Goal: Check status: Check status

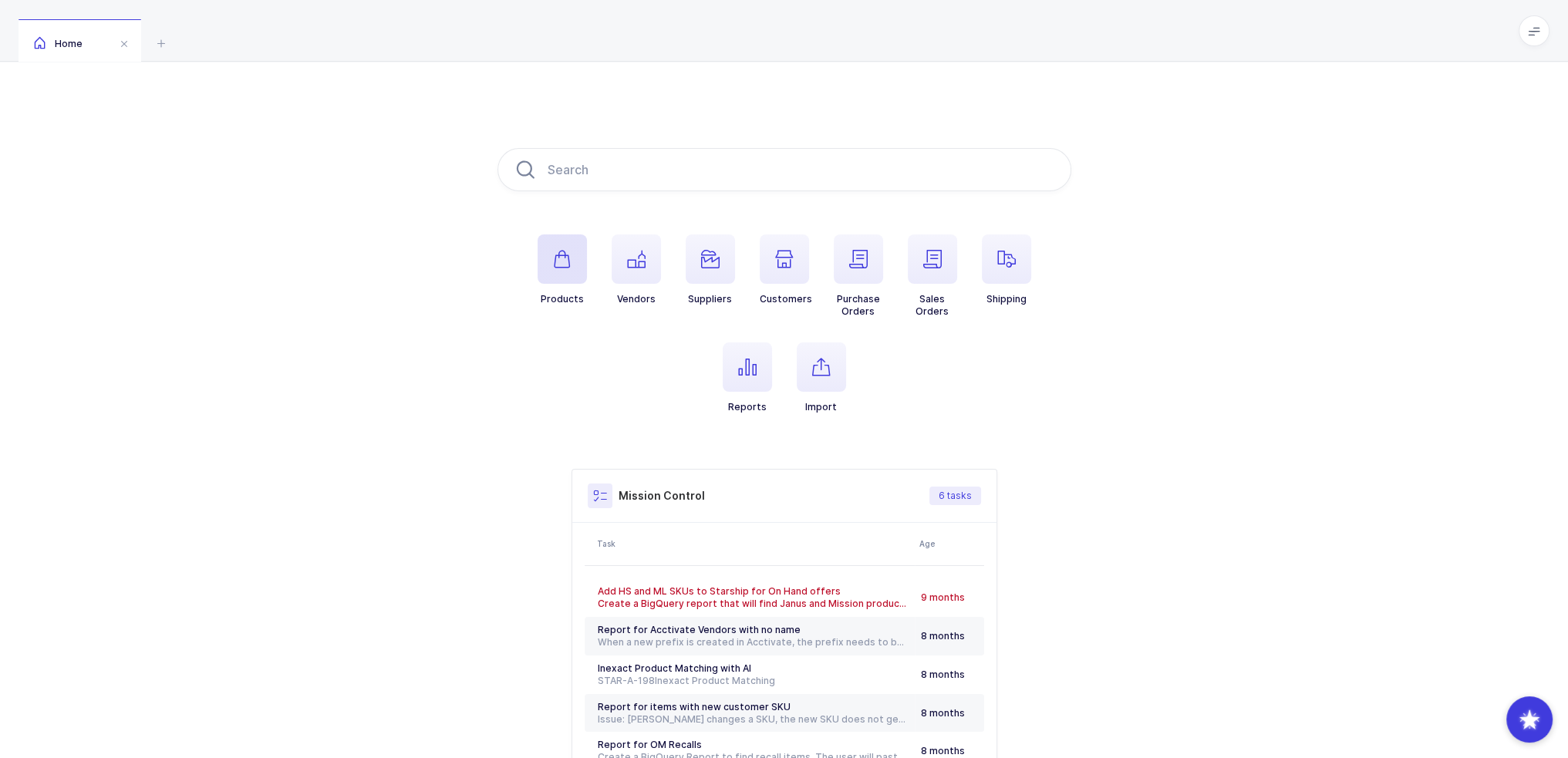
click at [584, 276] on span "button" at bounding box center [562, 259] width 50 height 50
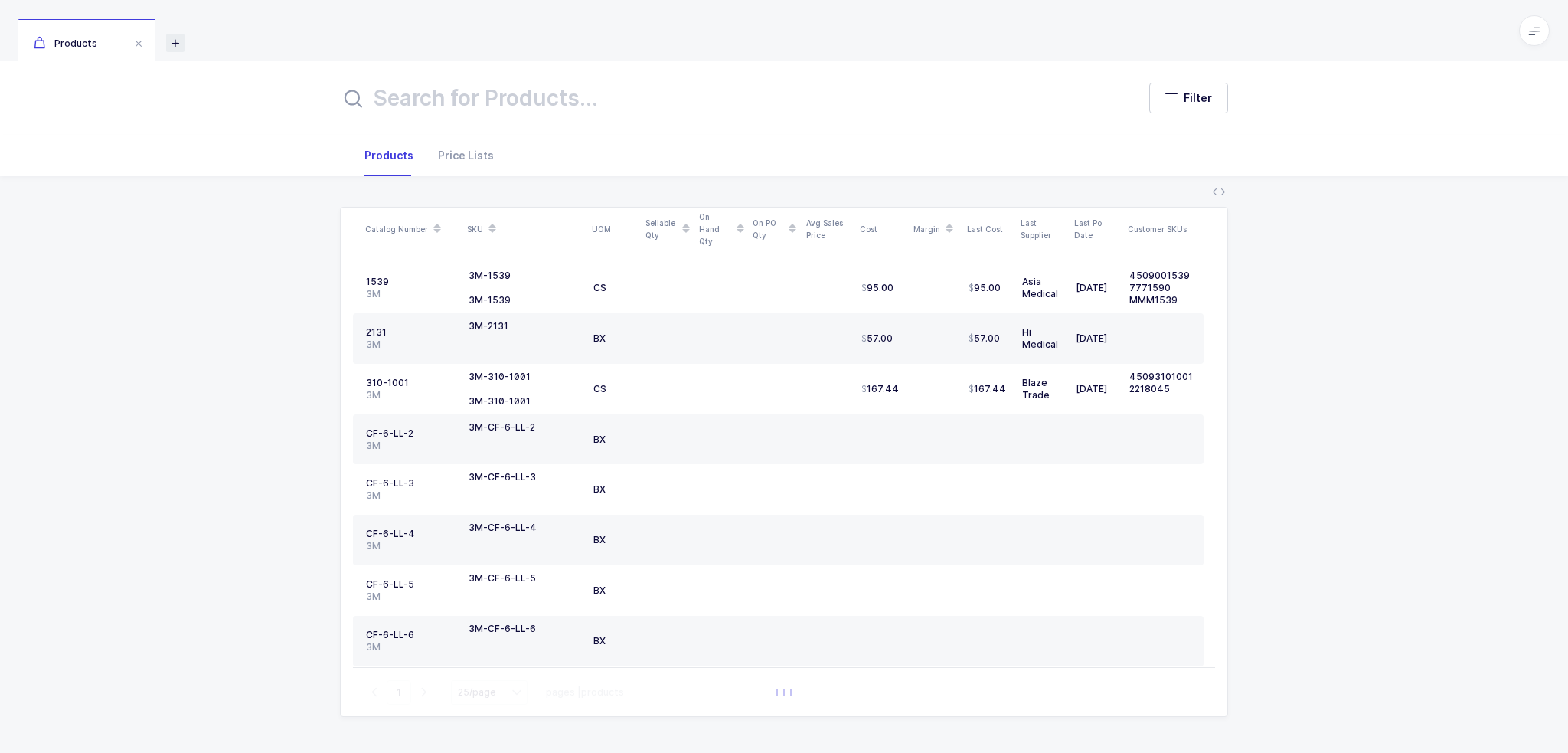
click at [173, 36] on icon at bounding box center [175, 43] width 18 height 18
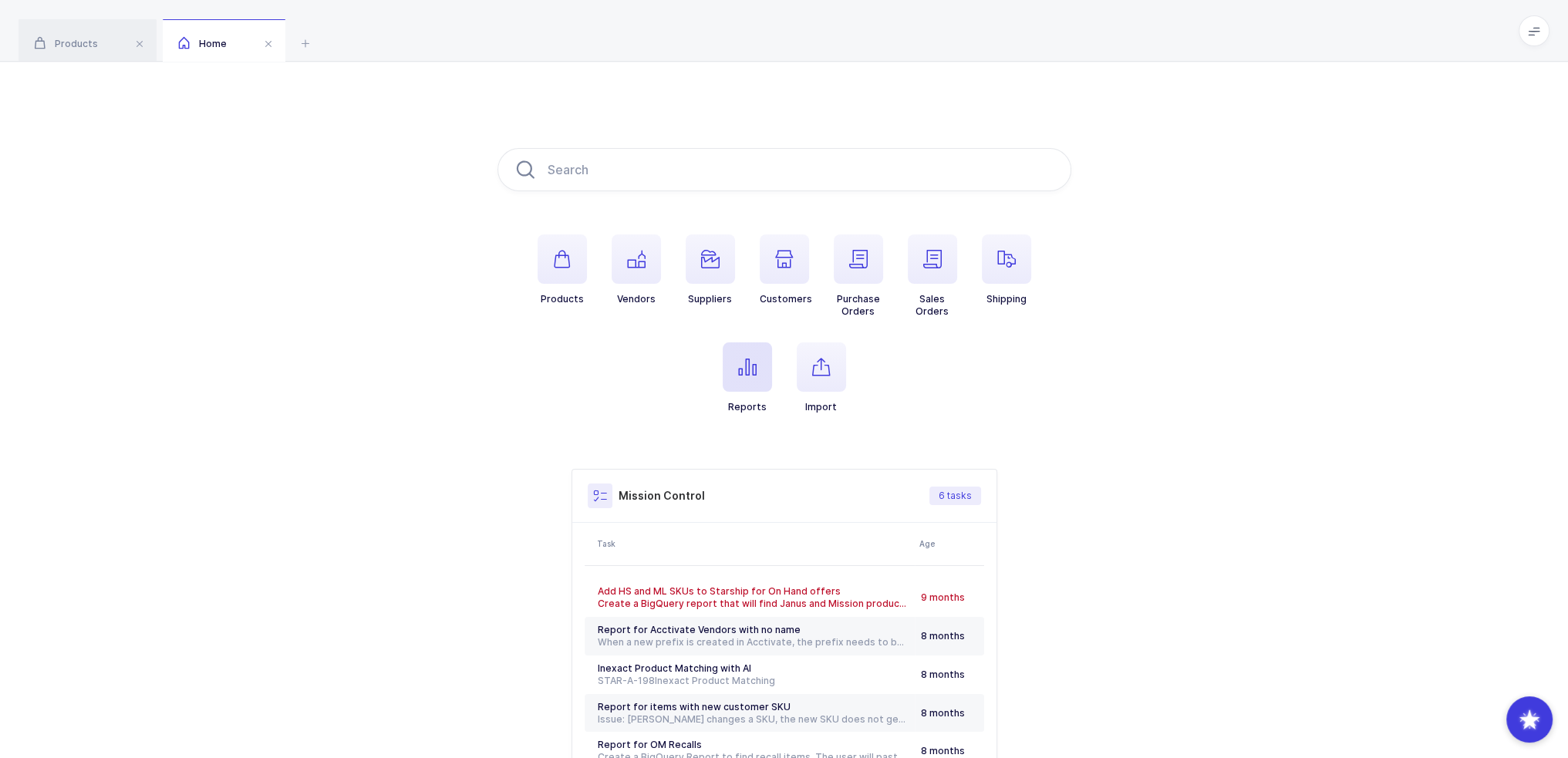
click at [728, 360] on span "button" at bounding box center [747, 367] width 50 height 50
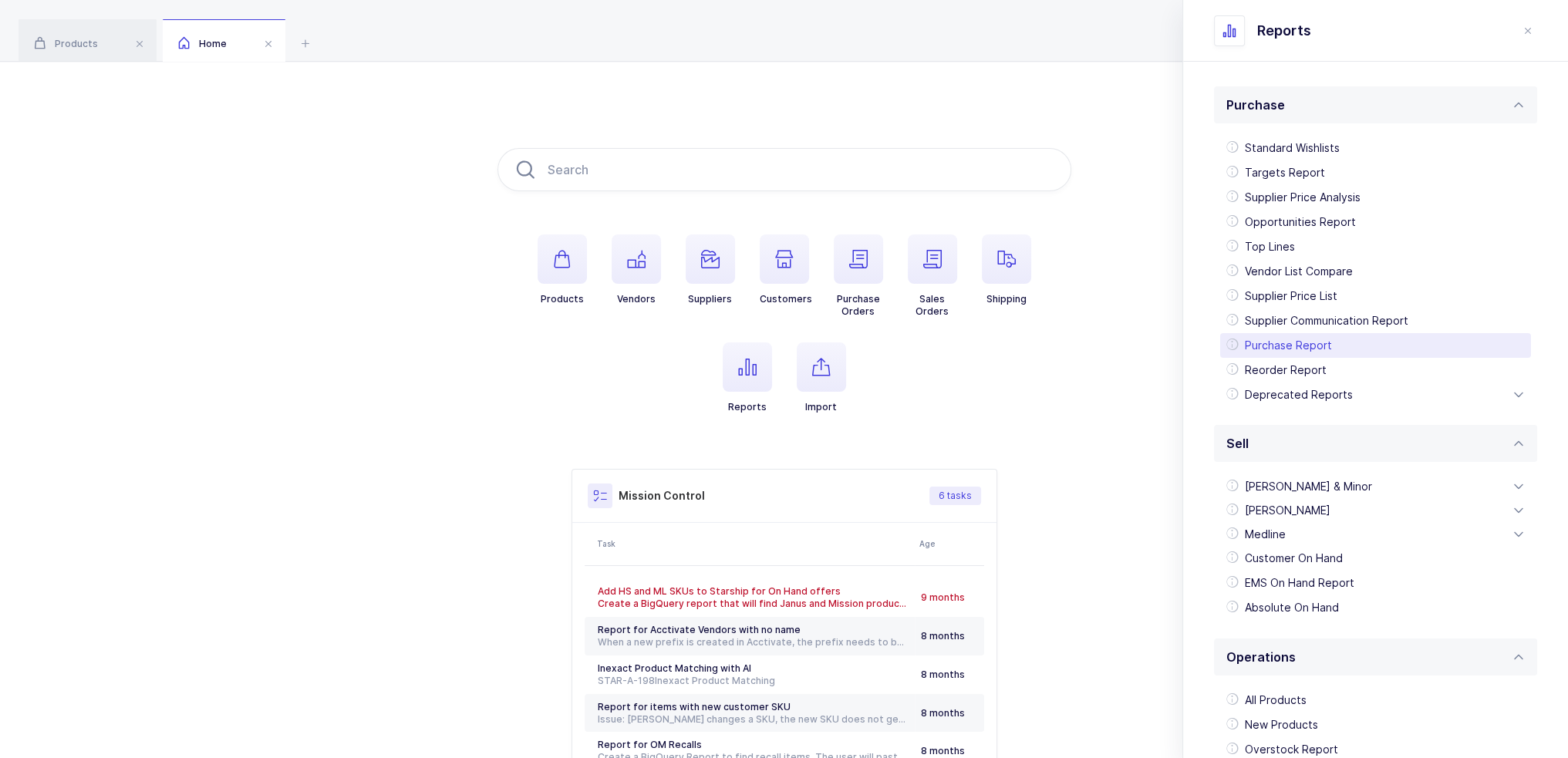
click at [1290, 347] on div "Purchase Report" at bounding box center [1375, 344] width 310 height 24
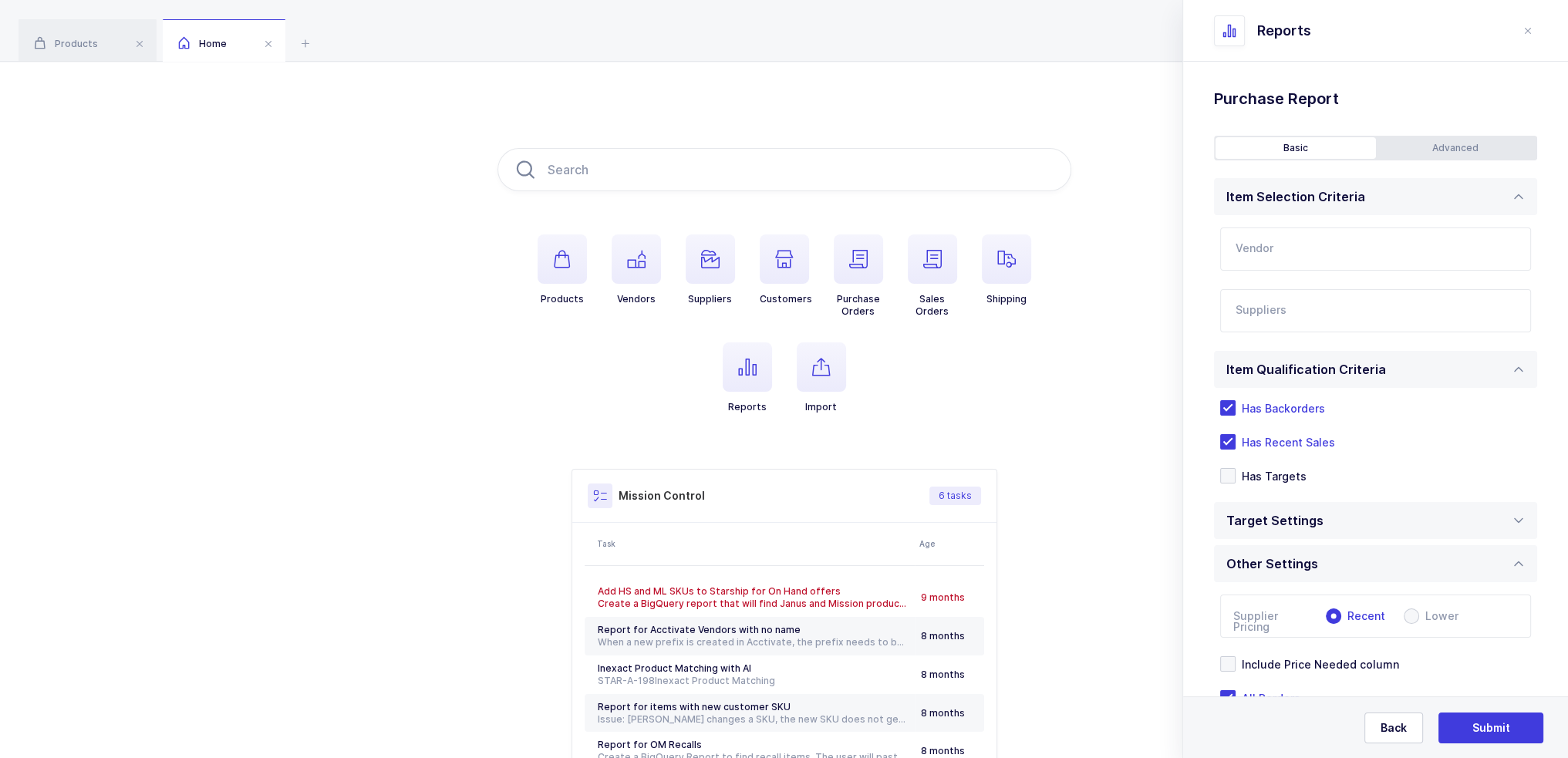
click at [1339, 252] on input "text" at bounding box center [1375, 249] width 310 height 43
click at [1312, 289] on li "Ivoclar Vivadent $100,688" at bounding box center [1381, 300] width 309 height 24
type input "Ivoclar Vivadent"
click at [1308, 329] on input "text" at bounding box center [1375, 310] width 310 height 43
type input "baha"
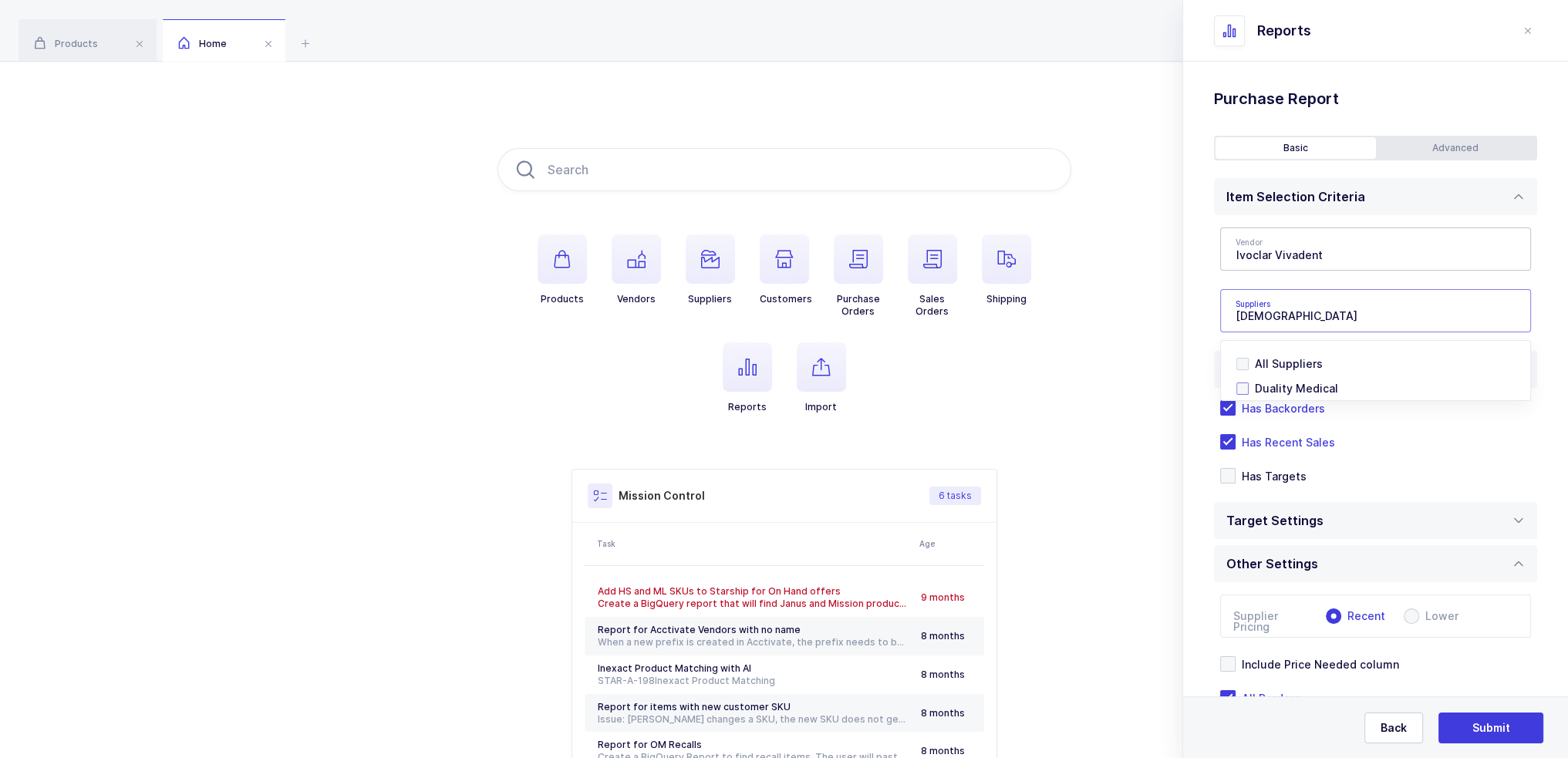
click at [1268, 388] on span "Duality Medical" at bounding box center [1296, 387] width 84 height 13
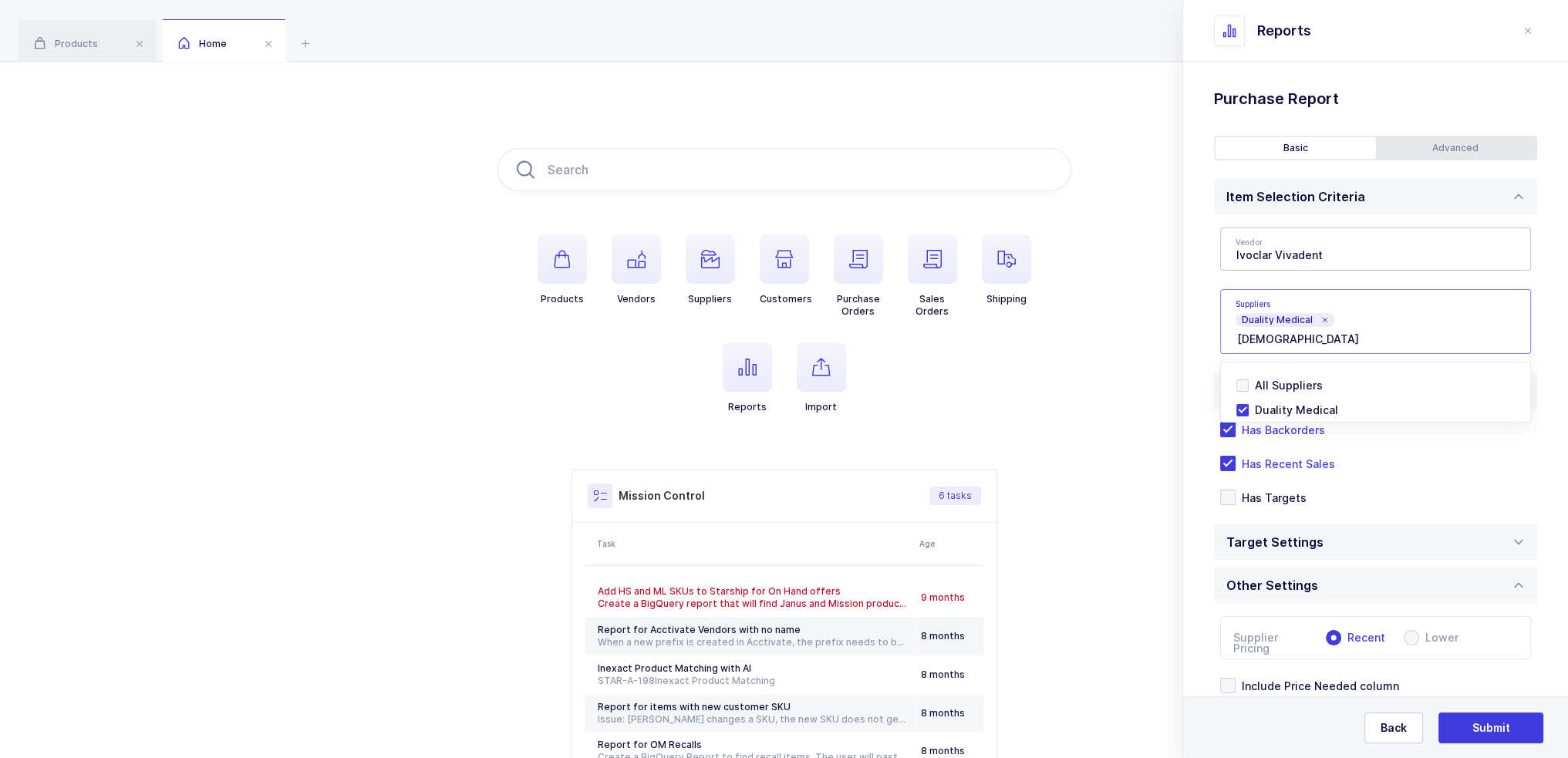
click at [1435, 137] on div "Advanced" at bounding box center [1456, 148] width 161 height 21
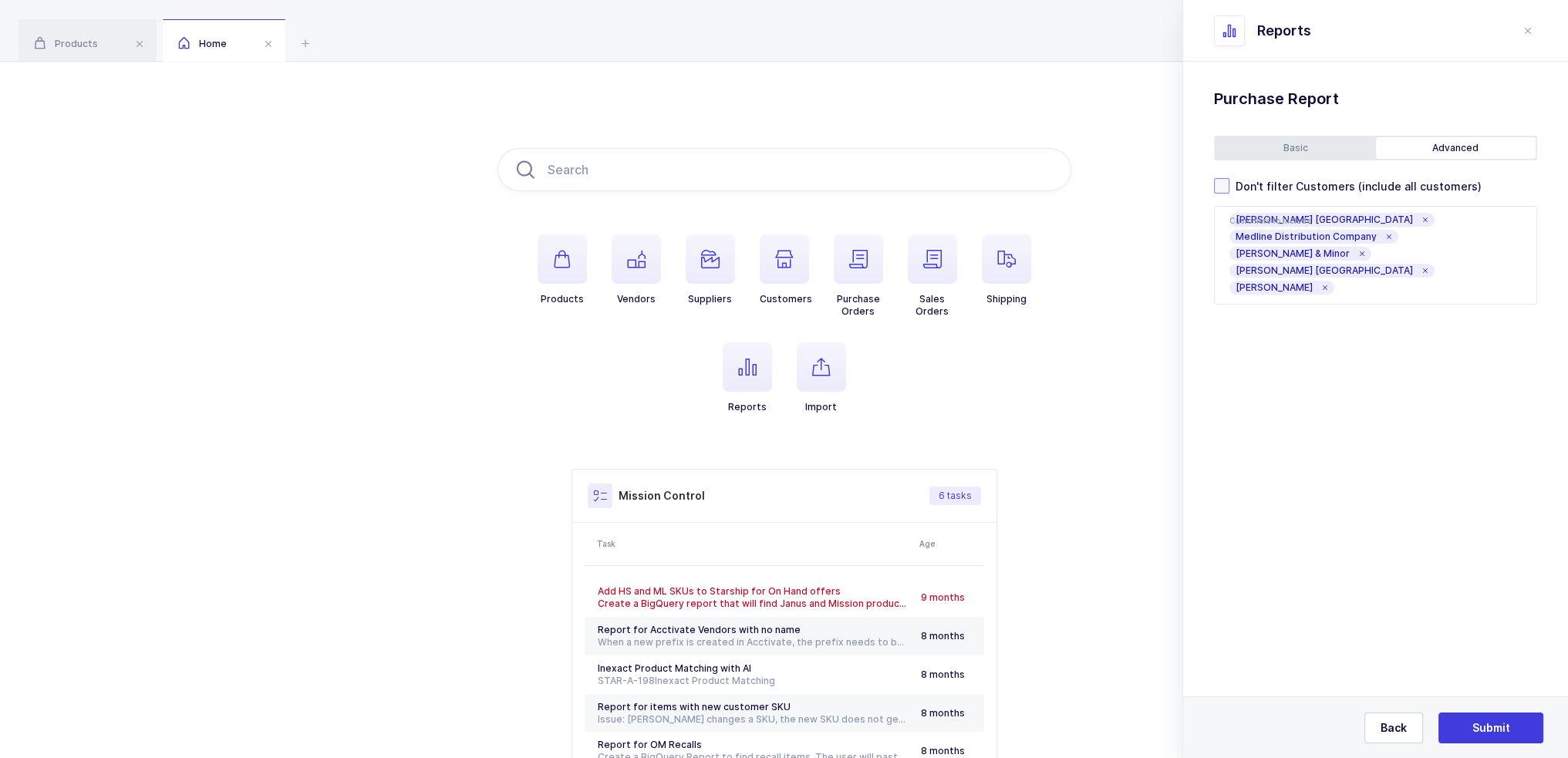
click at [1332, 181] on span "Don't filter Customers (include all customers)" at bounding box center [1355, 186] width 252 height 15
click at [1229, 178] on input "Don't filter Customers (include all customers)" at bounding box center [1229, 178] width 0 height 0
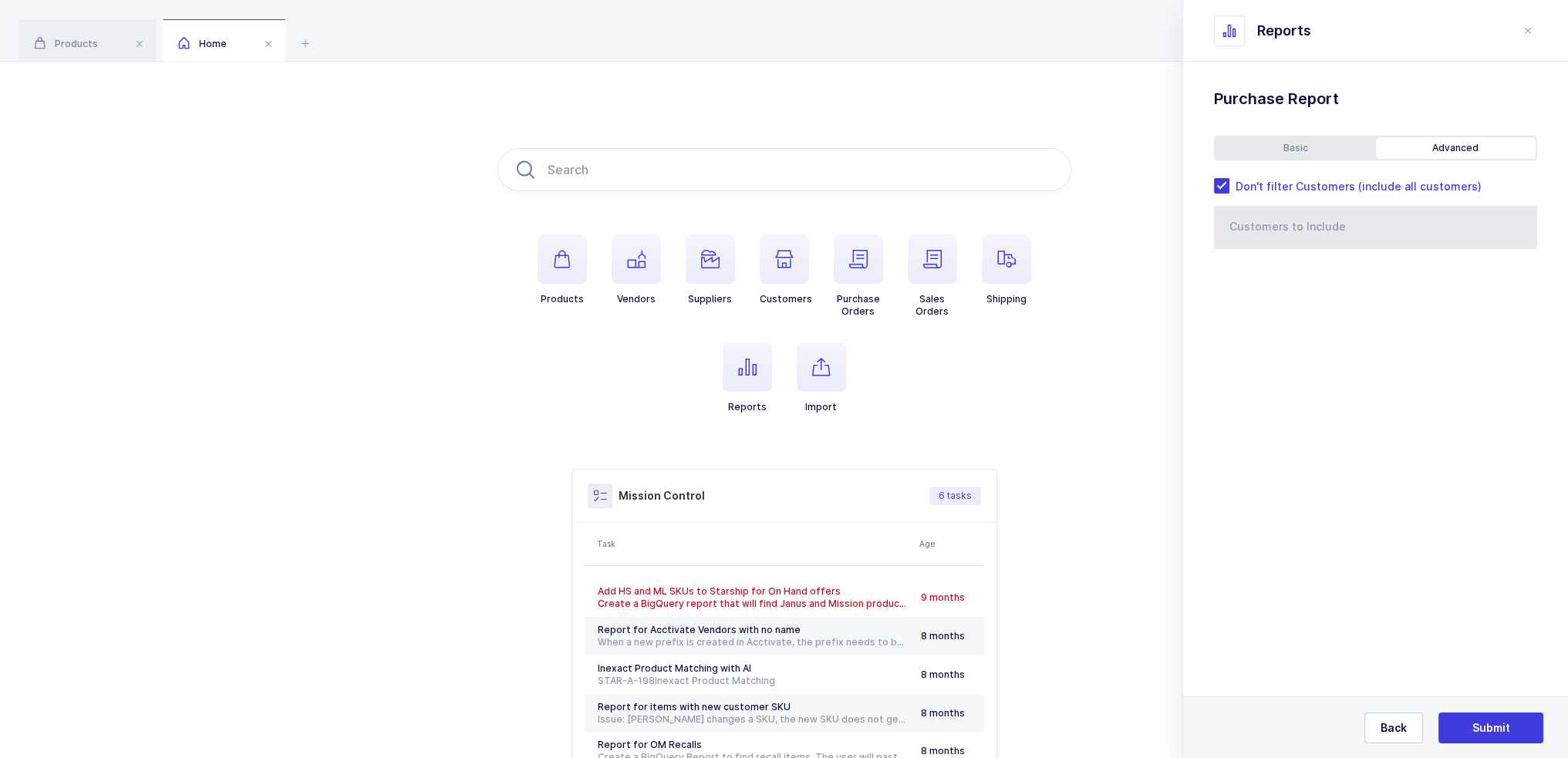
click at [1318, 154] on div "Basic" at bounding box center [1295, 148] width 161 height 21
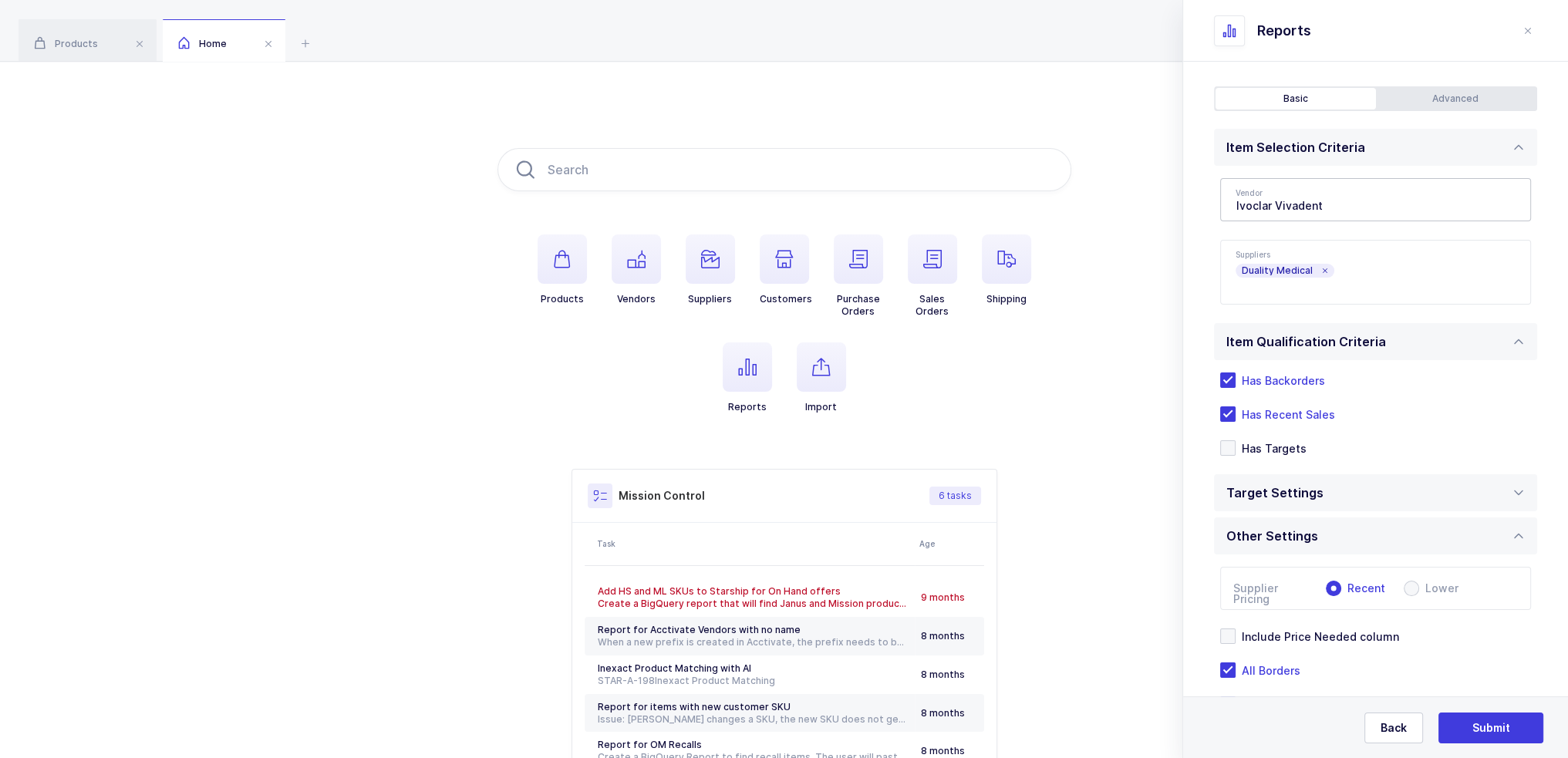
scroll to position [100, 0]
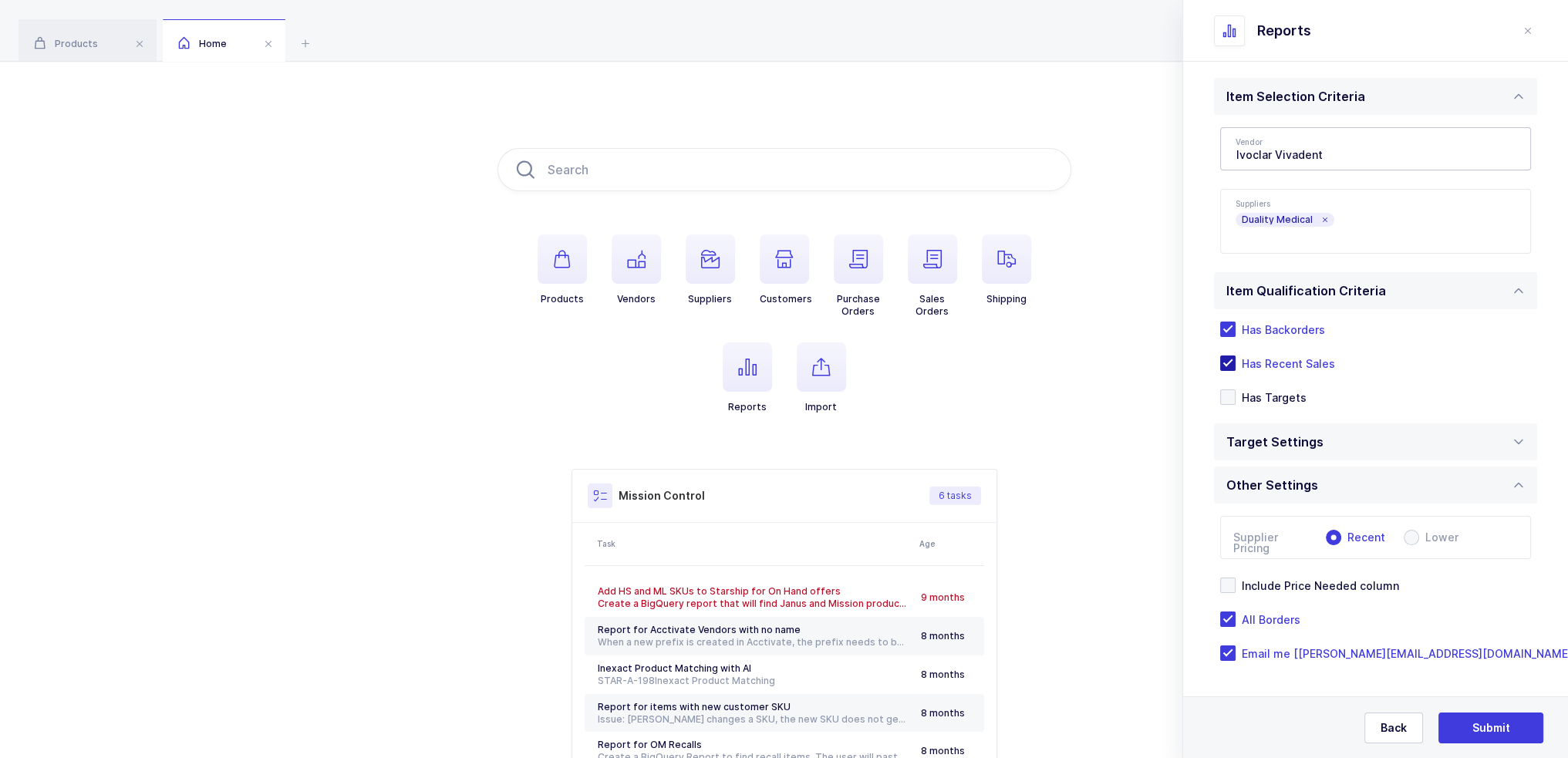
click at [1269, 361] on span "Has Recent Sales" at bounding box center [1285, 363] width 99 height 15
click at [1235, 355] on input "Has Recent Sales" at bounding box center [1235, 355] width 0 height 0
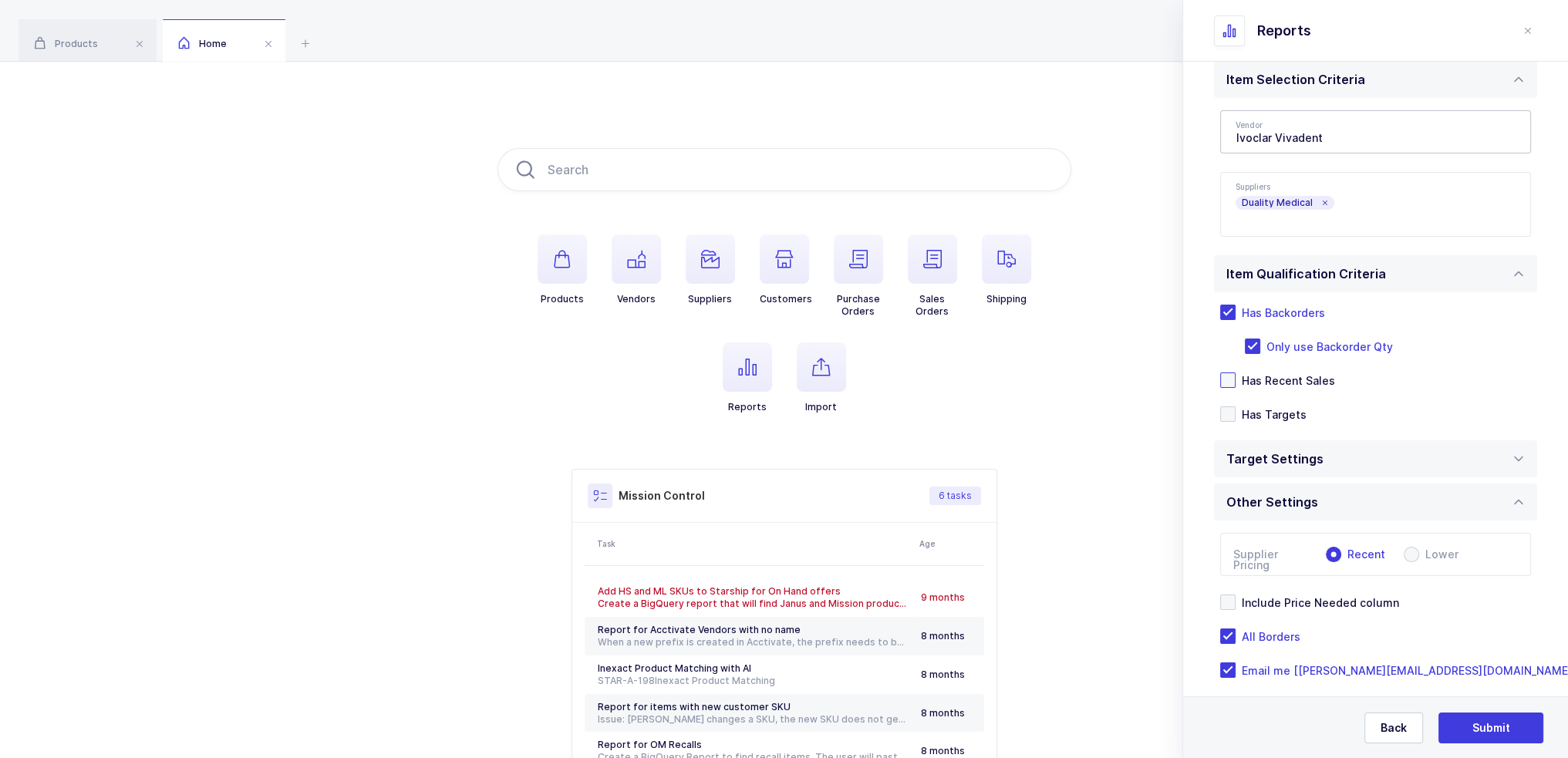
scroll to position [134, 0]
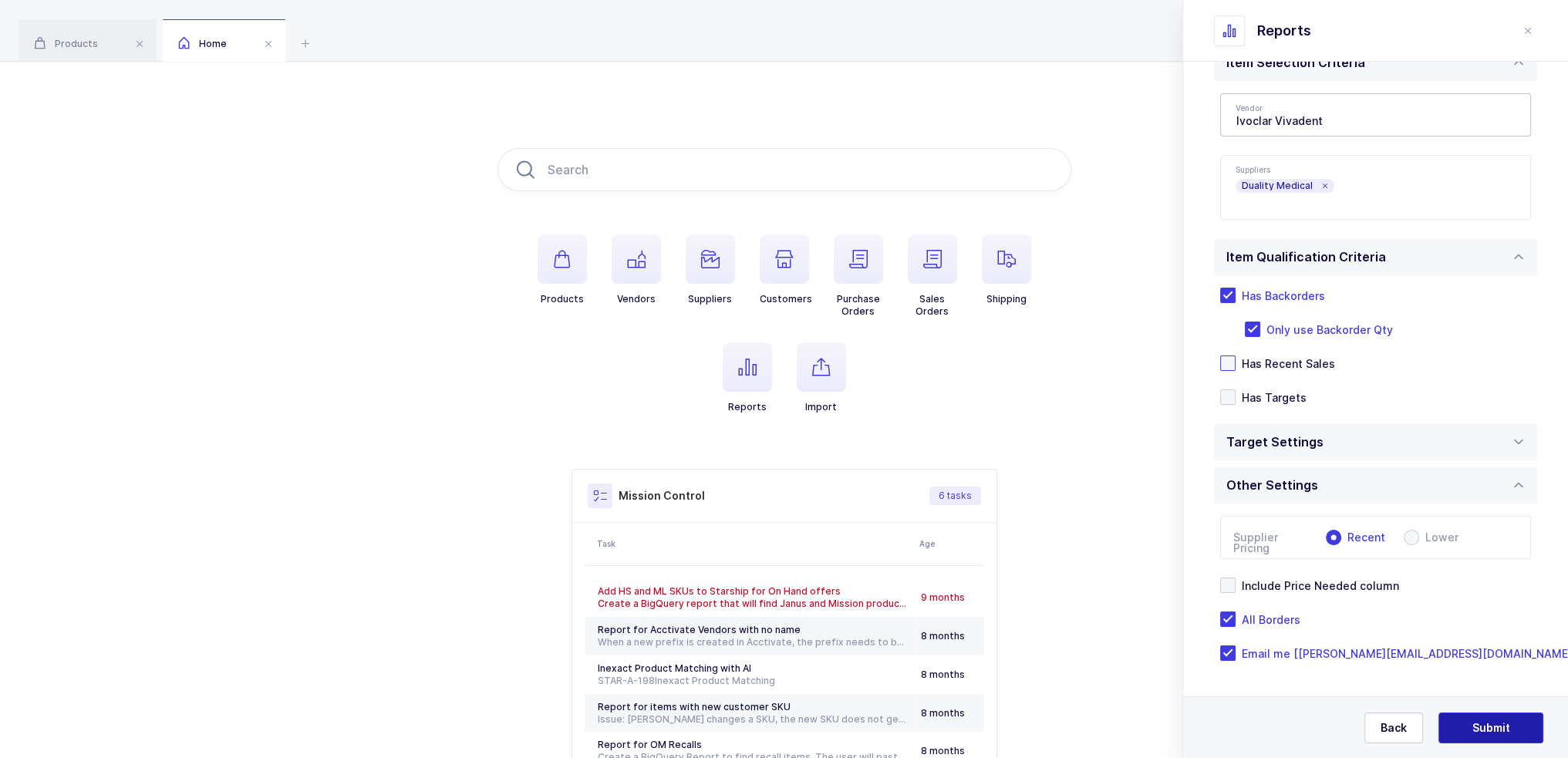
click at [1484, 720] on span "Submit" at bounding box center [1491, 728] width 38 height 16
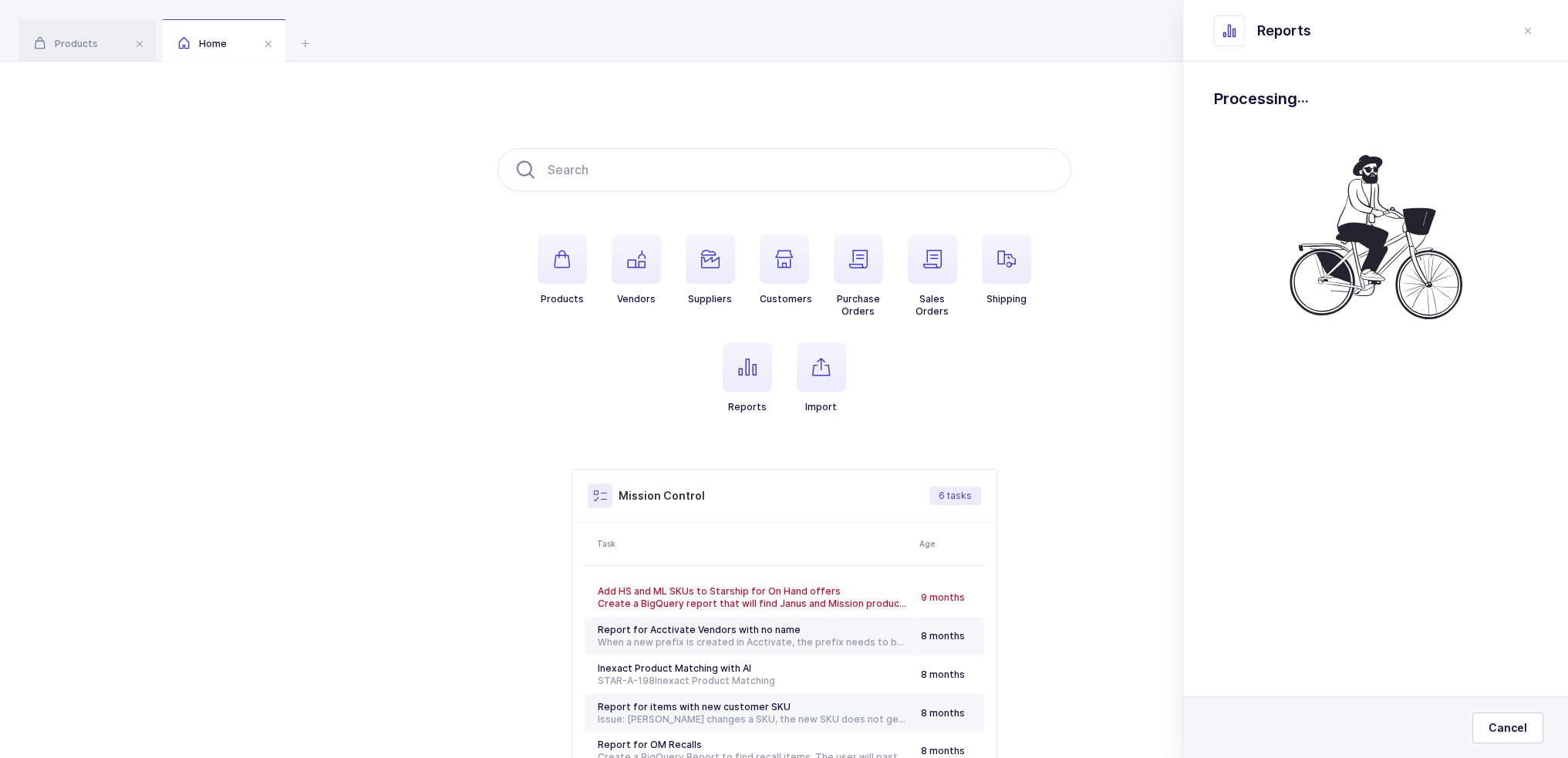
scroll to position [0, 0]
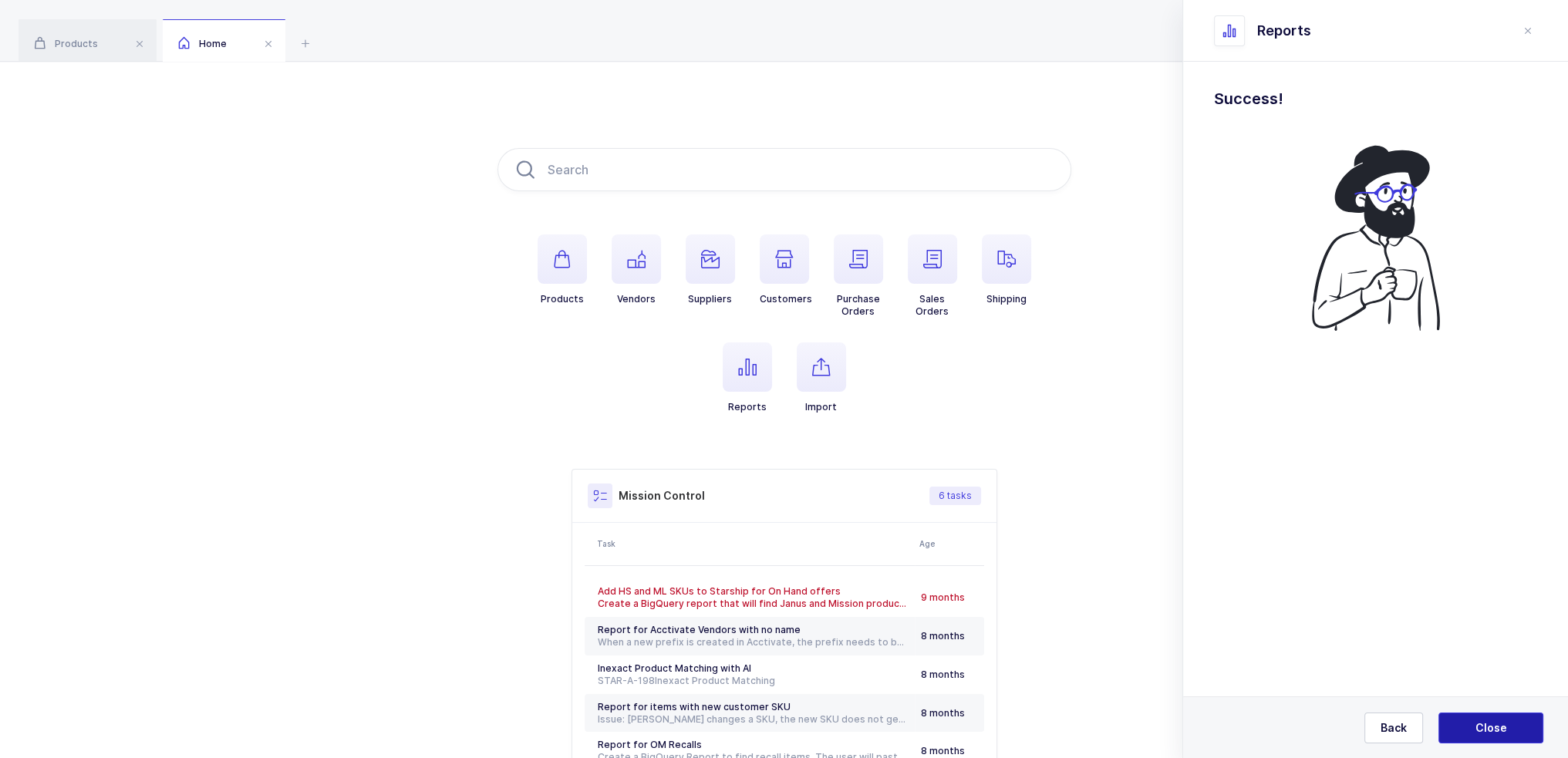
click at [1484, 720] on span "Close" at bounding box center [1491, 728] width 31 height 16
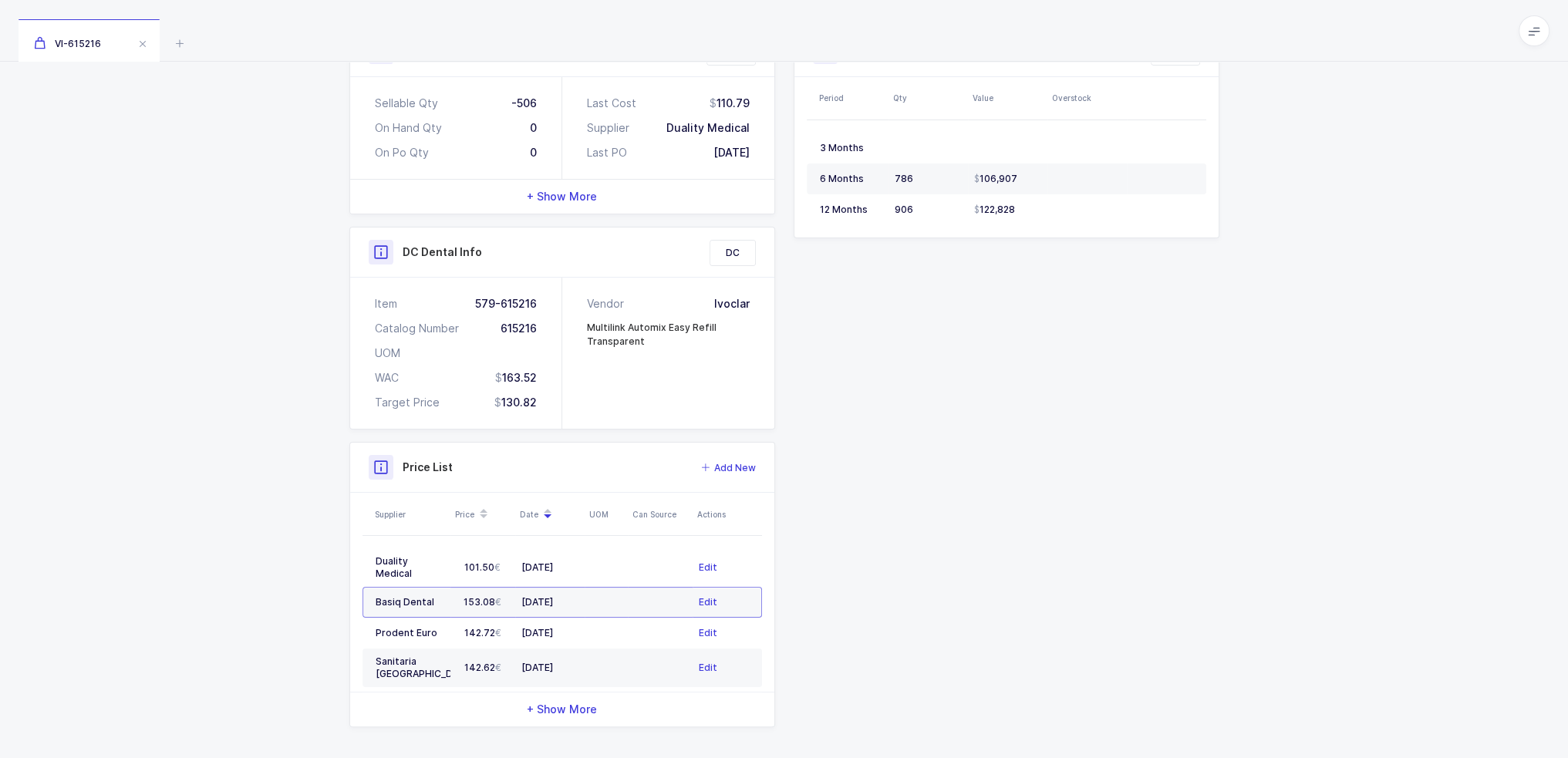
scroll to position [259, 0]
drag, startPoint x: 450, startPoint y: 556, endPoint x: 581, endPoint y: 557, distance: 131.0
click at [581, 557] on tr "Duality Medical 101.50 05/15/2025 Edit" at bounding box center [562, 563] width 399 height 39
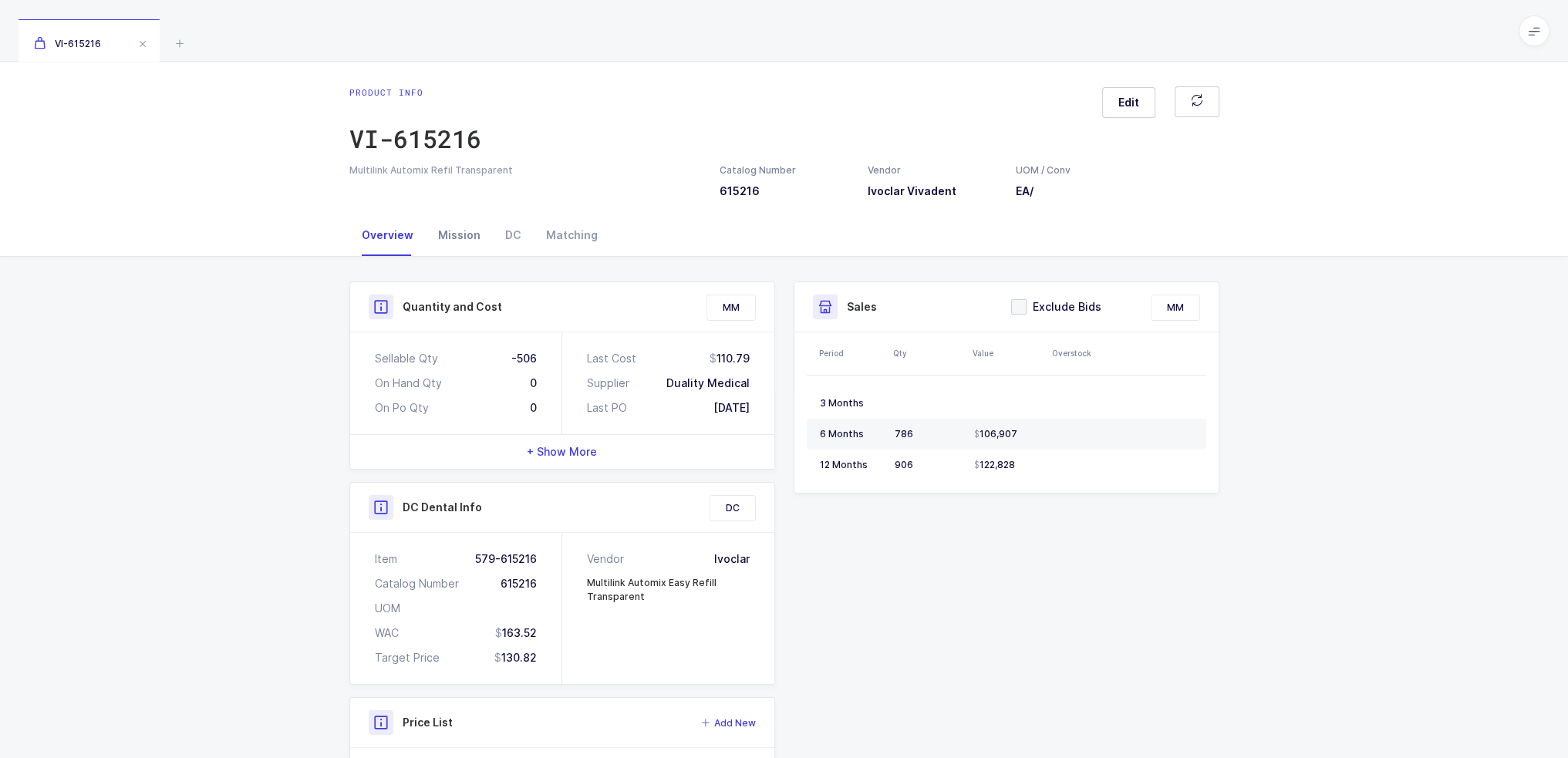
click at [441, 214] on div "Mission" at bounding box center [458, 235] width 67 height 42
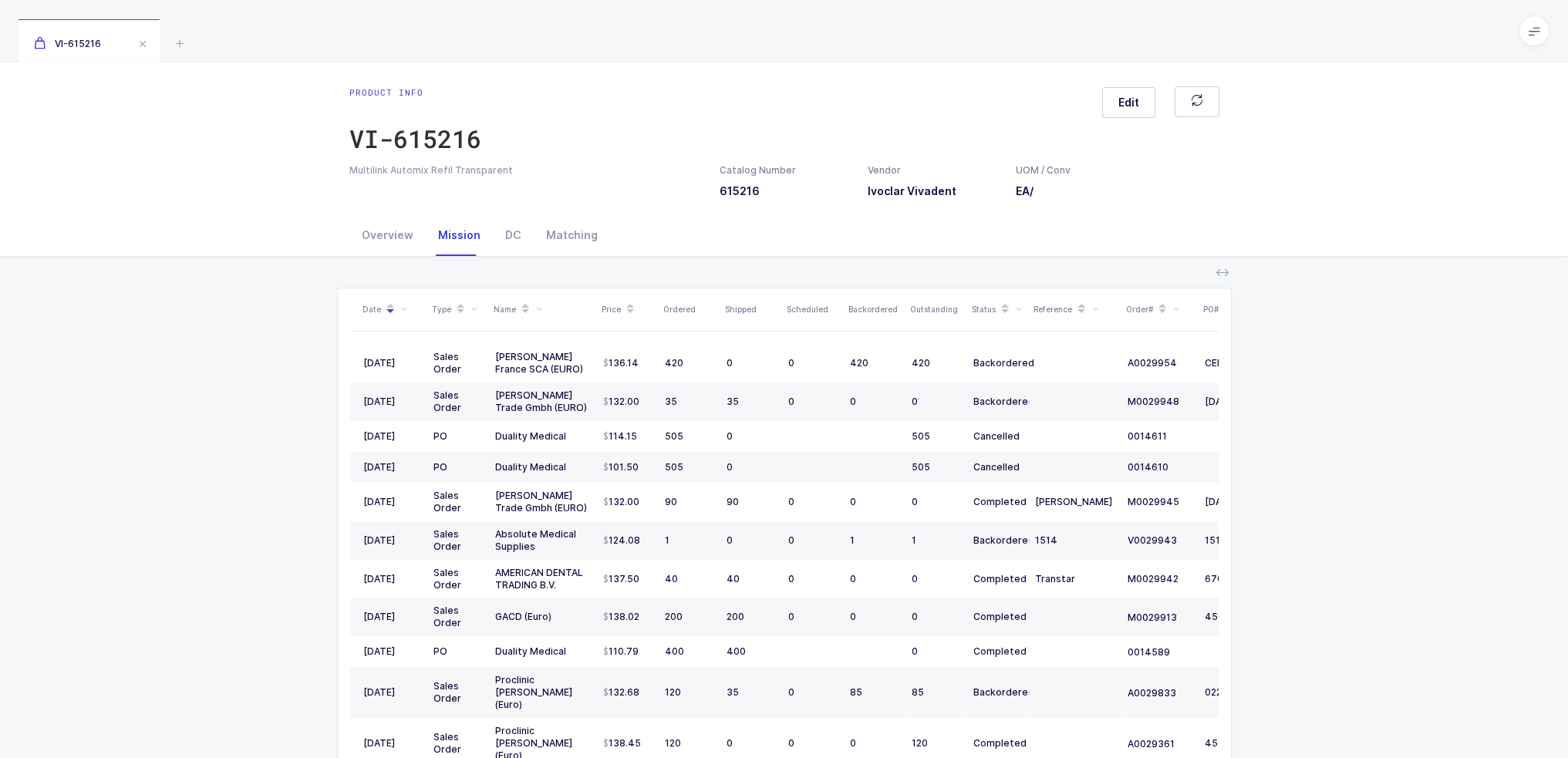
click at [451, 239] on div "Mission" at bounding box center [458, 235] width 67 height 42
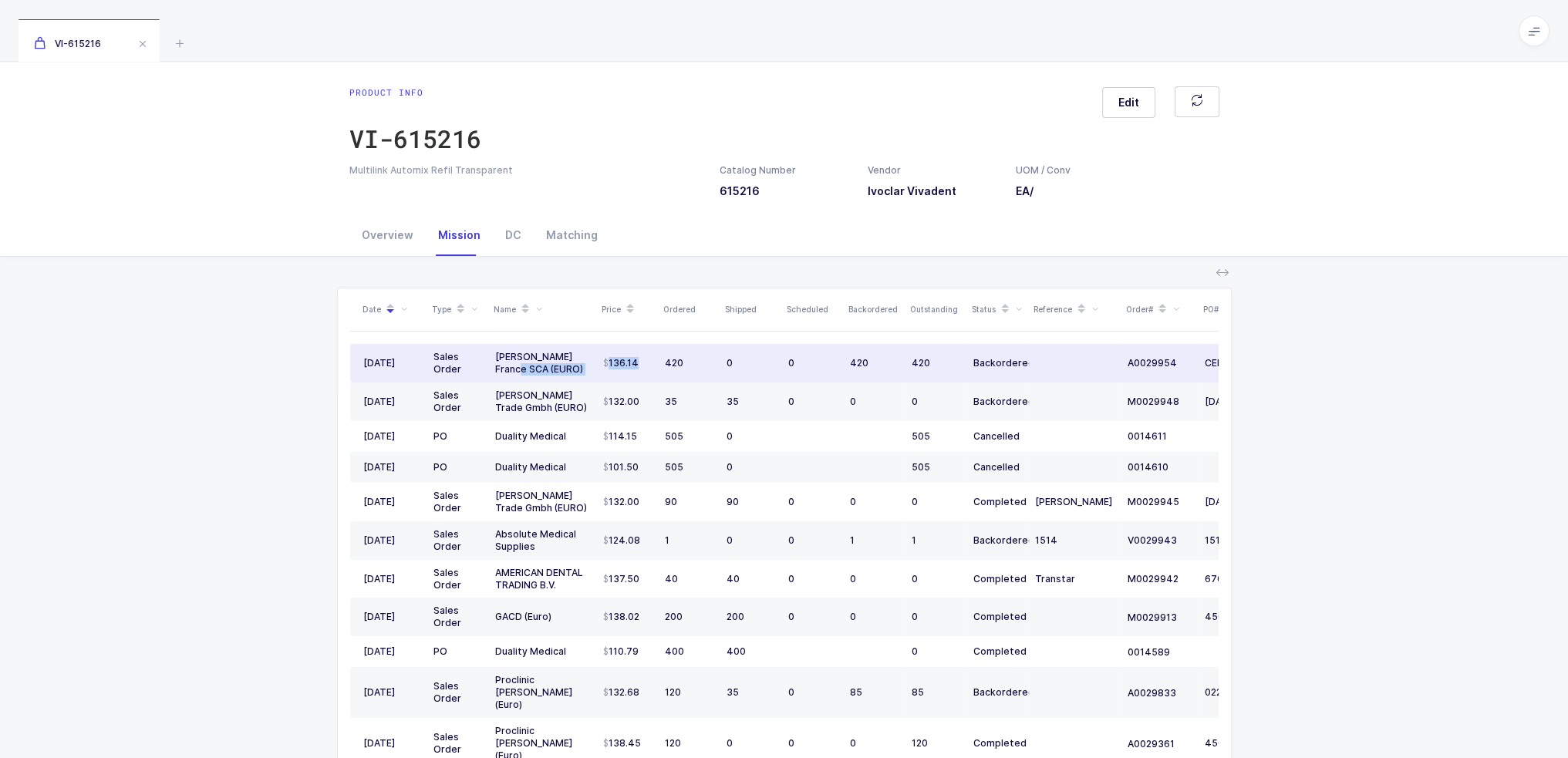
drag, startPoint x: 648, startPoint y: 362, endPoint x: 586, endPoint y: 362, distance: 62.0
click at [586, 362] on tr "05/30/2025 Sales Order Henry Schein France SCA (EURO) 136.14 420 0 0 420 420 Ba…" at bounding box center [836, 363] width 971 height 39
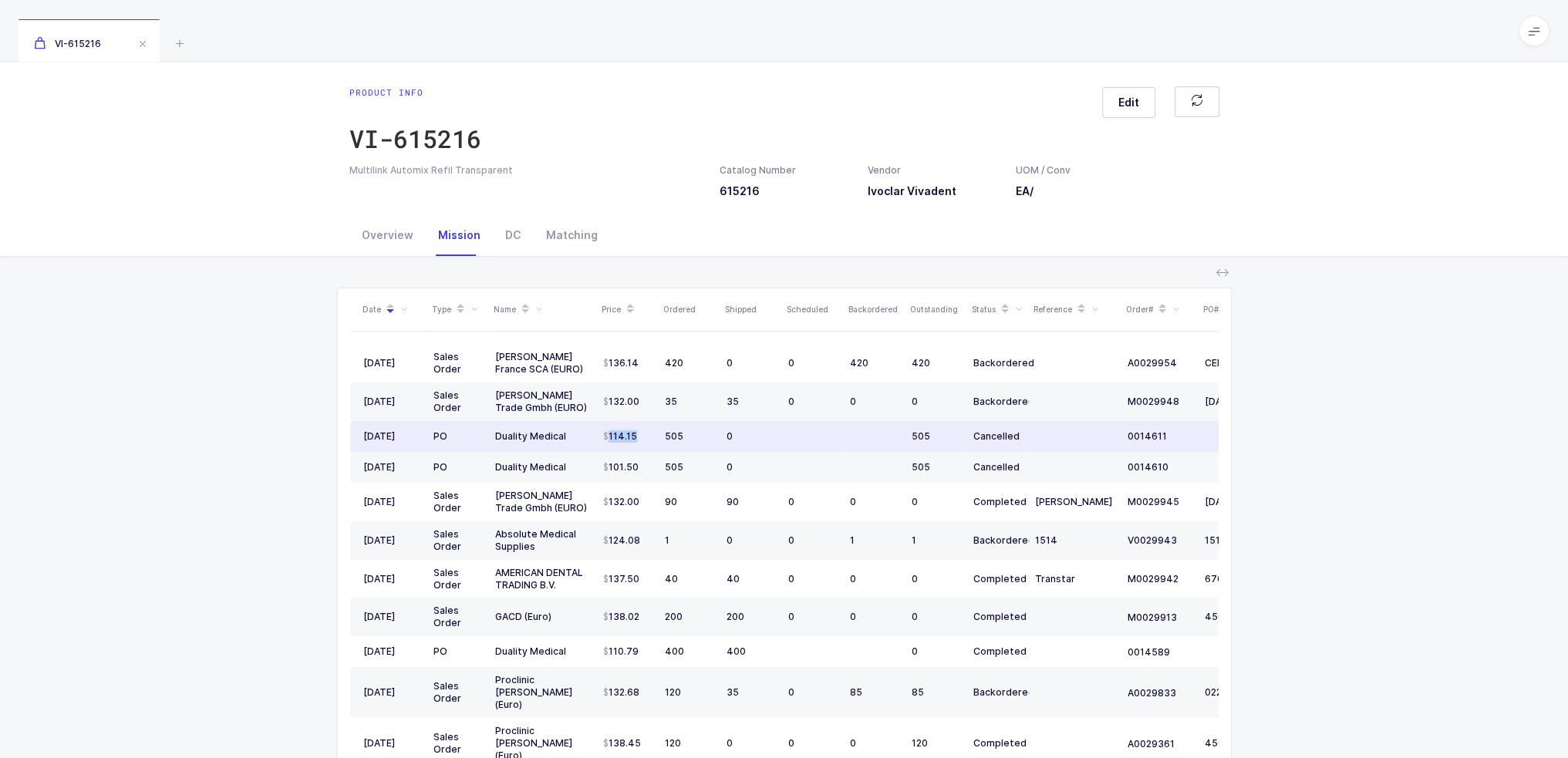
drag, startPoint x: 601, startPoint y: 437, endPoint x: 650, endPoint y: 437, distance: 49.0
click at [650, 437] on td "114.15" at bounding box center [627, 437] width 61 height 31
click at [644, 437] on div "114.15" at bounding box center [628, 436] width 50 height 13
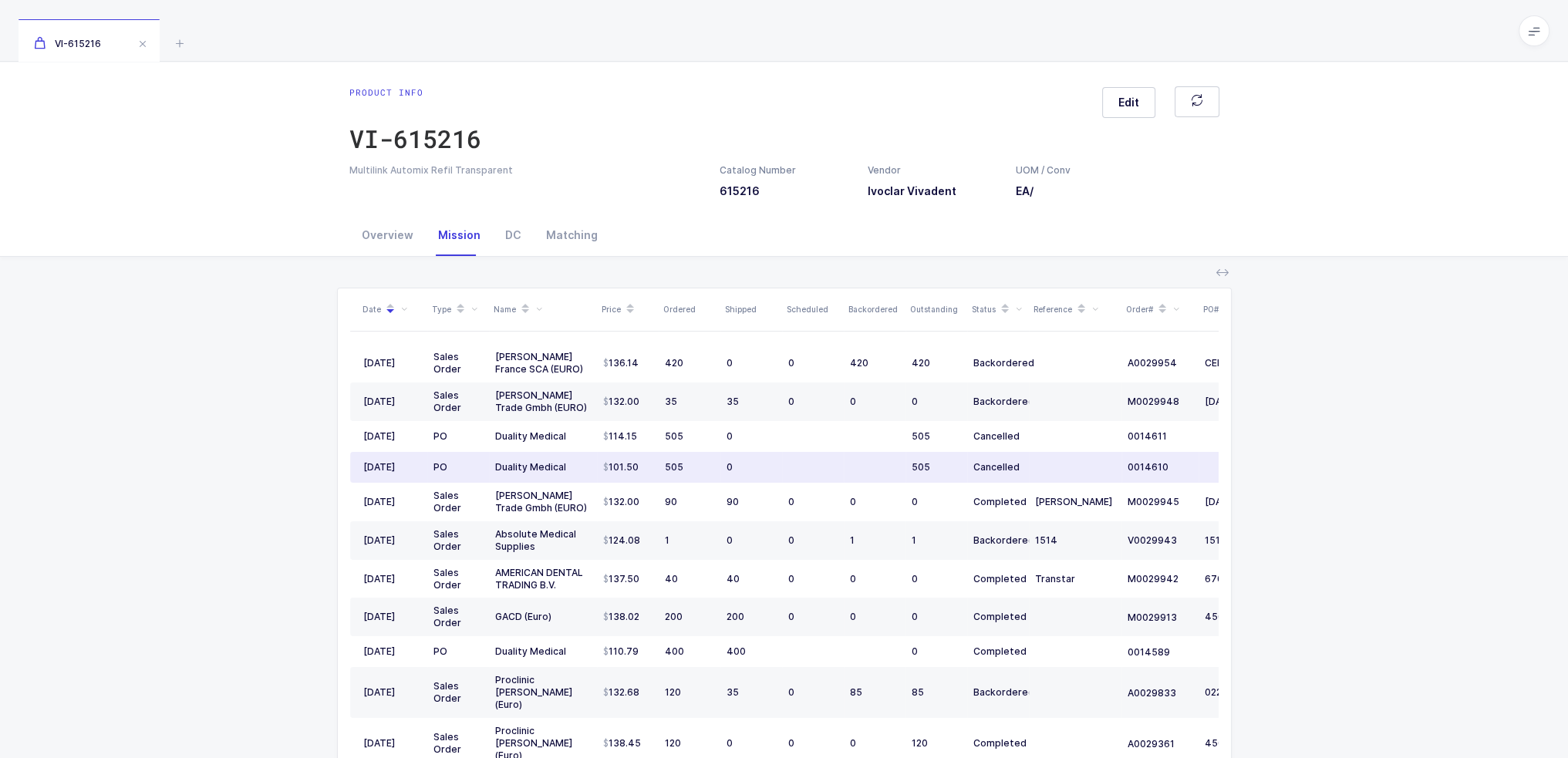
drag, startPoint x: 697, startPoint y: 471, endPoint x: 685, endPoint y: 464, distance: 13.9
click at [685, 464] on div "505" at bounding box center [689, 467] width 50 height 13
drag, startPoint x: 1053, startPoint y: 467, endPoint x: 1032, endPoint y: 474, distance: 22.1
click at [1032, 474] on td at bounding box center [1075, 467] width 92 height 31
click at [1020, 308] on icon at bounding box center [1018, 309] width 7 height 7
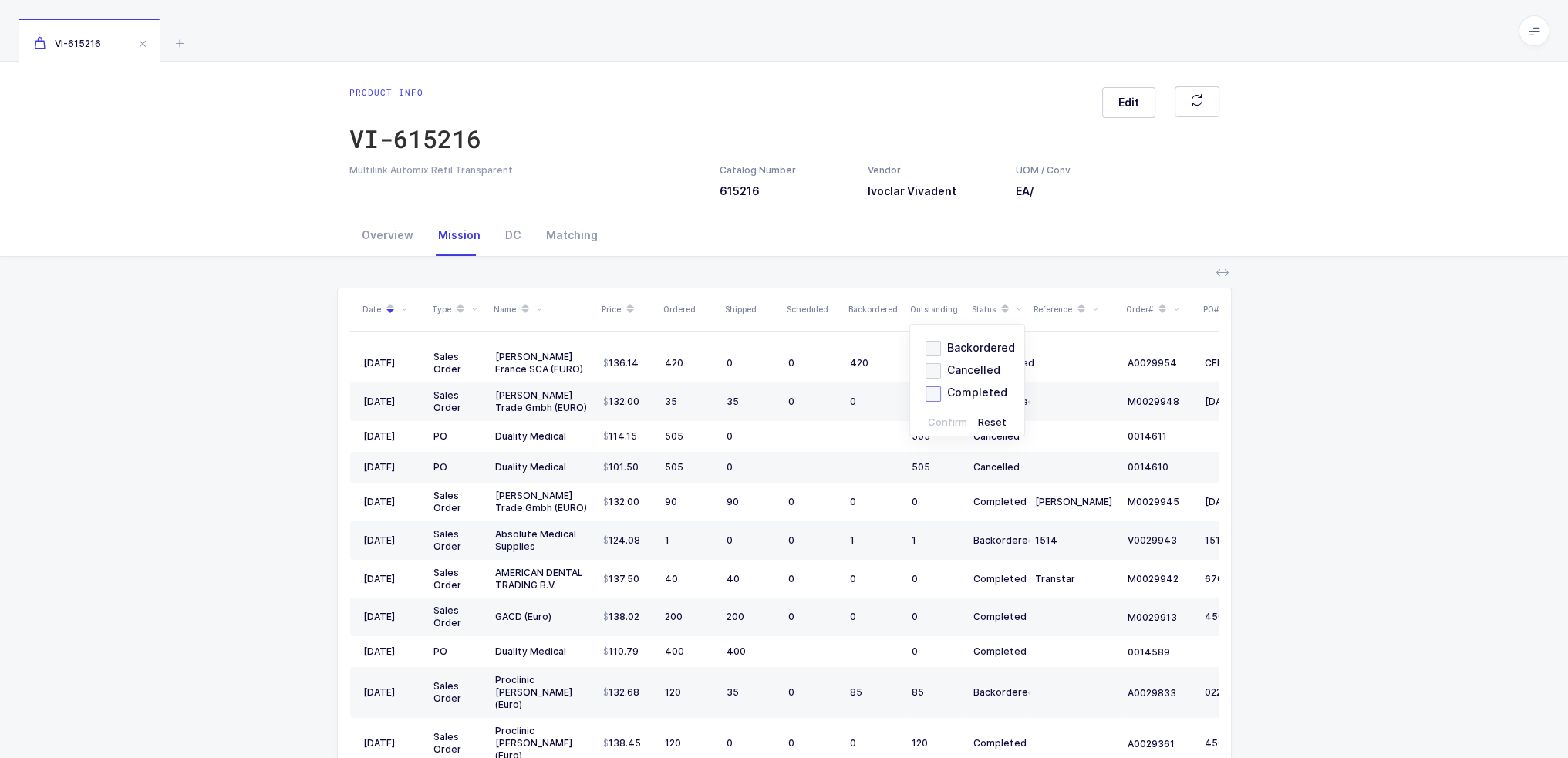
click at [973, 395] on span "Completed" at bounding box center [974, 391] width 66 height 15
click at [941, 386] on input "Completed" at bounding box center [941, 386] width 0 height 0
click at [980, 343] on span "Backordered" at bounding box center [978, 346] width 74 height 15
click at [941, 341] on input "Backordered" at bounding box center [941, 341] width 0 height 0
click at [951, 424] on button "Confirm" at bounding box center [947, 422] width 44 height 12
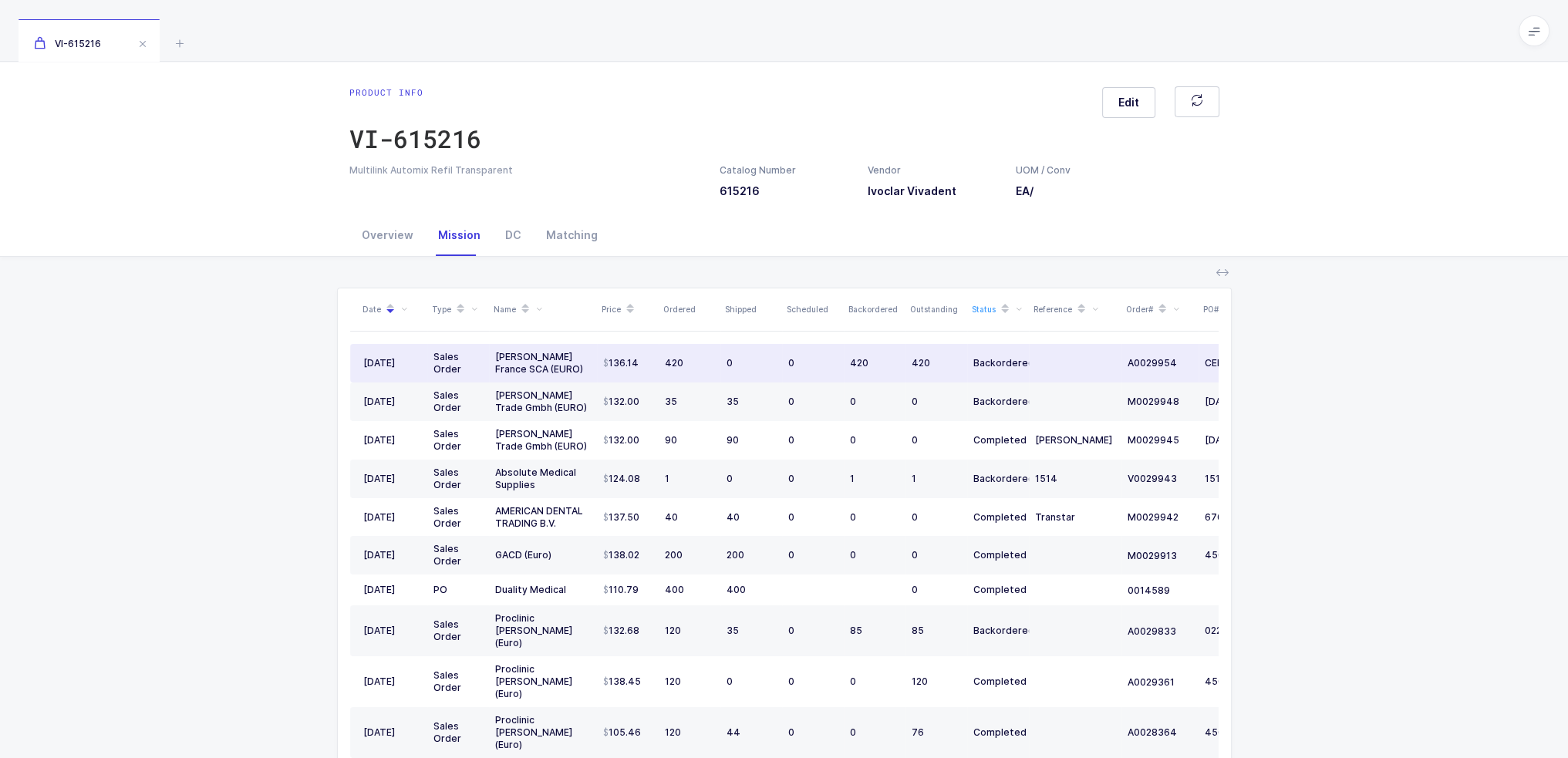
click at [638, 359] on div "136.14" at bounding box center [628, 363] width 50 height 13
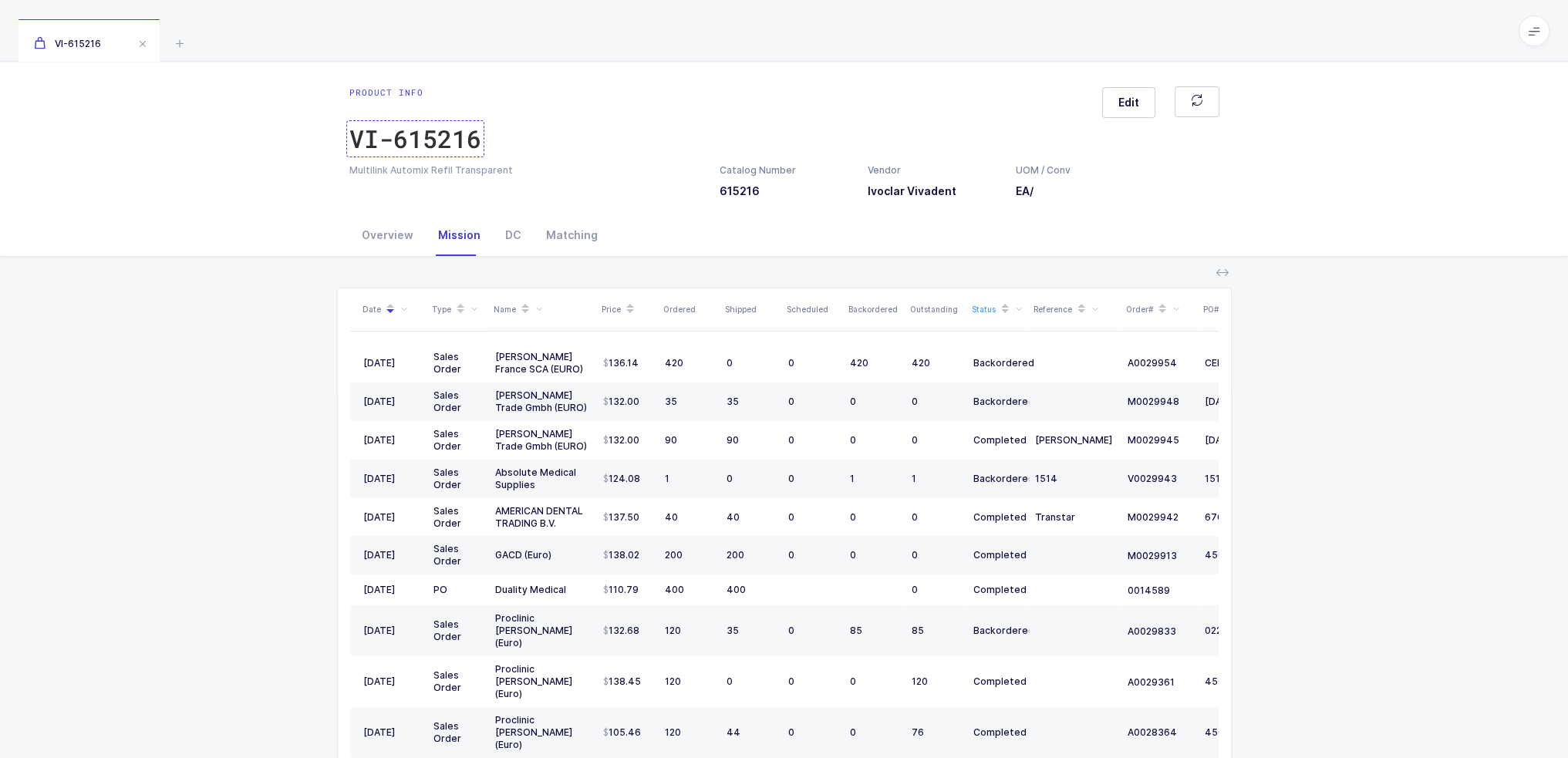
click at [423, 132] on div "VI-615216" at bounding box center [416, 139] width 132 height 31
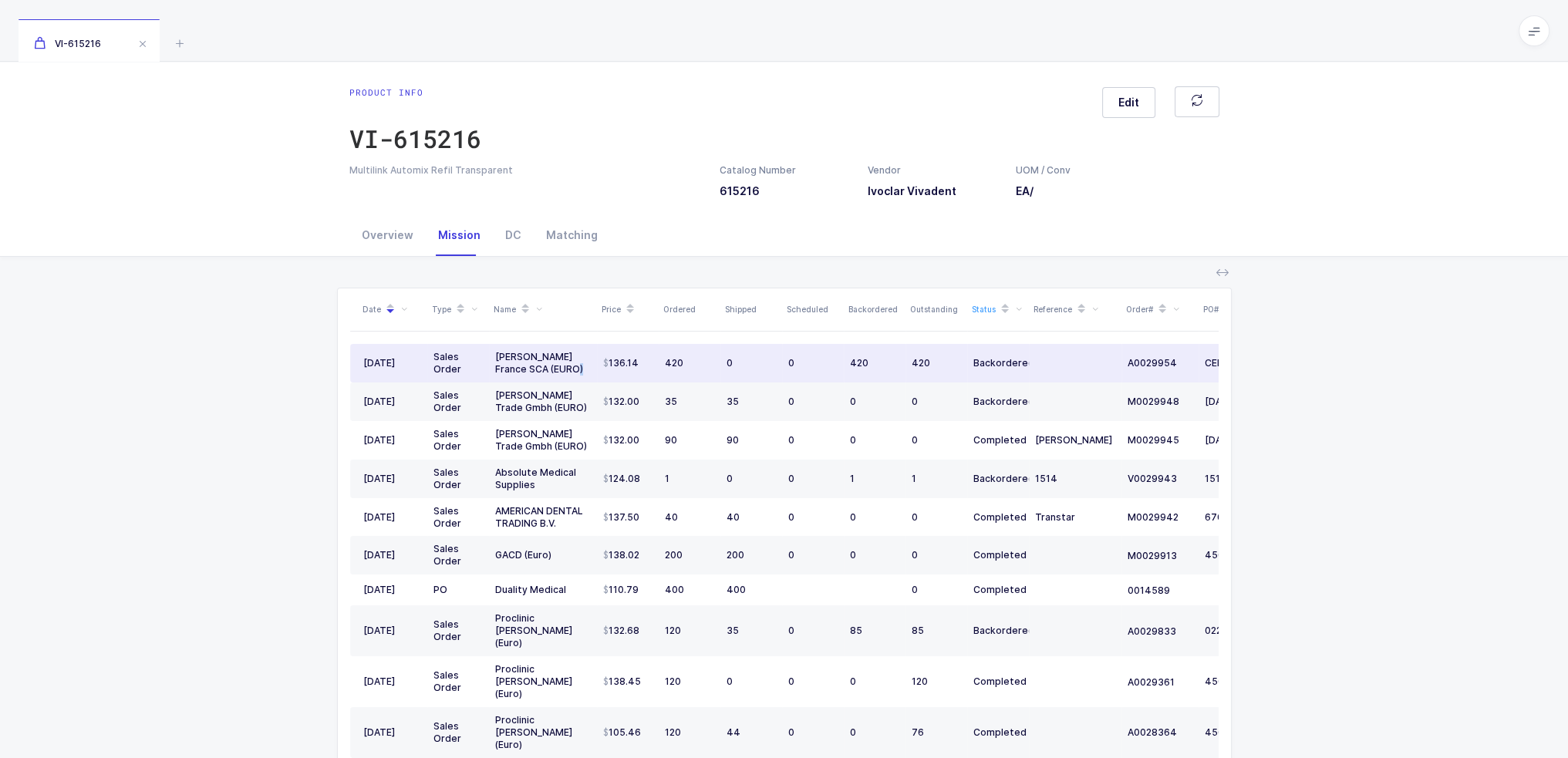
drag, startPoint x: 573, startPoint y: 369, endPoint x: 599, endPoint y: 380, distance: 28.2
click at [599, 380] on tr "05/30/2025 Sales Order Henry Schein France SCA (EURO) 136.14 420 0 0 420 420 Ba…" at bounding box center [836, 363] width 971 height 39
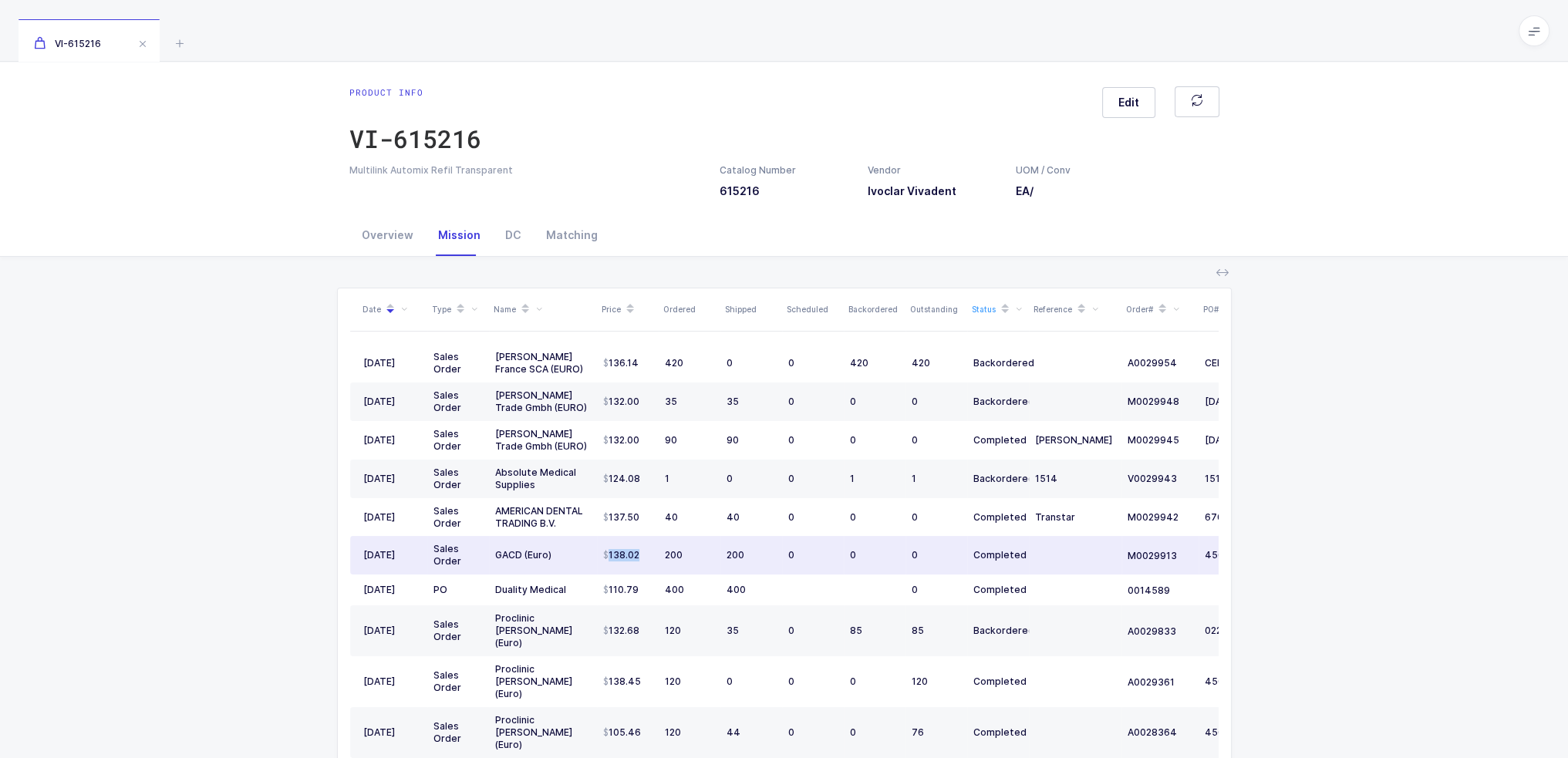
drag, startPoint x: 570, startPoint y: 555, endPoint x: 651, endPoint y: 552, distance: 81.1
click at [651, 552] on tr "04/24/2025 Sales Order GACD (Euro) 138.02 200 200 0 0 0 Completed M0029913 4500…" at bounding box center [836, 556] width 971 height 39
click at [651, 552] on div "138.02" at bounding box center [628, 555] width 50 height 13
drag, startPoint x: 651, startPoint y: 553, endPoint x: 610, endPoint y: 552, distance: 41.0
click at [610, 552] on div "138.02" at bounding box center [628, 555] width 50 height 13
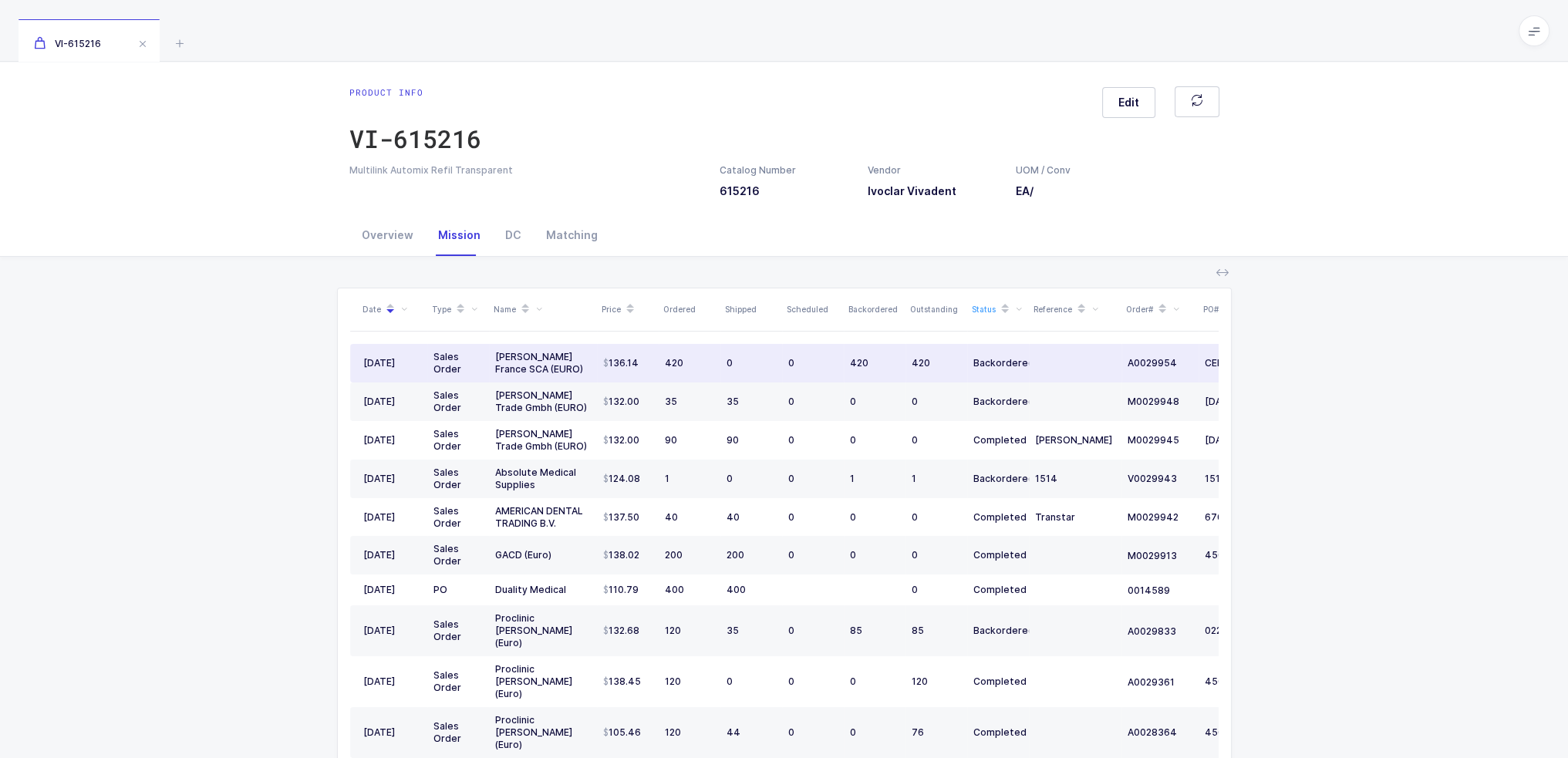
drag, startPoint x: 641, startPoint y: 362, endPoint x: 652, endPoint y: 371, distance: 14.2
click at [652, 371] on td "136.14" at bounding box center [627, 363] width 61 height 39
drag, startPoint x: 642, startPoint y: 370, endPoint x: 607, endPoint y: 358, distance: 37.0
click at [607, 358] on td "136.14" at bounding box center [627, 363] width 61 height 39
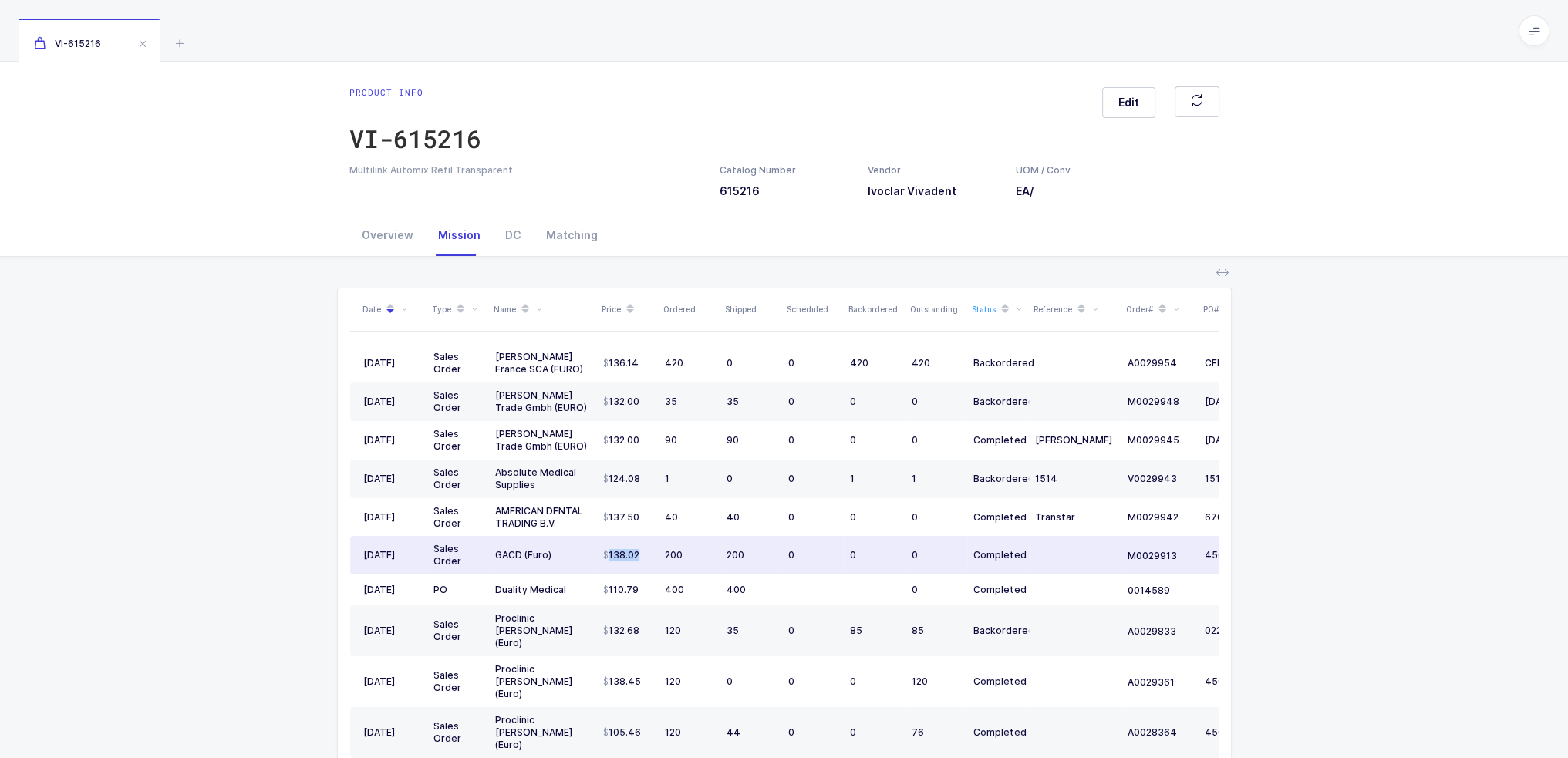
drag, startPoint x: 646, startPoint y: 551, endPoint x: 585, endPoint y: 559, distance: 61.5
click at [585, 559] on tr "04/24/2025 Sales Order GACD (Euro) 138.02 200 200 0 0 0 Completed M0029913 4500…" at bounding box center [836, 556] width 971 height 39
click at [778, 555] on td "200" at bounding box center [750, 556] width 61 height 39
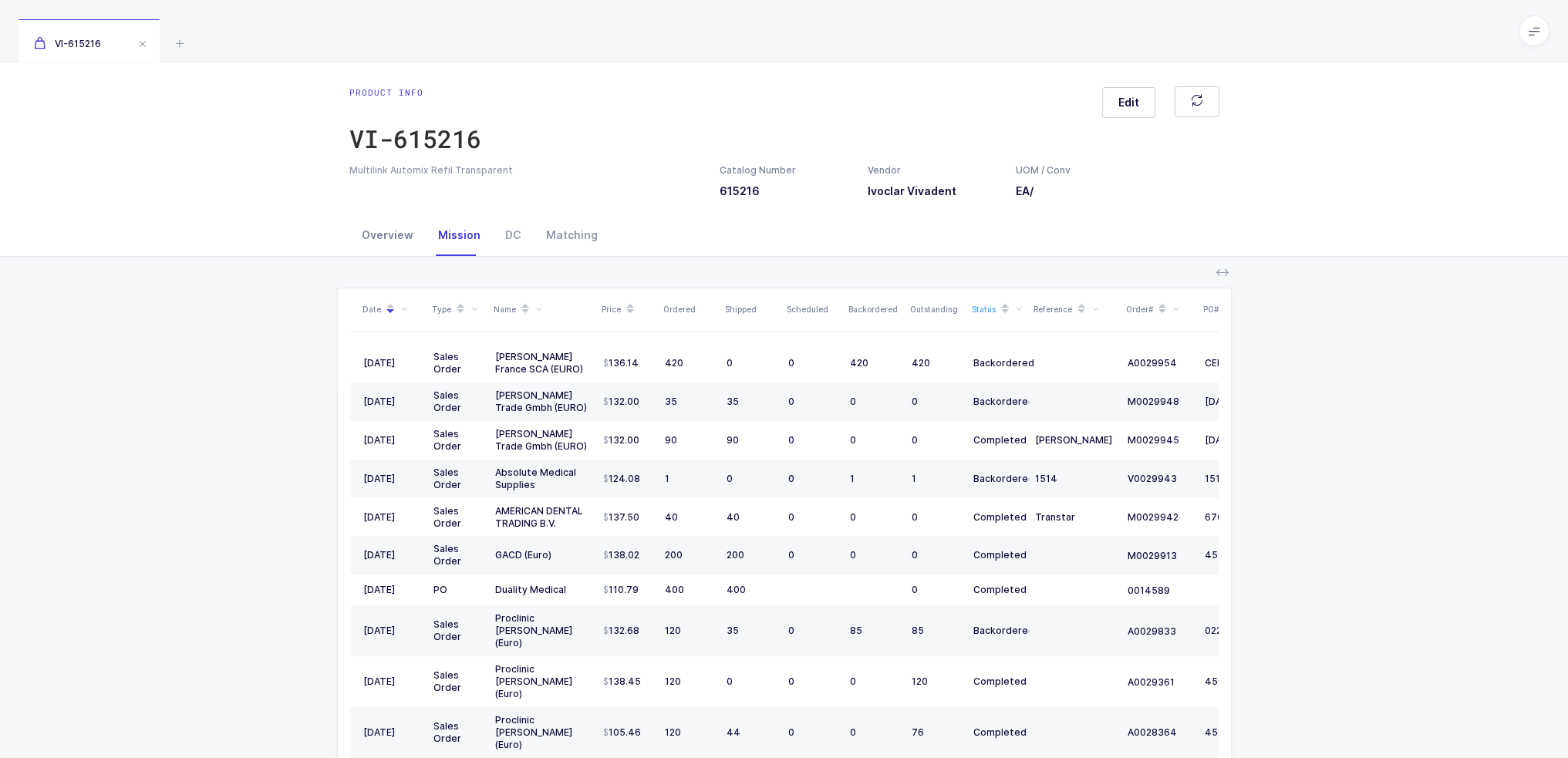
click at [376, 235] on div "Overview" at bounding box center [387, 235] width 76 height 42
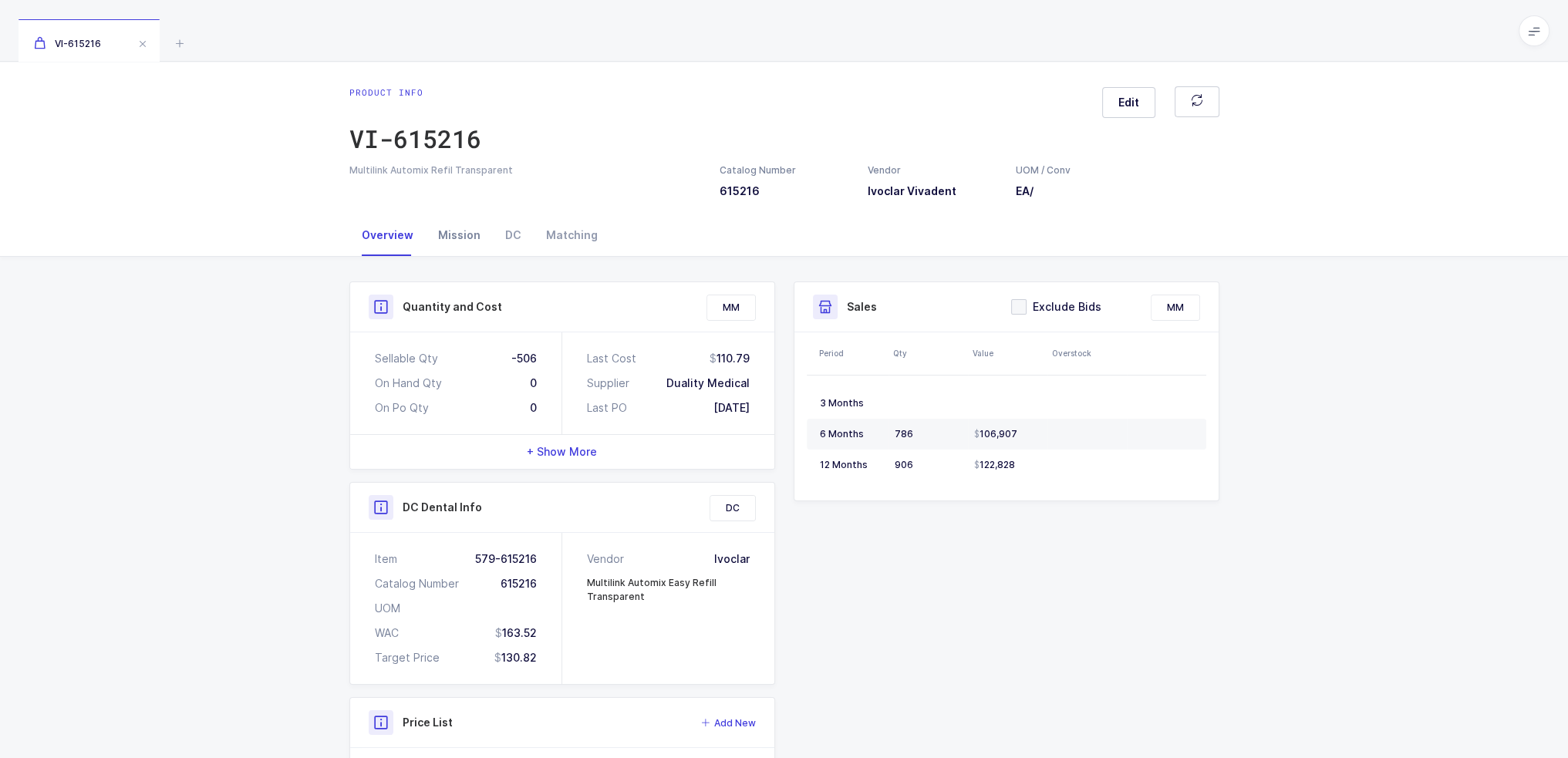
click at [464, 231] on div "Mission" at bounding box center [458, 235] width 67 height 42
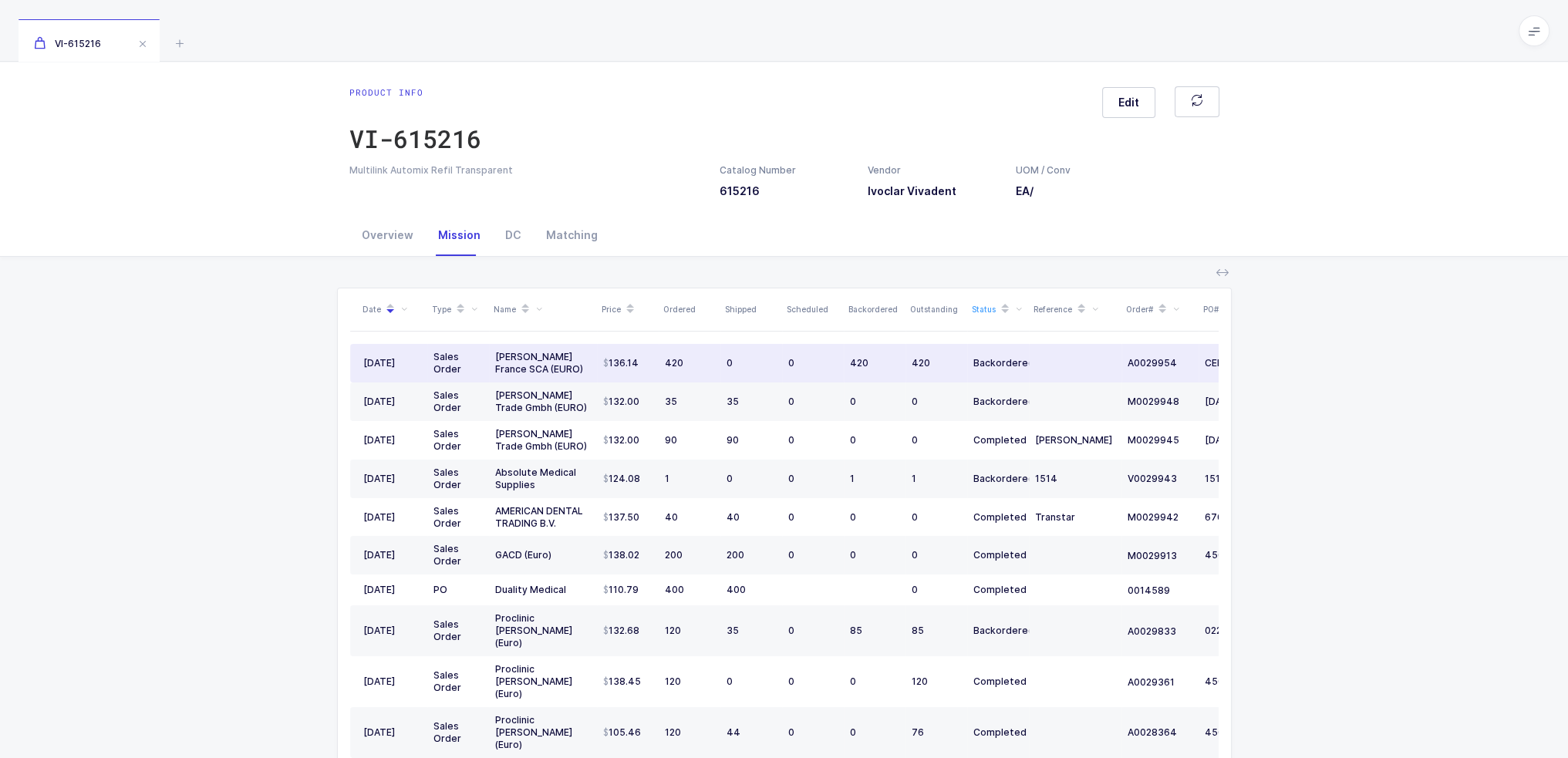
click at [561, 366] on div "Henry Schein France SCA (EURO)" at bounding box center [543, 363] width 95 height 24
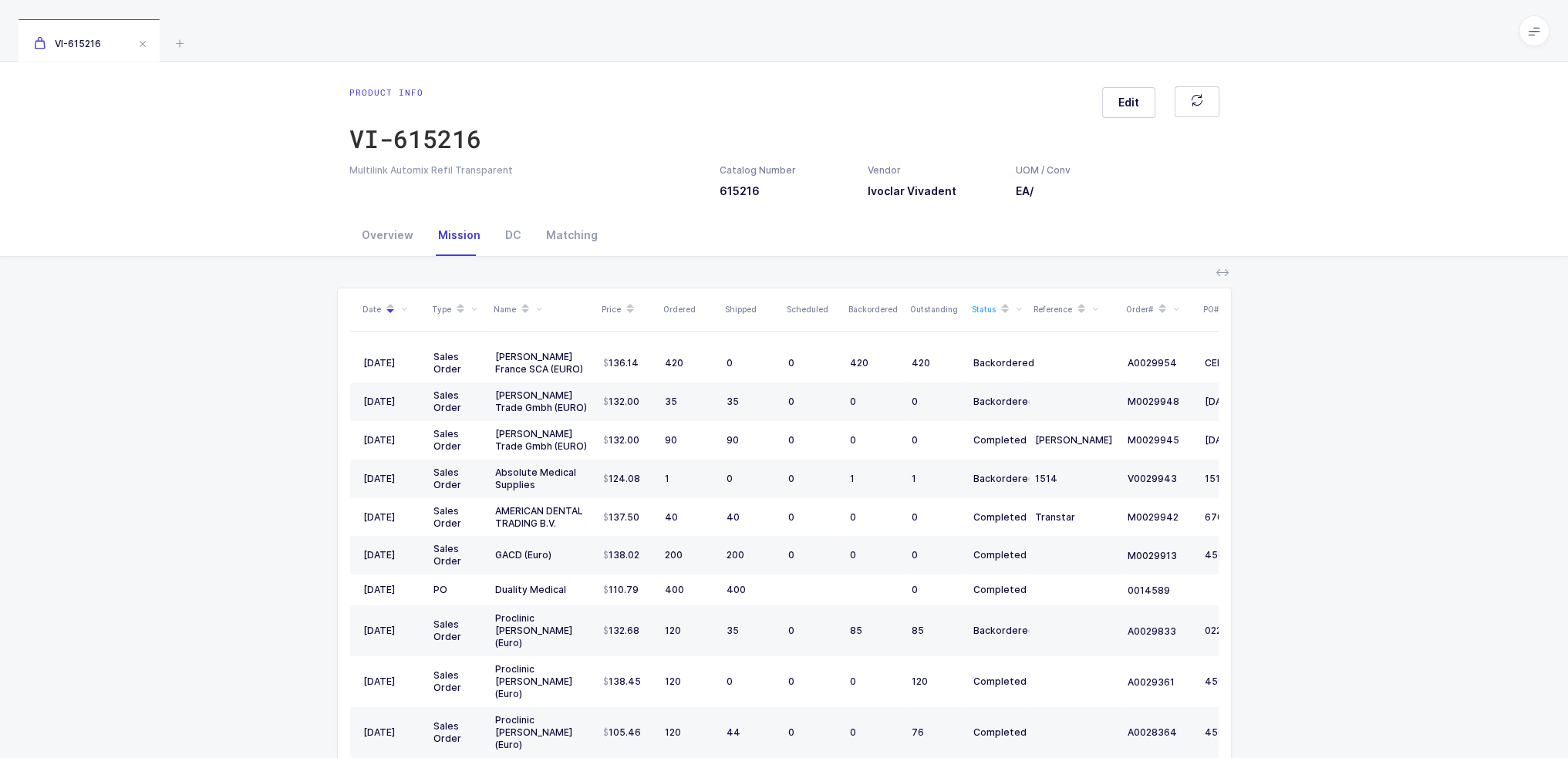
click at [280, 485] on div "Date Type Name Price Ordered Shipped Scheduled Backordered Outstanding Status R…" at bounding box center [784, 584] width 1544 height 654
click at [280, 366] on div "Date Type Name Price Ordered Shipped Scheduled Backordered Outstanding Status R…" at bounding box center [784, 584] width 1544 height 654
click at [180, 43] on icon at bounding box center [179, 43] width 18 height 18
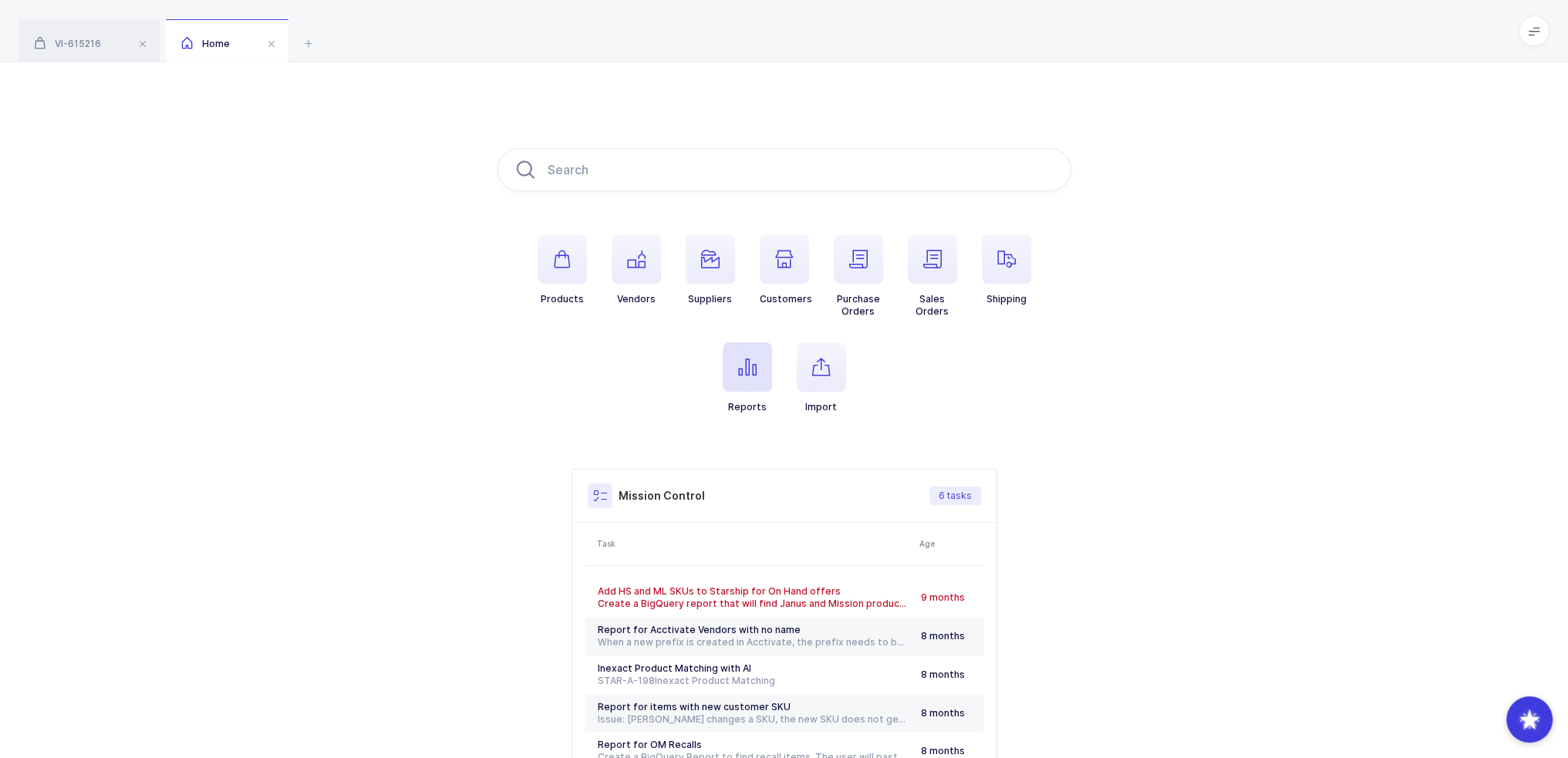
click at [762, 371] on span "button" at bounding box center [747, 367] width 50 height 50
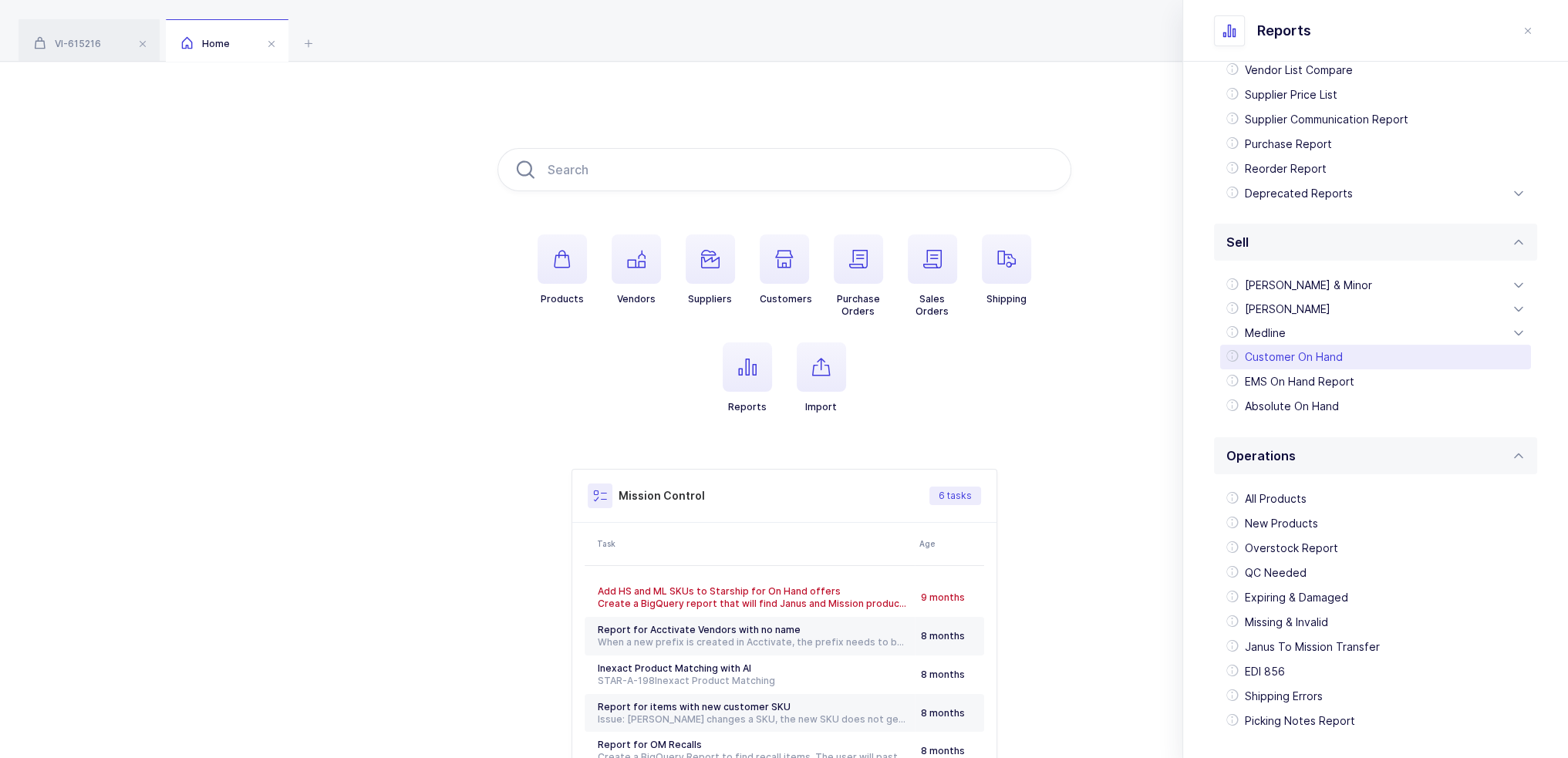
scroll to position [237, 0]
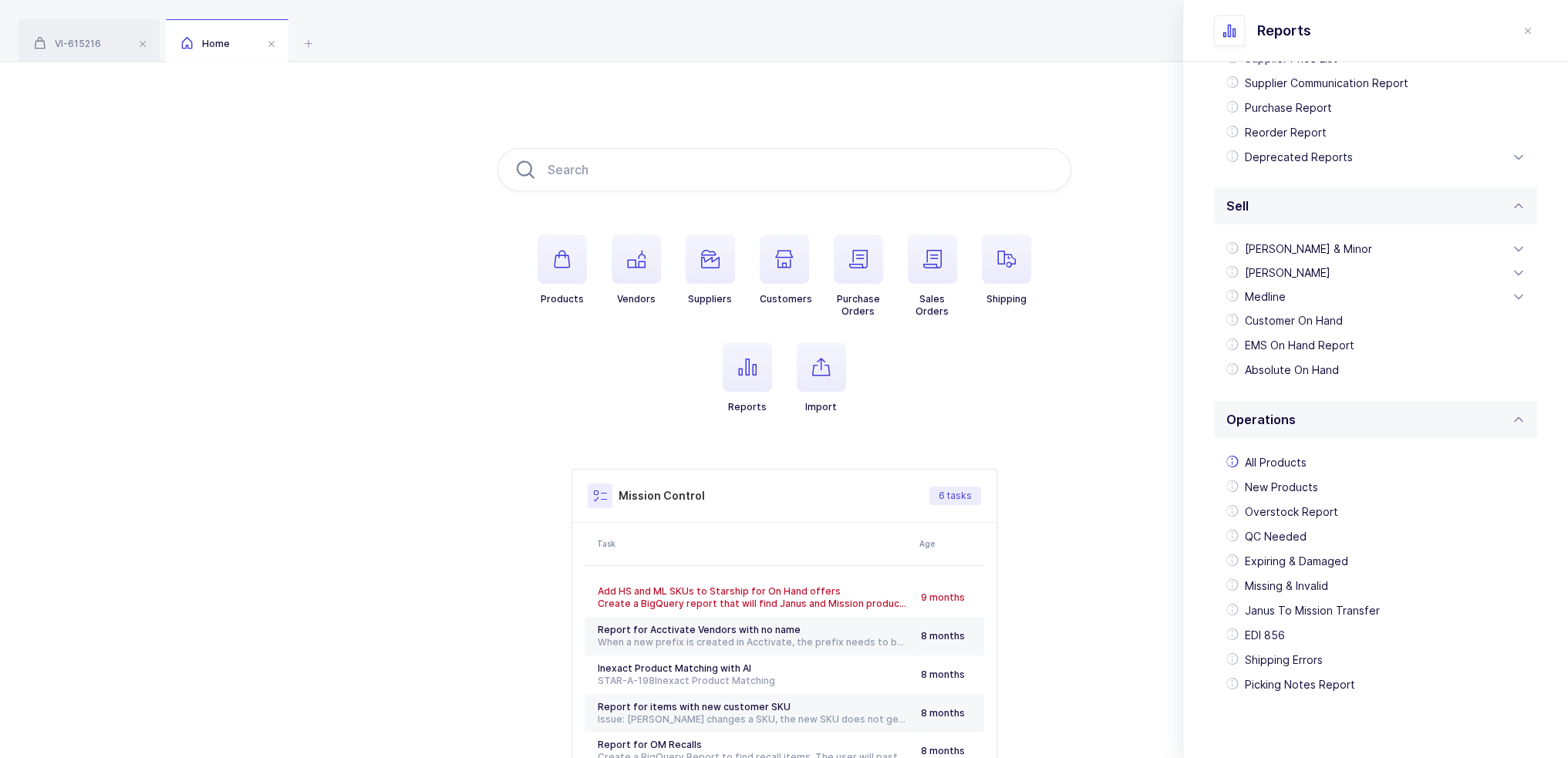
click at [1228, 461] on icon at bounding box center [1232, 461] width 13 height 13
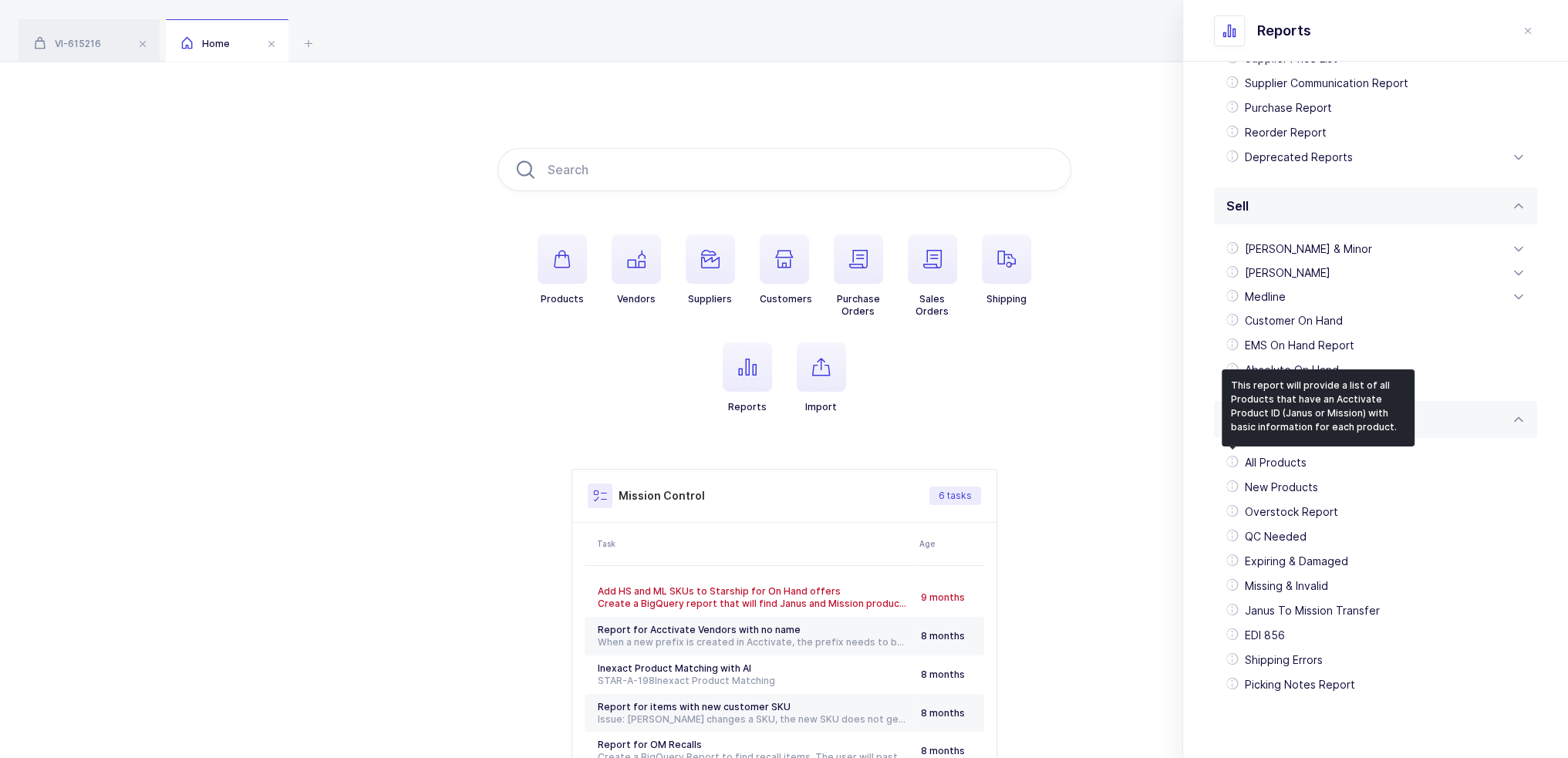
click at [1207, 471] on div "Purchase Standard Wishlists Targets Report Supplier Price Analysis Opportunitie…" at bounding box center [1375, 291] width 384 height 934
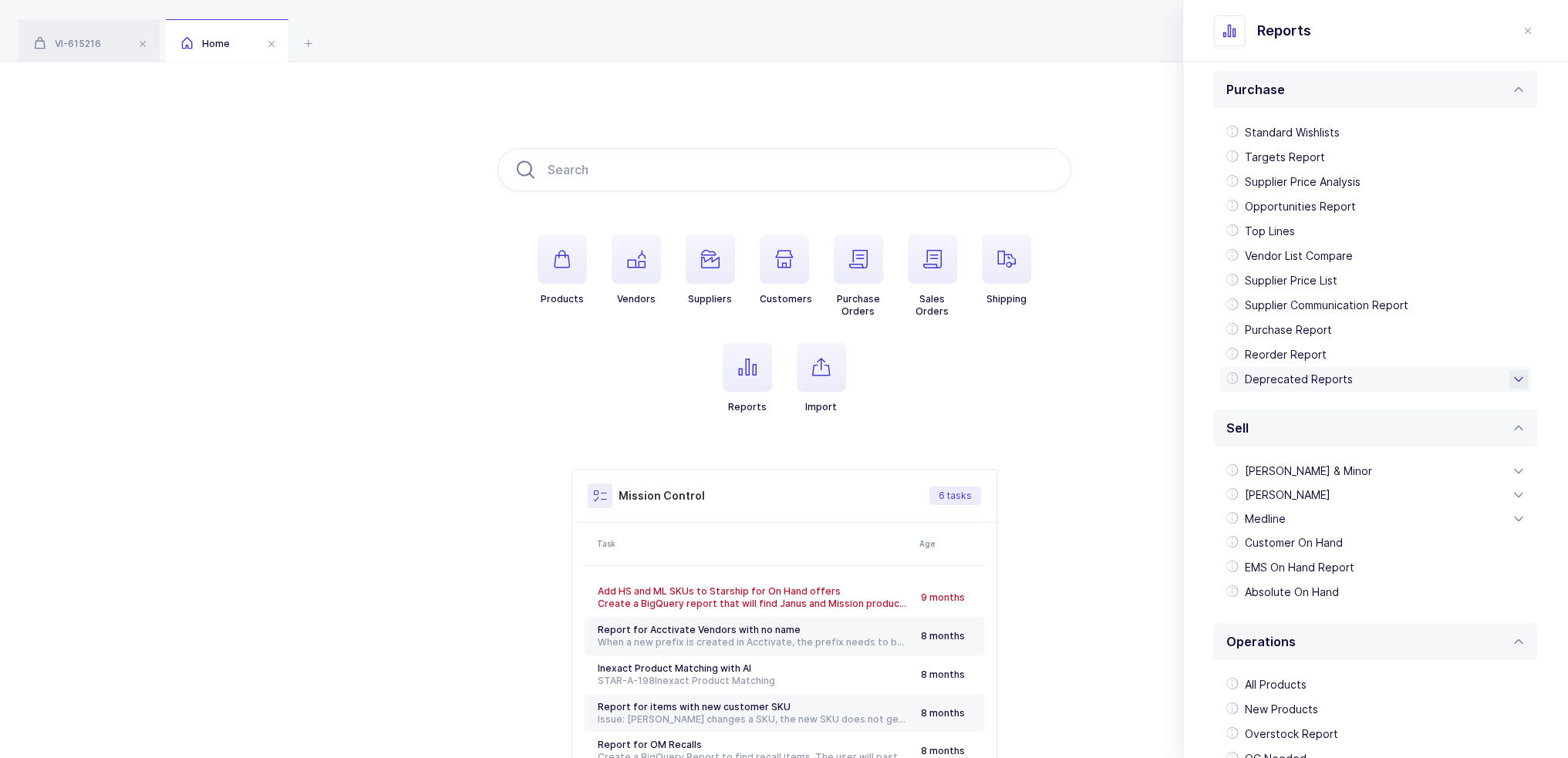
scroll to position [0, 0]
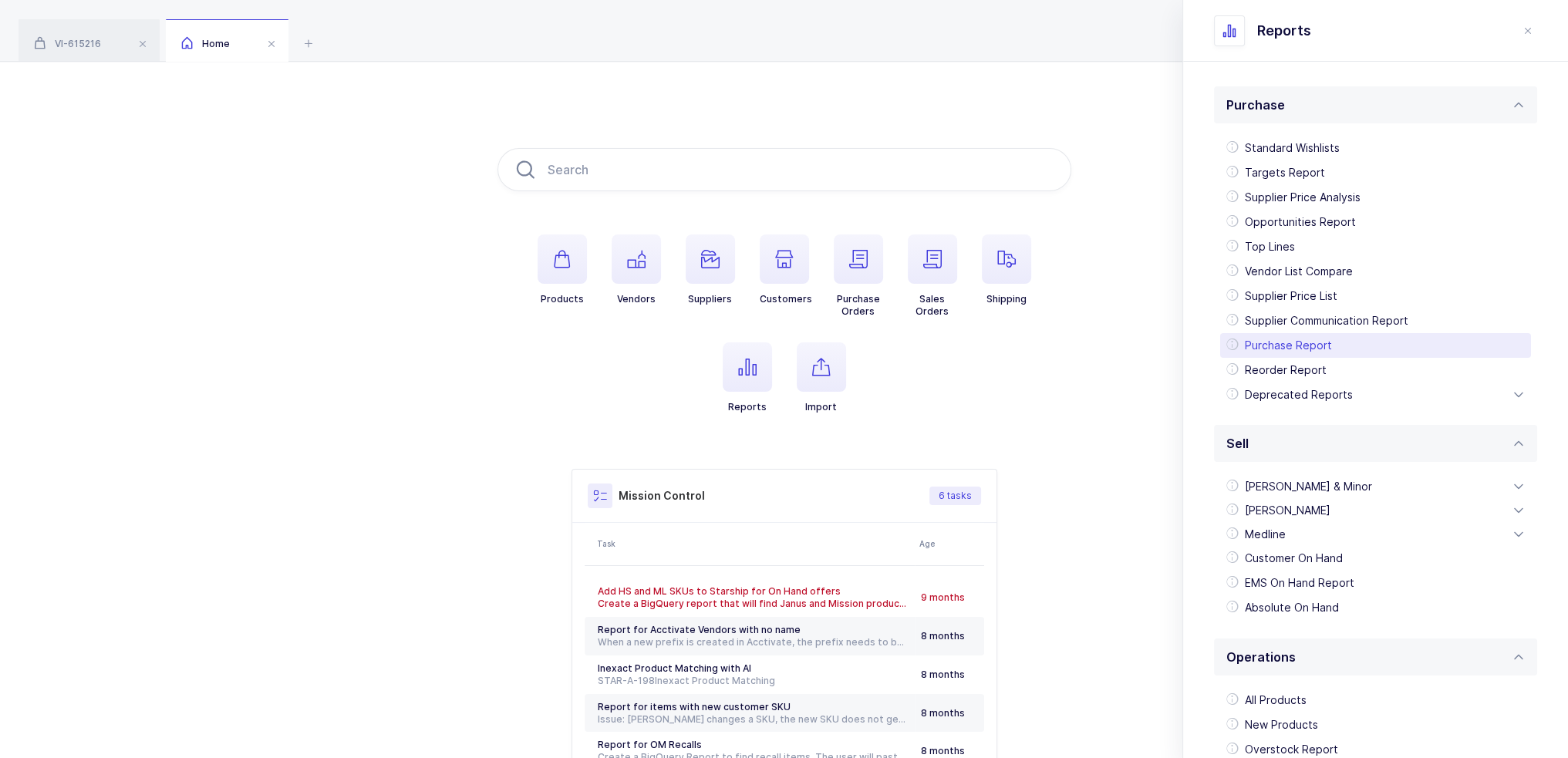
click at [1293, 351] on div "Purchase Report" at bounding box center [1375, 344] width 310 height 24
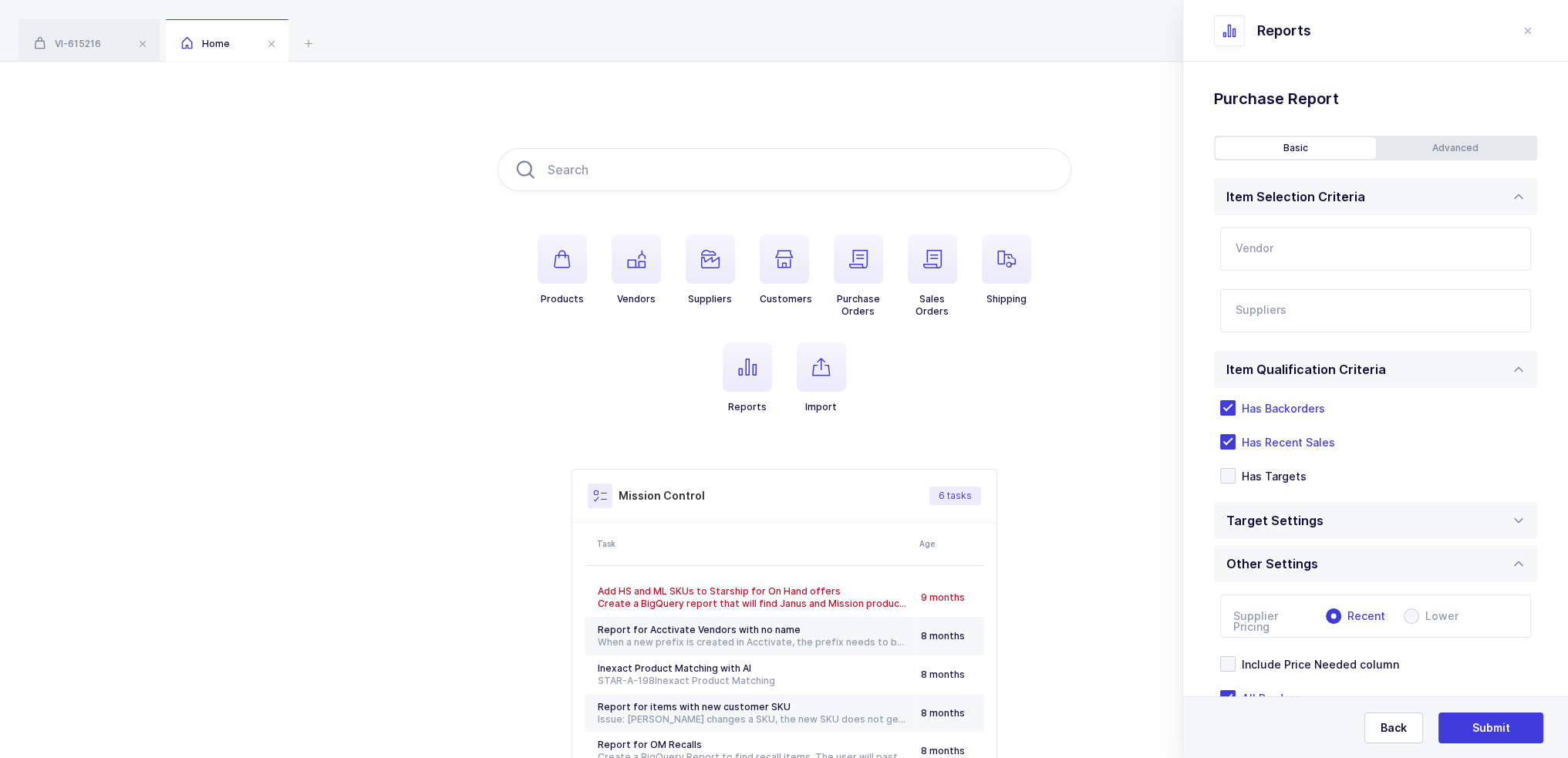
click at [1316, 239] on input "text" at bounding box center [1375, 249] width 310 height 43
click at [1286, 307] on div "Ivoclar Vivadent" at bounding box center [1356, 301] width 240 height 16
type input "Ivoclar Vivadent"
click at [1287, 309] on input "text" at bounding box center [1359, 315] width 248 height 20
type input "baha"
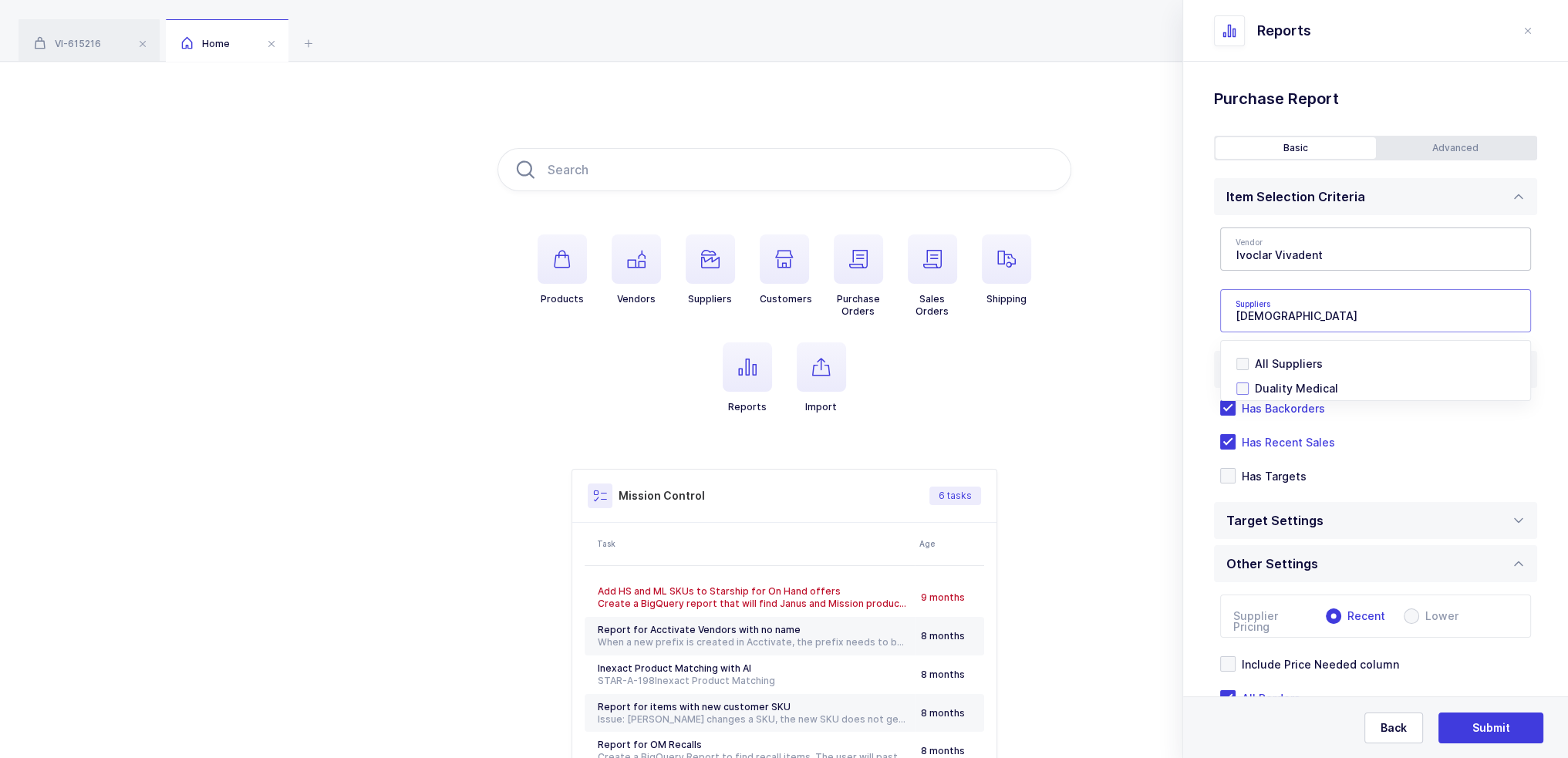
click at [1279, 389] on span "Duality Medical" at bounding box center [1296, 387] width 84 height 13
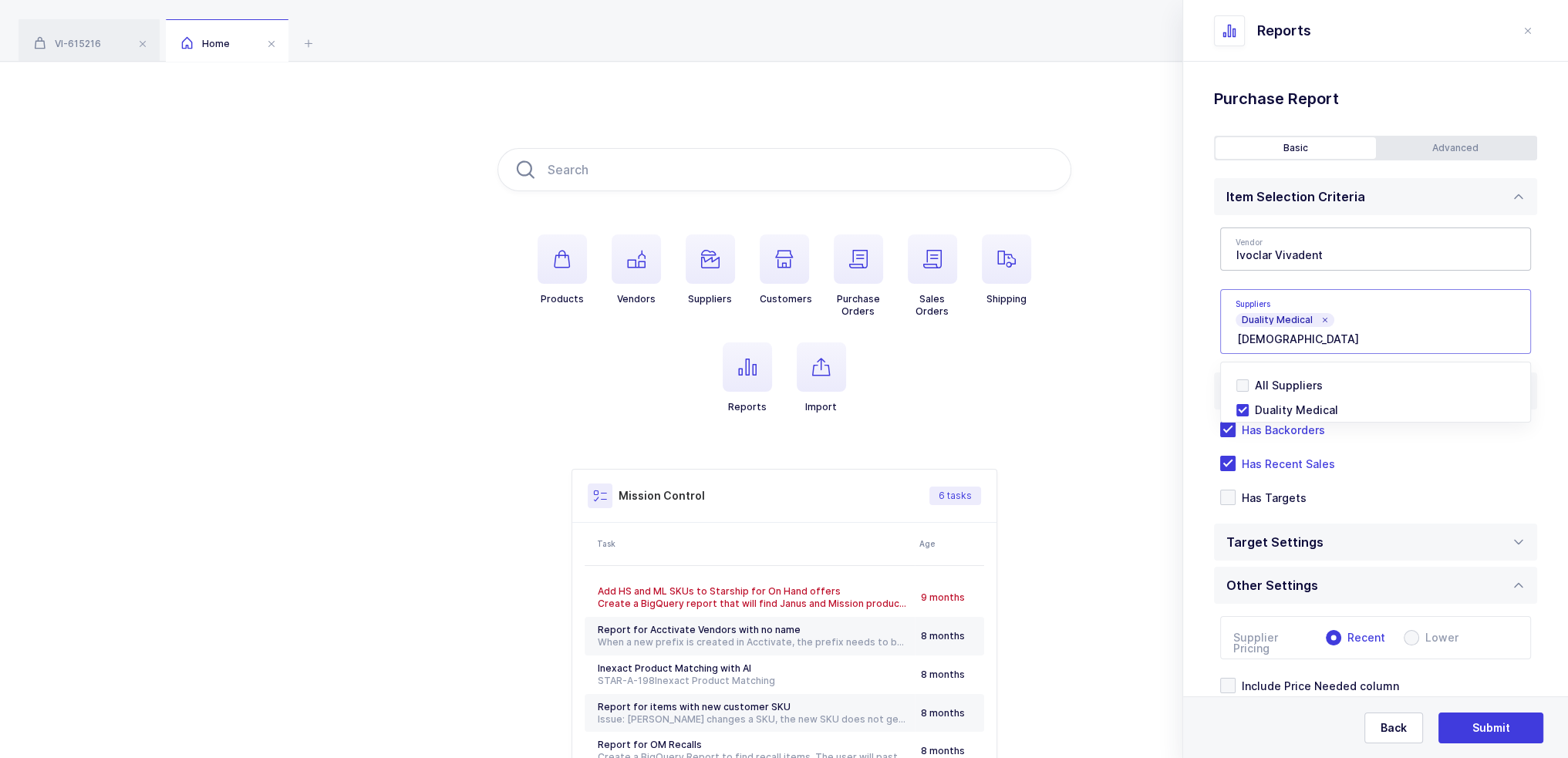
click at [1210, 321] on div "Standard Wishlists Targets Report Supplier Price Analysis Opportunities Report …" at bounding box center [1375, 459] width 384 height 797
click at [1234, 456] on span at bounding box center [1228, 463] width 16 height 16
click at [1235, 455] on input "Has Recent Sales" at bounding box center [1235, 455] width 0 height 0
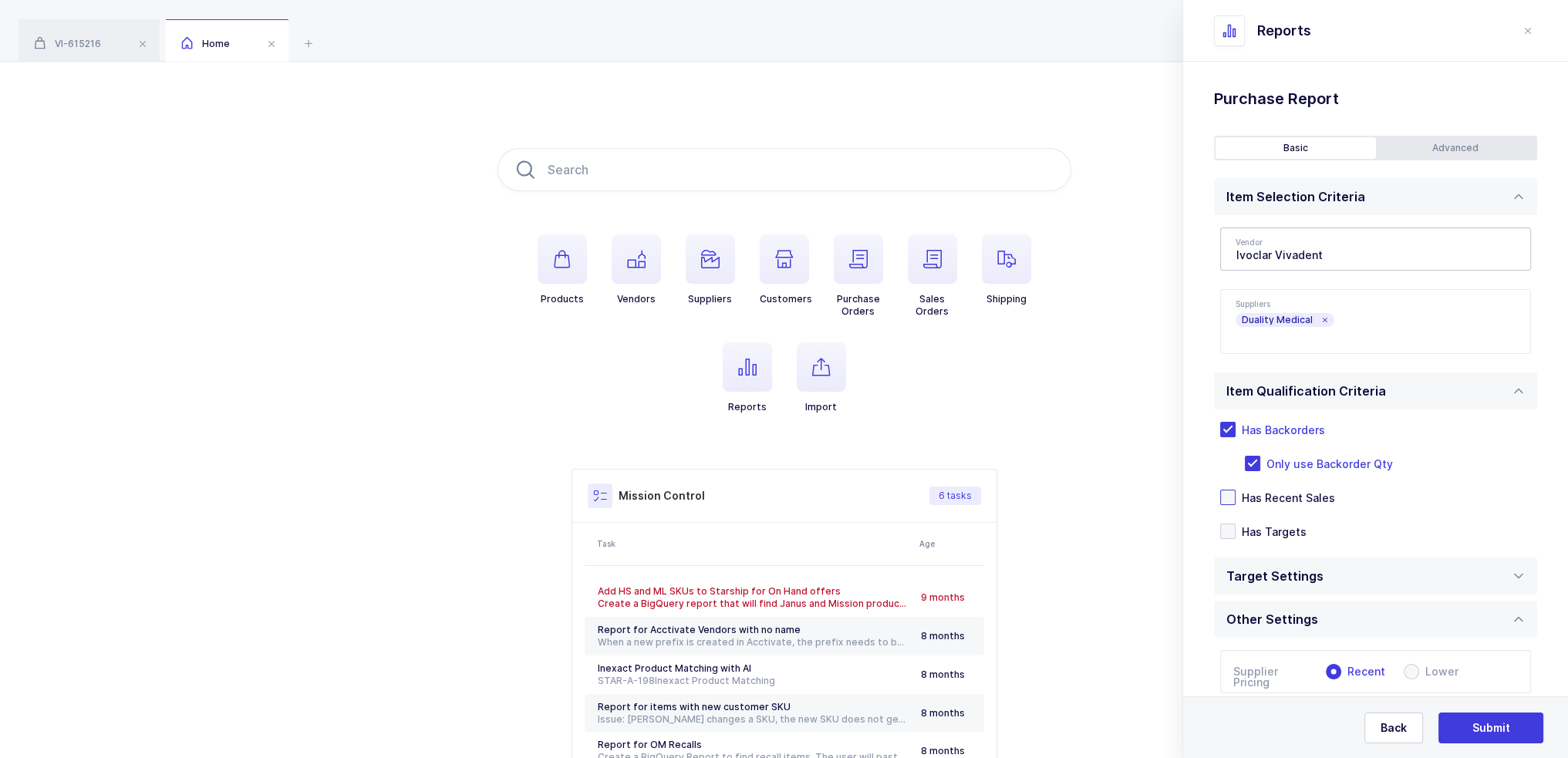
click at [1415, 146] on div "Advanced" at bounding box center [1456, 148] width 161 height 21
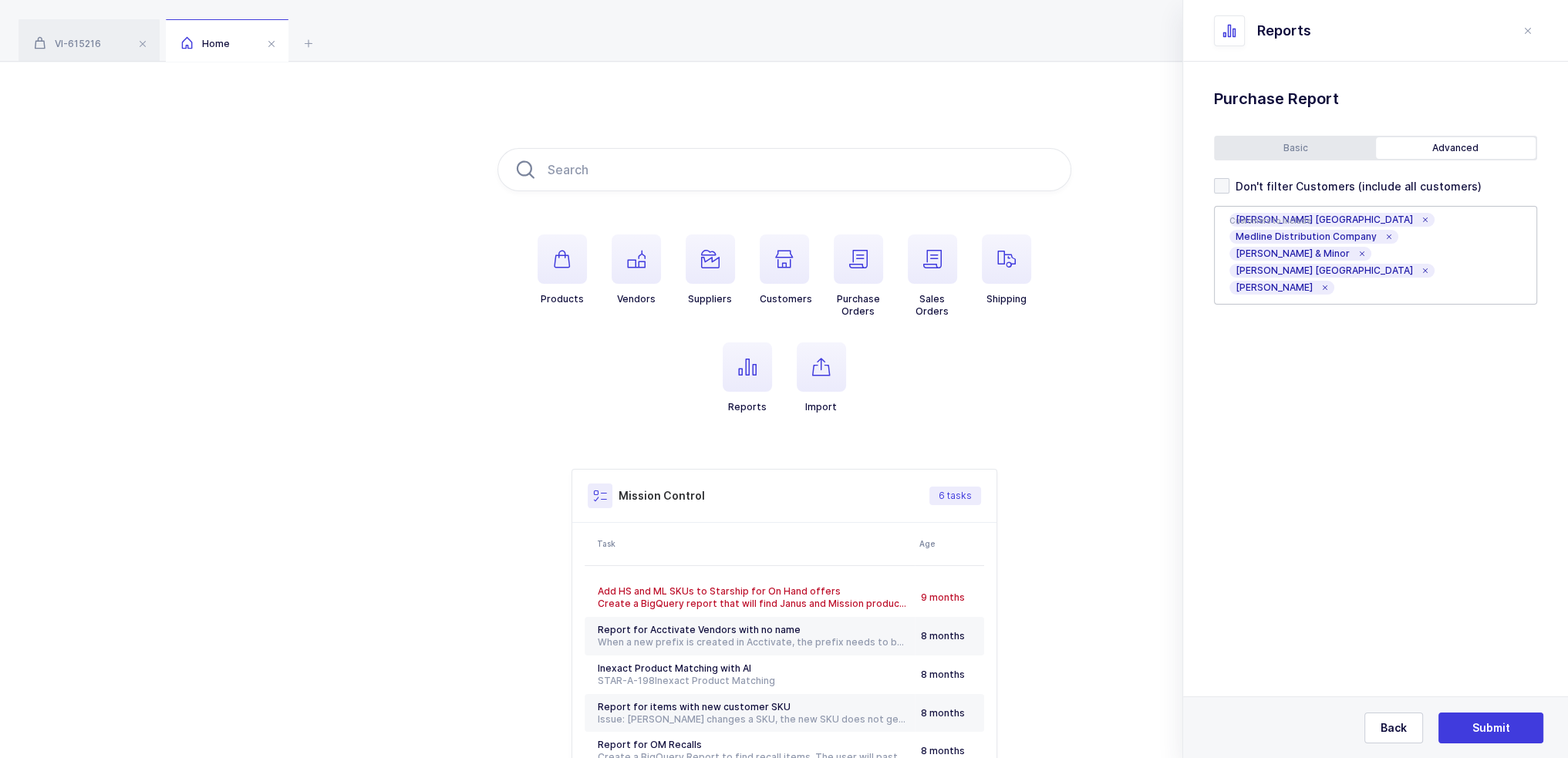
click at [1421, 224] on icon at bounding box center [1425, 220] width 8 height 8
click at [1384, 224] on icon at bounding box center [1388, 220] width 8 height 8
click at [1429, 241] on icon at bounding box center [1425, 245] width 8 height 8
click at [1358, 238] on icon at bounding box center [1362, 236] width 8 height 8
click at [1296, 234] on span "[PERSON_NAME]" at bounding box center [1282, 236] width 105 height 14
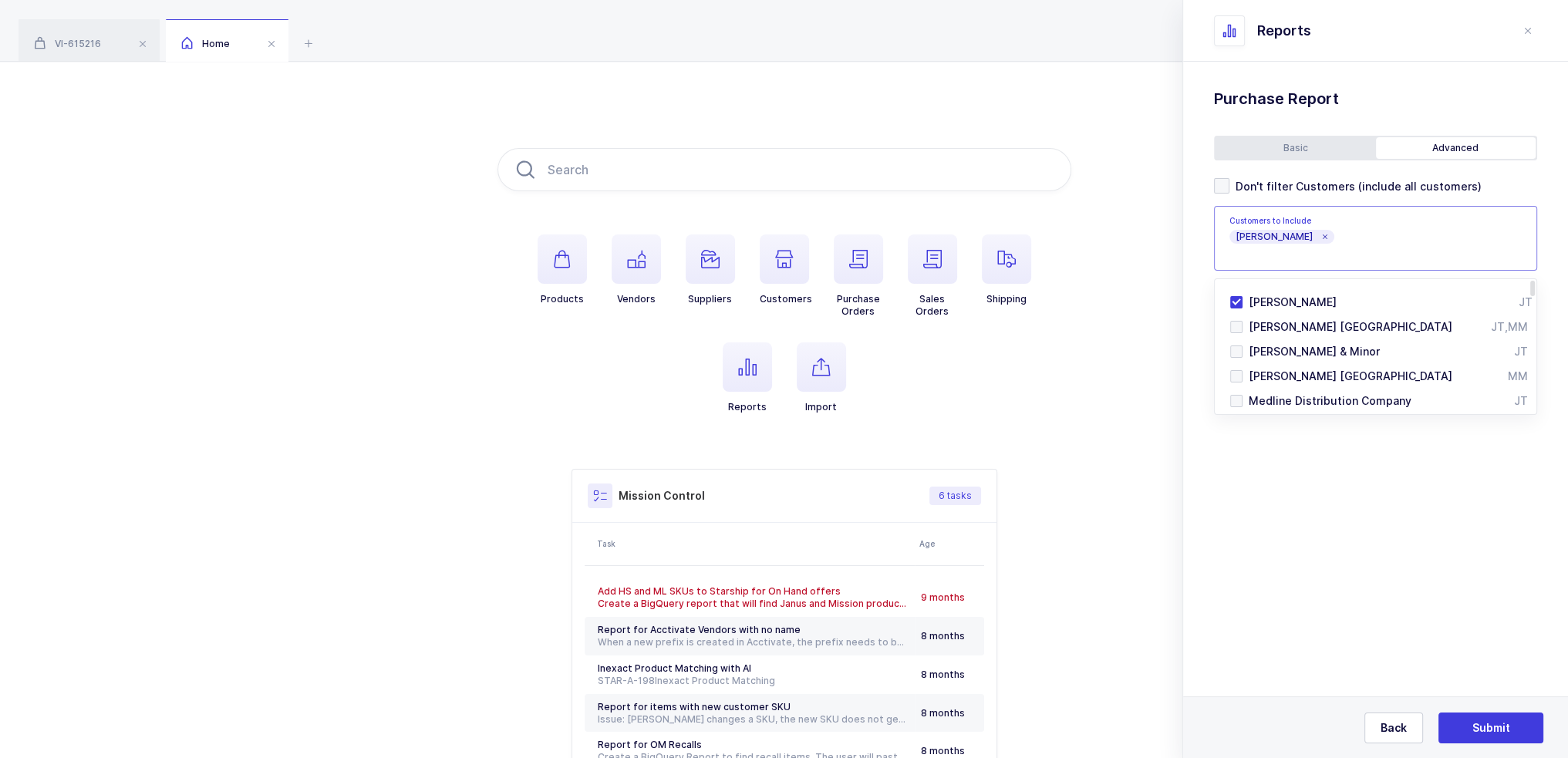
click at [1321, 235] on icon at bounding box center [1325, 236] width 8 height 8
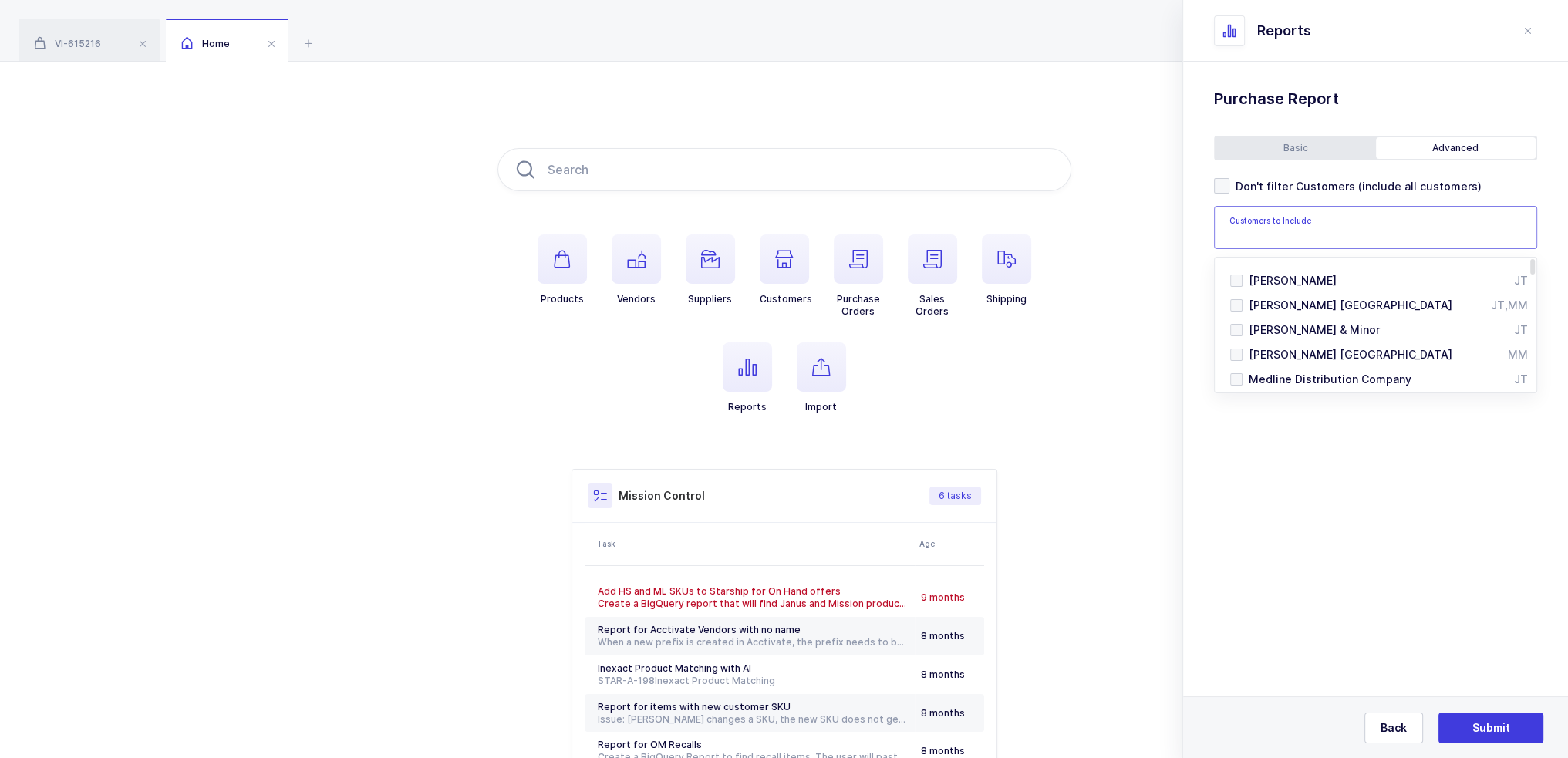
click at [1302, 235] on input "text" at bounding box center [1366, 232] width 273 height 20
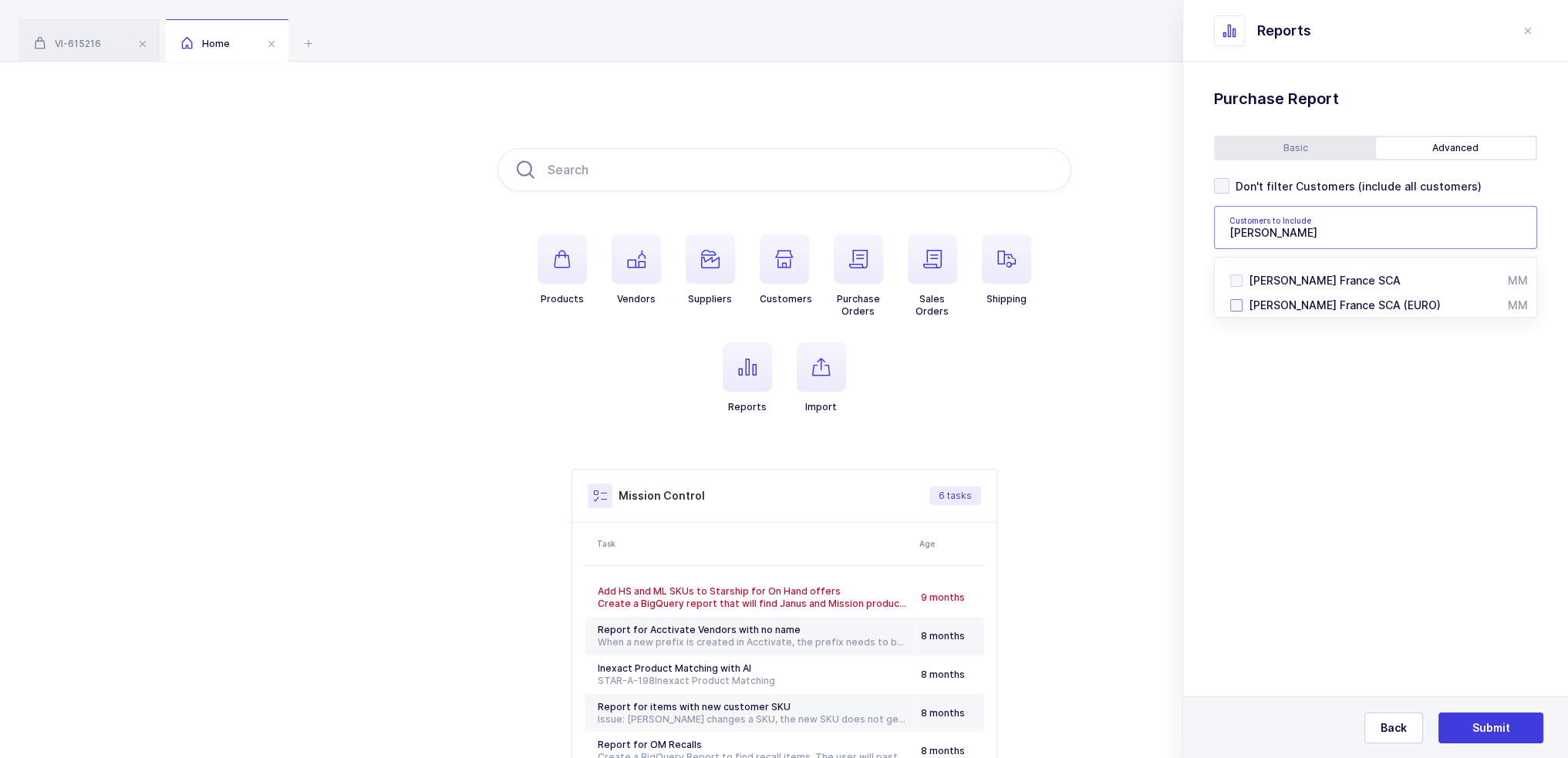
type input "schein fran"
click at [1329, 307] on span "Henry Schein France SCA (EURO)" at bounding box center [1344, 305] width 192 height 13
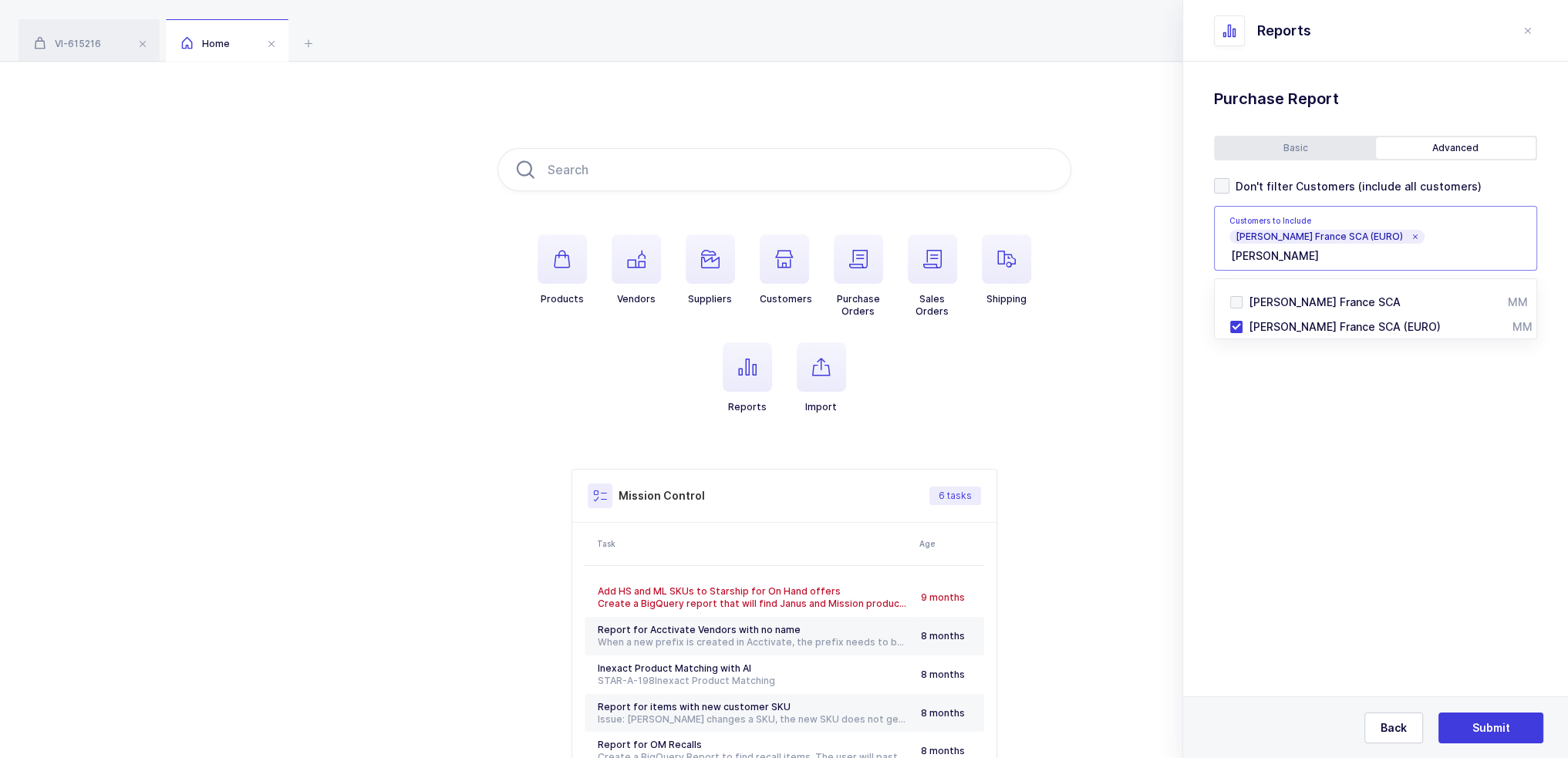
click at [1340, 403] on section "Purchase Standard Wishlists Targets Report Supplier Price Analysis Opportunitie…" at bounding box center [1375, 410] width 384 height 697
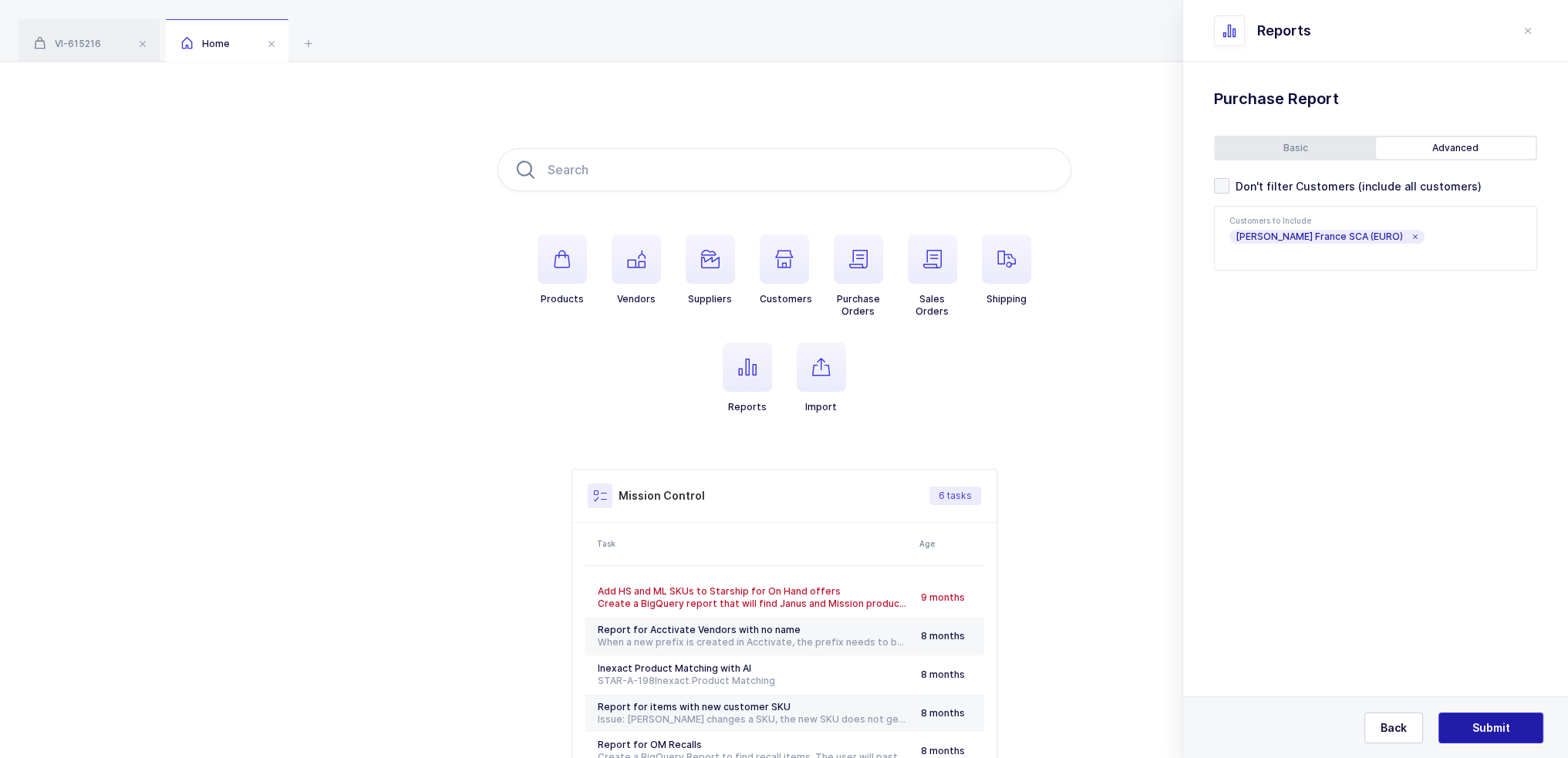
click at [1498, 736] on button "Submit" at bounding box center [1491, 728] width 105 height 31
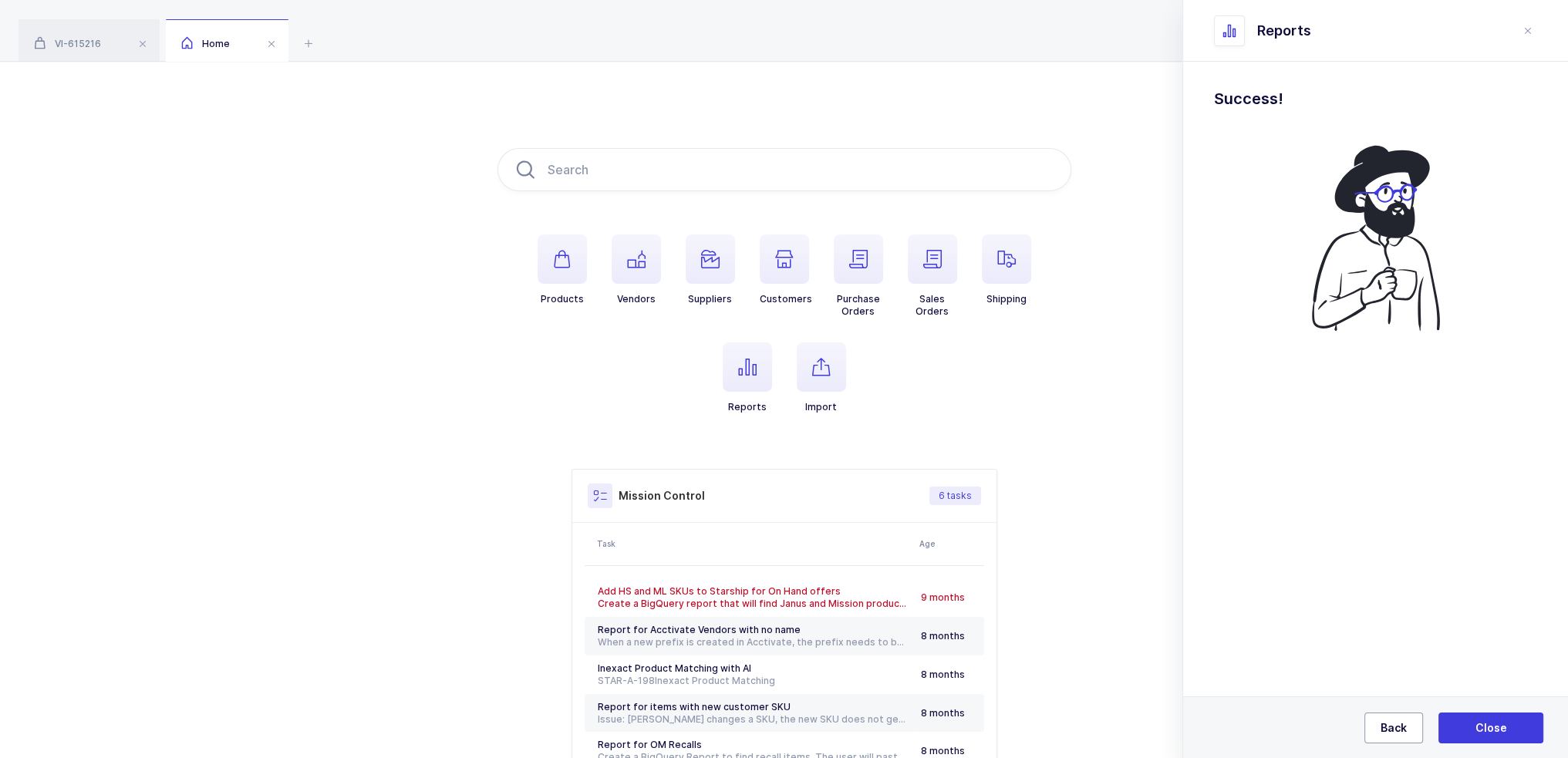
click at [1406, 723] on button "Back" at bounding box center [1394, 728] width 58 height 31
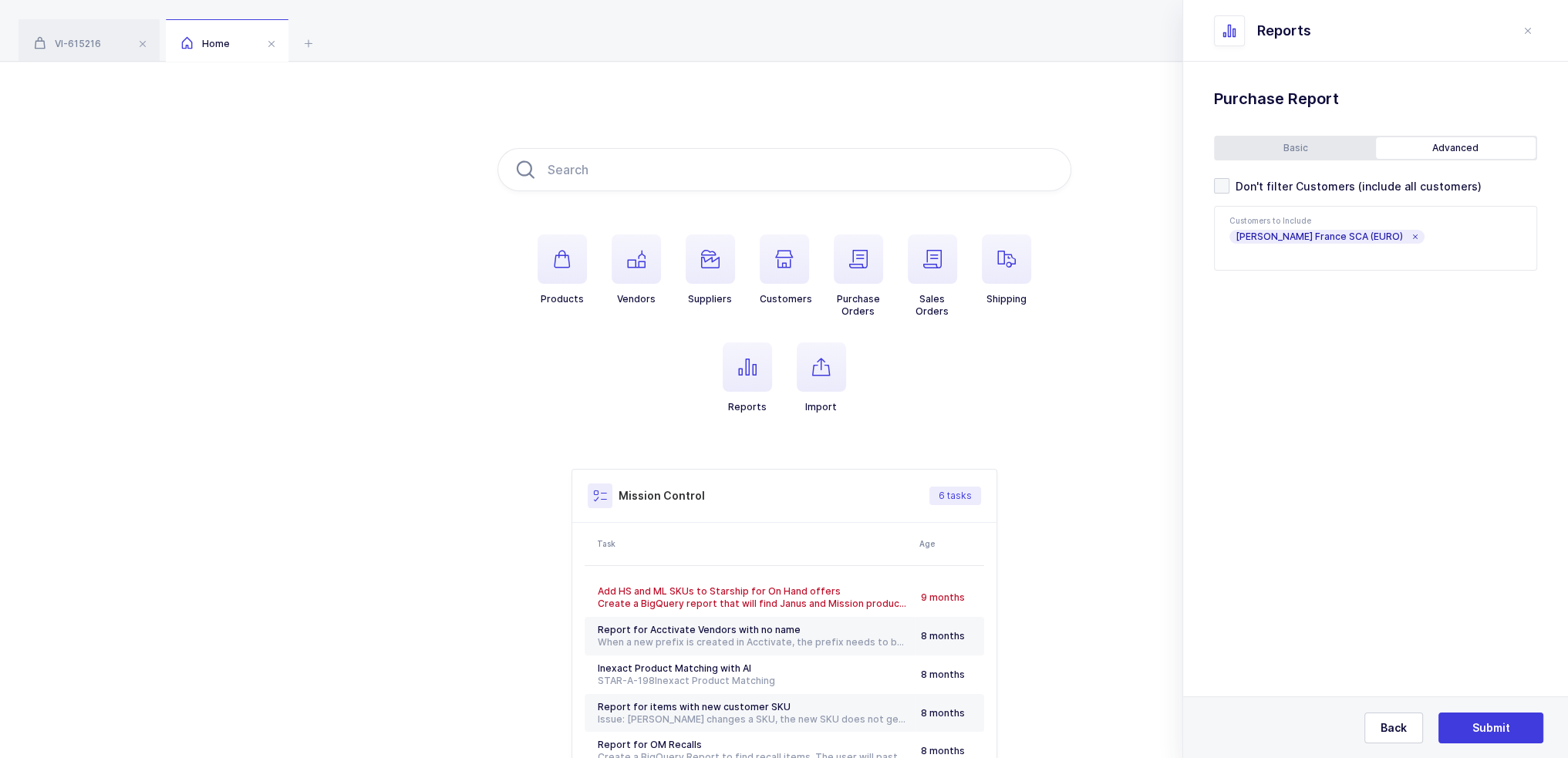
click at [1291, 159] on div "Basic" at bounding box center [1295, 148] width 161 height 21
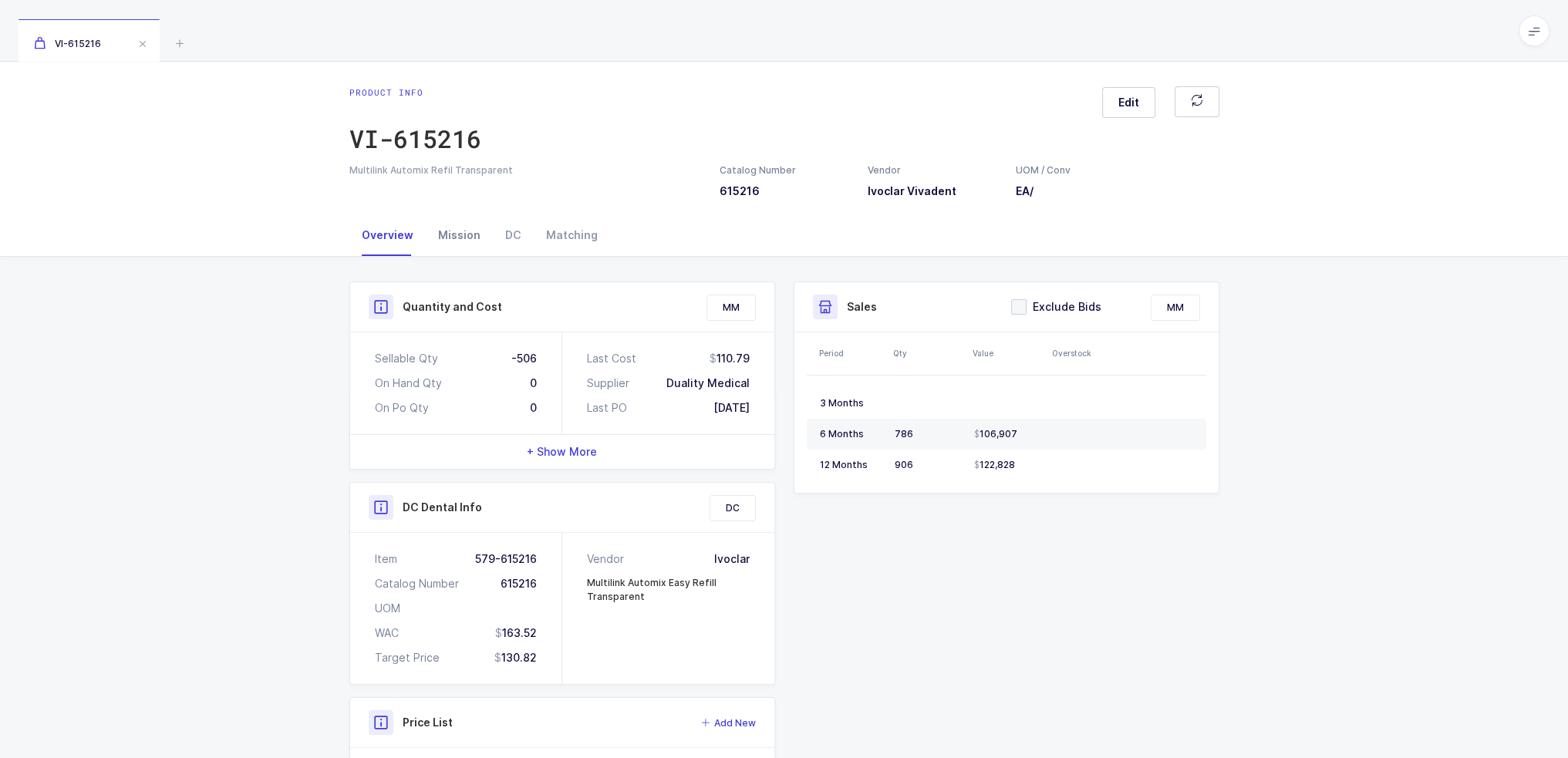
click at [463, 238] on div "Mission" at bounding box center [458, 235] width 67 height 42
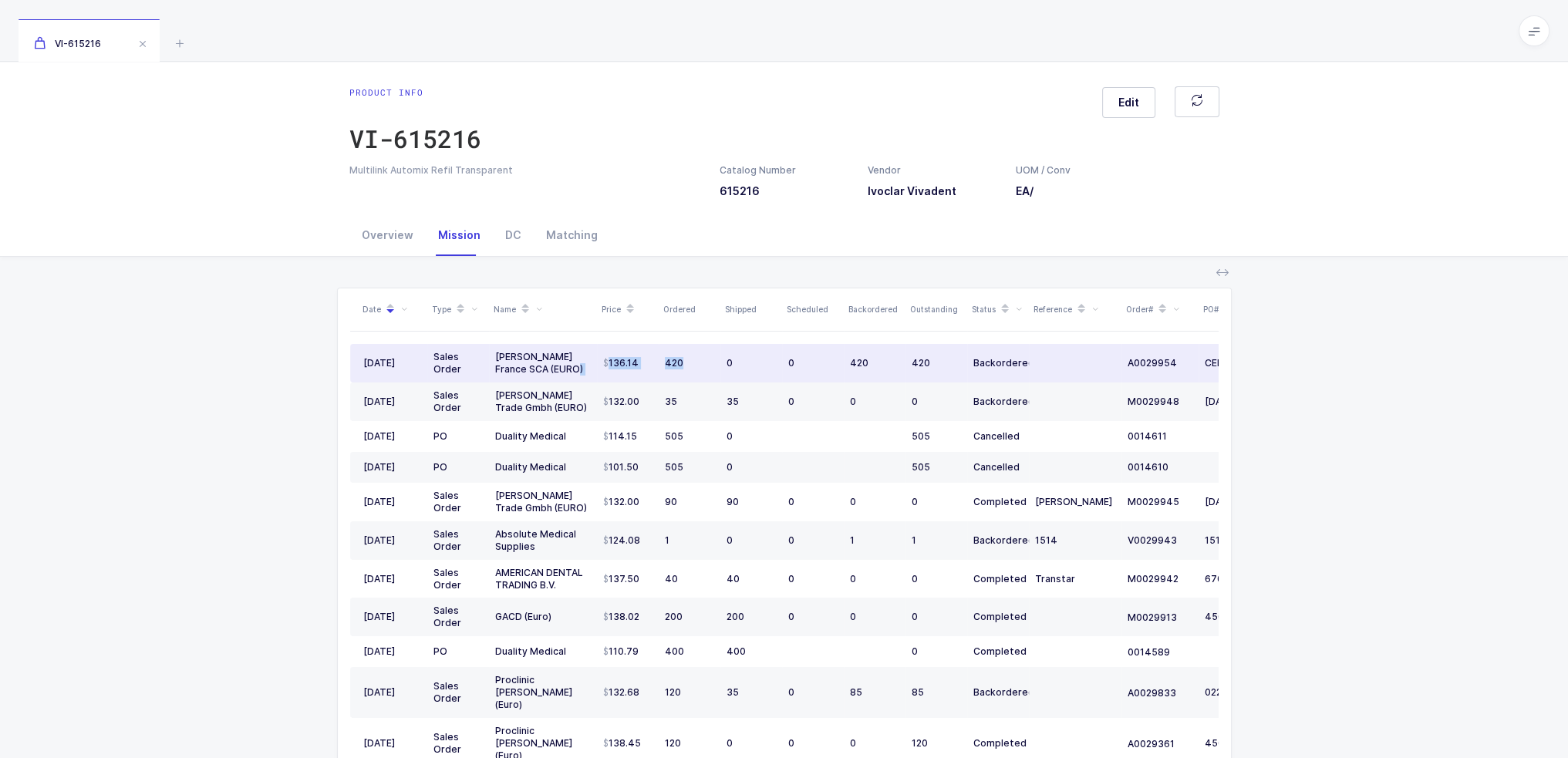
drag, startPoint x: 560, startPoint y: 366, endPoint x: 696, endPoint y: 370, distance: 136.1
click at [696, 370] on tr "05/30/2025 Sales Order Henry Schein France SCA (EURO) 136.14 420 0 0 420 420 Ba…" at bounding box center [836, 363] width 971 height 39
click at [696, 370] on td "420" at bounding box center [689, 363] width 61 height 39
drag, startPoint x: 704, startPoint y: 355, endPoint x: 668, endPoint y: 358, distance: 36.1
click at [668, 358] on td "420" at bounding box center [689, 363] width 61 height 39
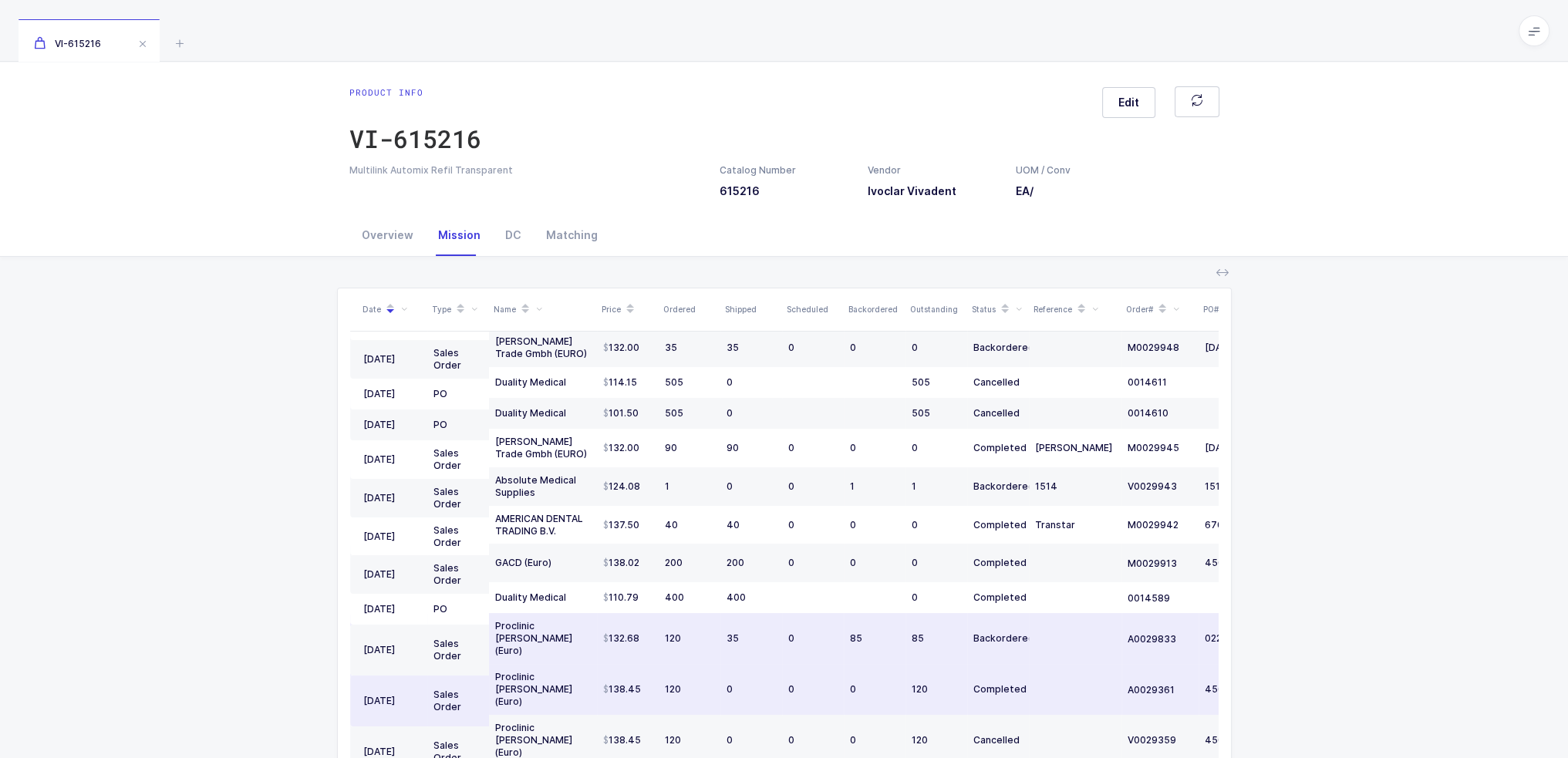
scroll to position [77, 0]
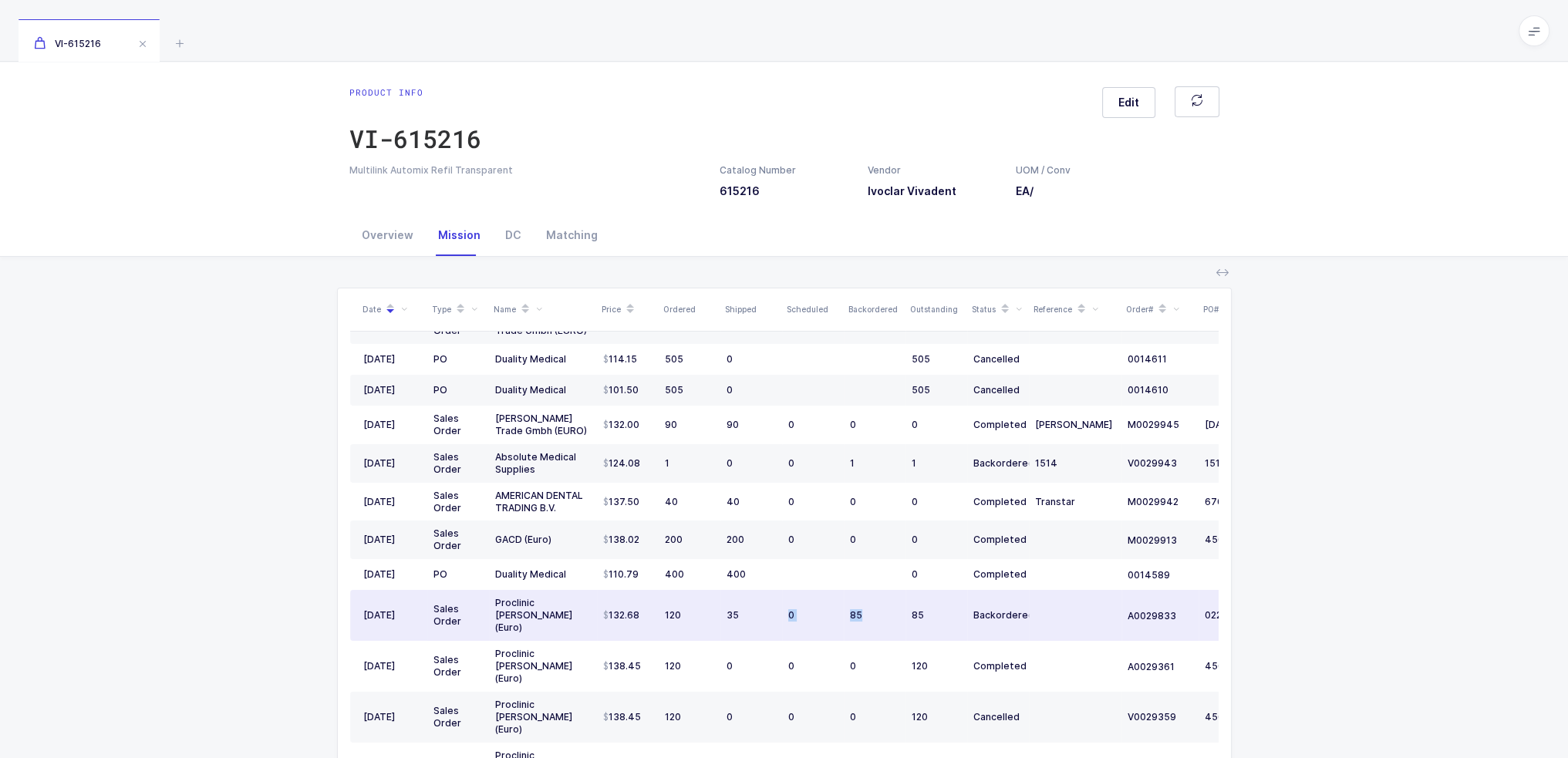
drag, startPoint x: 754, startPoint y: 616, endPoint x: 903, endPoint y: 596, distance: 150.3
click at [903, 596] on tr "02/17/2025 Sales Order Proclinic Zaragoza (Euro) 132.68 120 35 0 85 85 Backorde…" at bounding box center [836, 615] width 971 height 51
click at [938, 597] on td "85" at bounding box center [935, 615] width 61 height 51
drag, startPoint x: 938, startPoint y: 604, endPoint x: 908, endPoint y: 601, distance: 30.1
click at [908, 601] on td "85" at bounding box center [935, 615] width 61 height 51
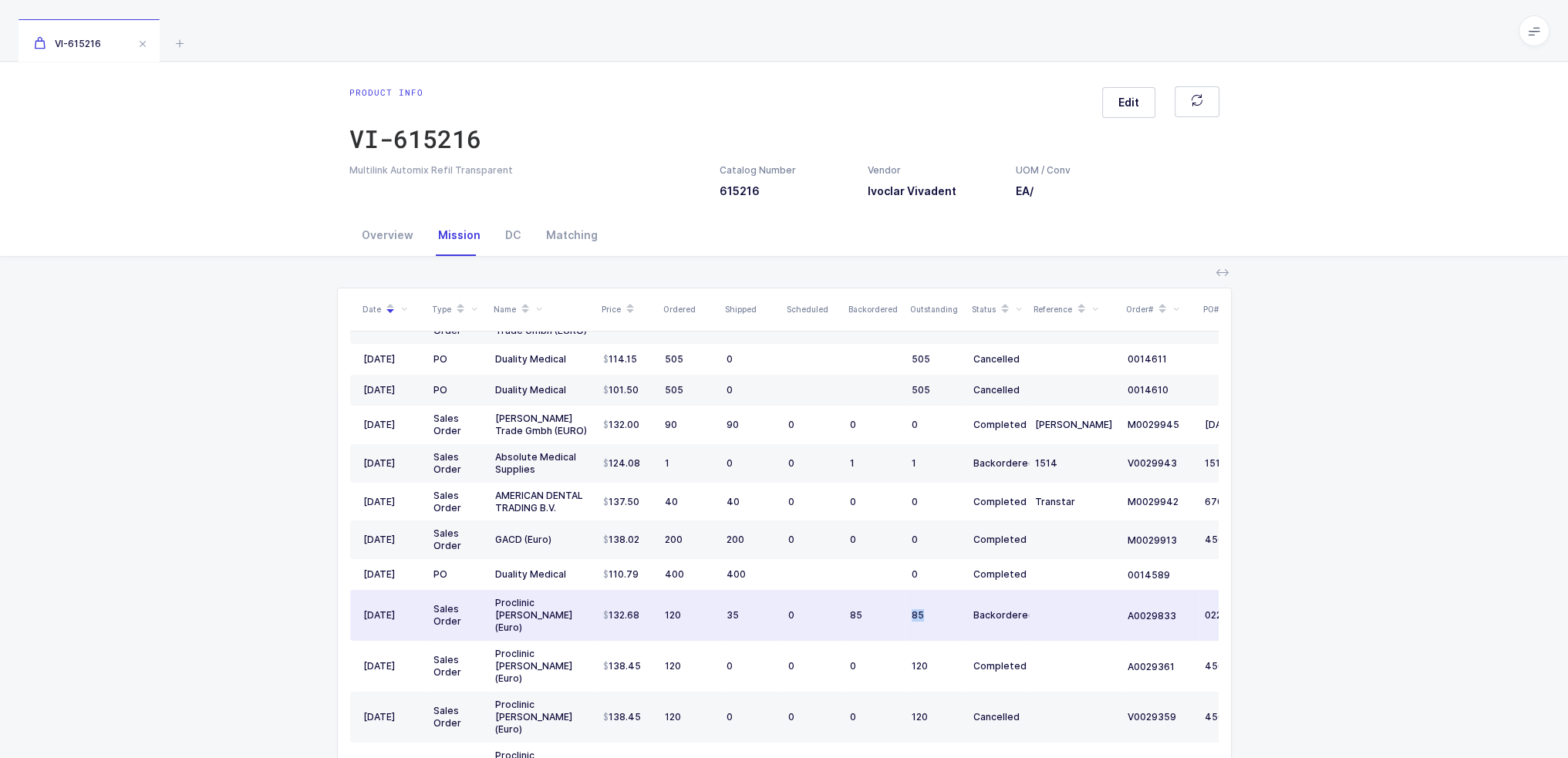
click at [908, 601] on td "85" at bounding box center [935, 615] width 61 height 51
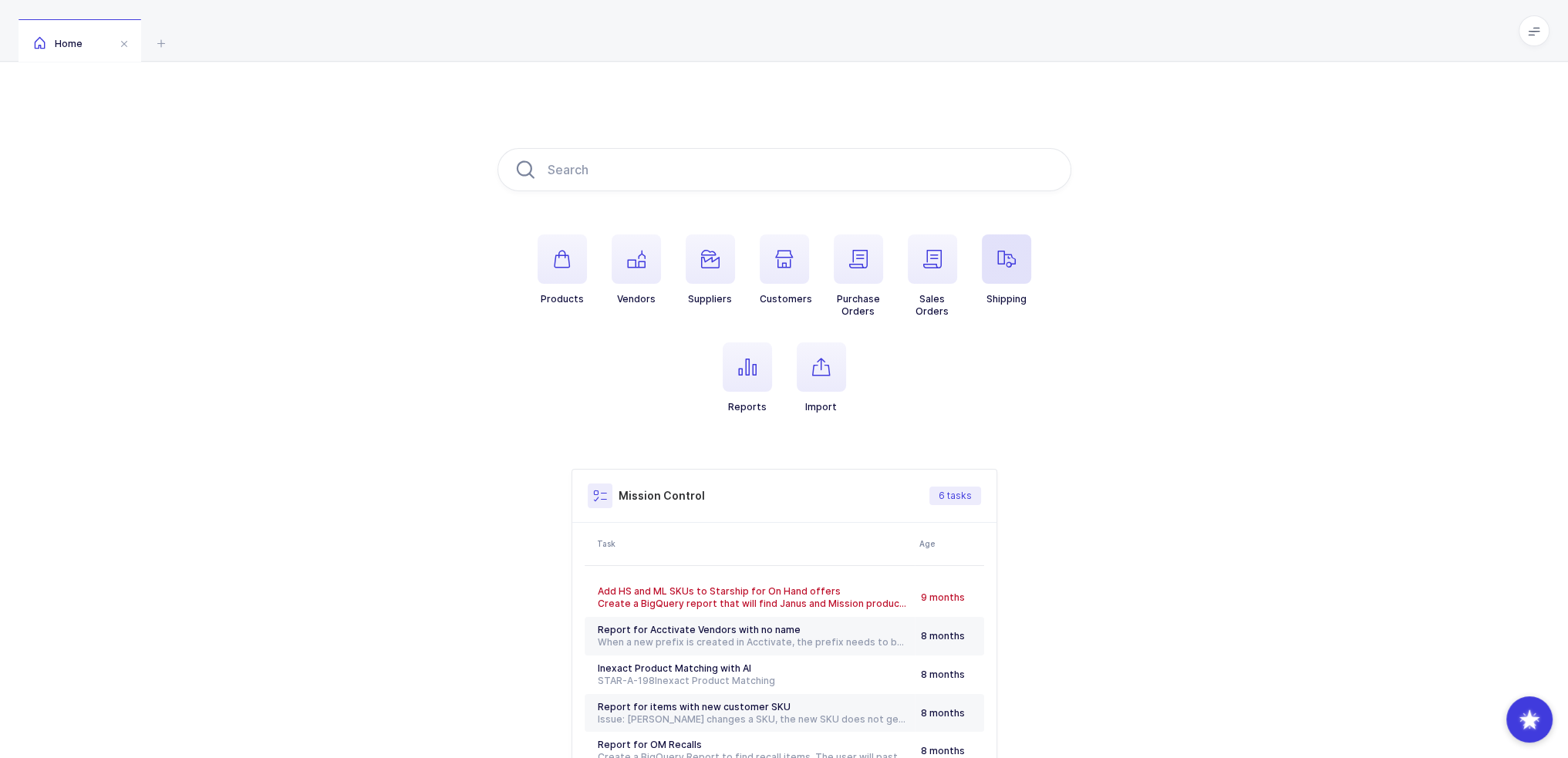
click at [1005, 267] on icon "button" at bounding box center [1006, 259] width 18 height 18
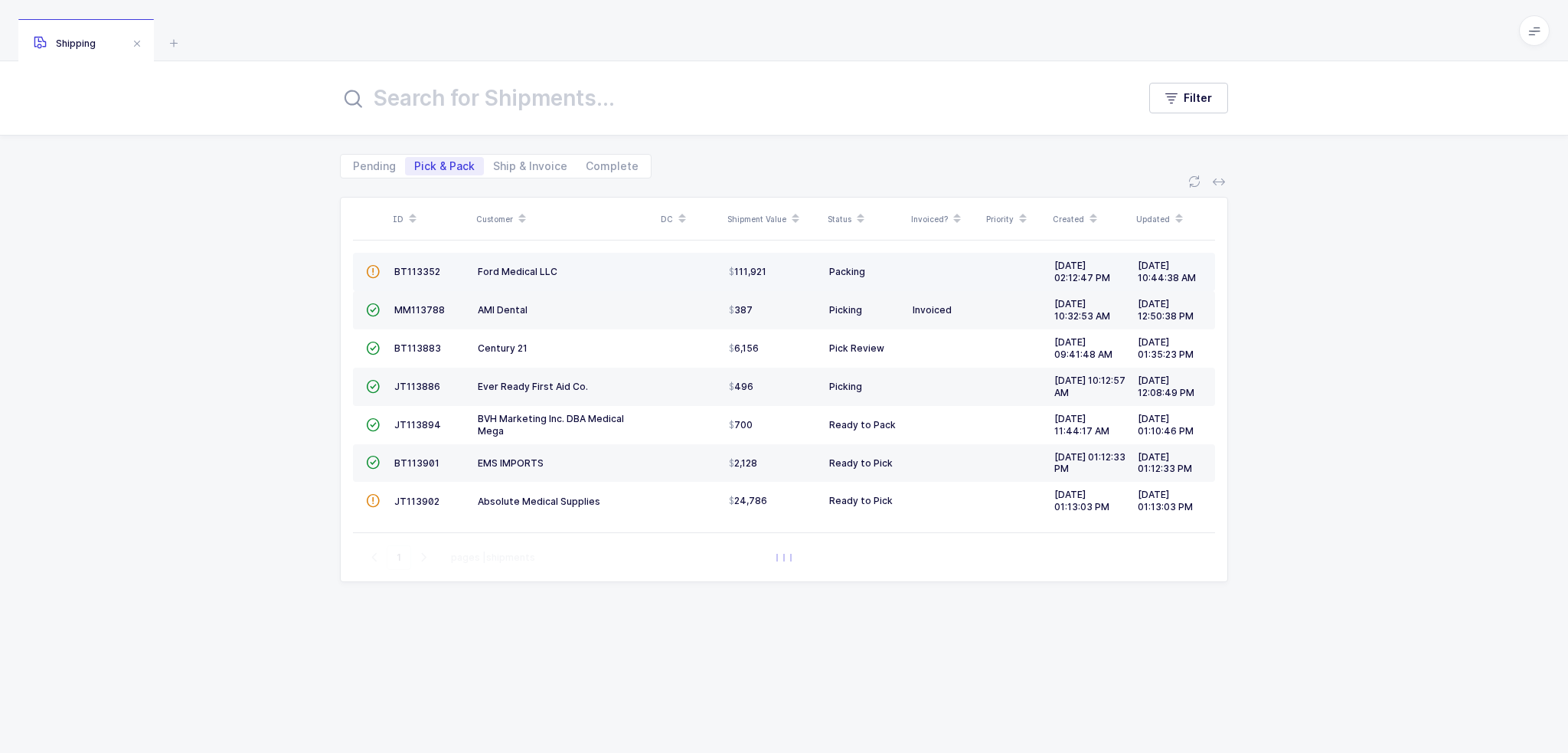
click at [523, 278] on td "Ford Medical LLC" at bounding box center [563, 272] width 185 height 39
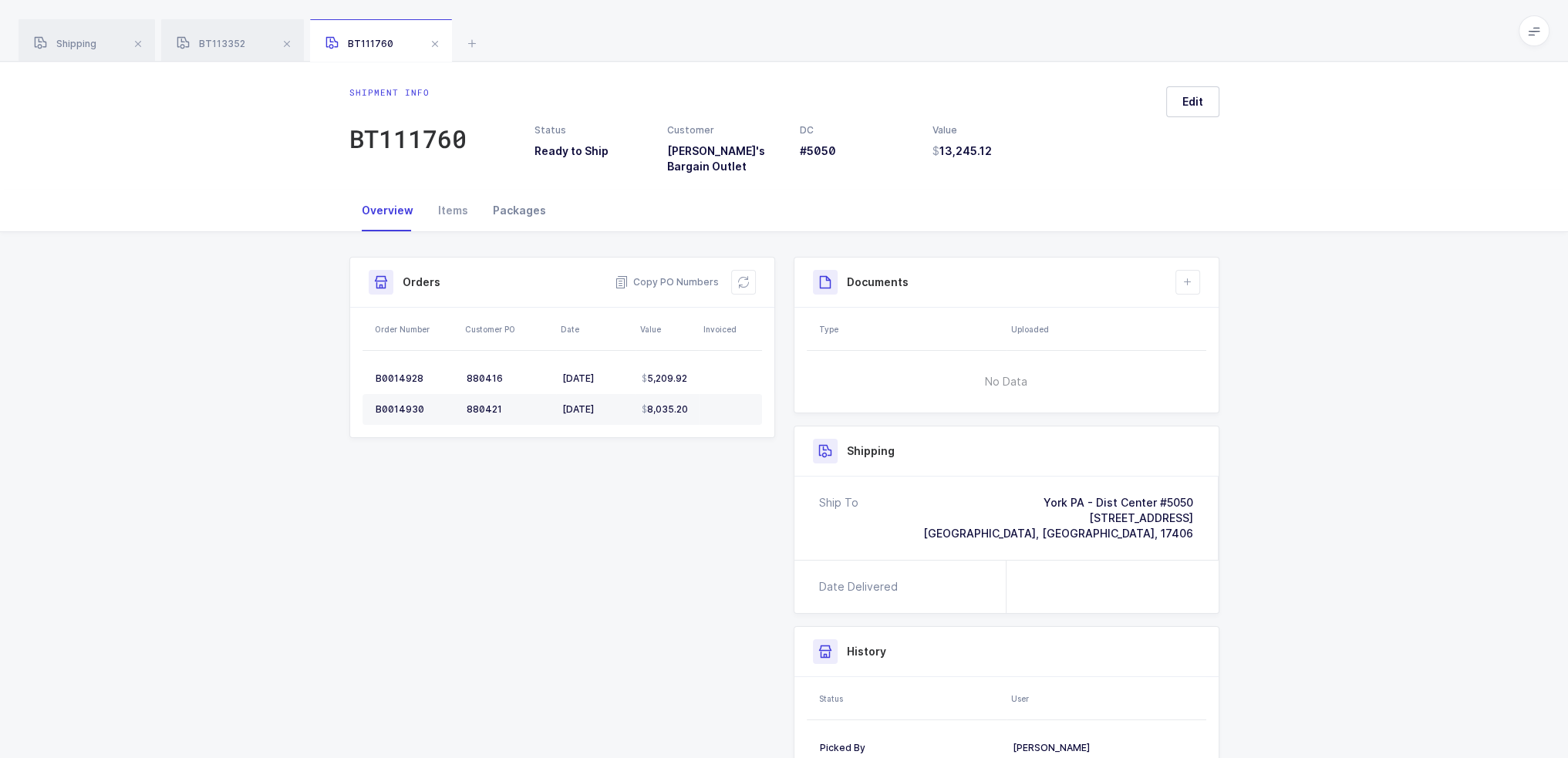
click at [526, 195] on div "Packages" at bounding box center [520, 210] width 78 height 42
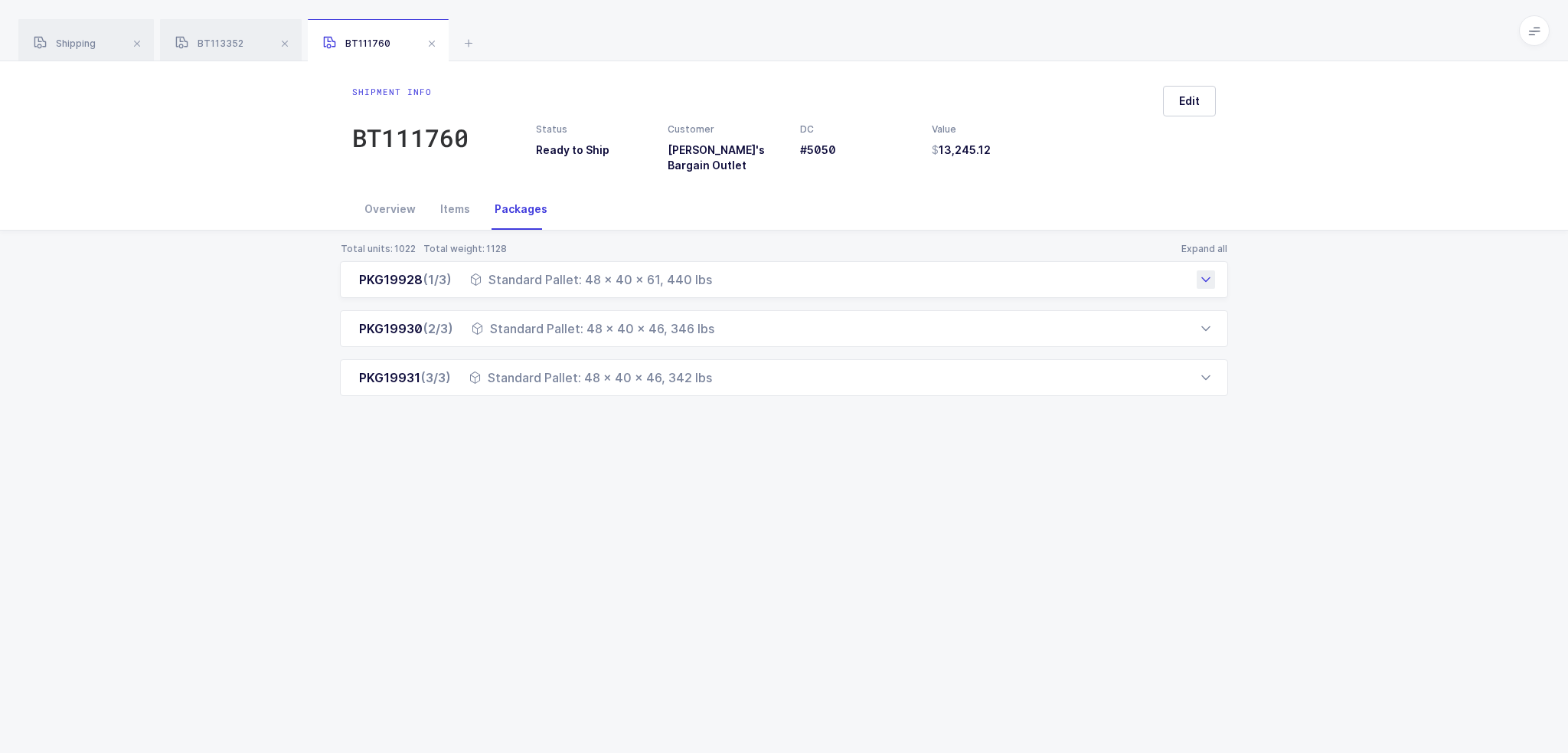
click at [641, 285] on div "PKG19928 (1/3) Standard Pallet: 48 x 40 x 61, 440 lbs" at bounding box center [784, 279] width 888 height 37
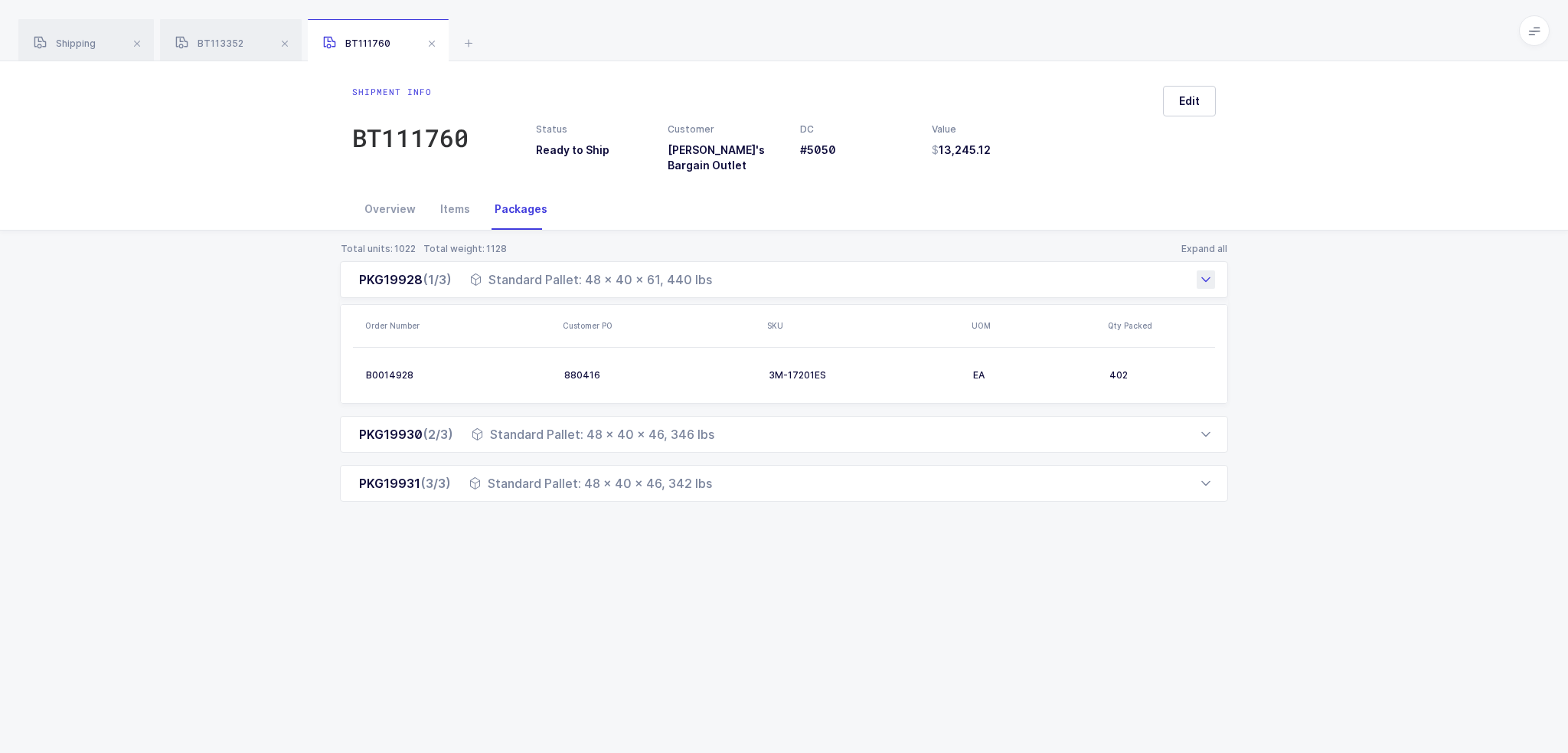
click at [648, 271] on div "Standard Pallet: 48 x 40 x 61, 440 lbs" at bounding box center [591, 279] width 242 height 18
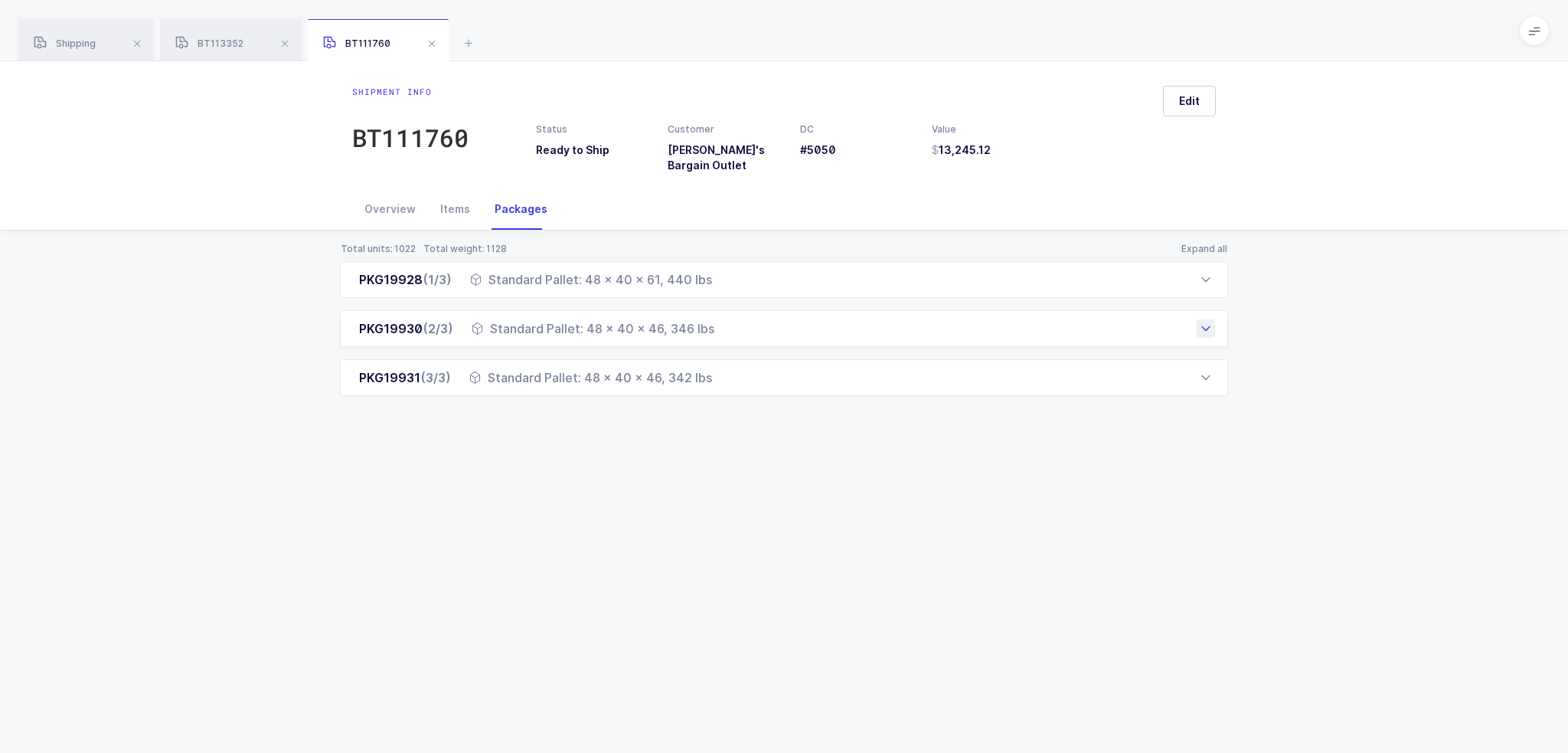
click at [549, 325] on div "Standard Pallet: 48 x 40 x 46, 346 lbs" at bounding box center [592, 328] width 242 height 18
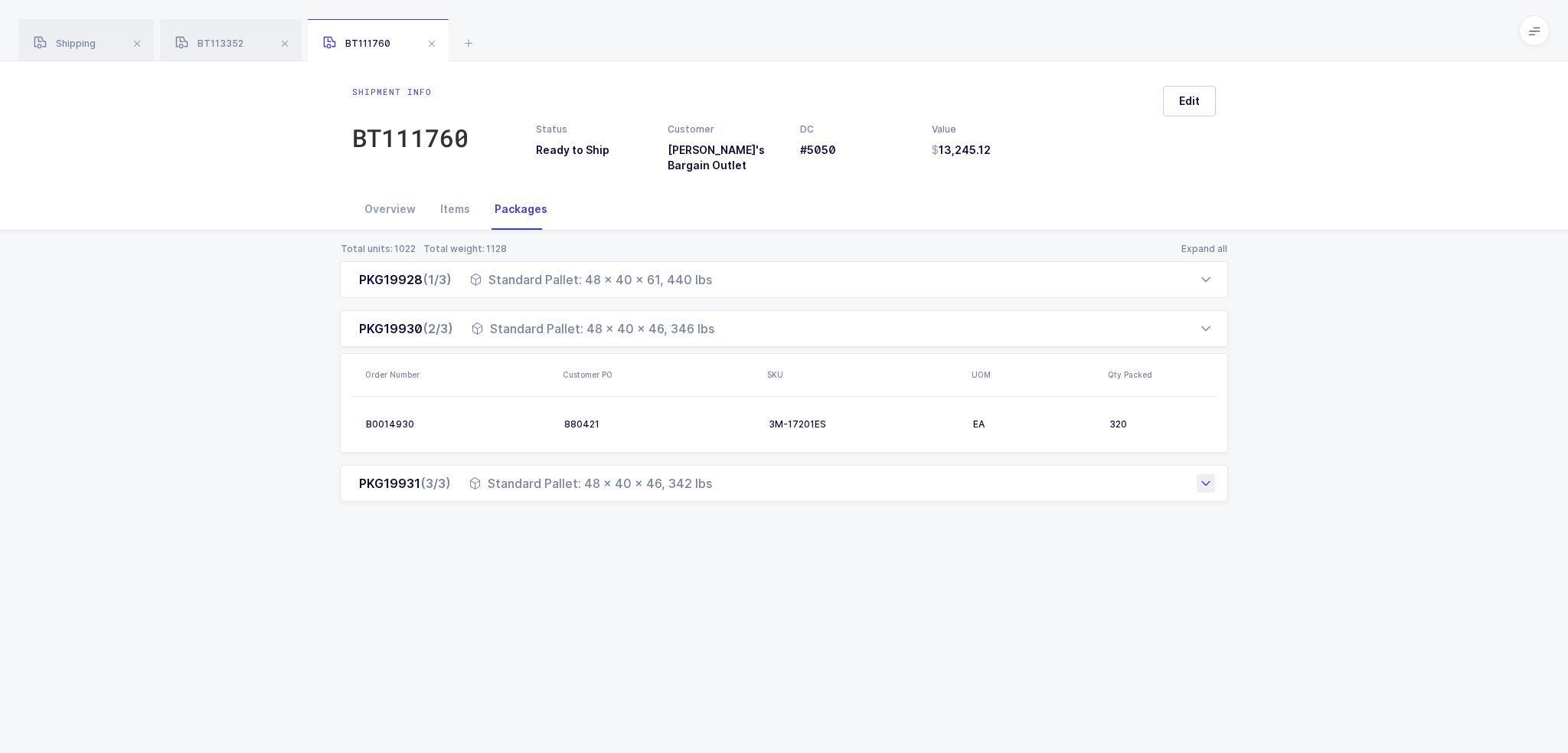
click at [526, 475] on div "Standard Pallet: 48 x 40 x 46, 342 lbs" at bounding box center [590, 483] width 242 height 18
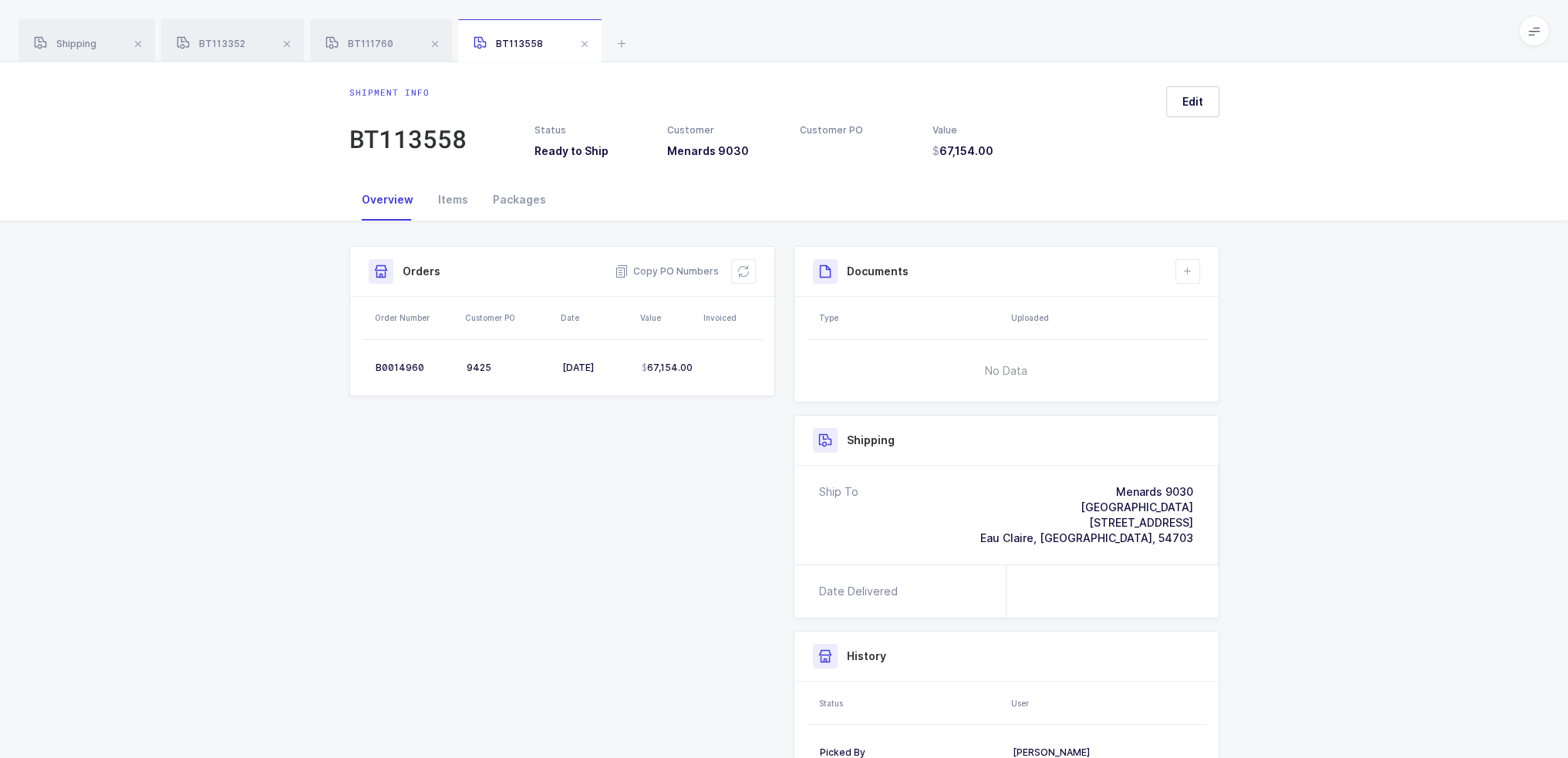
click at [562, 207] on div "Overview Items Packages" at bounding box center [784, 199] width 870 height 42
click at [532, 205] on div "Packages" at bounding box center [520, 199] width 78 height 42
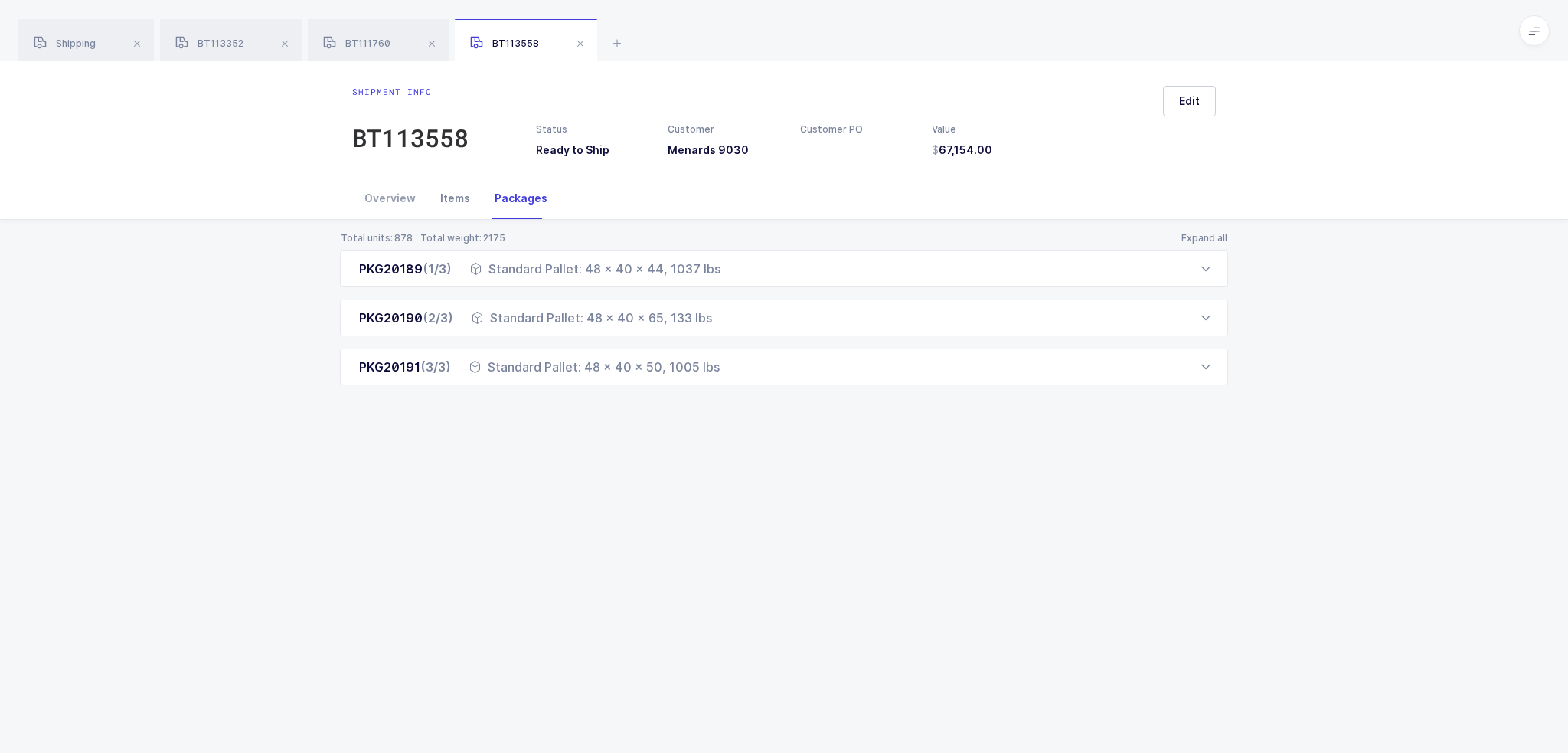
click at [439, 189] on div "Items" at bounding box center [455, 198] width 54 height 42
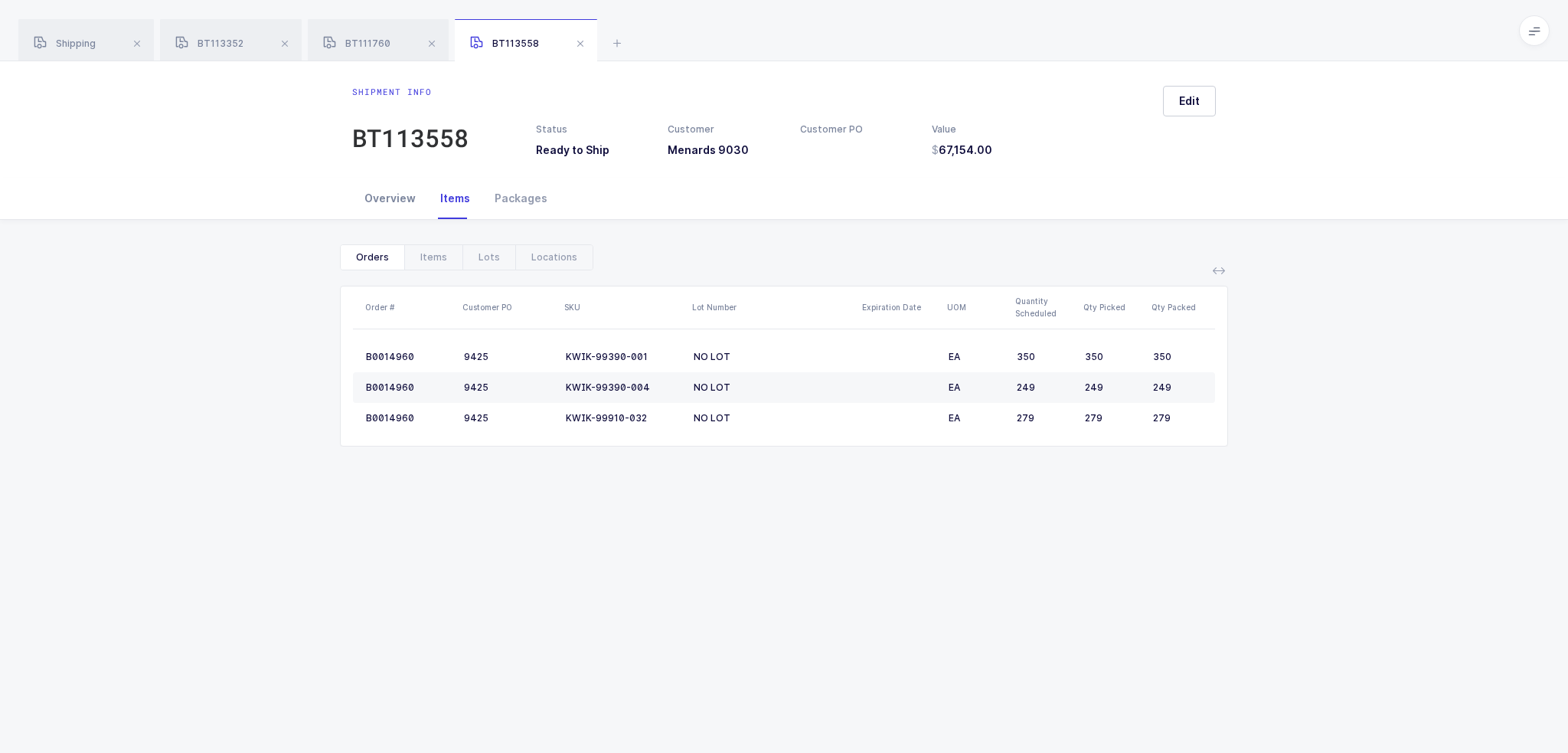
click at [397, 200] on div "Overview" at bounding box center [390, 198] width 75 height 42
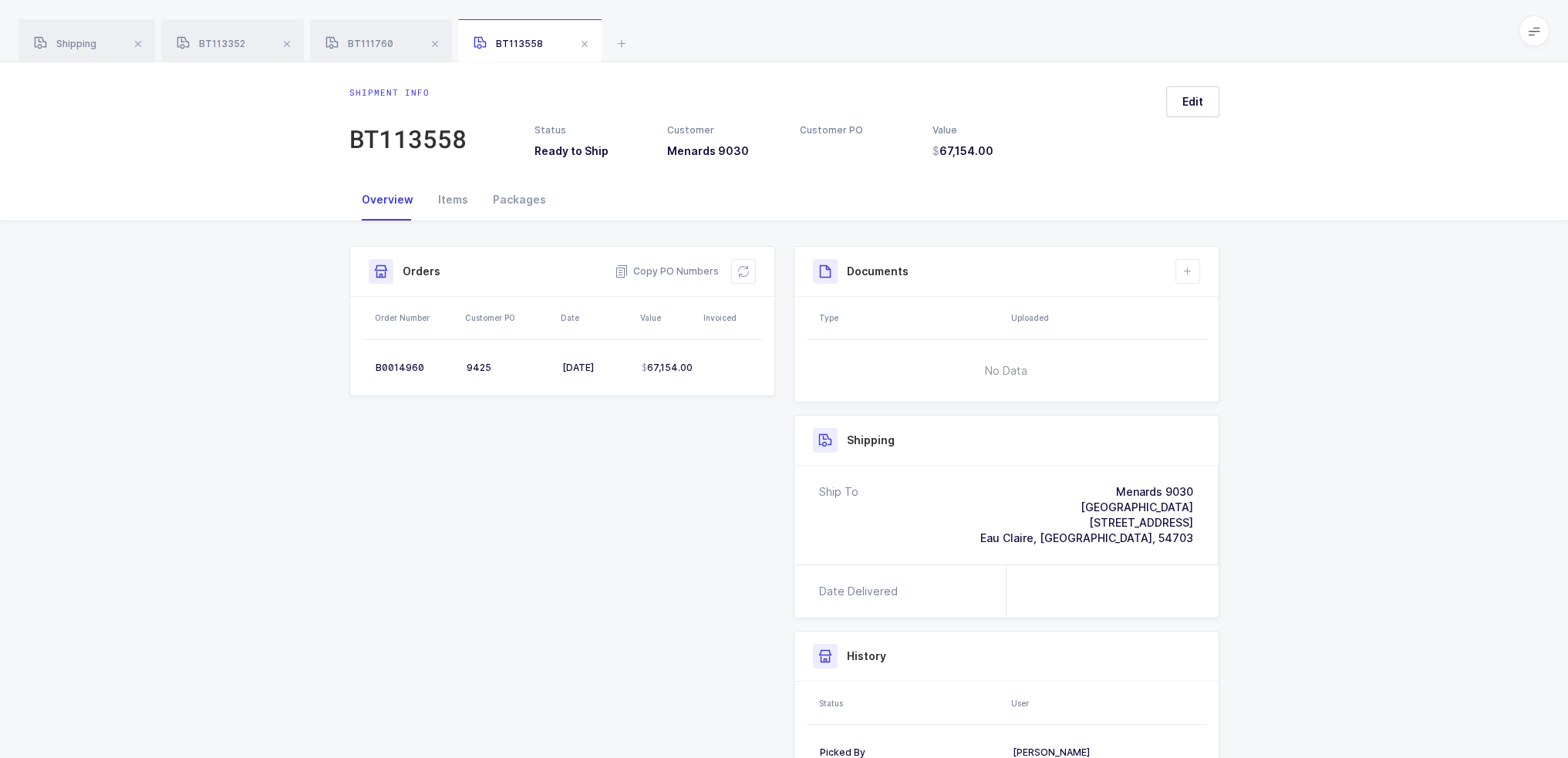
click at [622, 533] on div "Shipment Info Shipment Number BT113558 Status Ready to Ship Customer Menards 90…" at bounding box center [784, 567] width 889 height 643
click at [344, 33] on div "BT111760" at bounding box center [382, 41] width 142 height 43
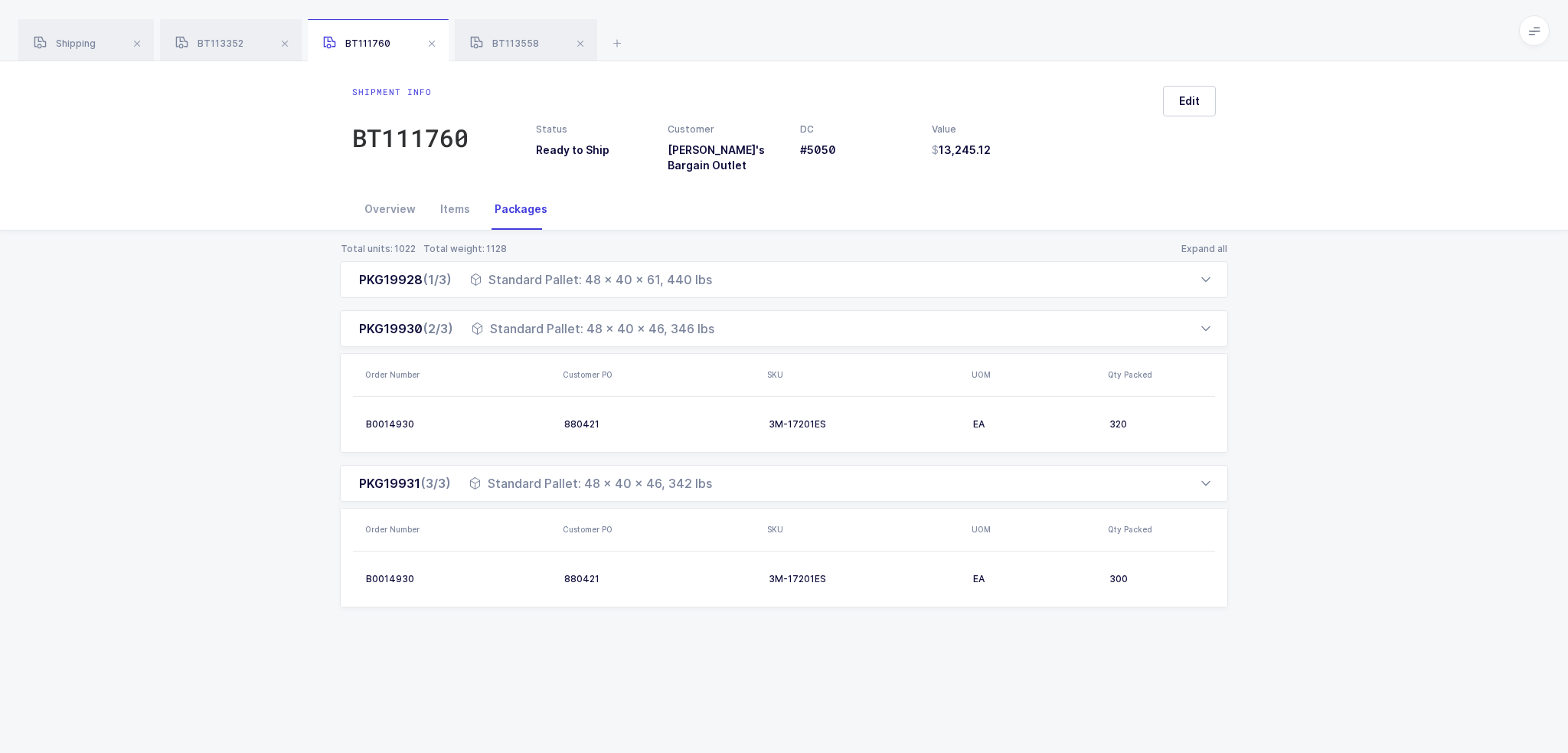
click at [459, 231] on div "Total units: 1022 Total weight: 1128 Expand all PKG19928 (1/3) Standard Pallet:…" at bounding box center [784, 444] width 1544 height 426
click at [455, 209] on div "Items" at bounding box center [455, 209] width 54 height 42
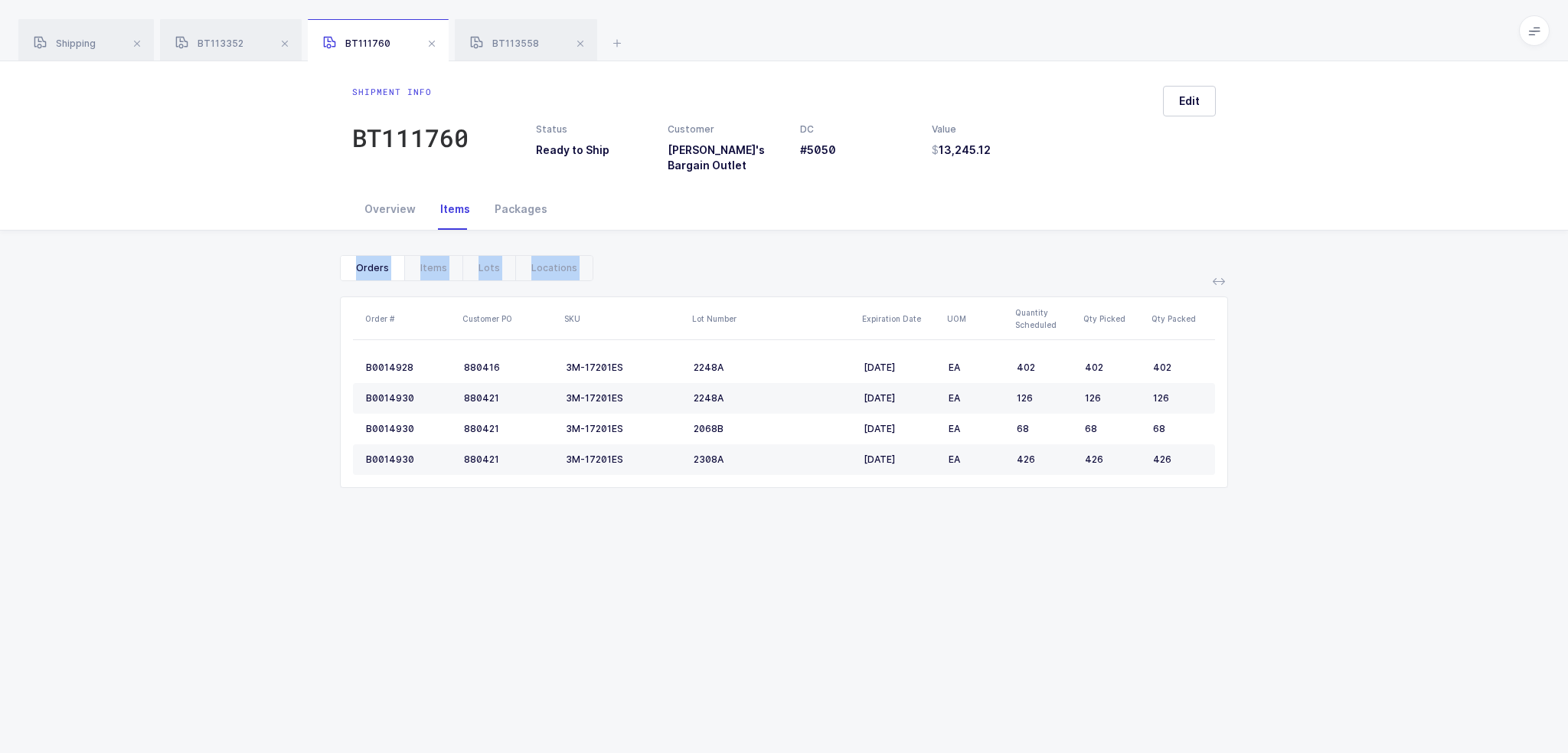
drag, startPoint x: 1090, startPoint y: 530, endPoint x: 1048, endPoint y: 259, distance: 274.2
click at [1048, 259] on div "Shipment info BT111760 Status Ready to Ship Customer Ollie's Bargain Outlet DC …" at bounding box center [784, 407] width 1568 height 692
click at [1048, 259] on div "Orders Items Lots Locations" at bounding box center [784, 268] width 888 height 26
click at [518, 215] on div "Packages" at bounding box center [521, 209] width 77 height 42
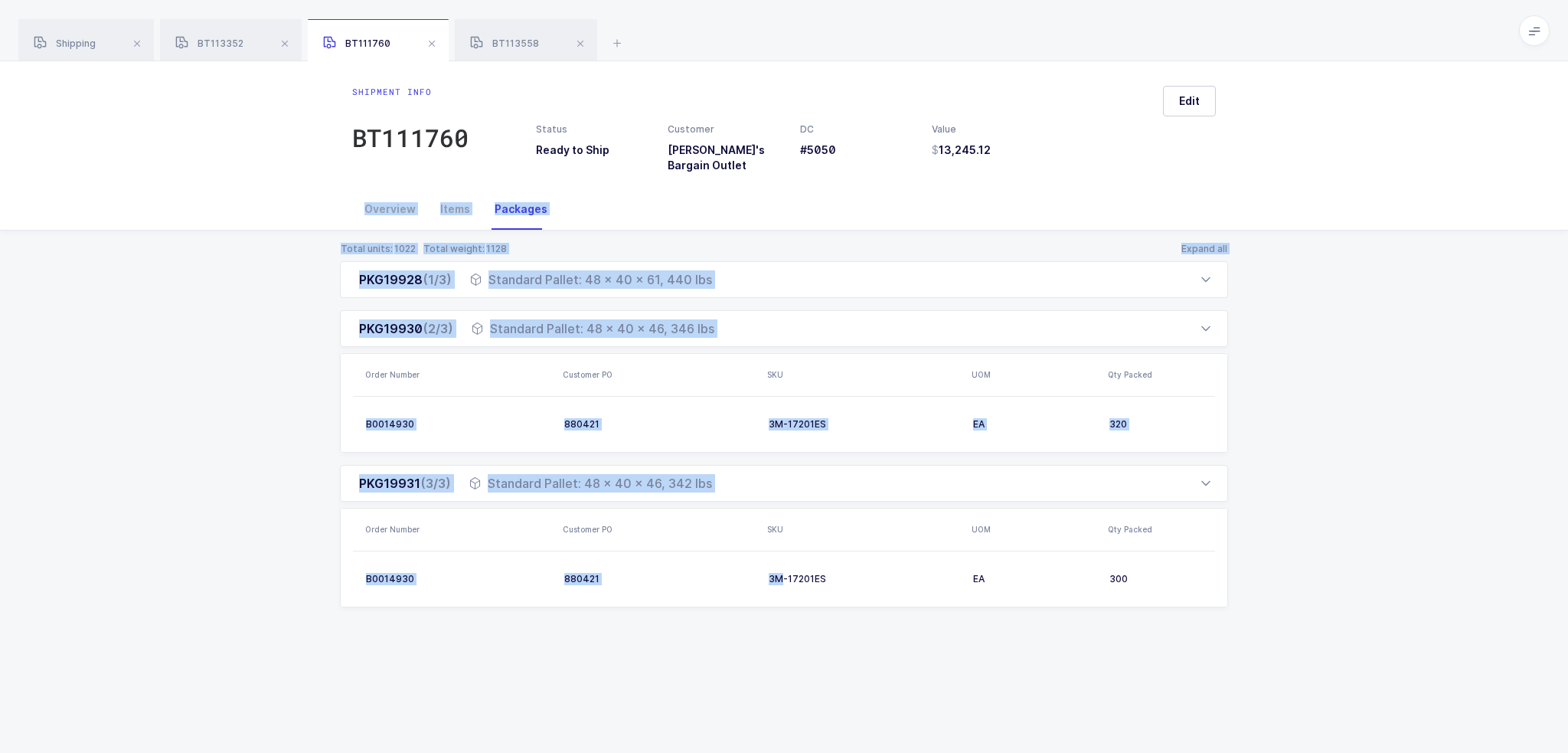
drag, startPoint x: 641, startPoint y: 211, endPoint x: 781, endPoint y: 627, distance: 438.9
click at [780, 572] on div "Overview Items Packages Shipment Info Shipment Number BT111760 Status Ready to …" at bounding box center [784, 422] width 1568 height 468
click at [782, 631] on div "Total units: 1022 Total weight: 1128 Expand all PKG19928 (1/3) Standard Pallet:…" at bounding box center [784, 444] width 1544 height 426
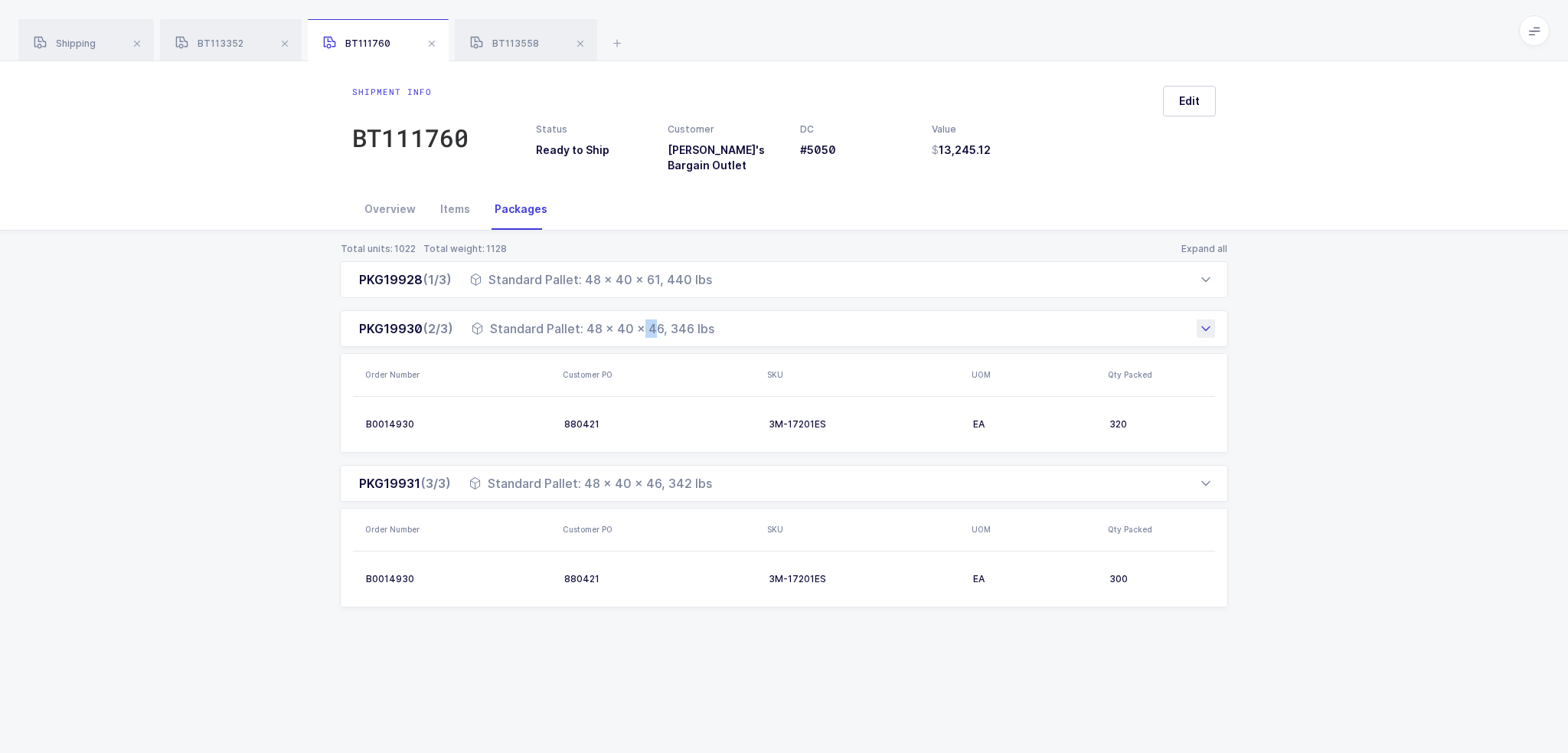
click at [582, 319] on div "Standard Pallet: 48 x 40 x 46, 346 lbs" at bounding box center [592, 328] width 242 height 18
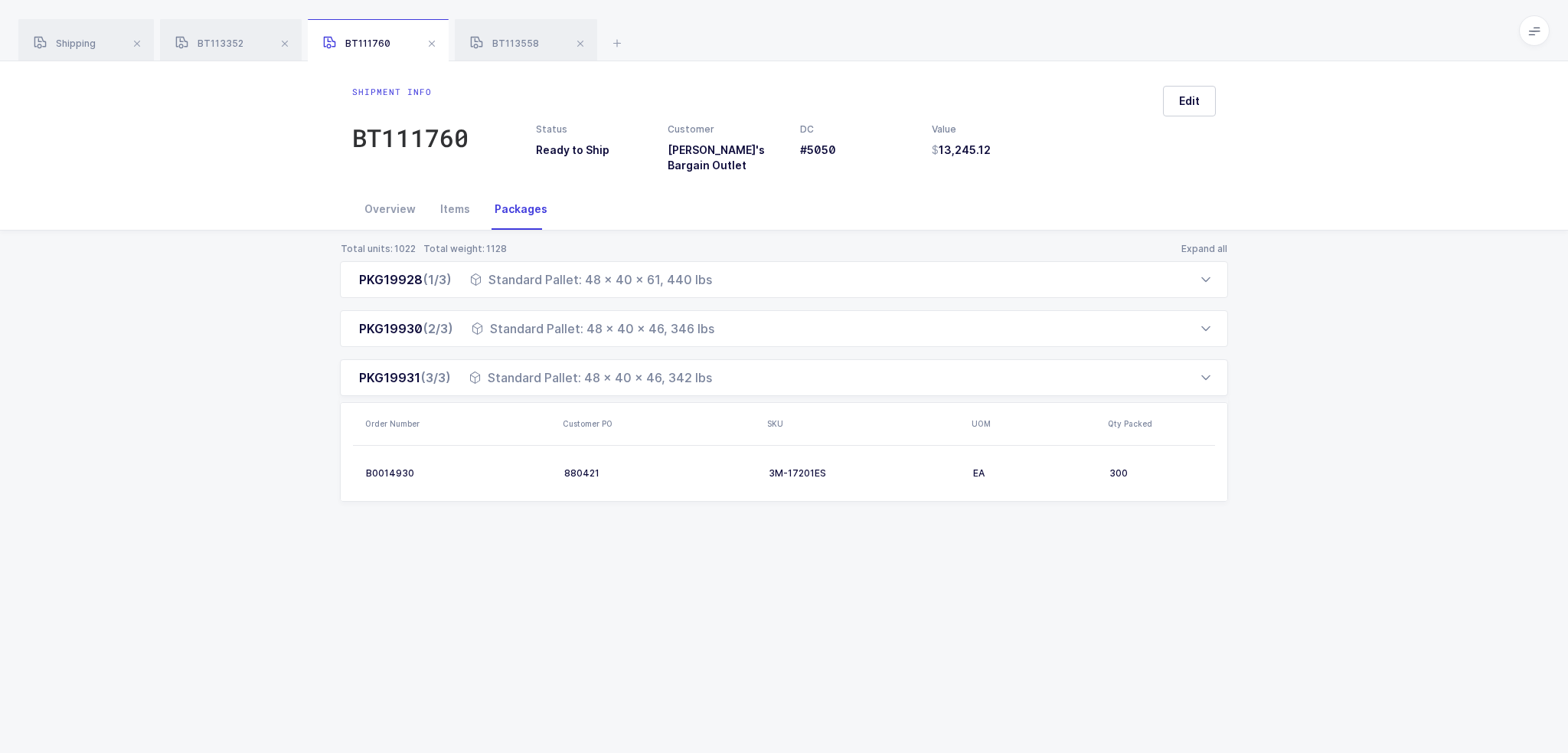
click at [698, 506] on div "Total units: 1022 Total weight: 1128 Expand all PKG19928 (1/3) Standard Pallet:…" at bounding box center [784, 391] width 1544 height 320
click at [723, 364] on div "PKG19931 (3/3) Standard Pallet: 48 x 40 x 46, 342 lbs" at bounding box center [784, 378] width 888 height 37
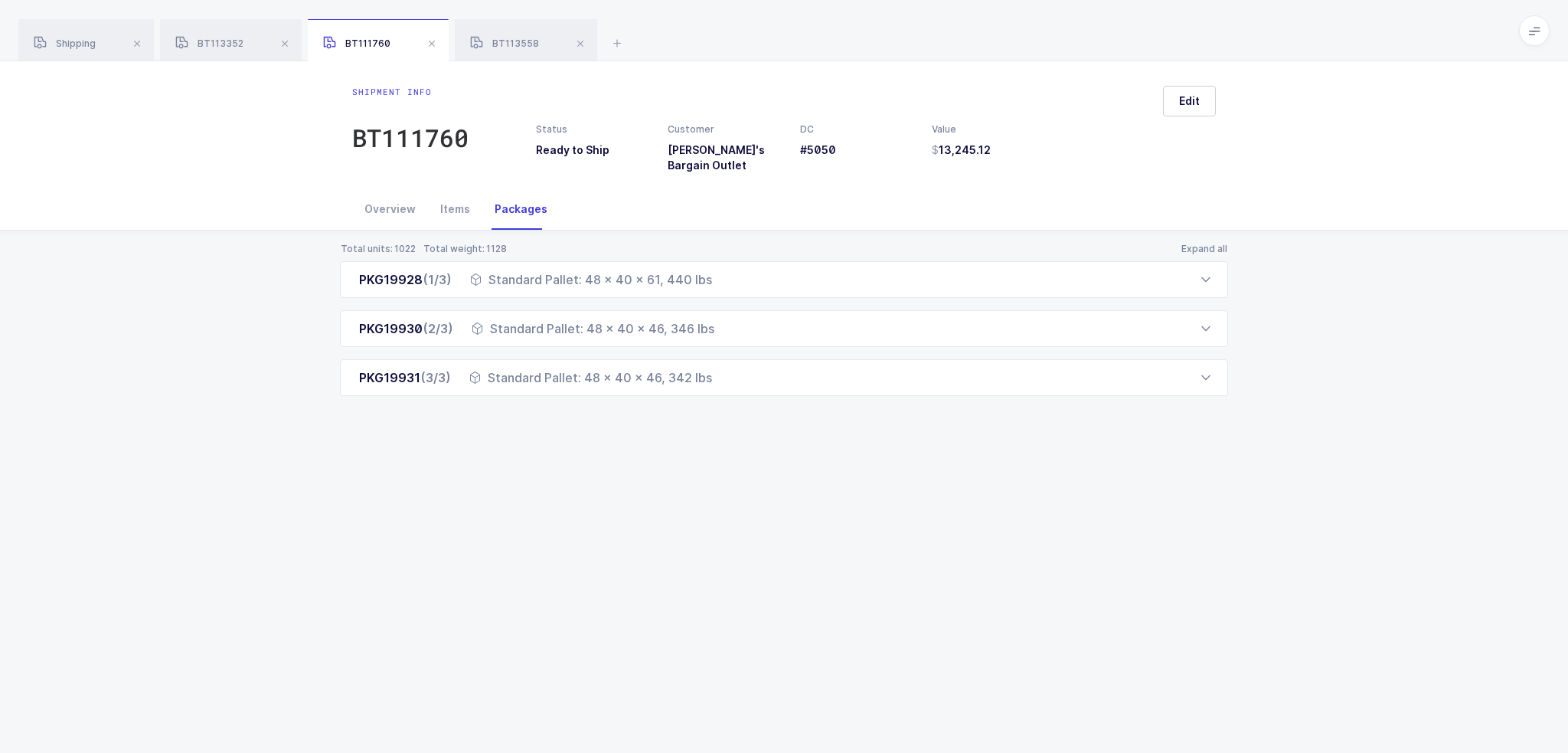
drag, startPoint x: 742, startPoint y: 402, endPoint x: 539, endPoint y: 474, distance: 215.4
click at [539, 474] on div "Shipment info BT111760 Status Ready to Ship Customer Ollie's Bargain Outlet DC …" at bounding box center [784, 407] width 1568 height 692
click at [92, 35] on div "Shipping" at bounding box center [86, 41] width 135 height 43
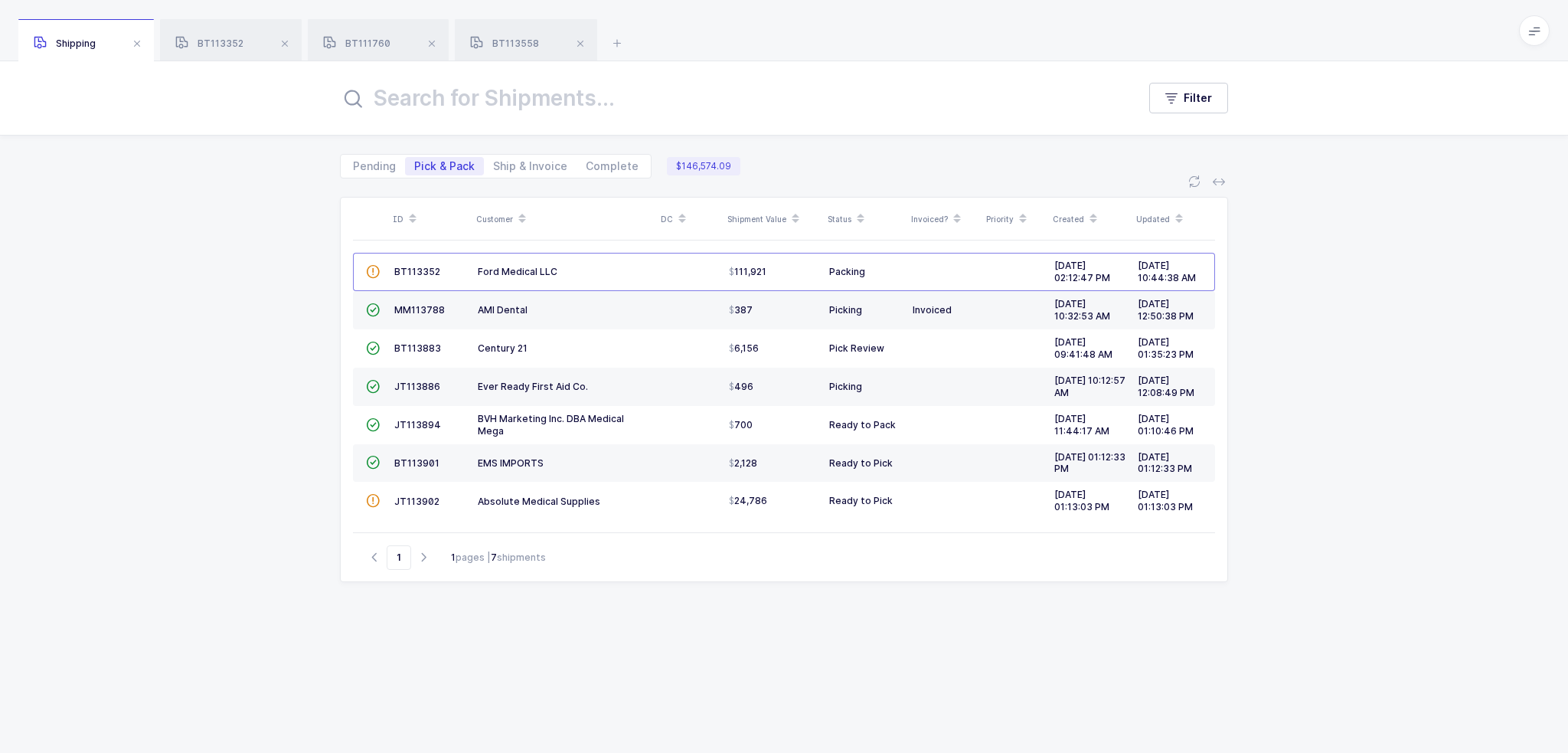
click at [123, 275] on div "ID Customer DC Shipment Value Status Invoiced? Priority Created Updated  BT113…" at bounding box center [784, 466] width 1568 height 574
click at [1202, 96] on span "Filter" at bounding box center [1197, 99] width 28 height 15
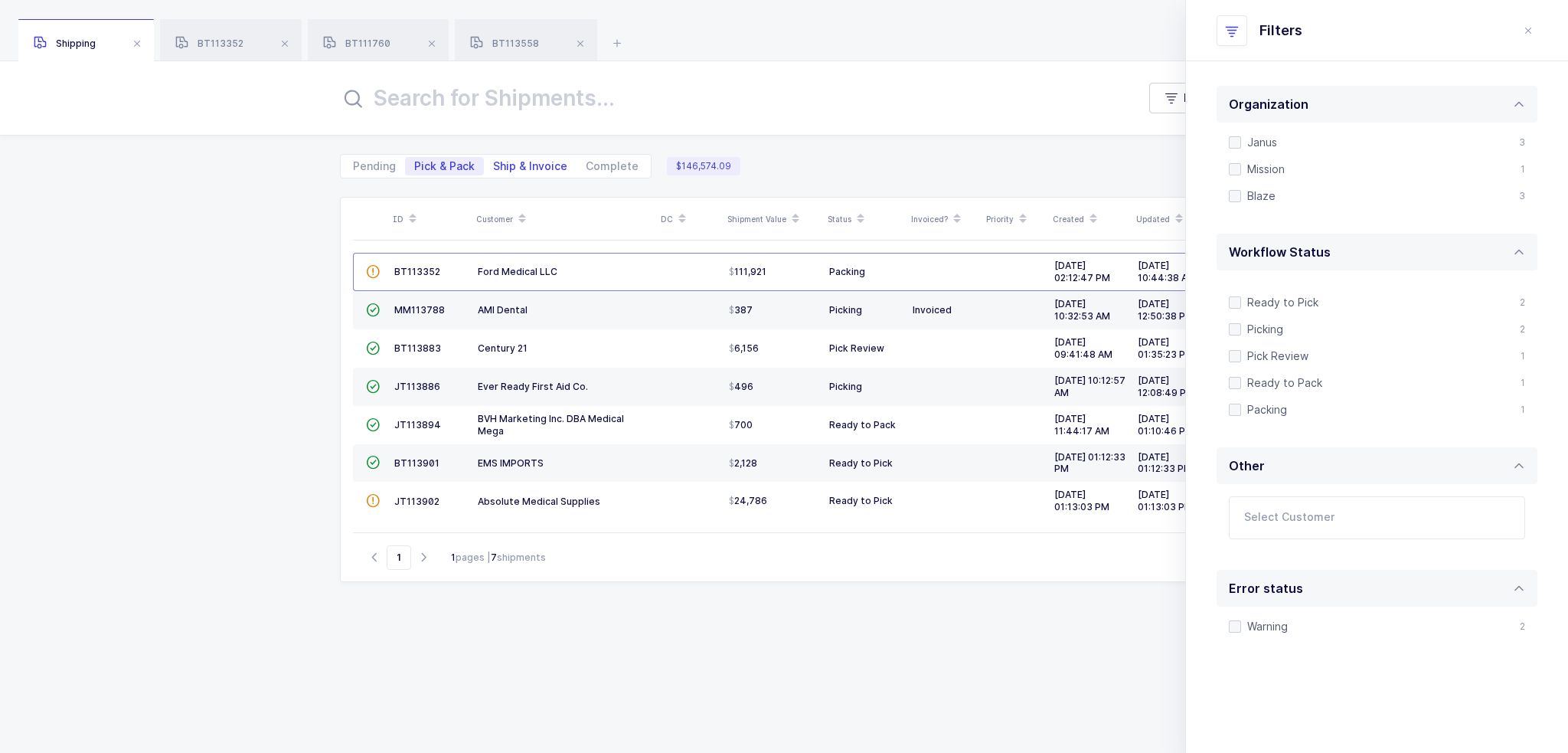
click at [538, 166] on span "Ship & Invoice" at bounding box center [529, 165] width 74 height 11
click at [494, 166] on input "Ship & Invoice" at bounding box center [489, 161] width 10 height 10
radio input "true"
radio input "false"
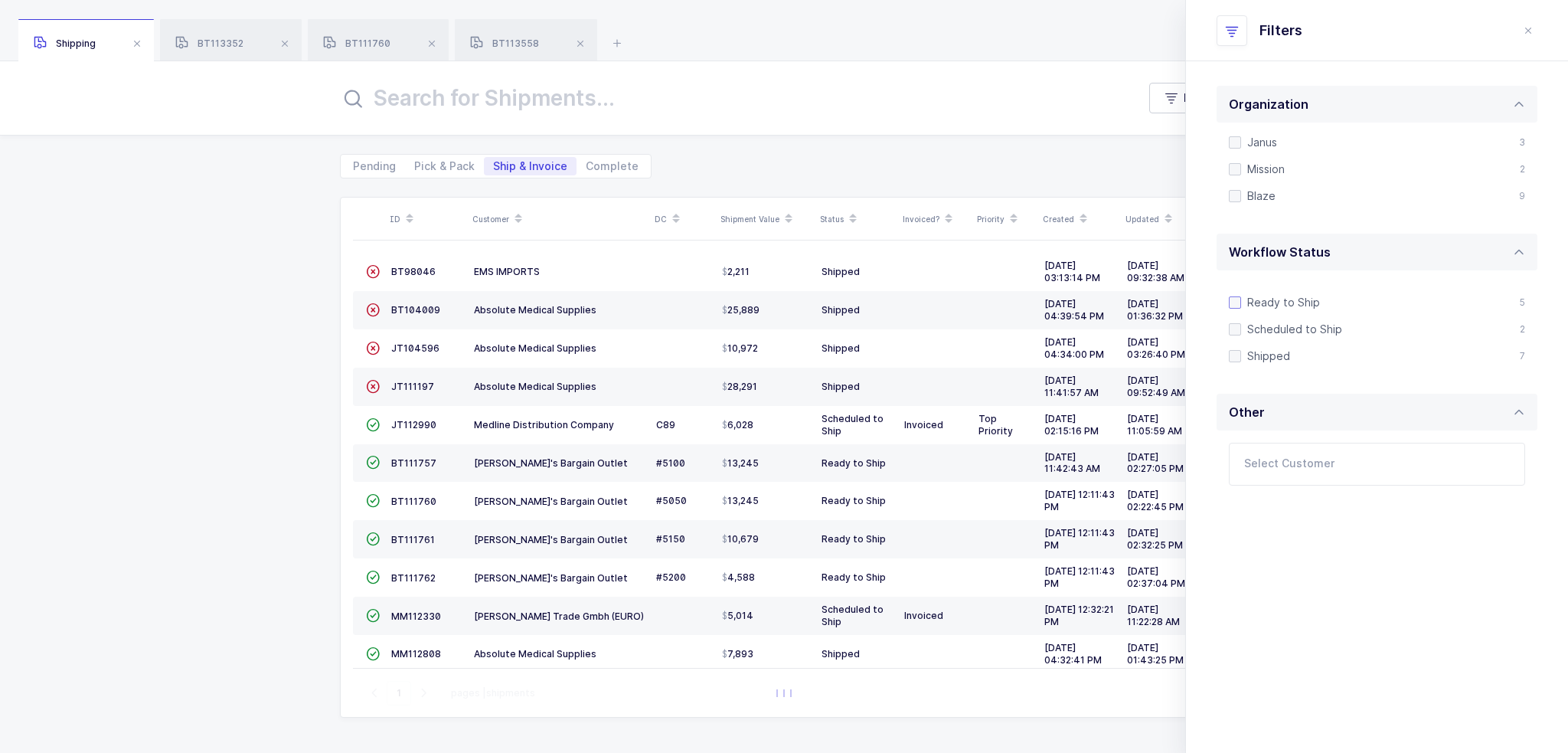
click at [1240, 301] on span at bounding box center [1235, 303] width 13 height 13
click at [1241, 297] on input "Ready to Ship" at bounding box center [1241, 297] width 0 height 0
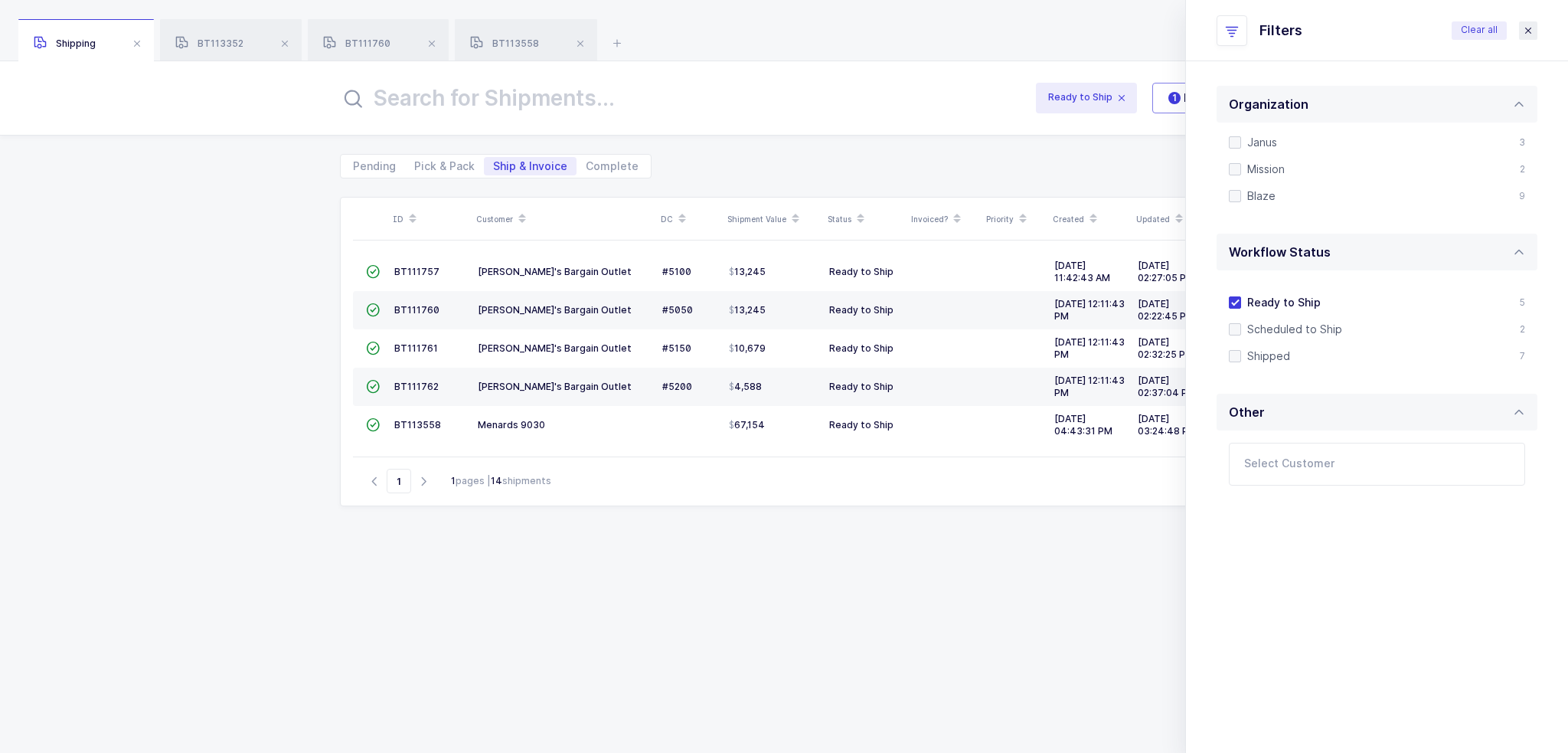
click at [1524, 31] on icon "close drawer" at bounding box center [1527, 30] width 13 height 13
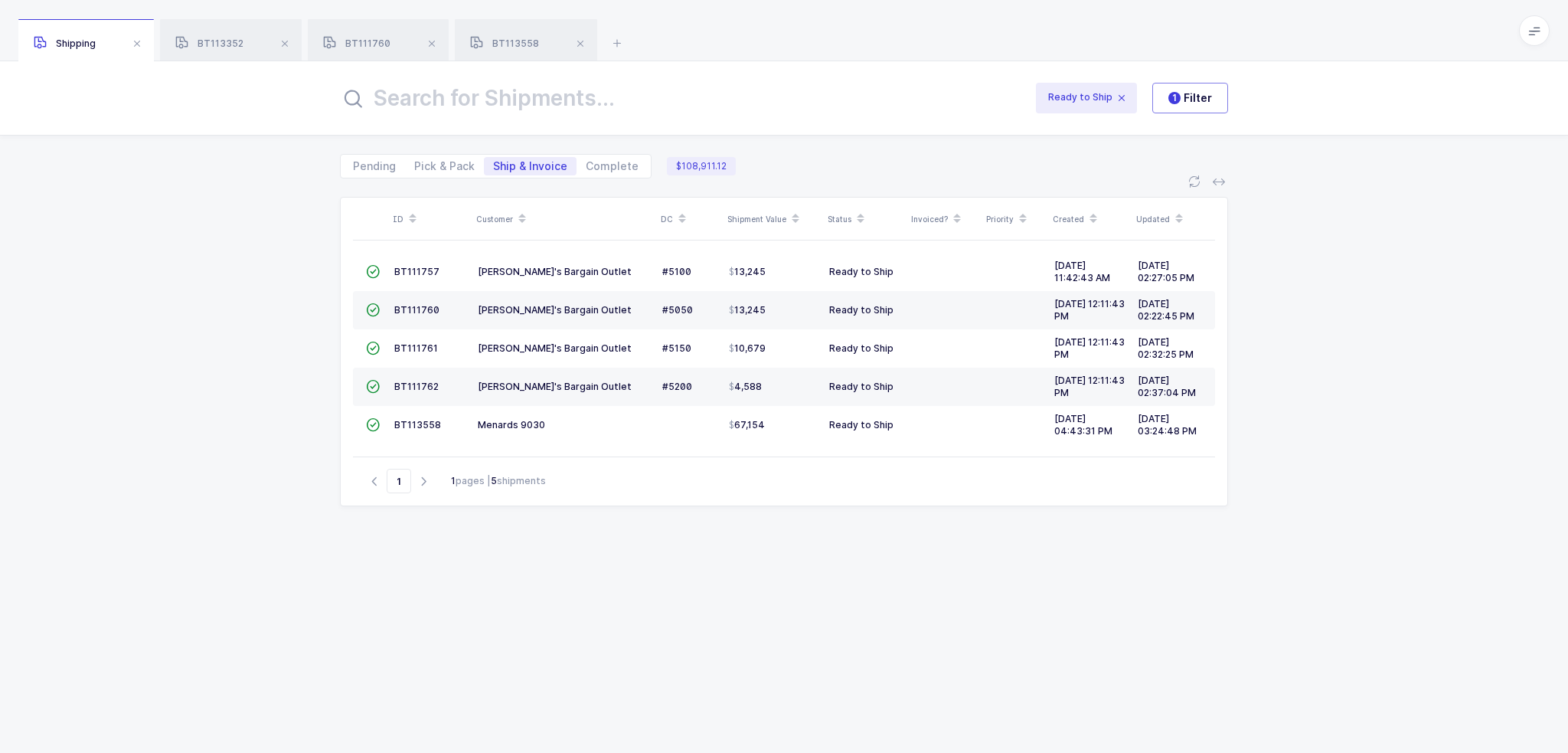
click at [128, 394] on div "ID Customer DC Shipment Value Status Invoiced? Priority Created Updated  BT111…" at bounding box center [784, 466] width 1568 height 574
click at [512, 112] on input "text" at bounding box center [677, 98] width 674 height 37
paste input "111760"
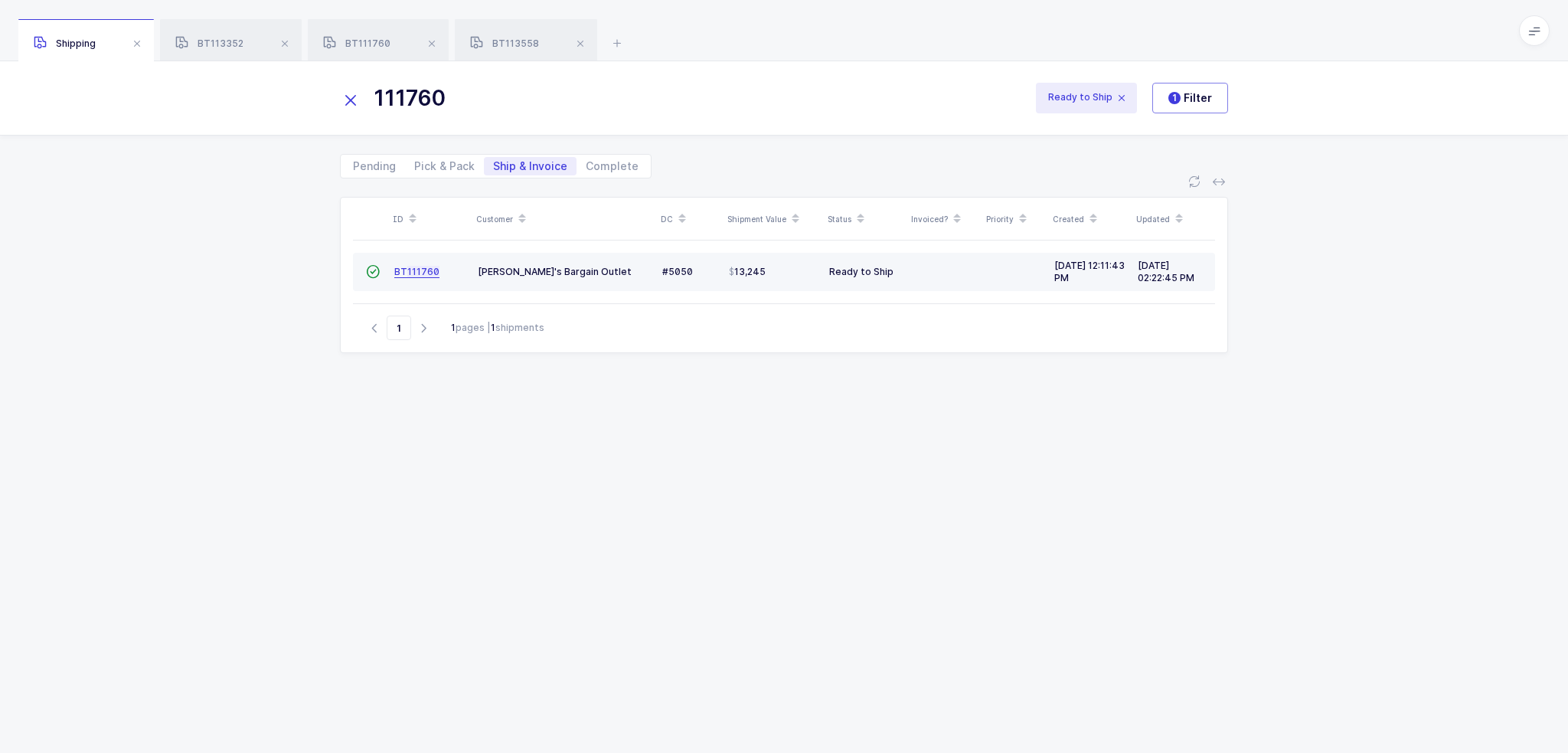
type input "111760"
click at [412, 274] on span "111760" at bounding box center [423, 272] width 32 height 12
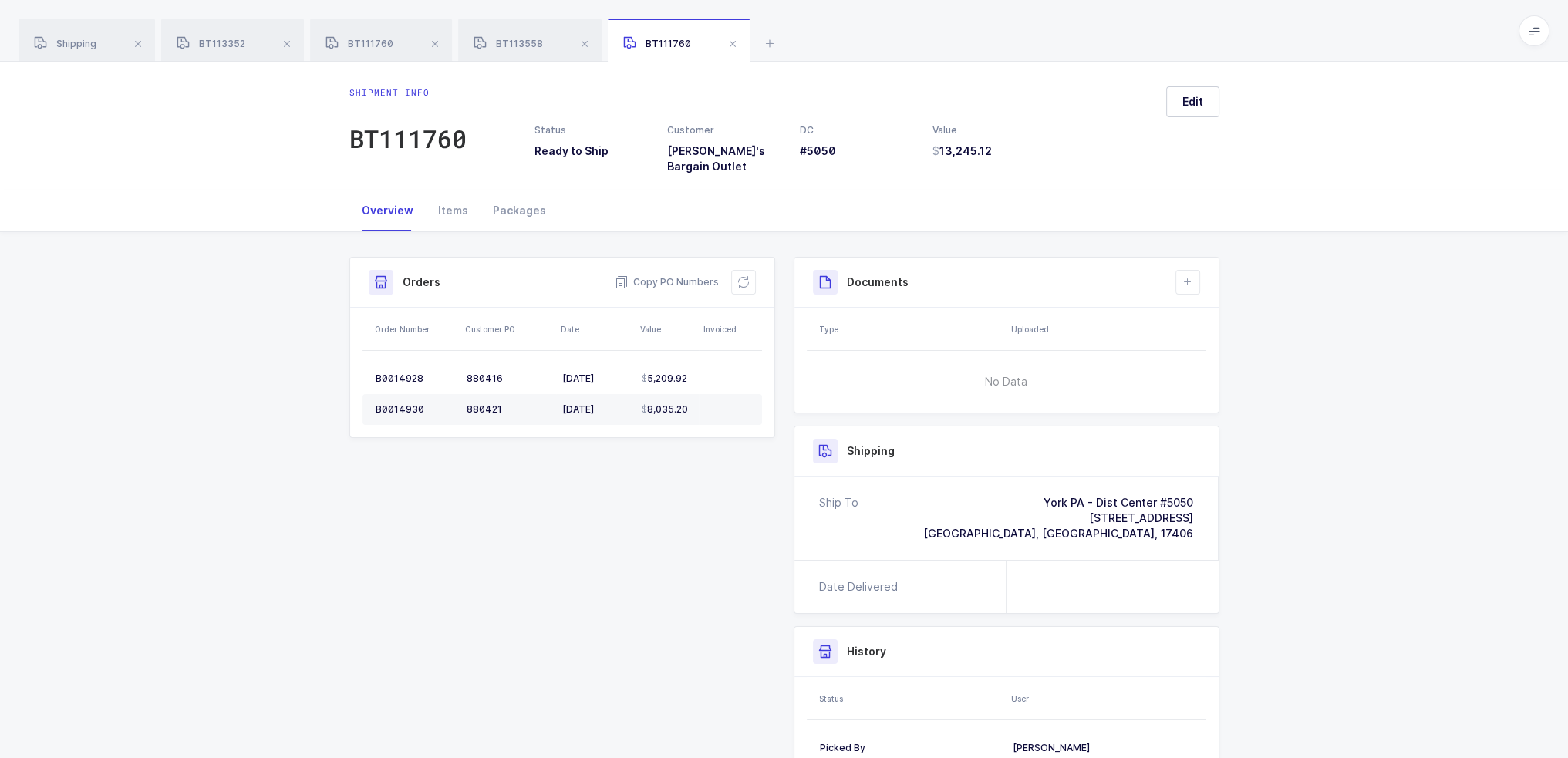
click at [670, 570] on div "Shipment Info Shipment Number BT111760 Status Ready to Ship Customer Ollie's Ba…" at bounding box center [784, 554] width 889 height 594
click at [522, 207] on div "Packages" at bounding box center [520, 210] width 78 height 42
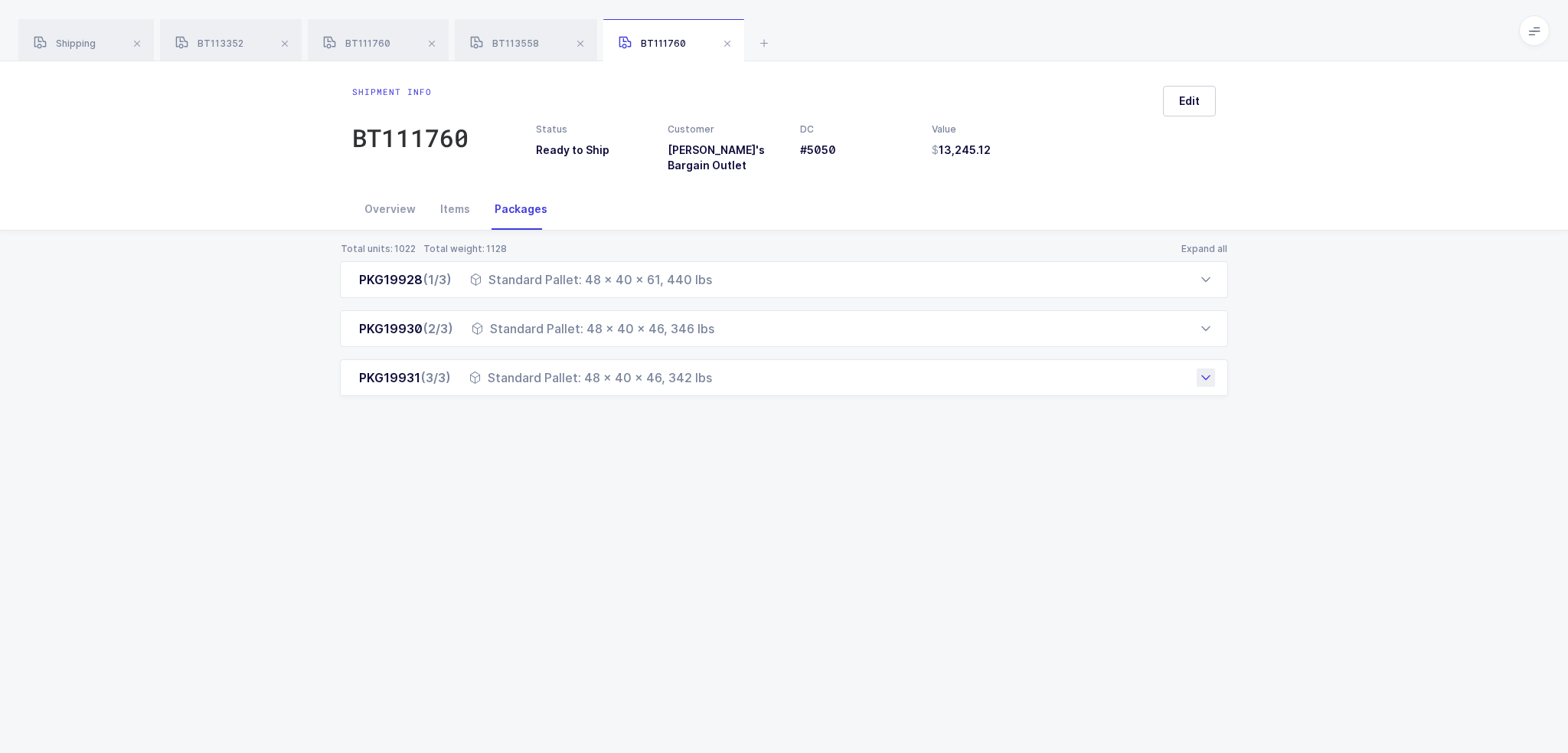
click at [530, 371] on div "Standard Pallet: 48 x 40 x 46, 342 lbs" at bounding box center [590, 377] width 242 height 18
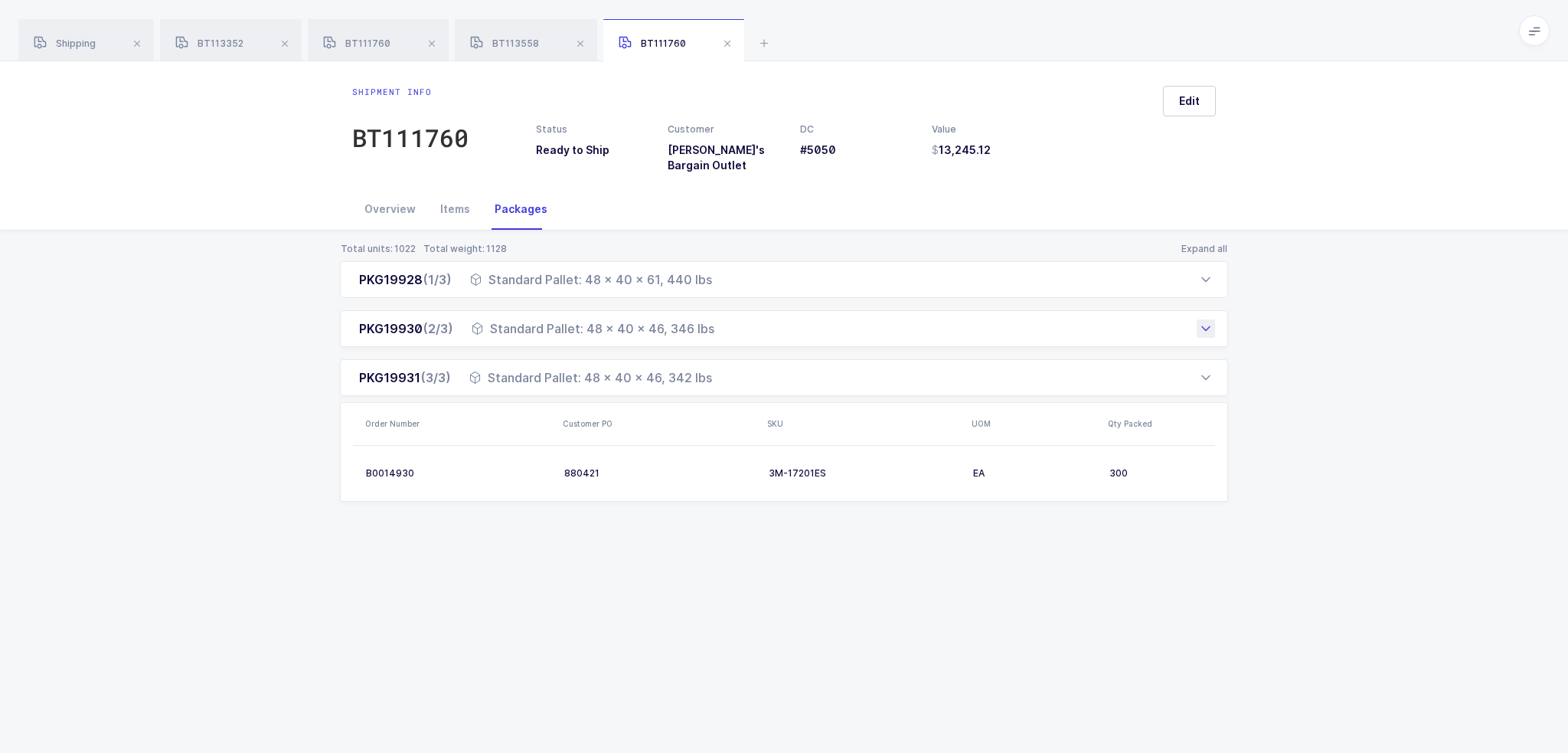
click at [558, 319] on div "Standard Pallet: 48 x 40 x 46, 346 lbs" at bounding box center [592, 328] width 242 height 18
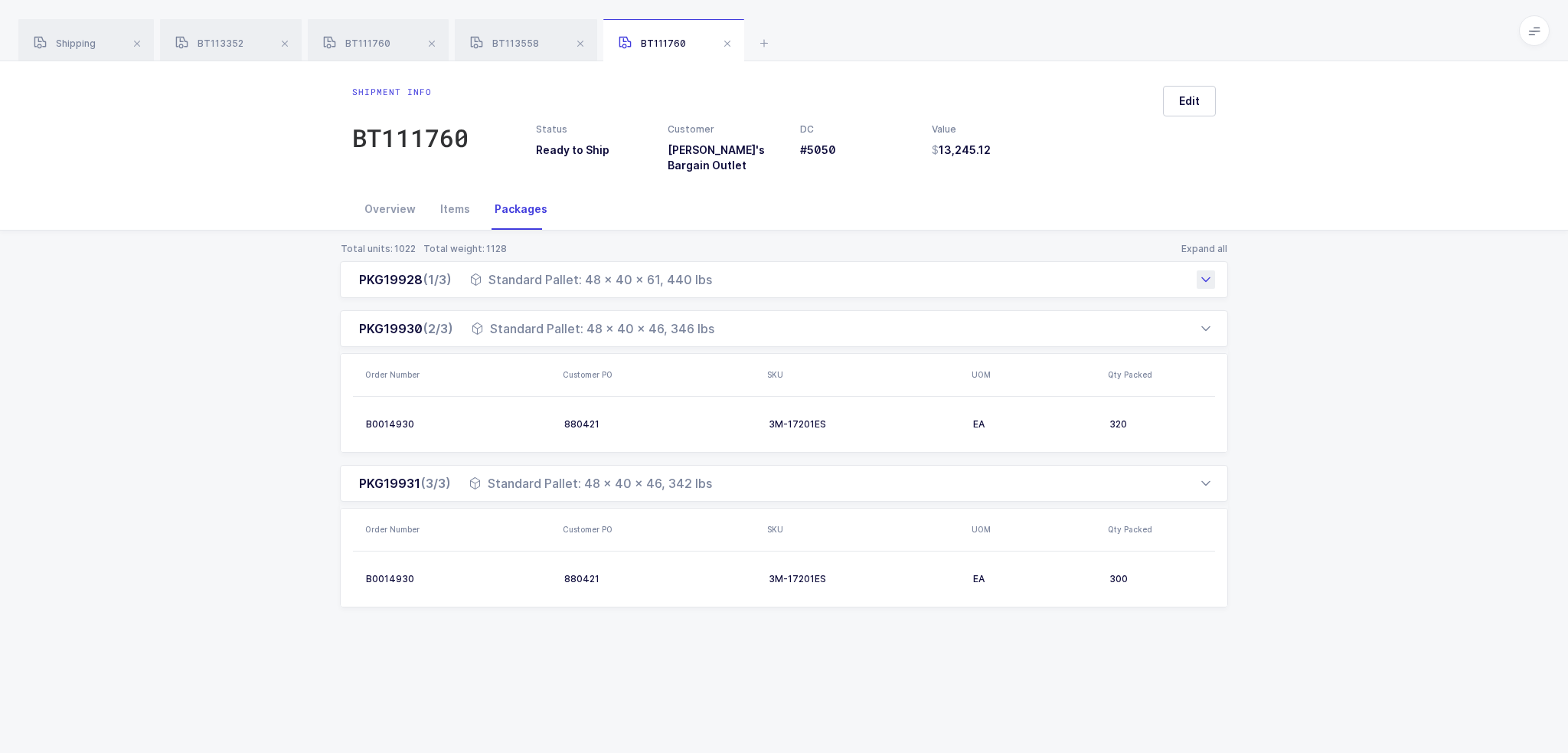
click at [576, 271] on div "Standard Pallet: 48 x 40 x 61, 440 lbs" at bounding box center [591, 279] width 242 height 18
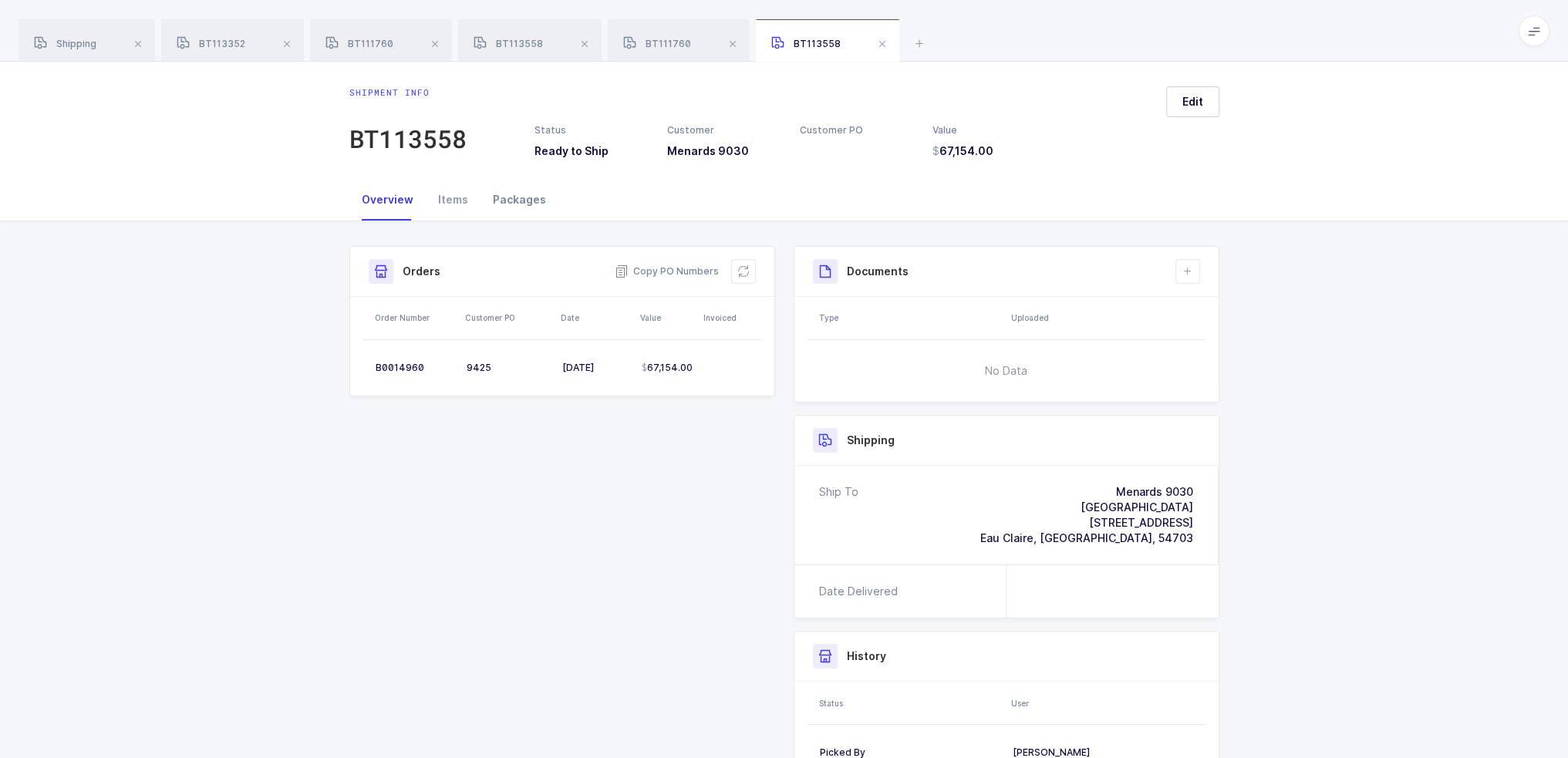
click at [494, 179] on div "Packages" at bounding box center [520, 199] width 78 height 42
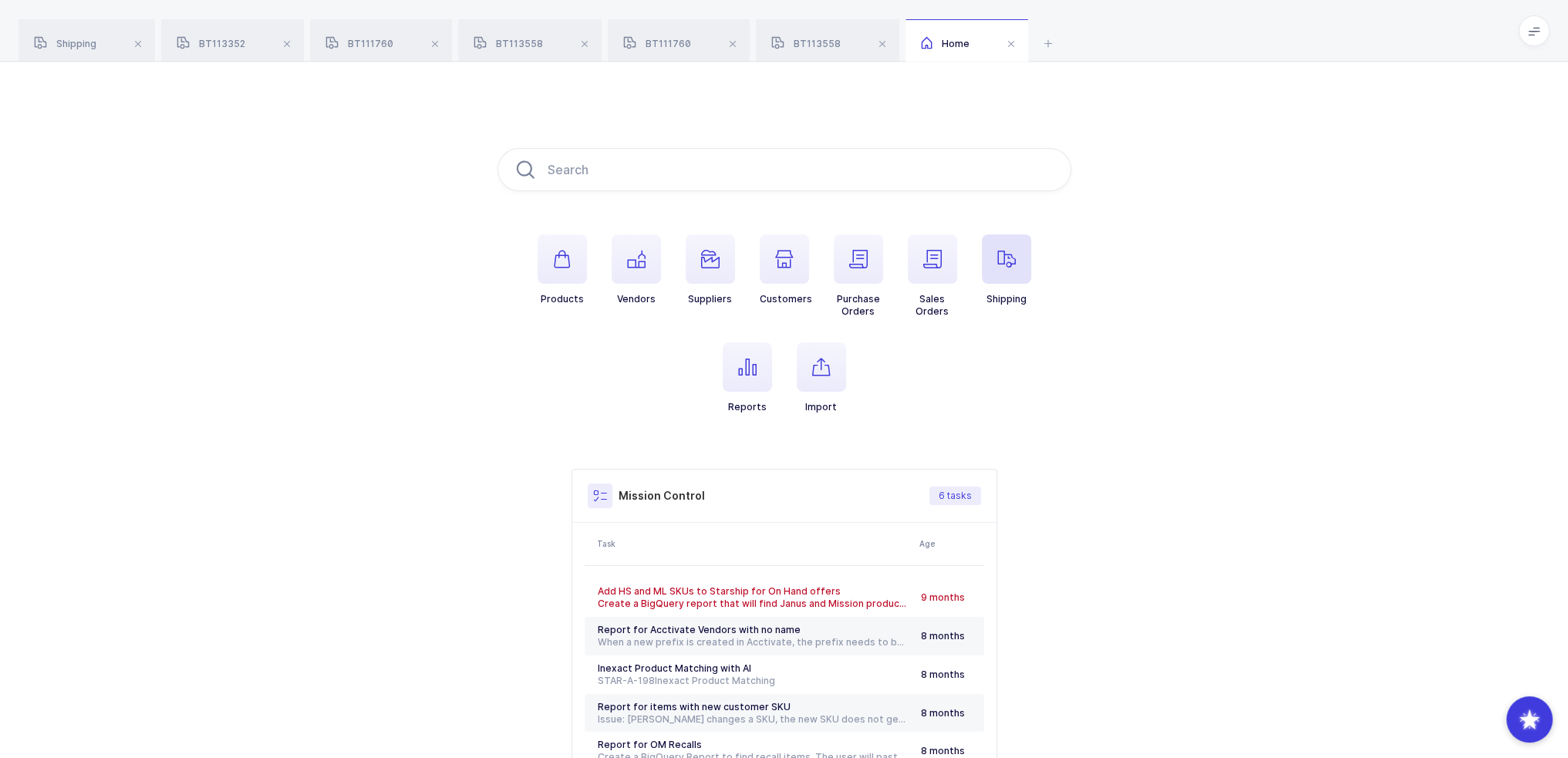
click at [1008, 255] on icon "button" at bounding box center [1006, 259] width 18 height 18
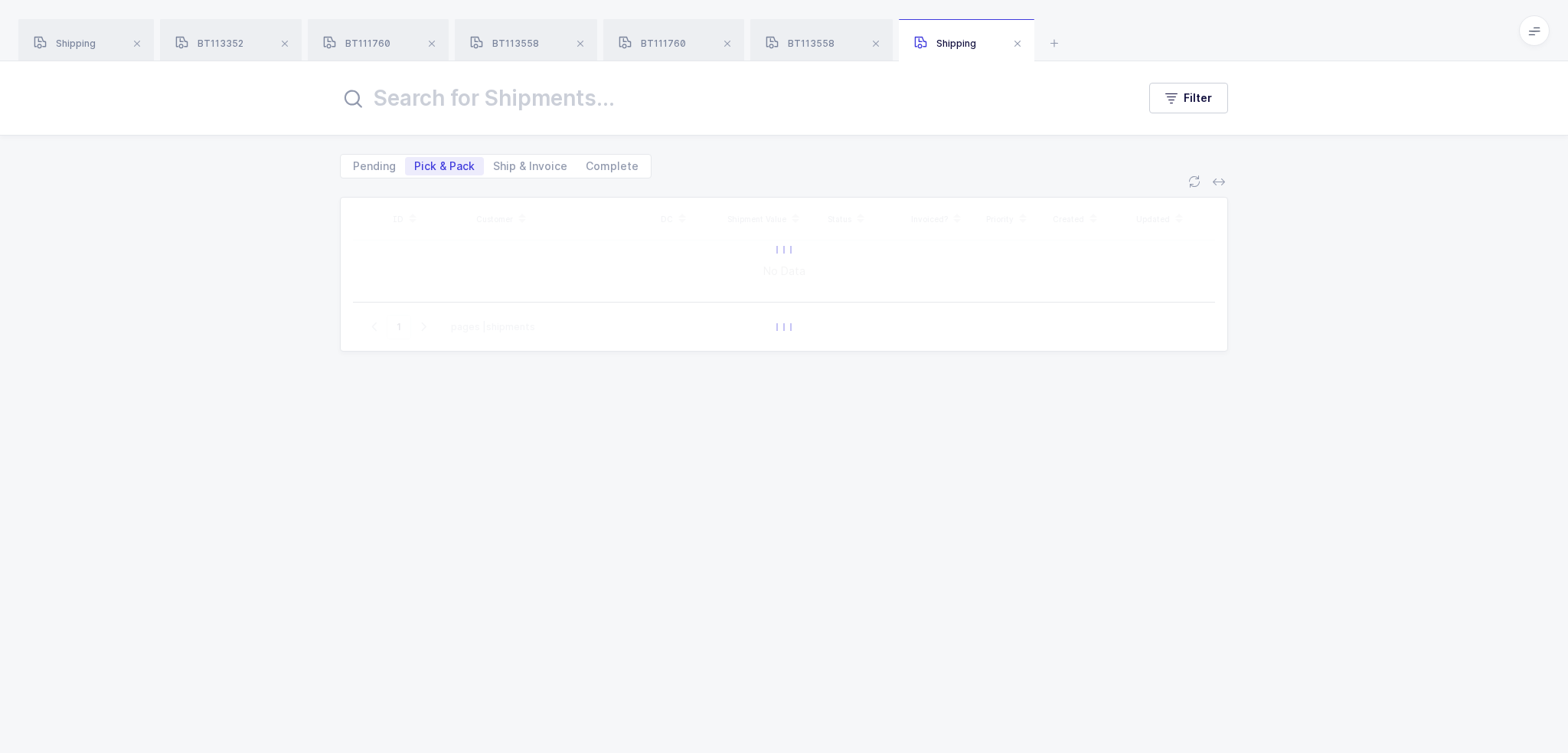
click at [493, 85] on input "text" at bounding box center [729, 98] width 779 height 37
click at [499, 165] on span "Ship & Invoice" at bounding box center [529, 165] width 74 height 11
click at [494, 165] on input "Ship & Invoice" at bounding box center [489, 161] width 10 height 10
radio input "true"
radio input "false"
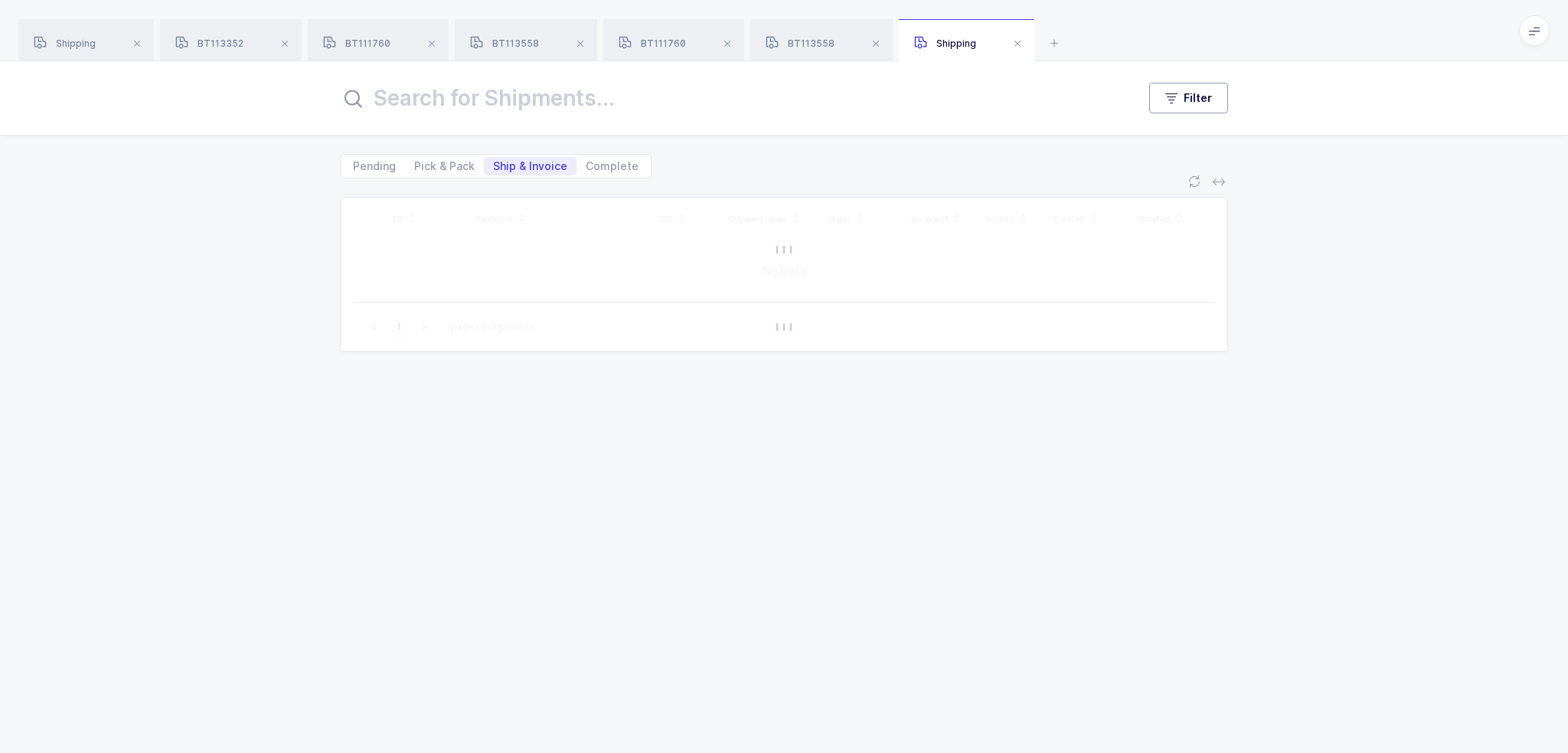
click at [1175, 85] on button "Filter" at bounding box center [1188, 99] width 79 height 31
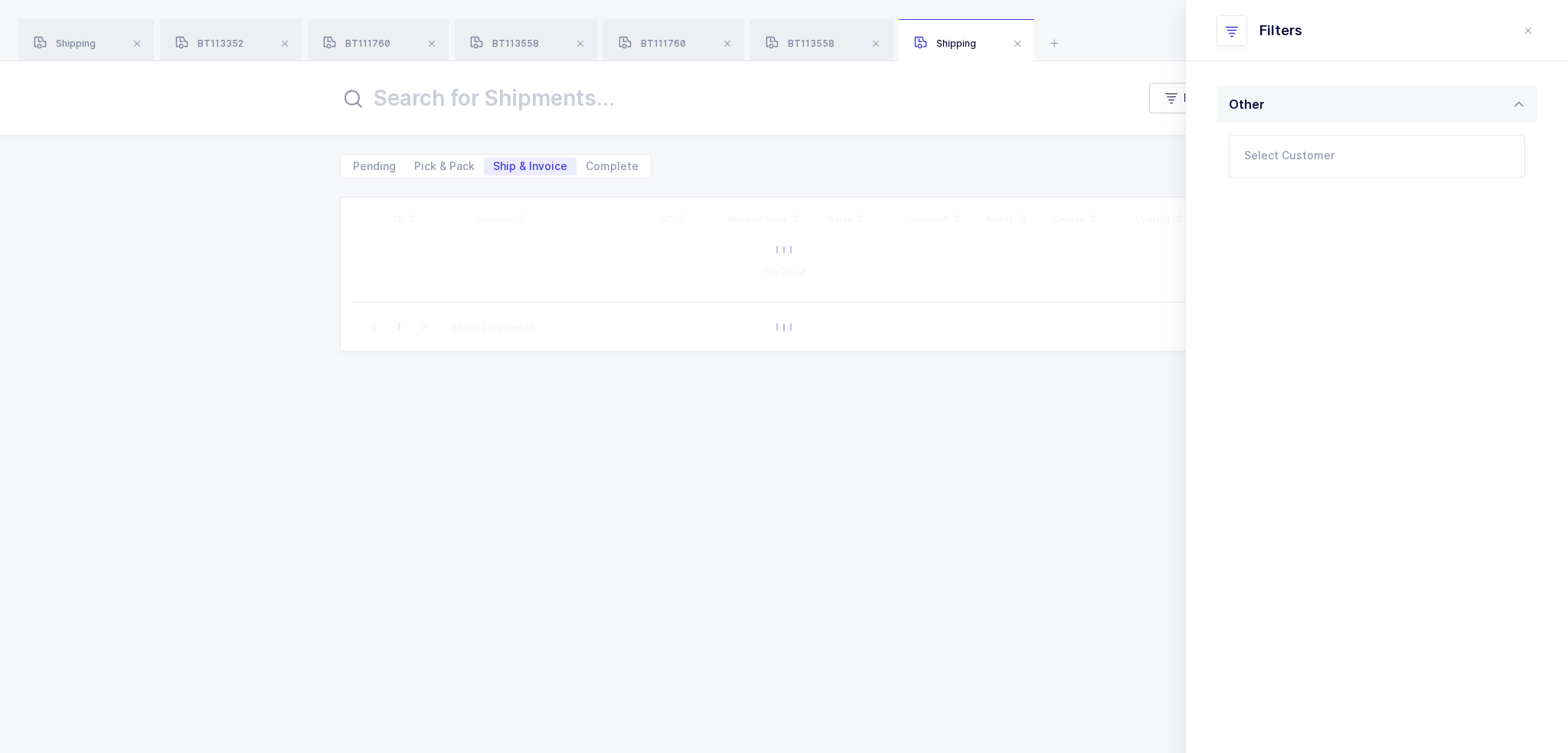
click at [841, 455] on div "ID Customer DC Shipment Value Status Invoiced? Priority Created Updated No Data…" at bounding box center [784, 456] width 888 height 519
click at [1522, 27] on icon "close drawer" at bounding box center [1527, 30] width 13 height 13
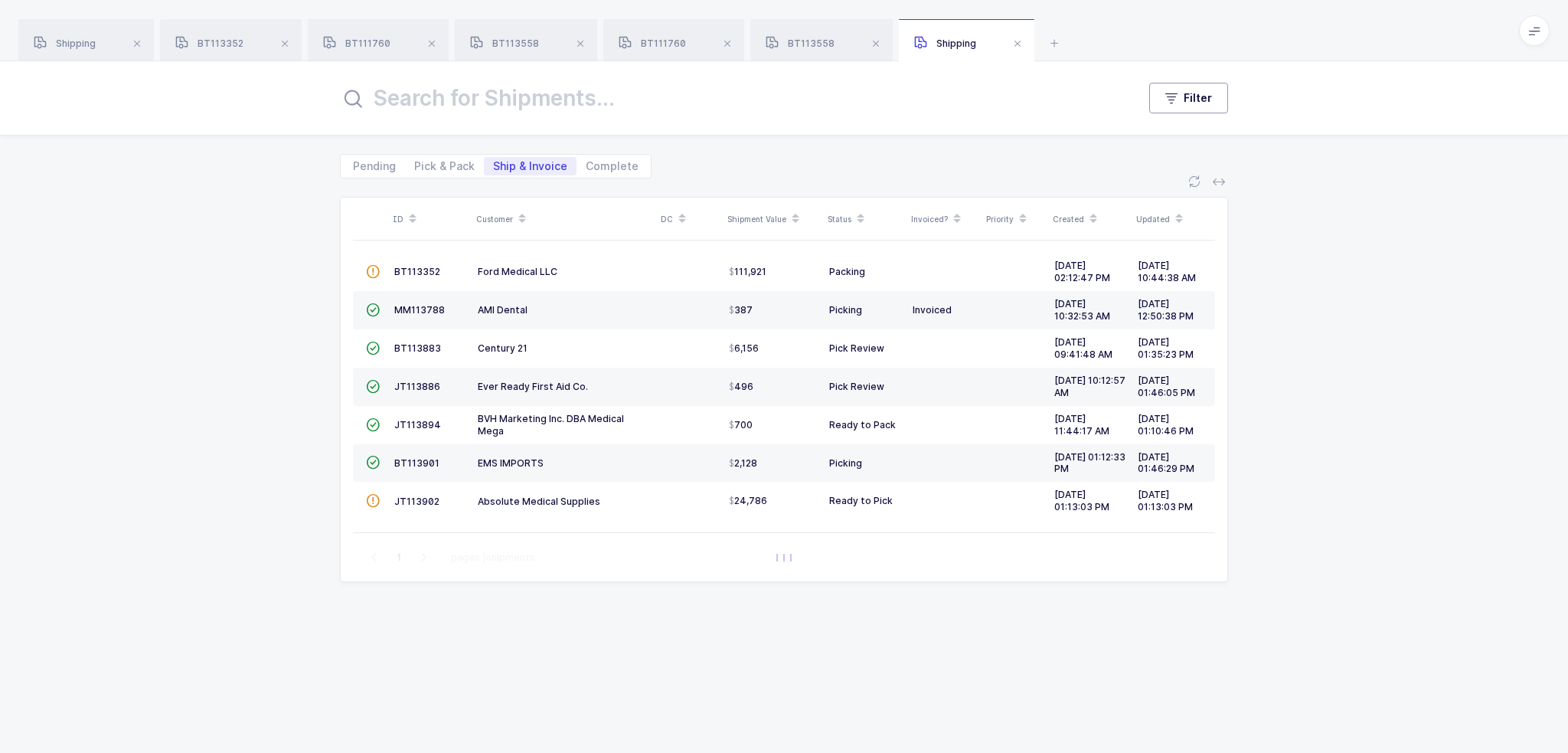
click at [1210, 83] on button "Filter" at bounding box center [1188, 99] width 79 height 31
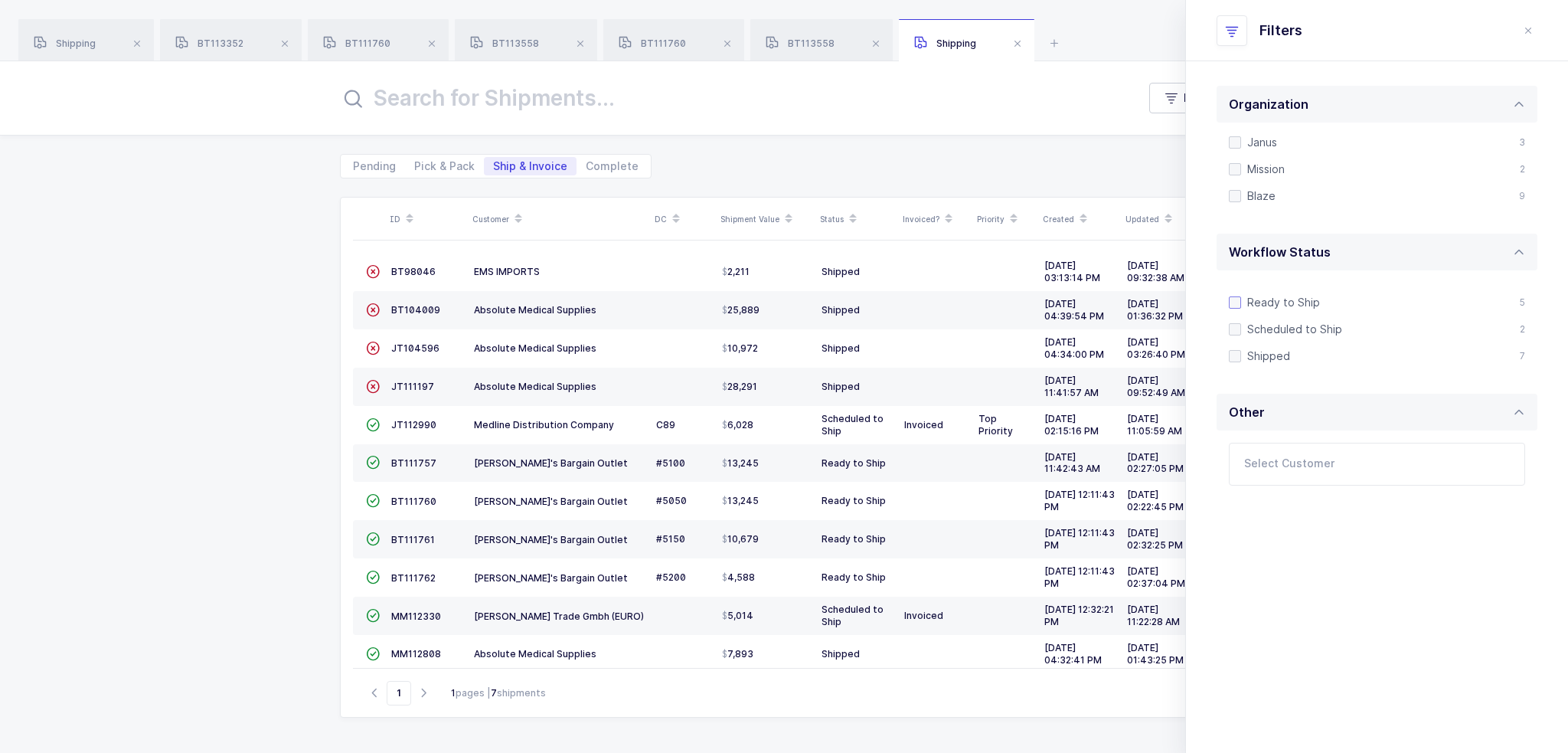
click at [1285, 305] on span "Ready to Ship" at bounding box center [1281, 302] width 79 height 14
click at [1241, 297] on input "Ready to Ship" at bounding box center [1241, 297] width 0 height 0
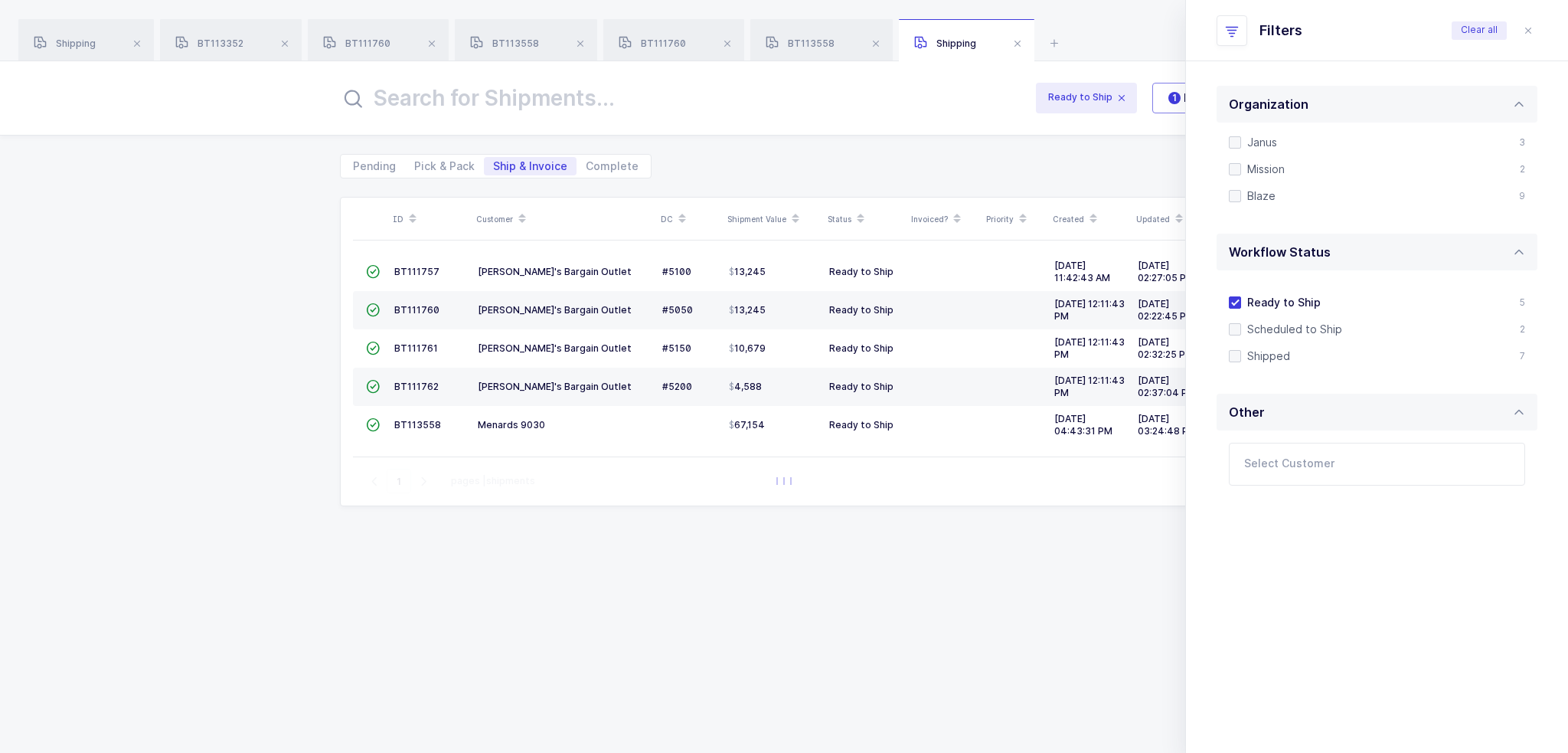
click at [199, 327] on div "ID Customer DC Shipment Value Status Invoiced? Priority Created Updated  BT111…" at bounding box center [784, 466] width 1568 height 574
click at [1506, 34] on div "Filters Clear all" at bounding box center [1367, 31] width 302 height 31
click at [1522, 28] on icon "close drawer" at bounding box center [1527, 30] width 13 height 13
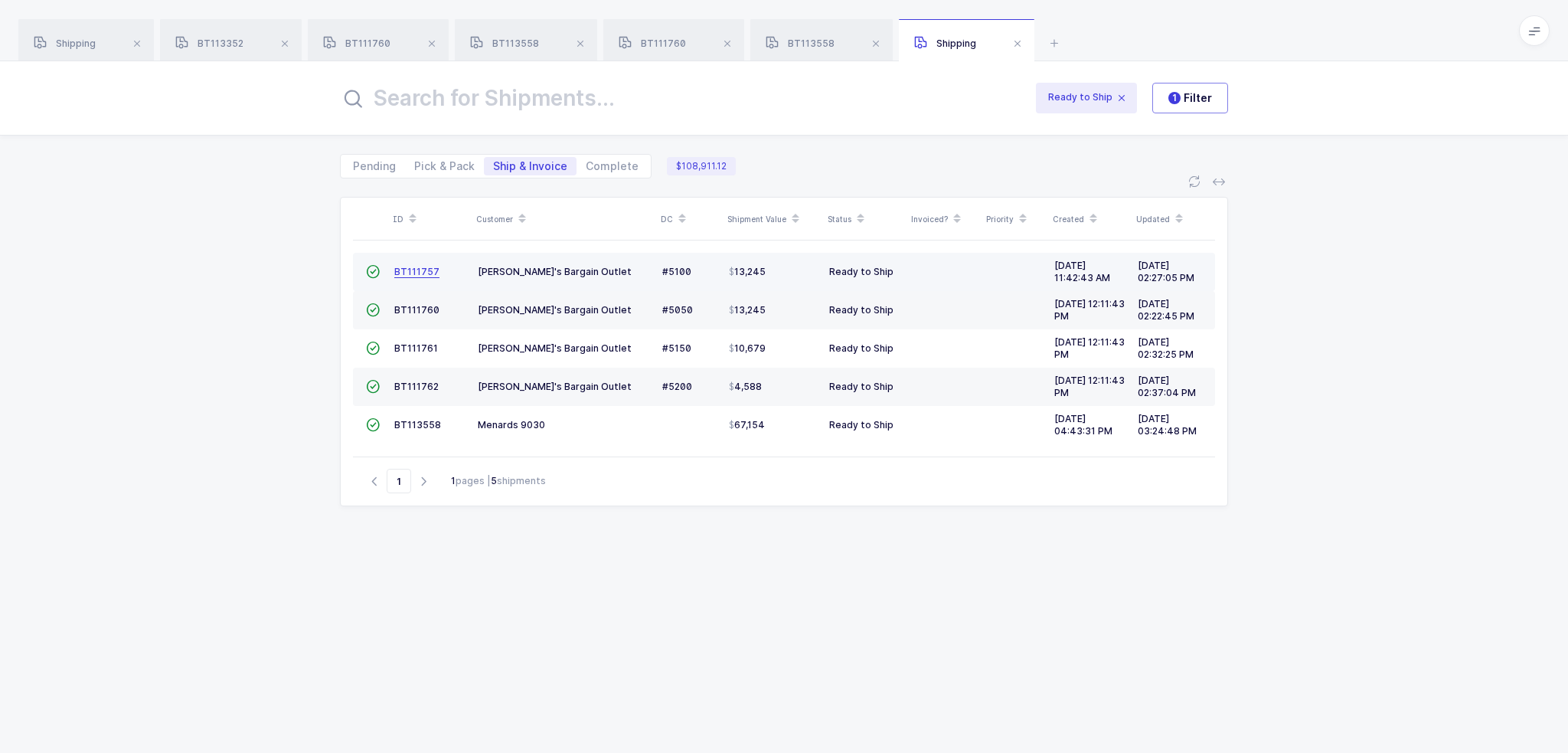
click at [431, 272] on span "BT111757" at bounding box center [416, 272] width 45 height 12
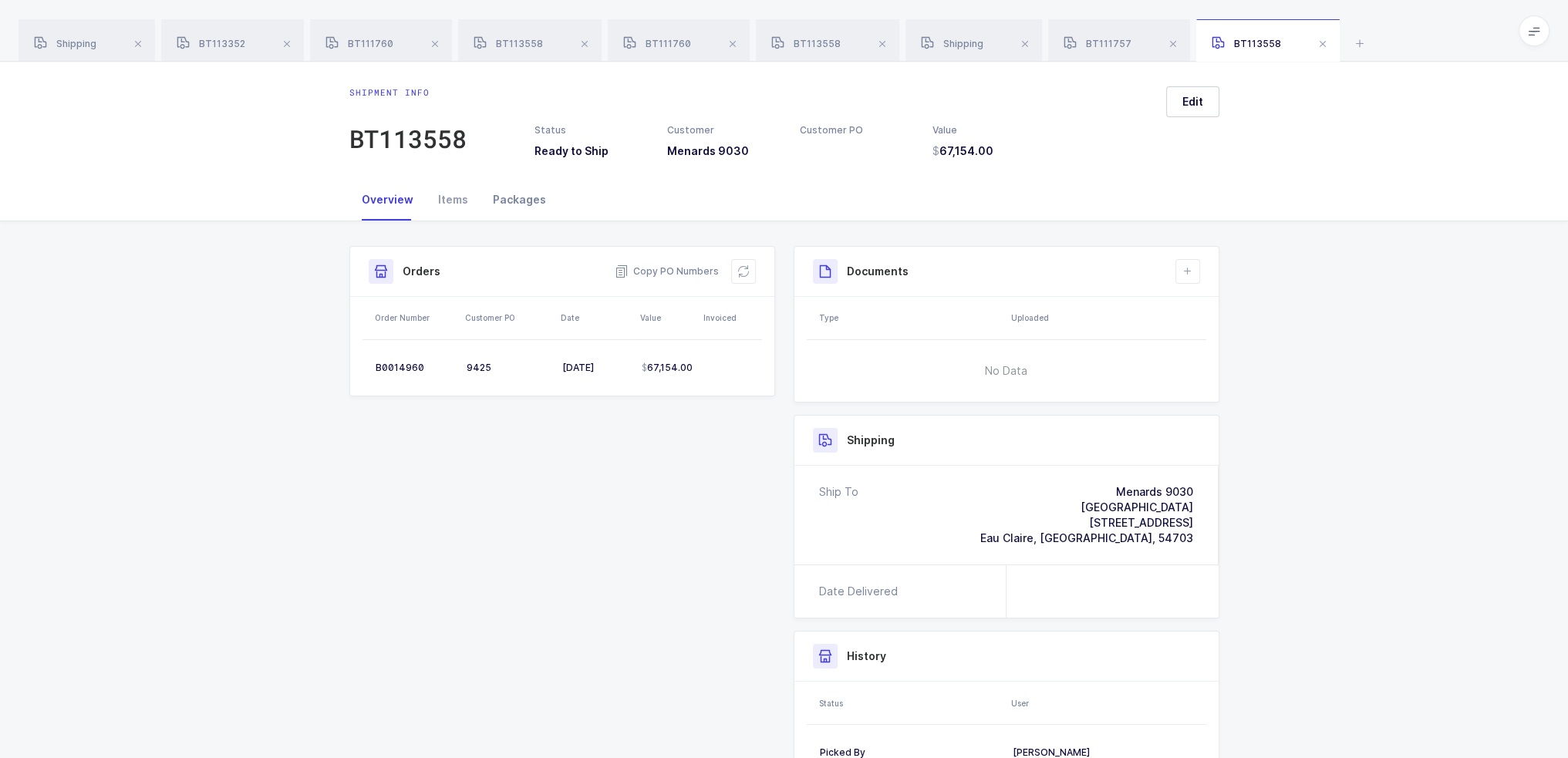
click at [519, 197] on div "Packages" at bounding box center [520, 199] width 78 height 42
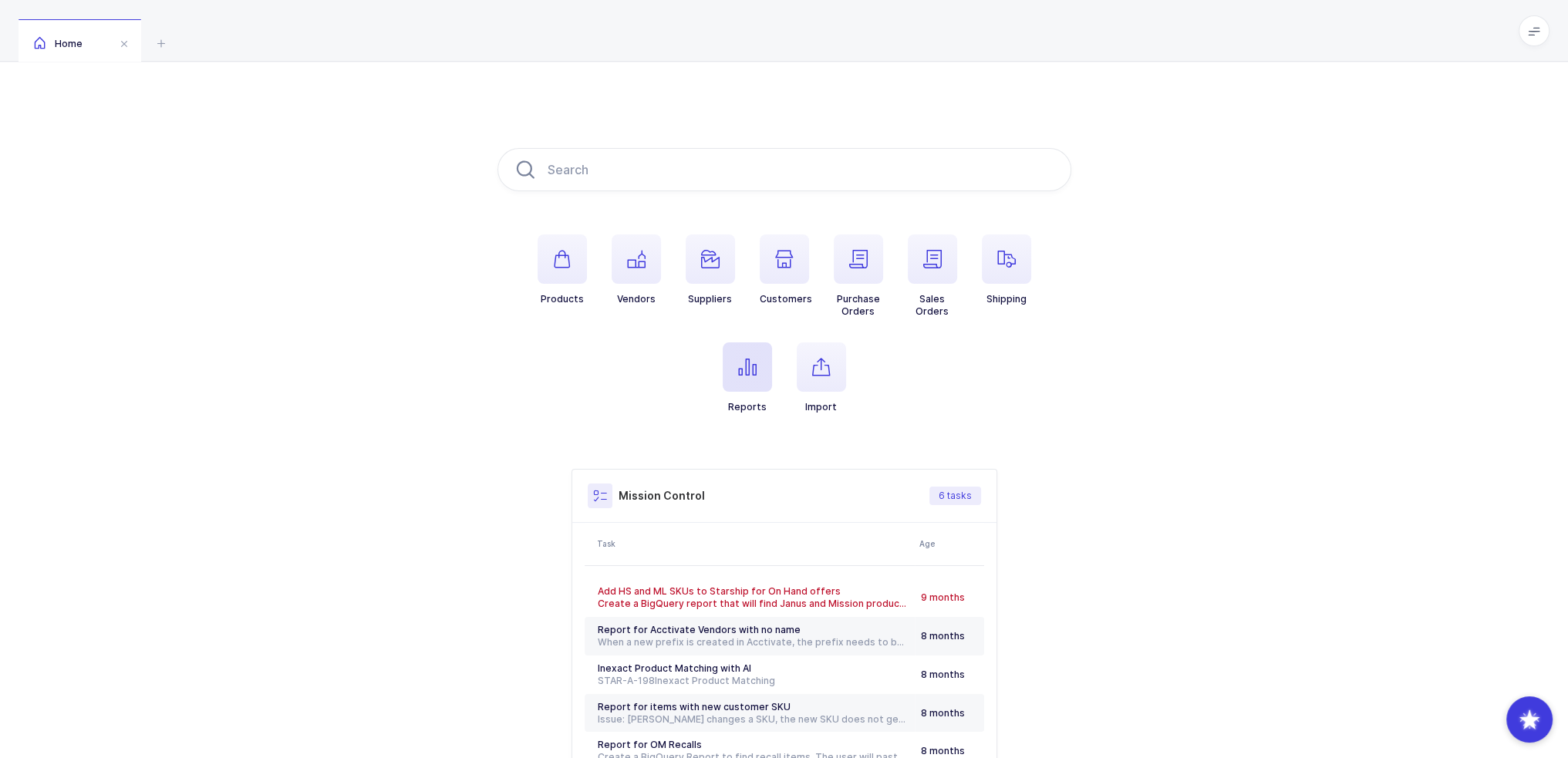
click at [760, 376] on span "button" at bounding box center [747, 367] width 50 height 50
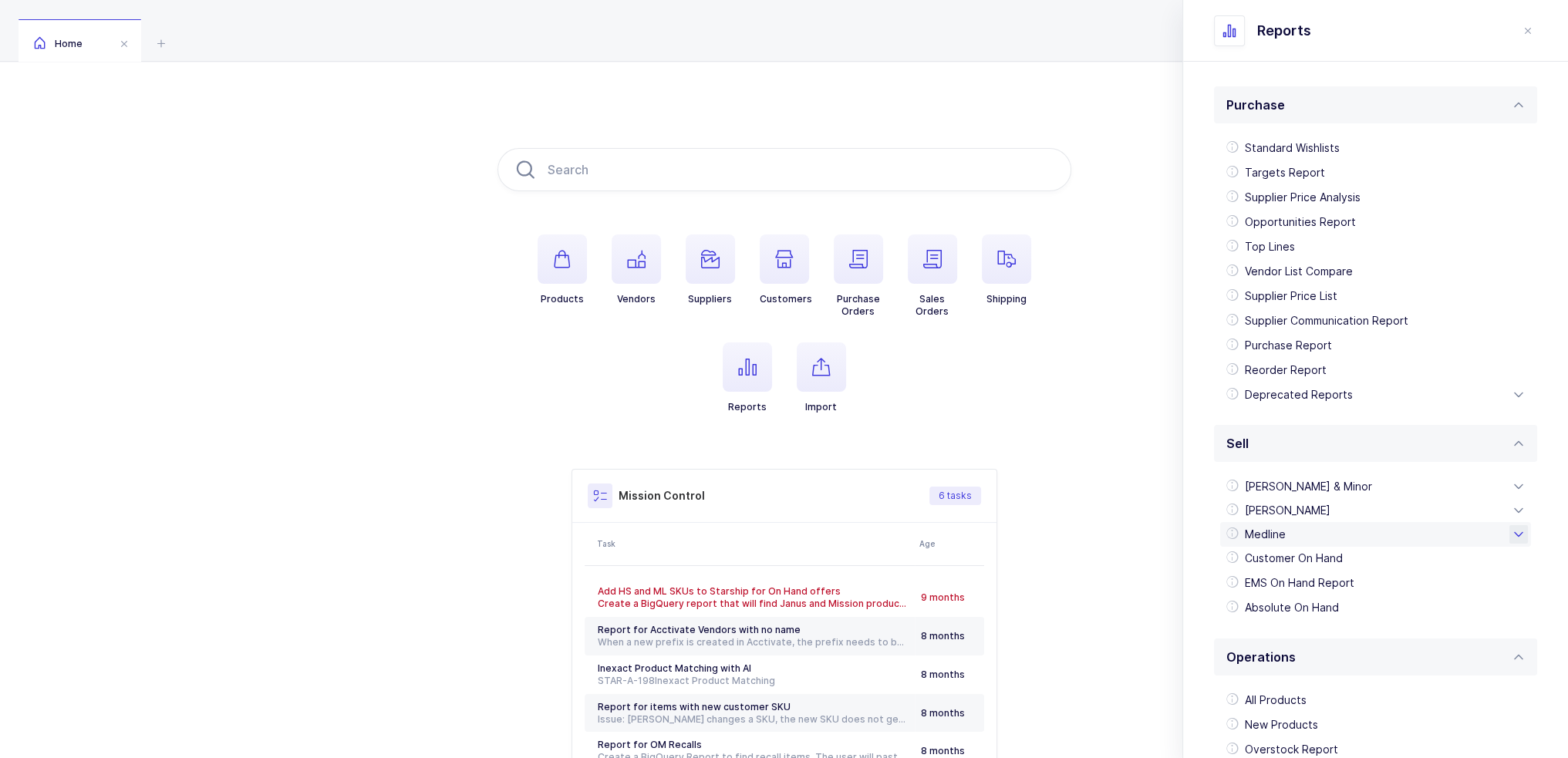
click at [1284, 535] on div "Medline" at bounding box center [1375, 533] width 310 height 24
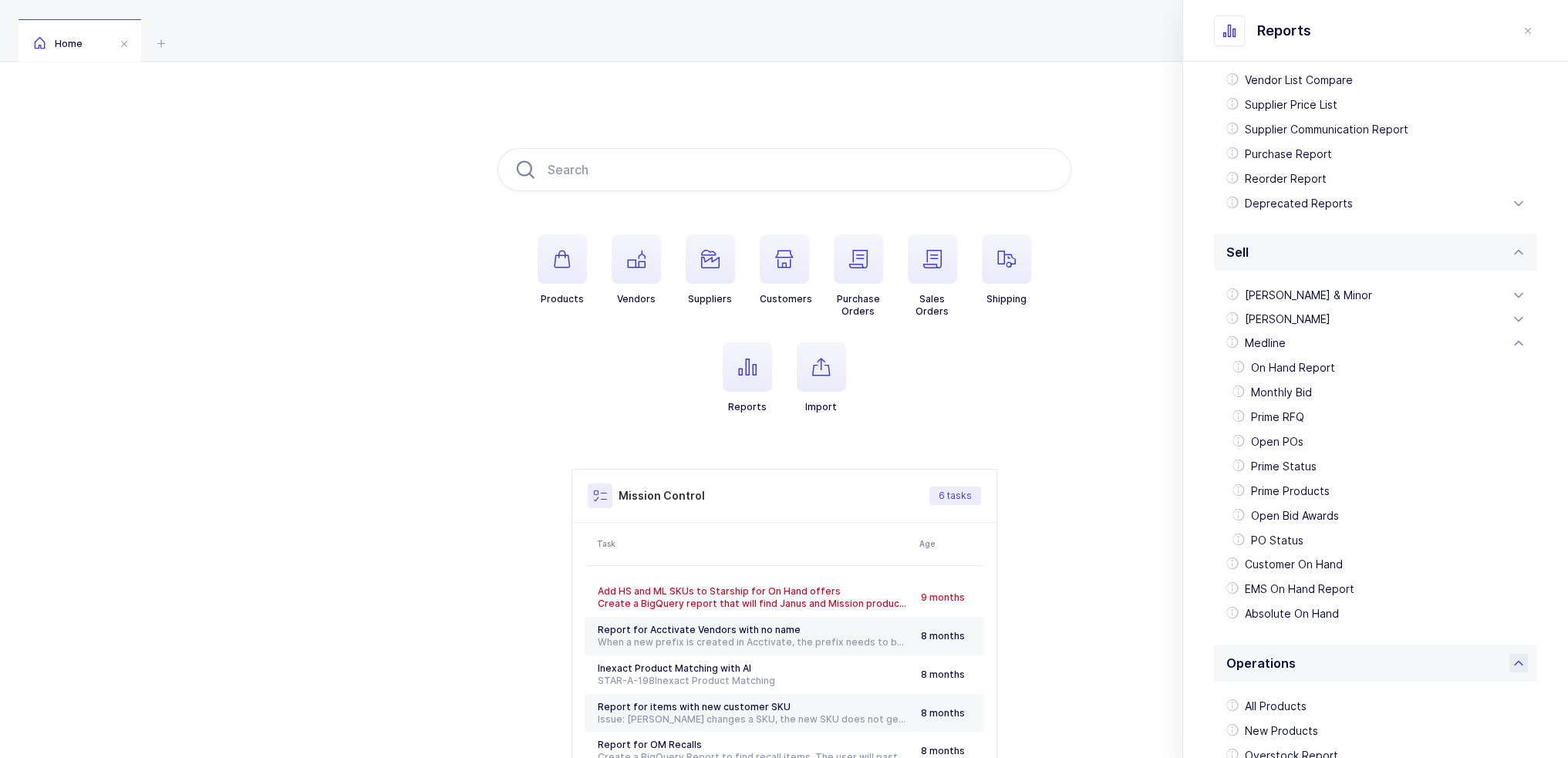
scroll to position [385, 0]
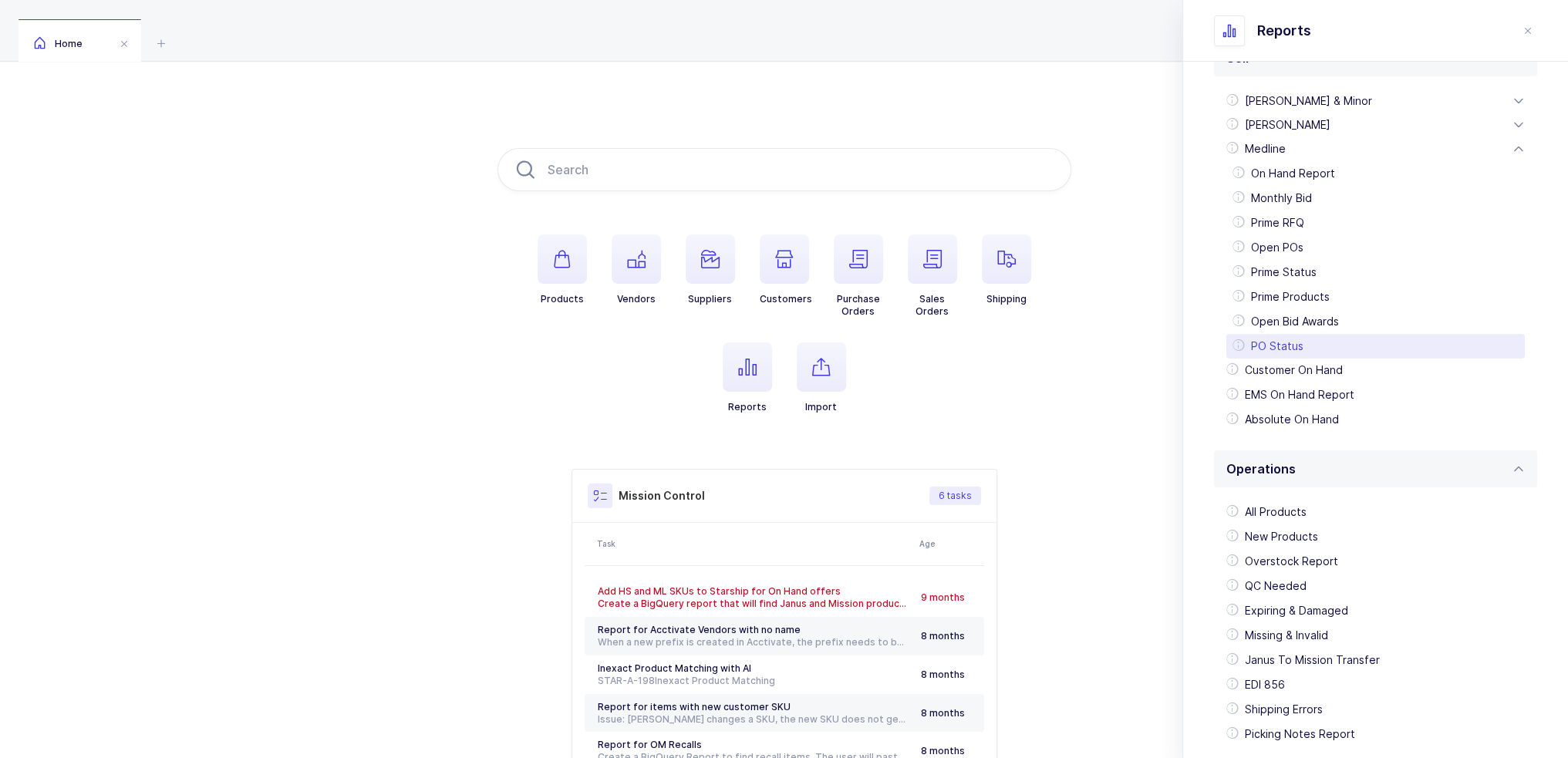
click at [1299, 347] on div "PO Status" at bounding box center [1375, 345] width 299 height 24
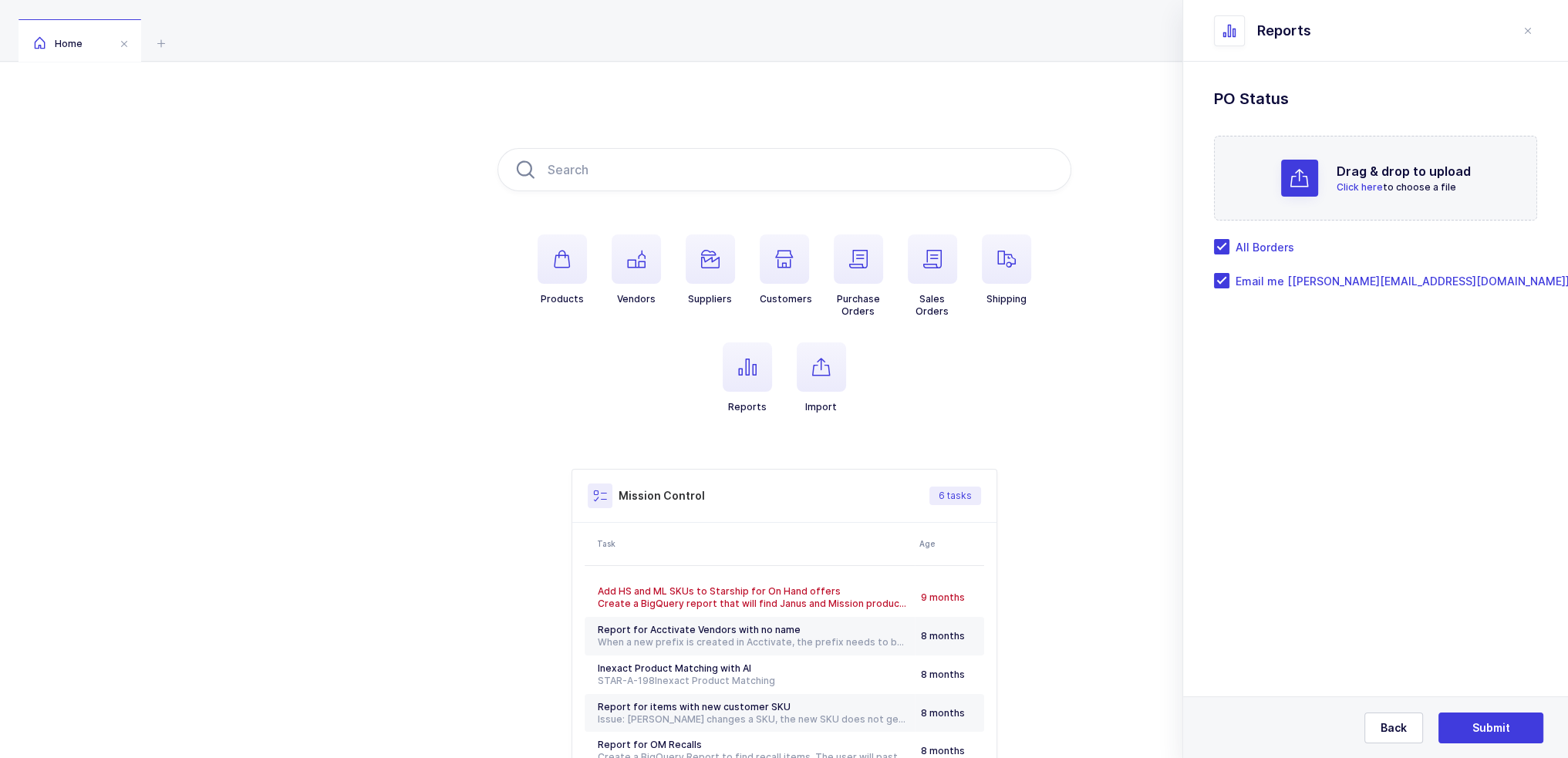
scroll to position [0, 0]
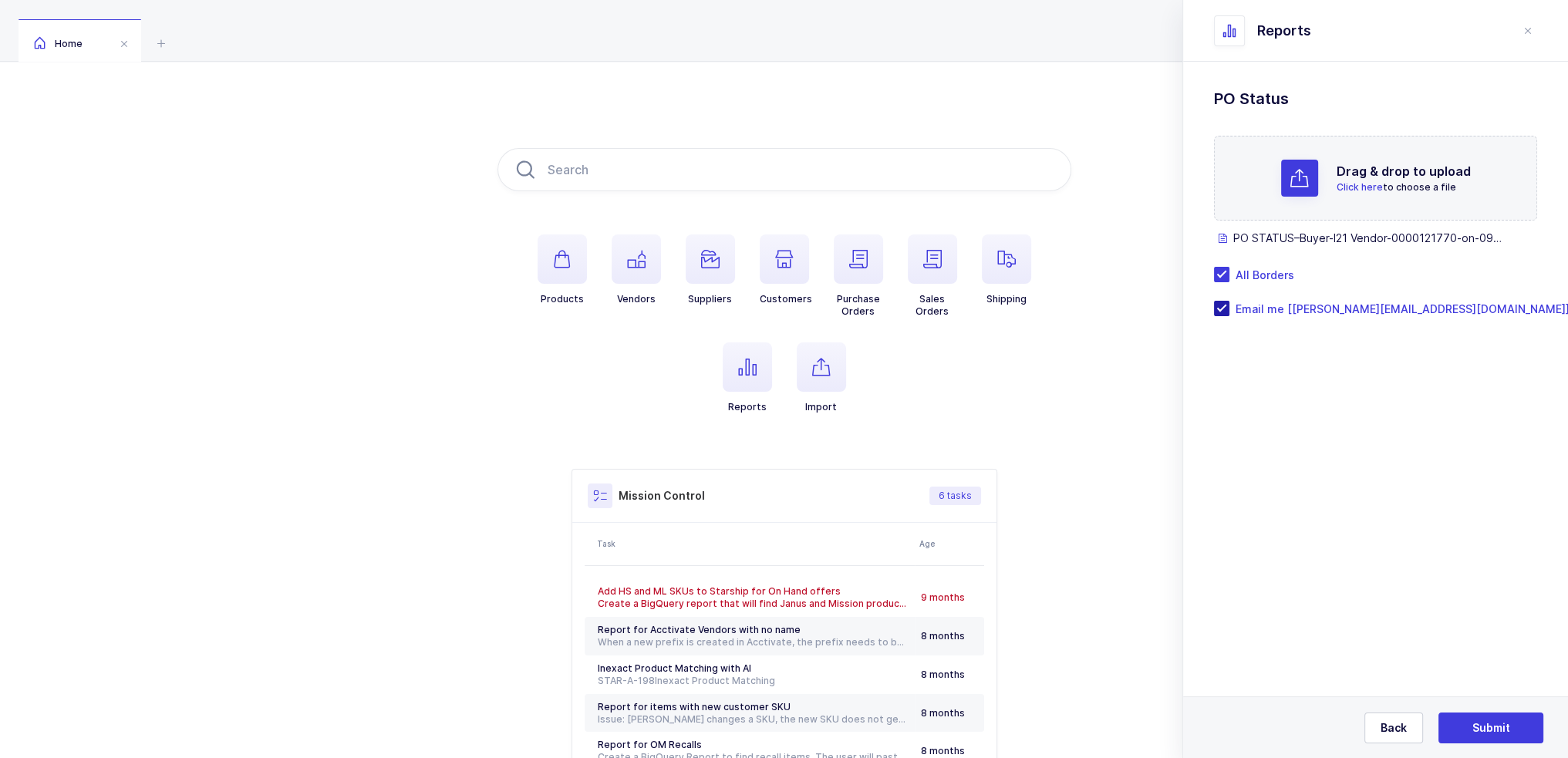
click at [1293, 303] on span "Email me [[PERSON_NAME][EMAIL_ADDRESS][DOMAIN_NAME]]" at bounding box center [1399, 308] width 340 height 15
click at [1229, 301] on input "Email me [[PERSON_NAME][EMAIL_ADDRESS][DOMAIN_NAME]]" at bounding box center [1229, 301] width 0 height 0
drag, startPoint x: 1496, startPoint y: 724, endPoint x: 1414, endPoint y: 462, distance: 274.5
click at [1414, 462] on section "Purchase Standard Wishlists Targets Report Supplier Price Analysis Opportunitie…" at bounding box center [1375, 410] width 384 height 697
click at [1272, 265] on form "Drag & drop to upload Click here to choose a file PO STATUS–Buyer-I21 Vendor-00…" at bounding box center [1375, 225] width 323 height 180
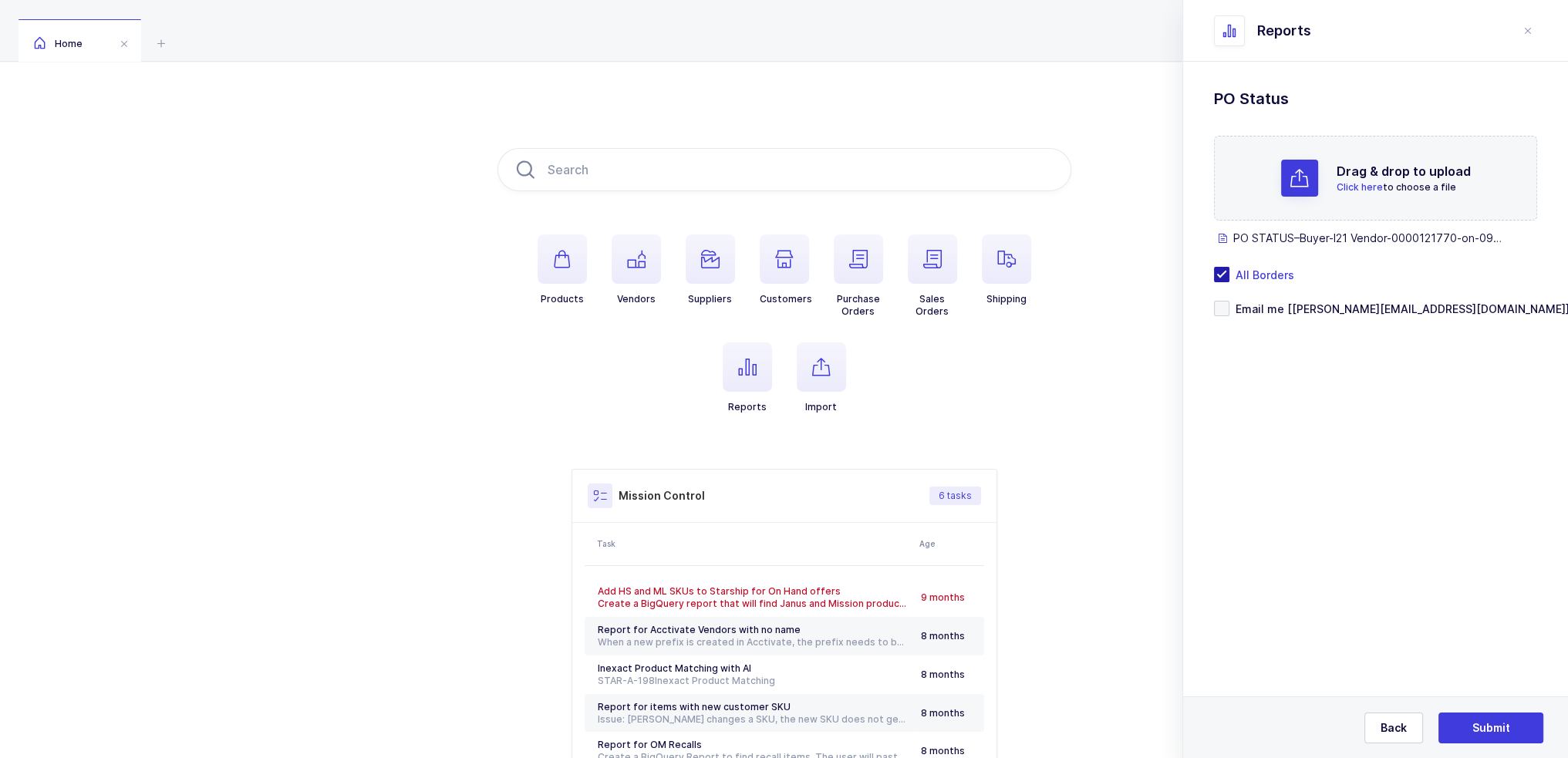
click at [1277, 271] on span "All Borders" at bounding box center [1261, 274] width 65 height 15
click at [1229, 267] on input "All Borders" at bounding box center [1229, 267] width 0 height 0
click at [1507, 717] on button "Submit" at bounding box center [1491, 728] width 105 height 31
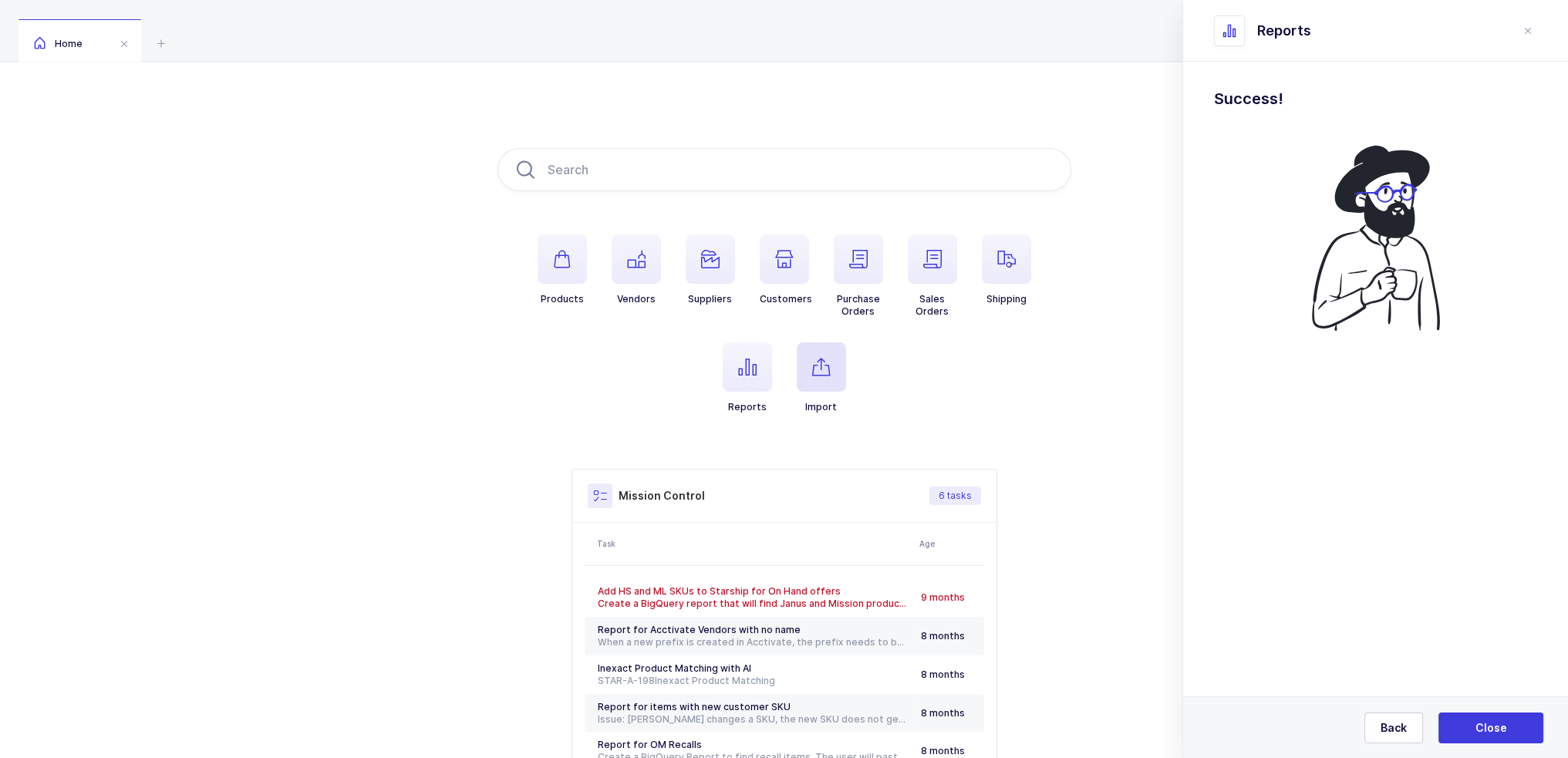
click at [833, 354] on span "button" at bounding box center [821, 367] width 50 height 50
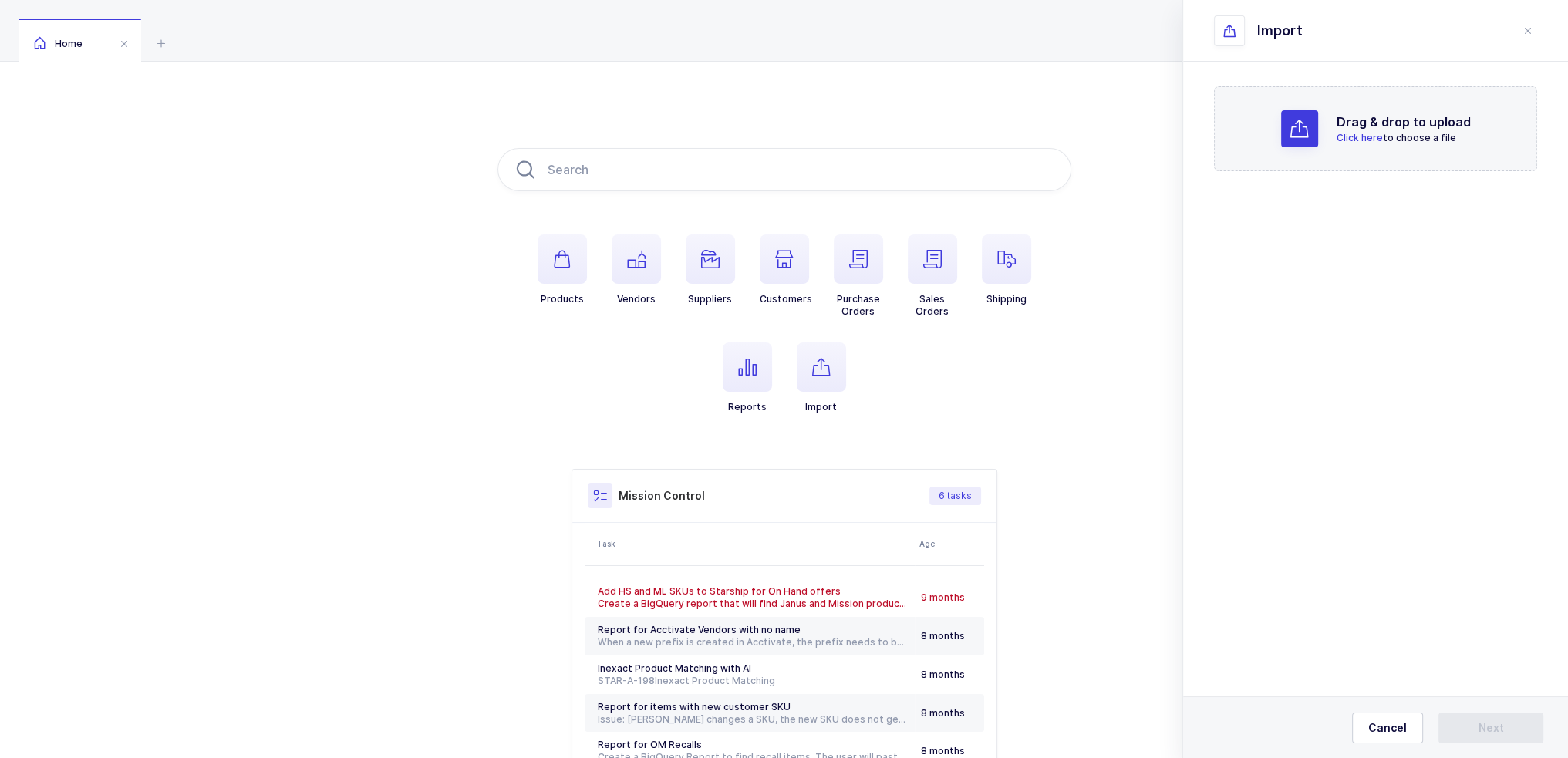
click at [1353, 114] on h2 "Drag & drop to upload" at bounding box center [1404, 122] width 134 height 18
click at [1488, 724] on span "Next" at bounding box center [1491, 728] width 25 height 16
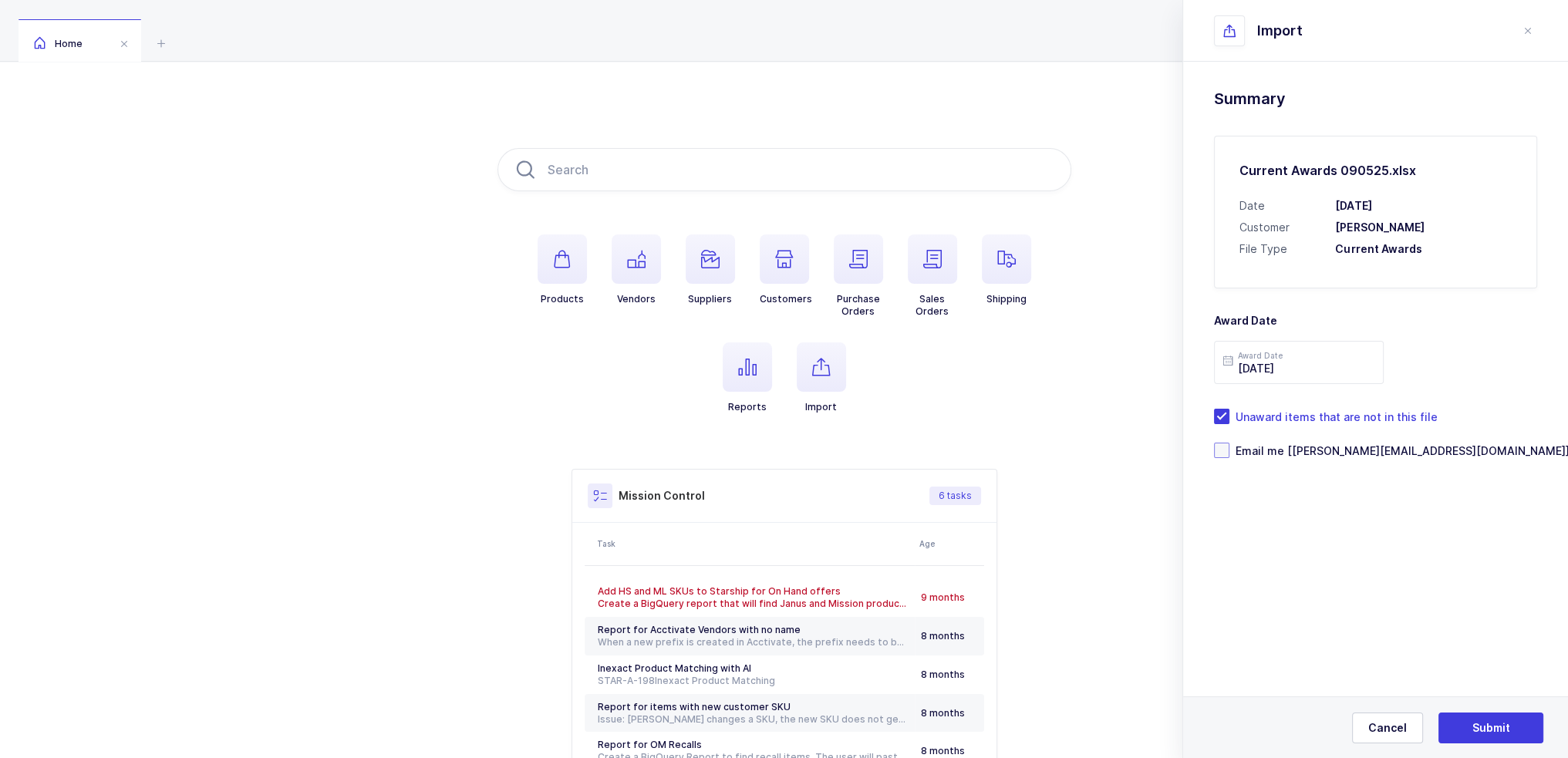
click at [1316, 448] on span "Email me [[PERSON_NAME][EMAIL_ADDRESS][DOMAIN_NAME]]" at bounding box center [1399, 451] width 340 height 15
click at [1229, 443] on input "Email me [[PERSON_NAME][EMAIL_ADDRESS][DOMAIN_NAME]]" at bounding box center [1229, 443] width 0 height 0
click at [1487, 722] on span "Submit" at bounding box center [1491, 728] width 38 height 16
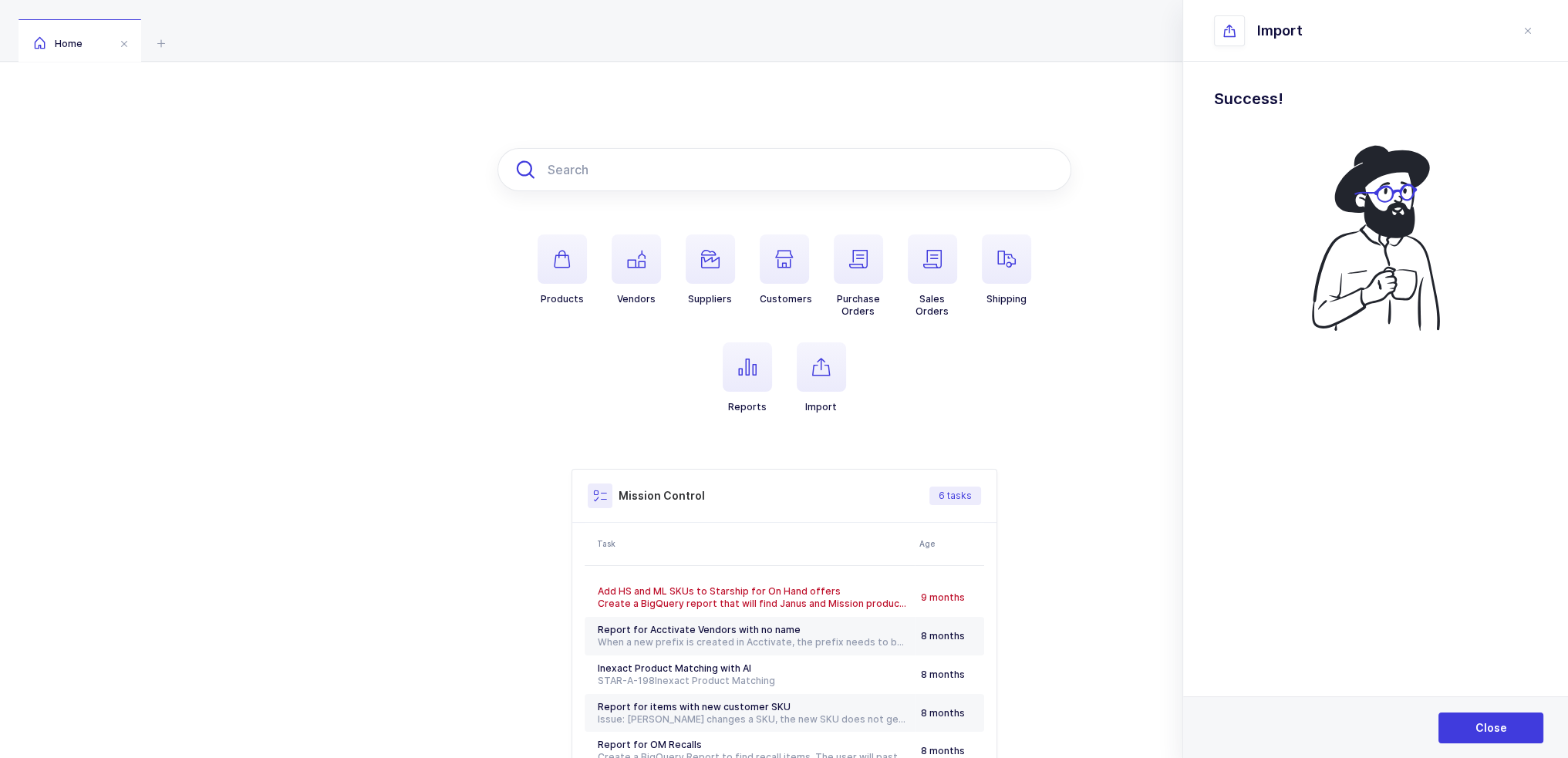
click at [796, 153] on input "text" at bounding box center [784, 169] width 574 height 43
paste input "1010205"
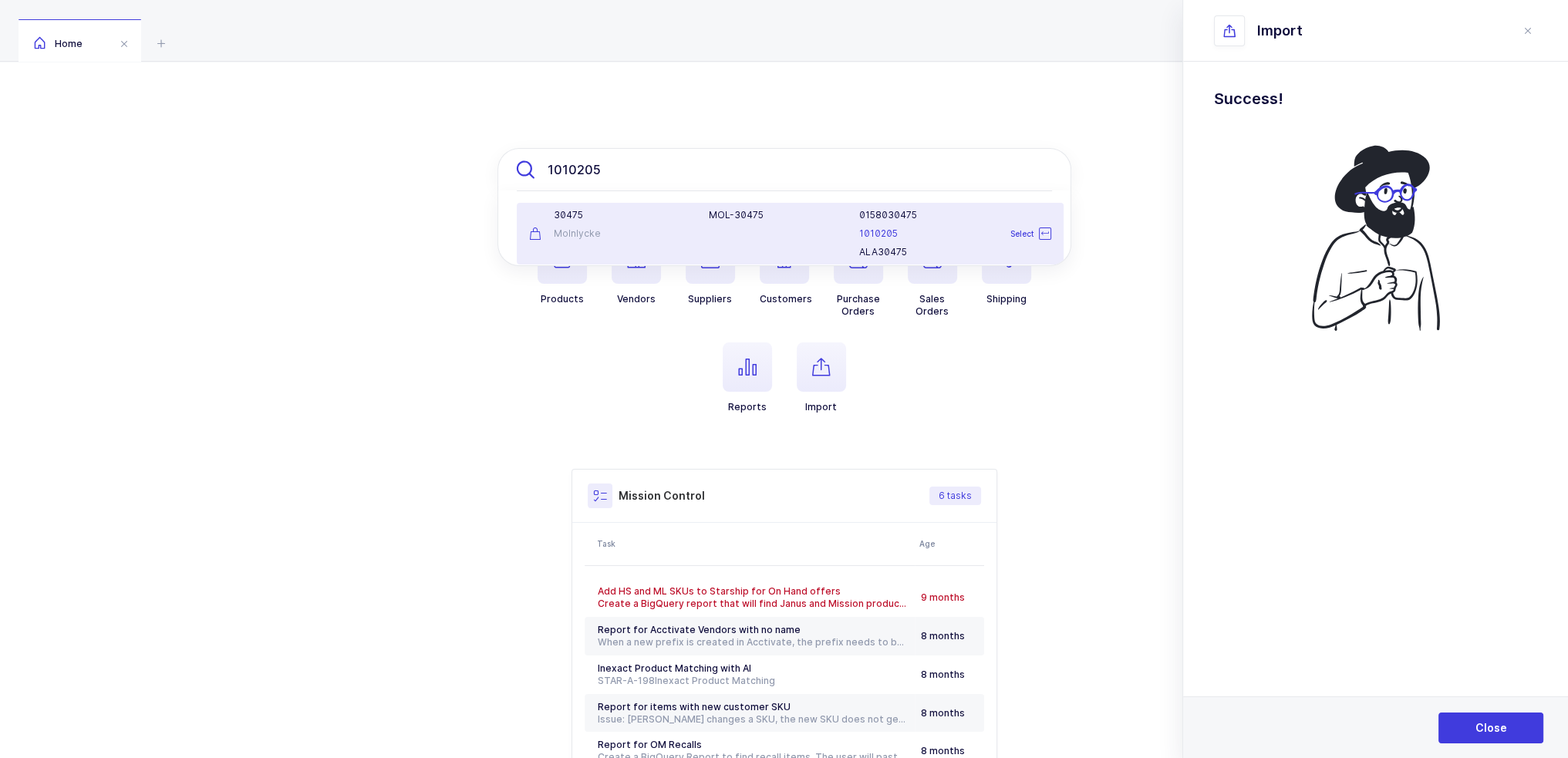
type input "1010205"
click at [671, 235] on div "Molnlycke" at bounding box center [610, 234] width 162 height 13
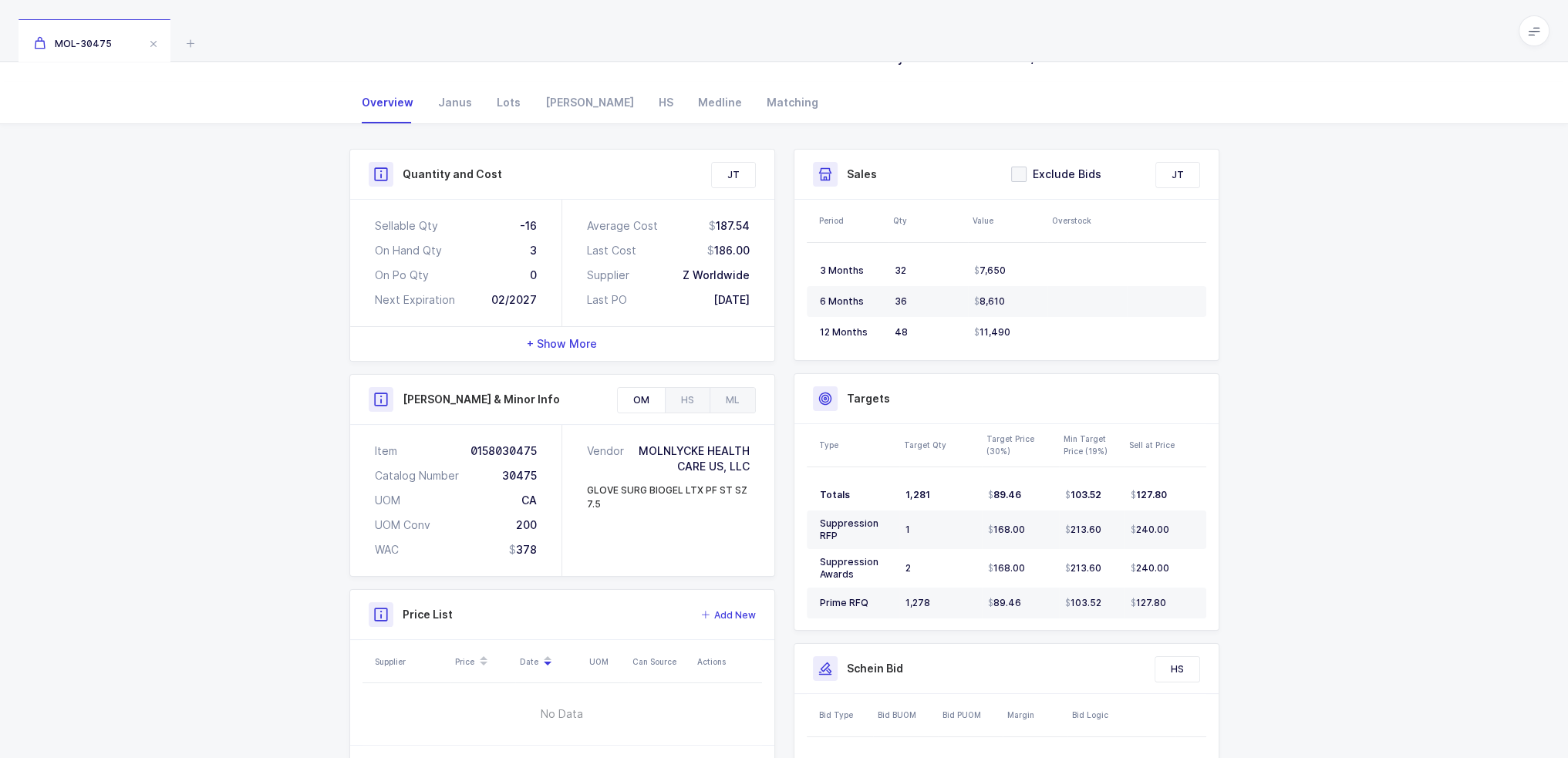
scroll to position [154, 0]
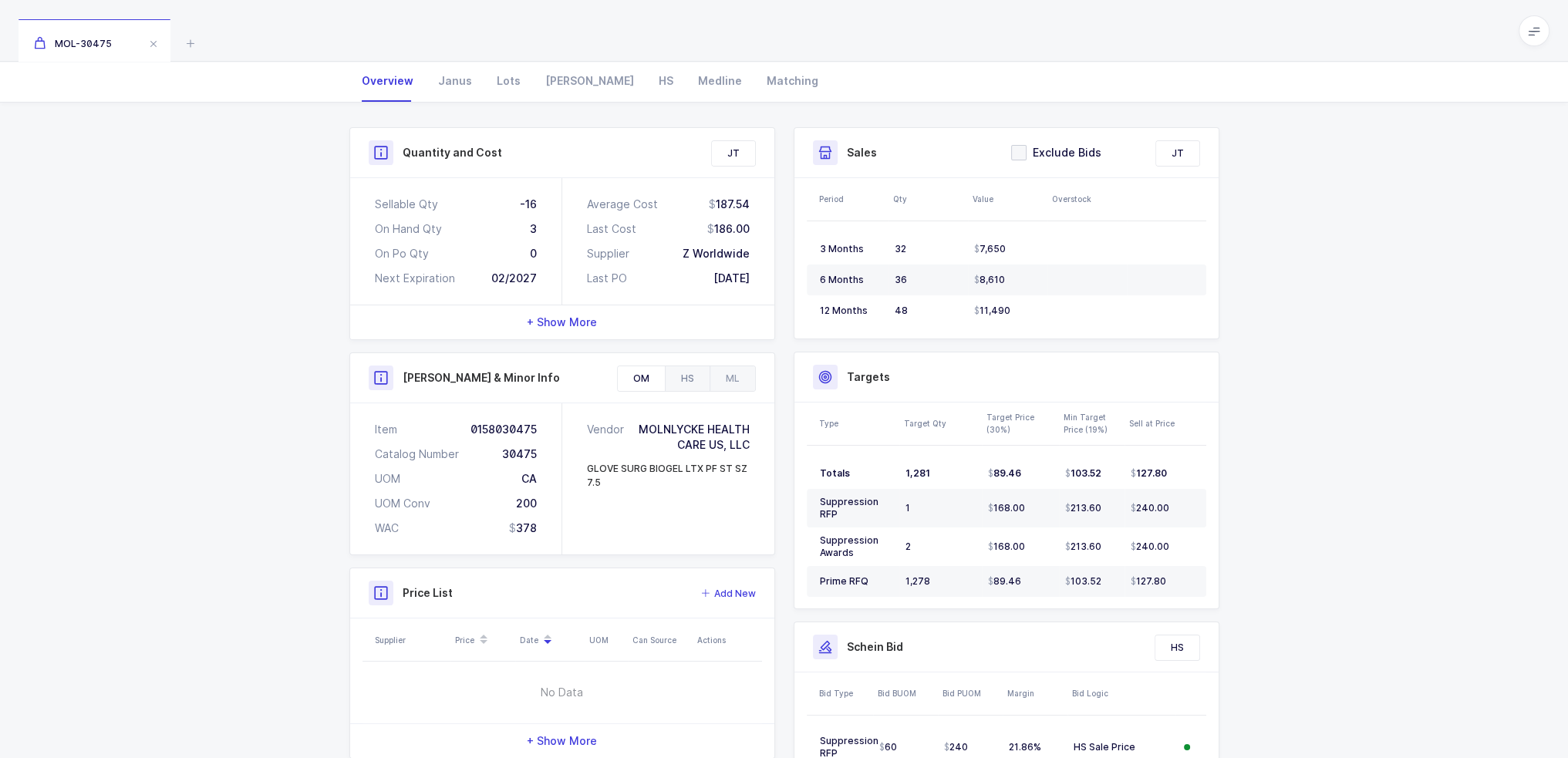
click at [683, 374] on div "HS" at bounding box center [687, 378] width 45 height 24
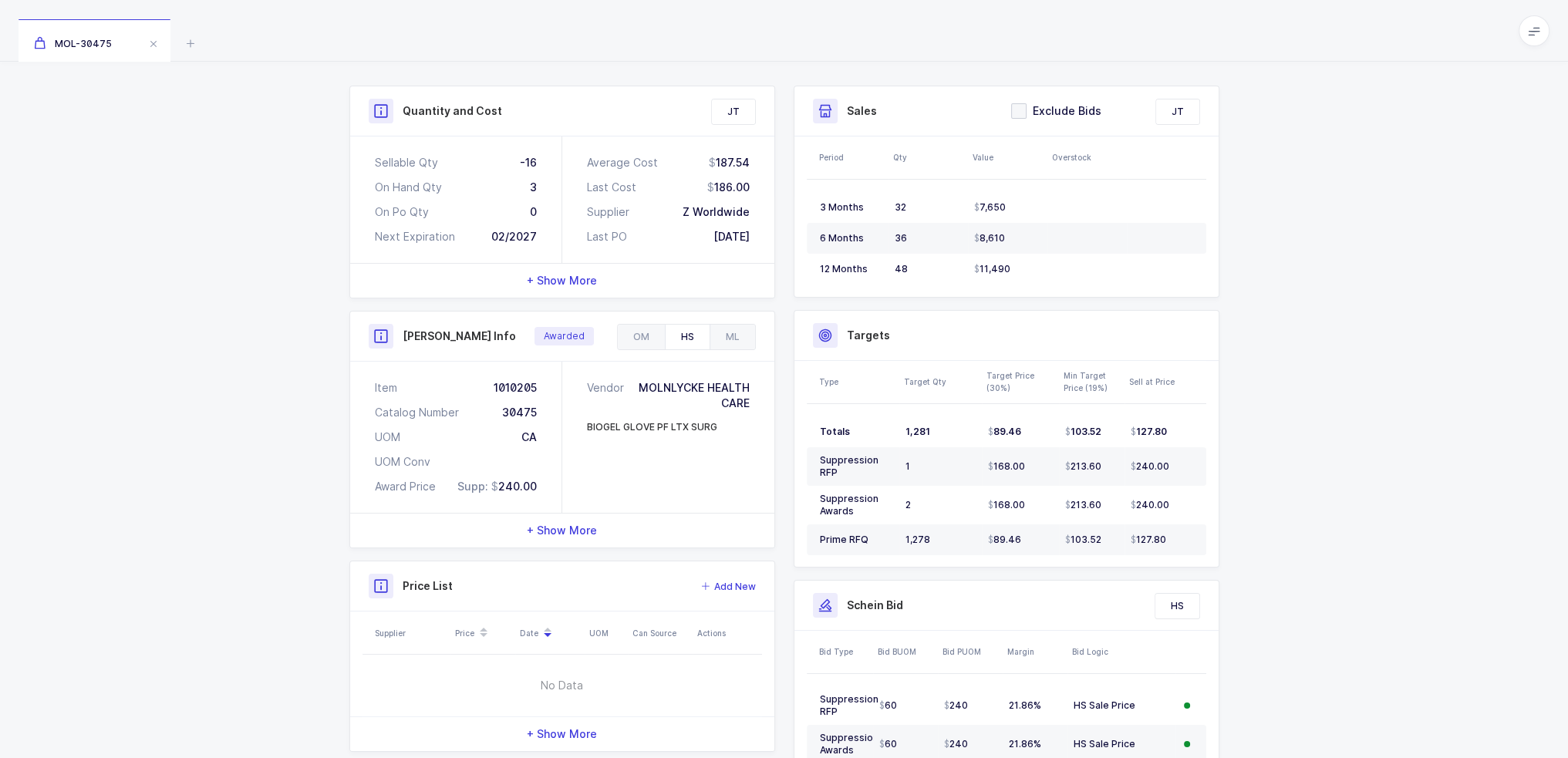
scroll to position [295, 0]
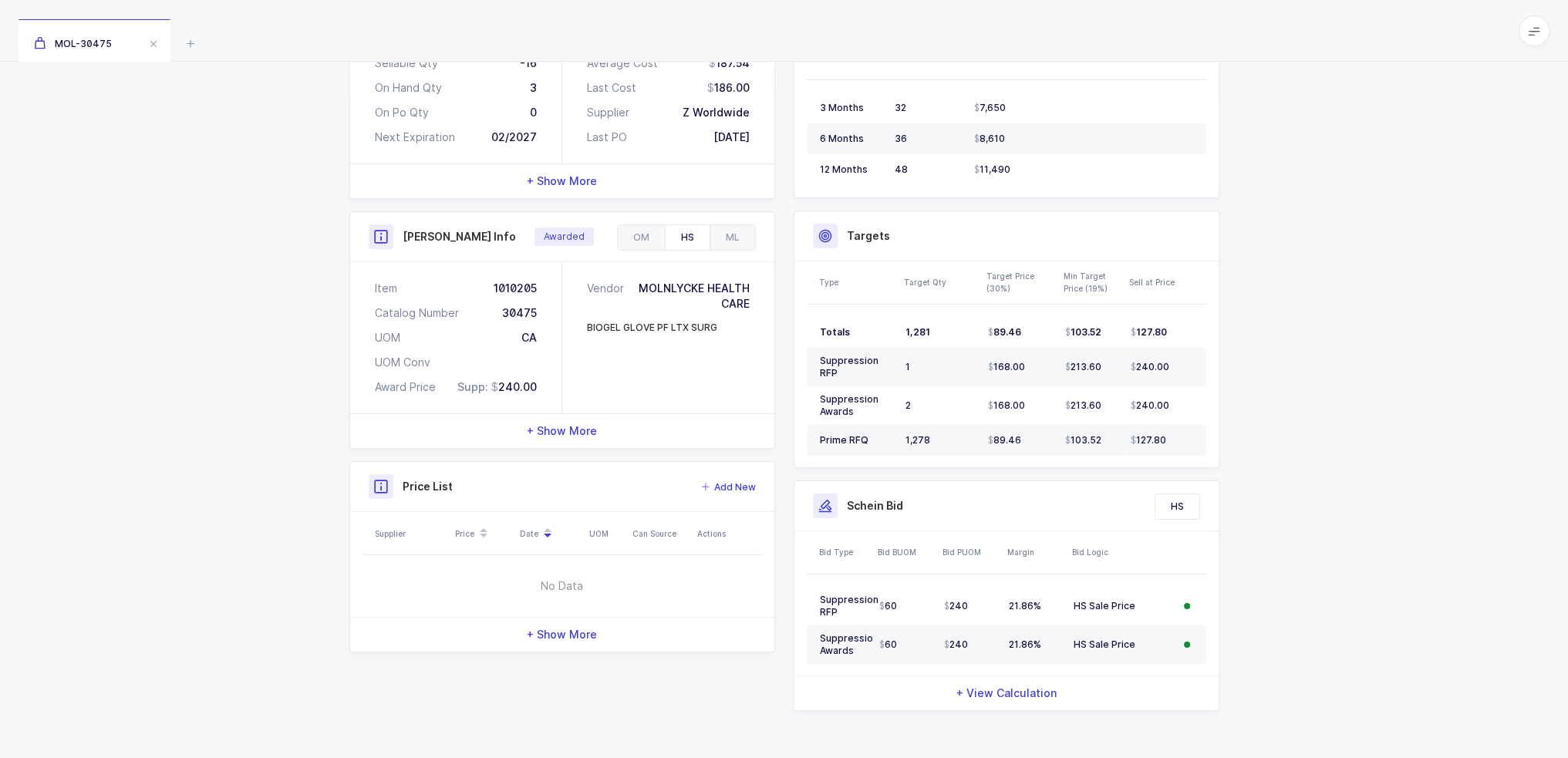
click at [566, 423] on span "+ Show More" at bounding box center [562, 431] width 70 height 16
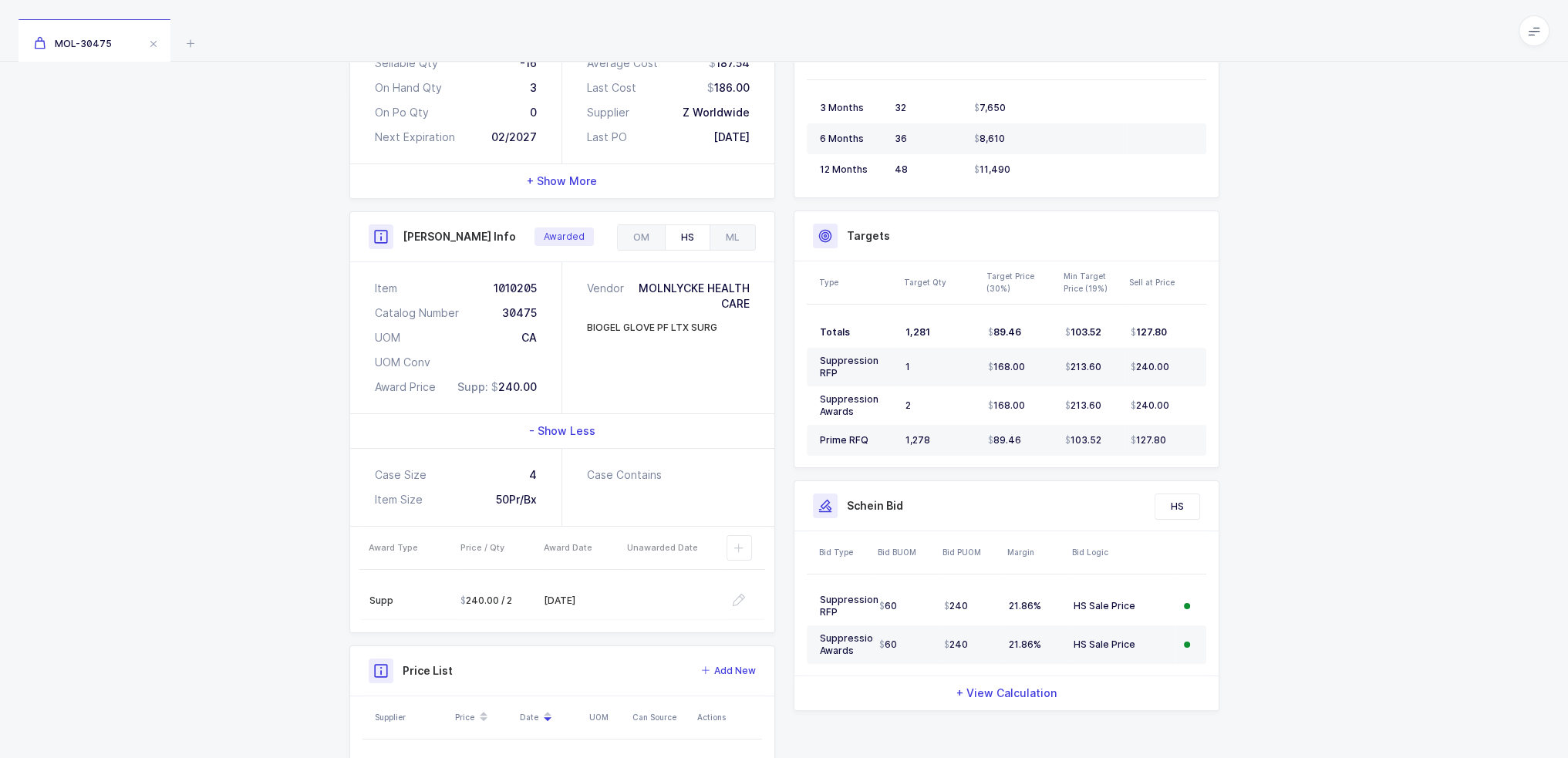
scroll to position [0, 0]
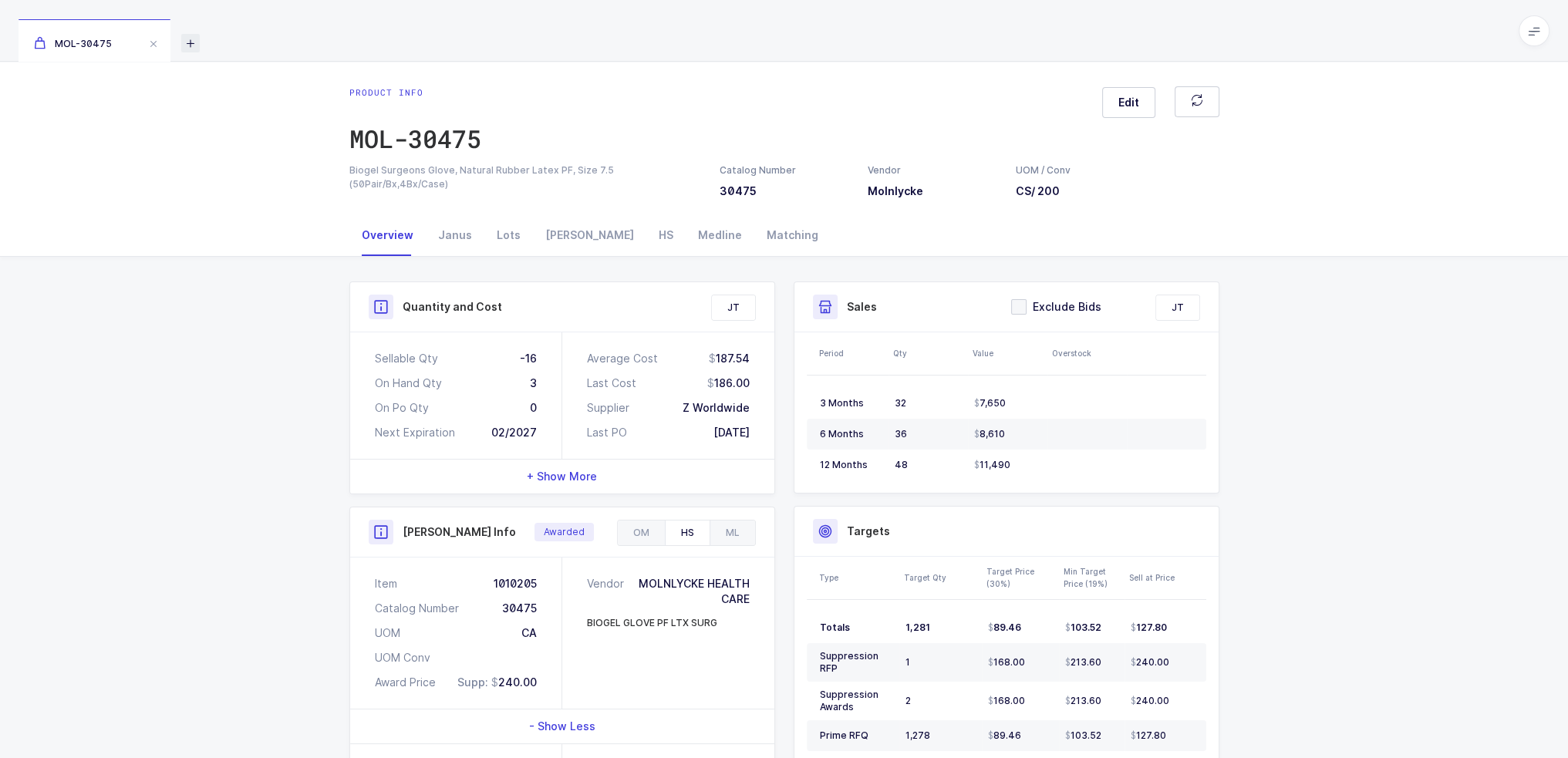
click at [188, 49] on icon at bounding box center [190, 43] width 18 height 18
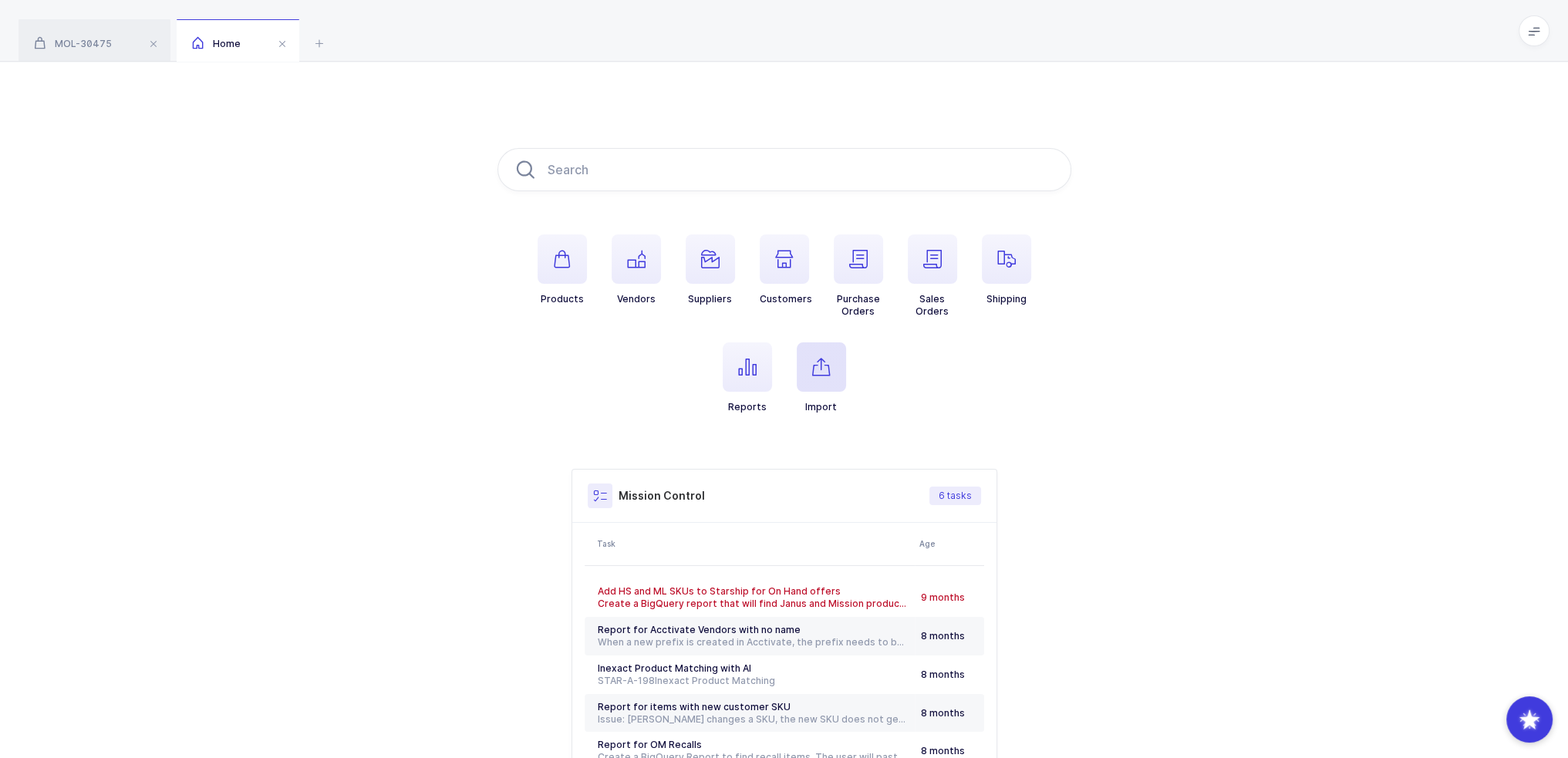
click at [815, 366] on icon "button" at bounding box center [820, 367] width 18 height 18
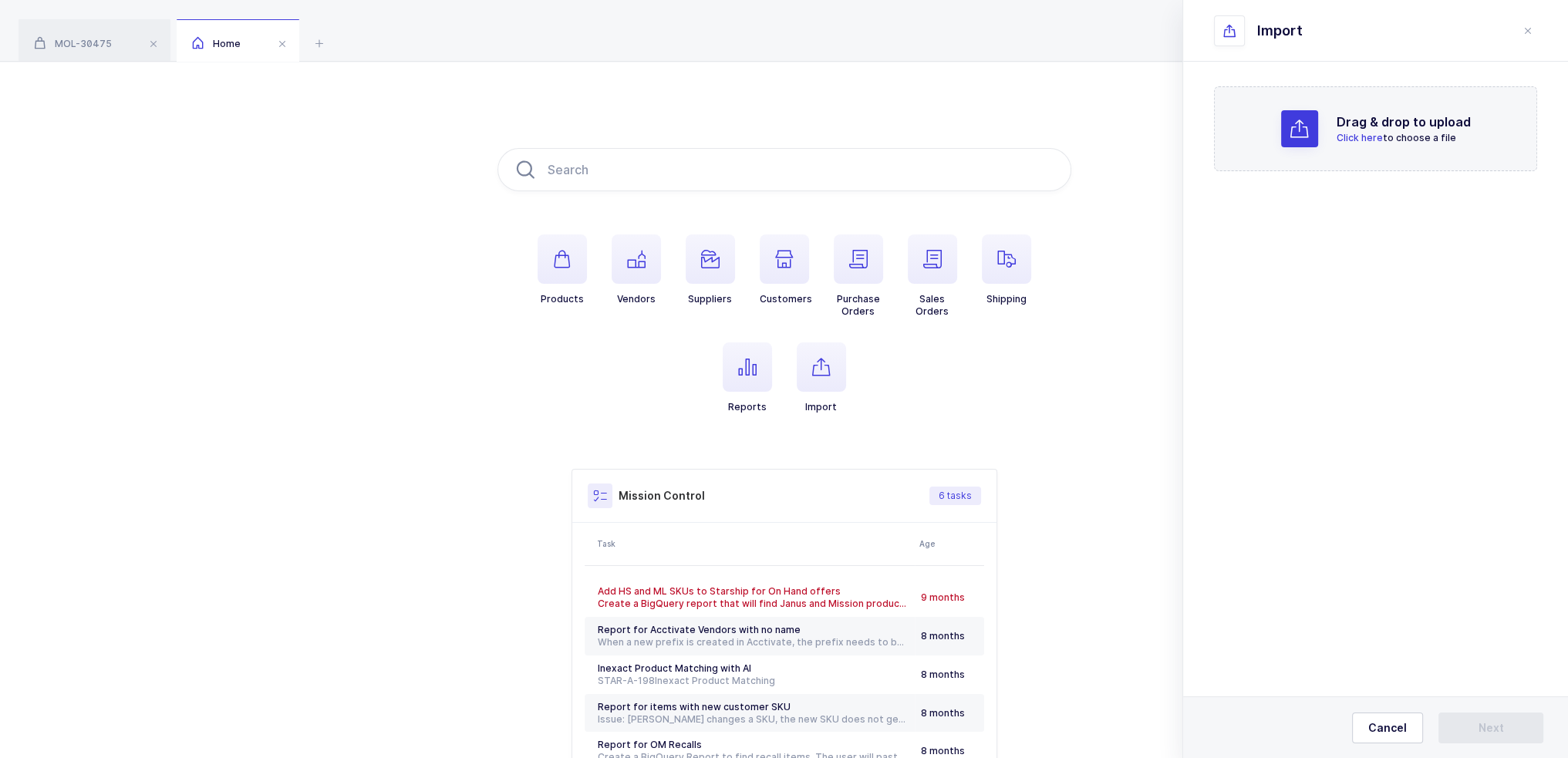
click at [1318, 138] on div at bounding box center [1299, 128] width 37 height 37
click at [1466, 726] on button "Next" at bounding box center [1491, 728] width 105 height 31
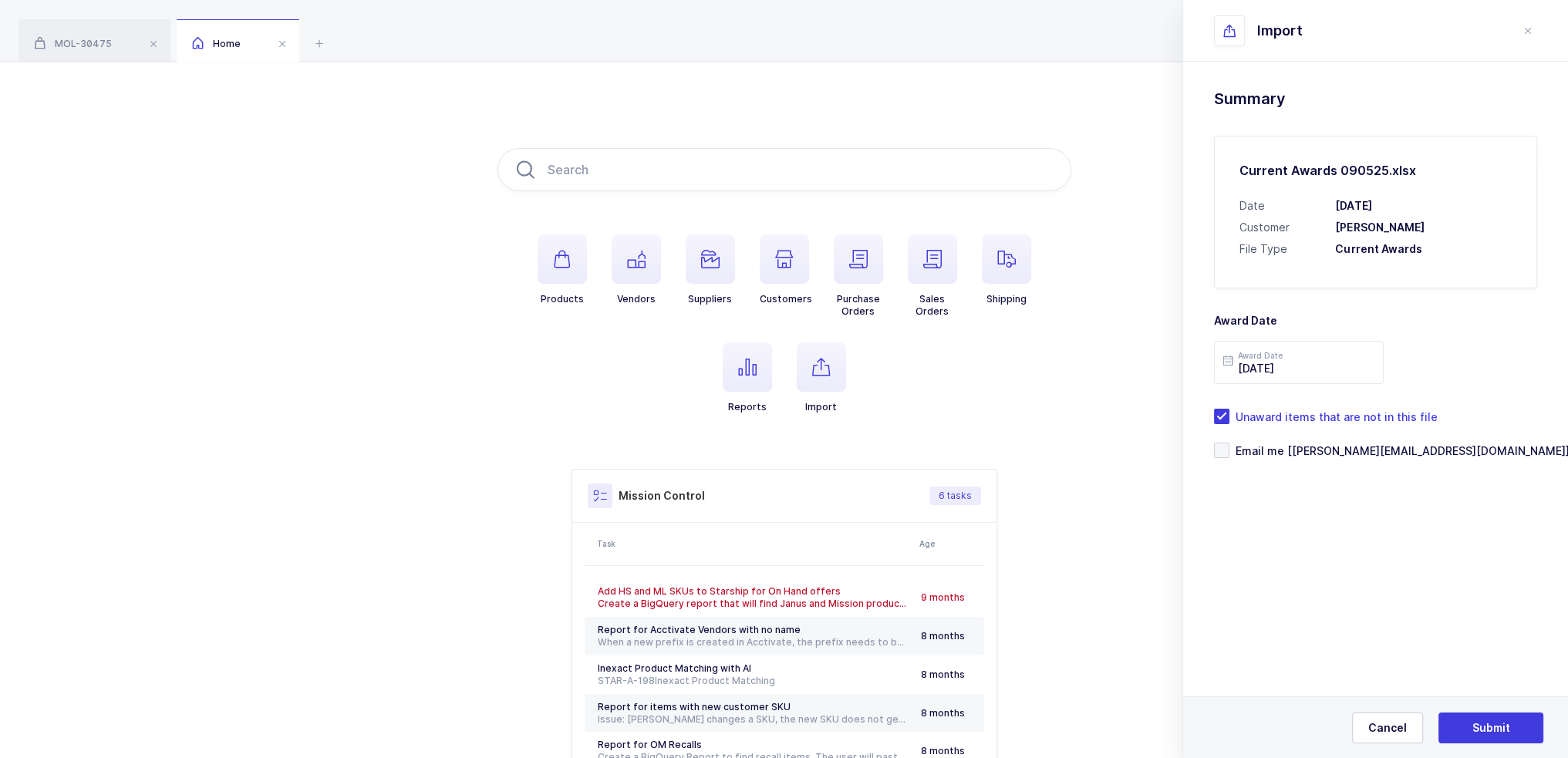
click at [1458, 237] on div "Date 2025-09-05 Customer Henry Schein File Type Current Awards" at bounding box center [1375, 228] width 273 height 58
click at [1454, 247] on h3 "Current Awards" at bounding box center [1423, 249] width 176 height 16
drag, startPoint x: 1447, startPoint y: 249, endPoint x: 1436, endPoint y: 249, distance: 11.0
click at [1436, 244] on h3 "Current Awards" at bounding box center [1423, 249] width 176 height 16
click at [1293, 558] on div "Drag & drop to upload Click here to choose a file Current Awards 090525.xlsx pr…" at bounding box center [1375, 311] width 384 height 501
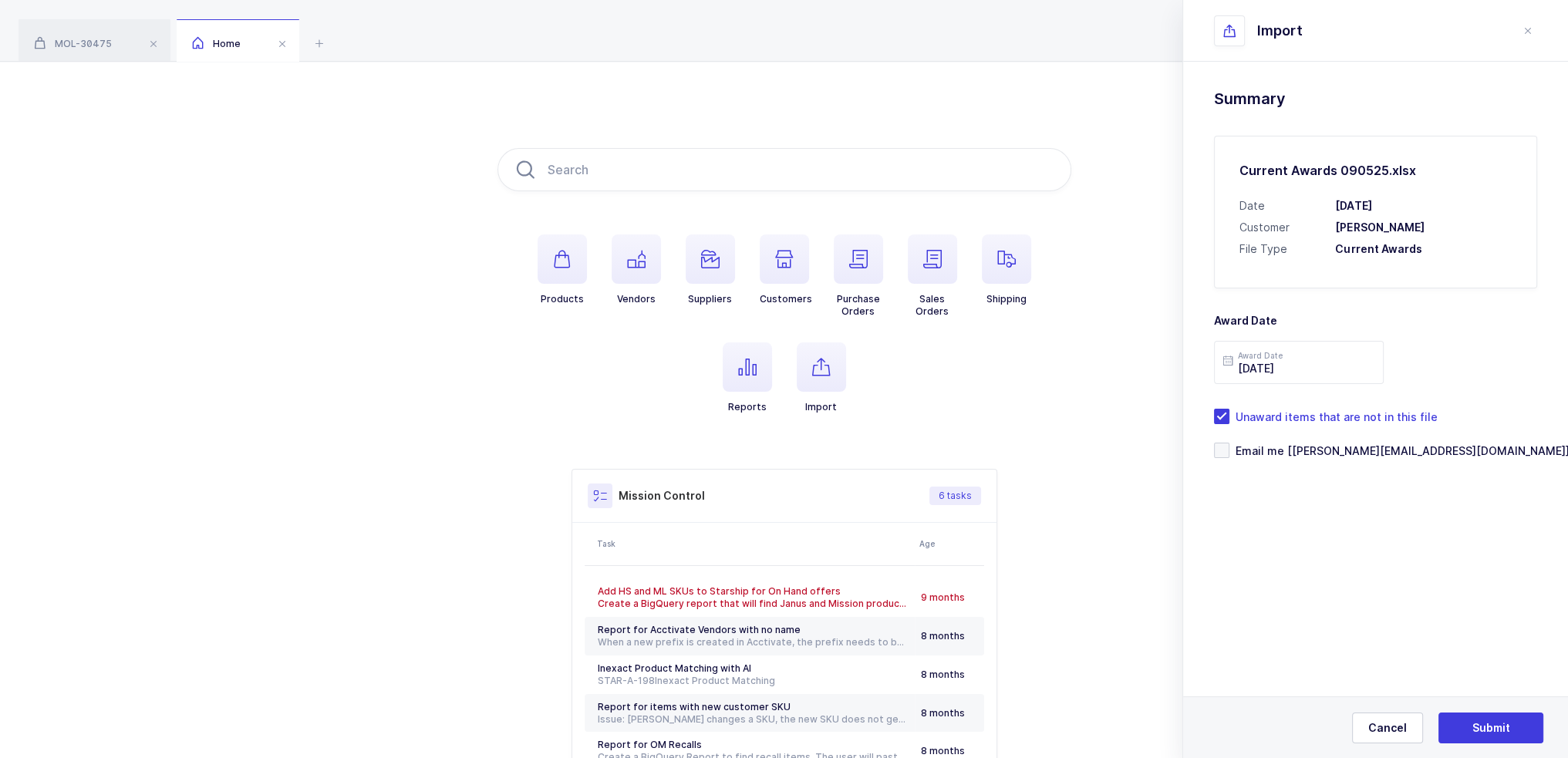
click at [1396, 560] on div "Drag & drop to upload Click here to choose a file Current Awards 090525.xlsx pr…" at bounding box center [1375, 311] width 384 height 501
click at [1329, 441] on form "Award Date Award Date 2025-09-05 Unaward items that are not in this file Email …" at bounding box center [1375, 373] width 323 height 169
click at [1325, 450] on span "Email me [[PERSON_NAME][EMAIL_ADDRESS][DOMAIN_NAME]]" at bounding box center [1399, 451] width 340 height 15
click at [1229, 443] on input "Email me [[PERSON_NAME][EMAIL_ADDRESS][DOMAIN_NAME]]" at bounding box center [1229, 443] width 0 height 0
click at [1466, 723] on button "Submit" at bounding box center [1491, 728] width 105 height 31
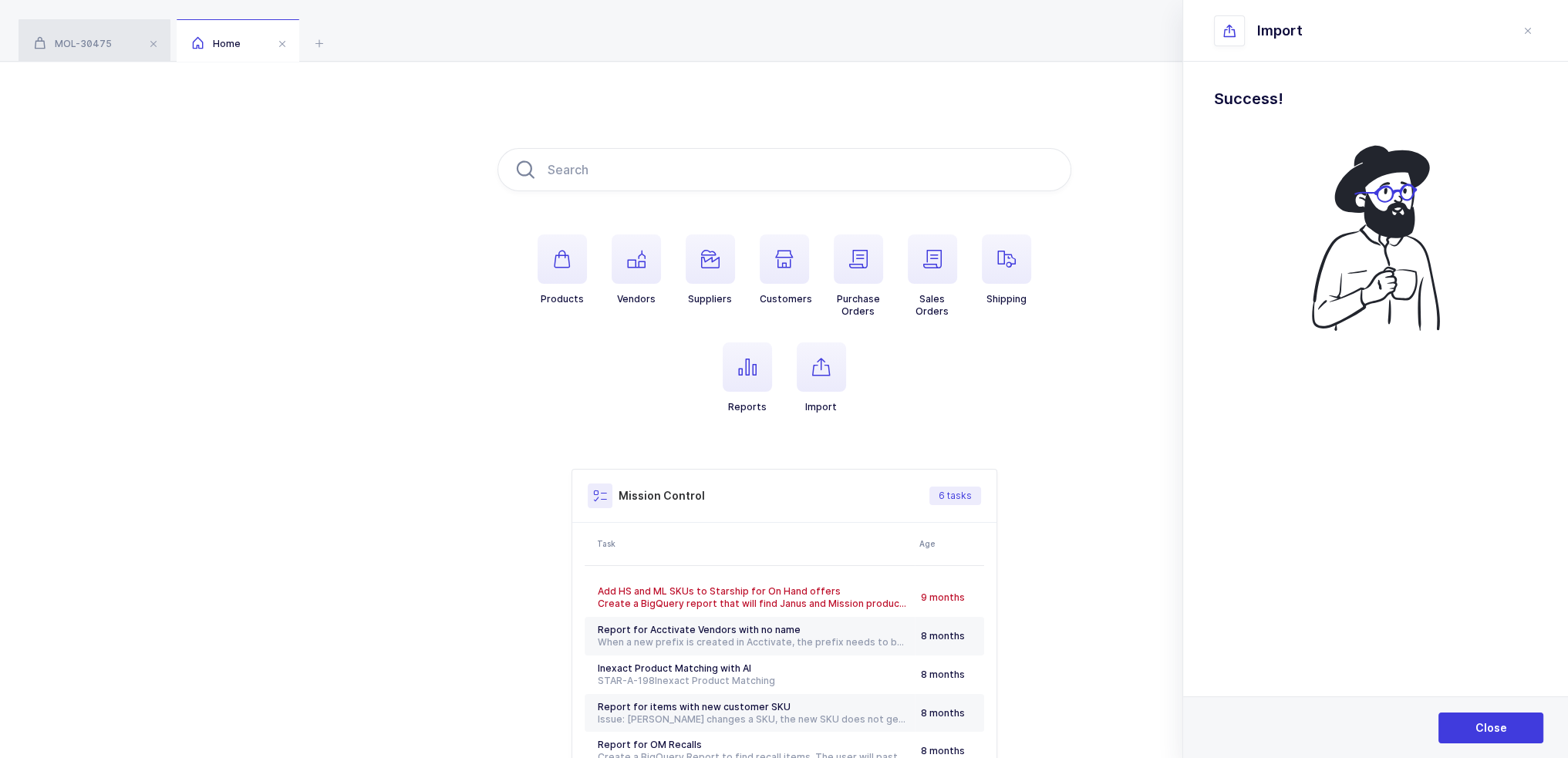
click at [95, 31] on div "MOL-30475" at bounding box center [94, 41] width 152 height 43
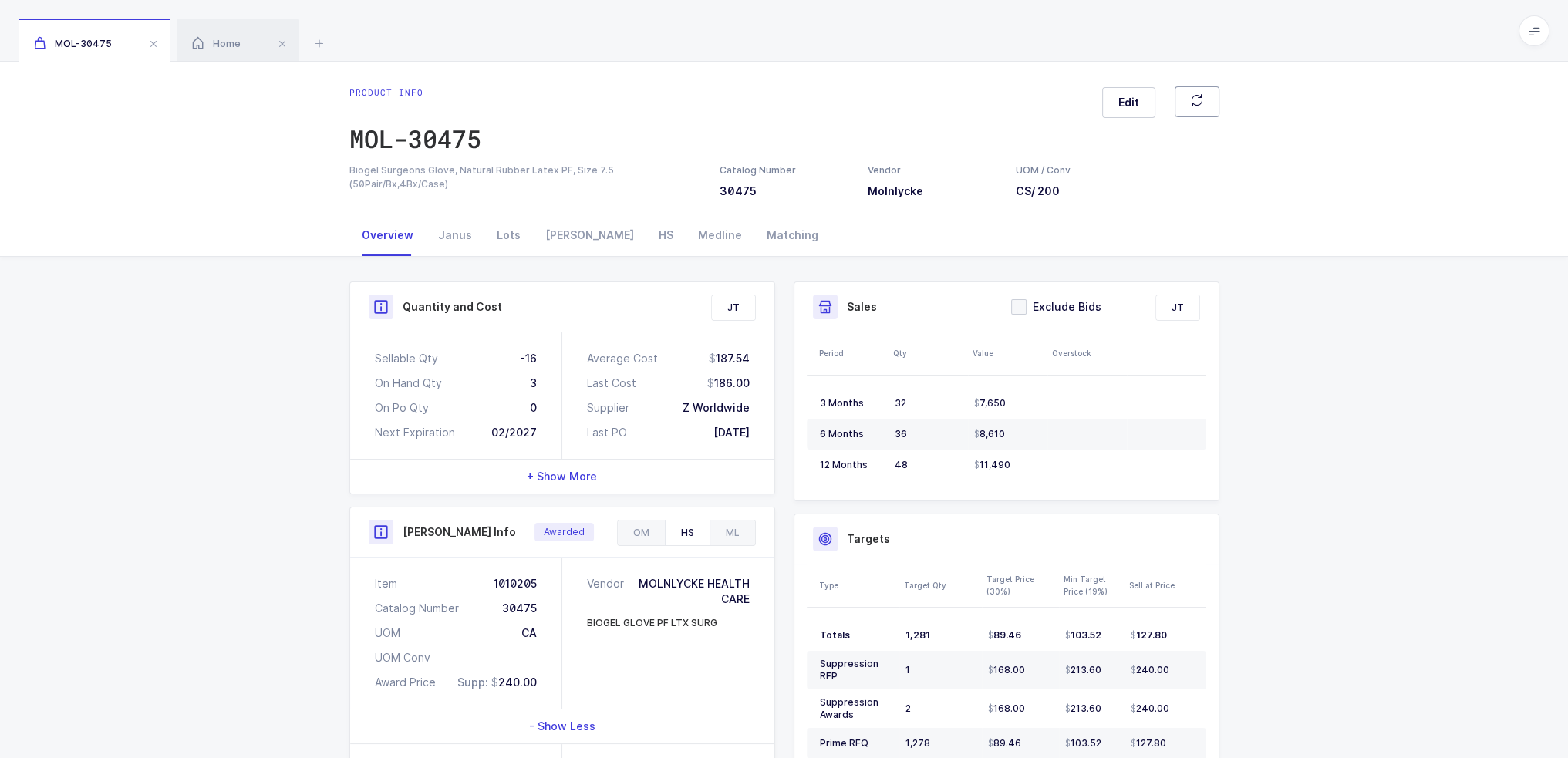
click at [1218, 98] on button "button" at bounding box center [1197, 102] width 45 height 31
click at [1194, 89] on button "button" at bounding box center [1197, 102] width 45 height 31
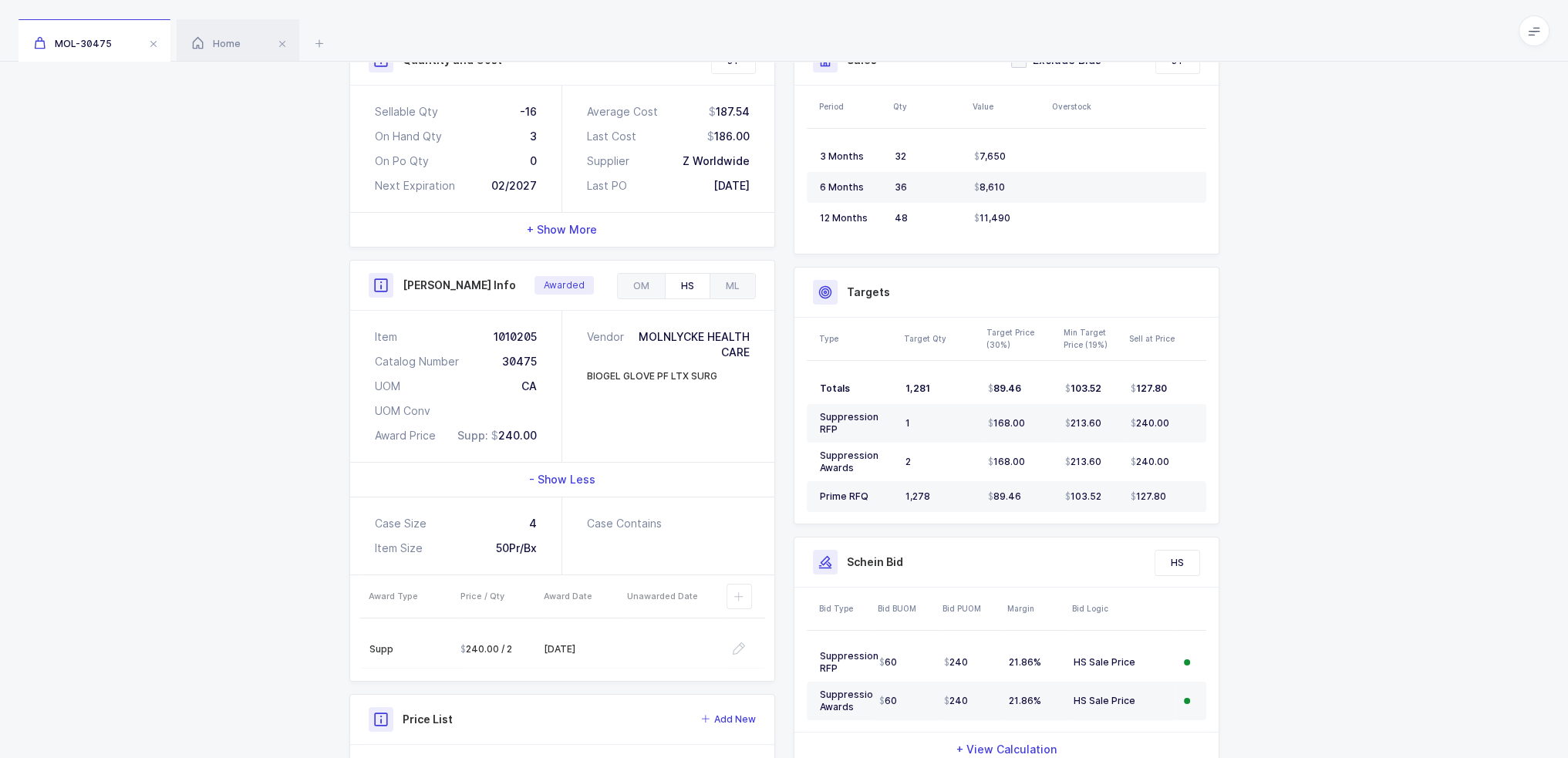
scroll to position [407, 0]
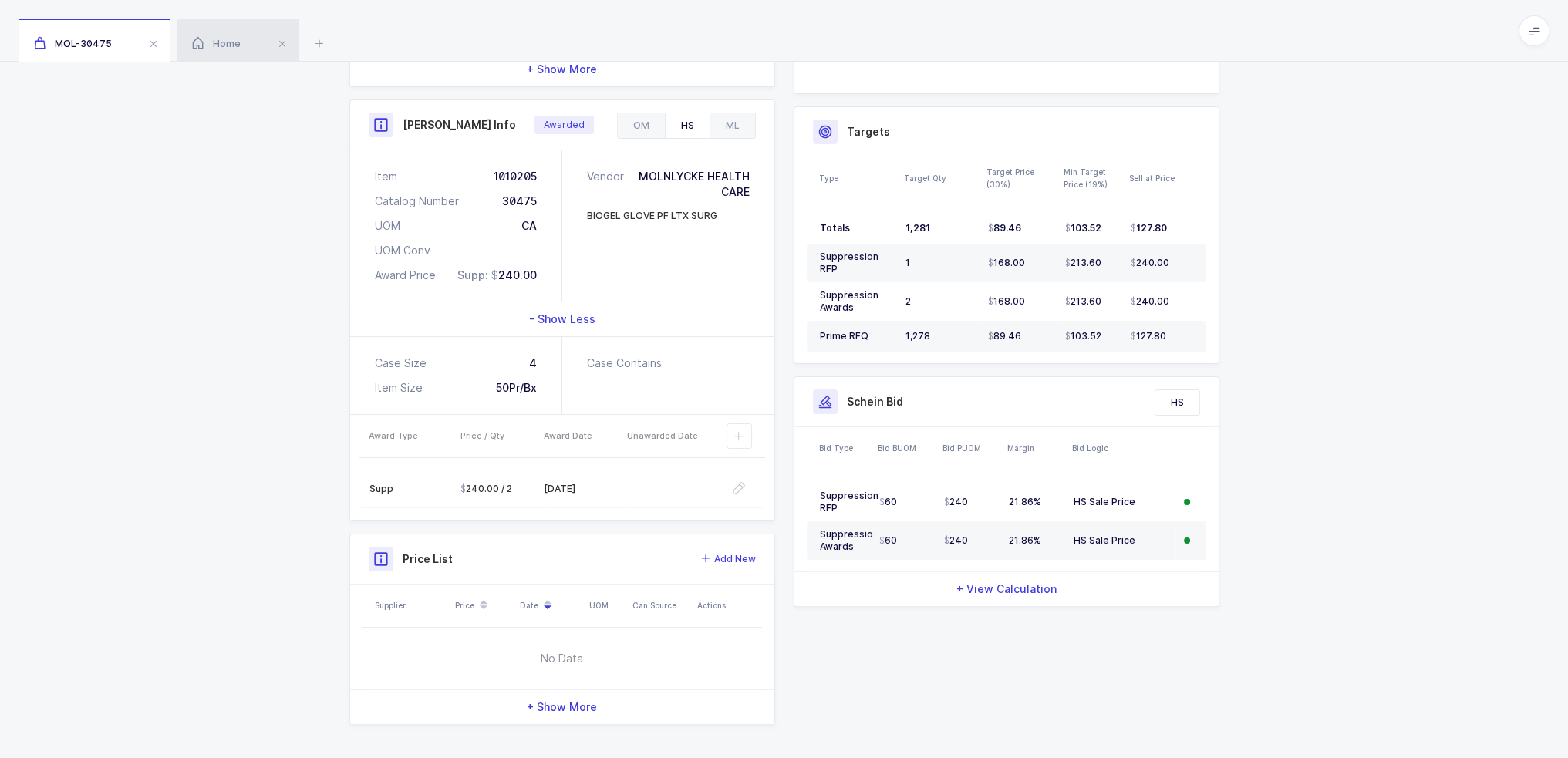
click at [223, 36] on div "Home" at bounding box center [237, 41] width 123 height 43
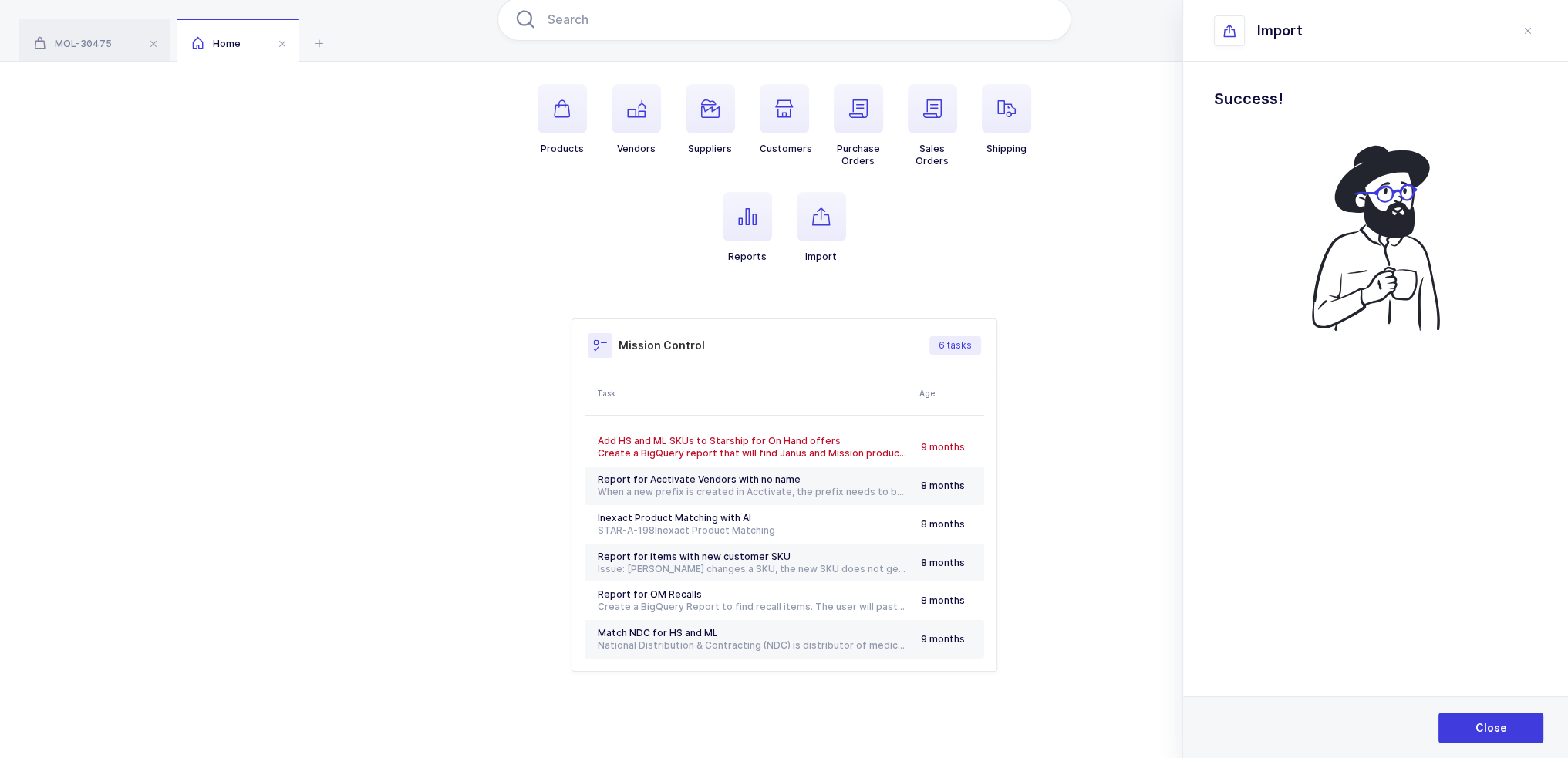
scroll to position [148, 0]
click at [1455, 734] on button "Close" at bounding box center [1491, 728] width 105 height 31
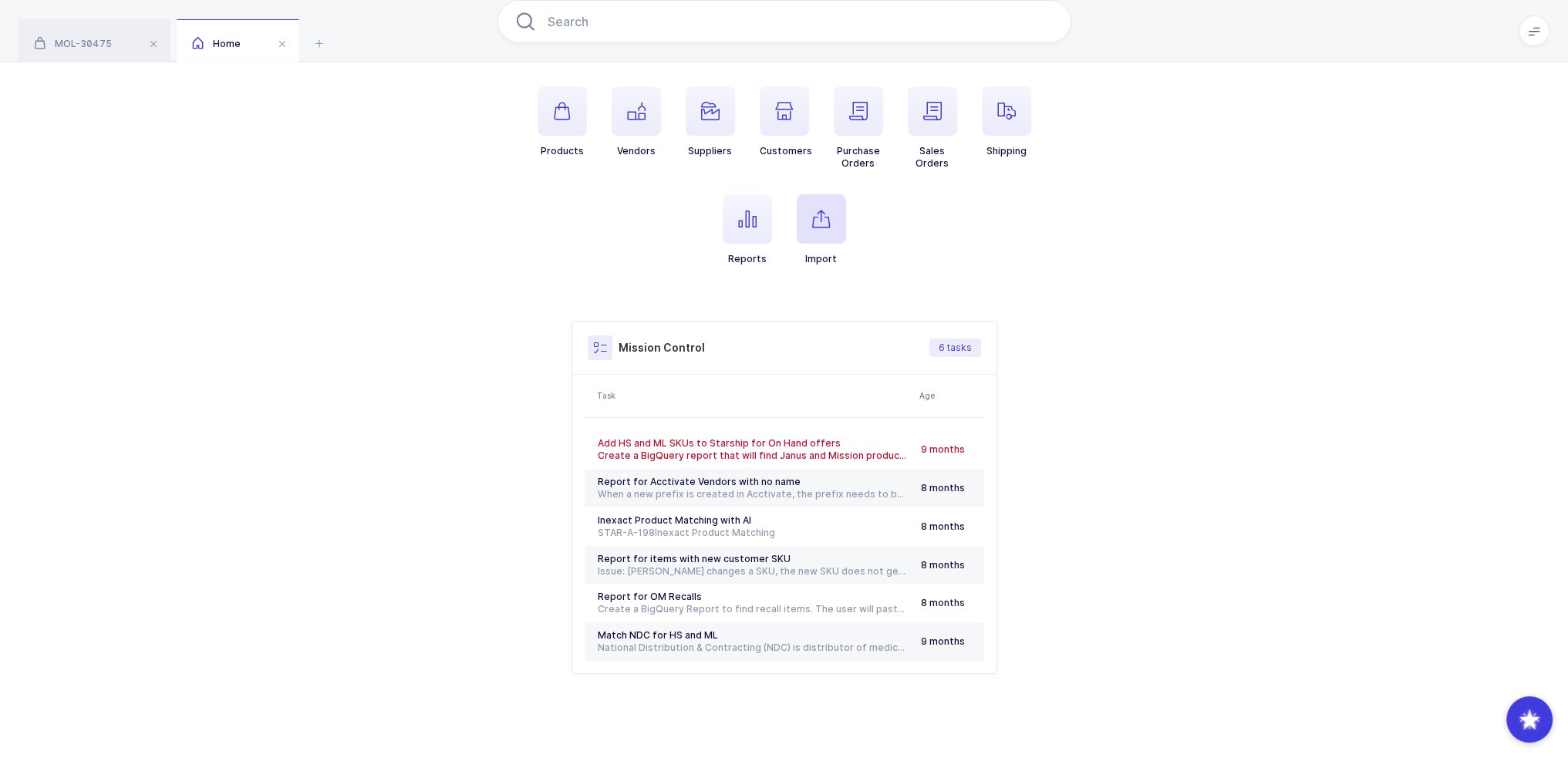
click at [827, 221] on icon "button" at bounding box center [820, 219] width 18 height 18
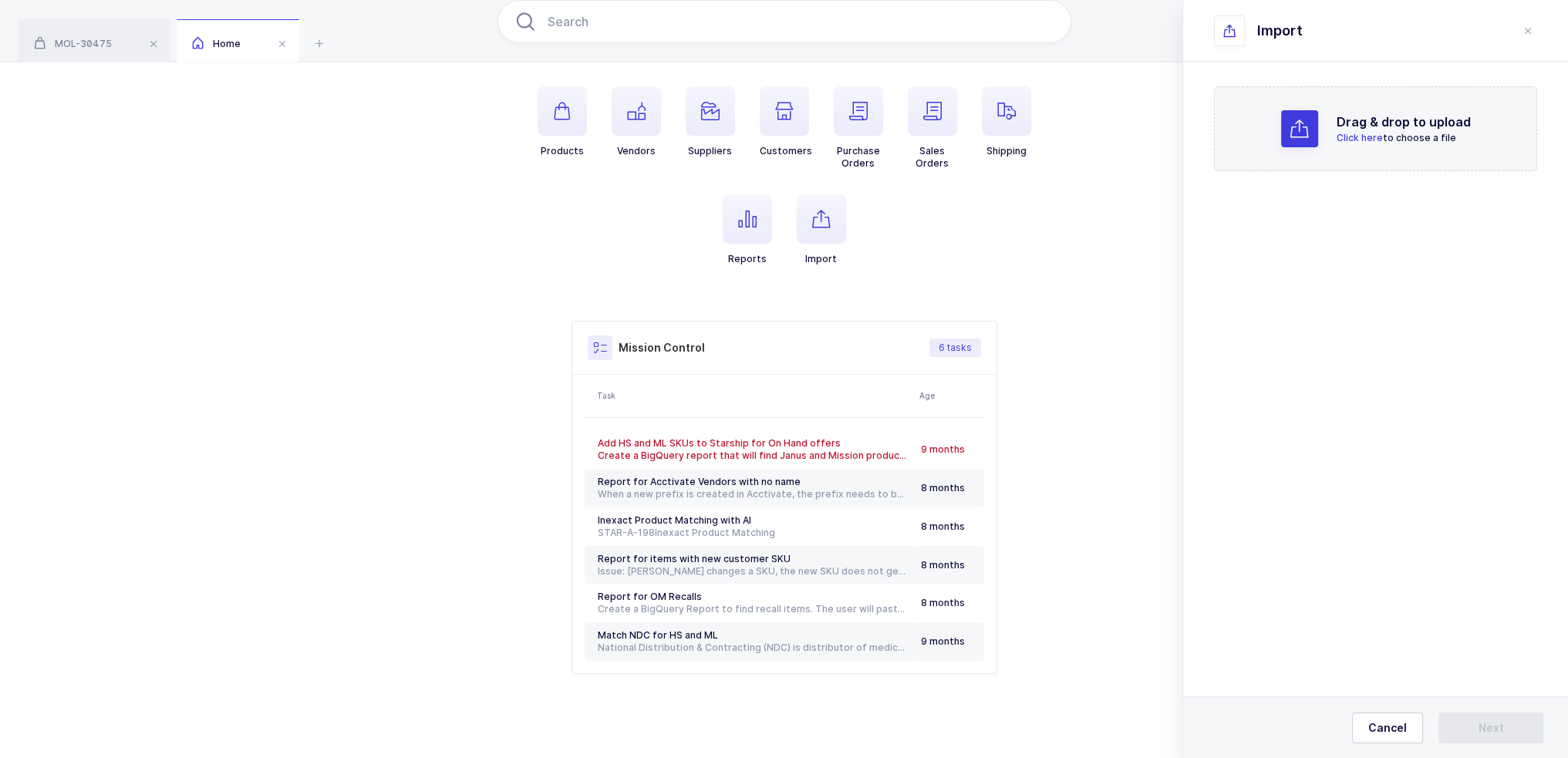
click at [1299, 117] on div at bounding box center [1299, 128] width 37 height 37
click at [1498, 722] on span "Next" at bounding box center [1491, 728] width 25 height 16
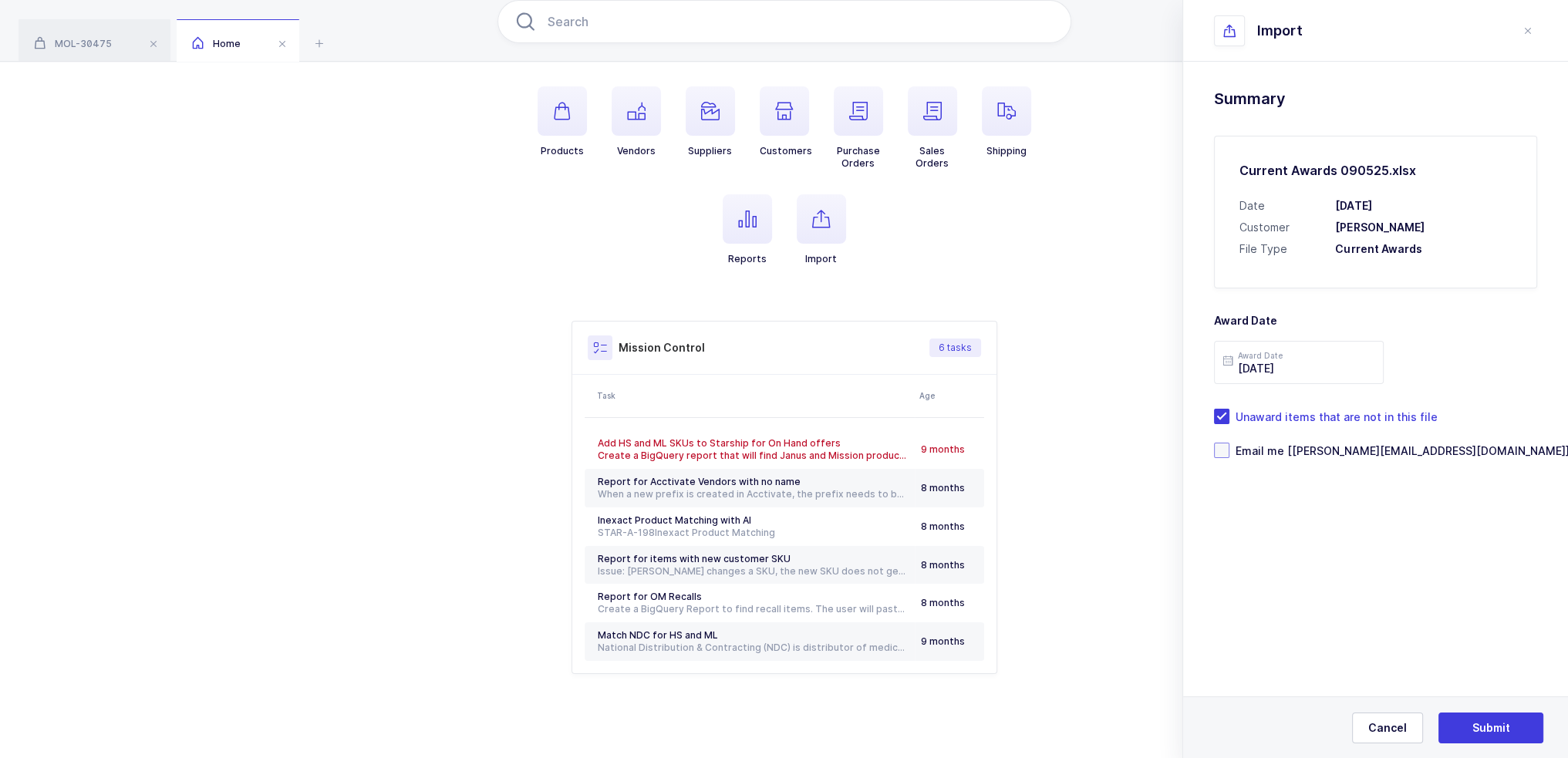
click at [1324, 447] on span "Email me [[PERSON_NAME][EMAIL_ADDRESS][DOMAIN_NAME]]" at bounding box center [1399, 451] width 340 height 15
click at [1229, 443] on input "Email me [[PERSON_NAME][EMAIL_ADDRESS][DOMAIN_NAME]]" at bounding box center [1229, 443] width 0 height 0
click at [1467, 721] on button "Submit" at bounding box center [1491, 728] width 105 height 31
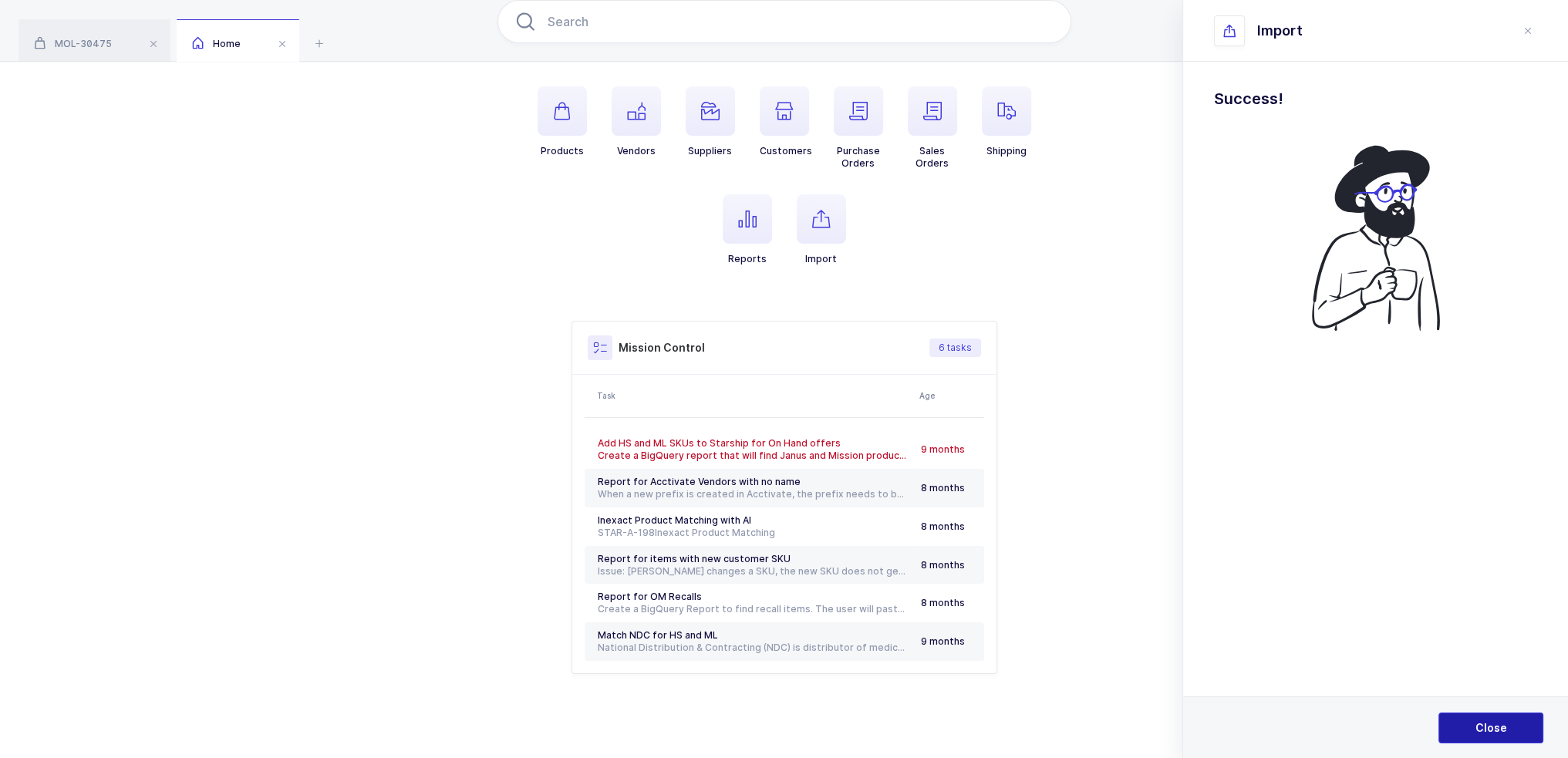
click at [1467, 721] on button "Close" at bounding box center [1491, 728] width 105 height 31
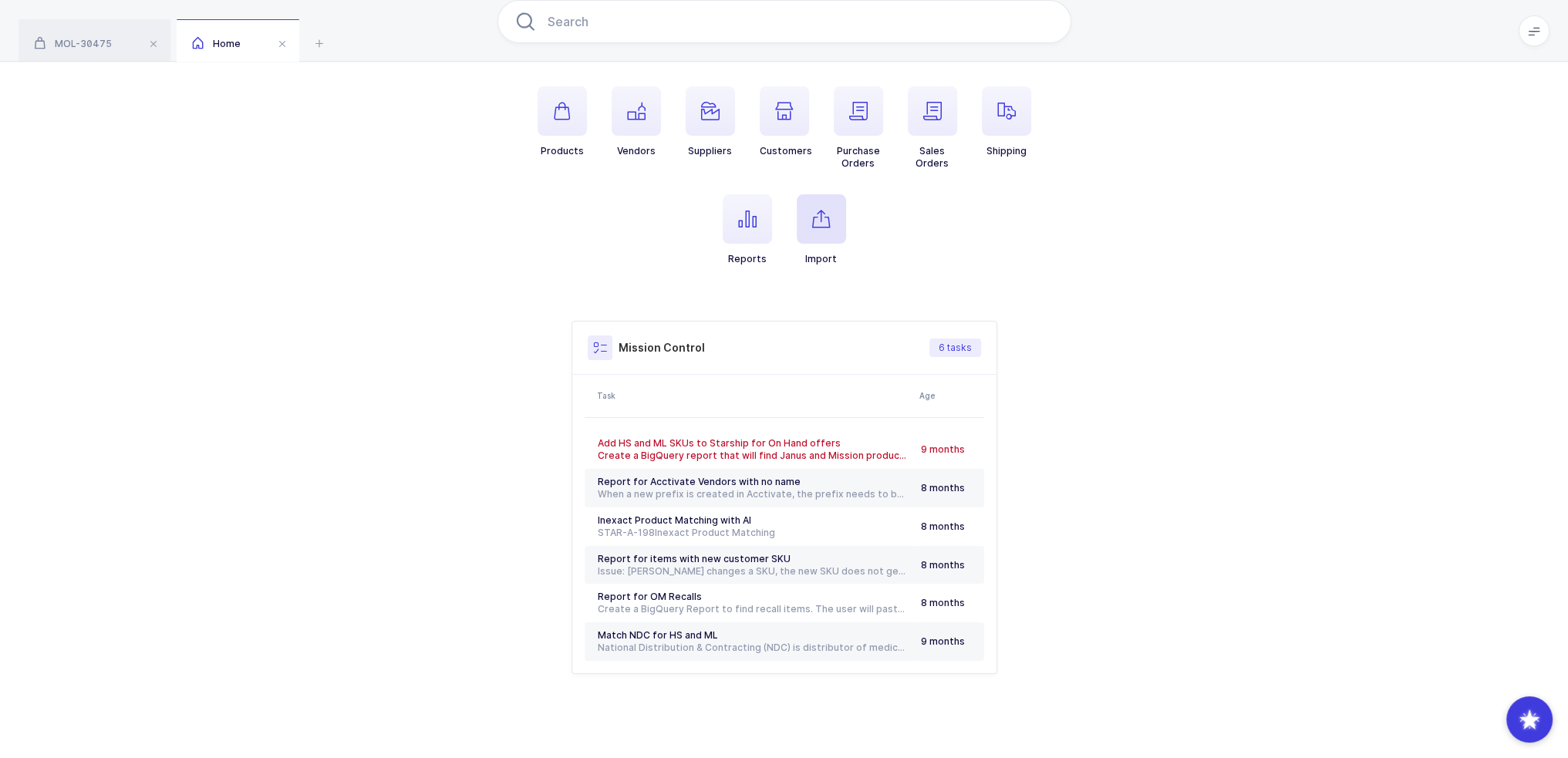
click at [812, 202] on span "button" at bounding box center [821, 219] width 50 height 50
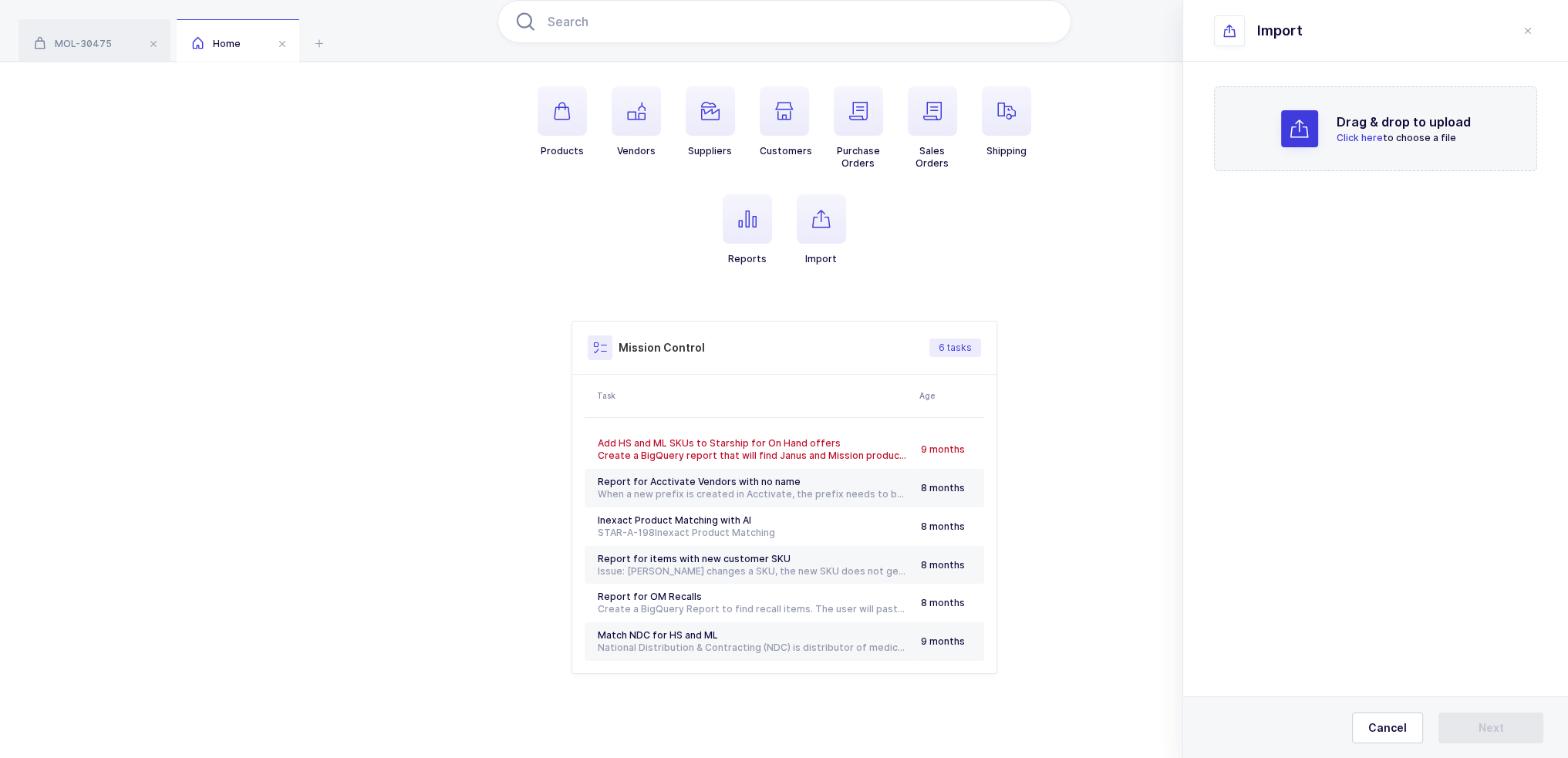
click at [1286, 128] on div at bounding box center [1299, 128] width 37 height 37
click at [1499, 717] on button "Next" at bounding box center [1491, 728] width 105 height 31
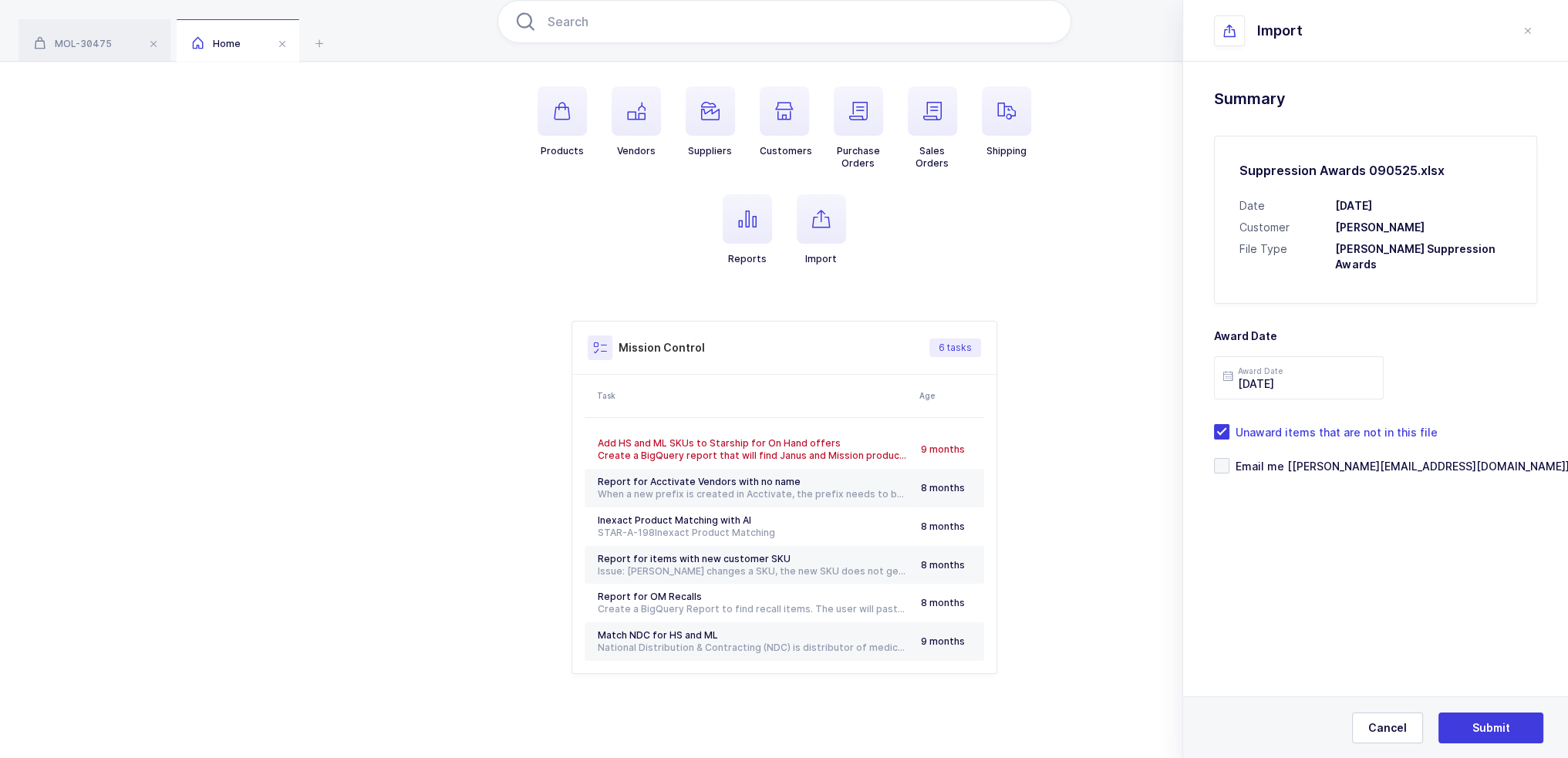
click at [1422, 267] on h3 "[PERSON_NAME] Suppression Awards" at bounding box center [1423, 257] width 176 height 31
click at [1379, 465] on span "Email me [[PERSON_NAME][EMAIL_ADDRESS][DOMAIN_NAME]]" at bounding box center [1399, 465] width 340 height 15
click at [1229, 458] on input "Email me [[PERSON_NAME][EMAIL_ADDRESS][DOMAIN_NAME]]" at bounding box center [1229, 458] width 0 height 0
click at [1478, 724] on span "Submit" at bounding box center [1491, 728] width 38 height 16
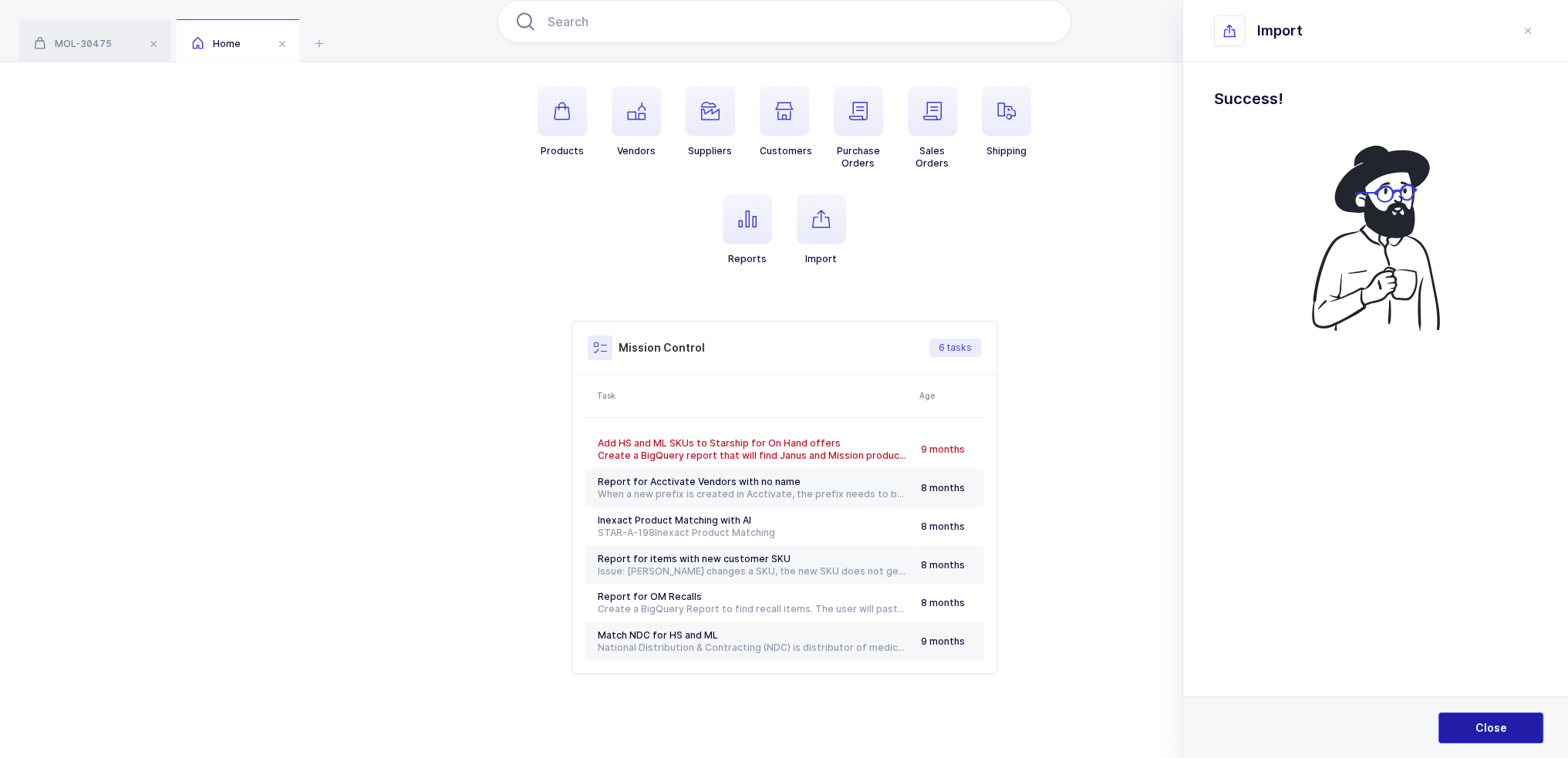
click at [1478, 724] on span "Close" at bounding box center [1491, 728] width 31 height 16
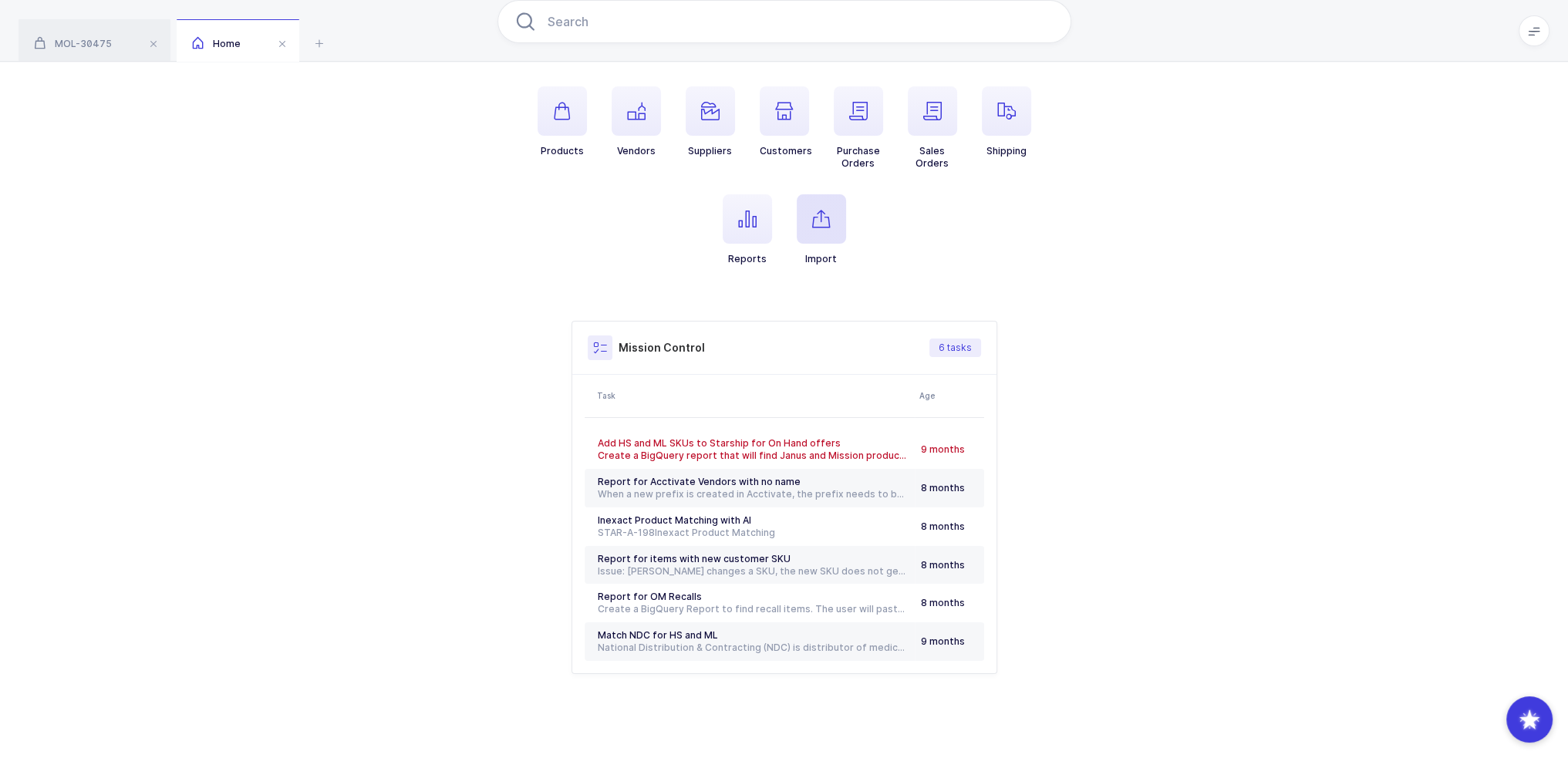
click at [820, 226] on icon "button" at bounding box center [820, 219] width 18 height 18
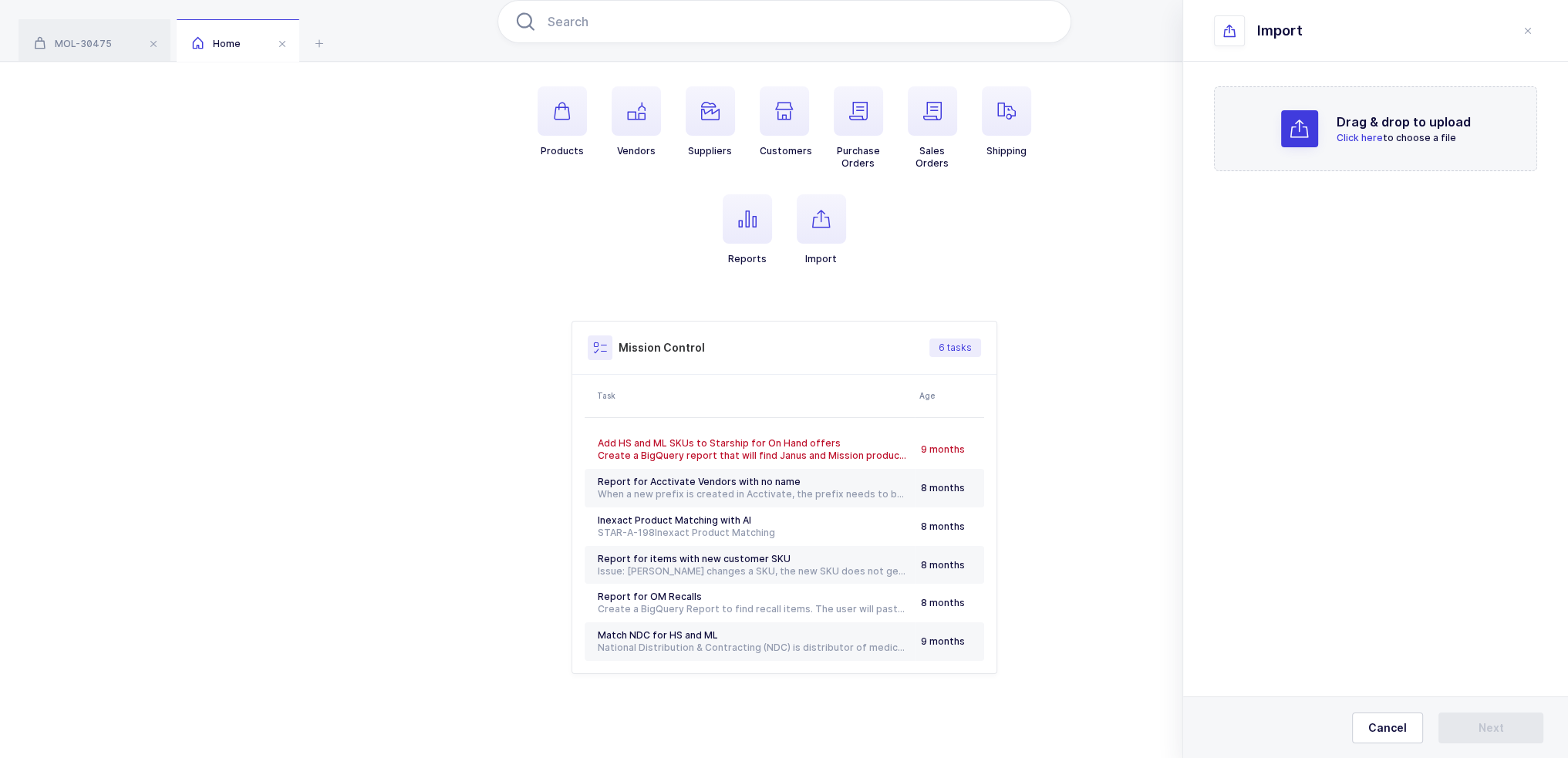
click at [1258, 142] on div "Drag & drop to upload Click here to choose a file" at bounding box center [1375, 128] width 323 height 85
click at [1307, 132] on icon at bounding box center [1299, 128] width 18 height 18
click at [1472, 722] on button "Next" at bounding box center [1491, 728] width 105 height 31
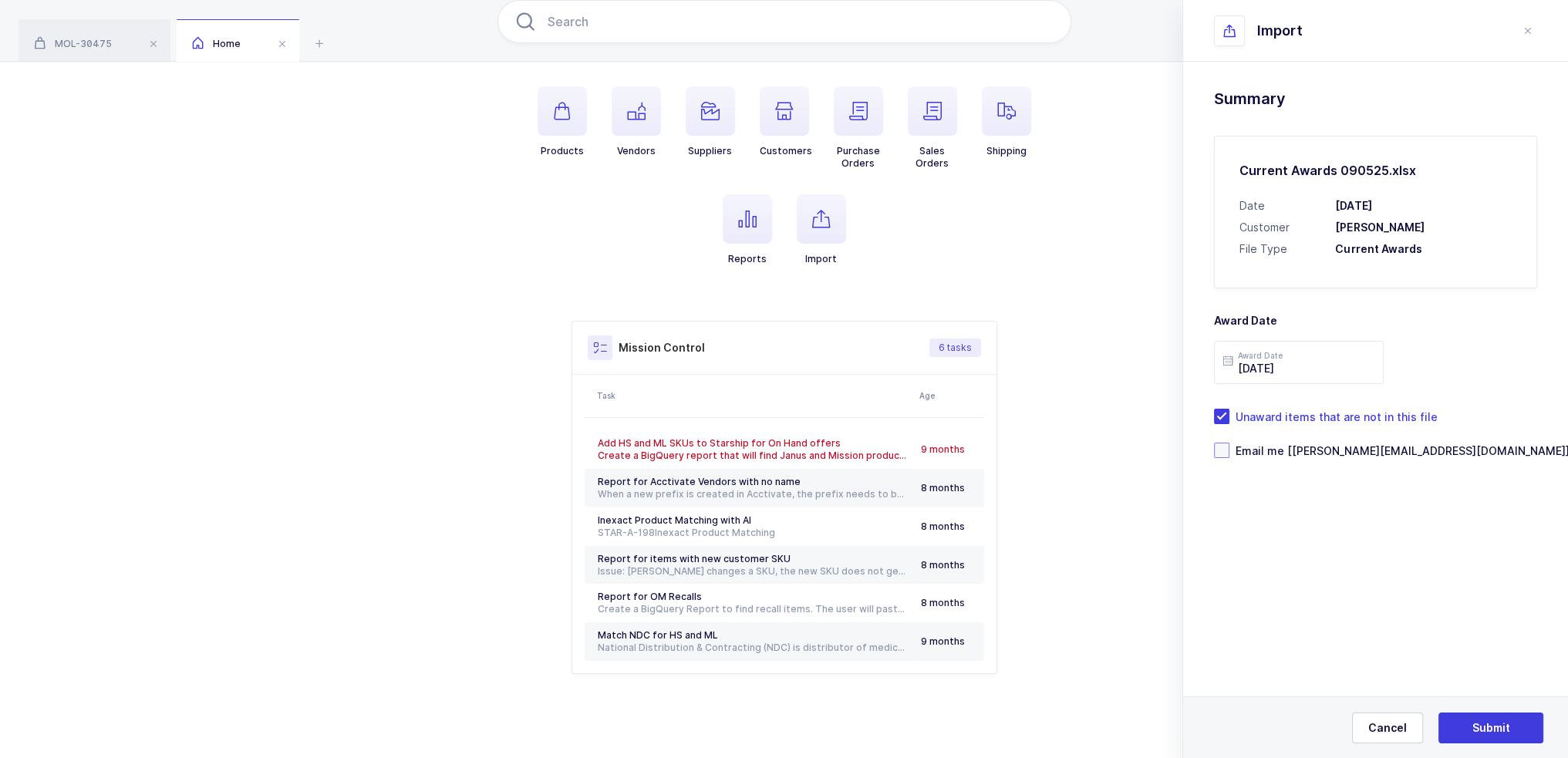
click at [1304, 452] on span "Email me [[PERSON_NAME][EMAIL_ADDRESS][DOMAIN_NAME]]" at bounding box center [1399, 451] width 340 height 15
click at [1229, 443] on input "Email me [[PERSON_NAME][EMAIL_ADDRESS][DOMAIN_NAME]]" at bounding box center [1229, 443] width 0 height 0
click at [1484, 731] on span "Submit" at bounding box center [1491, 728] width 38 height 16
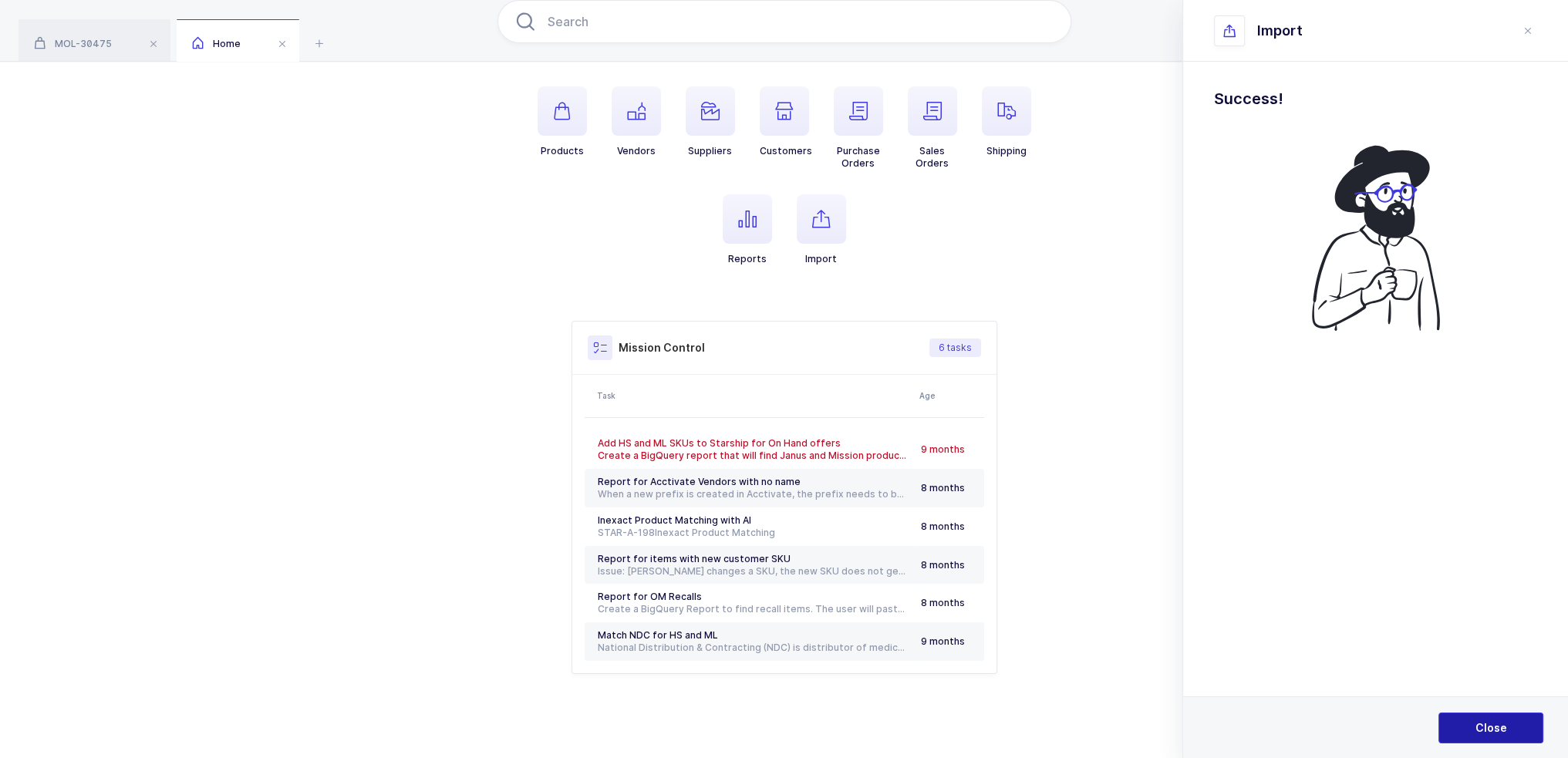
click at [1484, 730] on span "Close" at bounding box center [1491, 728] width 31 height 16
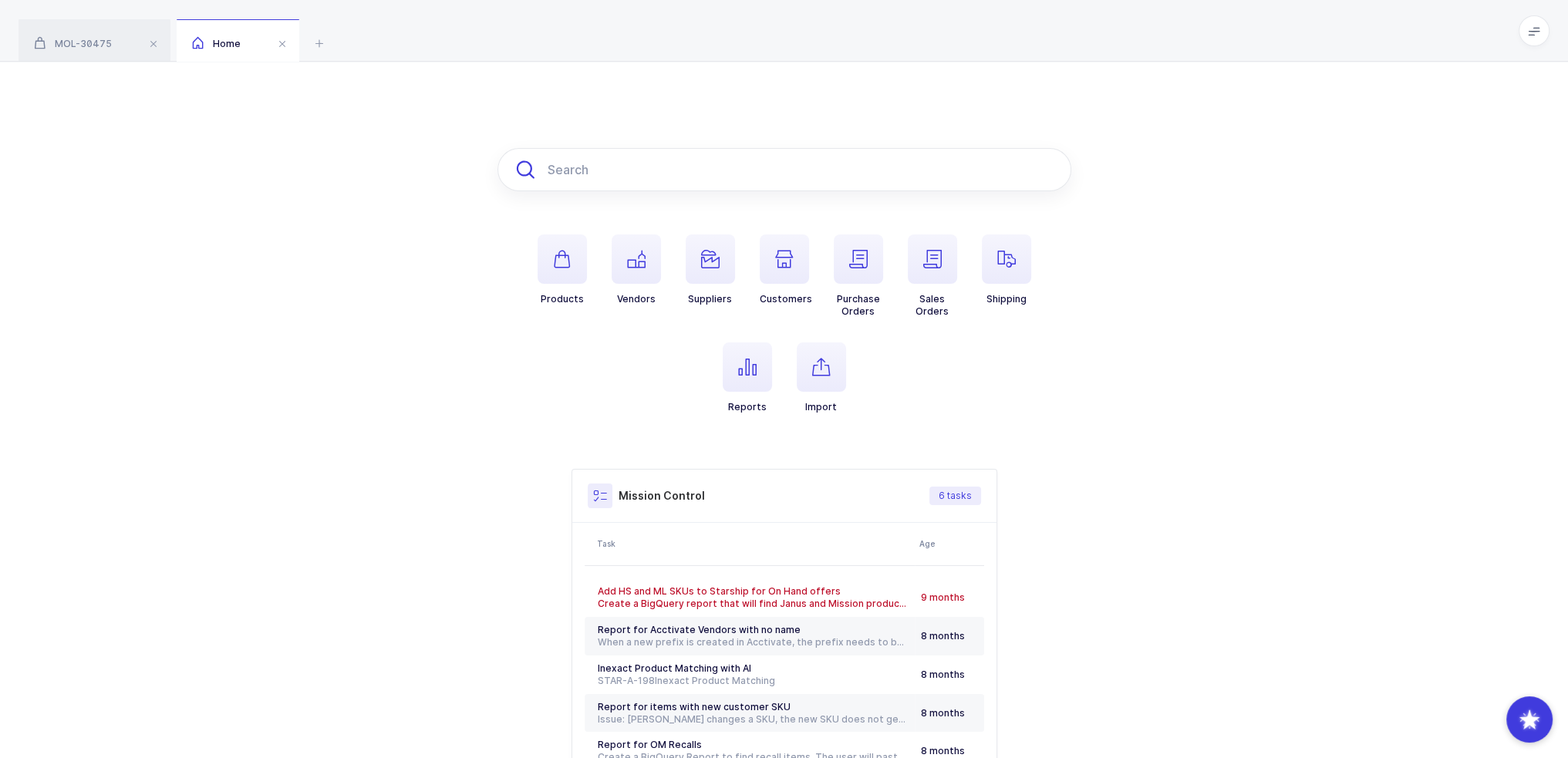
click at [688, 162] on input "text" at bounding box center [784, 169] width 574 height 43
paste input "1010205"
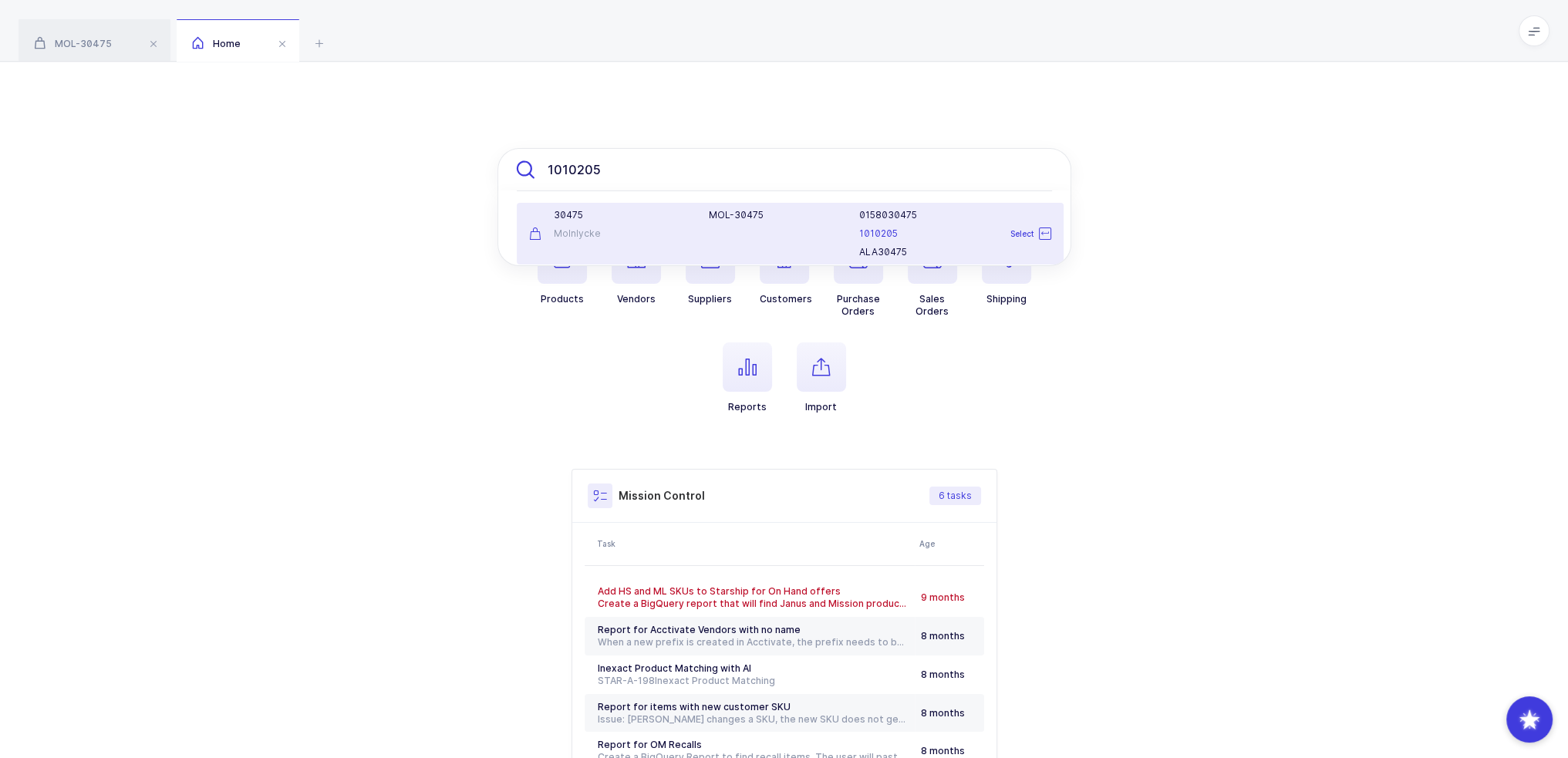
type input "1010205"
click at [620, 211] on div "30475" at bounding box center [610, 215] width 162 height 13
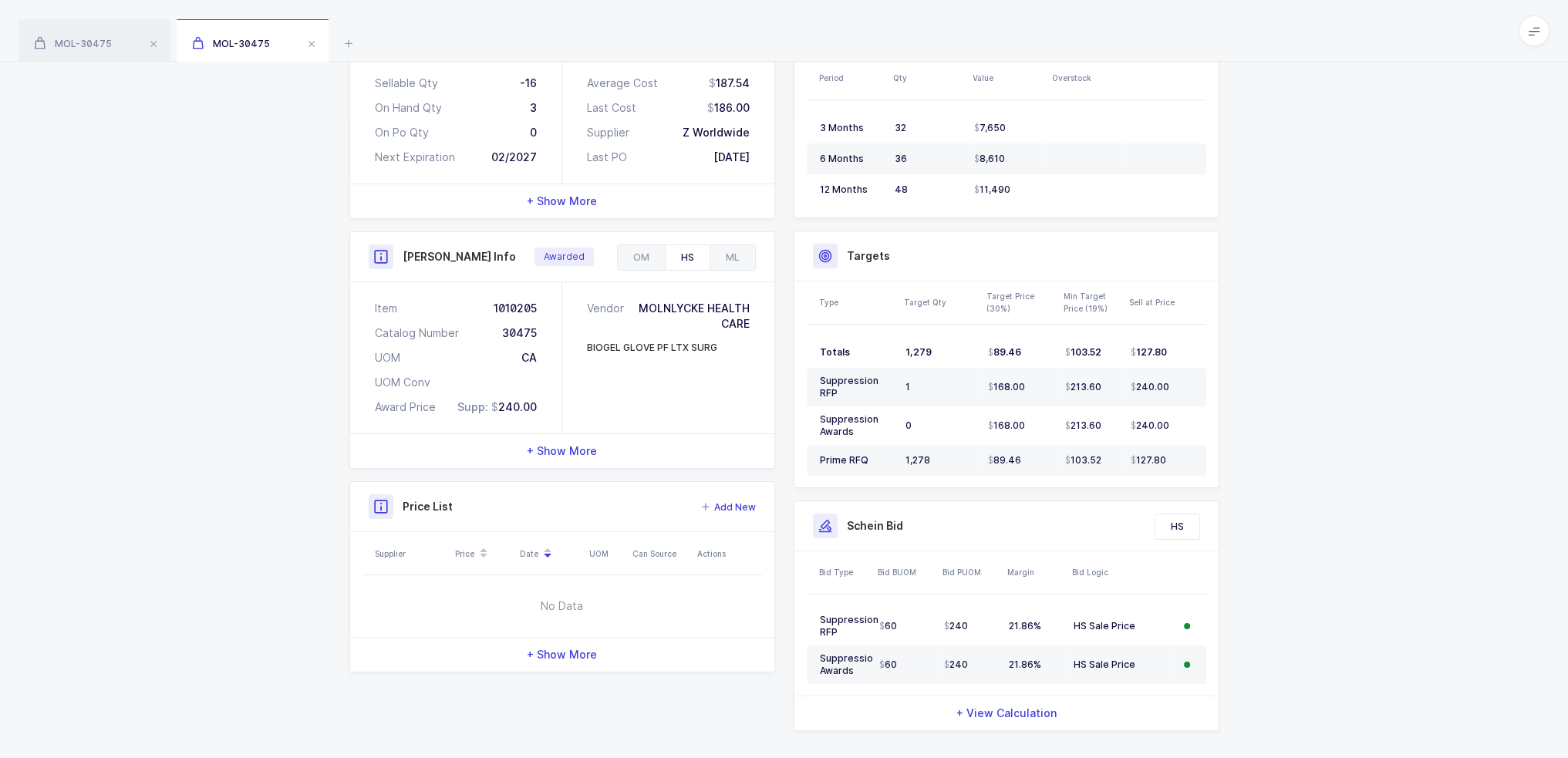
scroll to position [295, 0]
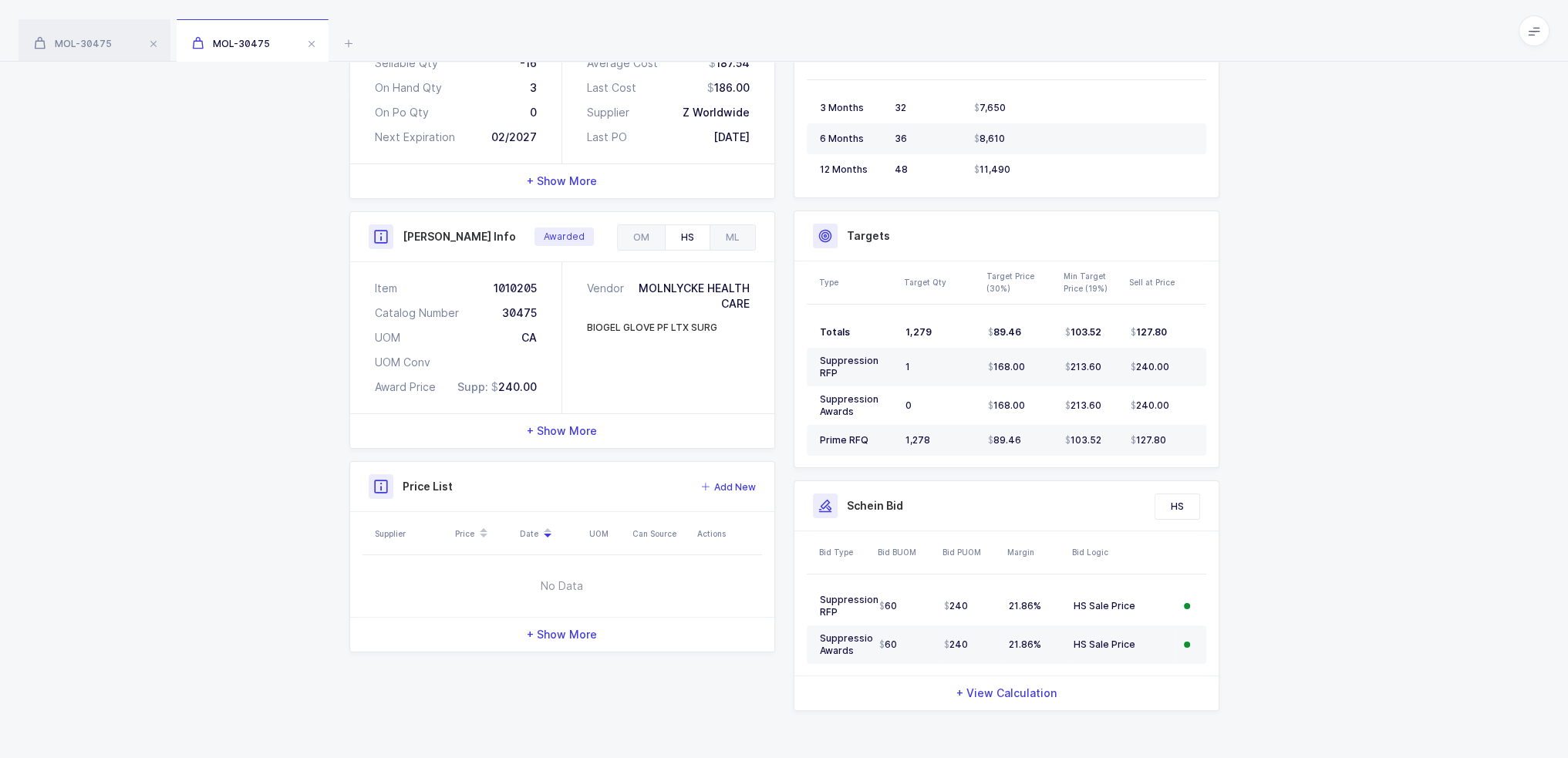
click at [580, 419] on div "+ Show More" at bounding box center [563, 431] width 424 height 34
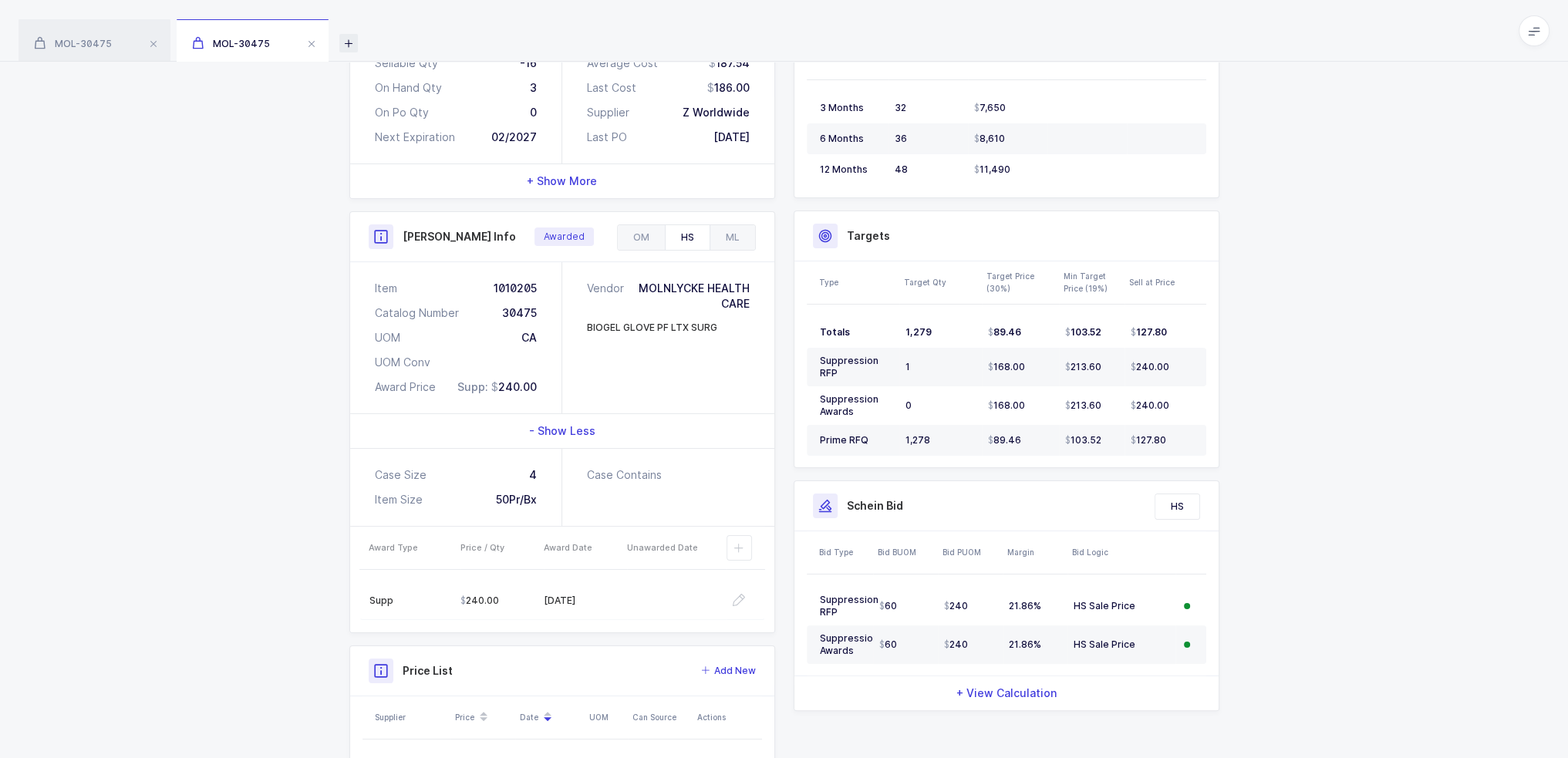
click at [346, 47] on icon at bounding box center [348, 43] width 18 height 18
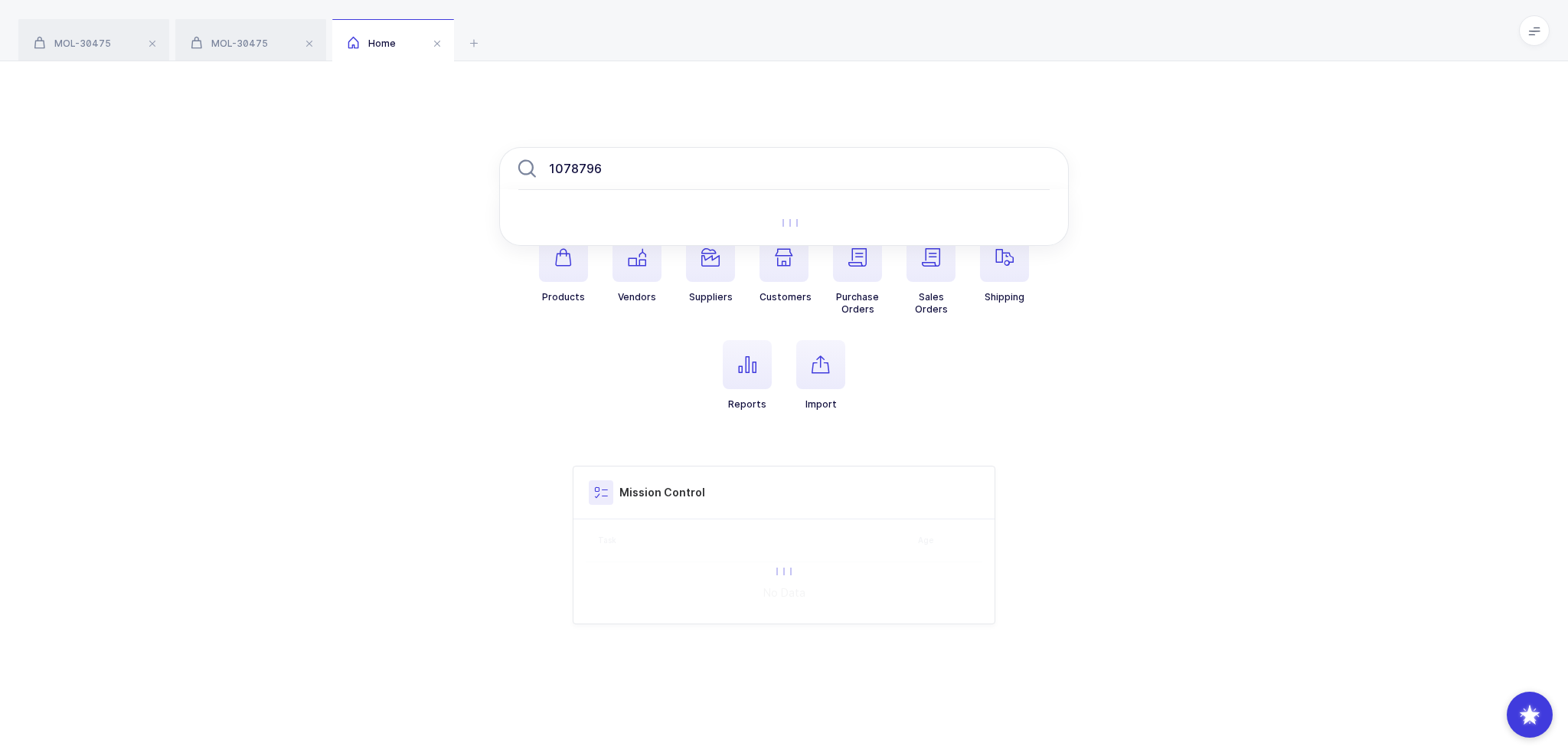
type input "1078796"
click at [997, 391] on ul "Products Vendors Suppliers Customers Purchase Orders Sales Orders Shipping Repo…" at bounding box center [784, 333] width 570 height 202
click at [718, 169] on input "1078796" at bounding box center [784, 168] width 570 height 43
drag, startPoint x: 482, startPoint y: 32, endPoint x: 471, endPoint y: 40, distance: 13.6
click at [481, 33] on div "MOL-30475 MOL-30475 Home" at bounding box center [784, 30] width 1568 height 61
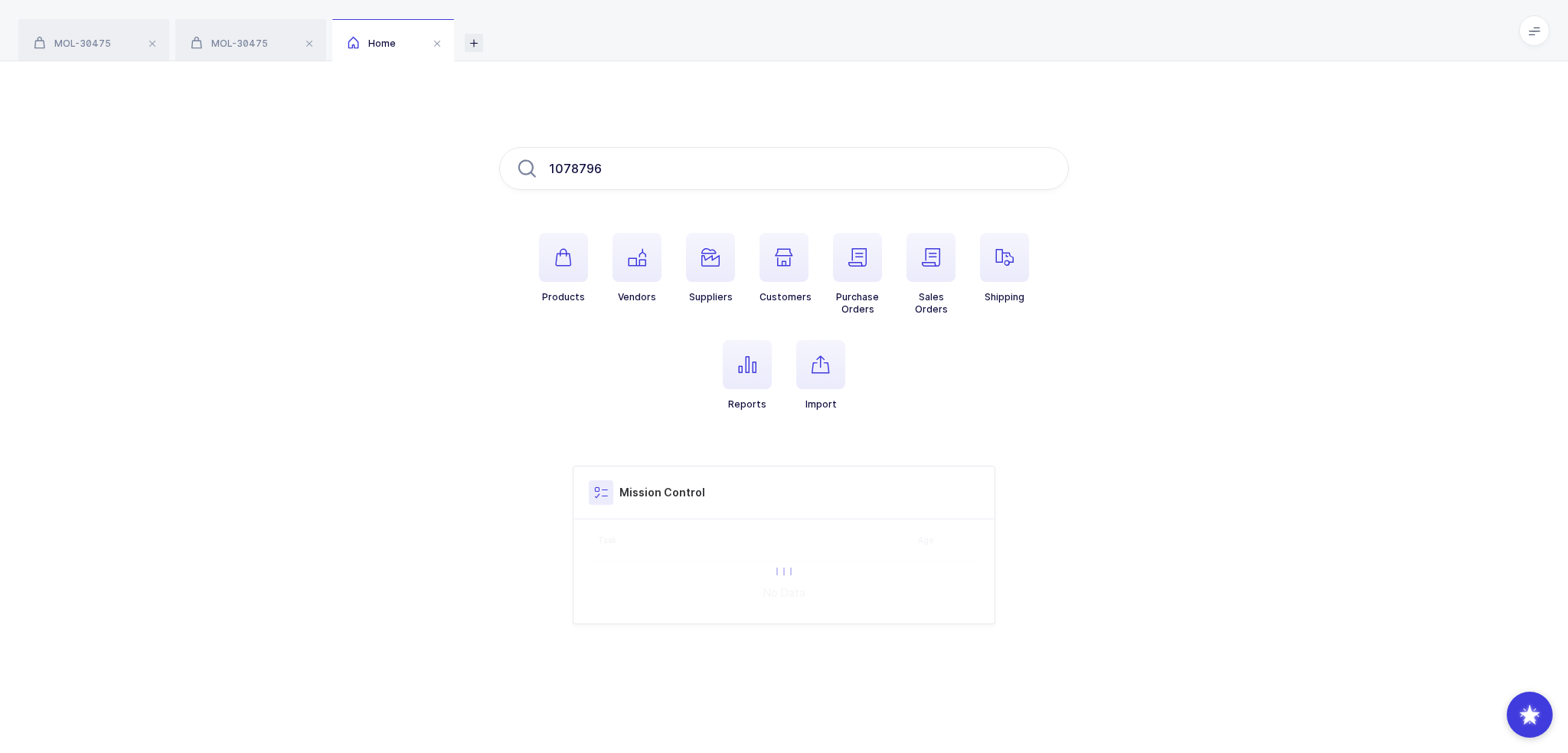
click at [471, 40] on icon at bounding box center [473, 43] width 18 height 18
type input "1078796"
click at [658, 161] on input "text" at bounding box center [784, 168] width 570 height 43
click at [605, 168] on input "text" at bounding box center [784, 168] width 570 height 43
click at [153, 42] on icon at bounding box center [159, 43] width 18 height 18
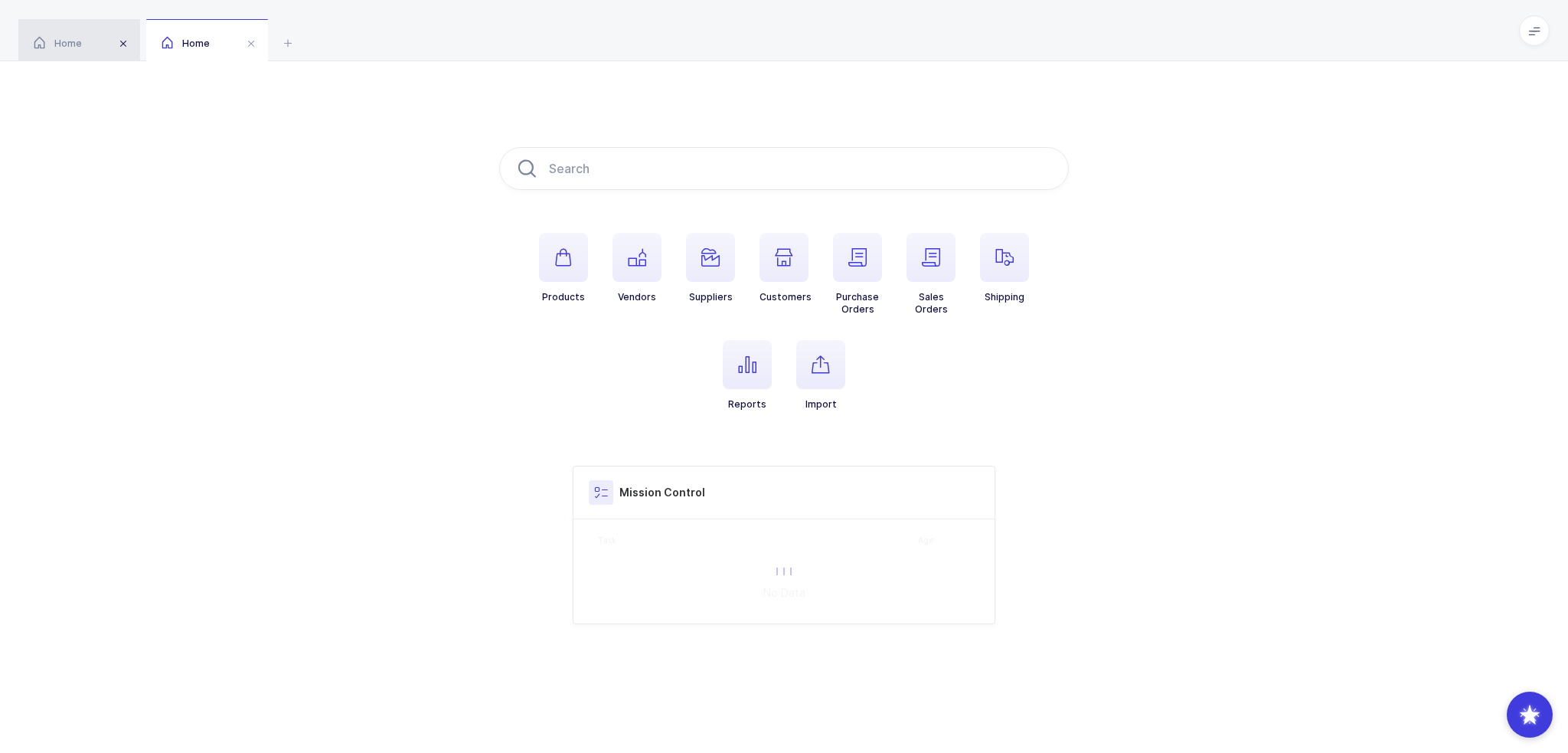
click at [128, 41] on span at bounding box center [123, 43] width 18 height 18
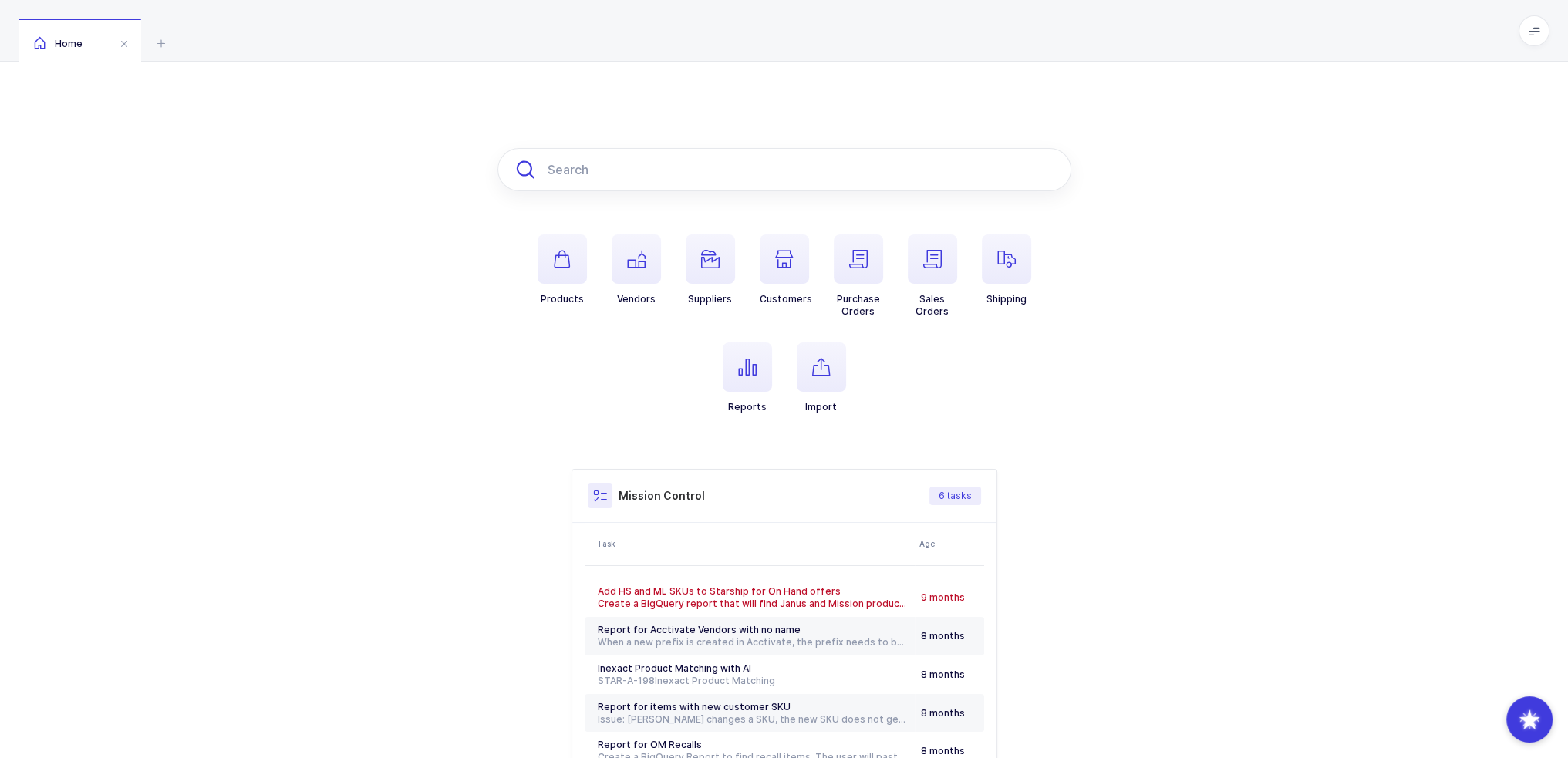
click at [670, 173] on input "text" at bounding box center [784, 169] width 574 height 43
click at [745, 166] on input "text" at bounding box center [784, 169] width 574 height 43
paste input "1076003"
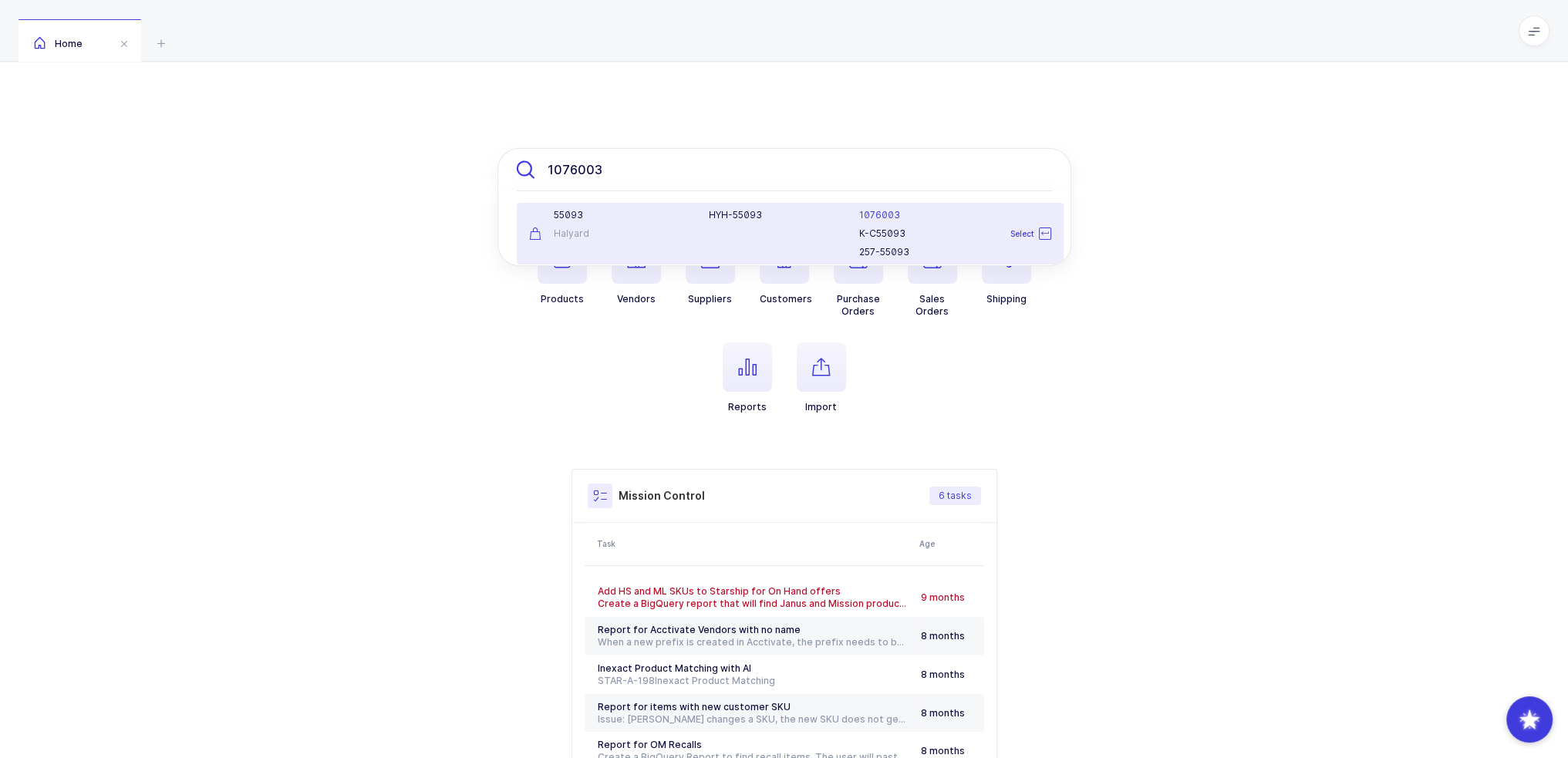
type input "1076003"
click at [654, 219] on div "55093" at bounding box center [610, 215] width 162 height 13
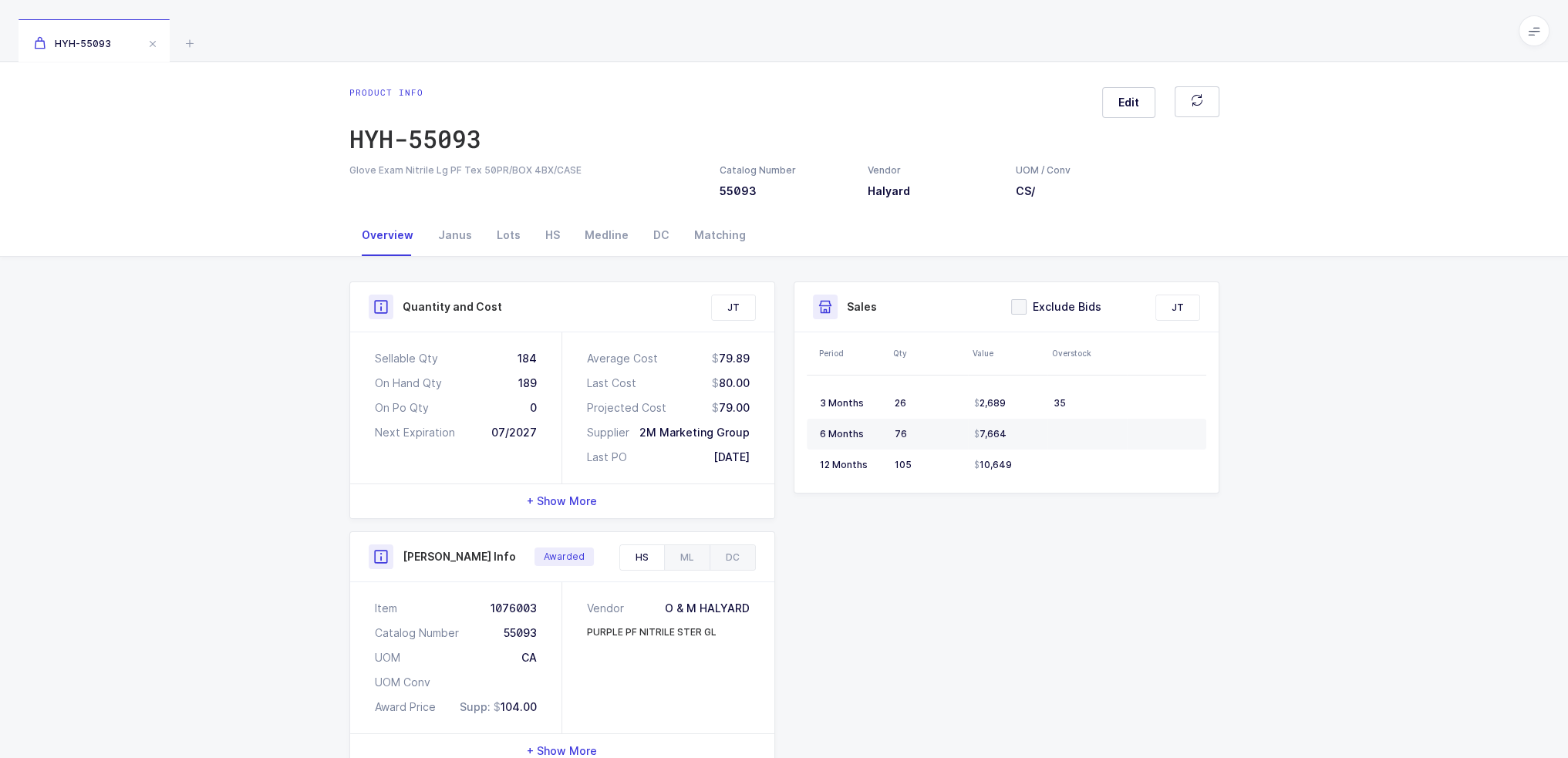
scroll to position [281, 0]
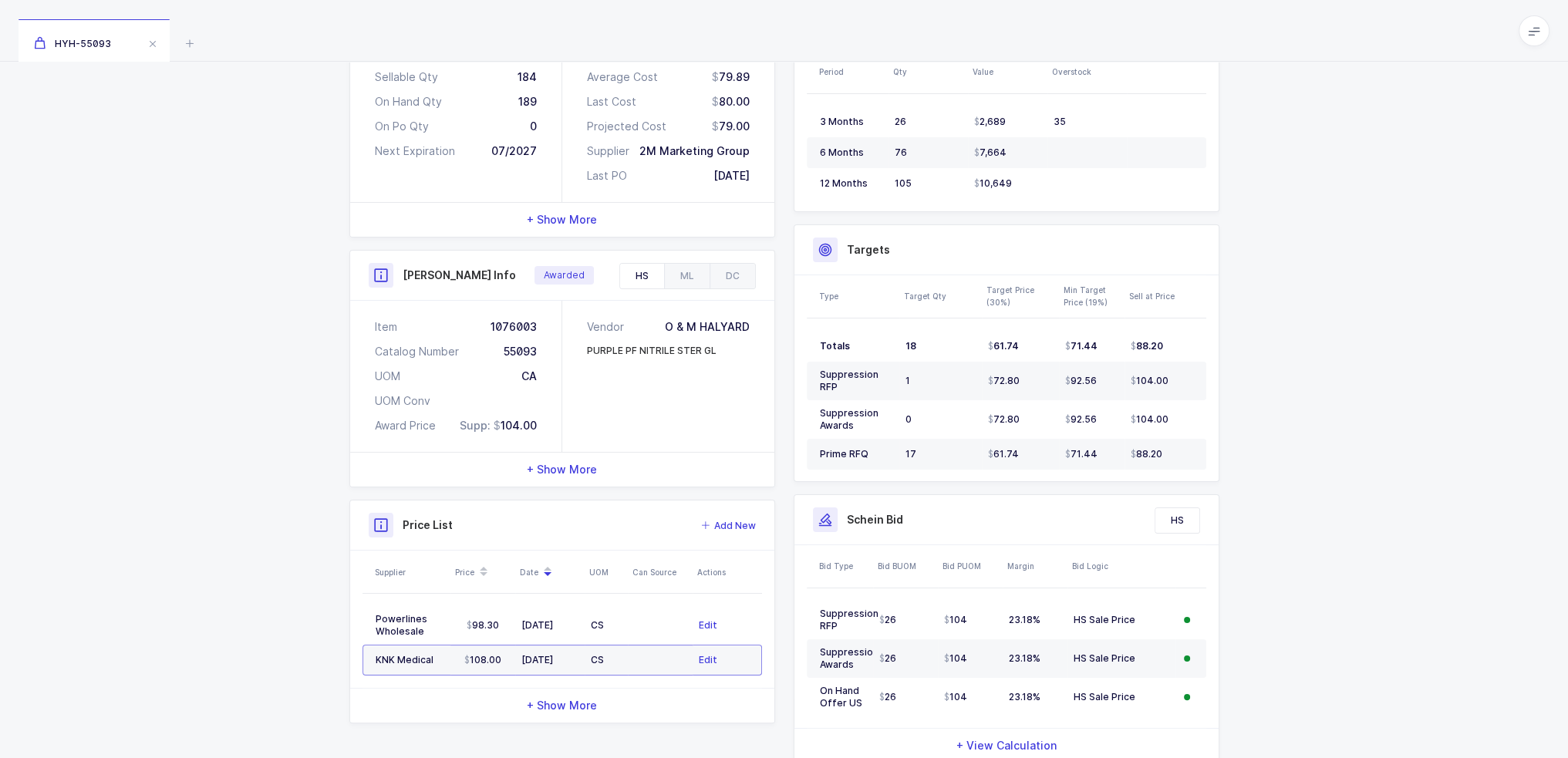
click at [589, 455] on div "+ Show More" at bounding box center [563, 469] width 424 height 34
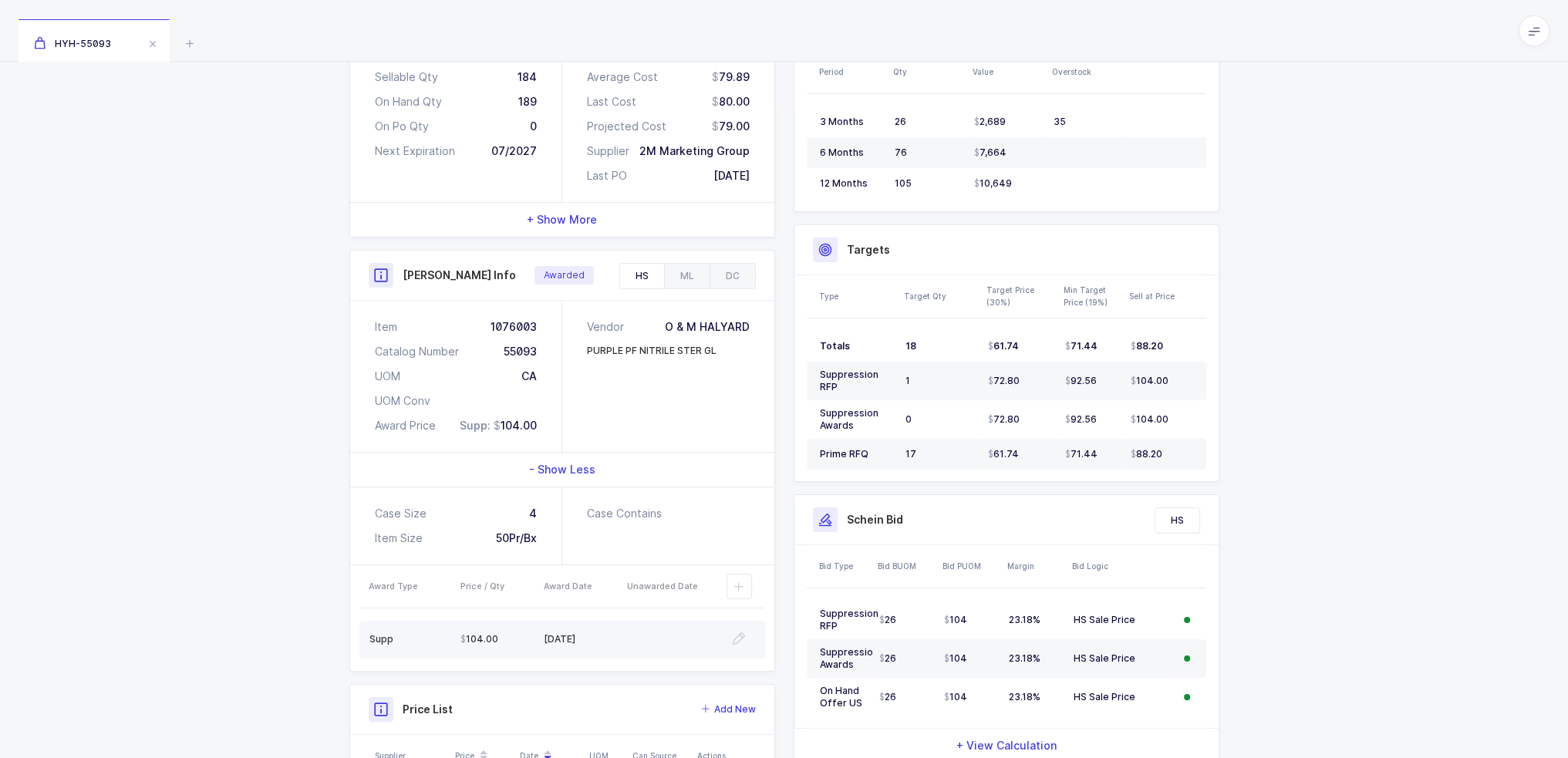
click at [632, 637] on td at bounding box center [676, 639] width 99 height 38
click at [736, 637] on icon "button" at bounding box center [739, 638] width 13 height 13
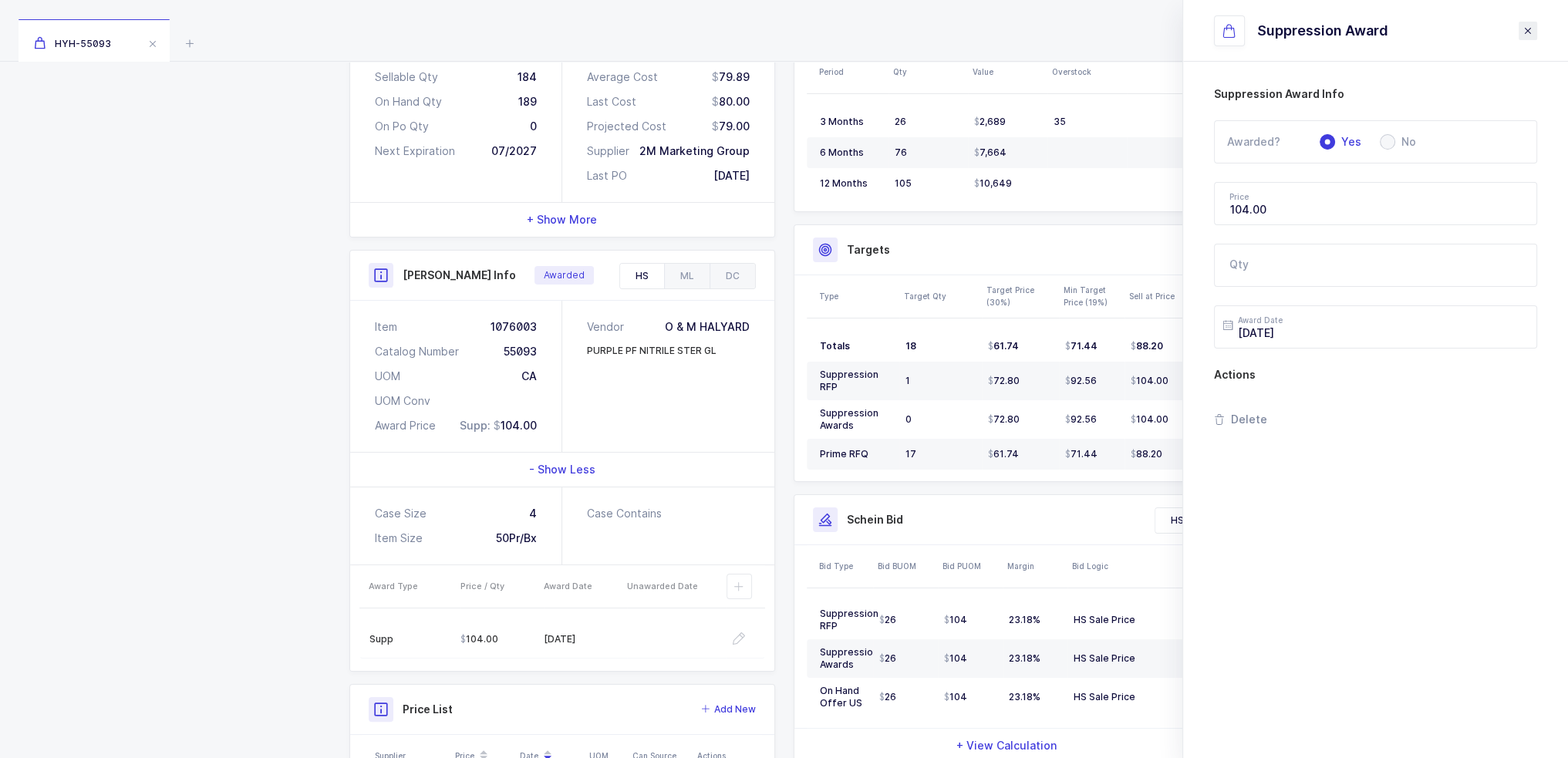
click at [1534, 27] on button "close drawer" at bounding box center [1527, 30] width 18 height 18
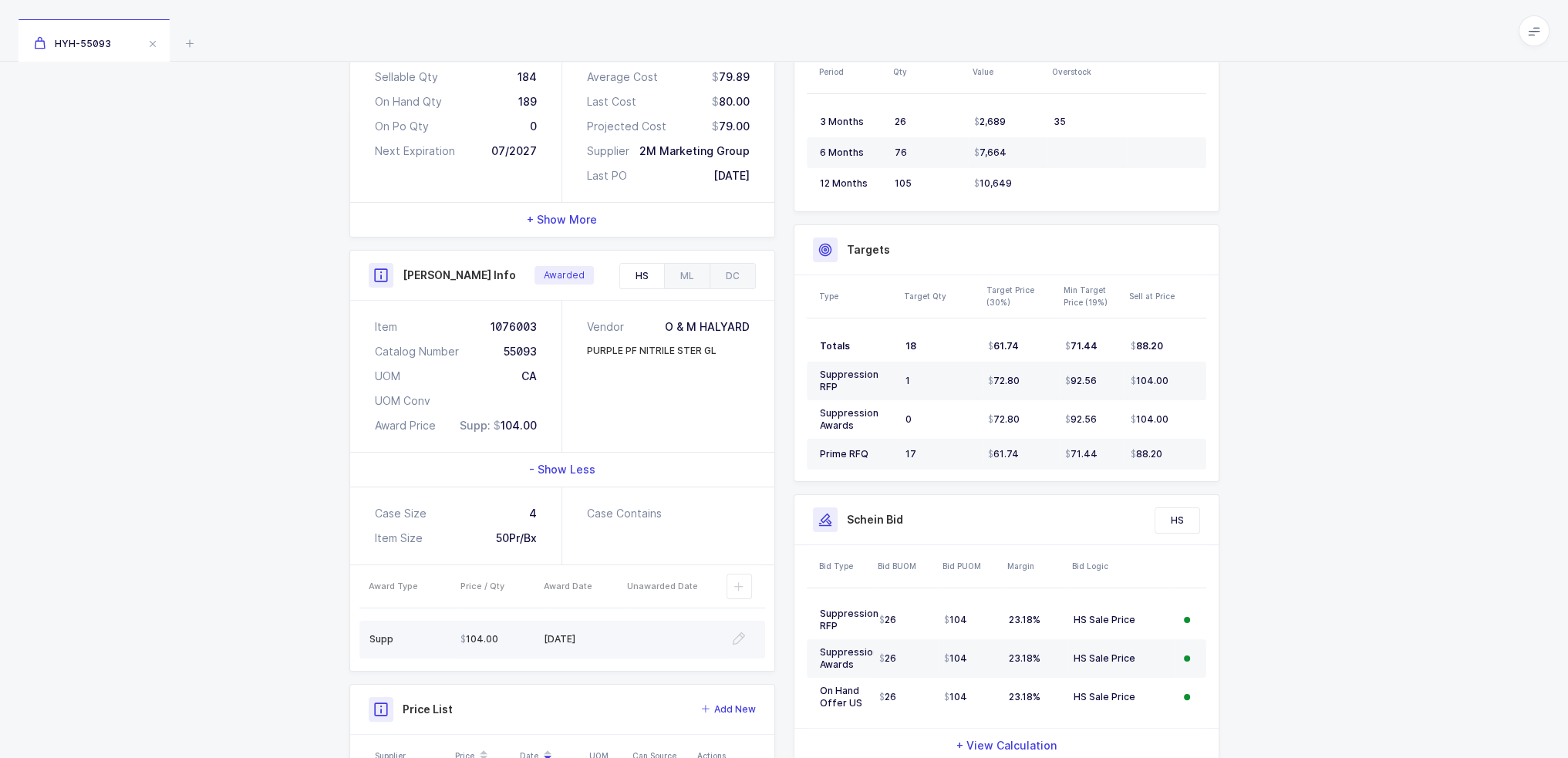
click at [520, 630] on td "104.00" at bounding box center [502, 639] width 84 height 38
click at [192, 49] on icon at bounding box center [189, 43] width 18 height 18
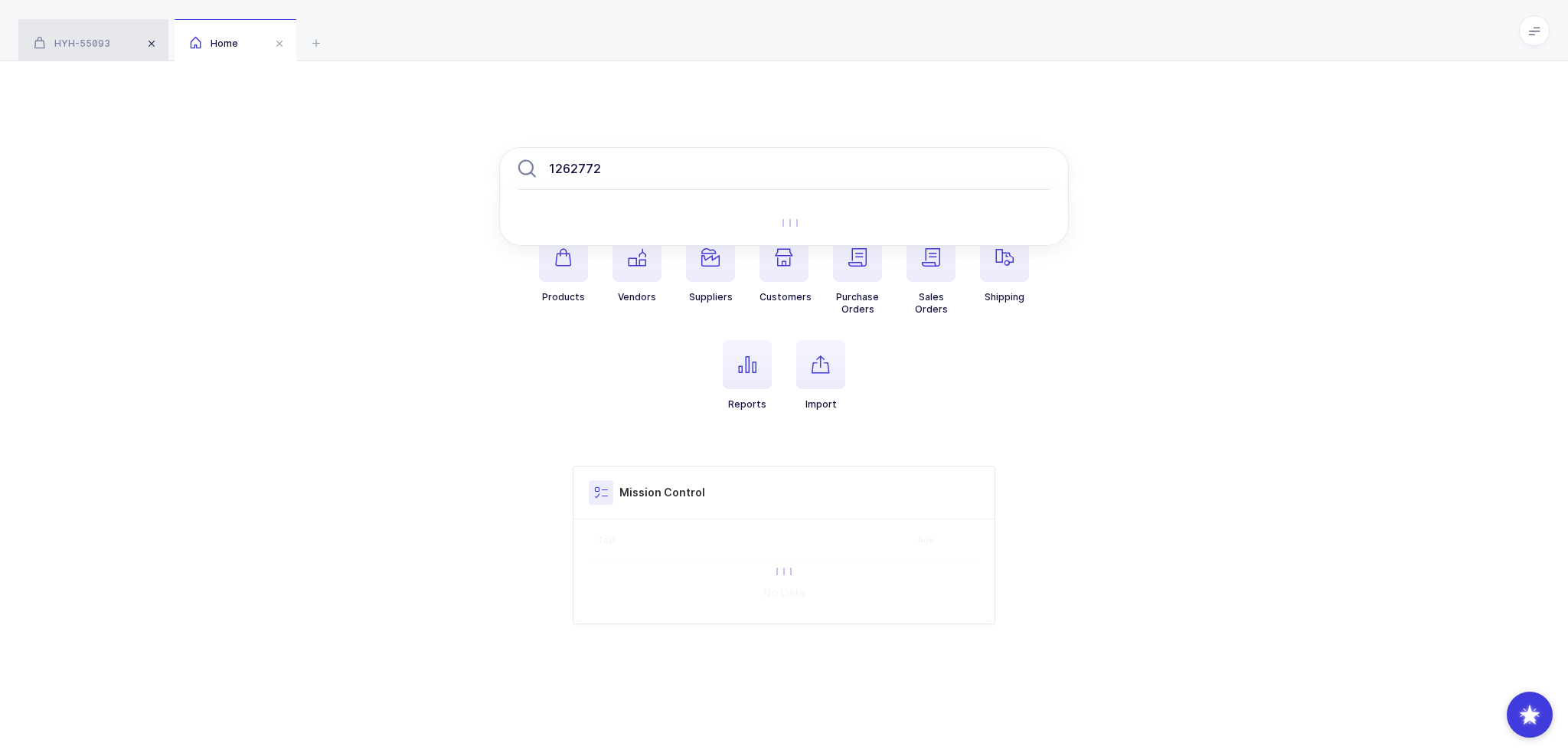
type input "1262772"
click at [150, 46] on span at bounding box center [151, 43] width 18 height 18
click at [659, 171] on input "1262772" at bounding box center [784, 168] width 570 height 43
click at [442, 217] on div "1262772 Products Vendors Suppliers Customers Purchase Orders Sales Orders Shipp…" at bounding box center [784, 385] width 1568 height 649
click at [631, 168] on input "1262772" at bounding box center [784, 168] width 570 height 43
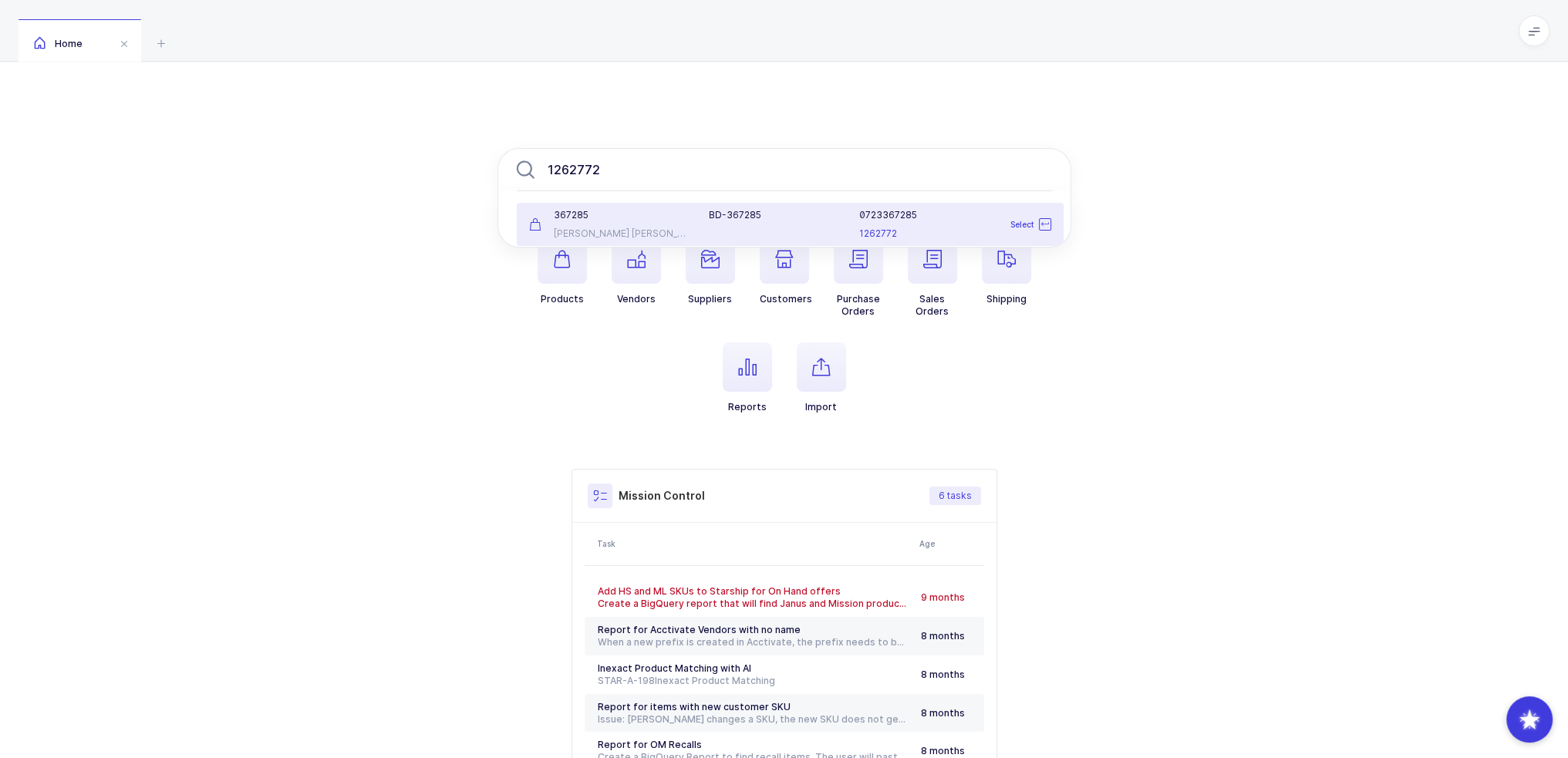
click at [625, 224] on div "367285 Becton Dickinson" at bounding box center [609, 225] width 180 height 31
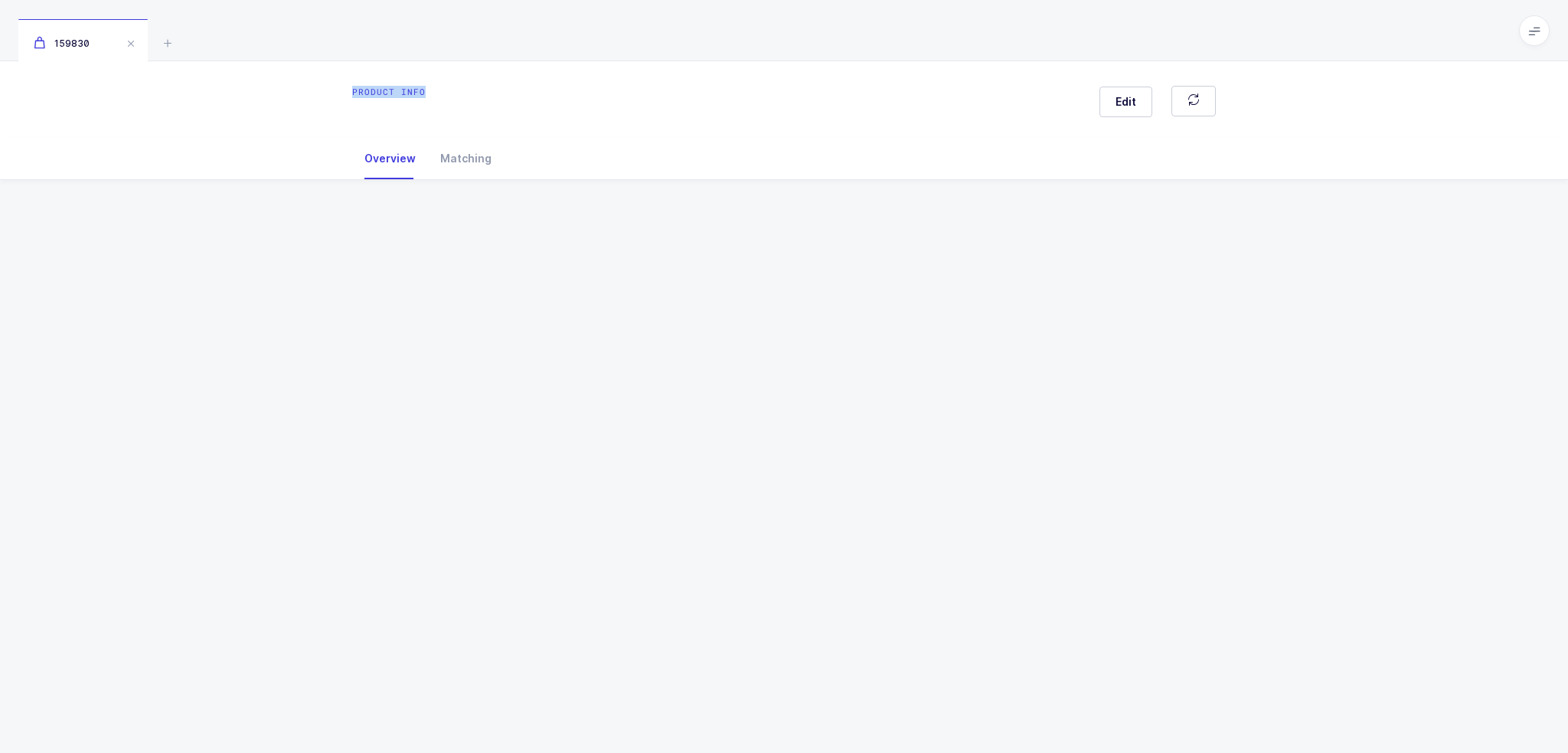
drag, startPoint x: 349, startPoint y: 91, endPoint x: 481, endPoint y: 92, distance: 132.0
click at [481, 92] on div "Product info Edit" at bounding box center [784, 104] width 888 height 37
click at [481, 92] on div "Product info Edit" at bounding box center [784, 104] width 864 height 37
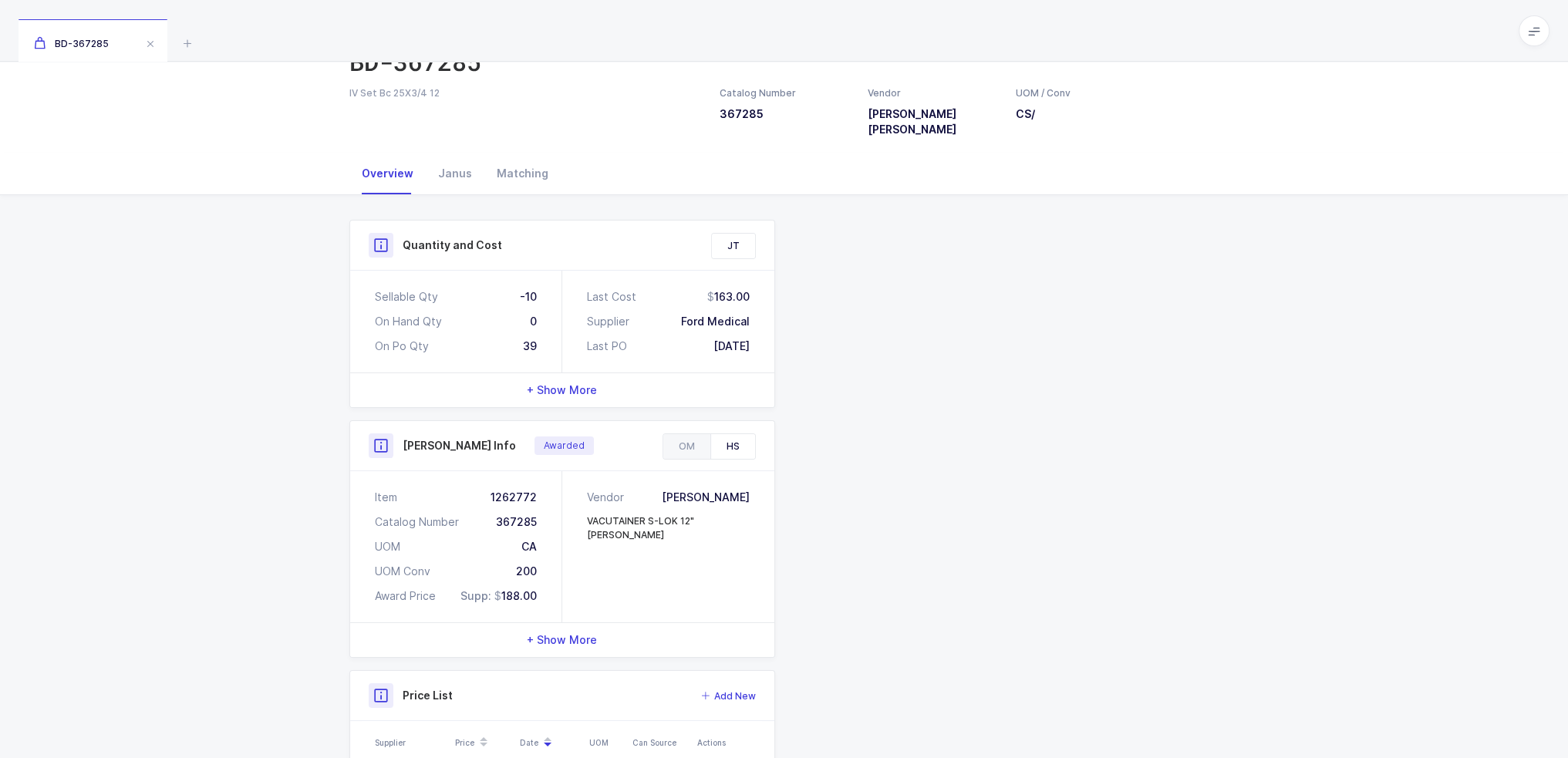
scroll to position [232, 0]
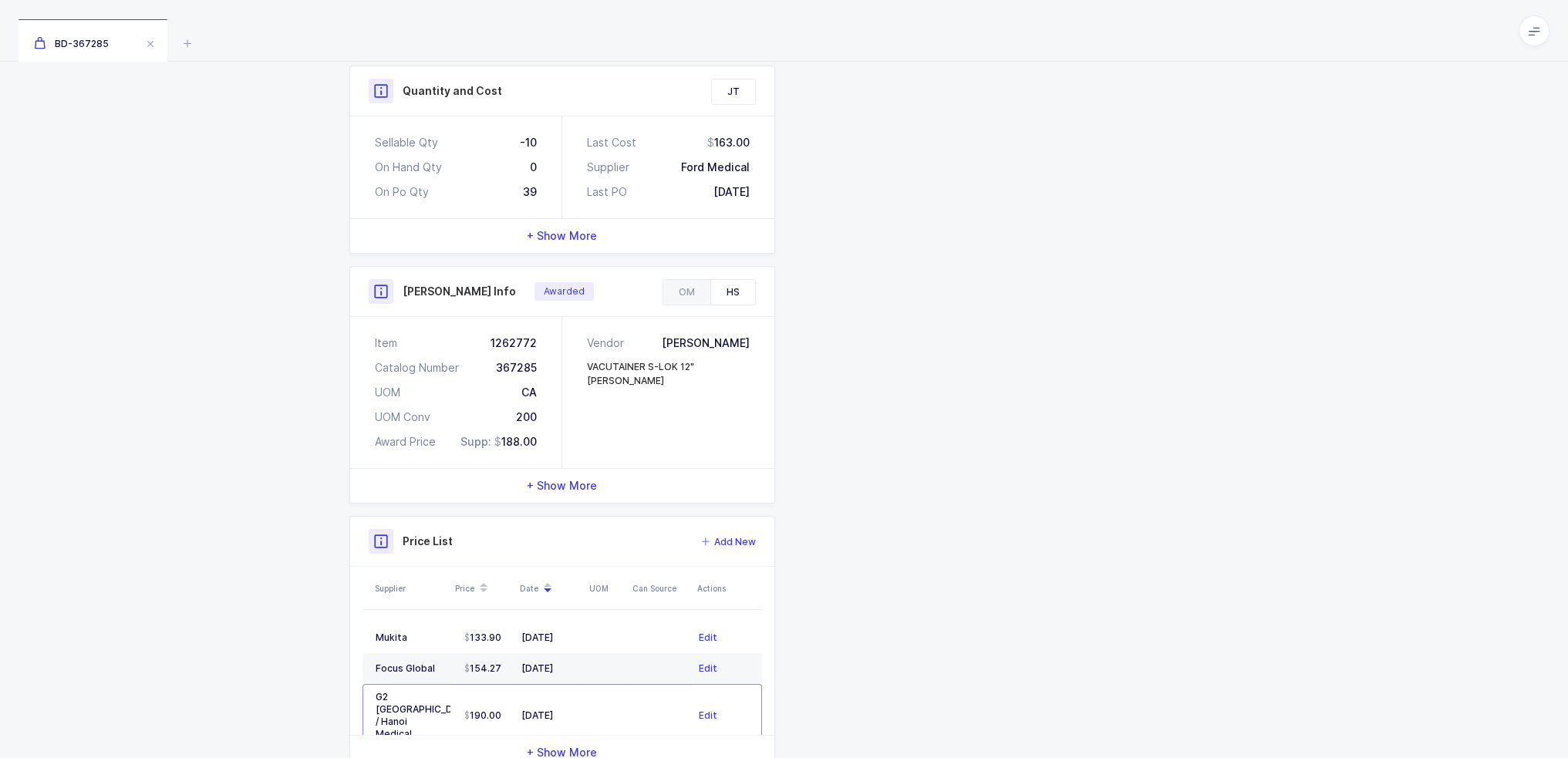
click at [611, 481] on div "+ Show More" at bounding box center [563, 486] width 424 height 34
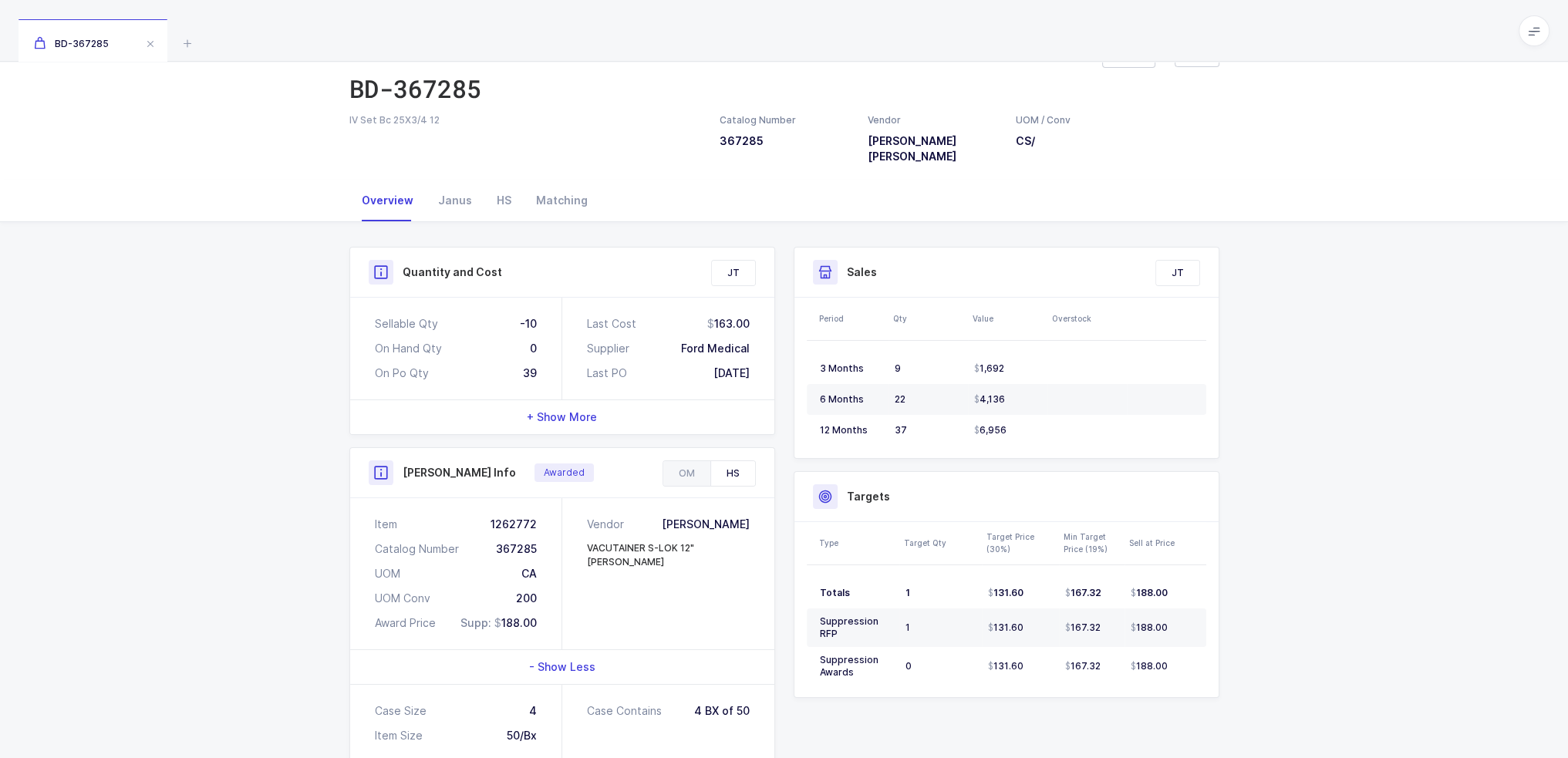
scroll to position [0, 0]
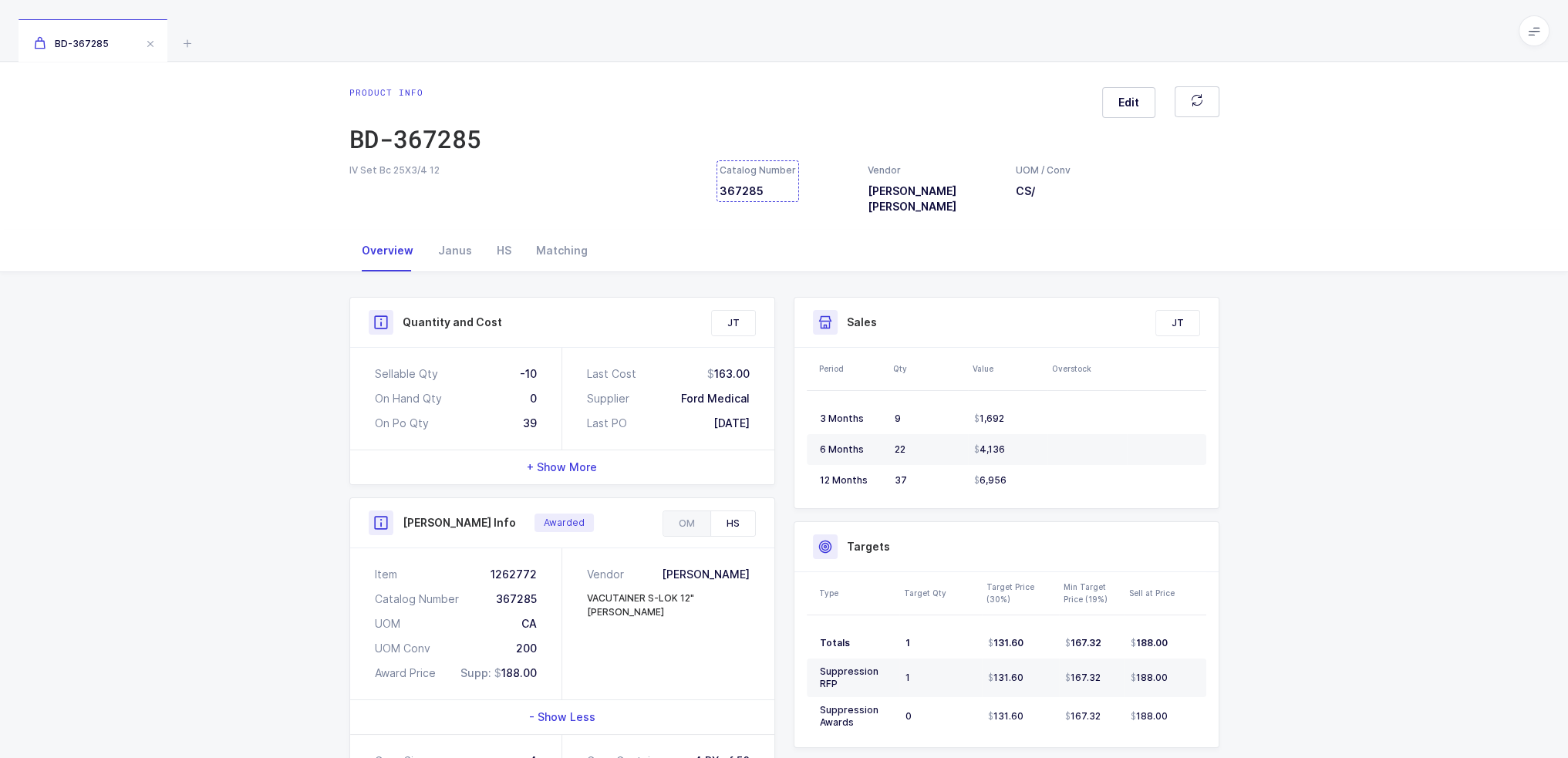
click at [771, 184] on div "Catalog Number 367285" at bounding box center [757, 181] width 76 height 35
click at [511, 566] on div "Item 1262772" at bounding box center [456, 574] width 162 height 16
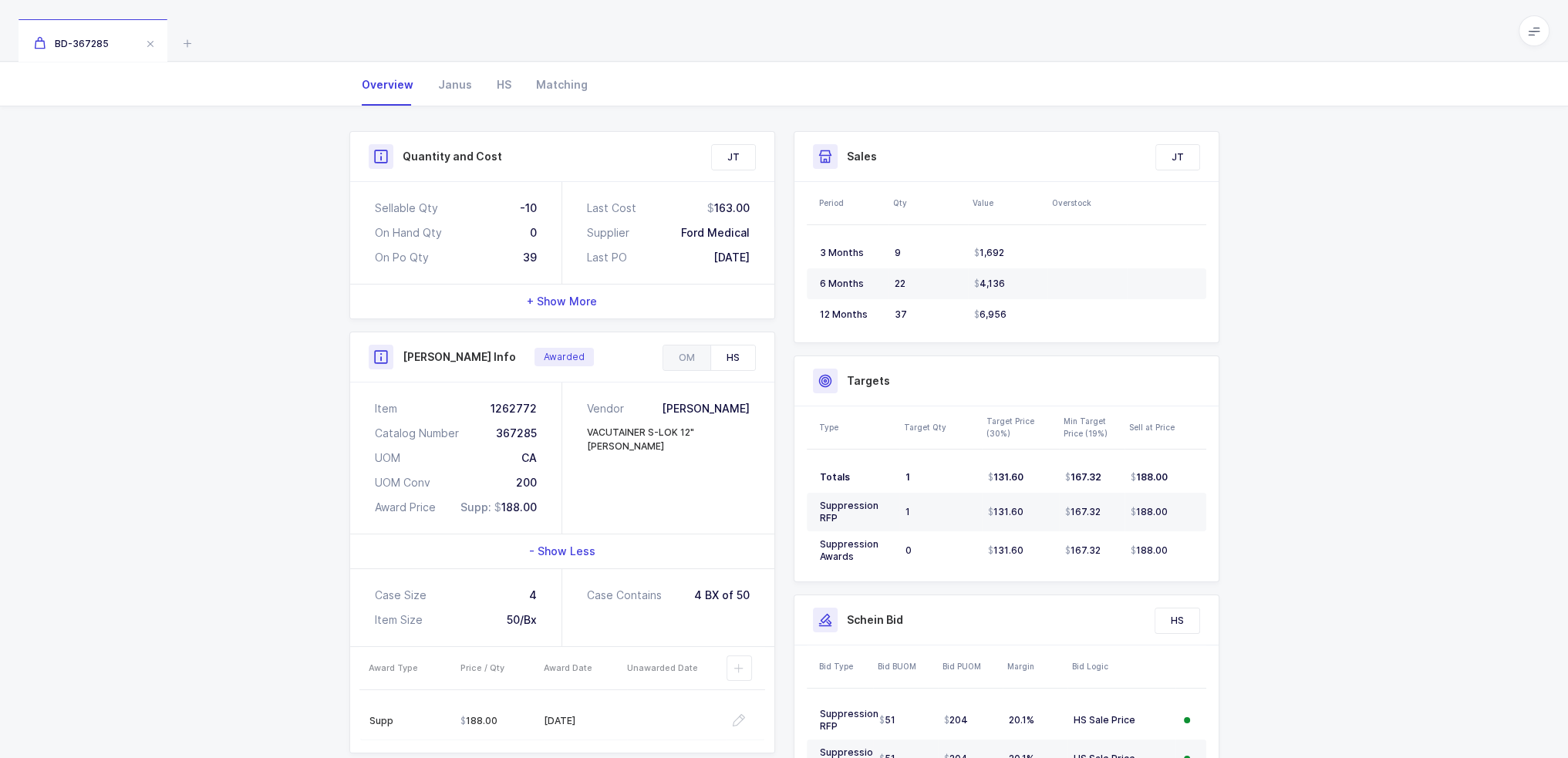
scroll to position [232, 0]
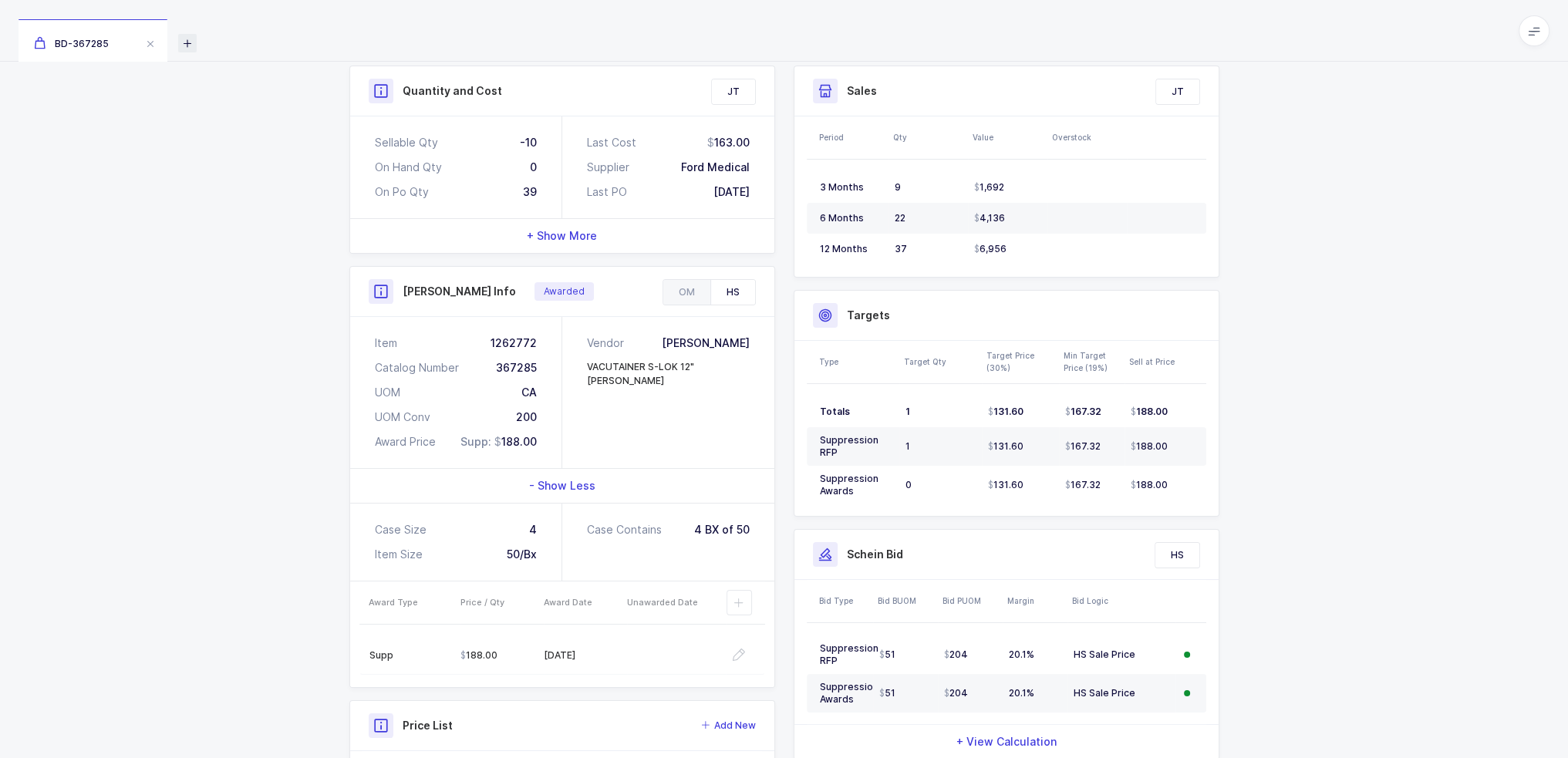
click at [185, 35] on icon at bounding box center [187, 43] width 18 height 18
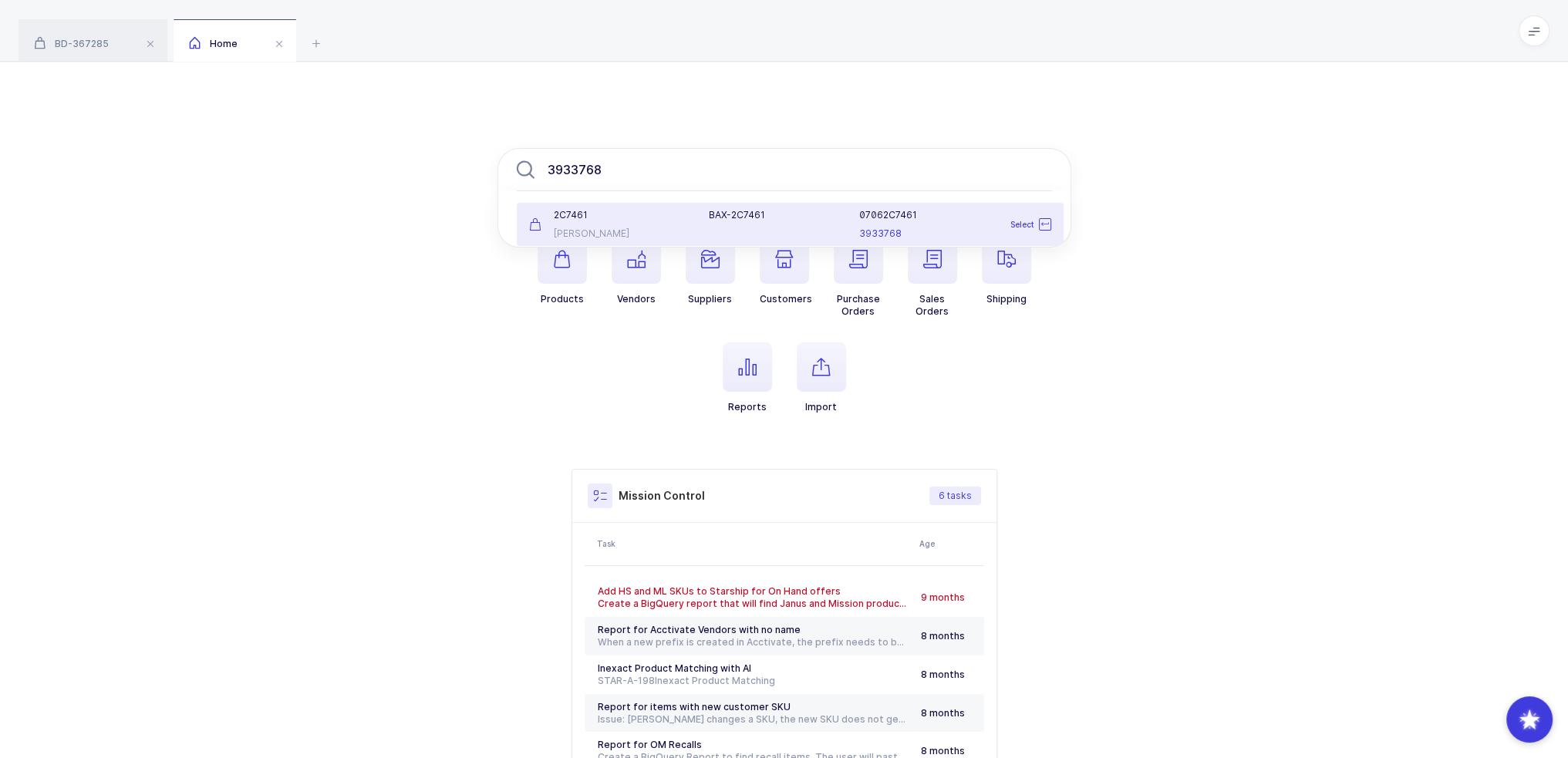
type input "3933768"
click at [585, 224] on div "2C7461 Baxter" at bounding box center [609, 225] width 180 height 31
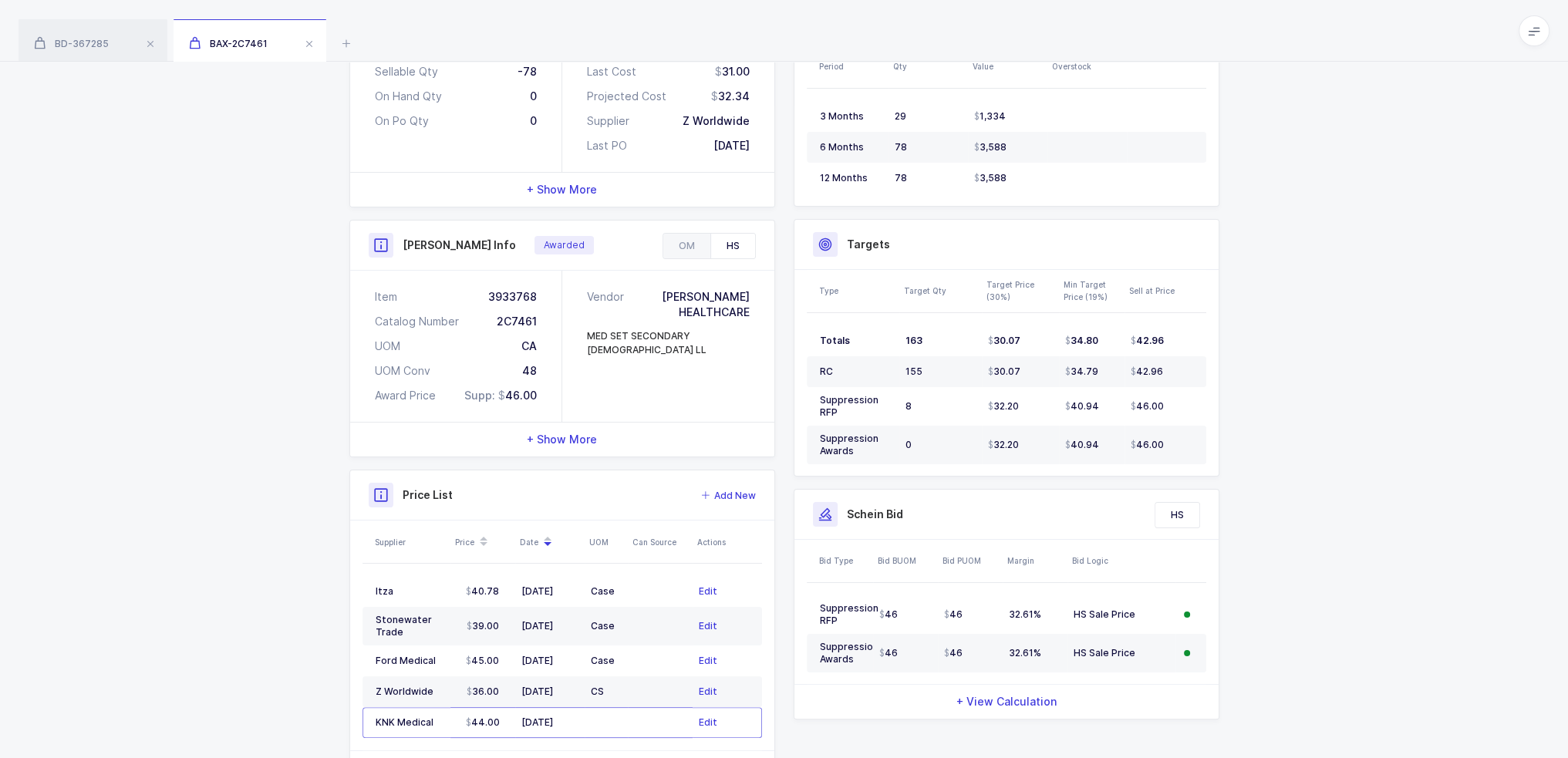
scroll to position [349, 0]
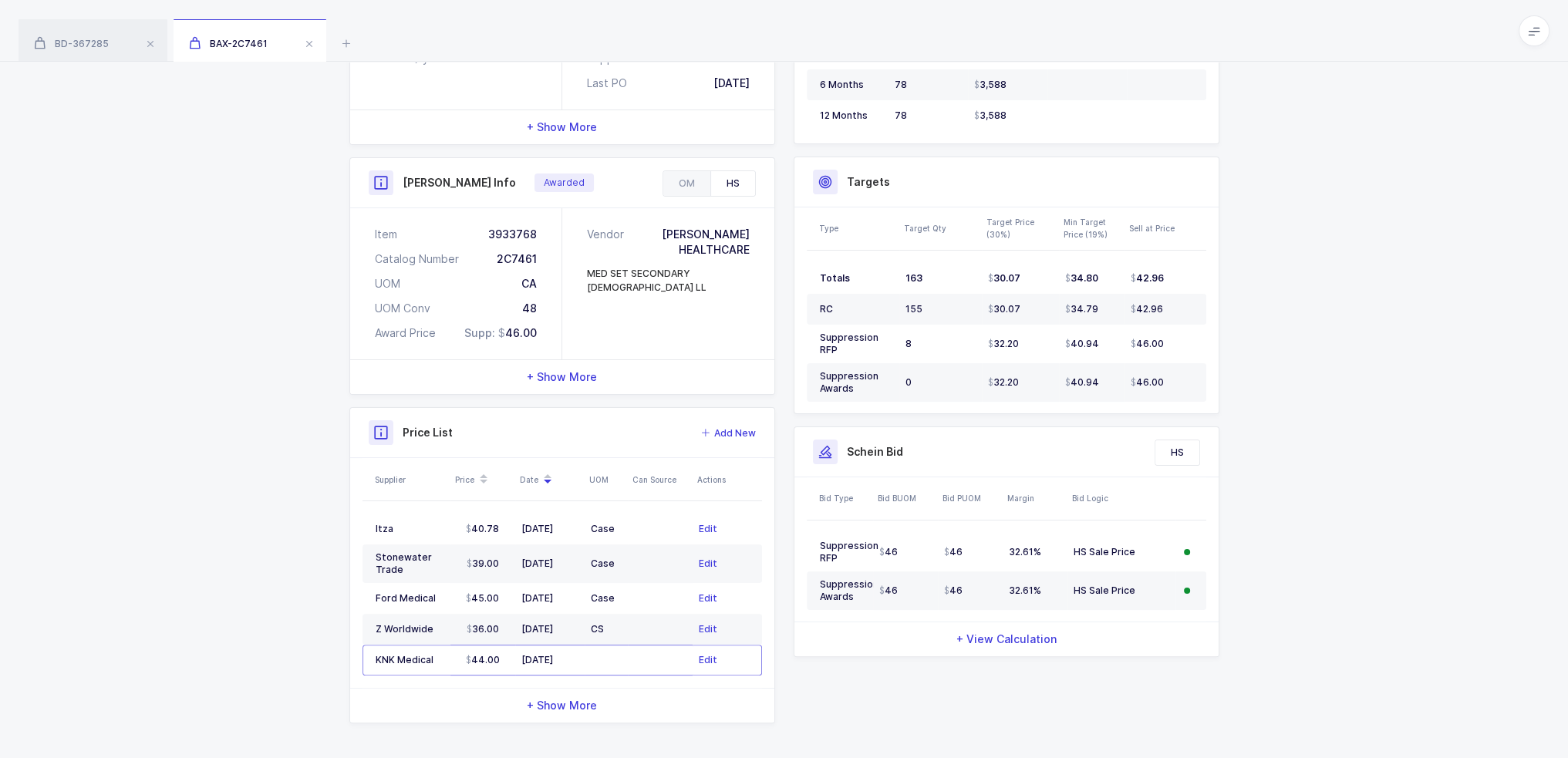
click at [599, 366] on div "+ Show More" at bounding box center [563, 377] width 424 height 34
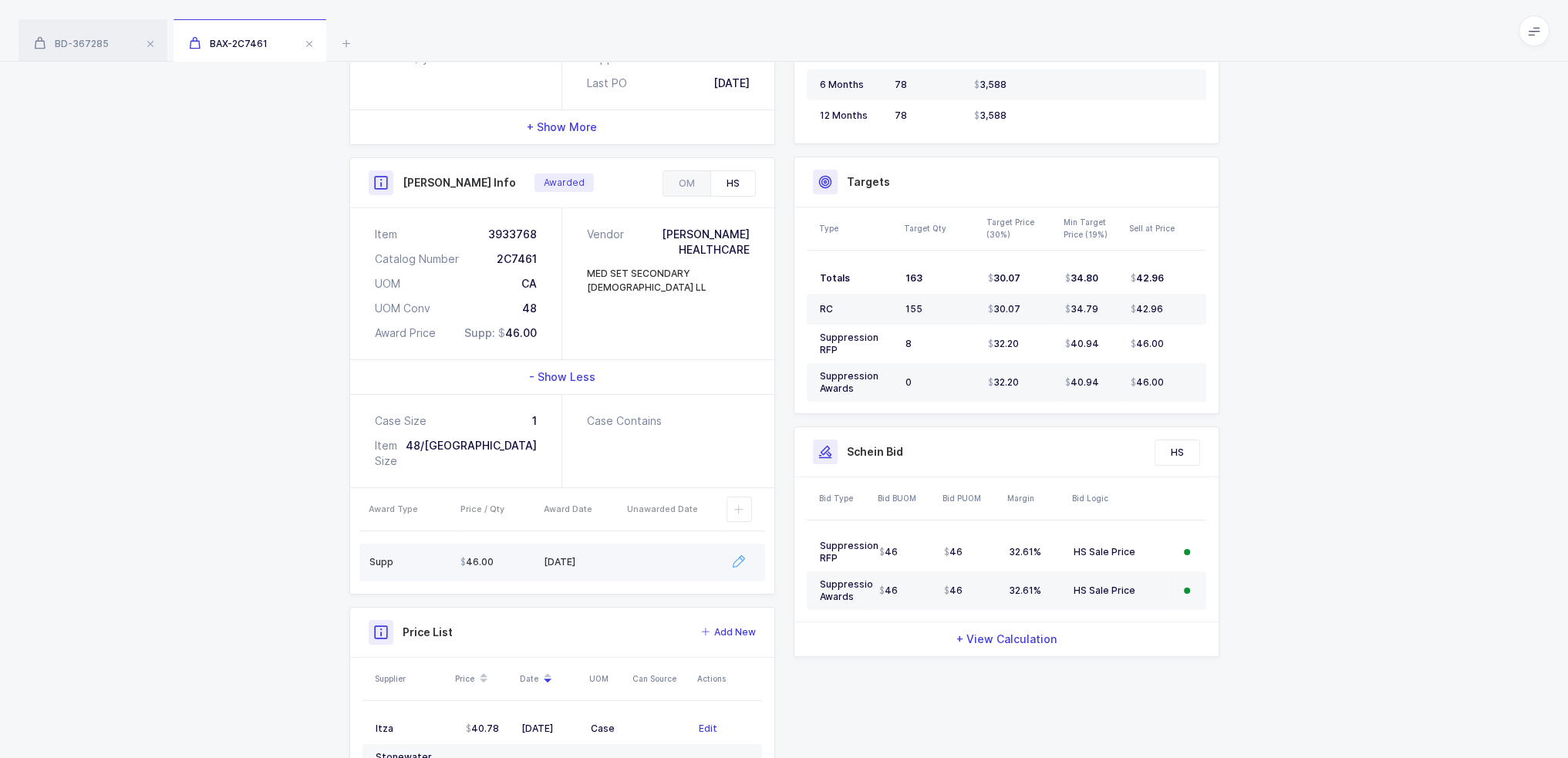
click at [743, 556] on icon "button" at bounding box center [739, 561] width 13 height 13
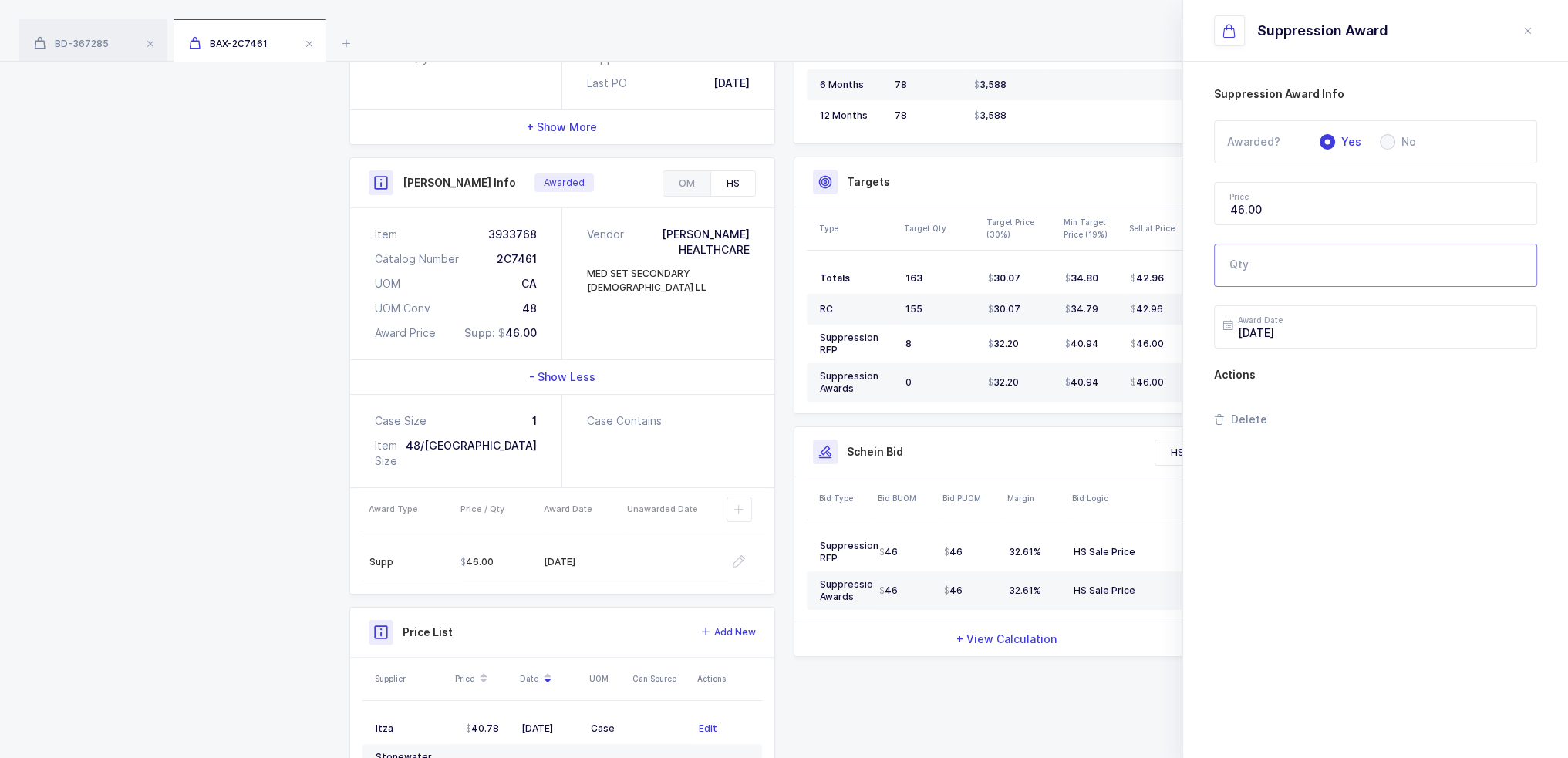
click at [1298, 265] on input "Qty" at bounding box center [1375, 265] width 323 height 43
click at [1521, 36] on icon "close drawer" at bounding box center [1527, 30] width 13 height 13
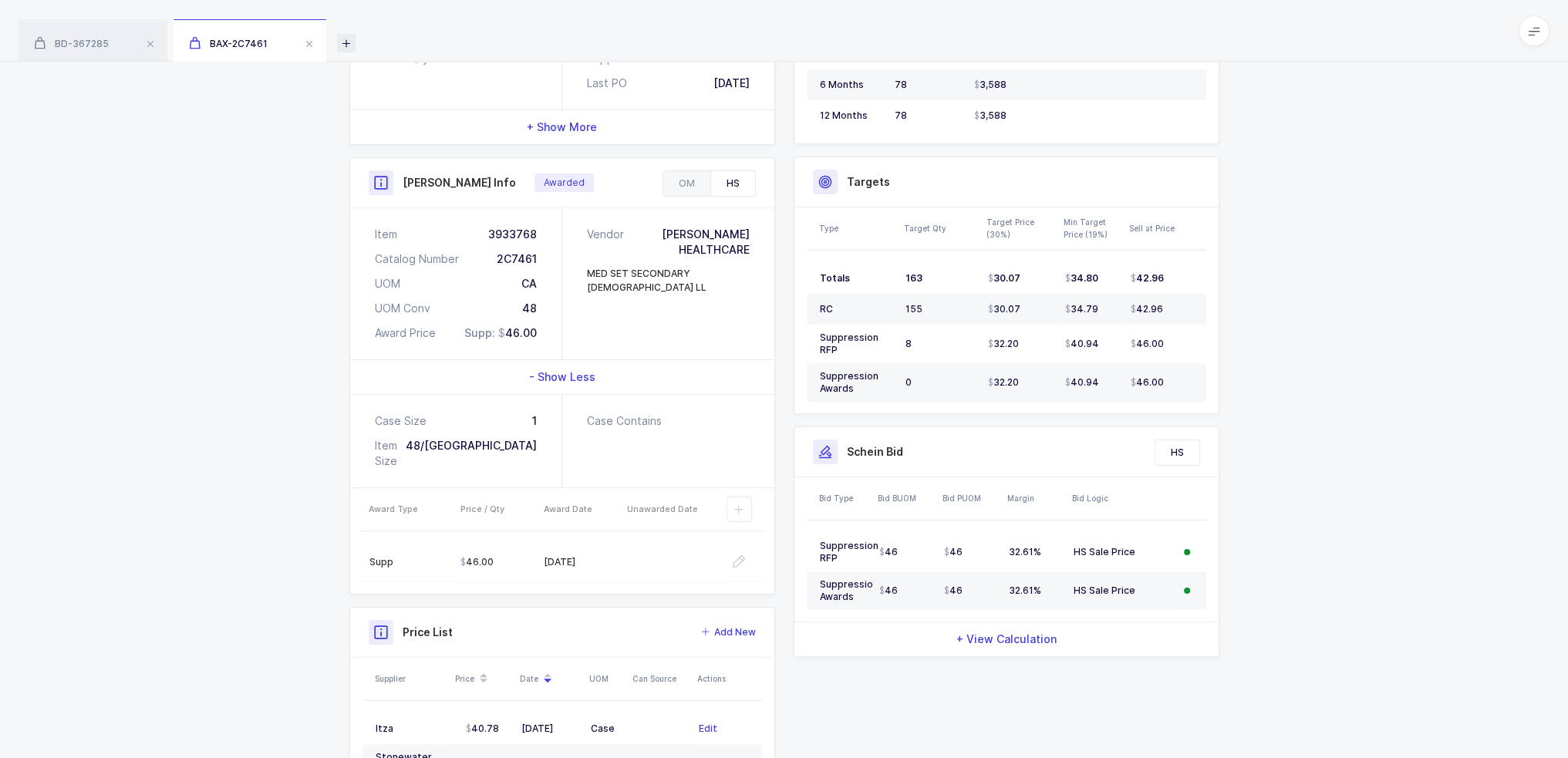
click at [340, 43] on icon at bounding box center [346, 43] width 18 height 18
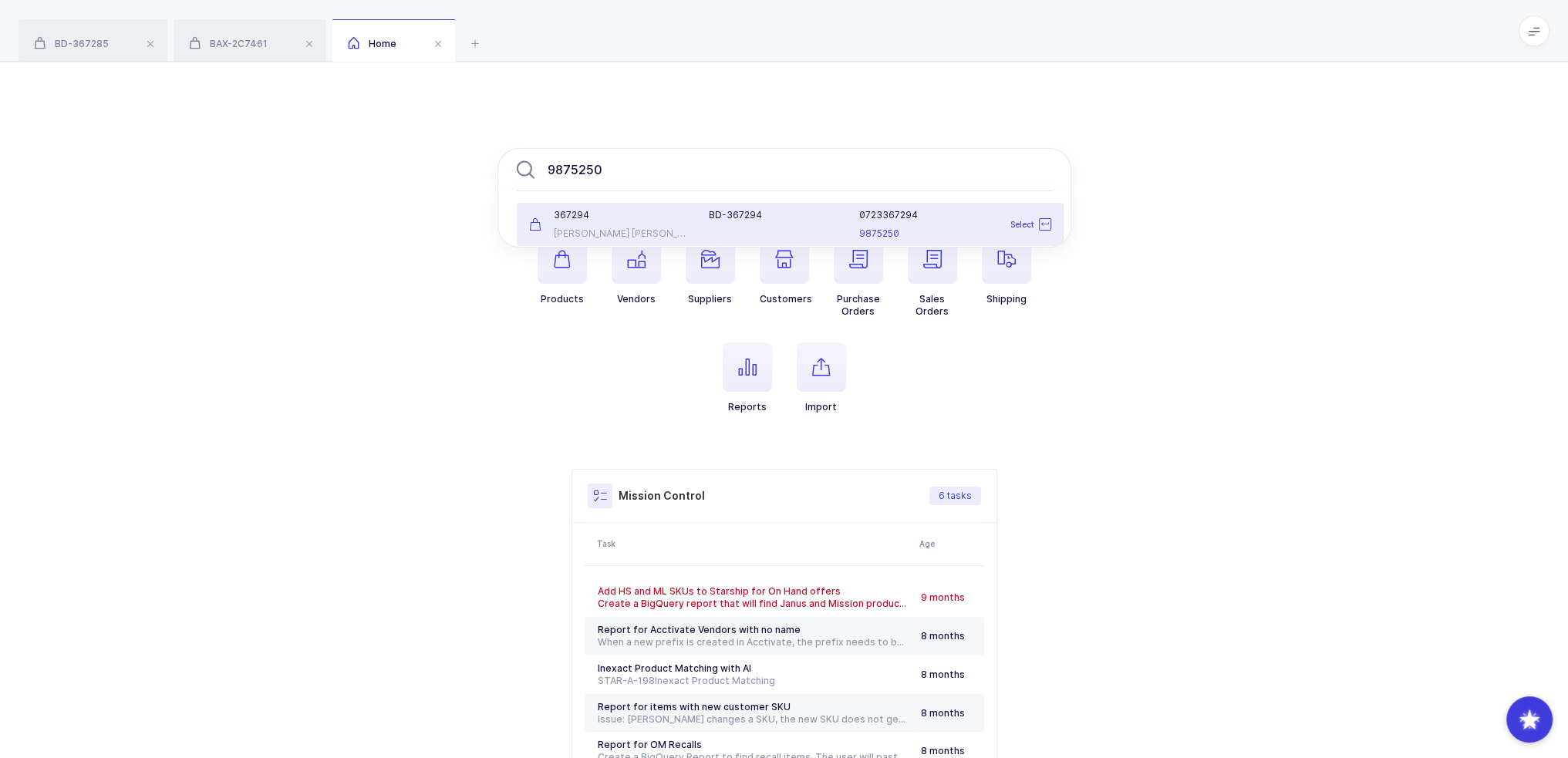
type input "9875250"
click at [639, 228] on div "Becton Dickinson" at bounding box center [610, 234] width 162 height 13
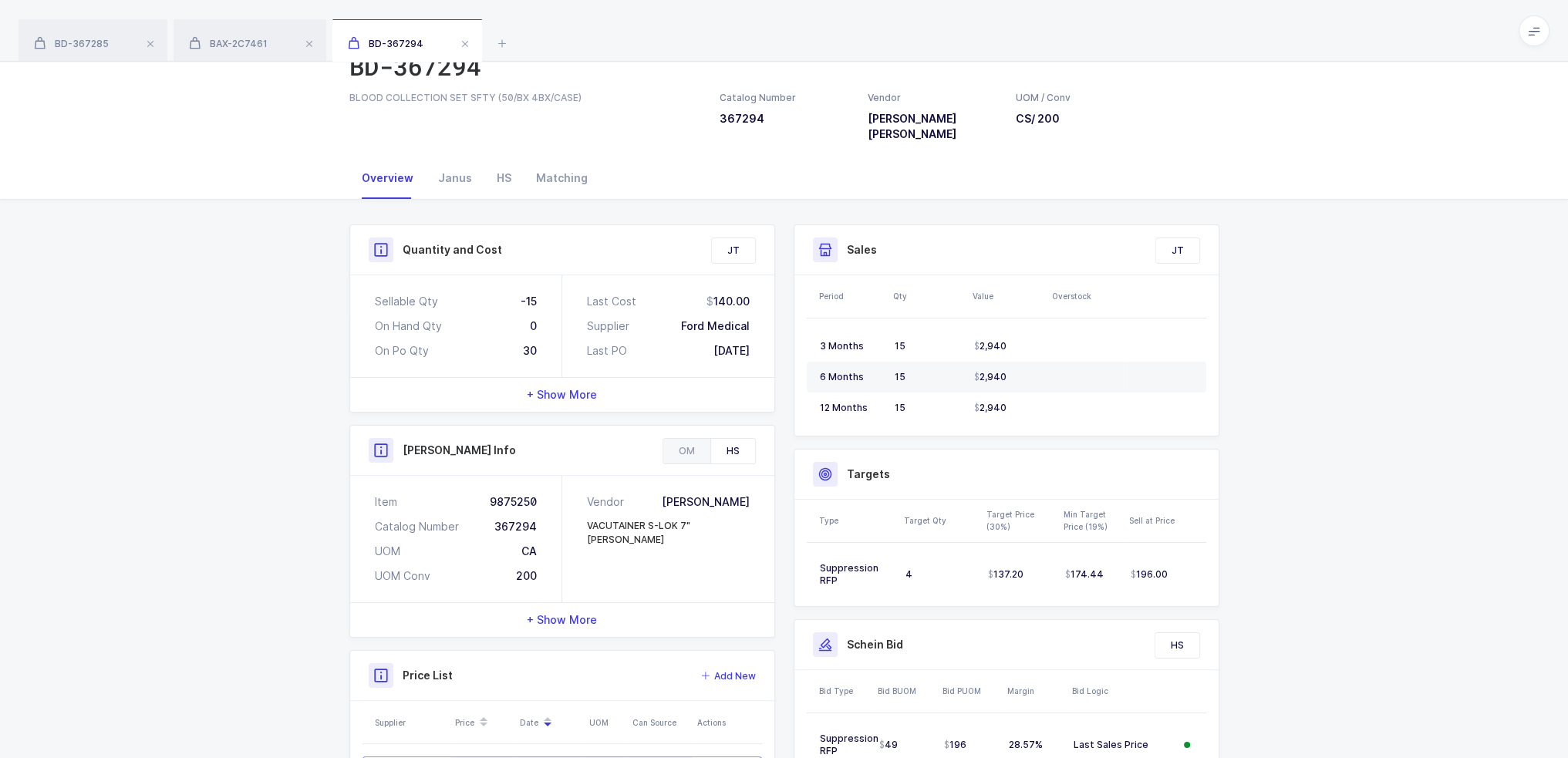
scroll to position [169, 0]
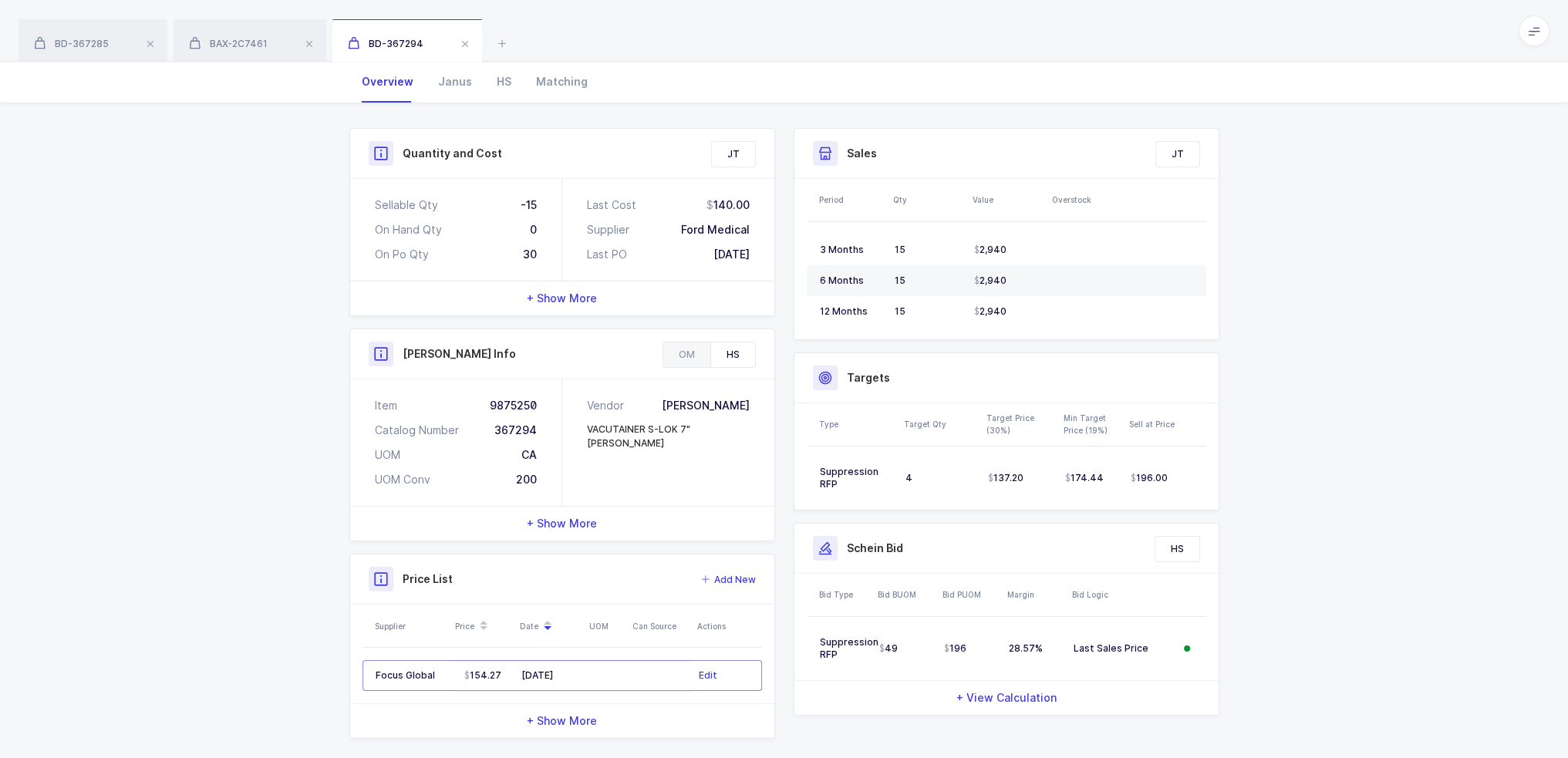
click at [607, 487] on div "Vendor BECTON-DICKINSON VACUTAINER S-LOK 7" LUER" at bounding box center [669, 443] width 212 height 126
click at [607, 507] on div "+ Show More" at bounding box center [563, 523] width 424 height 34
click at [505, 43] on icon at bounding box center [501, 43] width 18 height 18
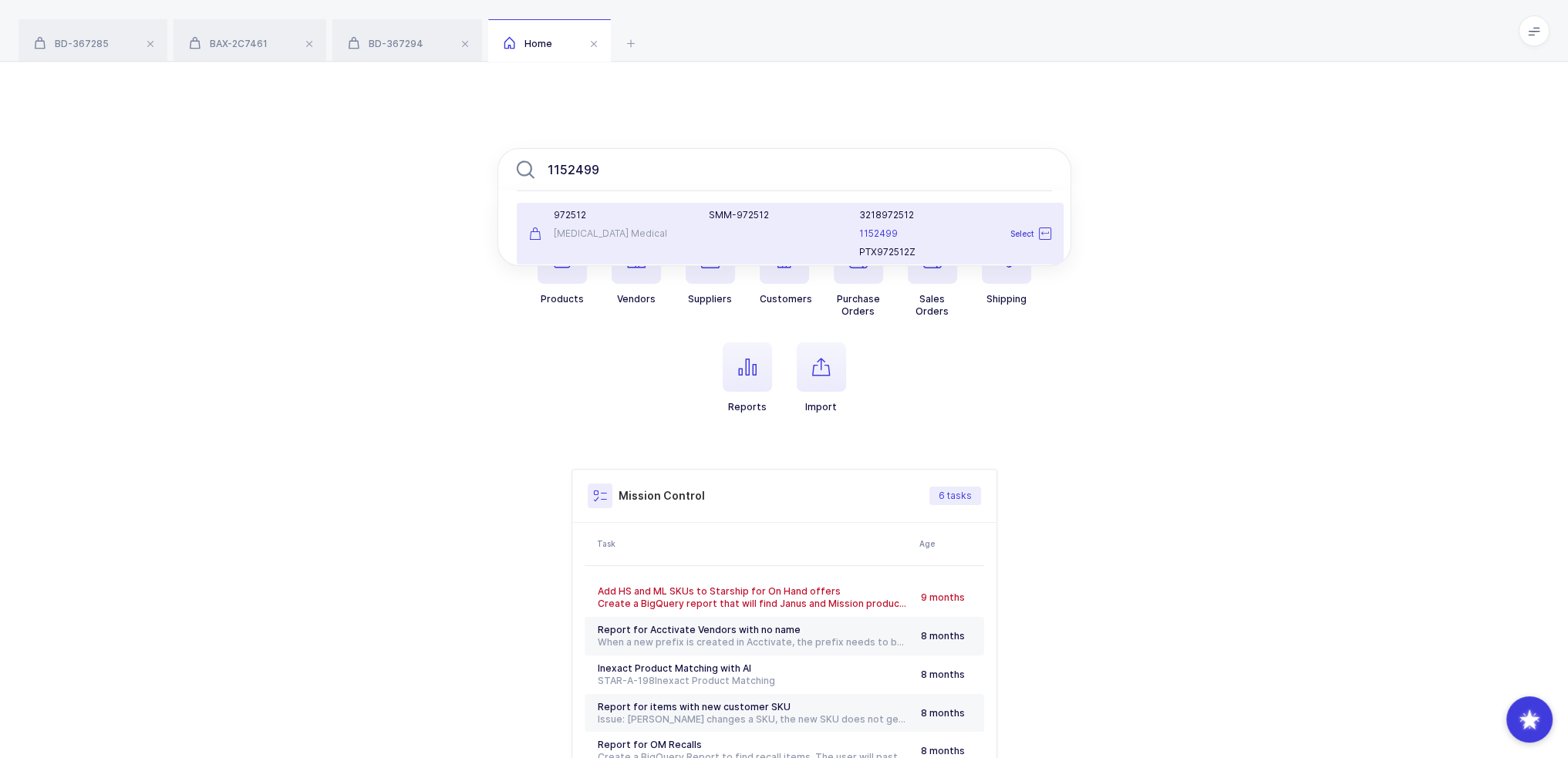
type input "1152499"
click at [652, 234] on div "ICU Medical" at bounding box center [610, 234] width 162 height 13
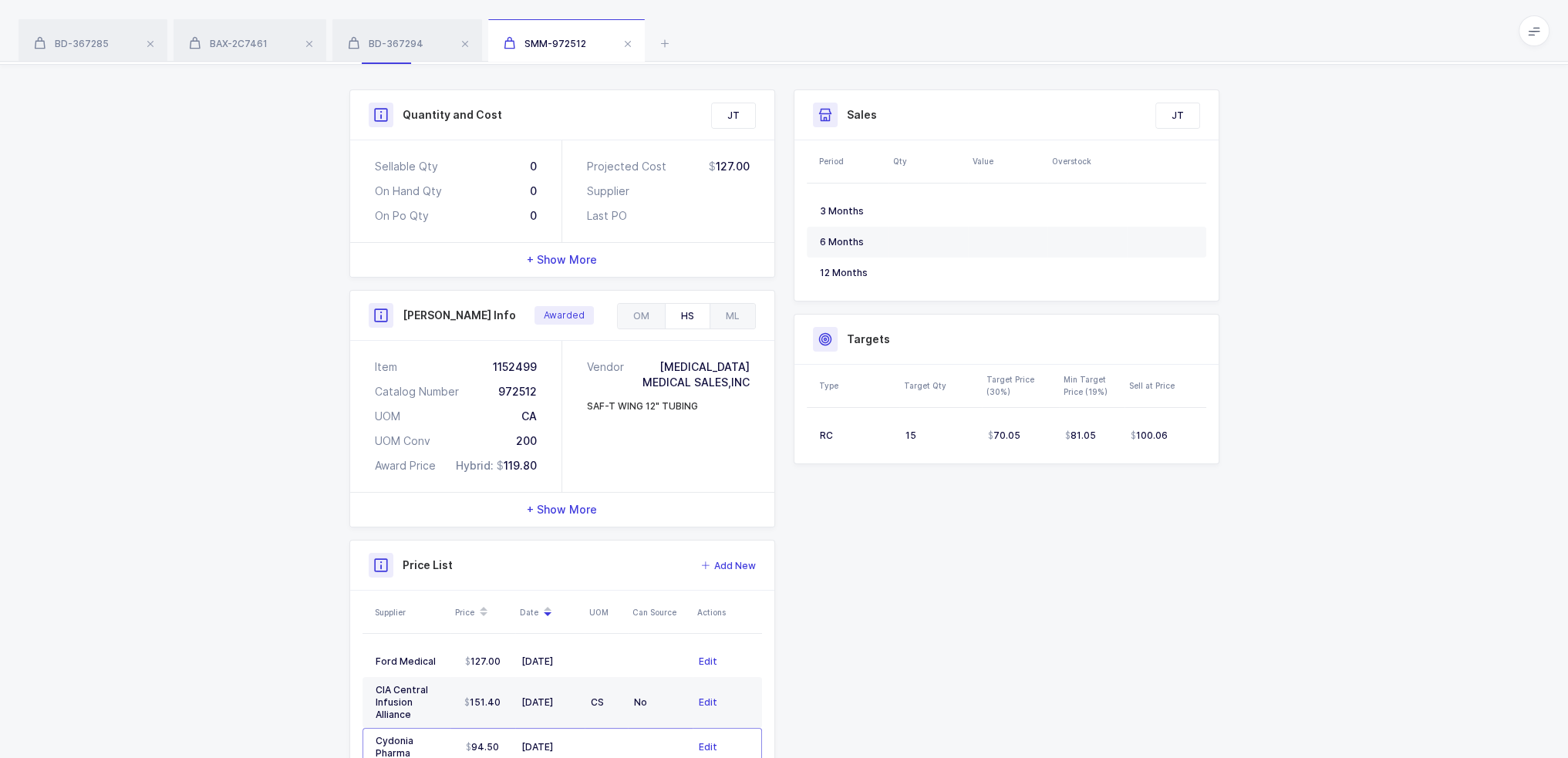
scroll to position [282, 0]
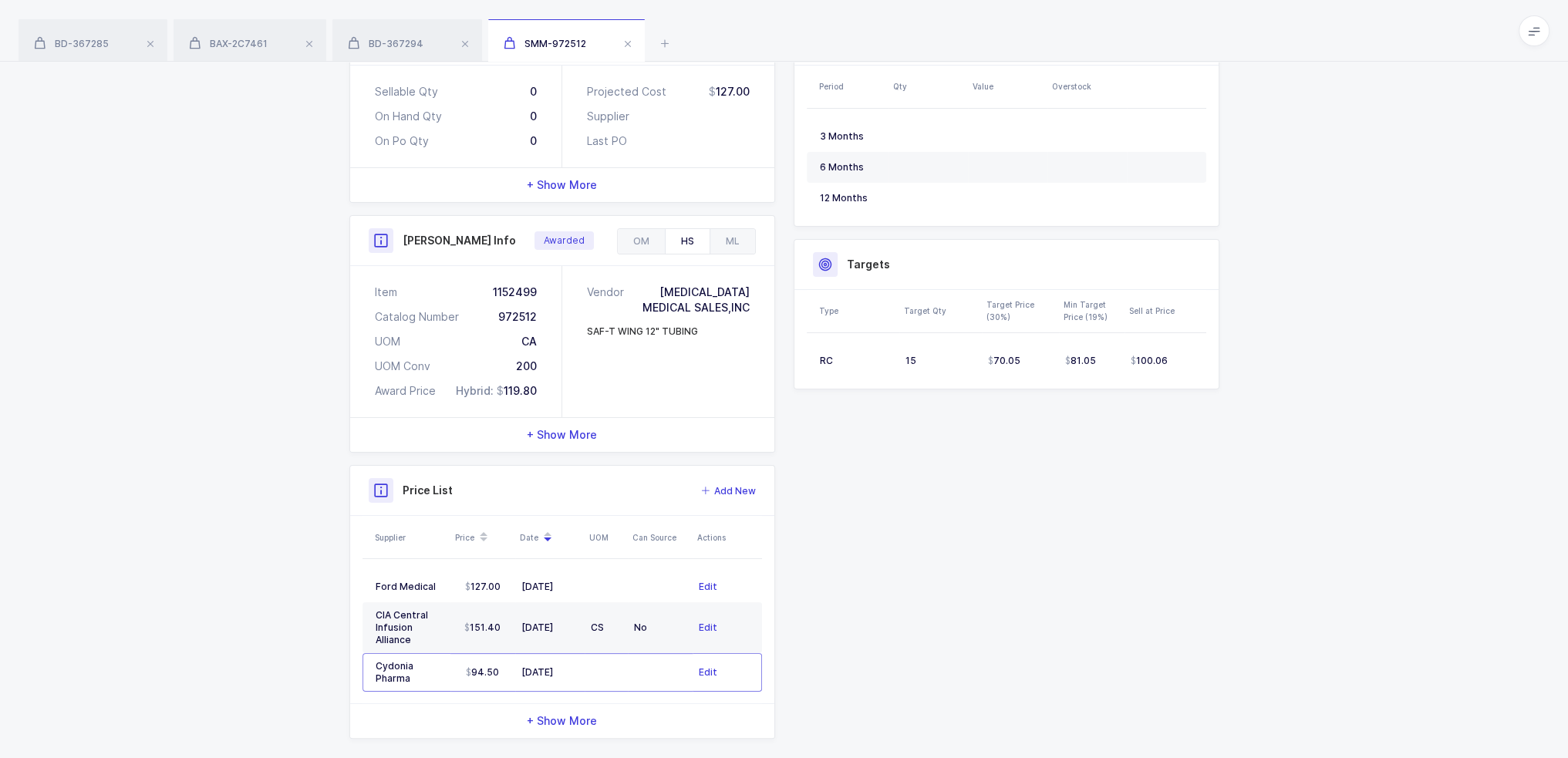
click at [607, 428] on div "+ Show More" at bounding box center [563, 434] width 424 height 34
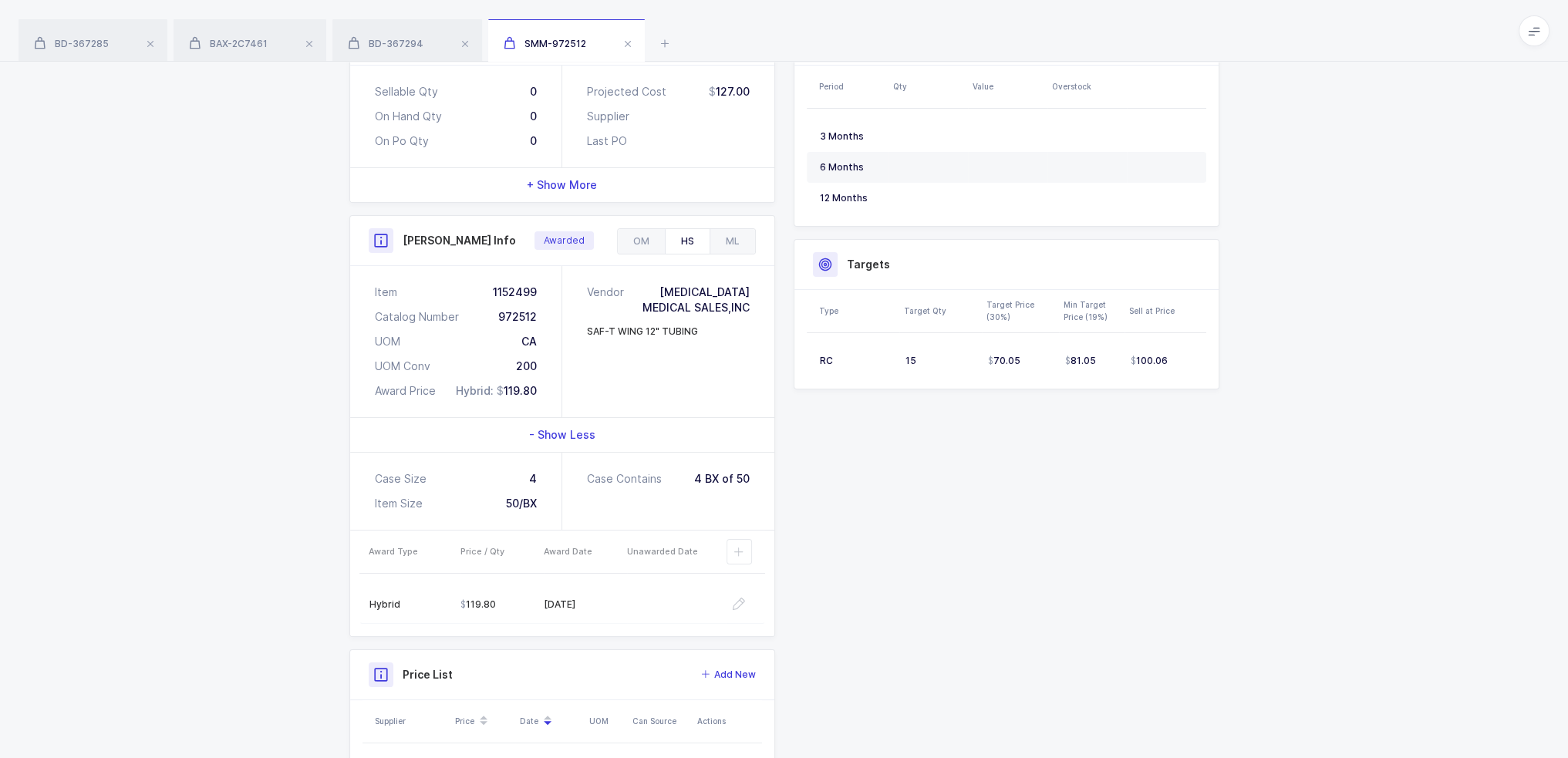
drag, startPoint x: 907, startPoint y: 581, endPoint x: 859, endPoint y: 596, distance: 50.3
click at [859, 596] on div "Quantity and Cost JT Sellable Qty 0 On Hand Qty 0 On Po Qty 0 Projected Cost 12…" at bounding box center [784, 468] width 889 height 908
click at [663, 43] on icon at bounding box center [665, 43] width 18 height 18
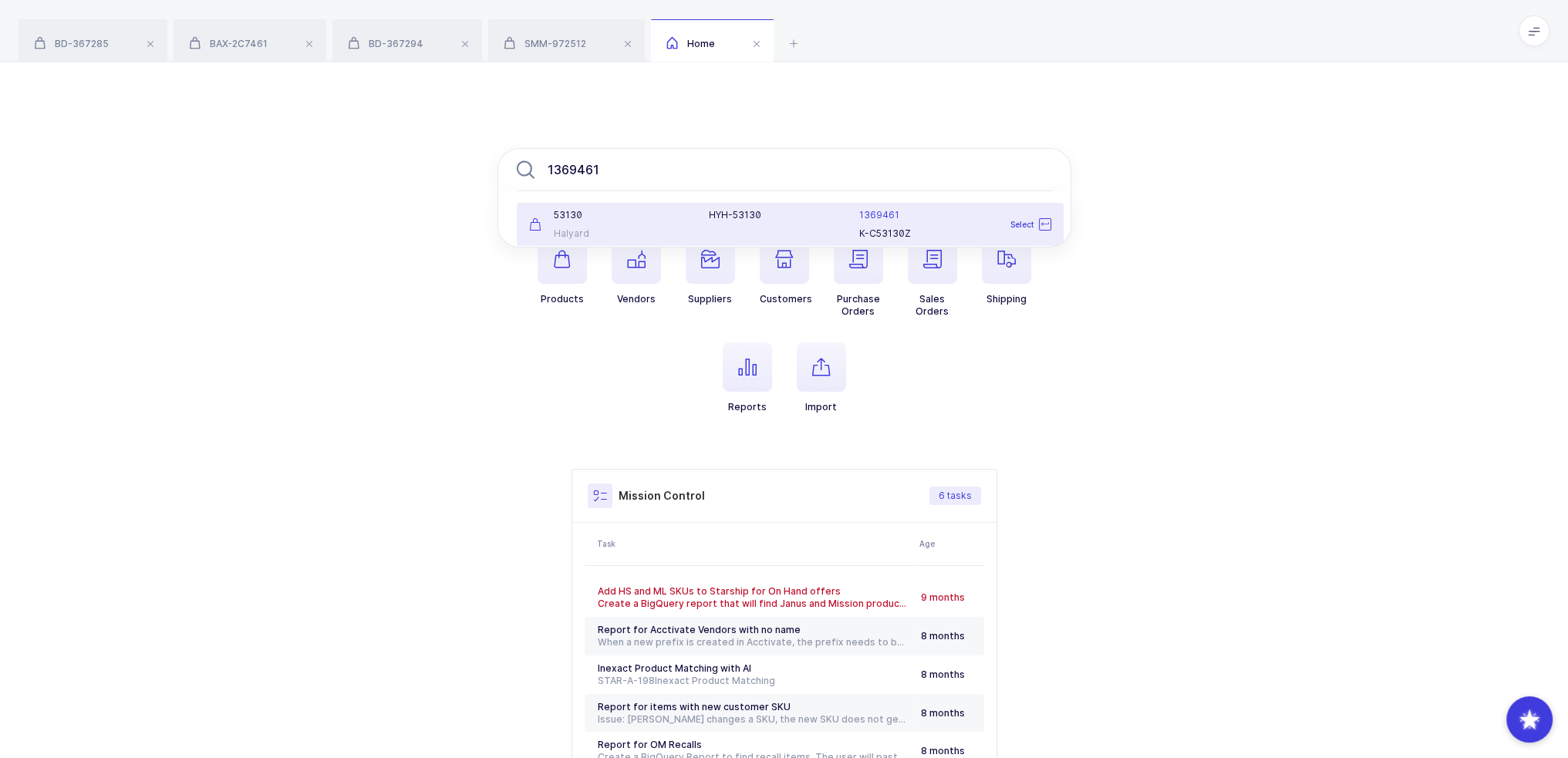
type input "1369461"
click at [689, 229] on div "Halyard" at bounding box center [610, 234] width 162 height 13
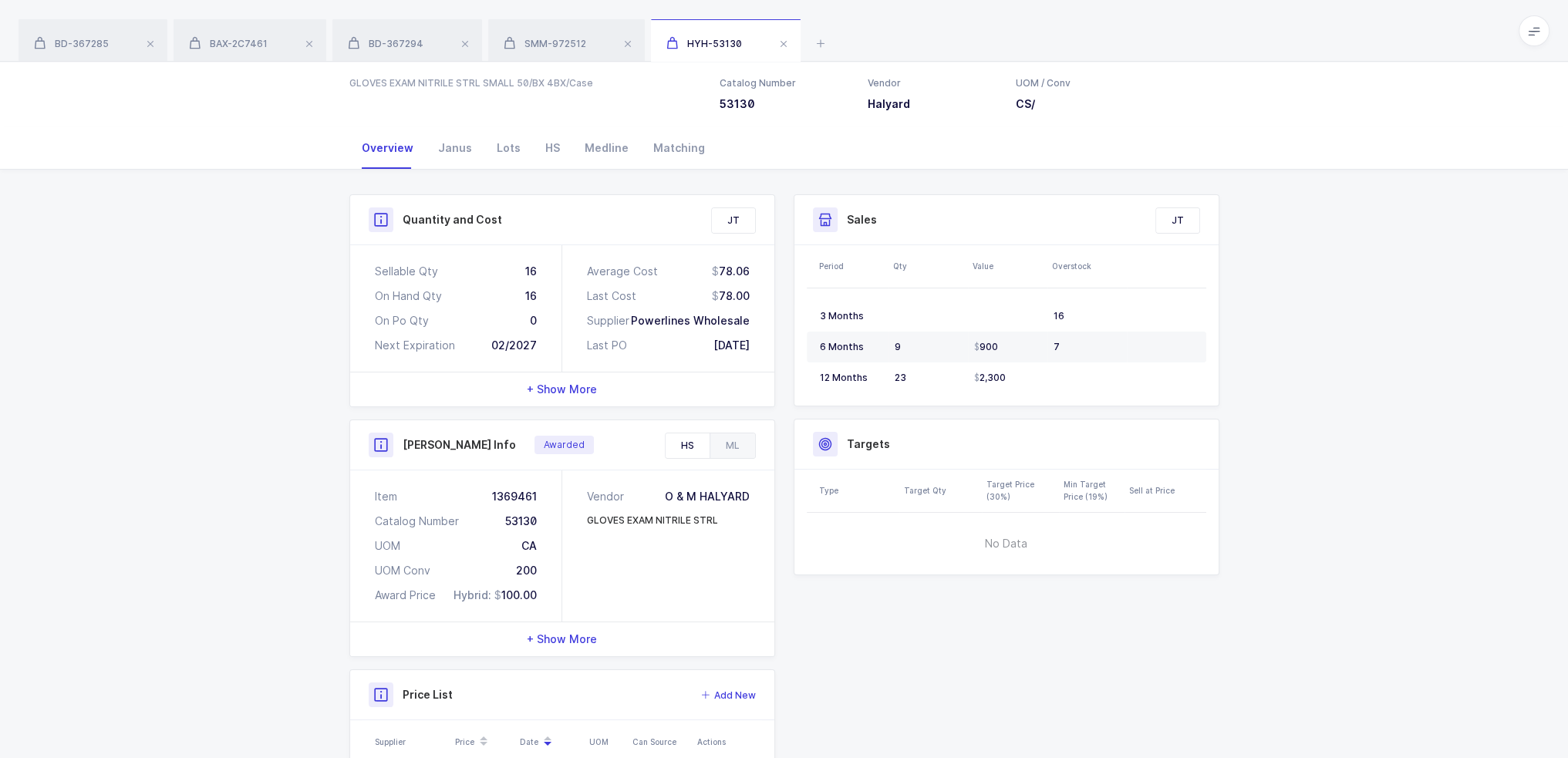
scroll to position [226, 0]
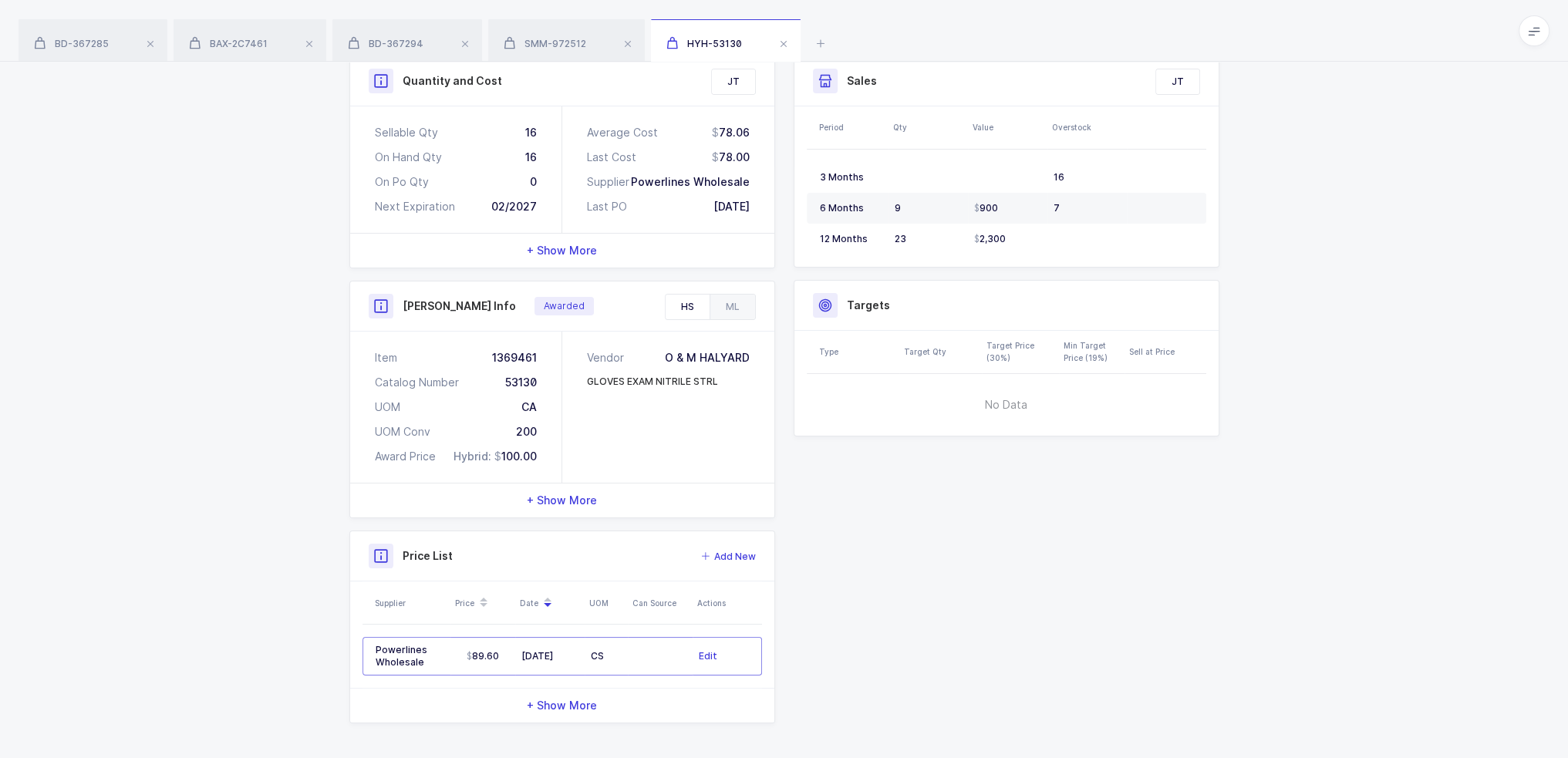
click at [573, 493] on span "+ Show More" at bounding box center [562, 500] width 70 height 16
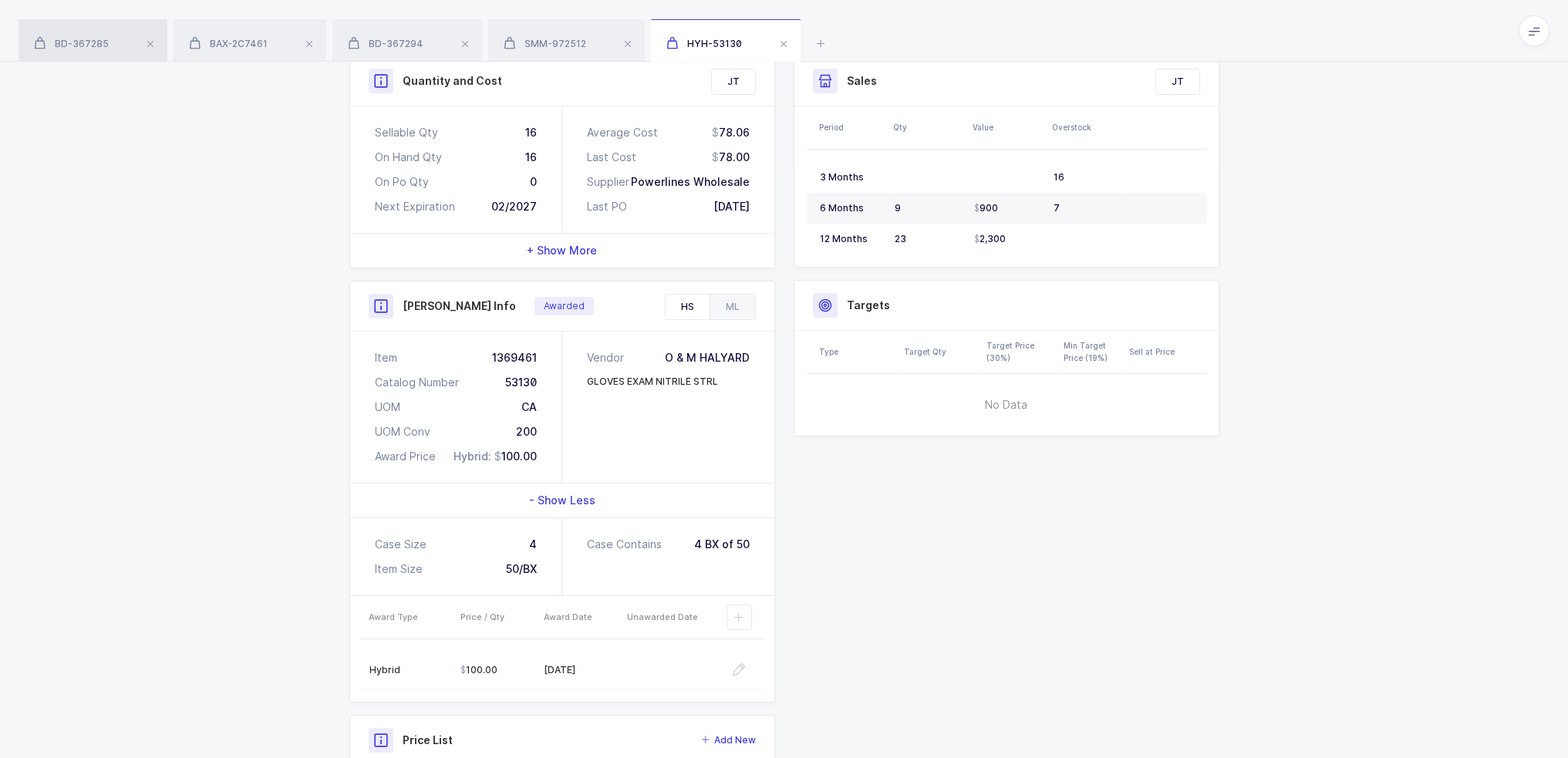
click at [98, 49] on span "BD-367285" at bounding box center [71, 44] width 75 height 12
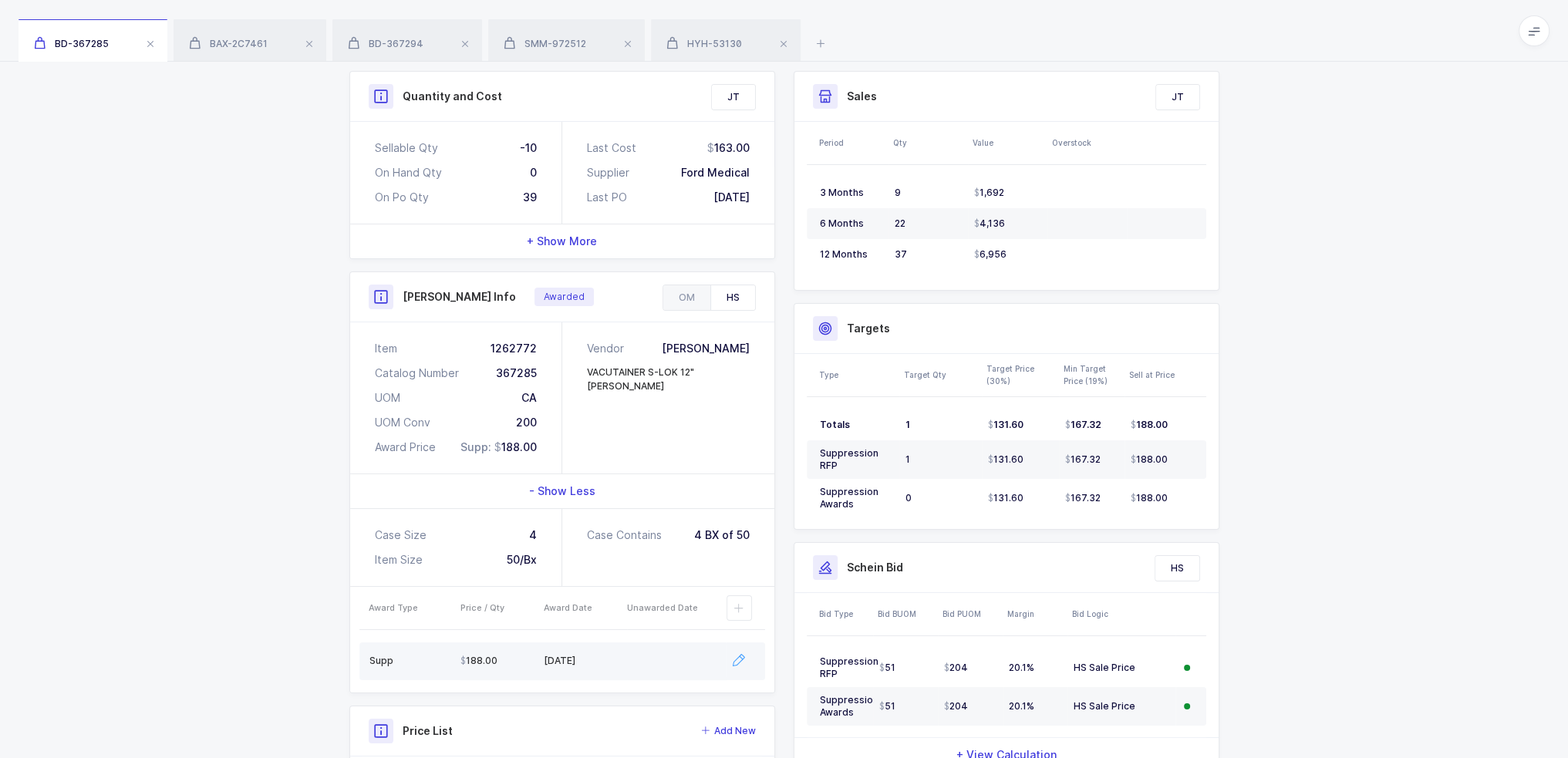
click at [744, 654] on icon "button" at bounding box center [739, 660] width 13 height 13
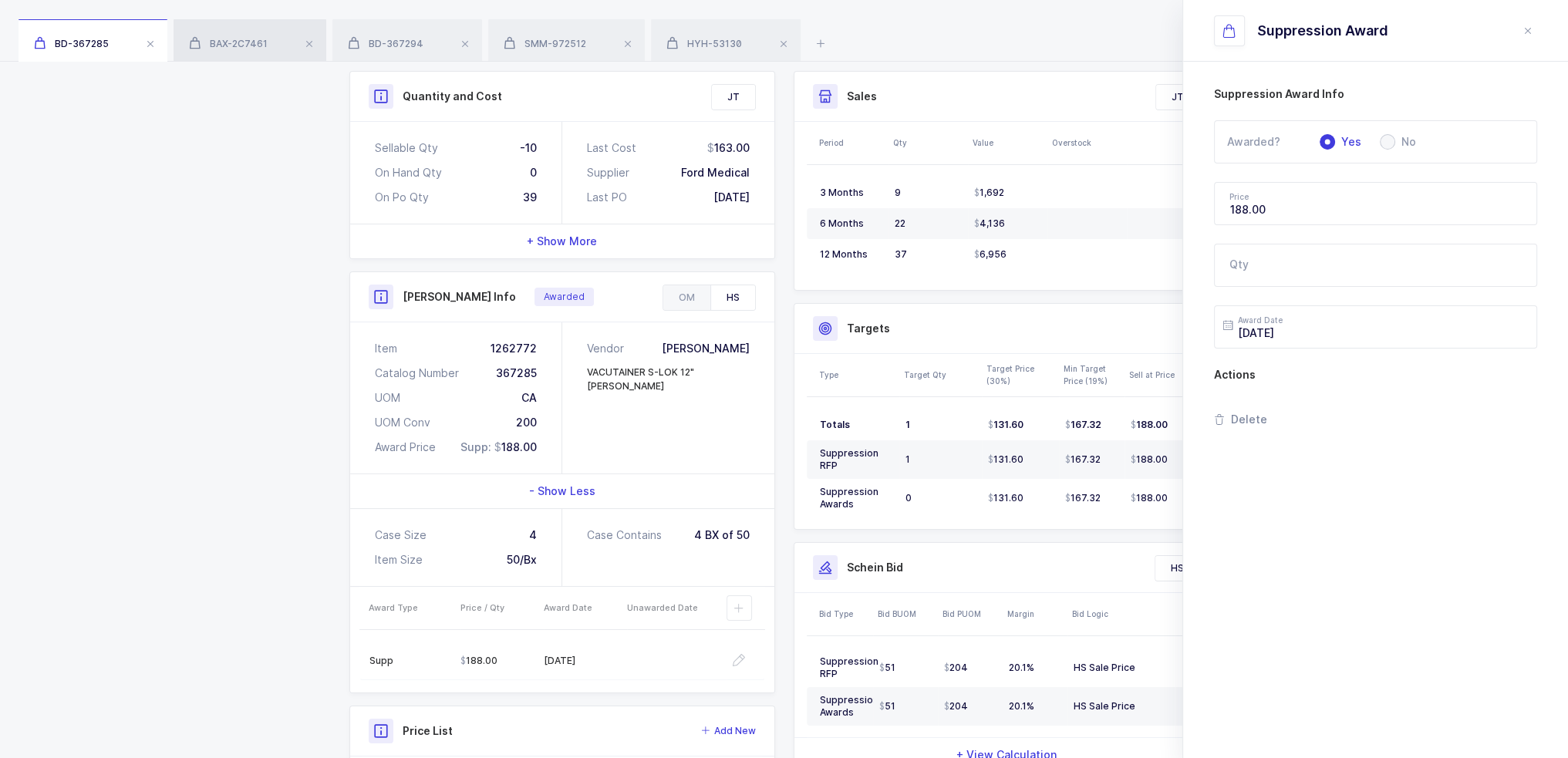
click at [272, 44] on div "BAX-2C7461" at bounding box center [249, 41] width 153 height 43
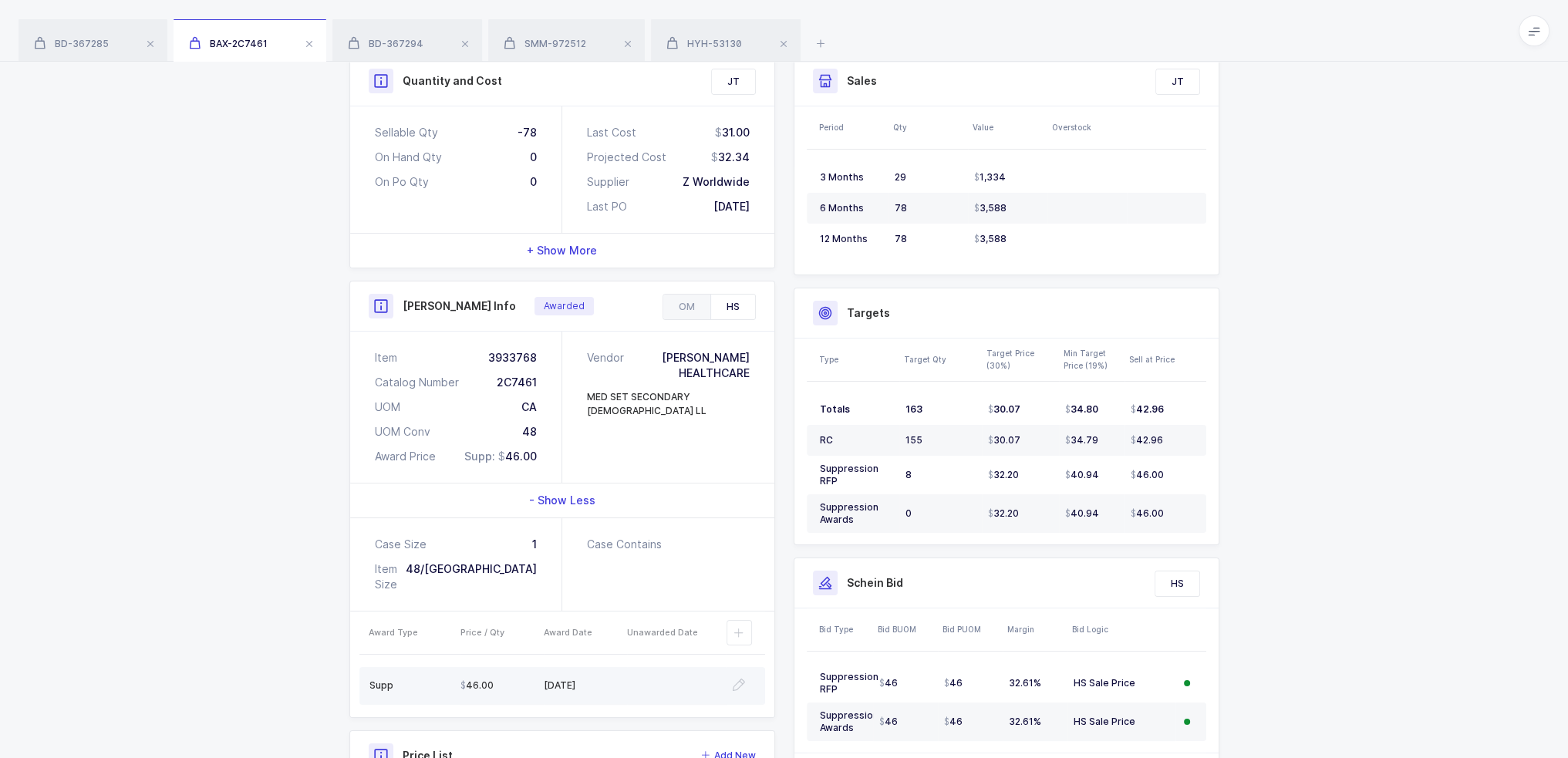
click at [728, 677] on div at bounding box center [739, 686] width 25 height 18
click at [742, 667] on td at bounding box center [746, 685] width 39 height 38
click at [752, 667] on td at bounding box center [746, 685] width 39 height 38
click at [740, 678] on icon "button" at bounding box center [739, 684] width 13 height 13
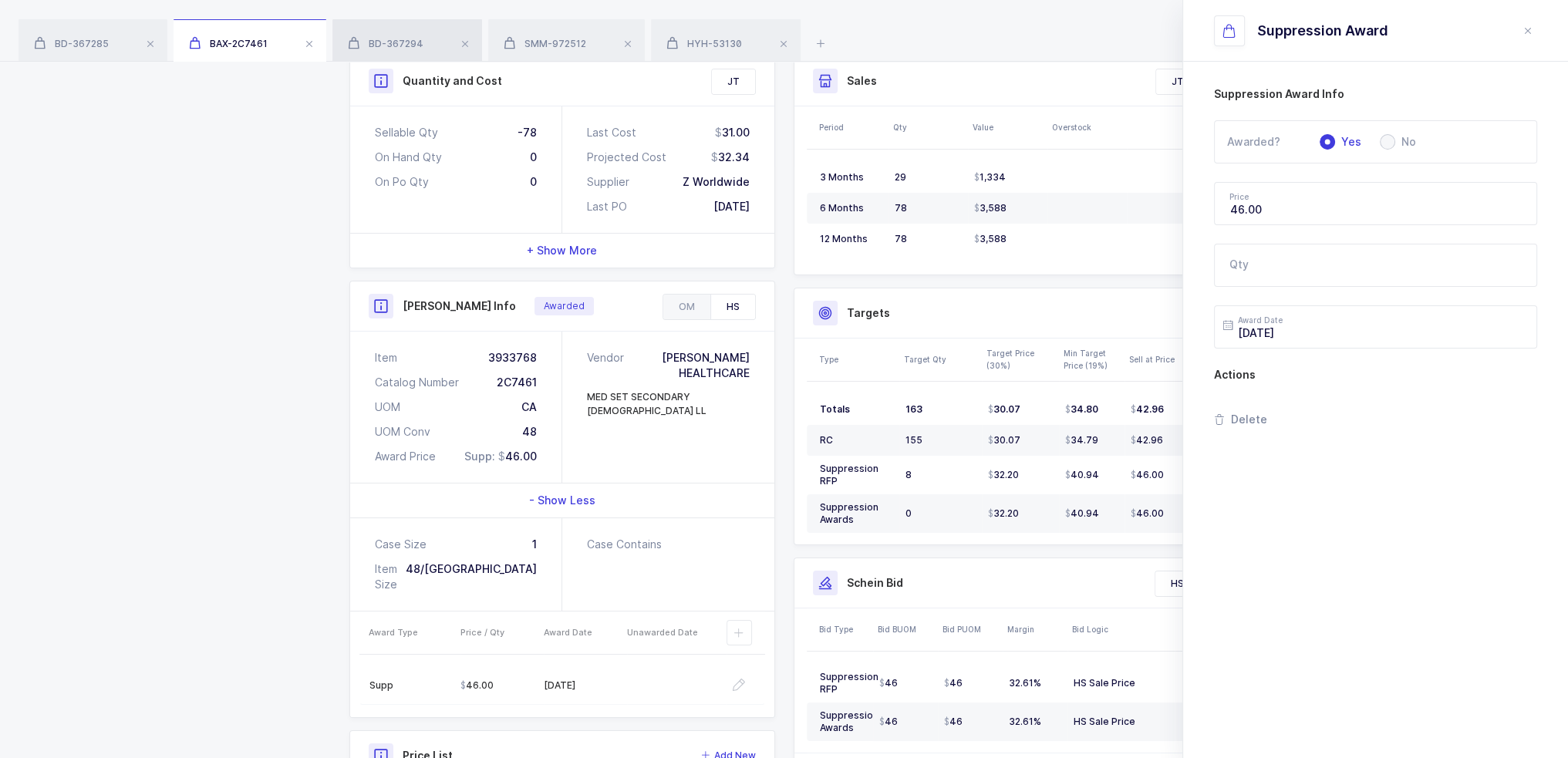
click at [390, 54] on div "BD-367294" at bounding box center [408, 41] width 150 height 43
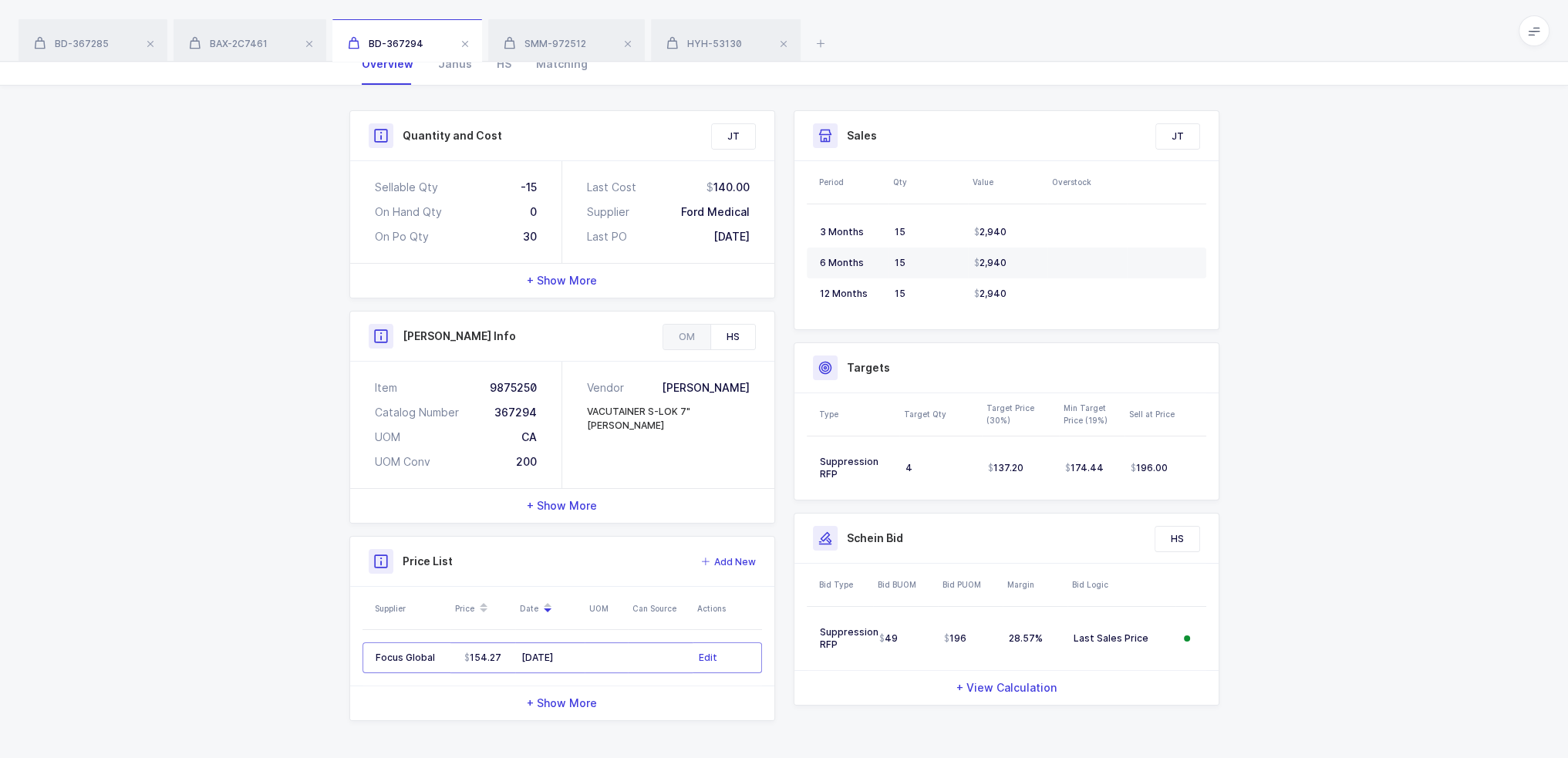
scroll to position [169, 0]
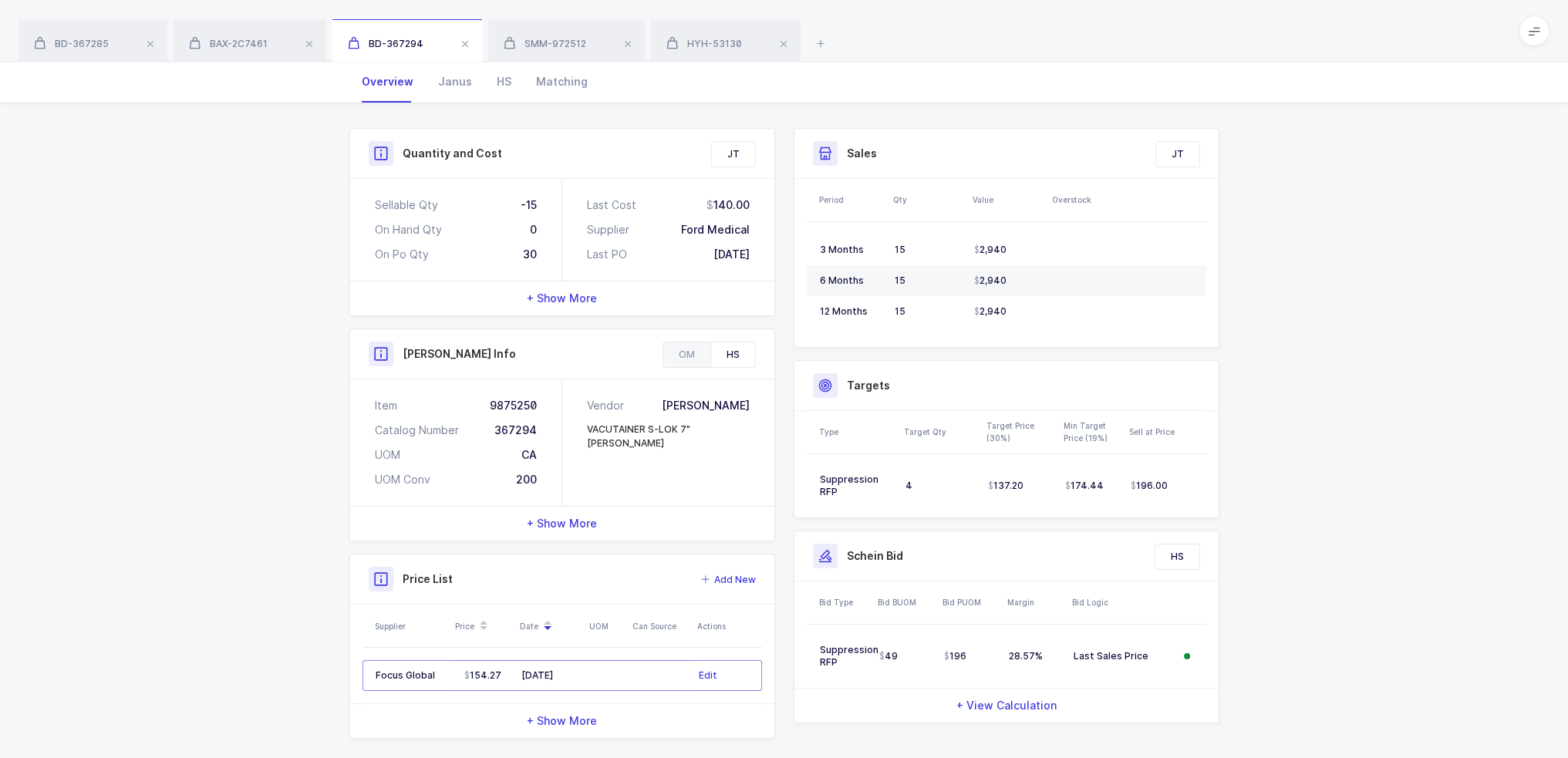
click at [641, 507] on div "+ Show More" at bounding box center [563, 523] width 424 height 34
drag, startPoint x: 457, startPoint y: 679, endPoint x: 535, endPoint y: 679, distance: 78.0
click at [535, 679] on tr "Supp 196.00 / 2 2025-06-10 2025-09-04" at bounding box center [562, 693] width 406 height 38
click at [535, 687] on div "196.00 / 2" at bounding box center [502, 693] width 84 height 13
click at [268, 47] on div "BAX-2C7461" at bounding box center [249, 41] width 153 height 43
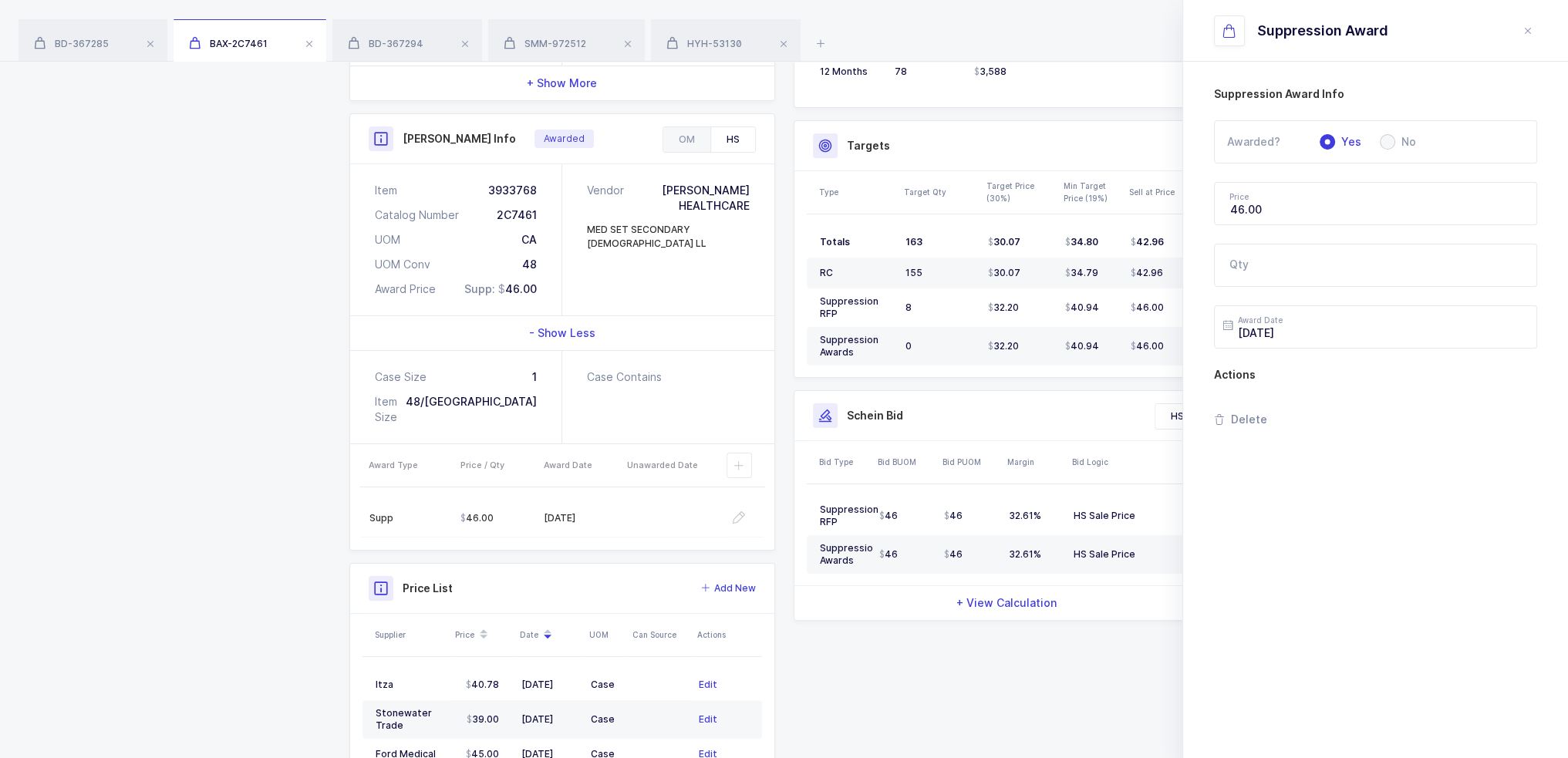
scroll to position [400, 0]
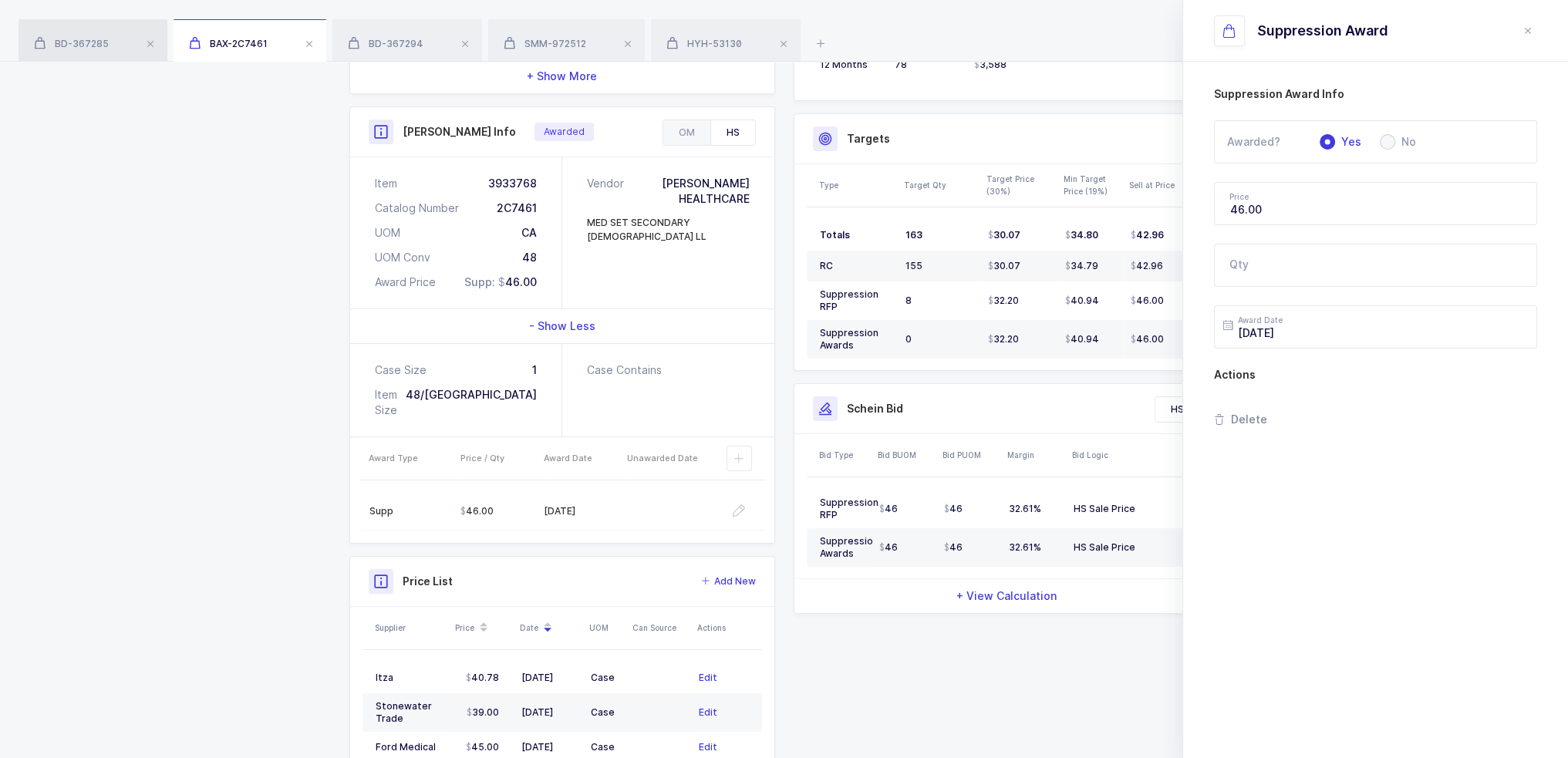
click at [106, 35] on div "BD-367285" at bounding box center [92, 41] width 149 height 43
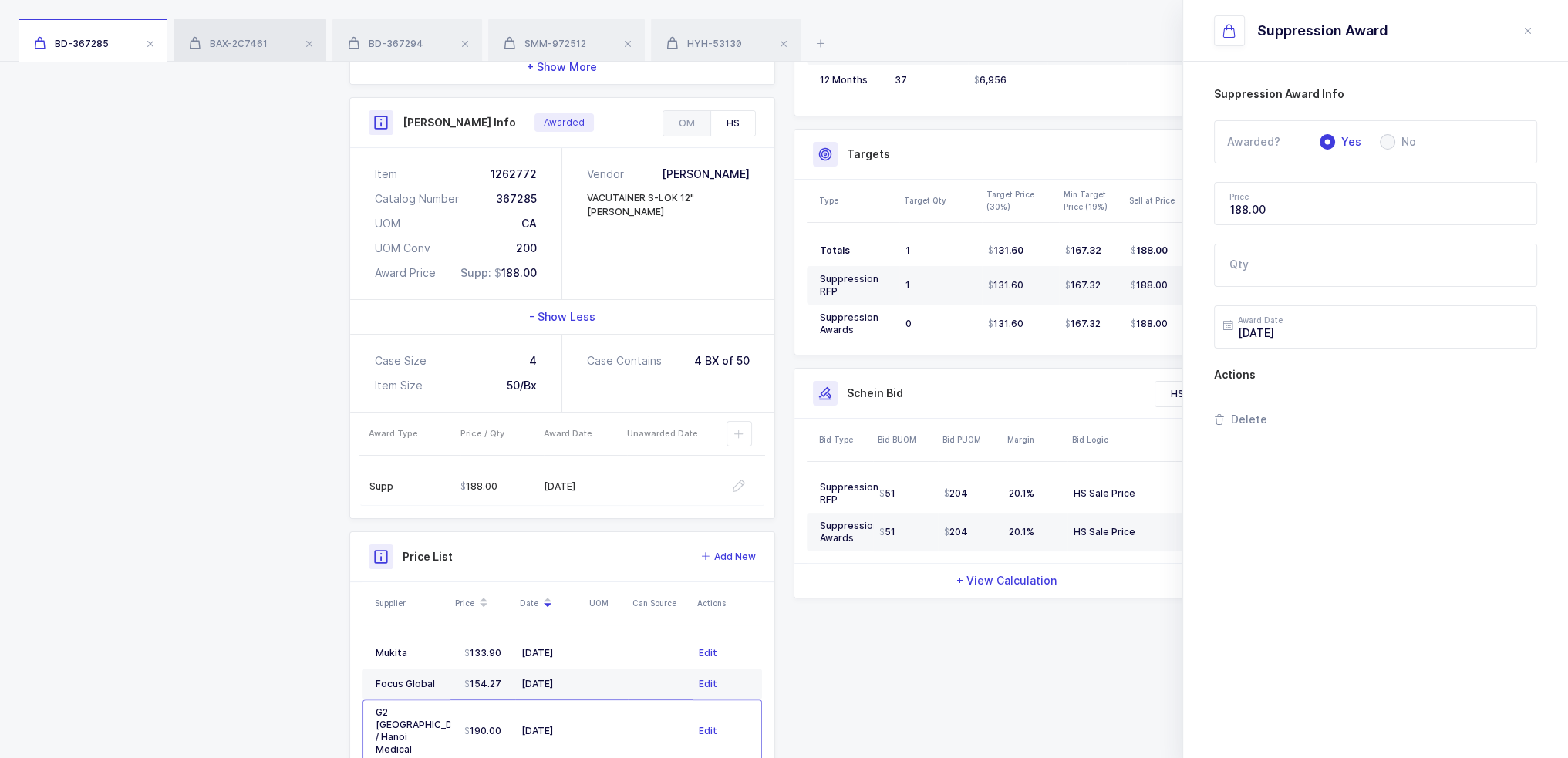
click at [269, 45] on div "BAX-2C7461" at bounding box center [249, 41] width 153 height 43
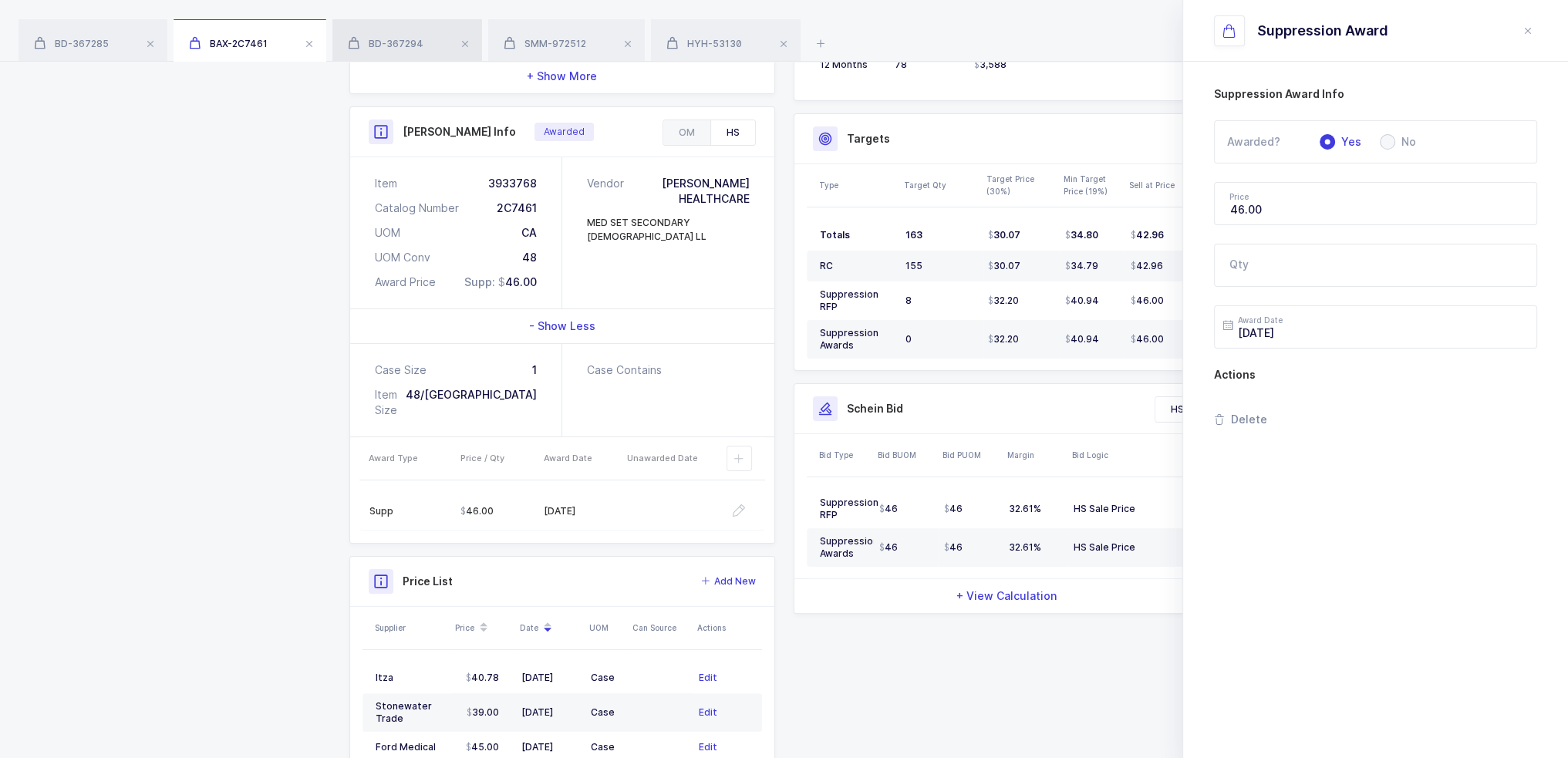
click at [398, 49] on span "BD-367294" at bounding box center [385, 44] width 76 height 12
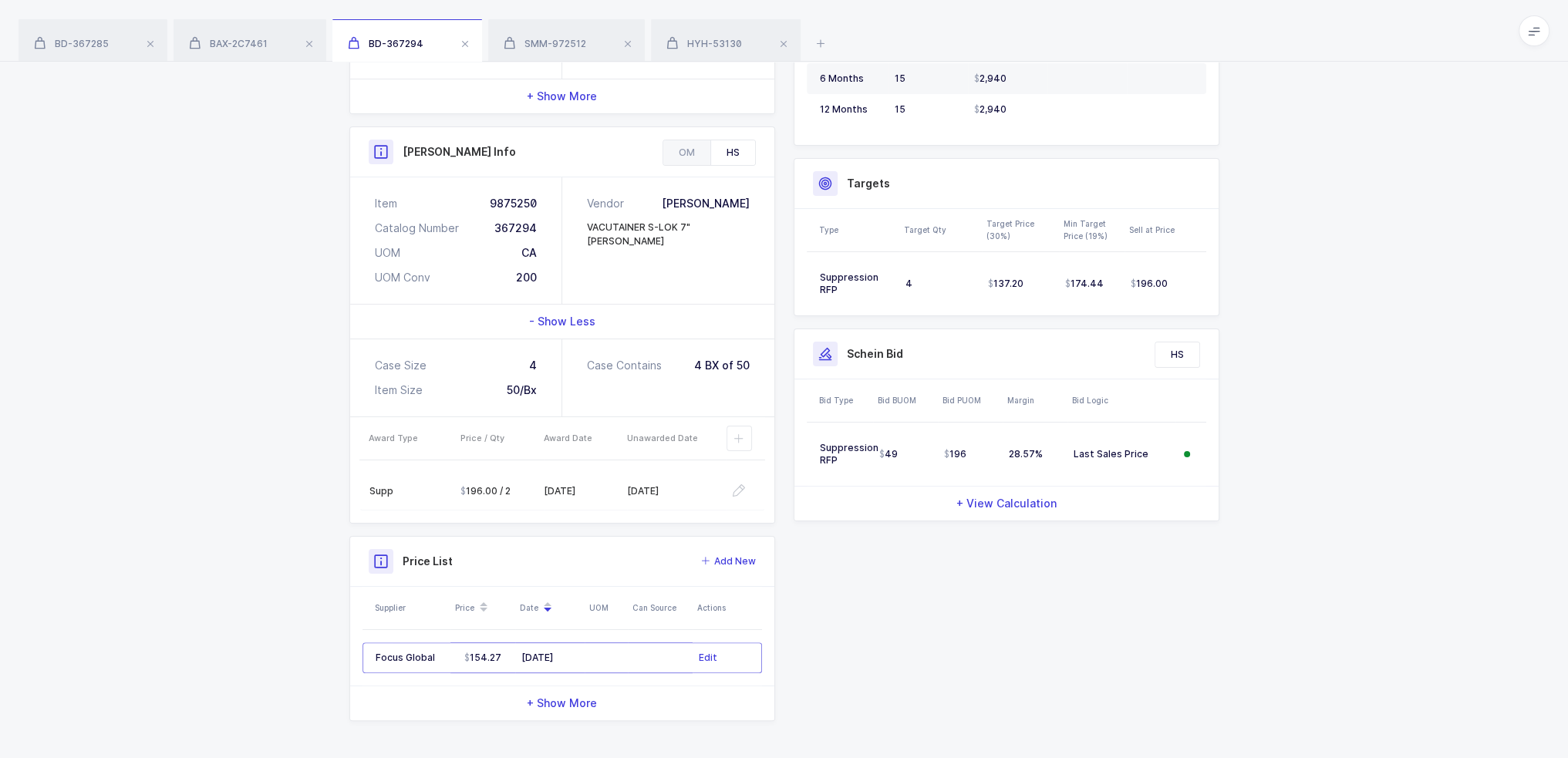
scroll to position [351, 0]
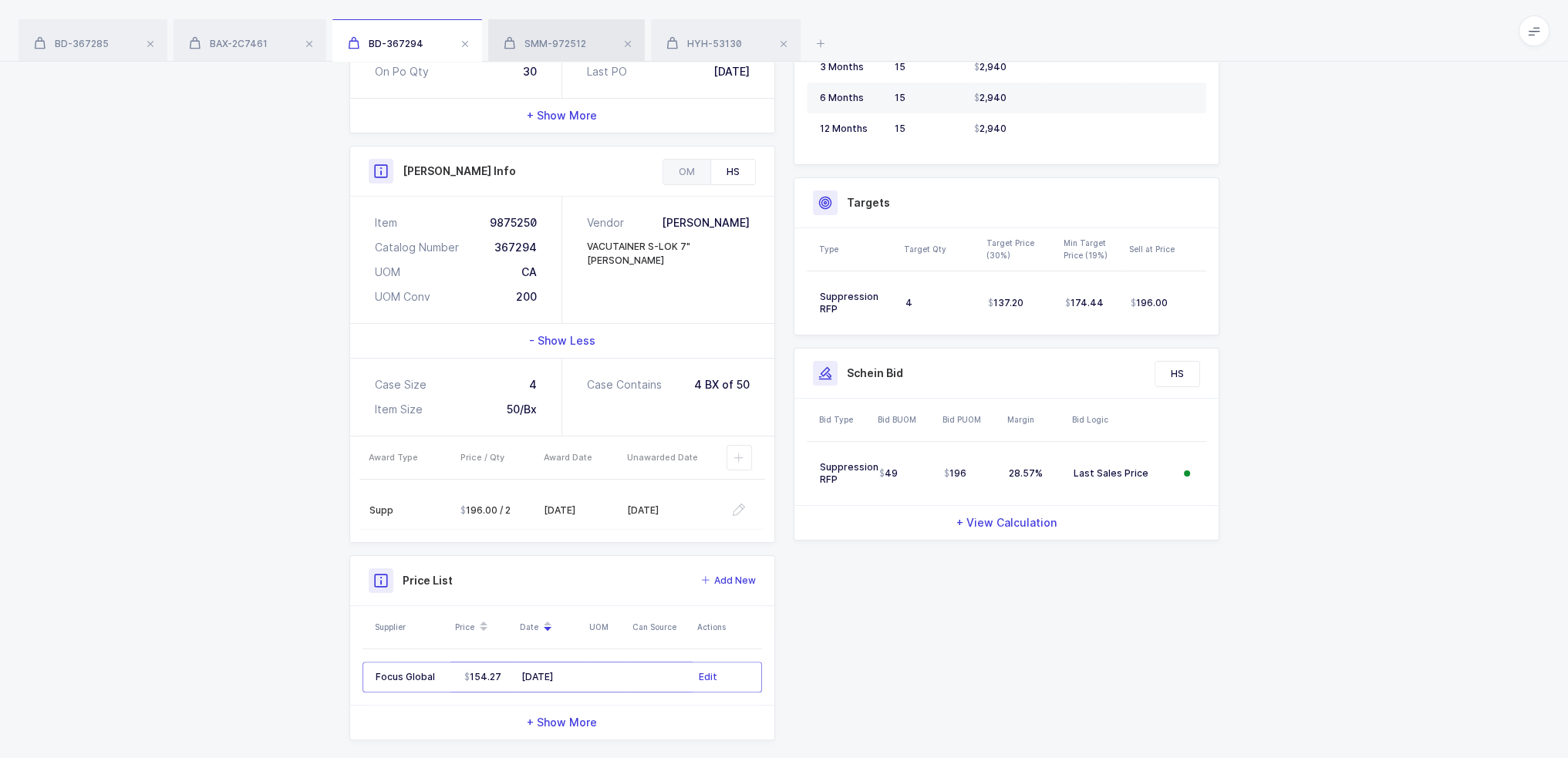
click at [529, 51] on div "SMM-972512" at bounding box center [566, 41] width 157 height 43
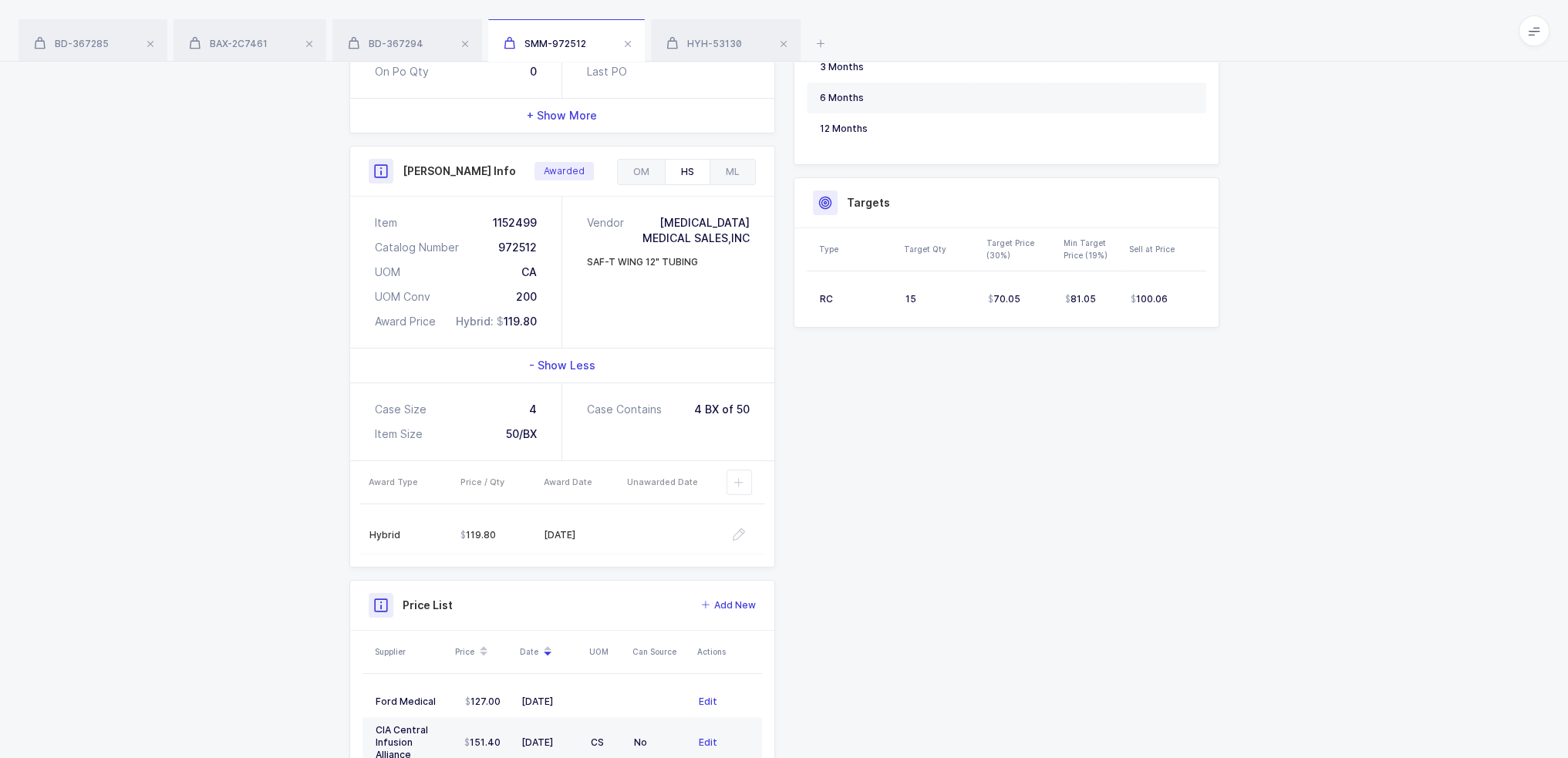
drag, startPoint x: 642, startPoint y: 518, endPoint x: 325, endPoint y: 525, distance: 317.1
click at [325, 525] on div "Quantity and Cost JT Sellable Qty 0 On Hand Qty 0 On Po Qty 0 Projected Cost 12…" at bounding box center [784, 405] width 1568 height 970
drag, startPoint x: 322, startPoint y: 524, endPoint x: 934, endPoint y: 521, distance: 612.0
click at [929, 521] on div "Quantity and Cost JT Sellable Qty 0 On Hand Qty 0 On Po Qty 0 Projected Cost 12…" at bounding box center [784, 405] width 1568 height 970
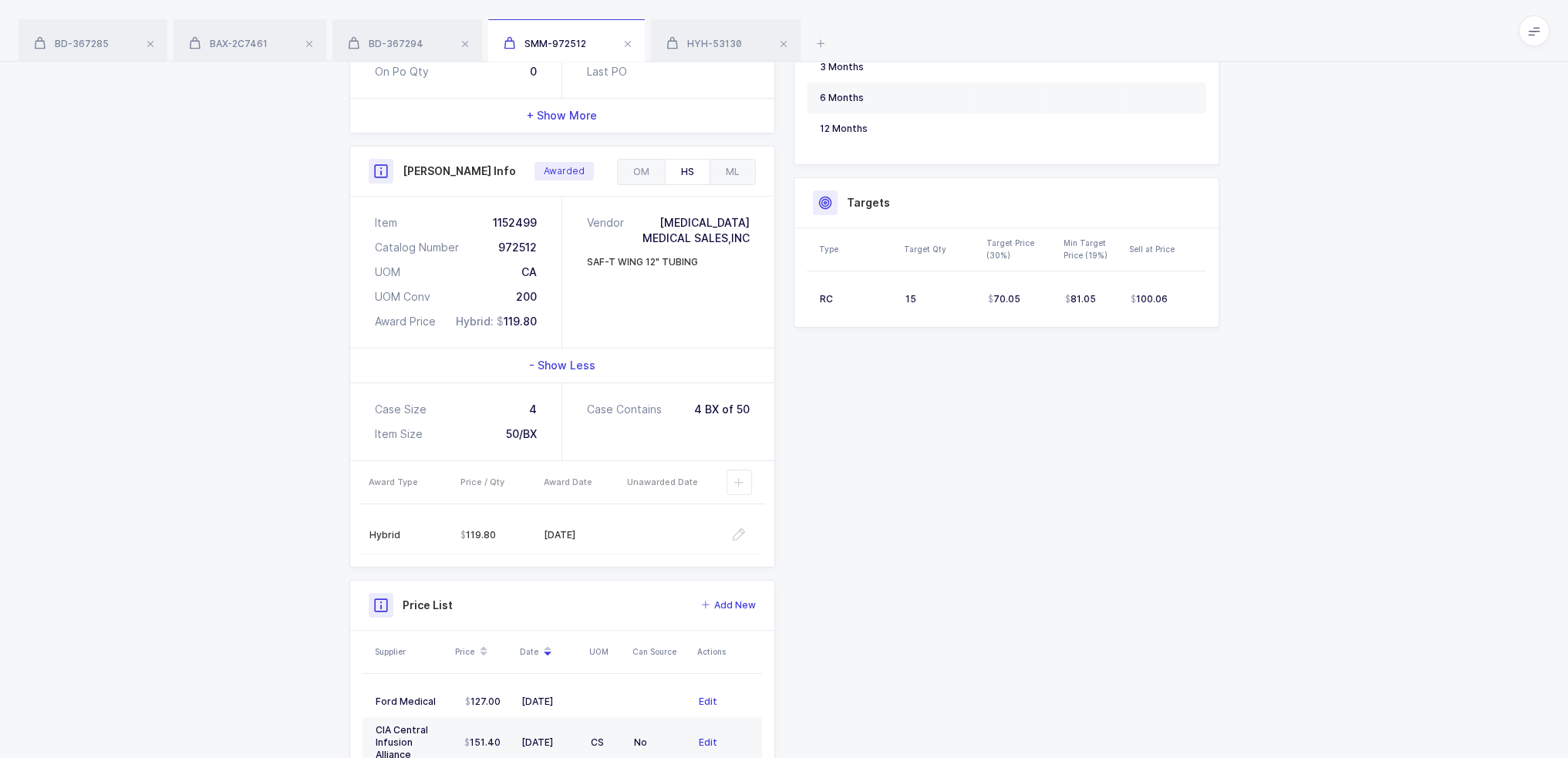
click at [934, 521] on div "Quantity and Cost JT Sellable Qty 0 On Hand Qty 0 On Po Qty 0 Projected Cost 12…" at bounding box center [784, 399] width 889 height 908
drag, startPoint x: 926, startPoint y: 521, endPoint x: 240, endPoint y: 487, distance: 686.8
click at [241, 487] on div "Quantity and Cost JT Sellable Qty 0 On Hand Qty 0 On Po Qty 0 Projected Cost 12…" at bounding box center [784, 405] width 1568 height 970
click at [240, 487] on div "Quantity and Cost JT Sellable Qty 0 On Hand Qty 0 On Po Qty 0 Projected Cost 12…" at bounding box center [784, 405] width 1568 height 970
click at [818, 31] on div "BD-367285 BAX-2C7461 BD-367294 SMM-972512 HYH-53130" at bounding box center [784, 30] width 1568 height 61
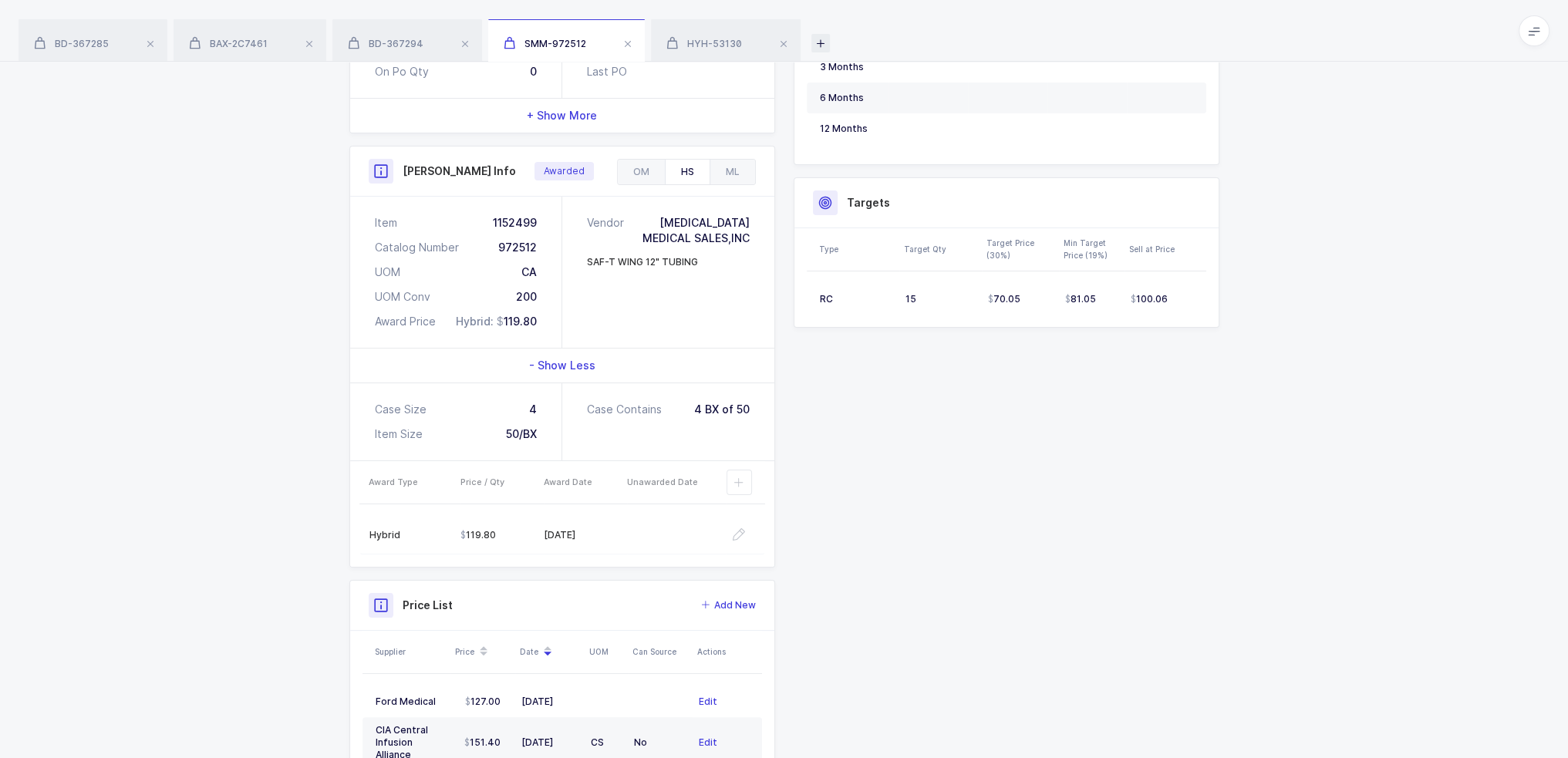
click at [818, 36] on icon at bounding box center [820, 43] width 18 height 18
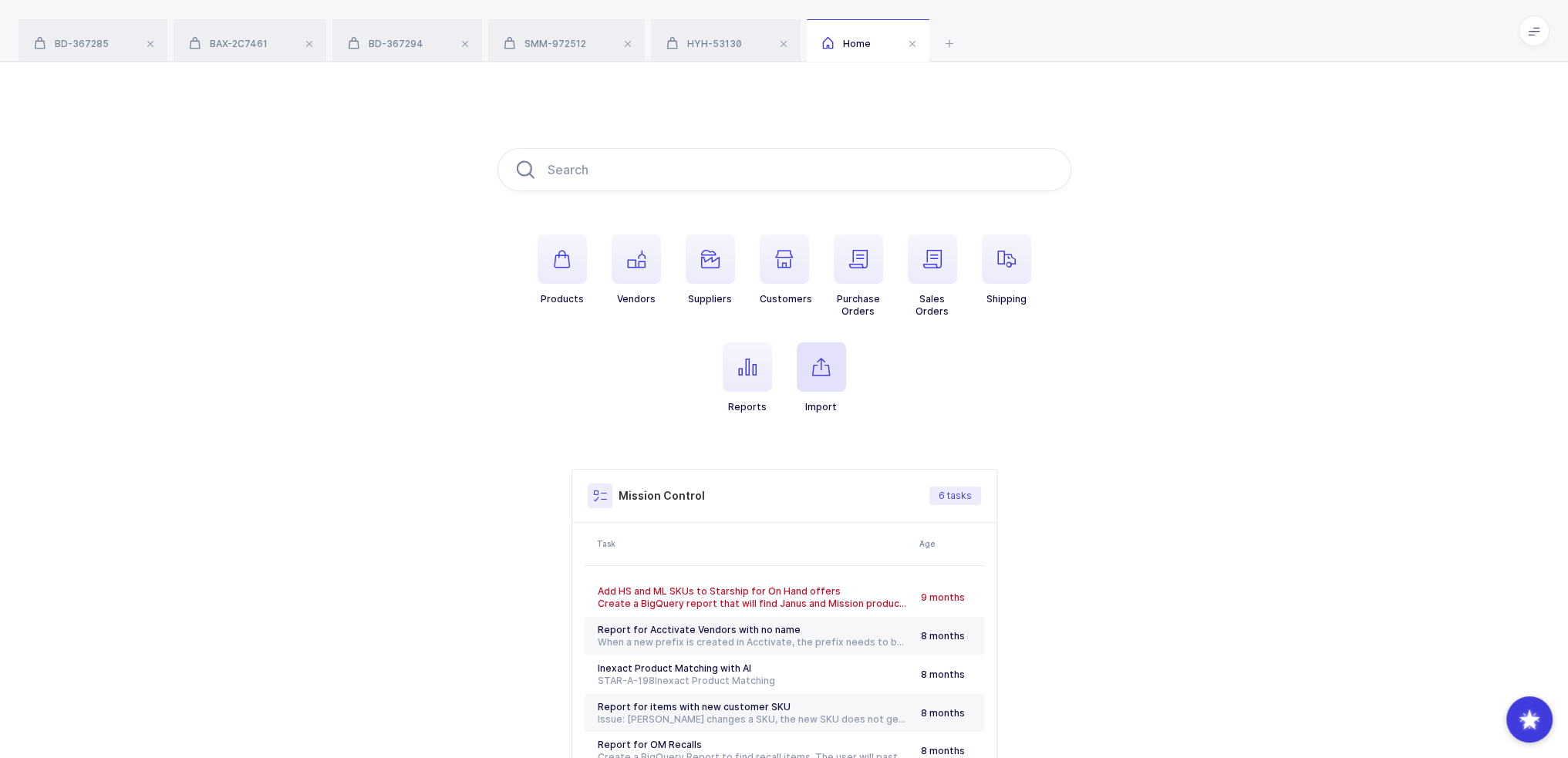
click at [825, 370] on icon "button" at bounding box center [820, 367] width 18 height 18
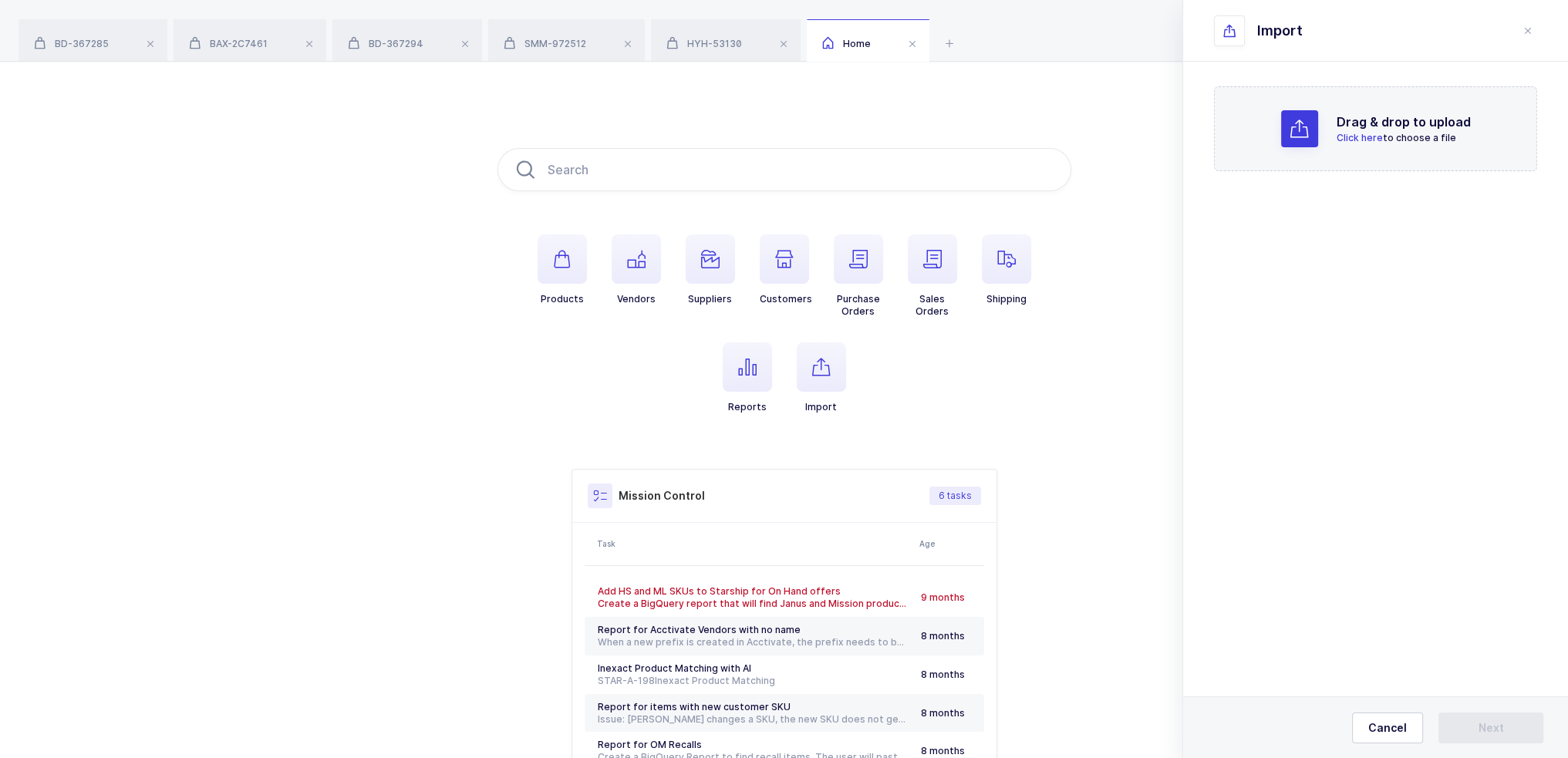
click at [1329, 102] on div "Drag & drop to upload Click here to choose a file" at bounding box center [1375, 128] width 323 height 85
click at [1496, 730] on span "Next" at bounding box center [1491, 728] width 25 height 16
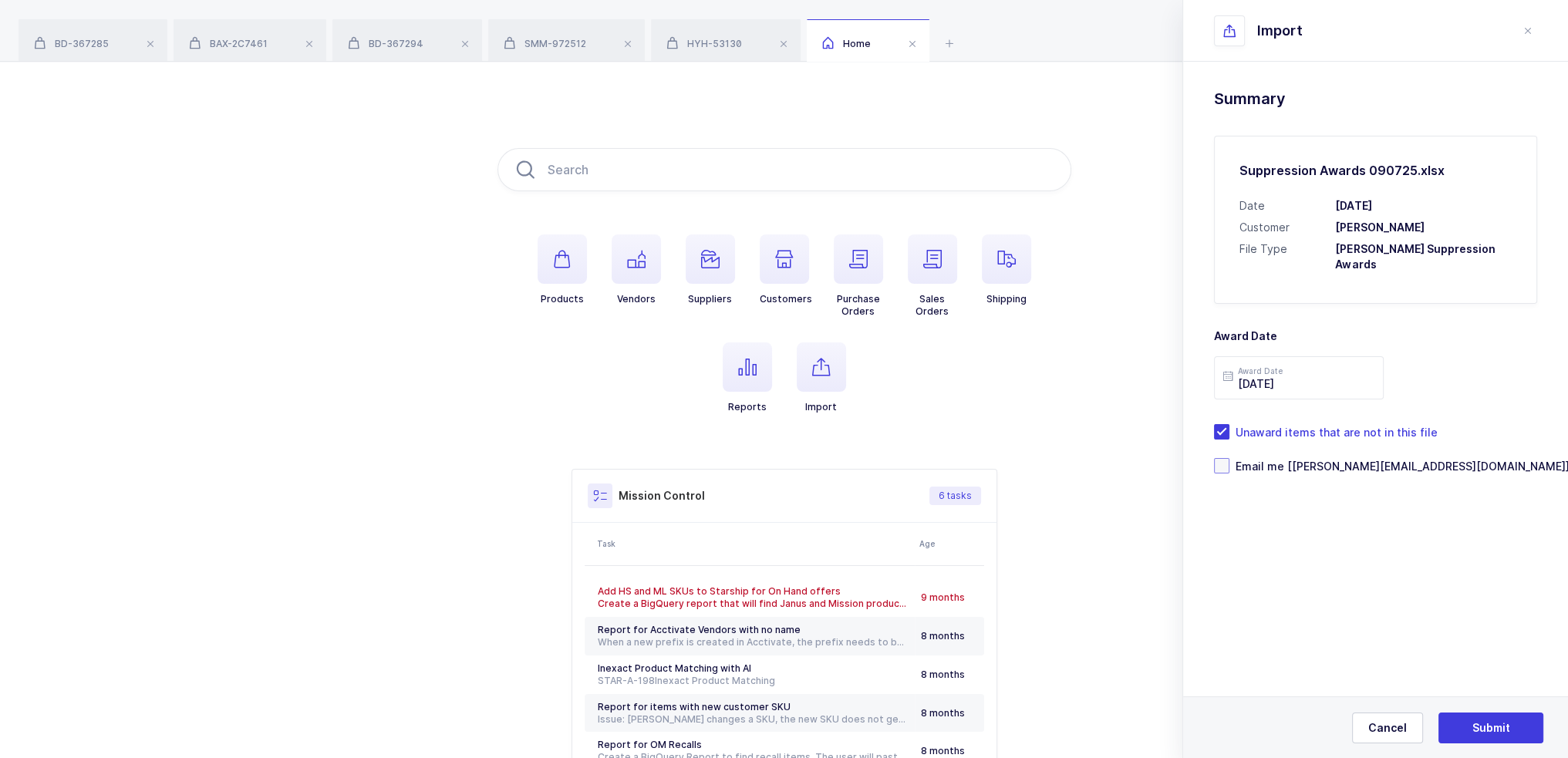
click at [1330, 466] on span "Email me [[PERSON_NAME][EMAIL_ADDRESS][DOMAIN_NAME]]" at bounding box center [1399, 465] width 340 height 15
click at [1229, 458] on input "Email me [[PERSON_NAME][EMAIL_ADDRESS][DOMAIN_NAME]]" at bounding box center [1229, 458] width 0 height 0
click at [1504, 734] on span "Submit" at bounding box center [1491, 728] width 38 height 16
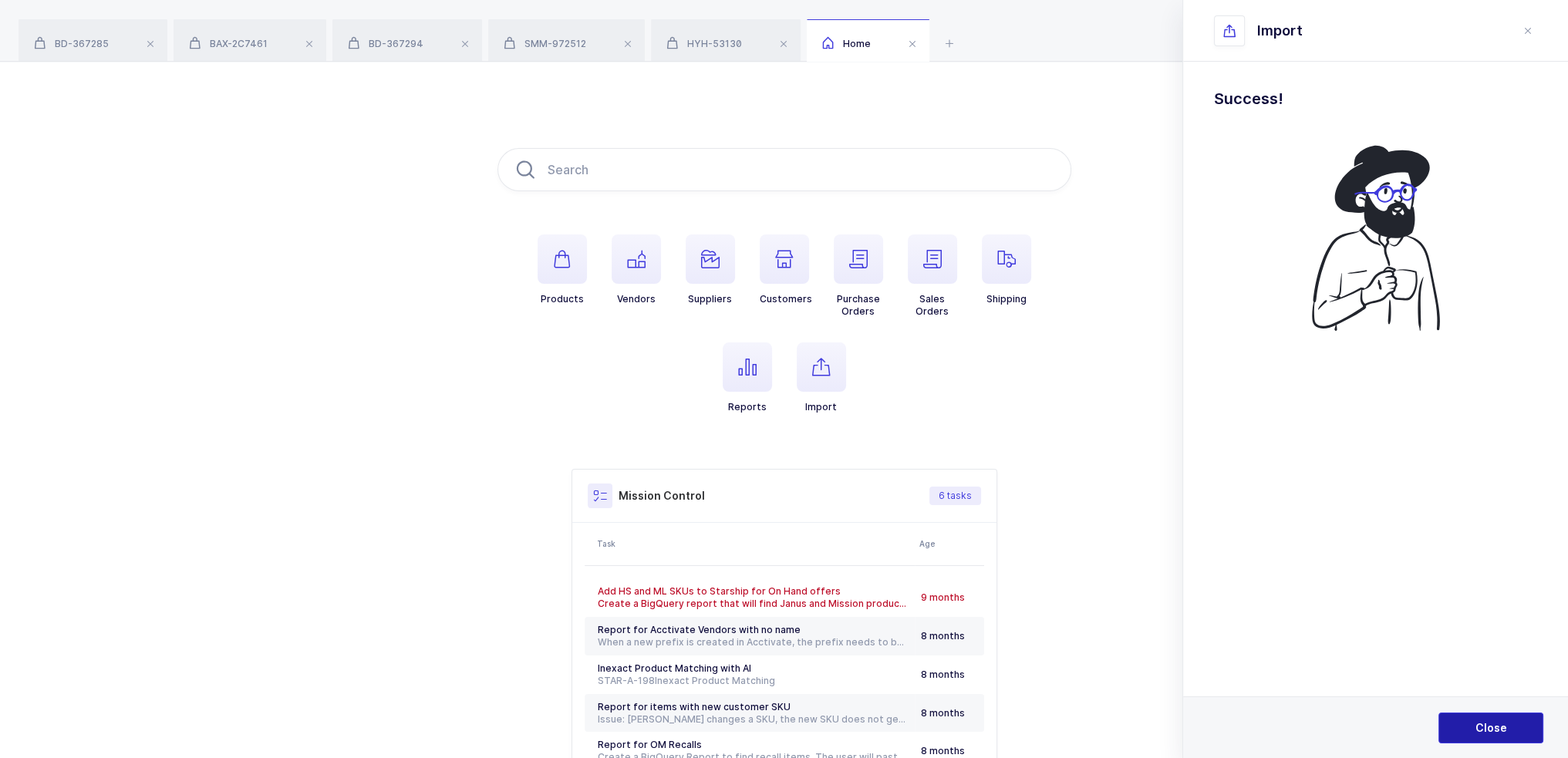
click at [1504, 734] on span "Close" at bounding box center [1491, 728] width 31 height 16
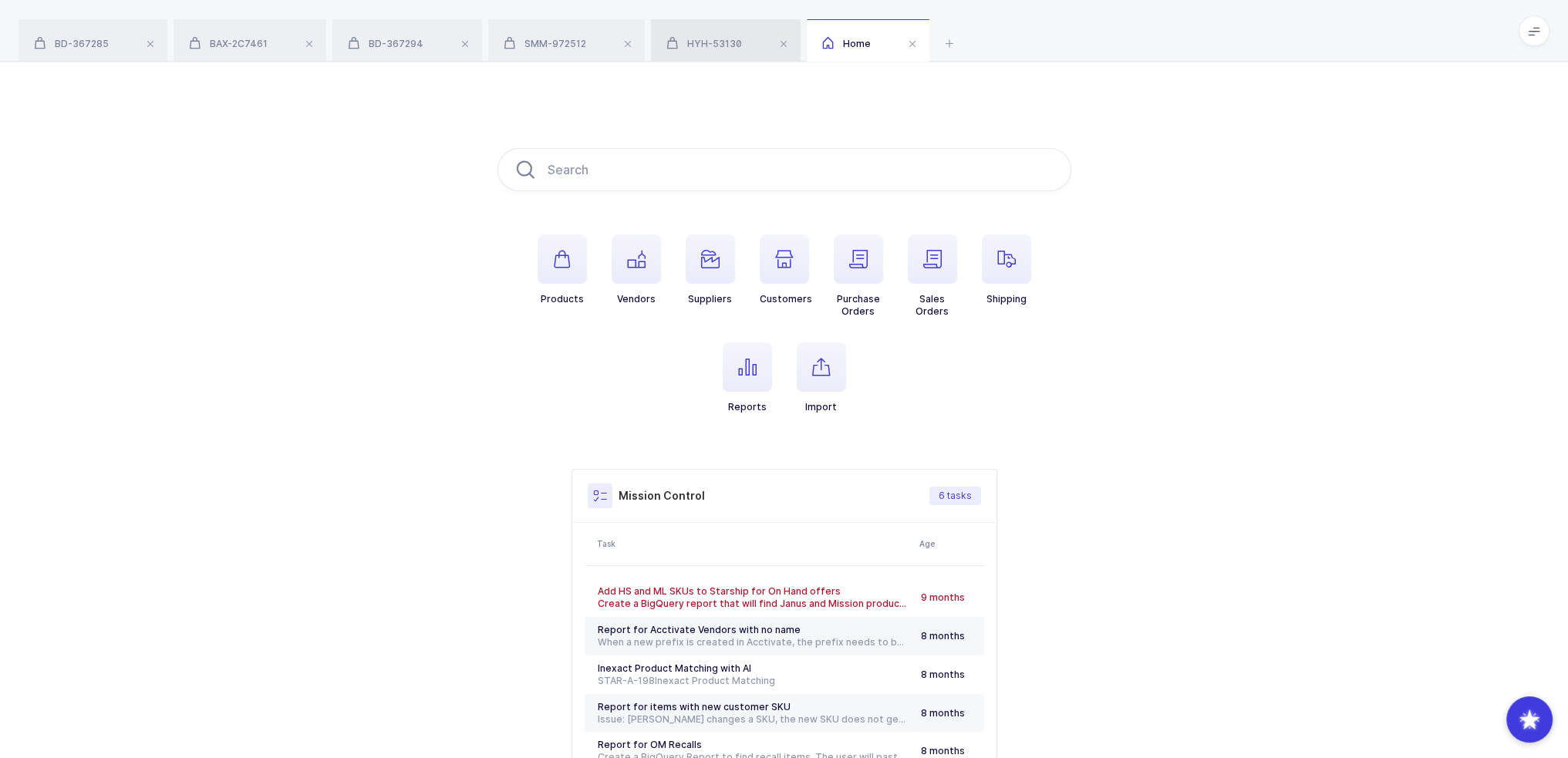
click at [709, 24] on div "HYH-53130" at bounding box center [726, 41] width 150 height 43
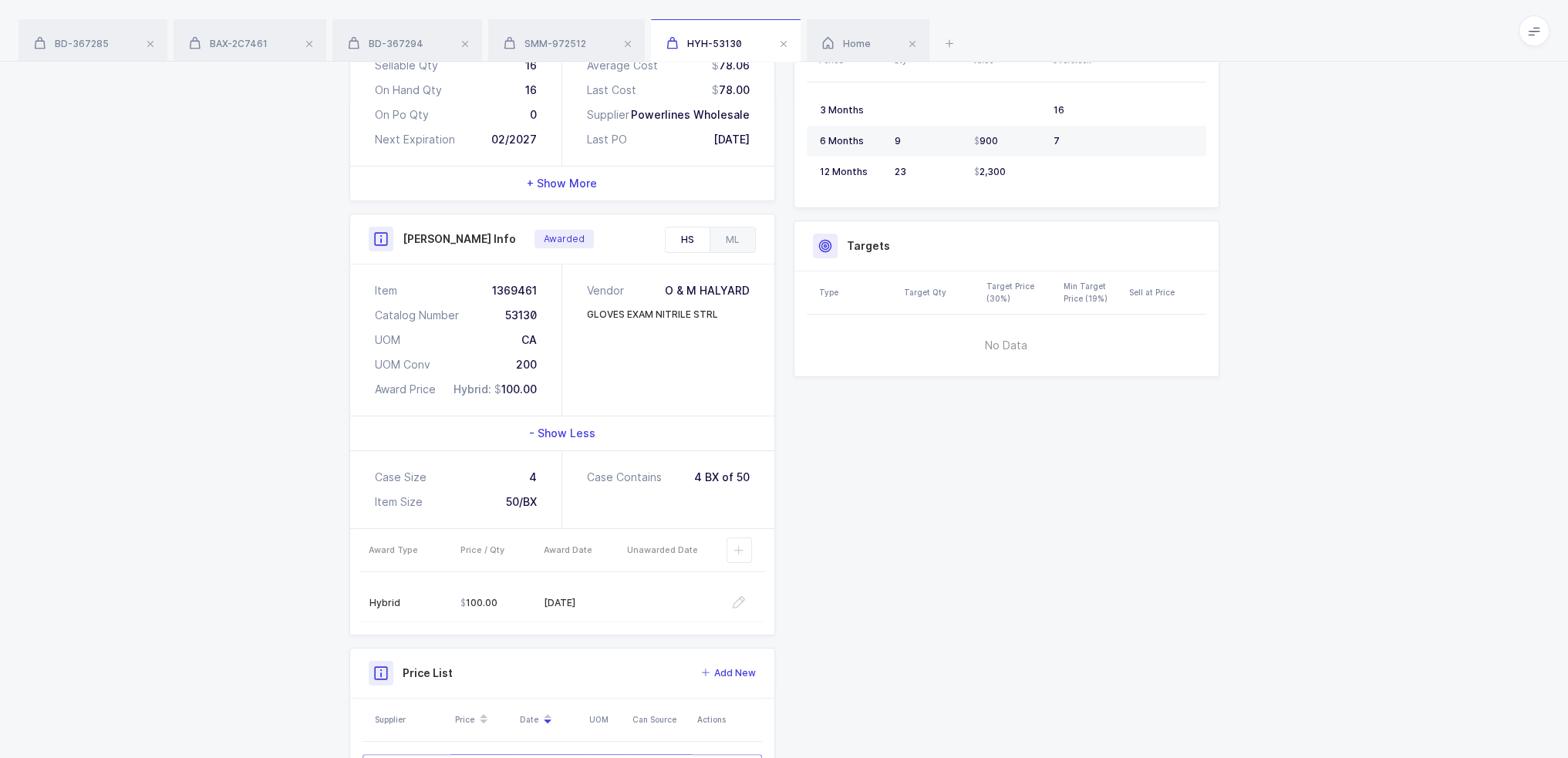
scroll to position [308, 0]
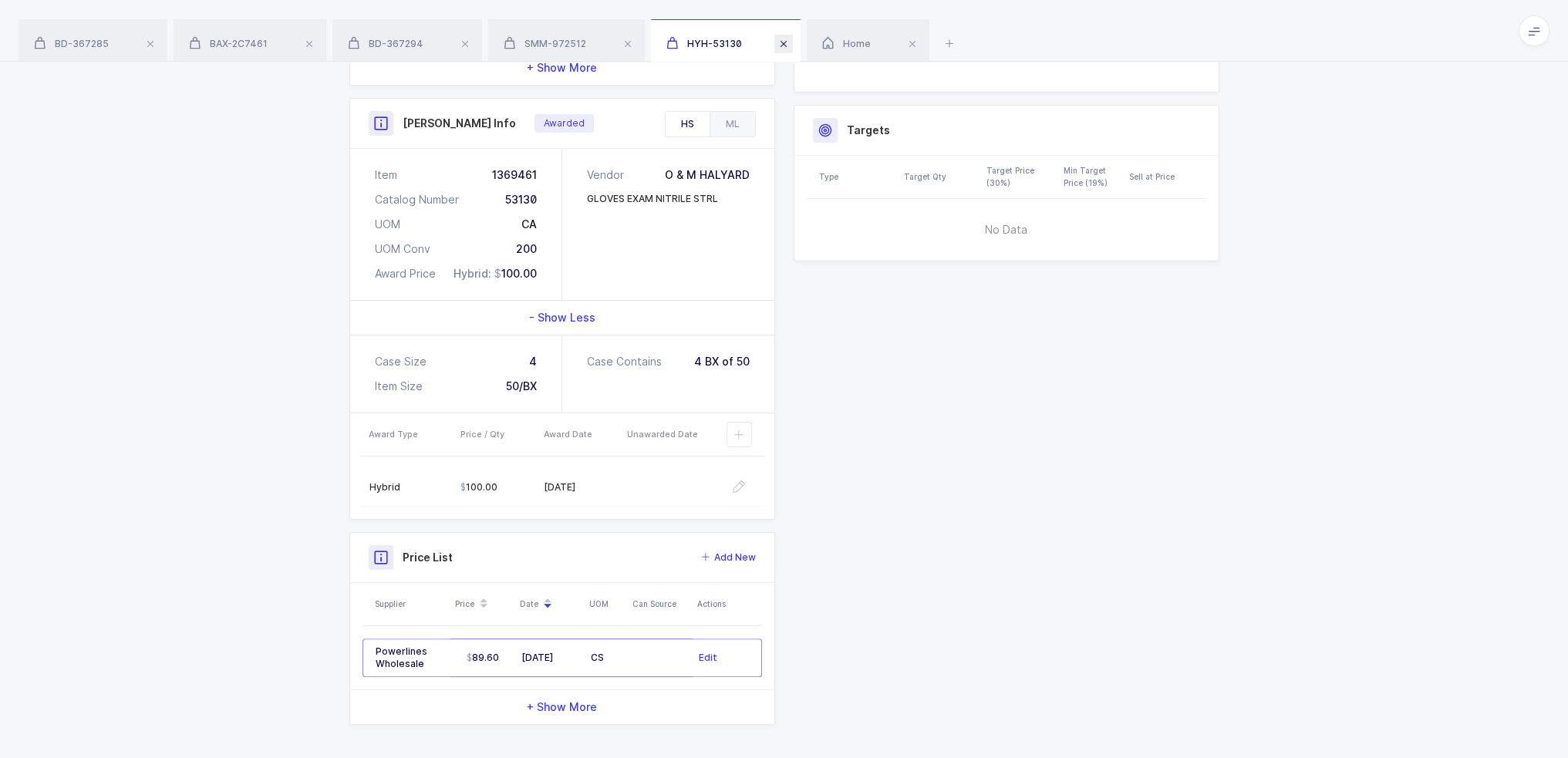
click at [784, 41] on span at bounding box center [784, 44] width 18 height 18
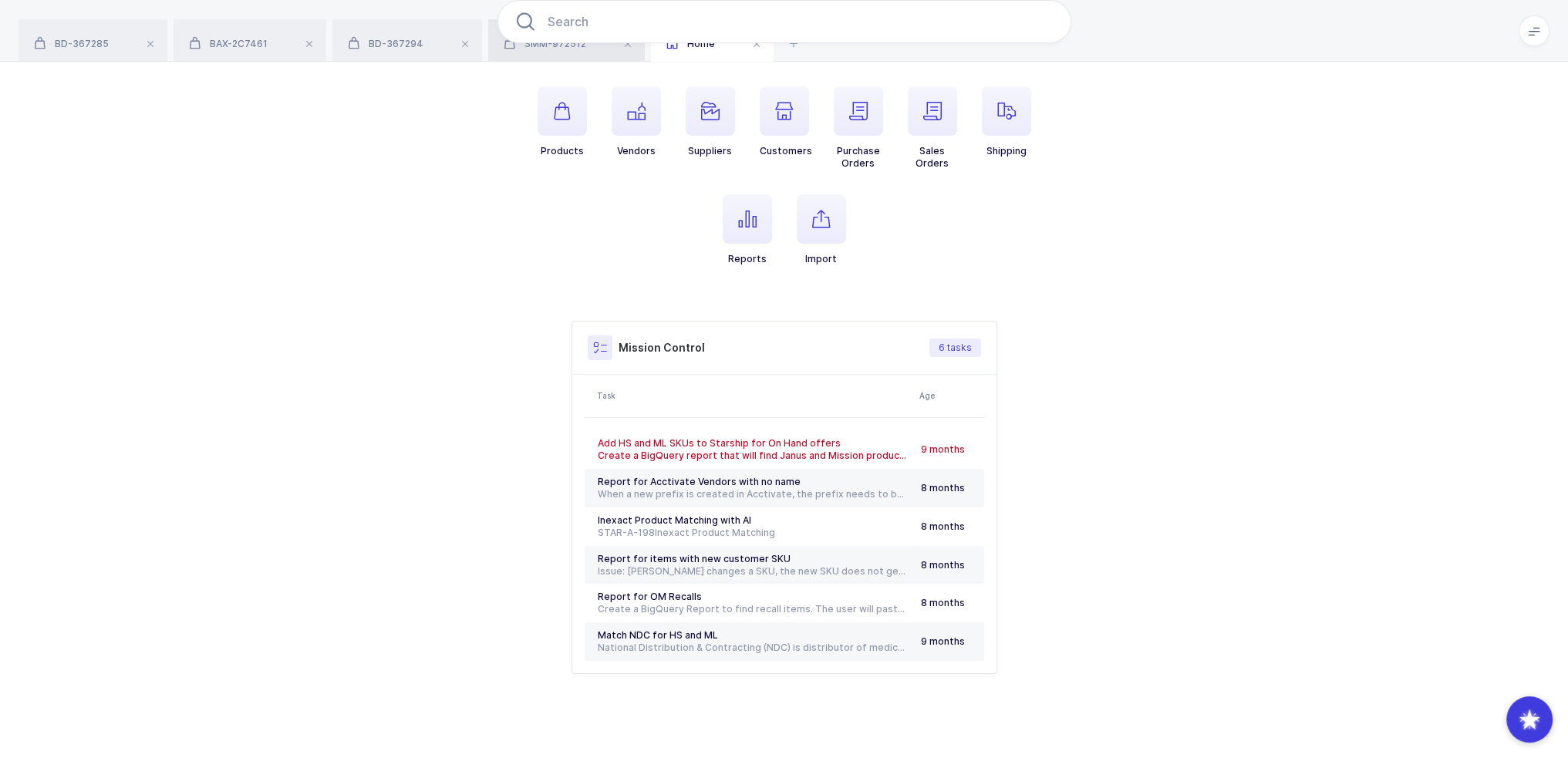
click at [564, 54] on div "SMM-972512" at bounding box center [566, 41] width 157 height 43
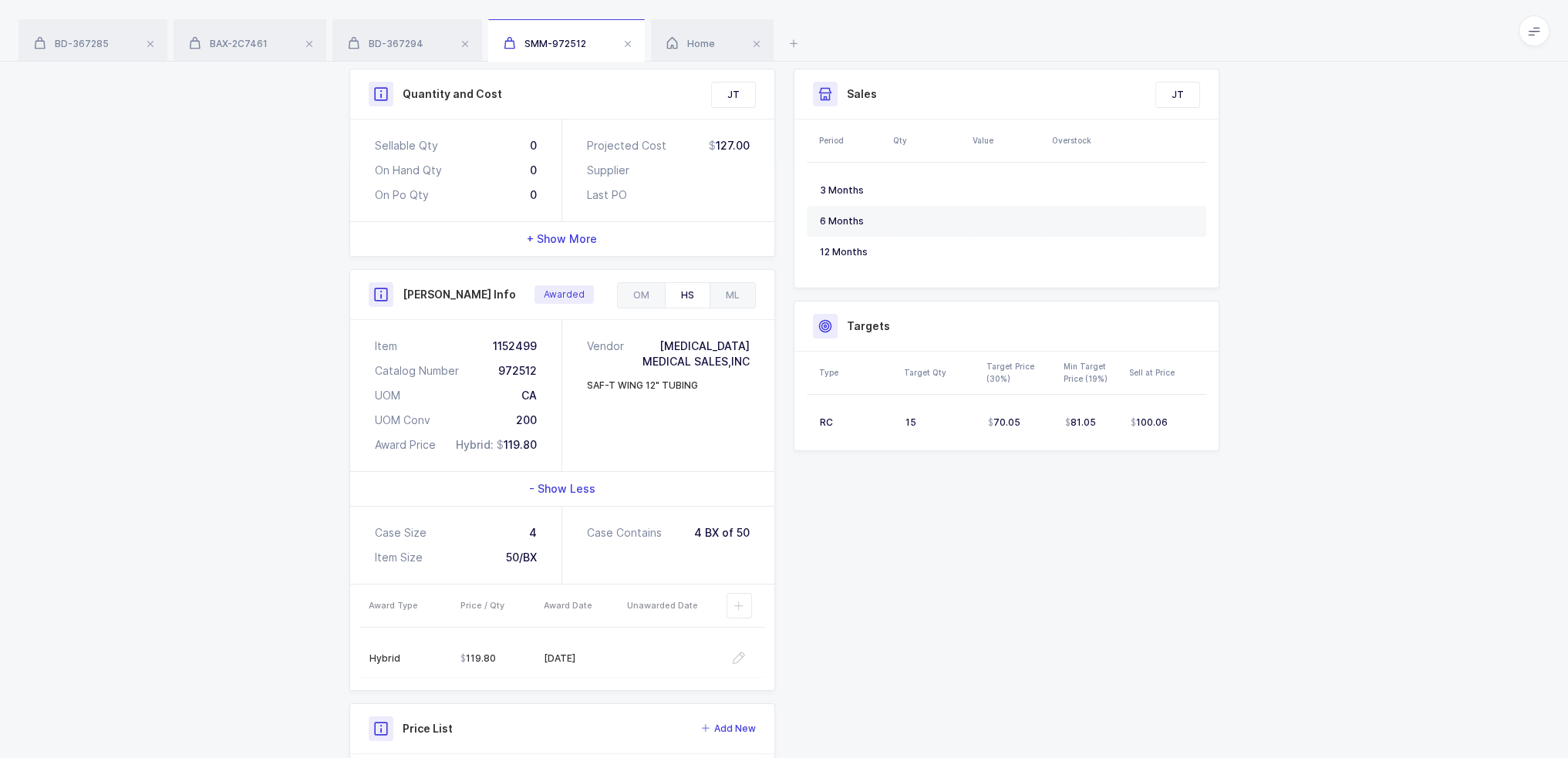
scroll to position [379, 0]
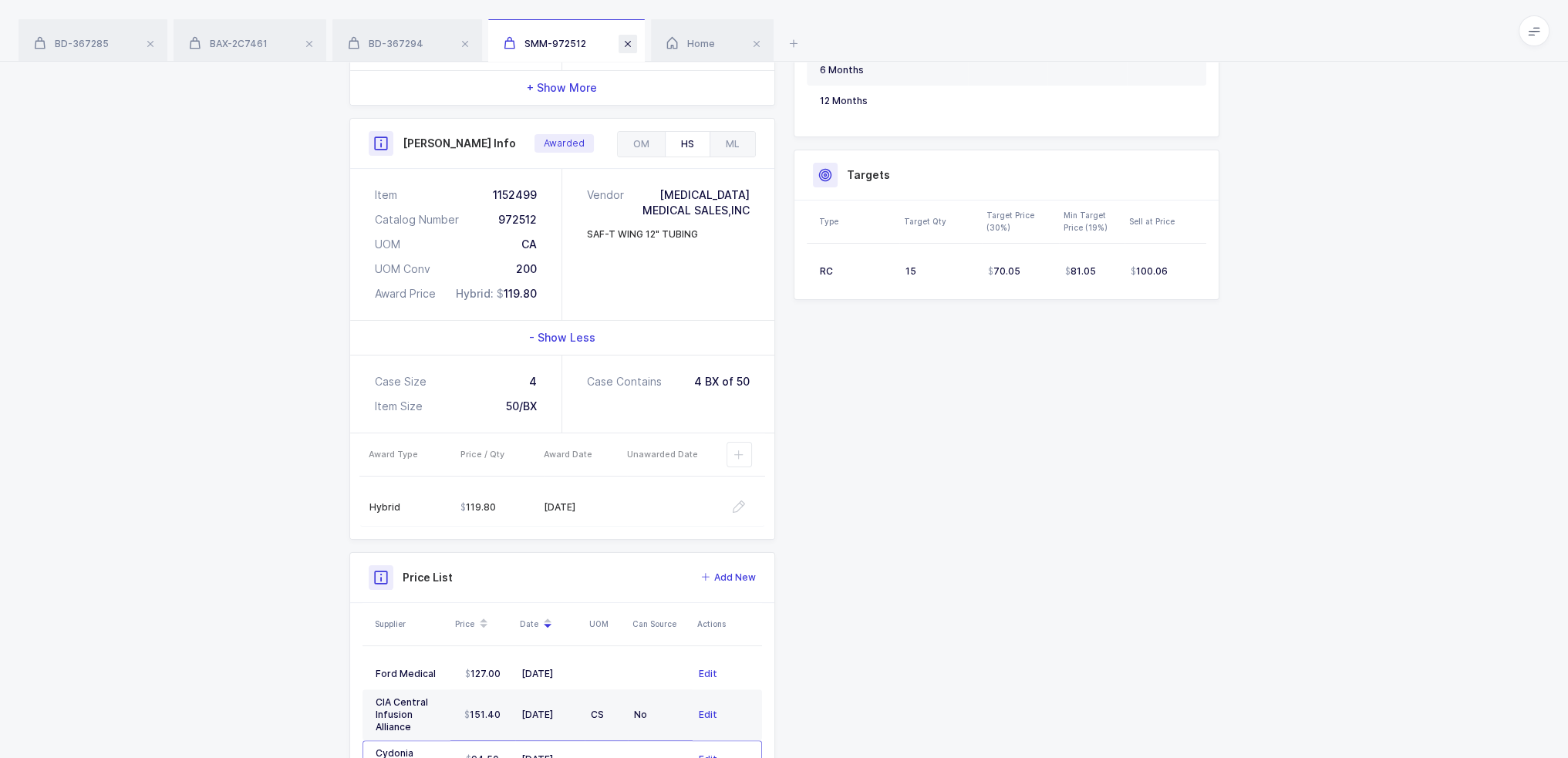
click at [635, 43] on span at bounding box center [628, 44] width 18 height 18
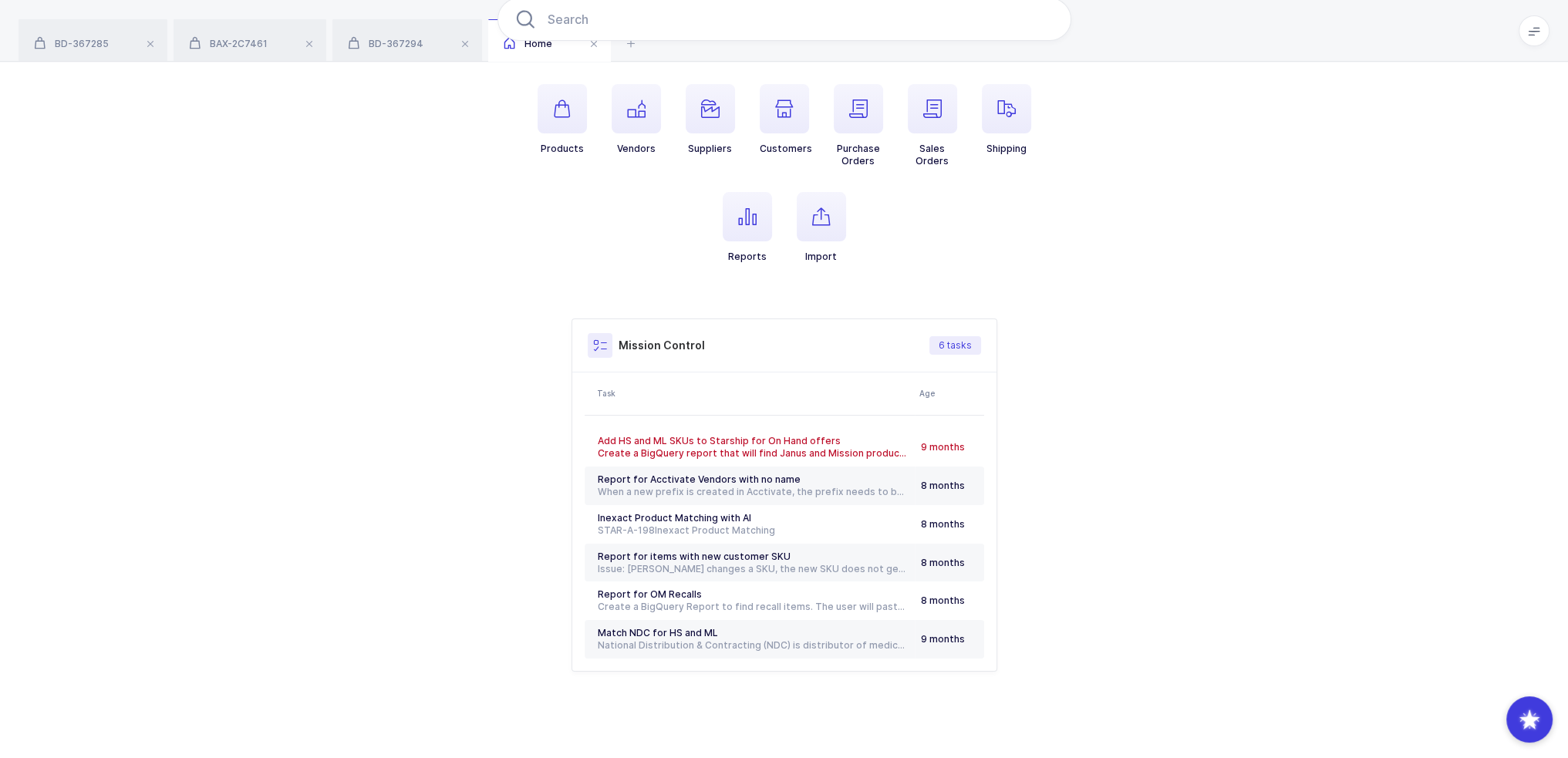
scroll to position [148, 0]
click at [97, 43] on span "BD-367285" at bounding box center [71, 44] width 75 height 12
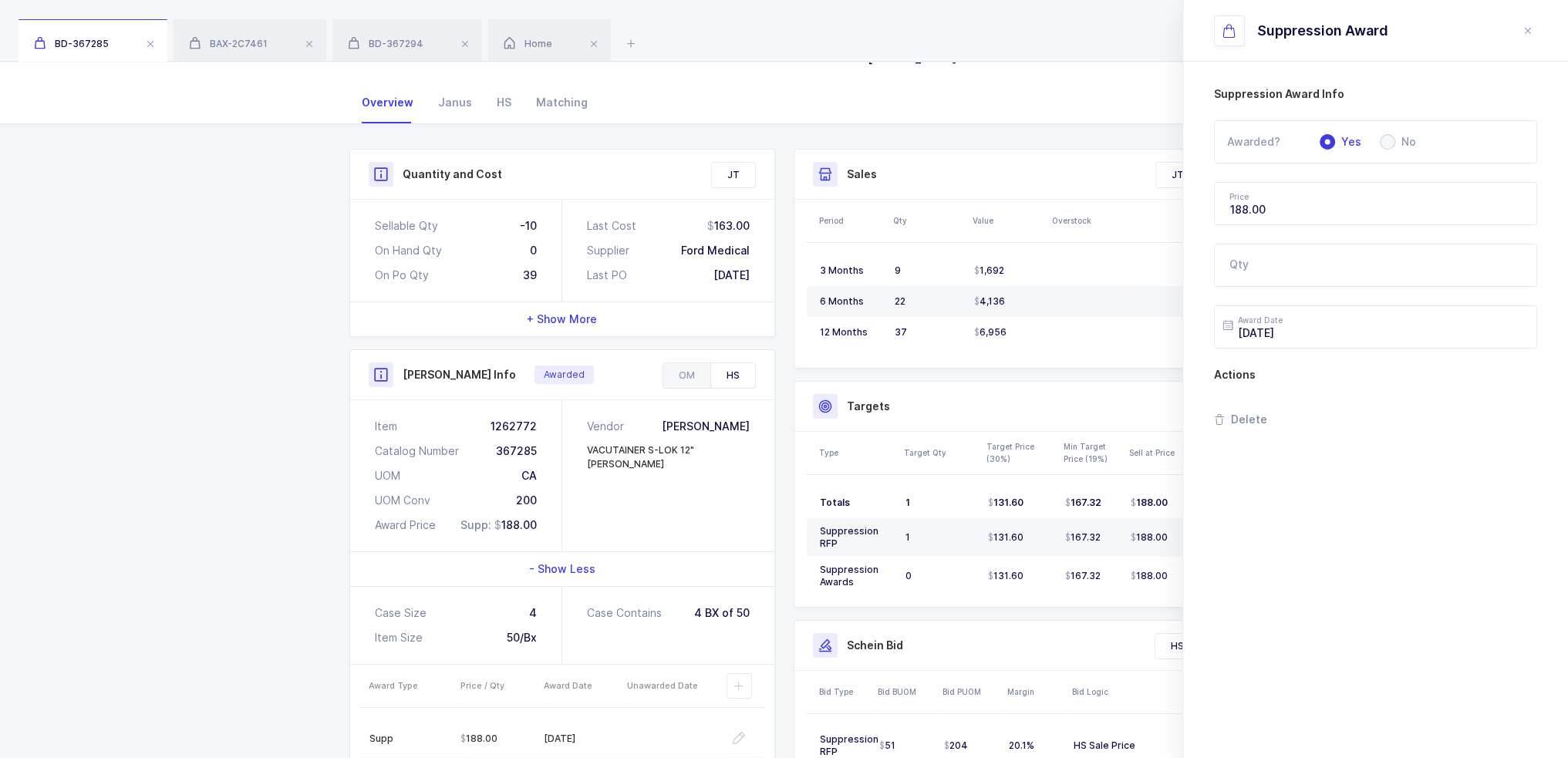
scroll to position [303, 0]
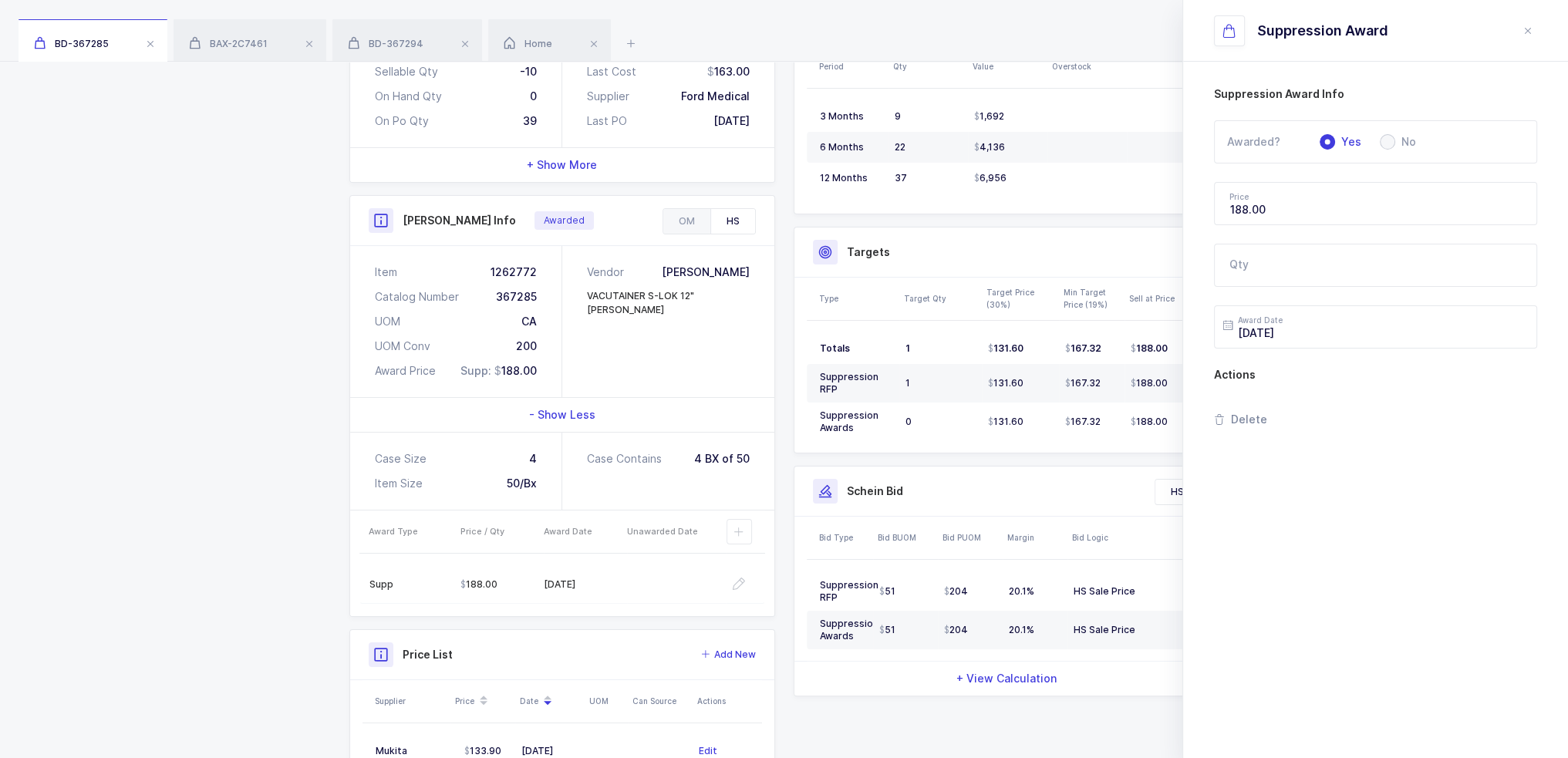
click at [1553, 30] on header "Suppression Award" at bounding box center [1375, 30] width 384 height 61
click at [1533, 30] on button "close drawer" at bounding box center [1527, 30] width 18 height 18
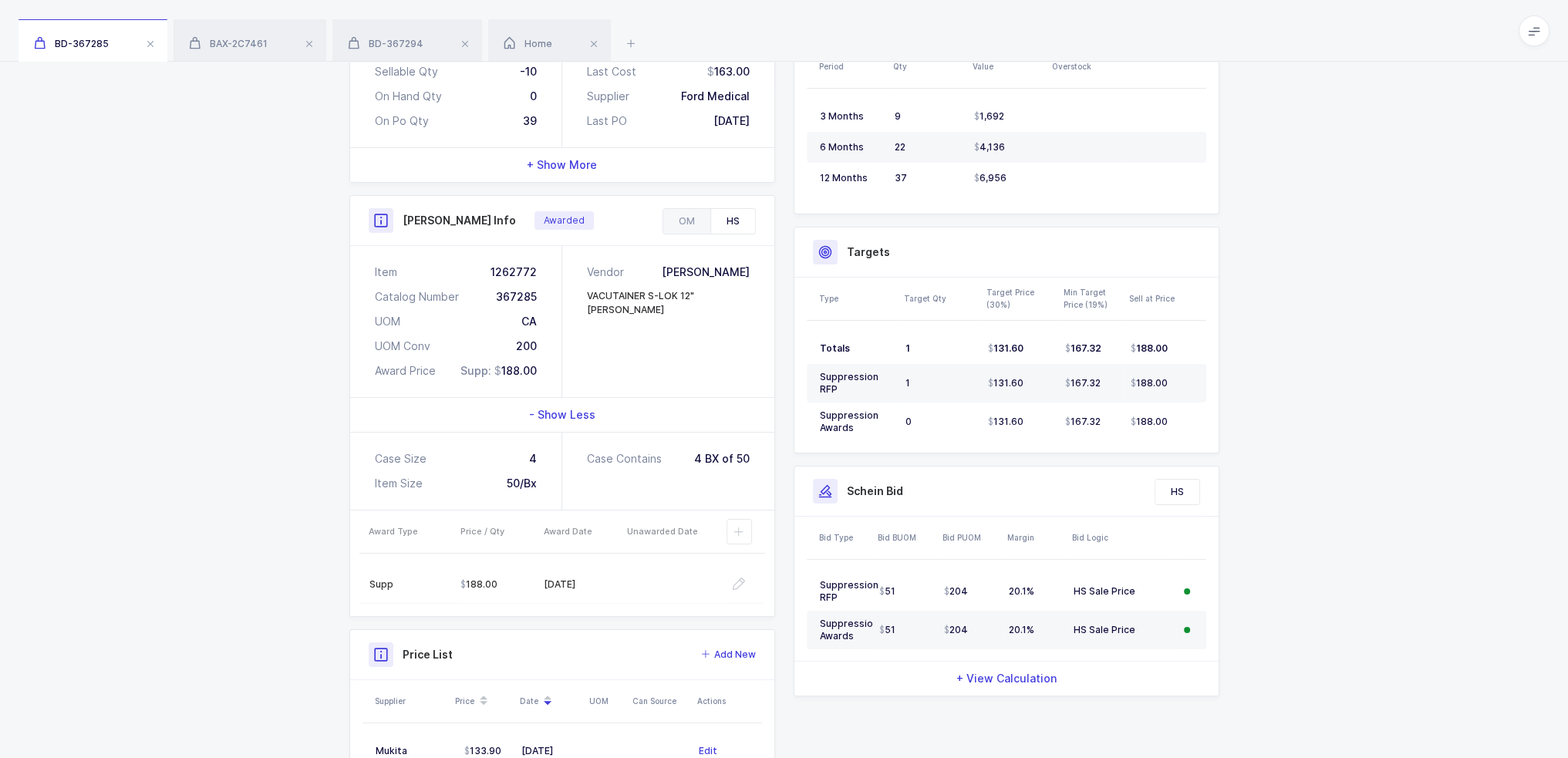
scroll to position [0, 0]
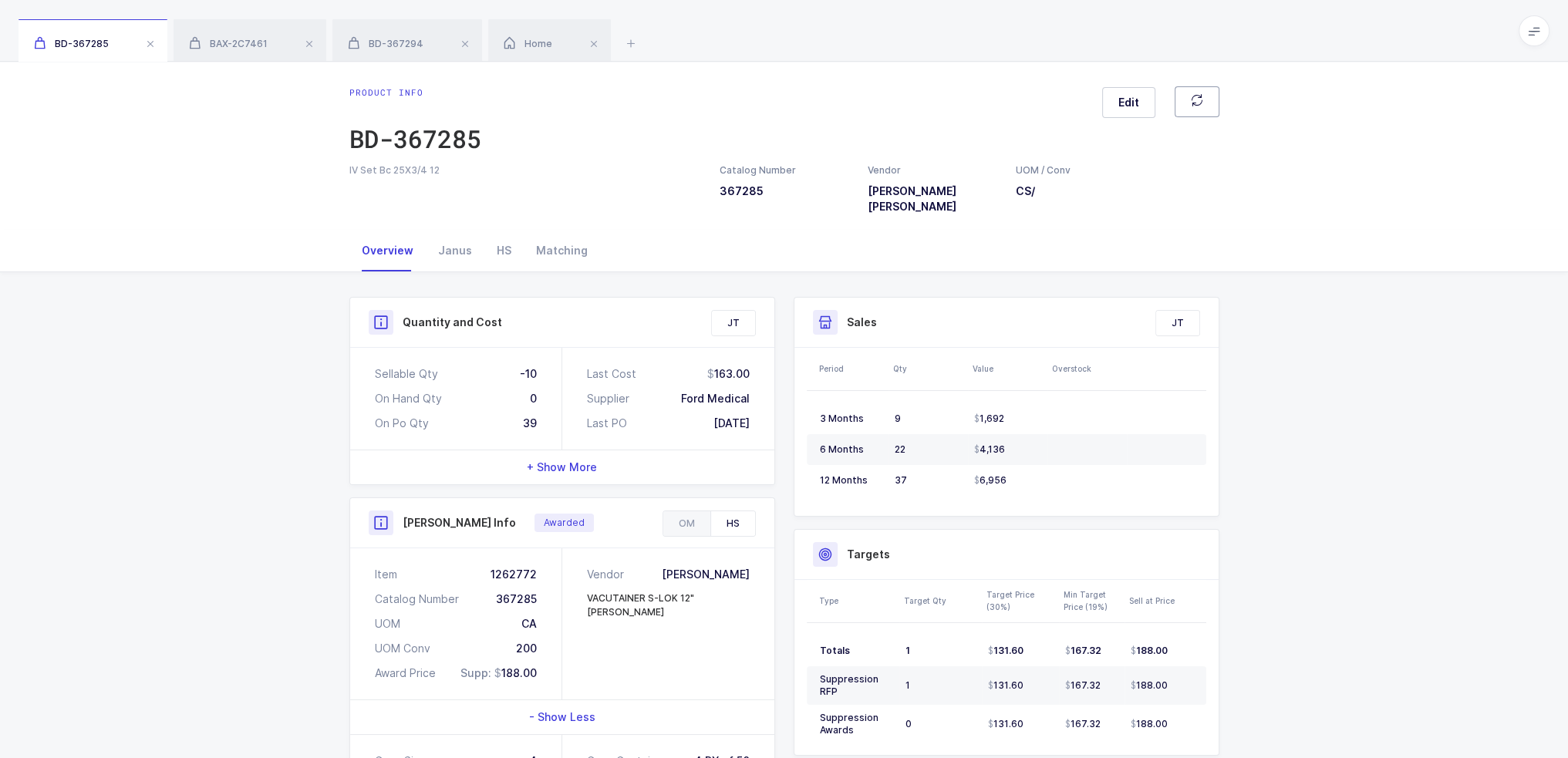
click at [1210, 97] on button "button" at bounding box center [1197, 102] width 45 height 31
click at [289, 43] on div "BAX-2C7461" at bounding box center [249, 41] width 153 height 43
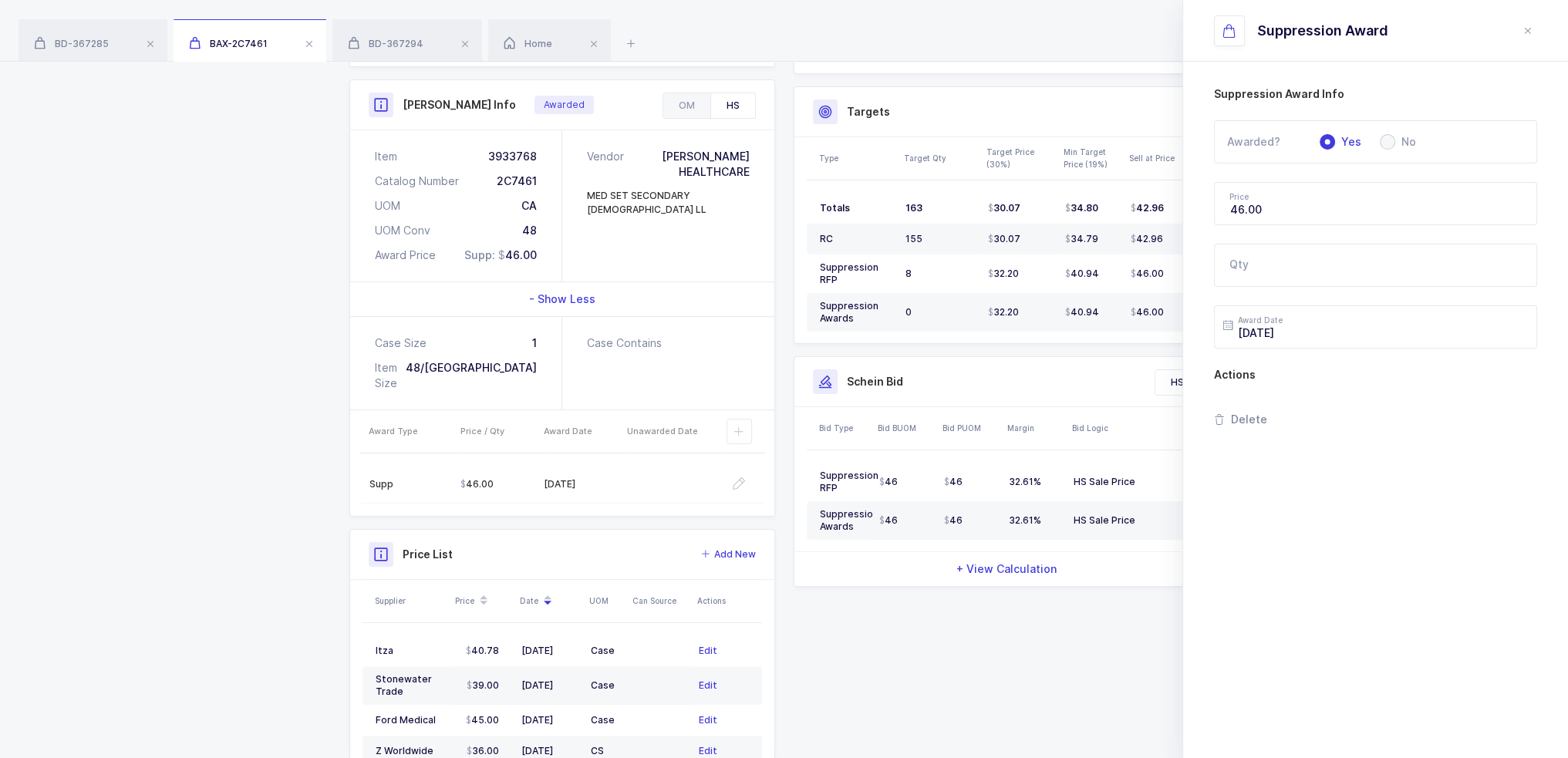
scroll to position [462, 0]
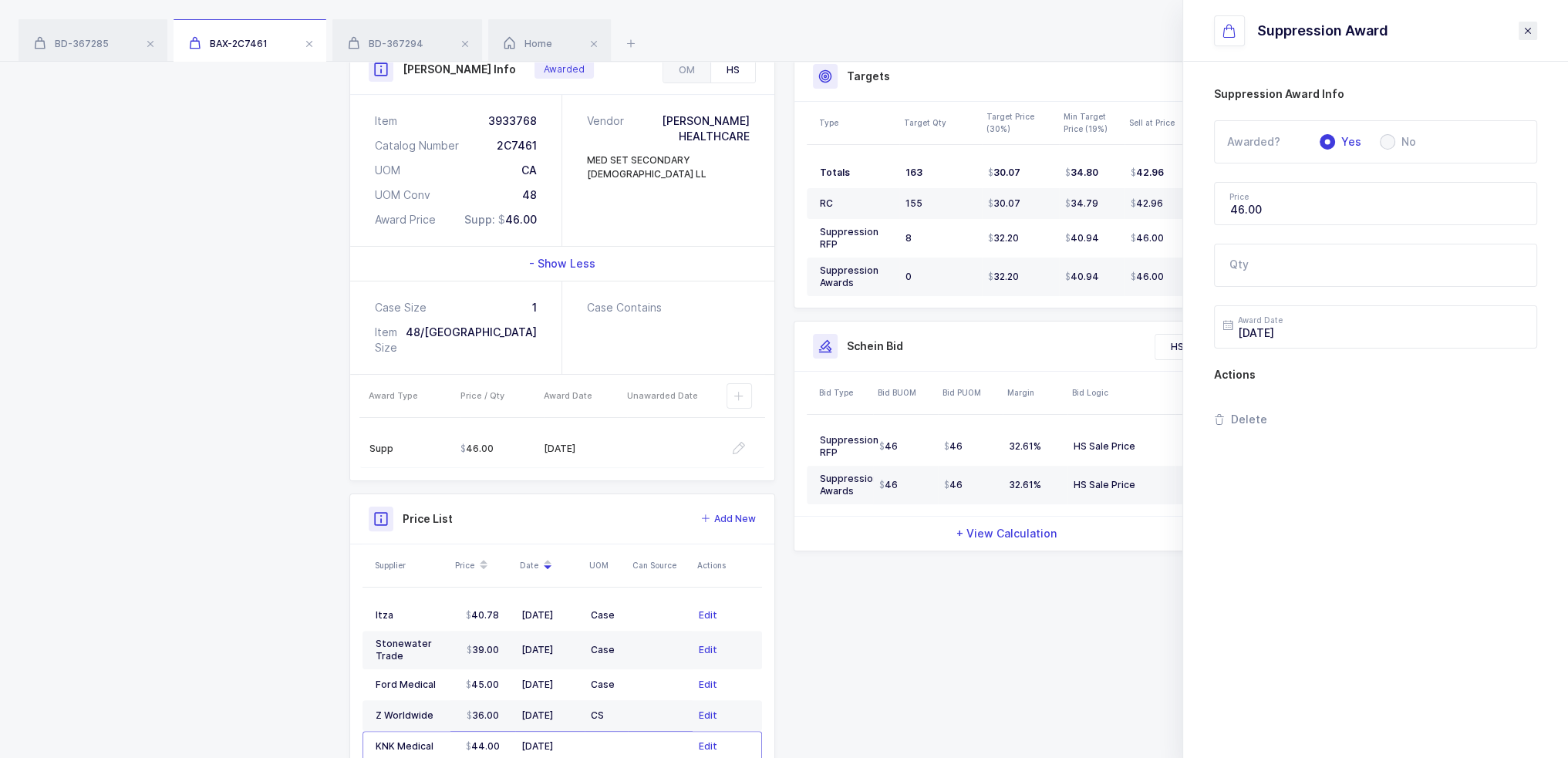
click at [1523, 28] on icon "close drawer" at bounding box center [1527, 30] width 13 height 13
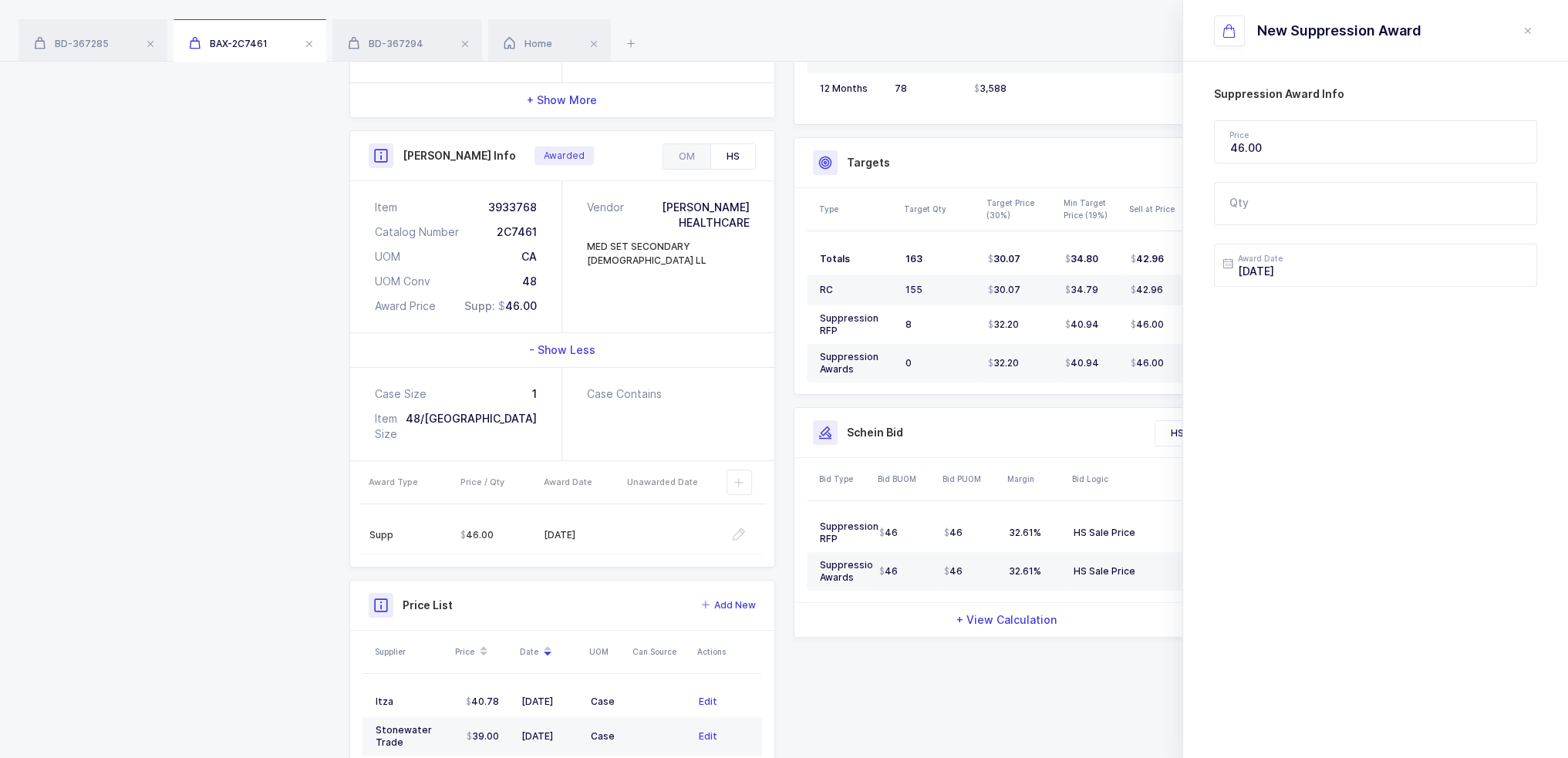
scroll to position [0, 0]
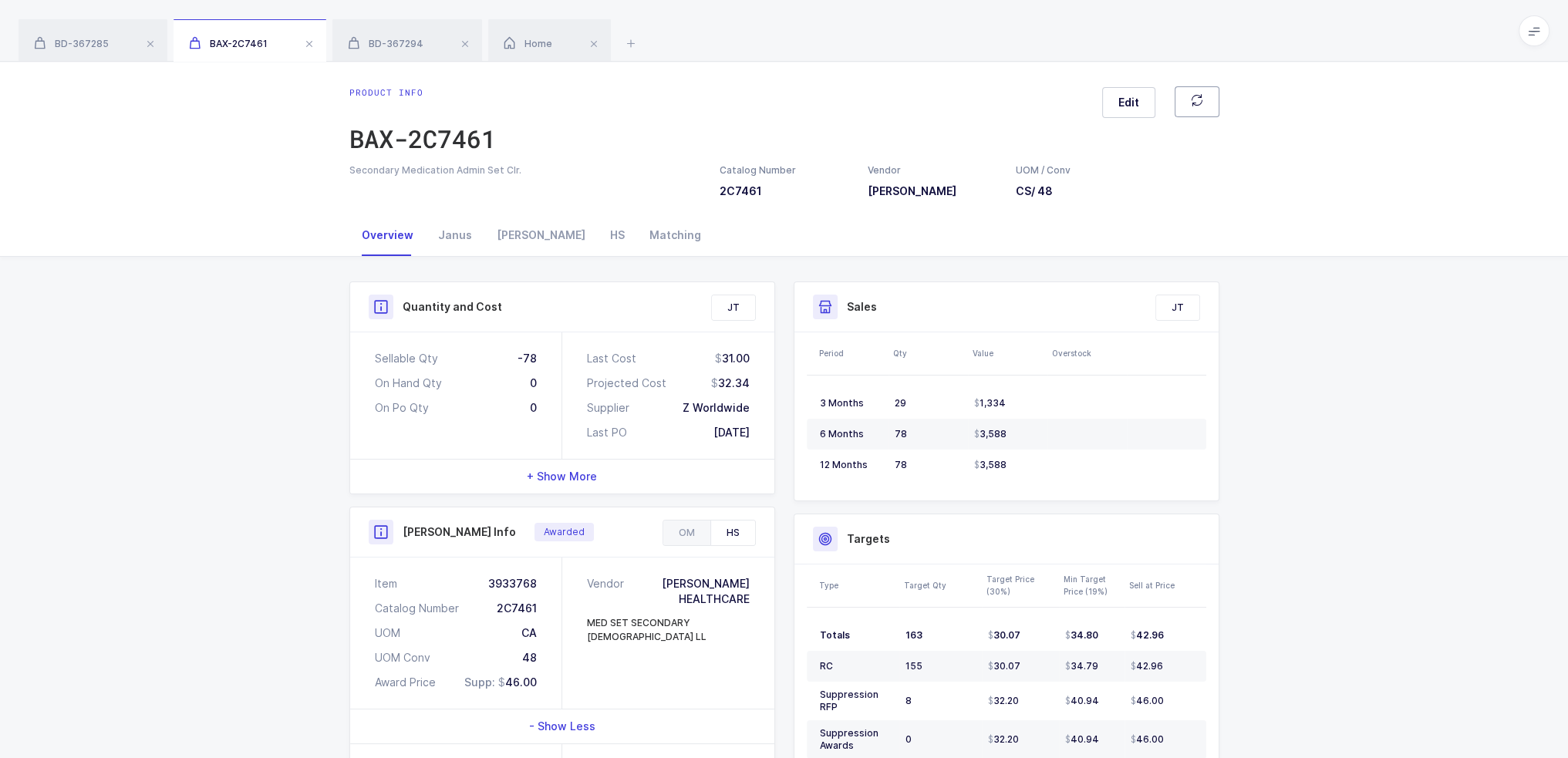
click at [1201, 102] on icon "button" at bounding box center [1196, 100] width 13 height 13
click at [1206, 101] on button "button" at bounding box center [1197, 102] width 45 height 31
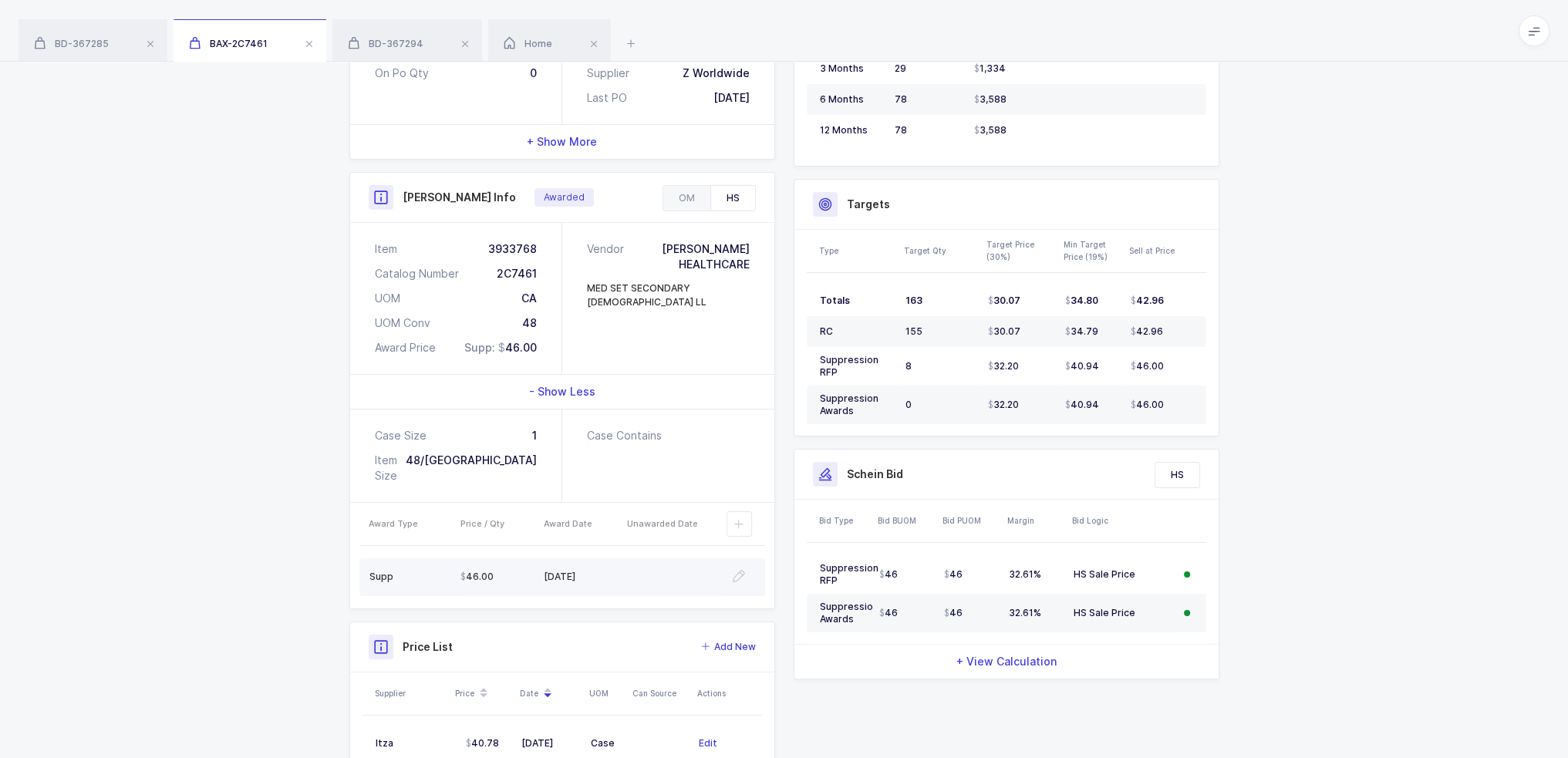
scroll to position [308, 0]
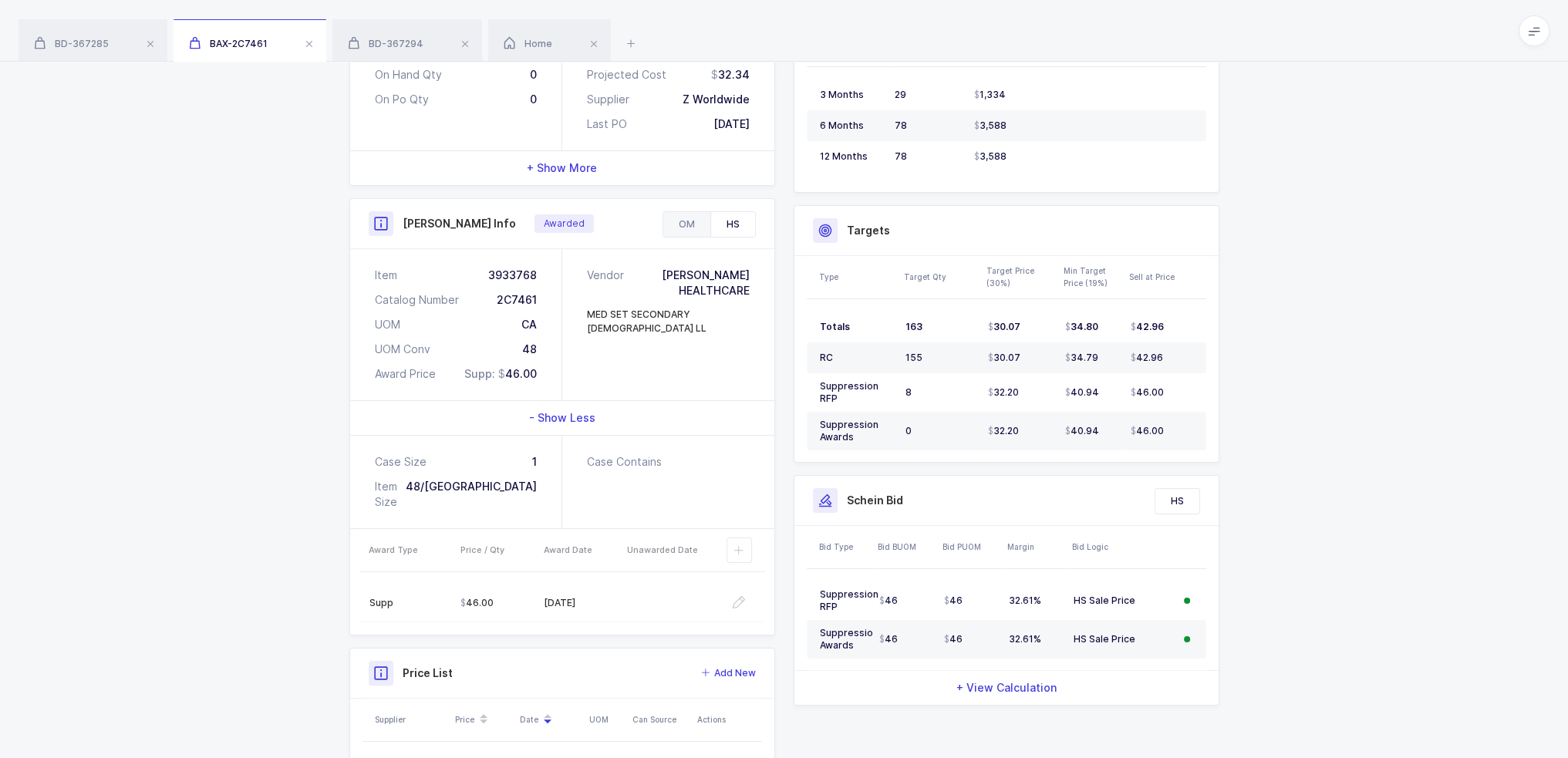
click at [701, 218] on div "OM" at bounding box center [686, 224] width 47 height 24
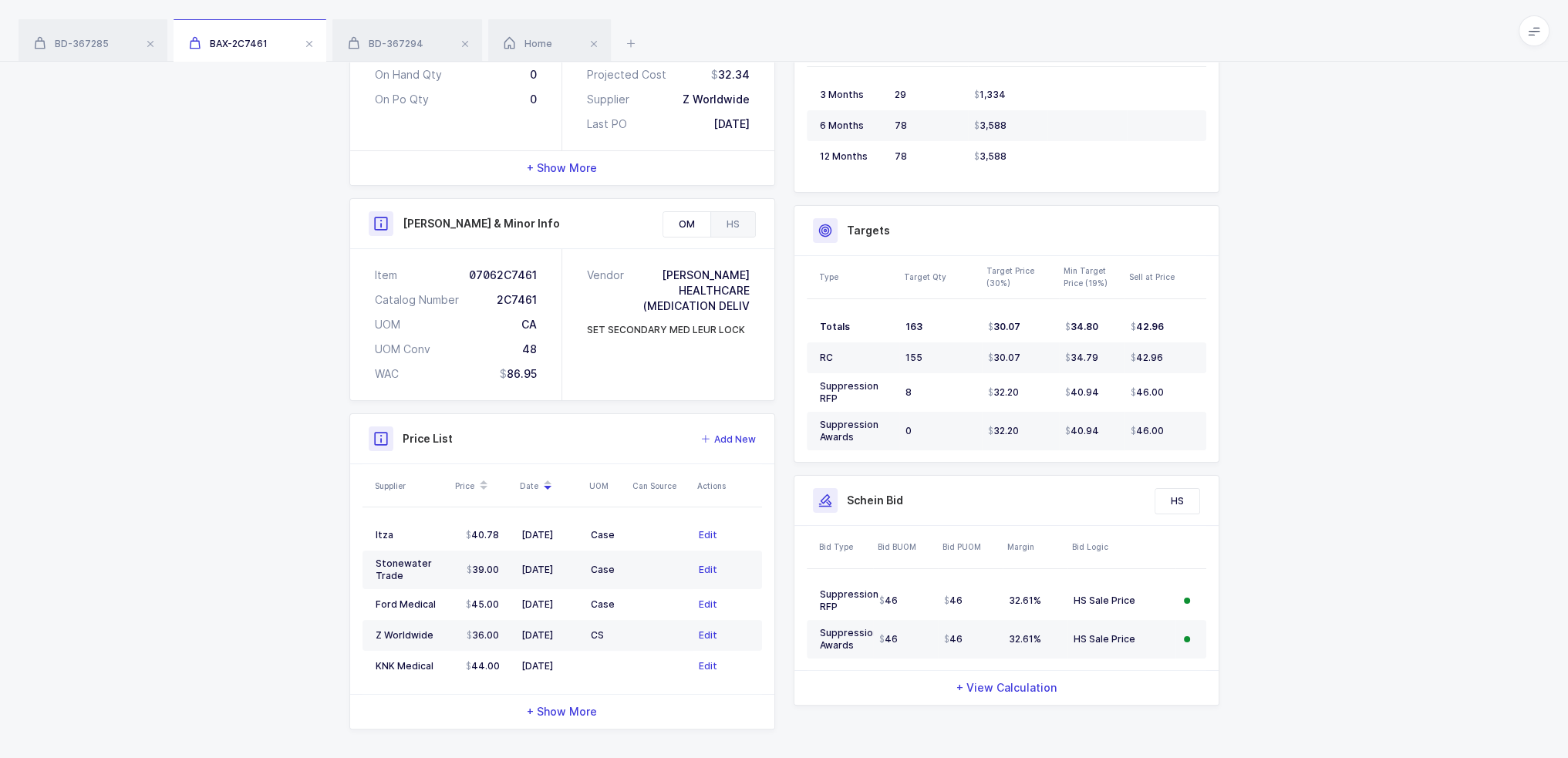
click at [738, 217] on div "HS" at bounding box center [733, 224] width 45 height 24
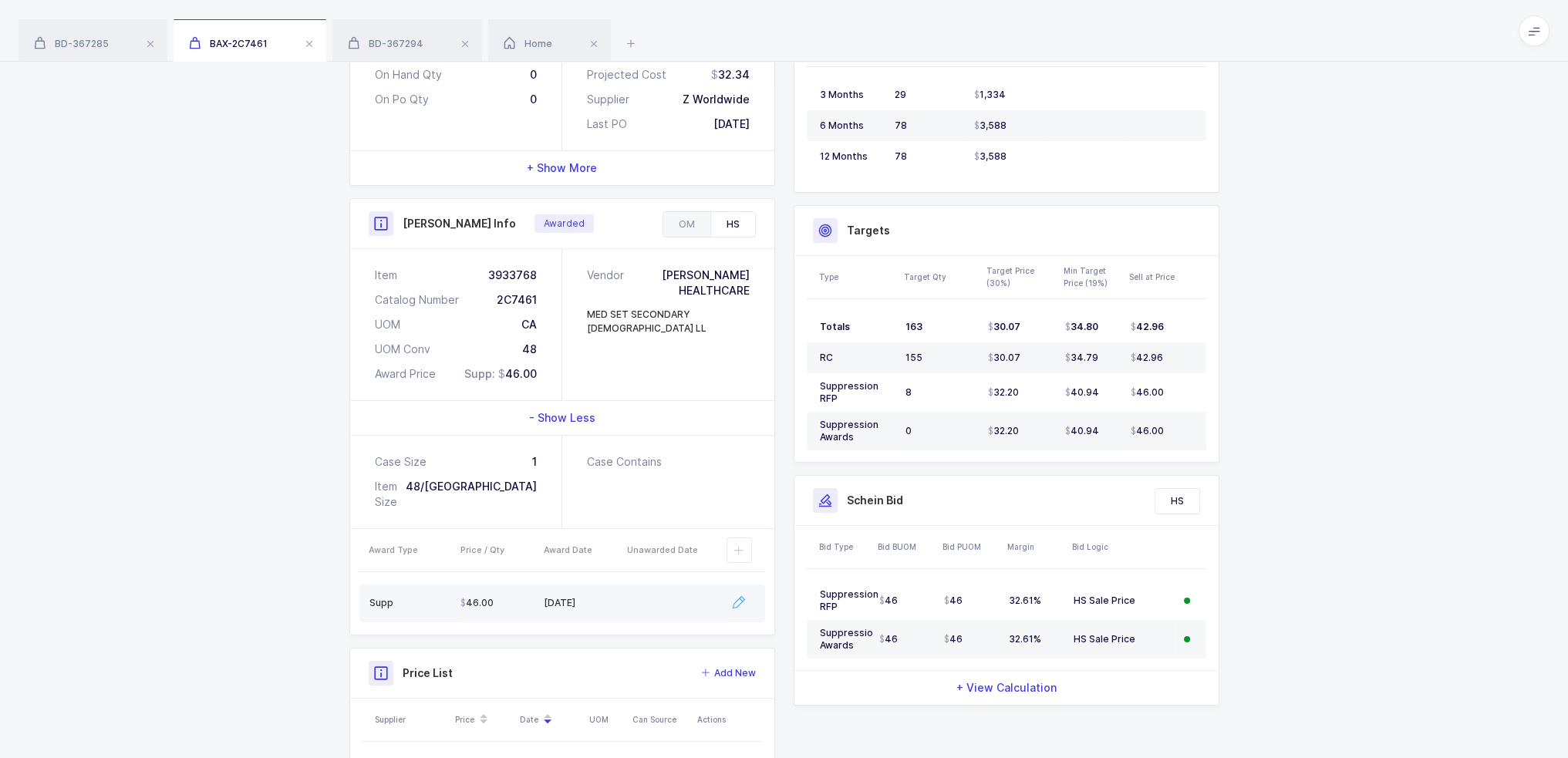
click at [734, 596] on icon "button" at bounding box center [739, 602] width 13 height 13
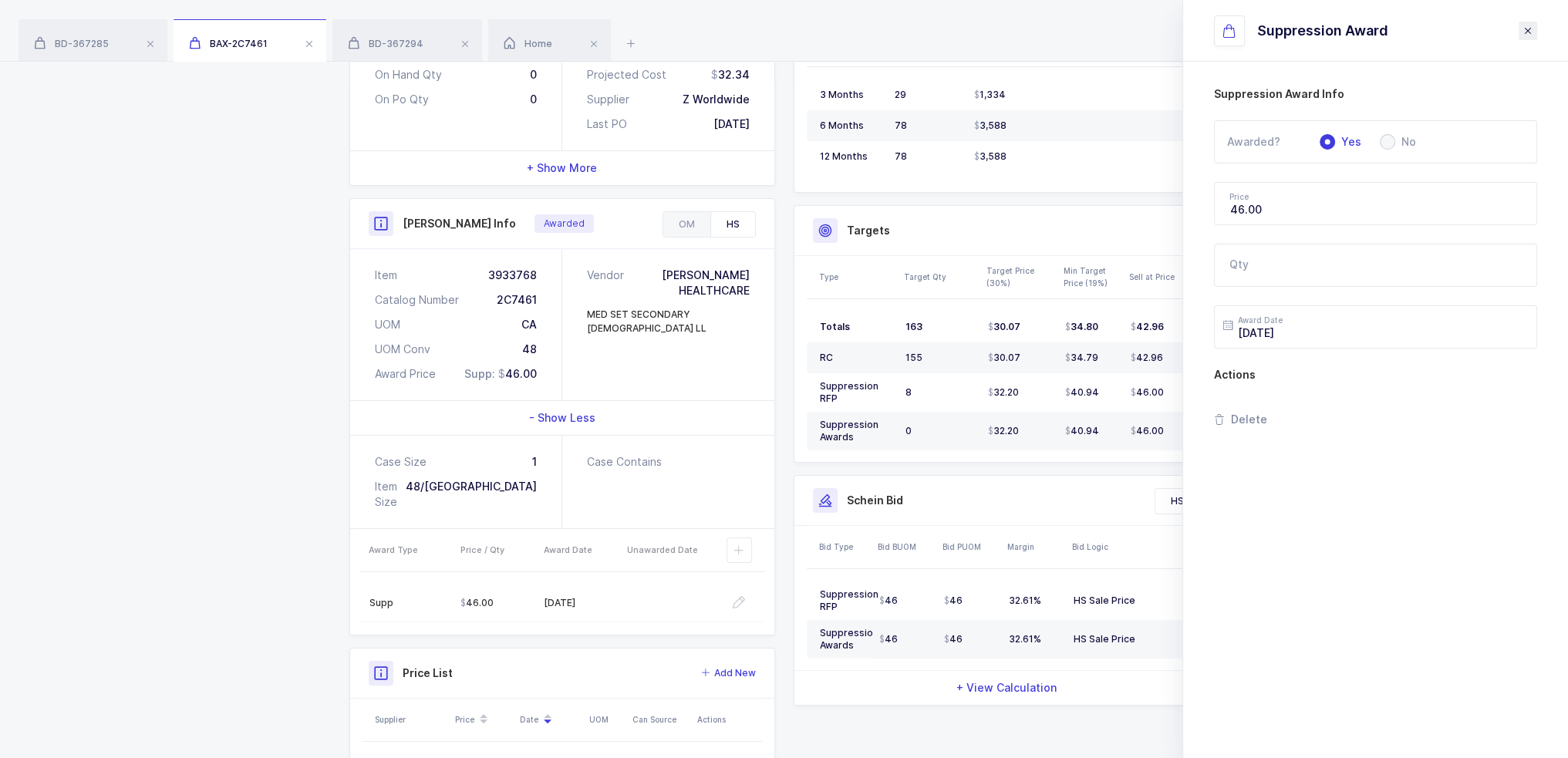
click at [1527, 28] on icon "close drawer" at bounding box center [1527, 30] width 13 height 13
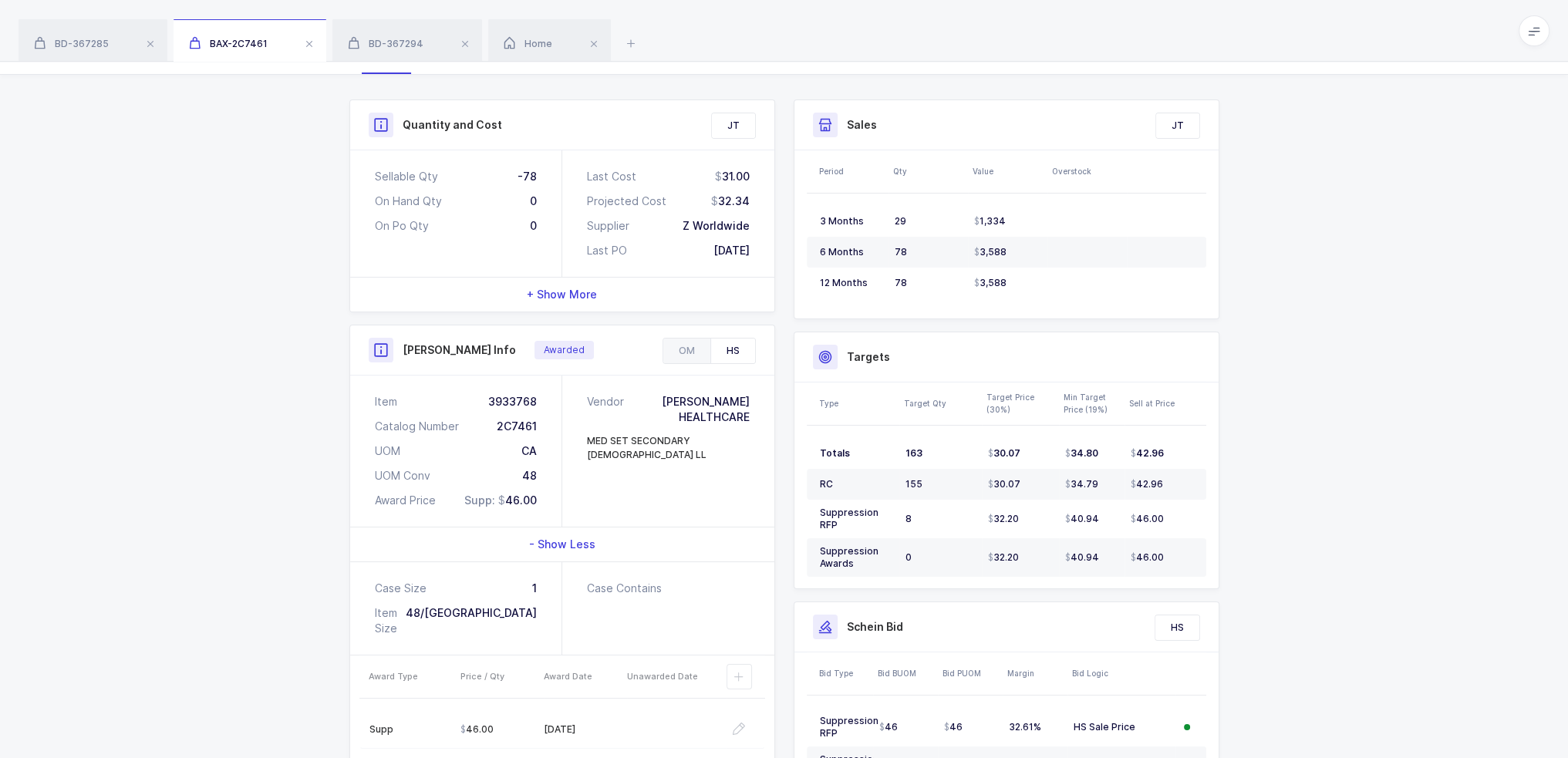
scroll to position [0, 0]
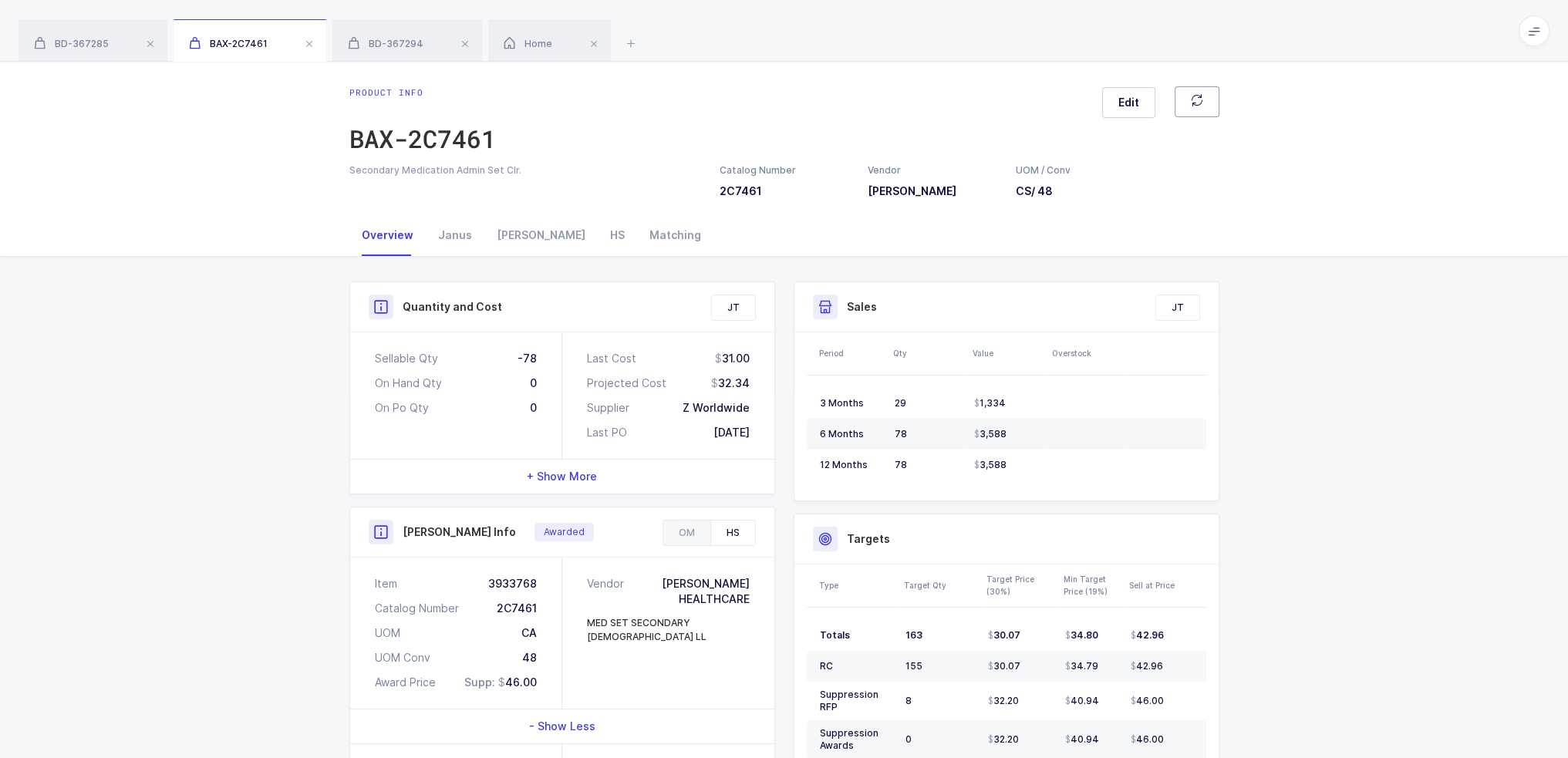
click at [1213, 100] on button "button" at bounding box center [1197, 102] width 45 height 31
click at [1202, 98] on icon "button" at bounding box center [1196, 100] width 13 height 13
click at [1207, 110] on button "button" at bounding box center [1197, 102] width 45 height 31
click at [1210, 89] on button "button" at bounding box center [1197, 102] width 45 height 31
click at [1210, 107] on button "button" at bounding box center [1197, 102] width 45 height 31
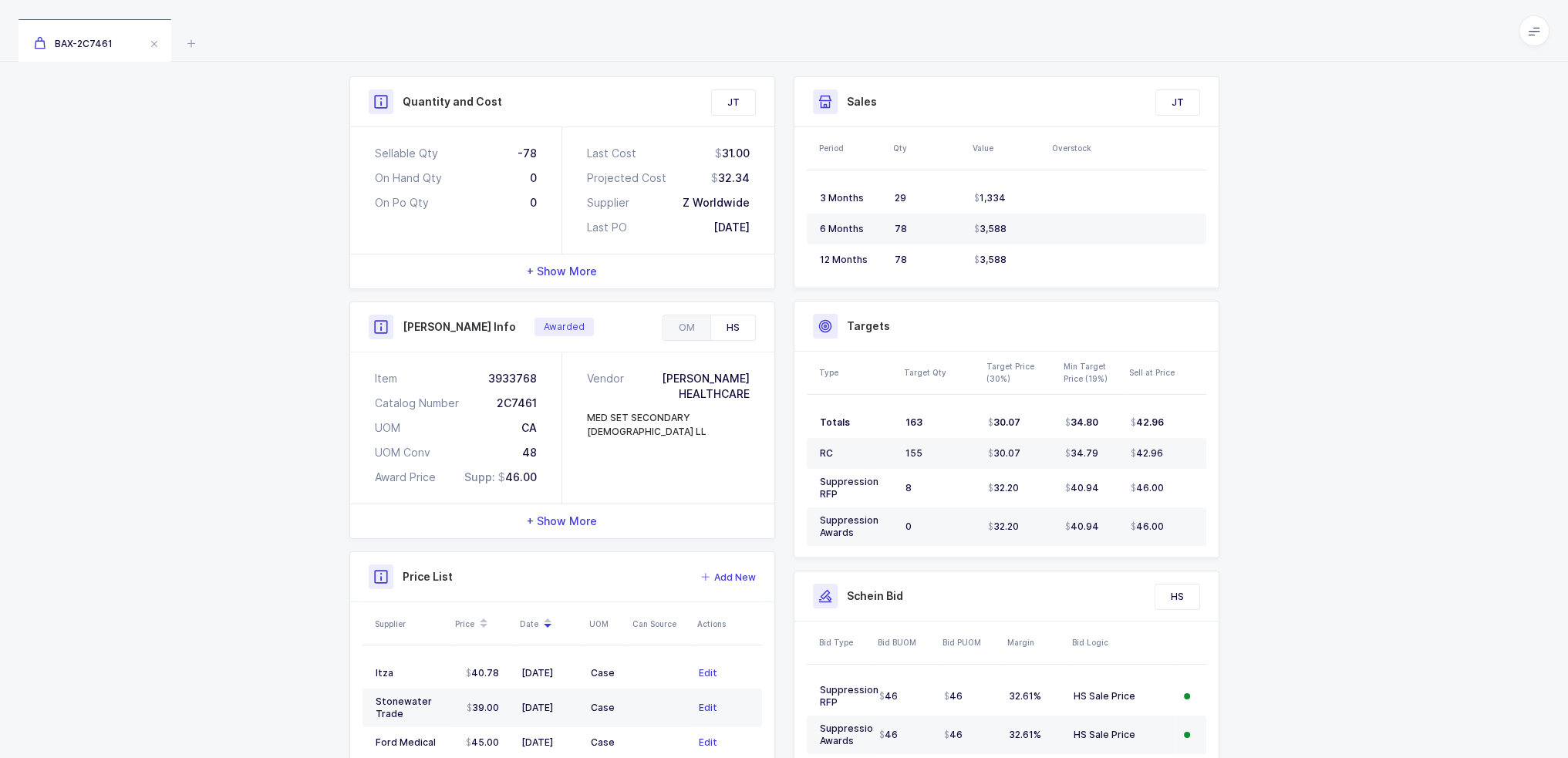
scroll to position [232, 0]
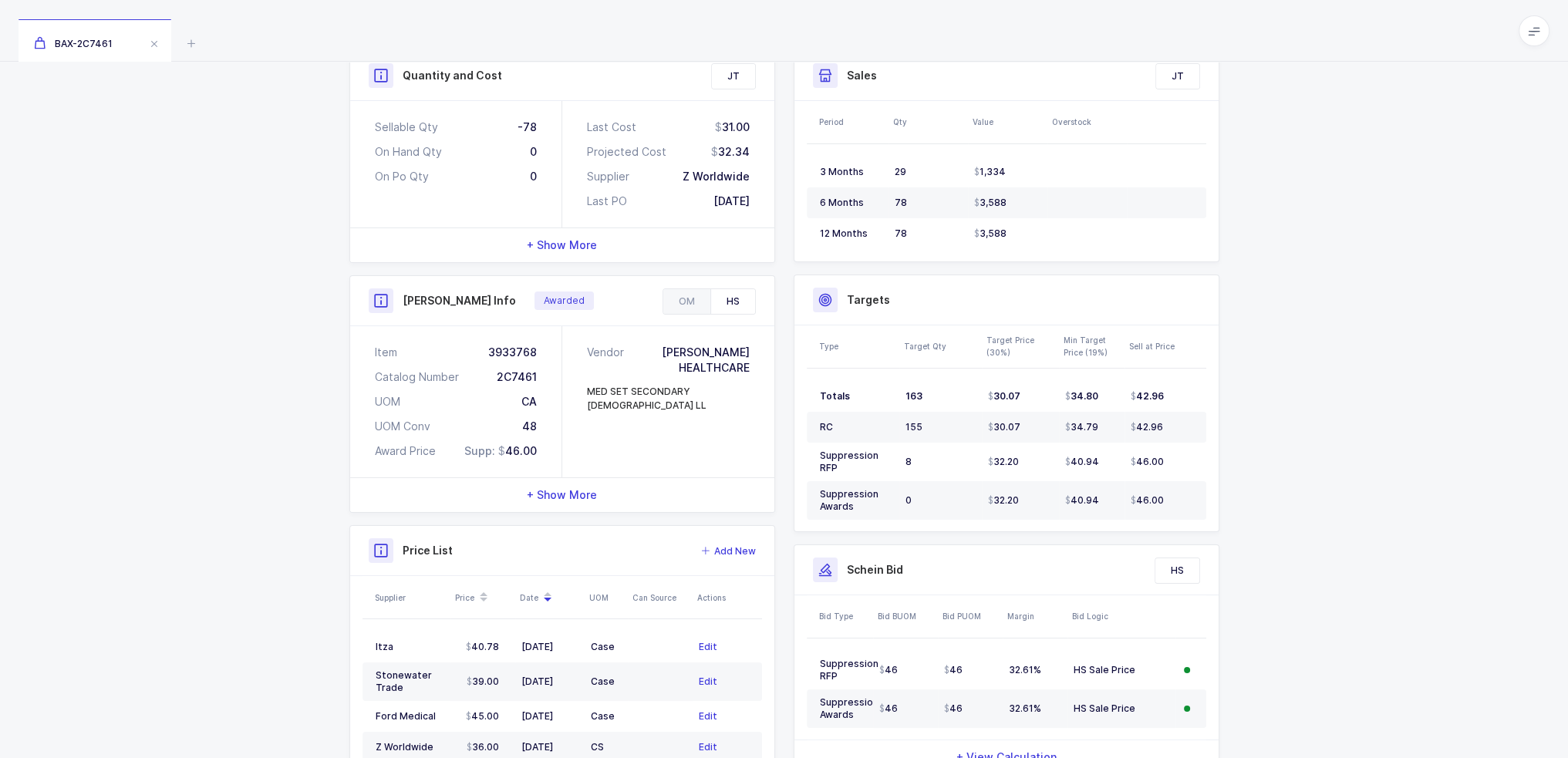
click at [642, 488] on div "+ Show More" at bounding box center [563, 494] width 424 height 34
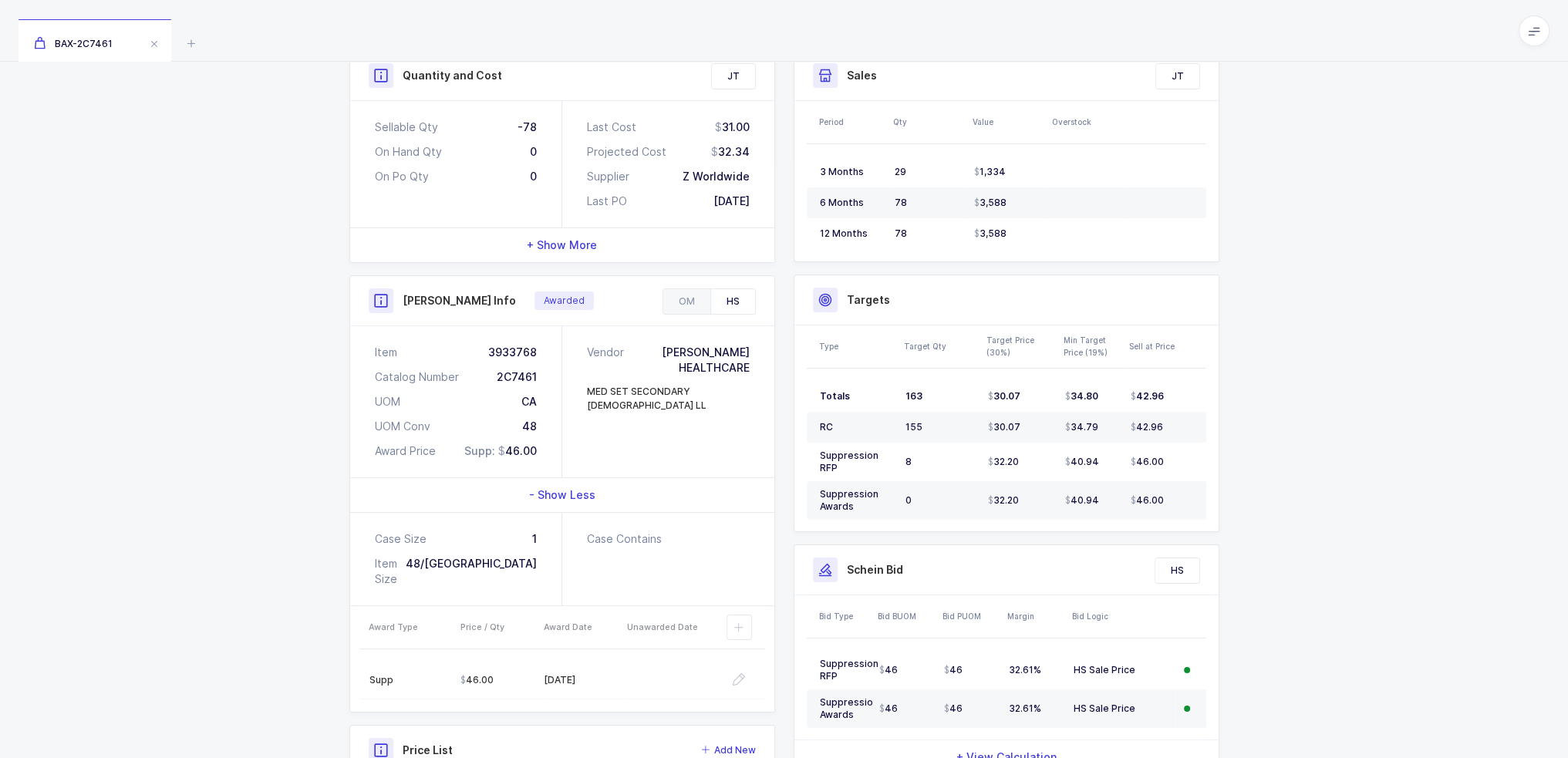
scroll to position [0, 0]
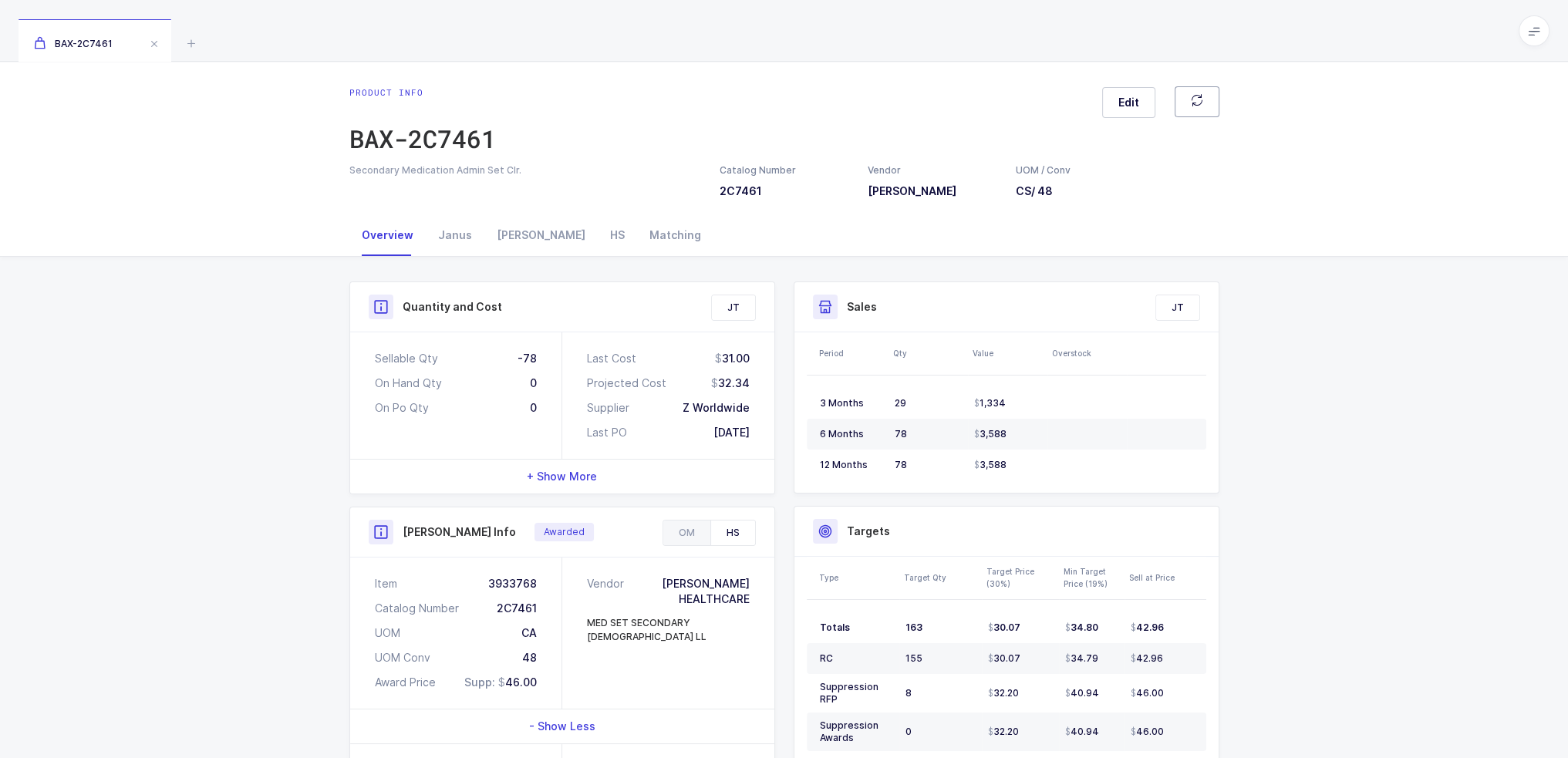
click at [1187, 110] on button "button" at bounding box center [1197, 102] width 45 height 31
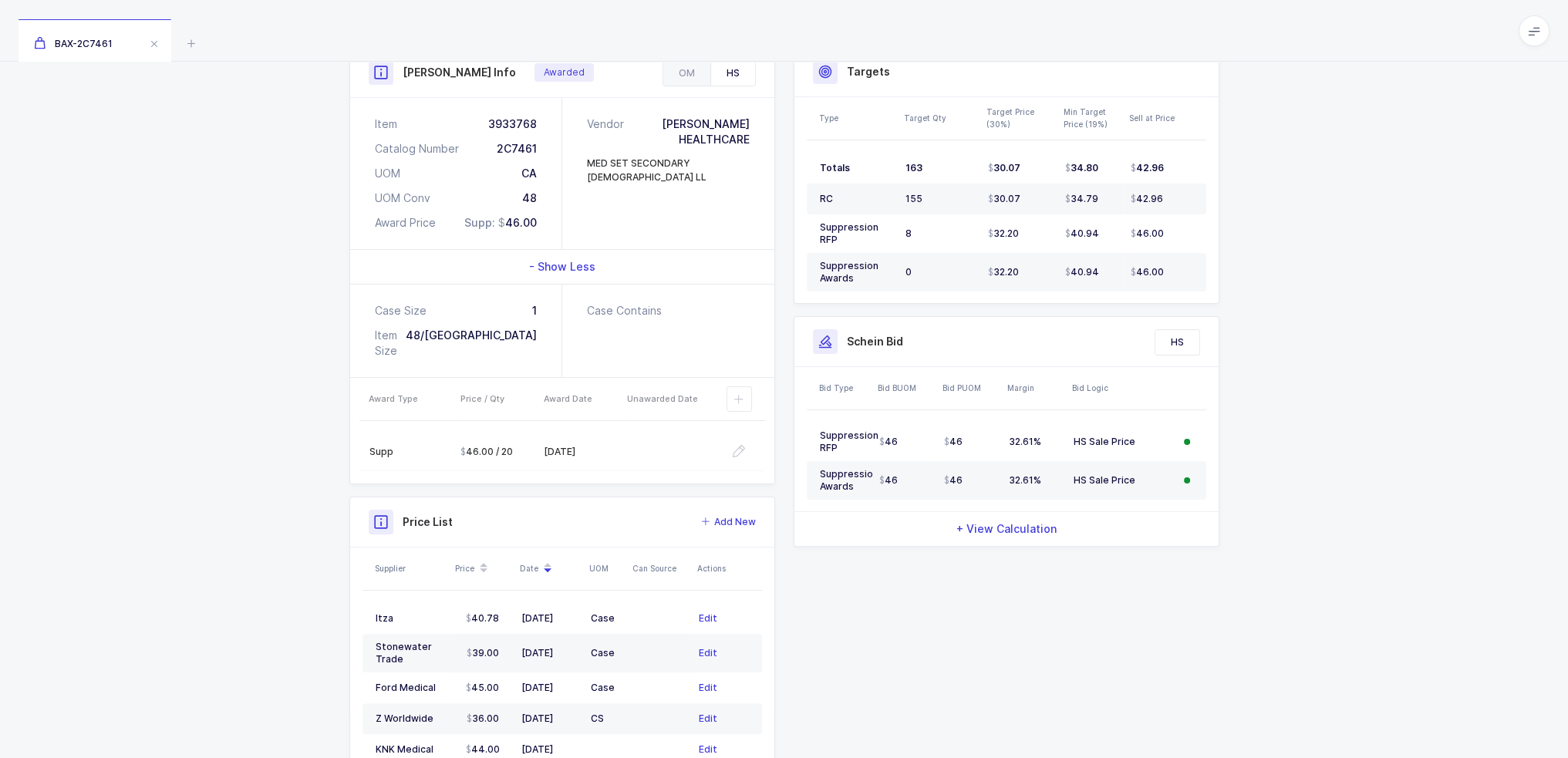
scroll to position [462, 0]
click at [957, 644] on div "Quantity and Cost JT Sellable Qty -78 On Hand Qty 0 On Po Qty 0 Last Cost 31.00…" at bounding box center [784, 314] width 889 height 991
drag, startPoint x: 633, startPoint y: 425, endPoint x: 291, endPoint y: 258, distance: 380.6
click at [292, 257] on div "Quantity and Cost JT Sellable Qty -78 On Hand Qty 0 On Po Qty 0 Last Cost 31.00…" at bounding box center [784, 320] width 1568 height 1053
click at [291, 258] on div "Quantity and Cost JT Sellable Qty -78 On Hand Qty 0 On Po Qty 0 Last Cost 31.00…" at bounding box center [784, 320] width 1568 height 1053
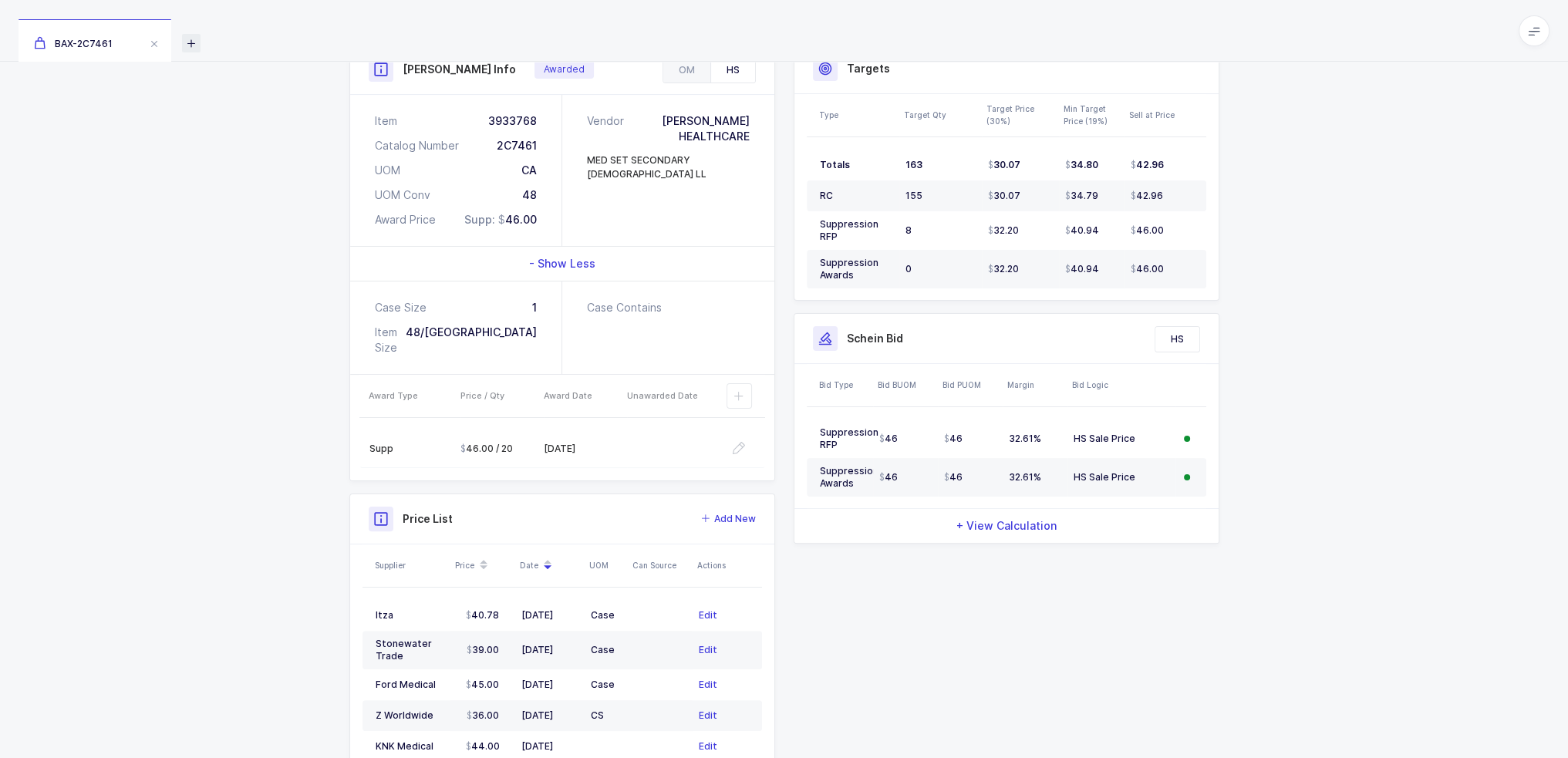
click at [182, 40] on icon at bounding box center [191, 43] width 18 height 18
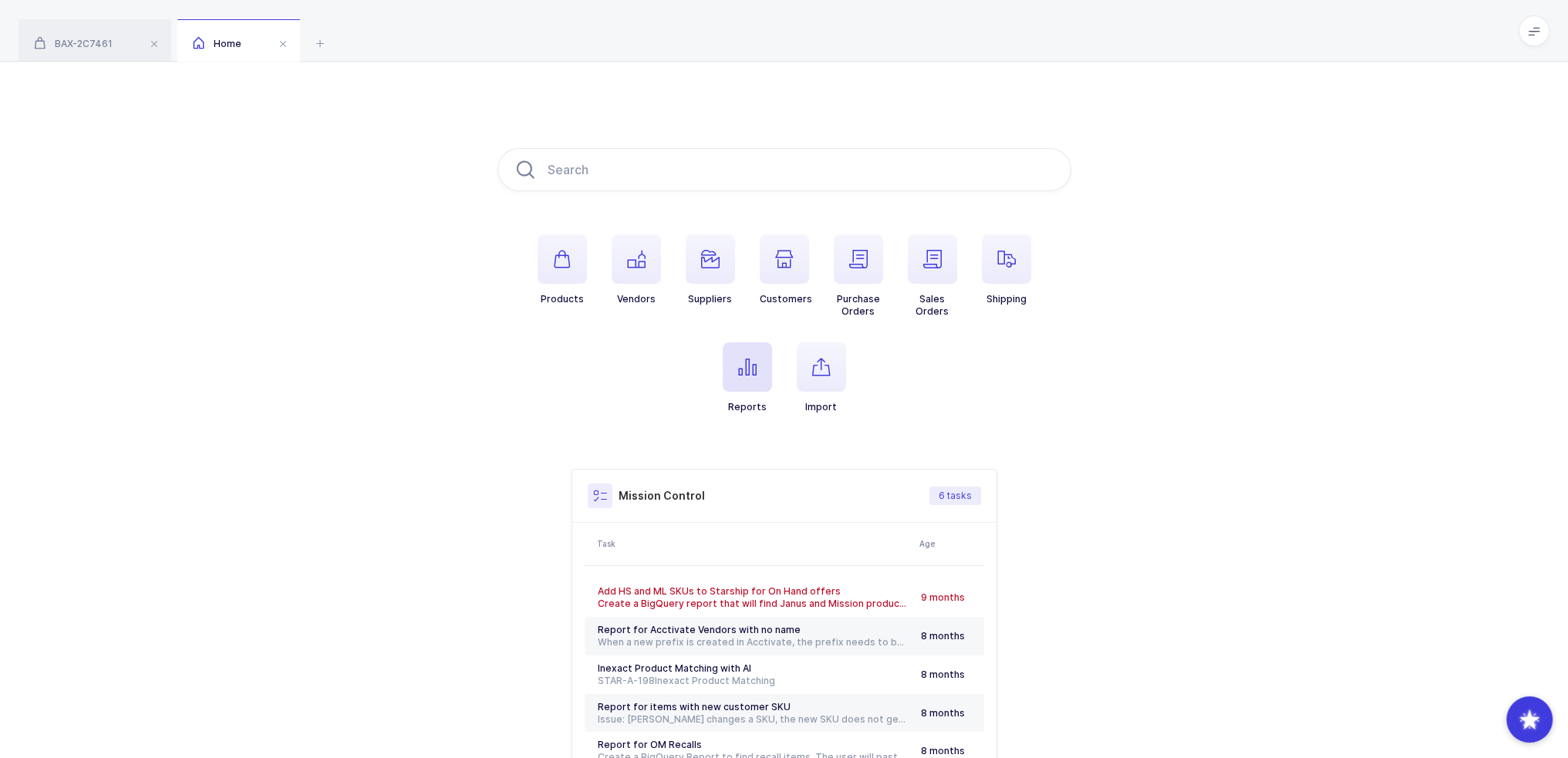
click at [745, 363] on icon "button" at bounding box center [747, 367] width 18 height 18
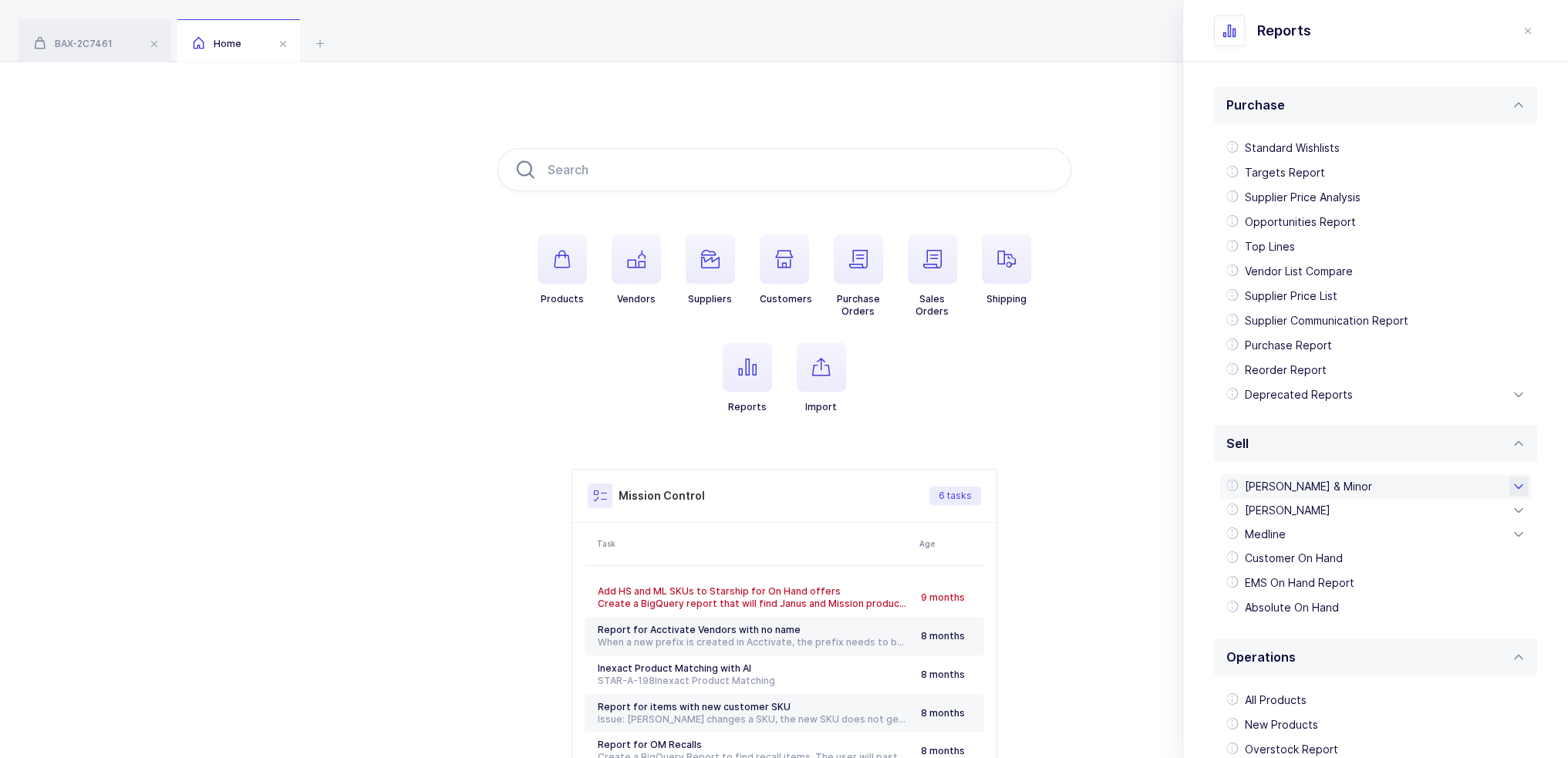
click at [1307, 487] on div "[PERSON_NAME] & Minor" at bounding box center [1375, 486] width 310 height 24
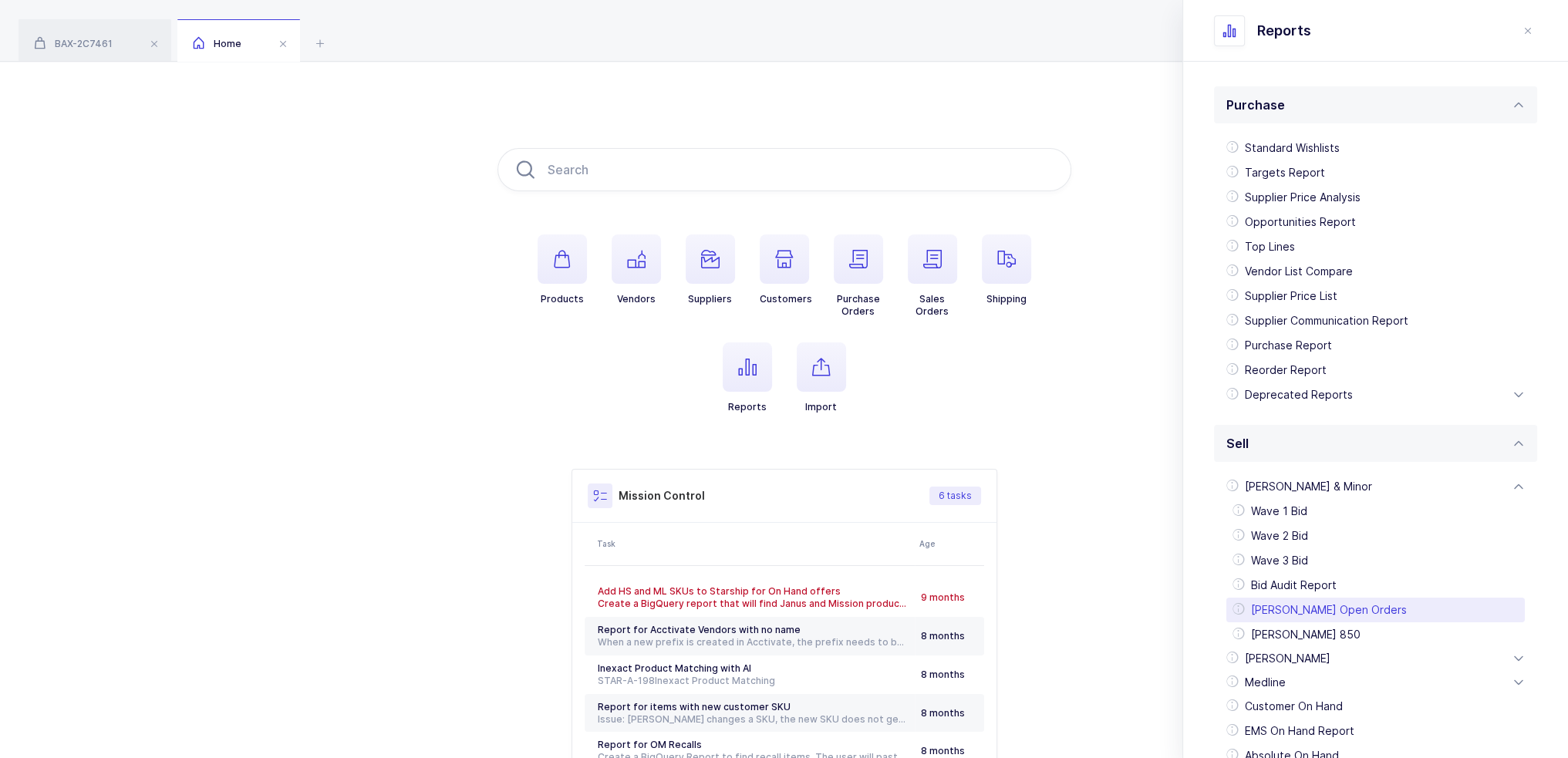
click at [1335, 612] on div "[PERSON_NAME] Open Orders" at bounding box center [1375, 609] width 299 height 24
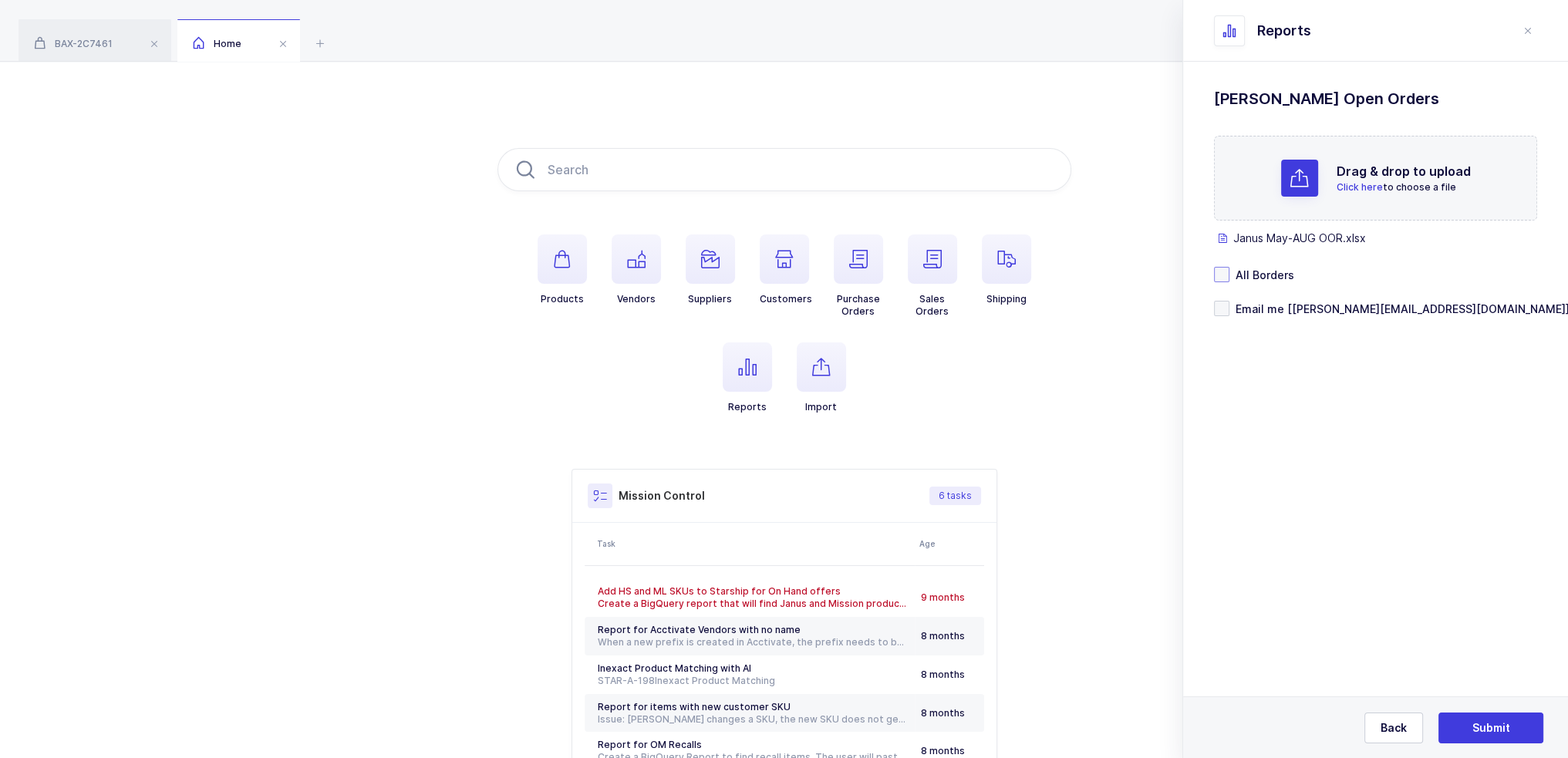
click at [1254, 268] on span "All Borders" at bounding box center [1261, 274] width 65 height 15
click at [1229, 267] on input "All Borders" at bounding box center [1229, 267] width 0 height 0
click at [1269, 268] on span "All Borders" at bounding box center [1261, 274] width 65 height 15
click at [1229, 267] on input "All Borders" at bounding box center [1229, 267] width 0 height 0
click at [1272, 321] on div "Standard Wishlists Targets Report Supplier Price Analysis Opportunities Report …" at bounding box center [1375, 240] width 384 height 359
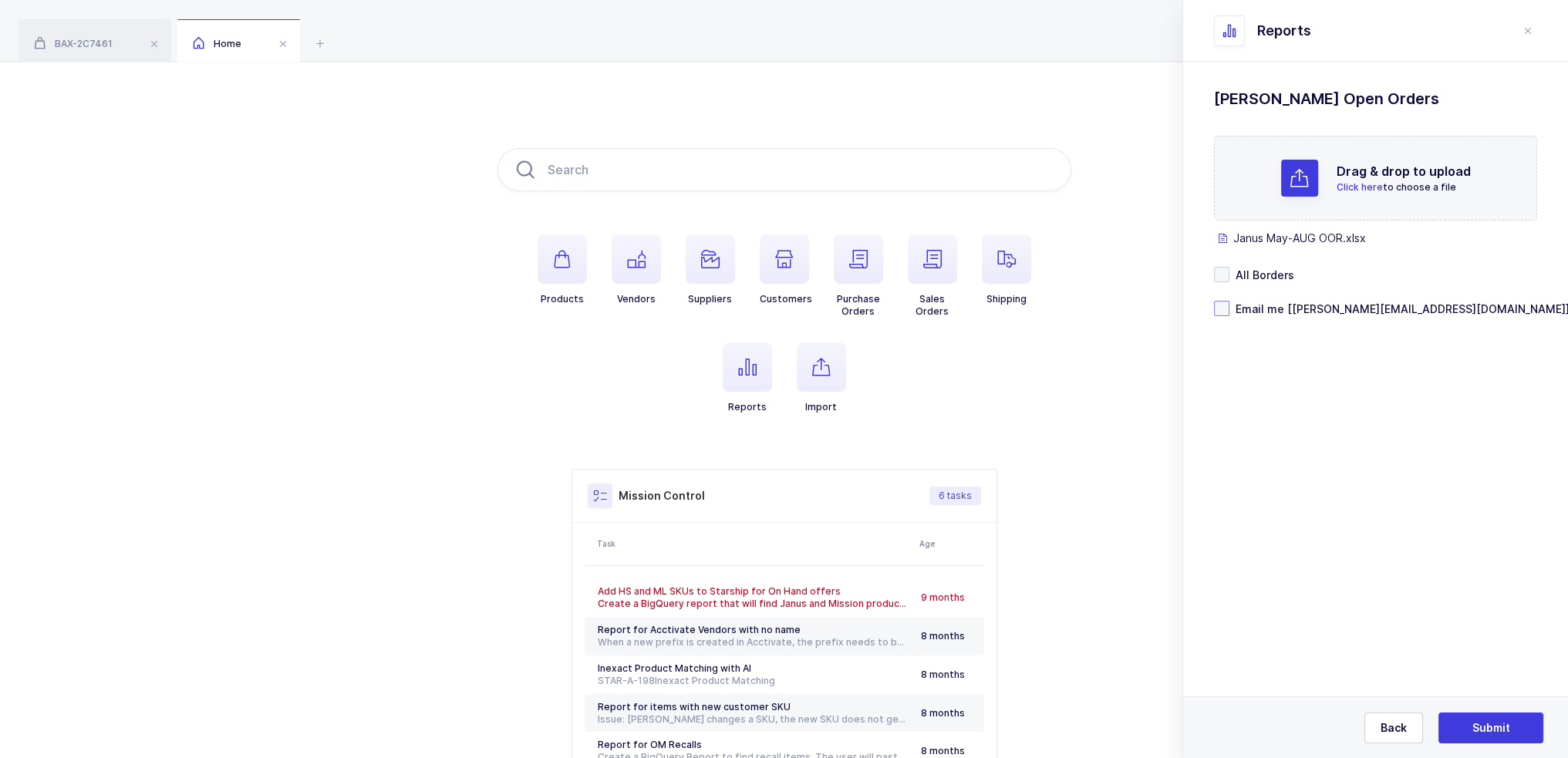
click at [1276, 307] on span "Email me [[PERSON_NAME][EMAIL_ADDRESS][DOMAIN_NAME]]" at bounding box center [1399, 308] width 340 height 15
click at [1229, 301] on input "Email me [[PERSON_NAME][EMAIL_ADDRESS][DOMAIN_NAME]]" at bounding box center [1229, 301] width 0 height 0
click at [1480, 726] on span "Submit" at bounding box center [1491, 728] width 38 height 16
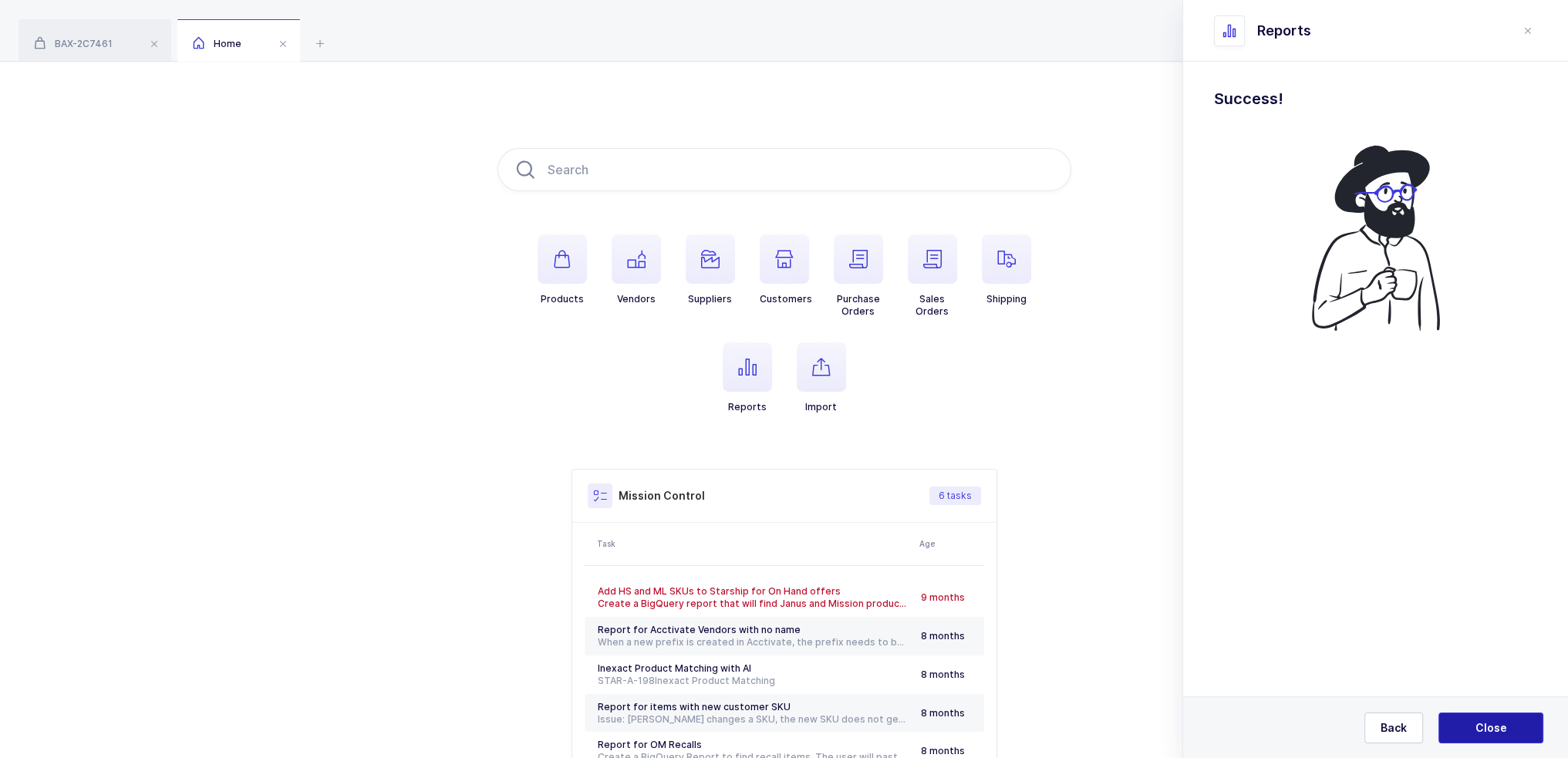
click at [1502, 736] on button "Close" at bounding box center [1491, 728] width 105 height 31
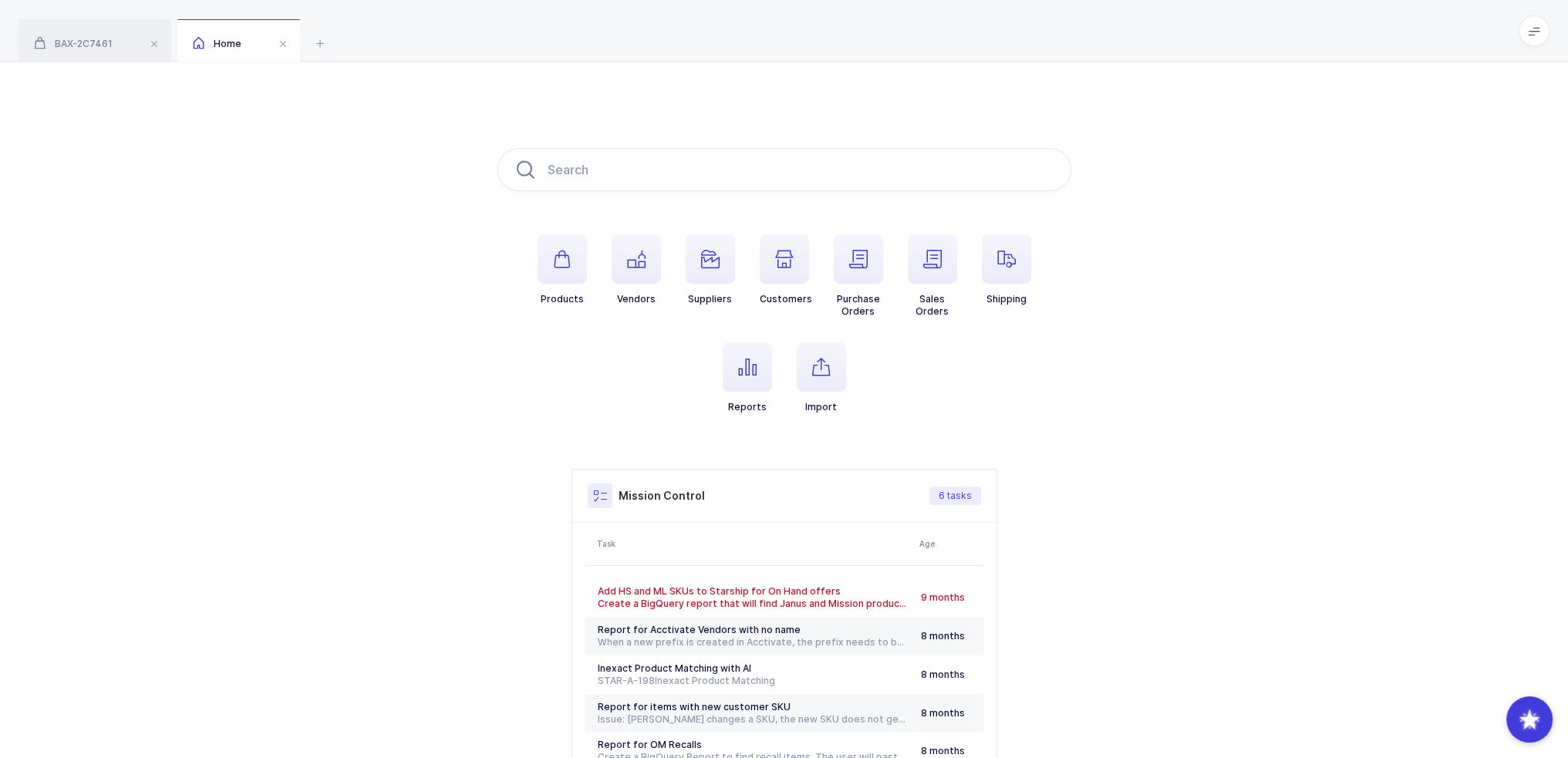
click at [370, 415] on div "Products Vendors Suppliers Customers Purchase Orders Sales Orders Shipping Repo…" at bounding box center [784, 485] width 1568 height 847
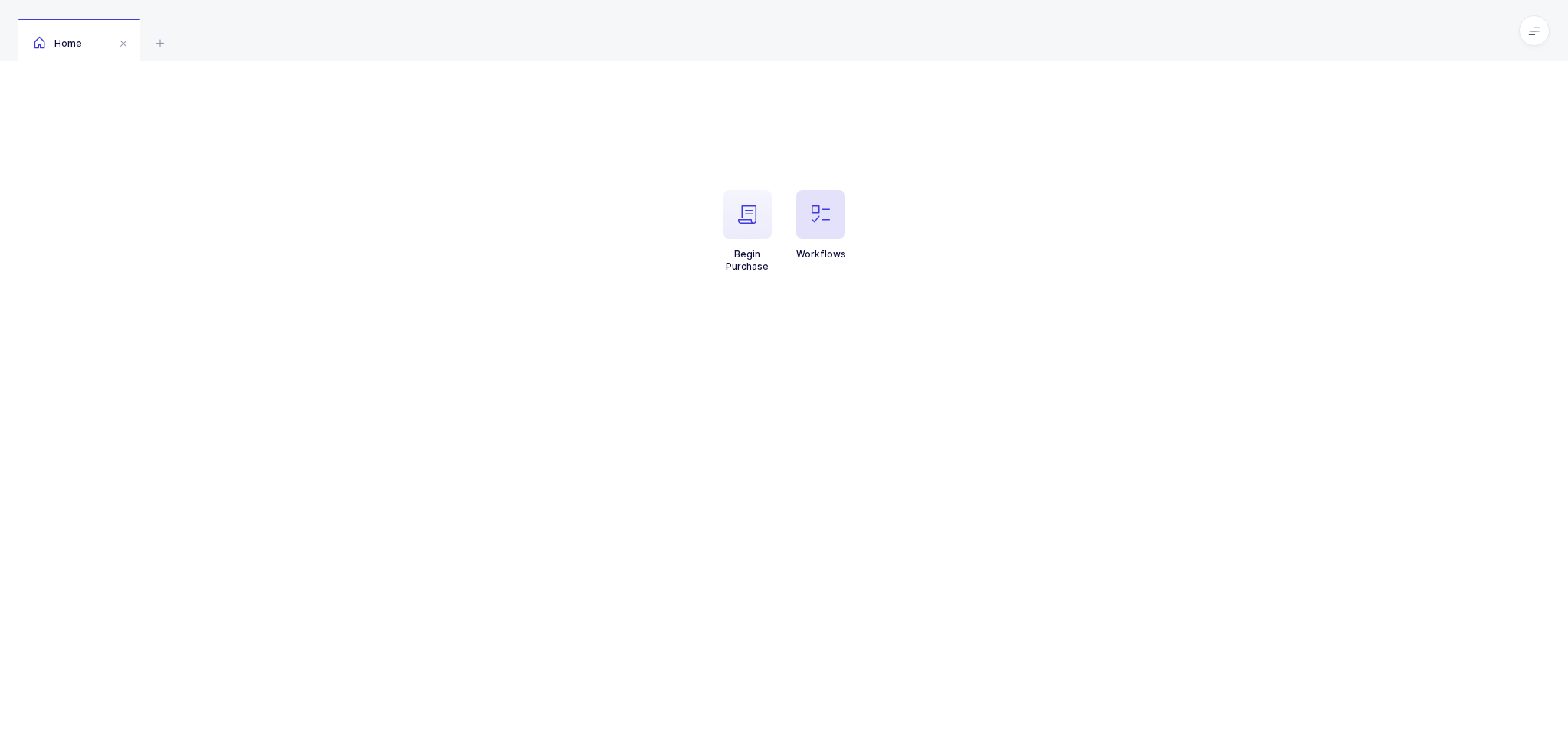
click at [828, 219] on icon "button" at bounding box center [820, 214] width 18 height 18
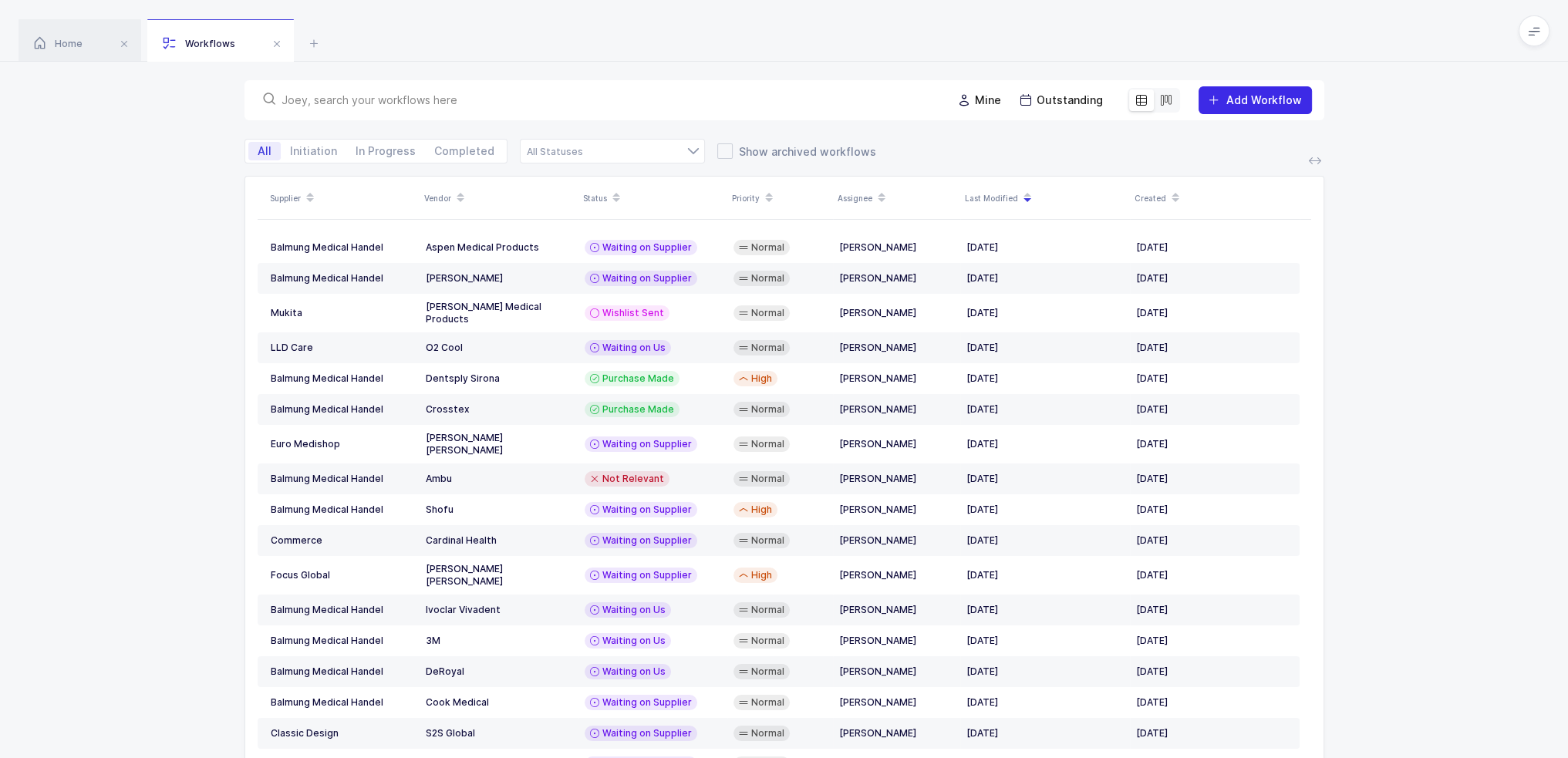
click at [1267, 98] on span "Add Workflow" at bounding box center [1264, 99] width 76 height 13
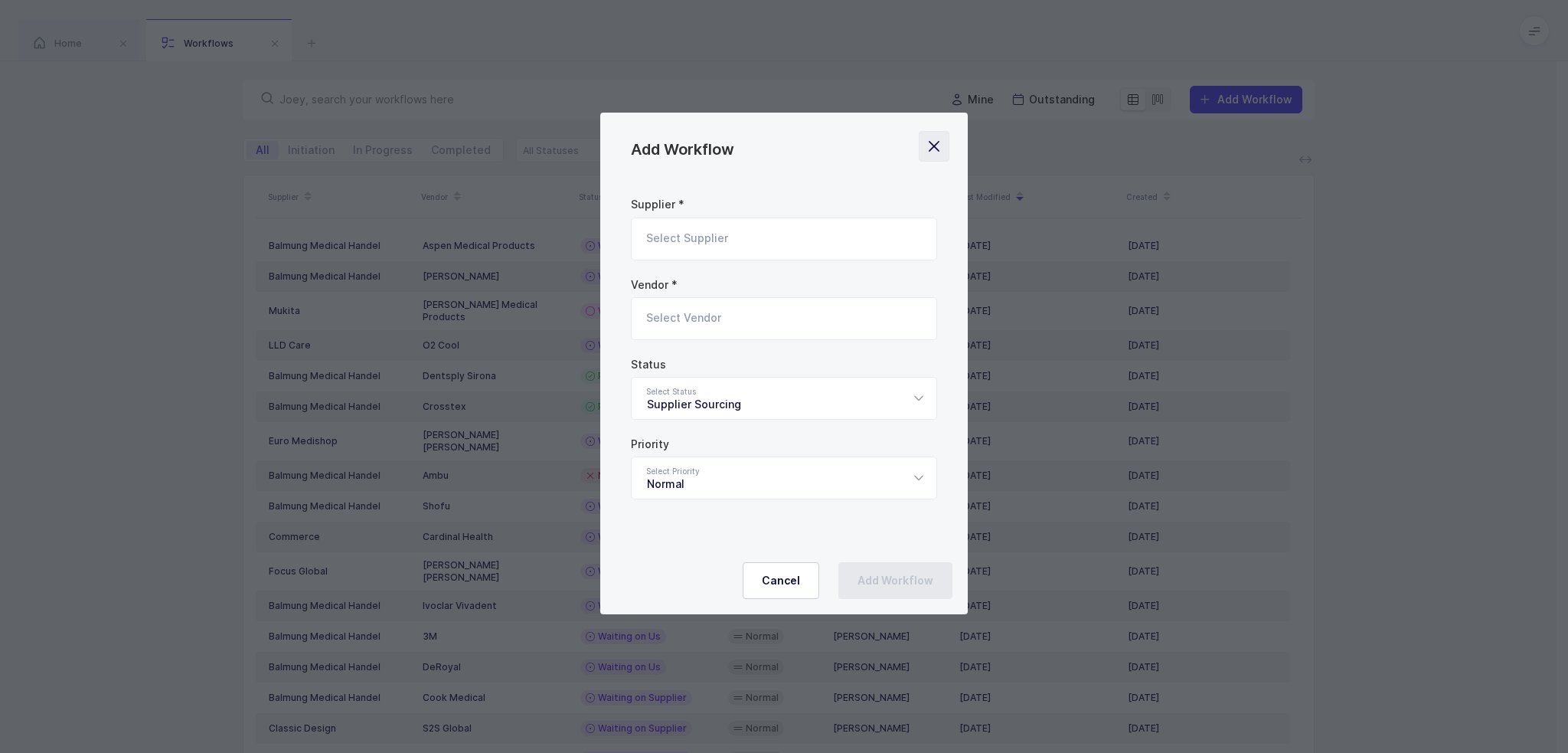
click at [935, 144] on icon "Close" at bounding box center [934, 146] width 21 height 21
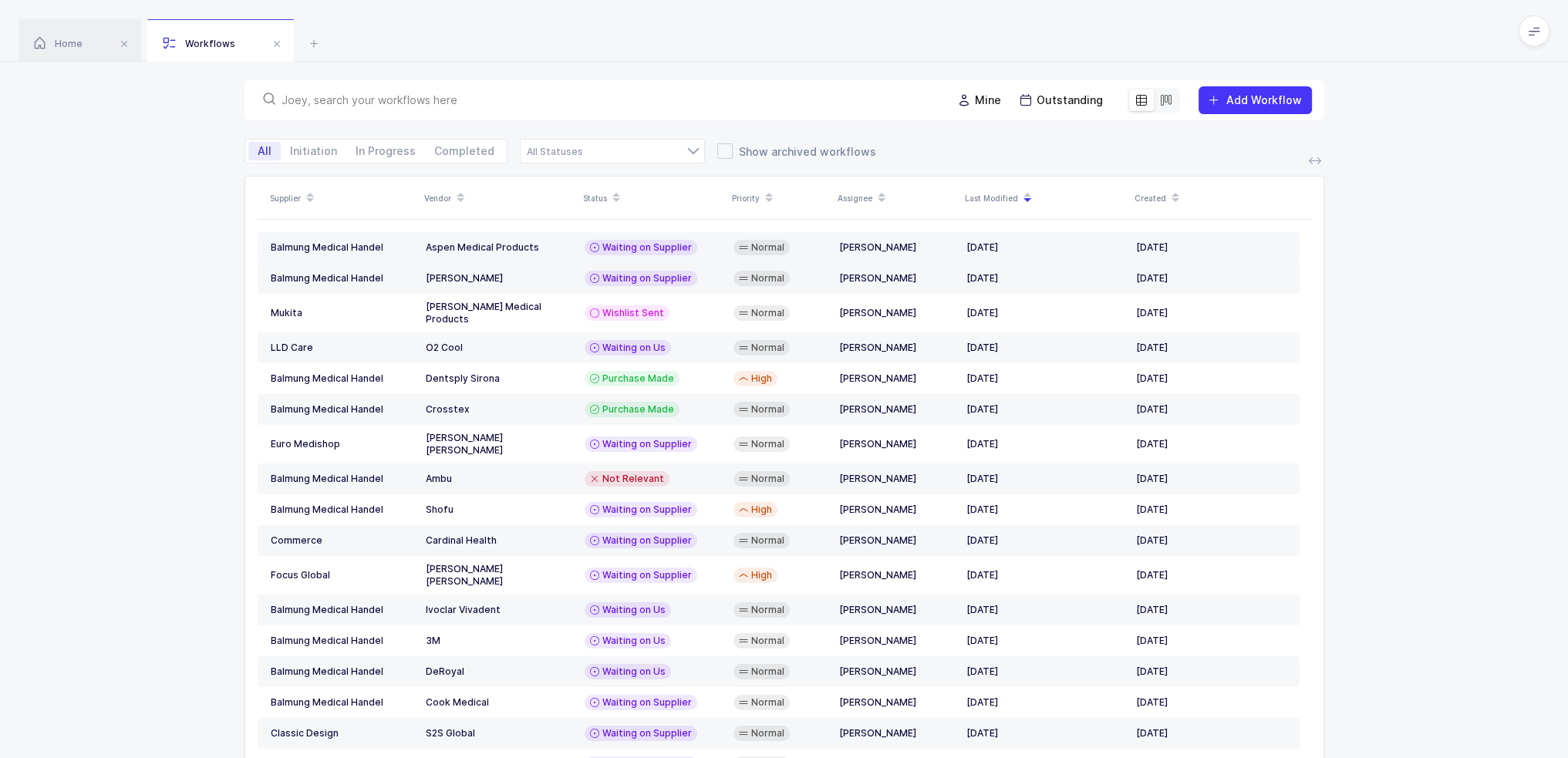
click at [797, 244] on div "Normal" at bounding box center [781, 247] width 93 height 16
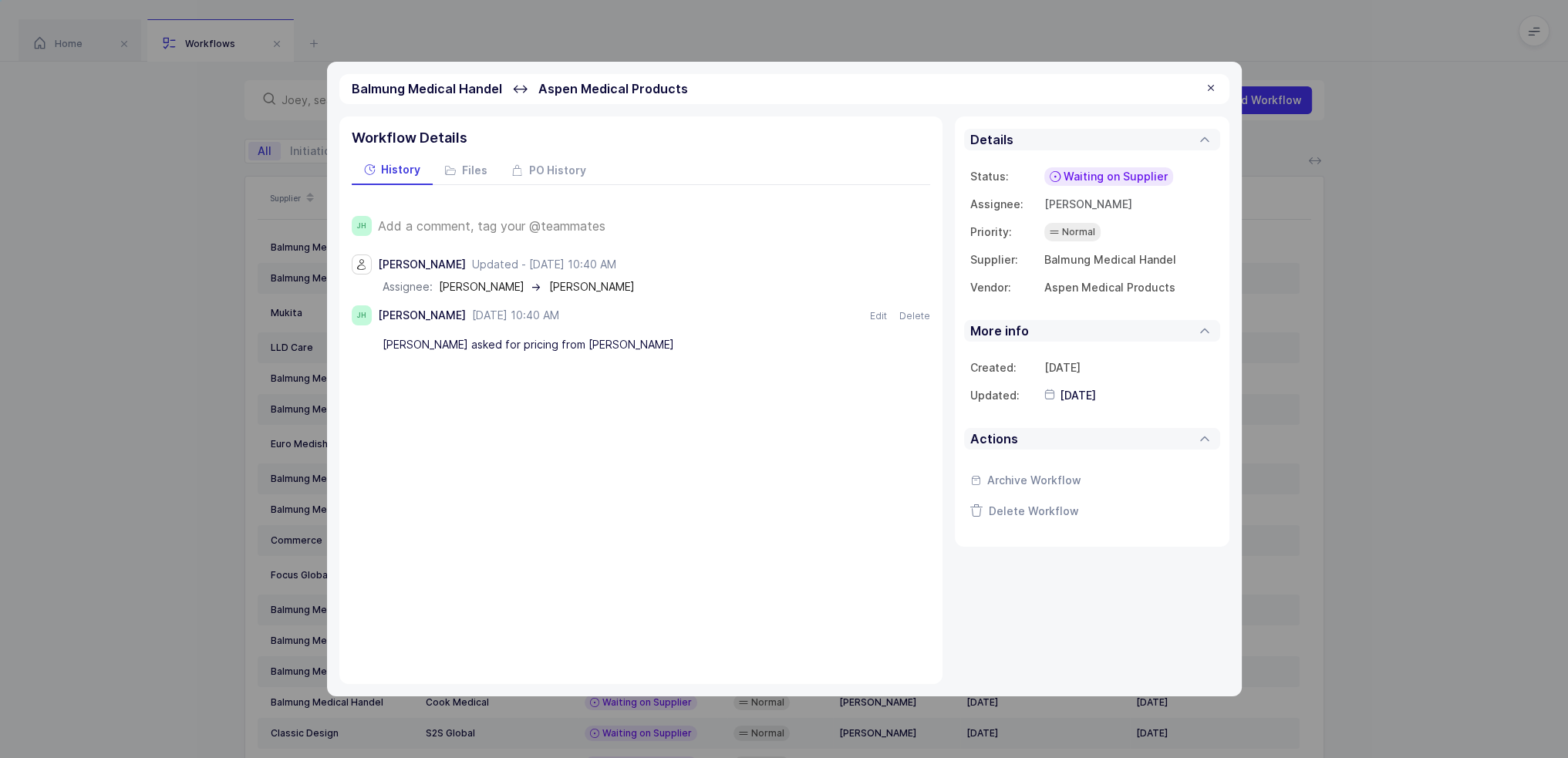
click at [1074, 230] on span "Normal" at bounding box center [1078, 233] width 33 height 16
click at [559, 172] on span "PO History" at bounding box center [558, 170] width 57 height 11
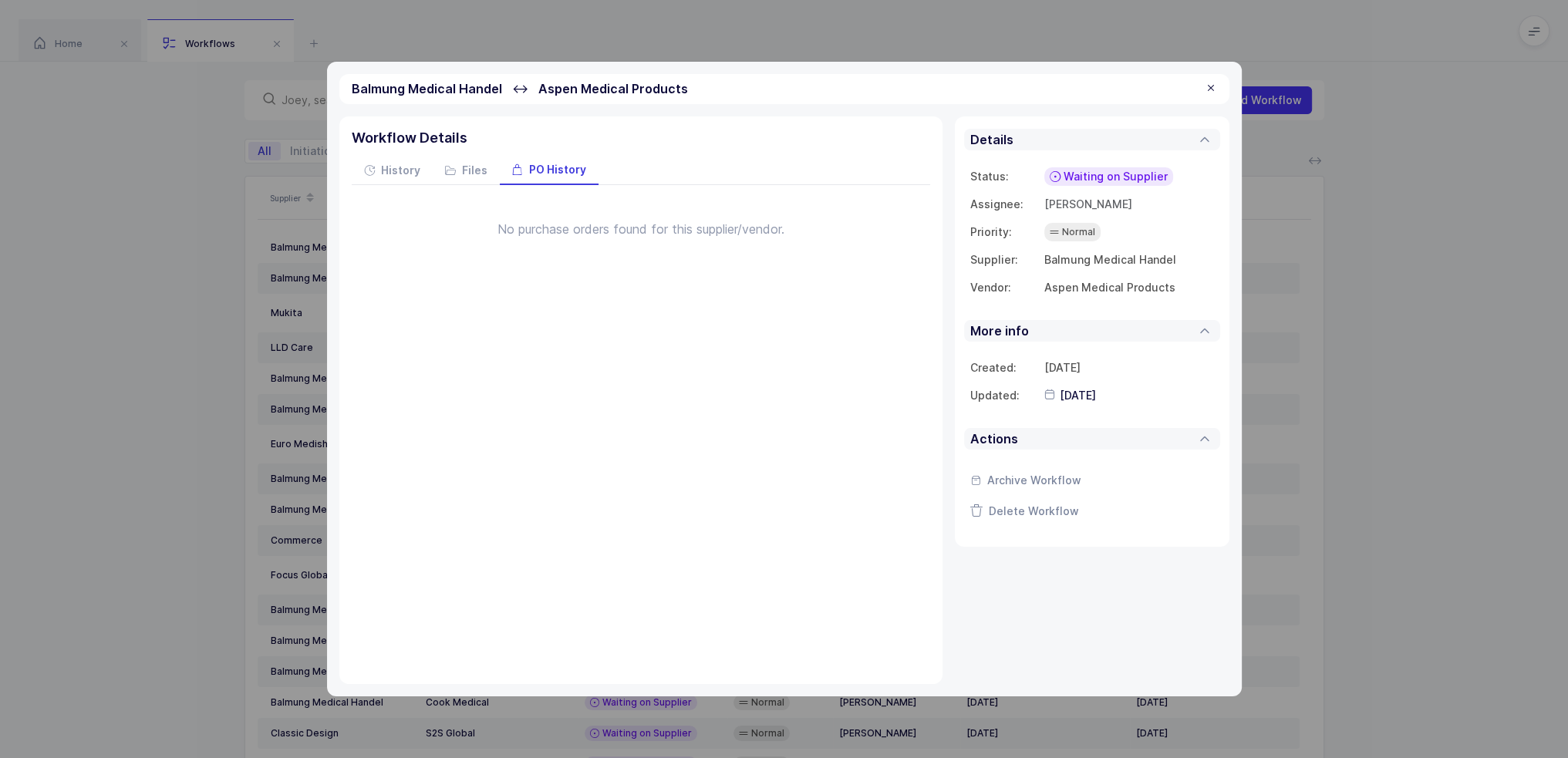
click at [547, 225] on div "No purchase orders found for this supplier/vendor." at bounding box center [640, 229] width 578 height 63
click at [1210, 88] on div at bounding box center [1211, 89] width 13 height 14
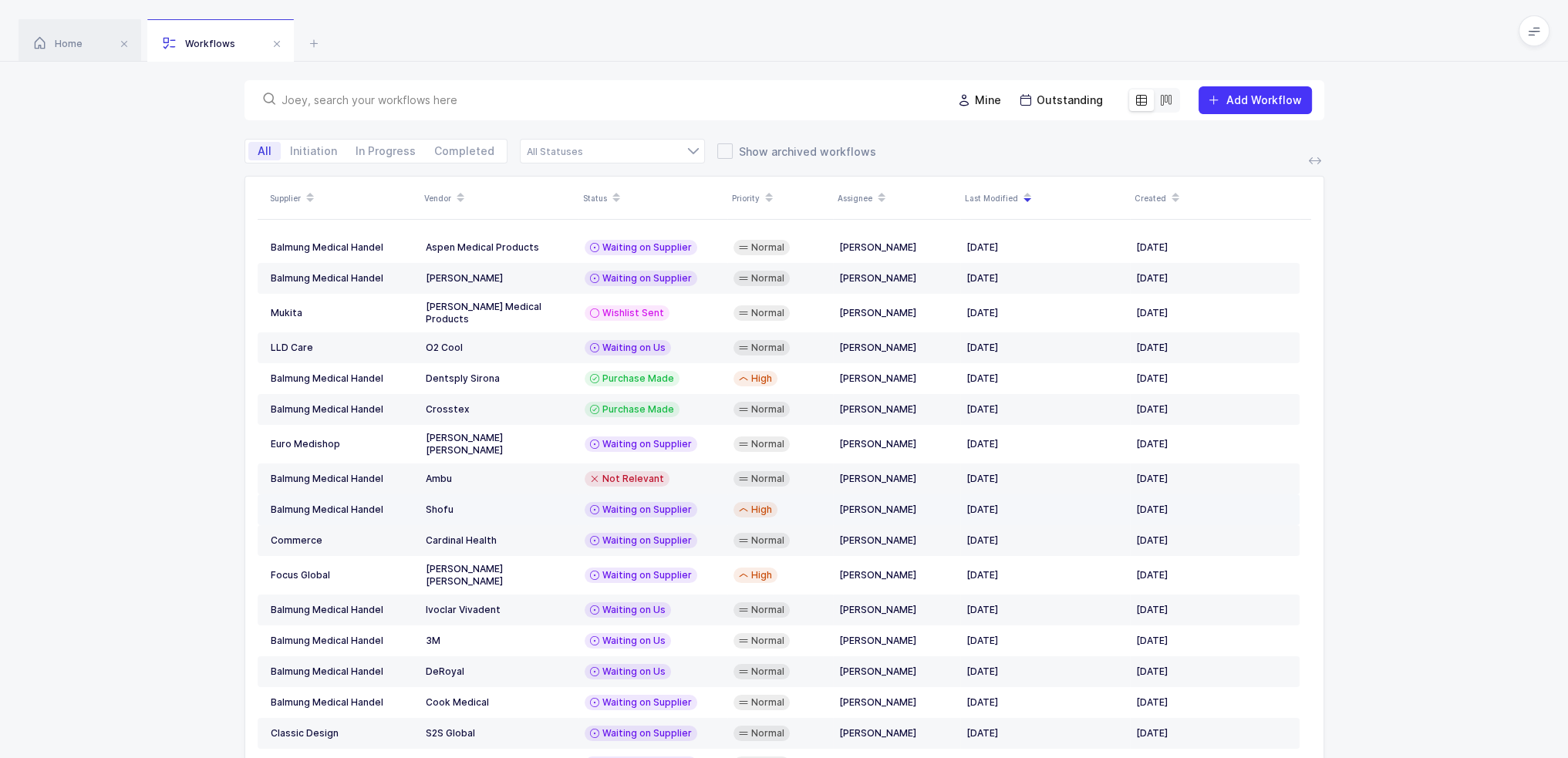
click at [655, 503] on span "Waiting on Supplier" at bounding box center [647, 509] width 90 height 13
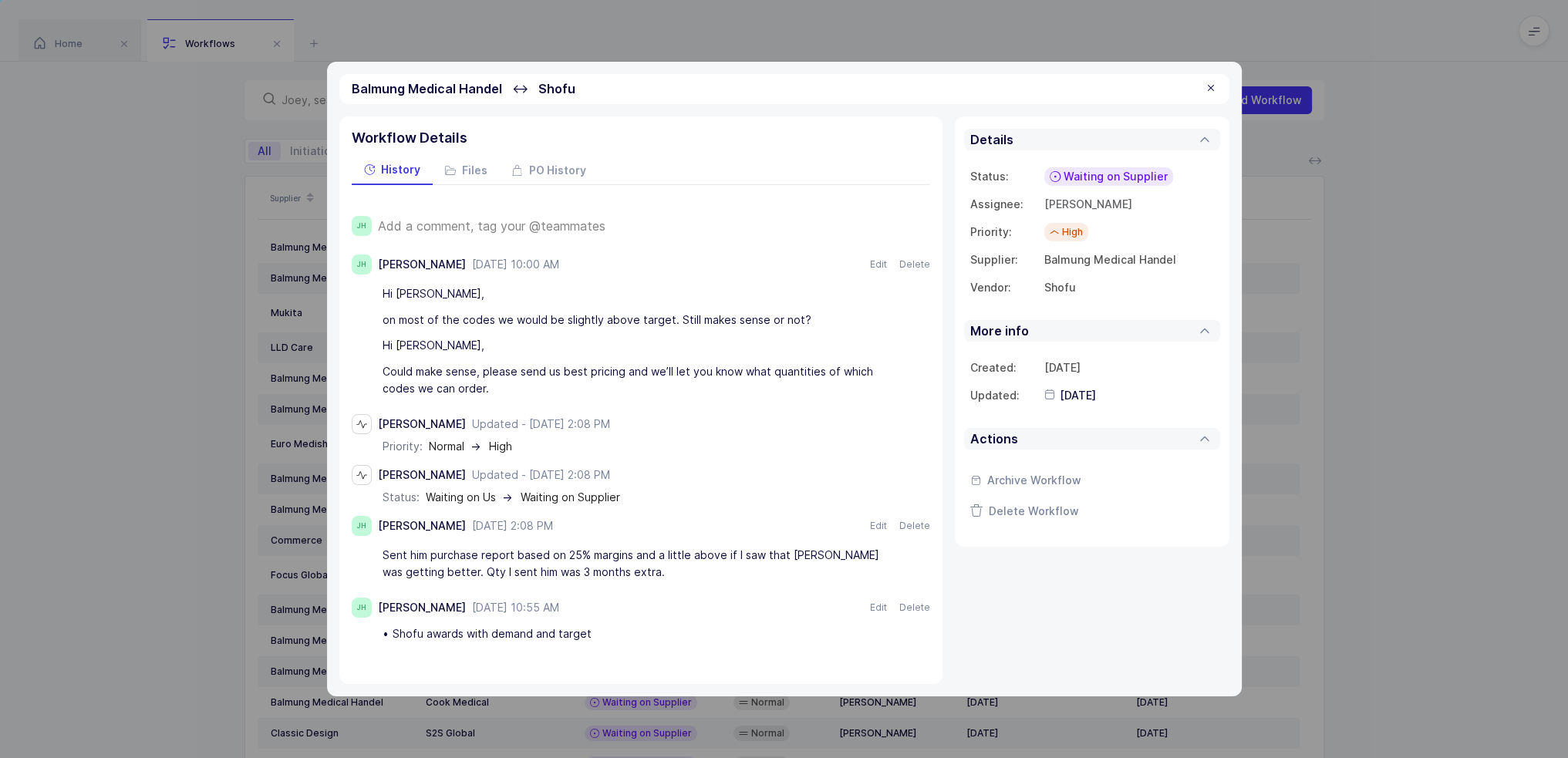
click at [563, 153] on div "Workflow Details" at bounding box center [640, 142] width 578 height 28
click at [562, 169] on span "PO History" at bounding box center [558, 170] width 57 height 11
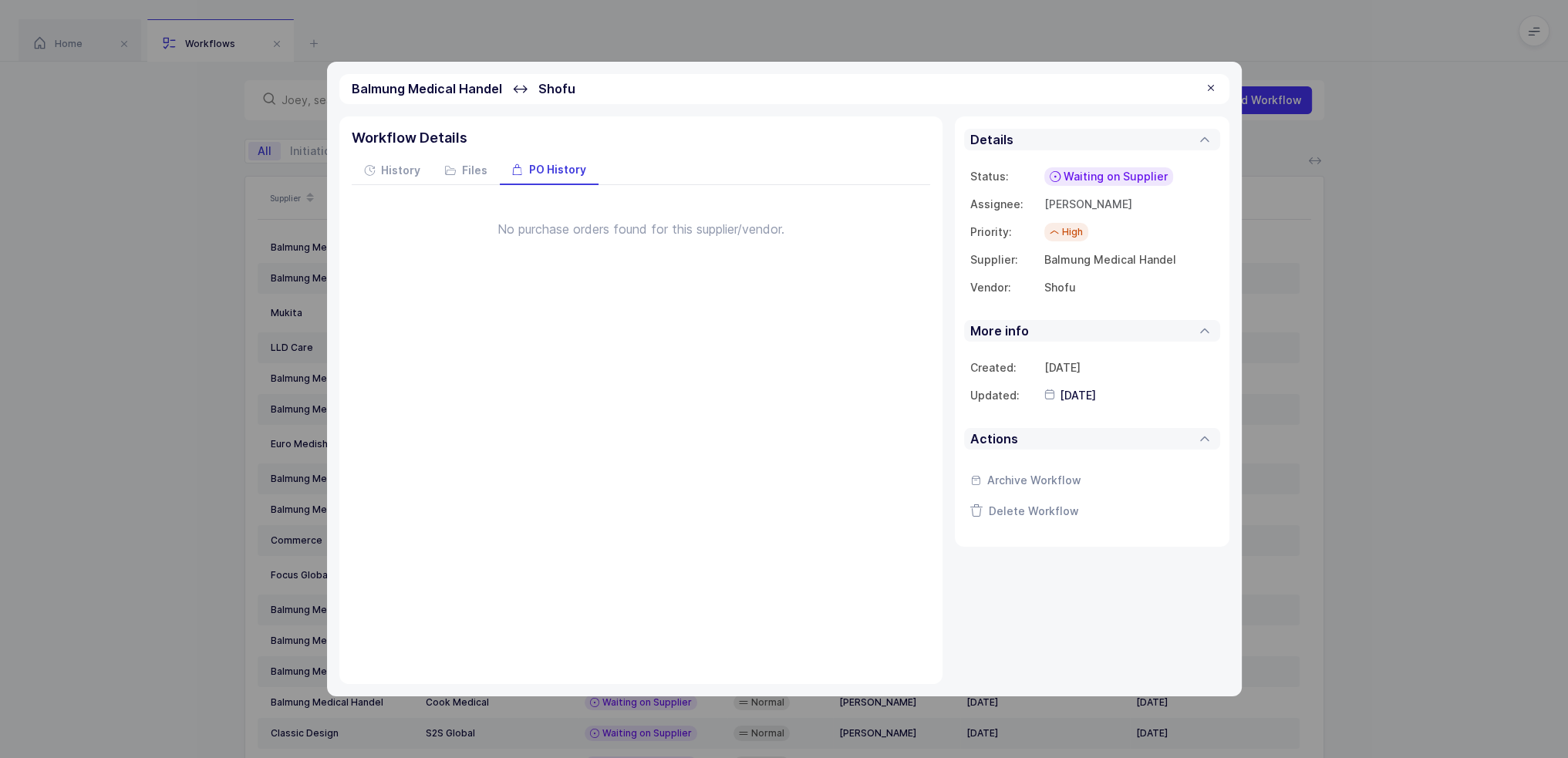
click at [1211, 89] on div at bounding box center [1211, 89] width 13 height 14
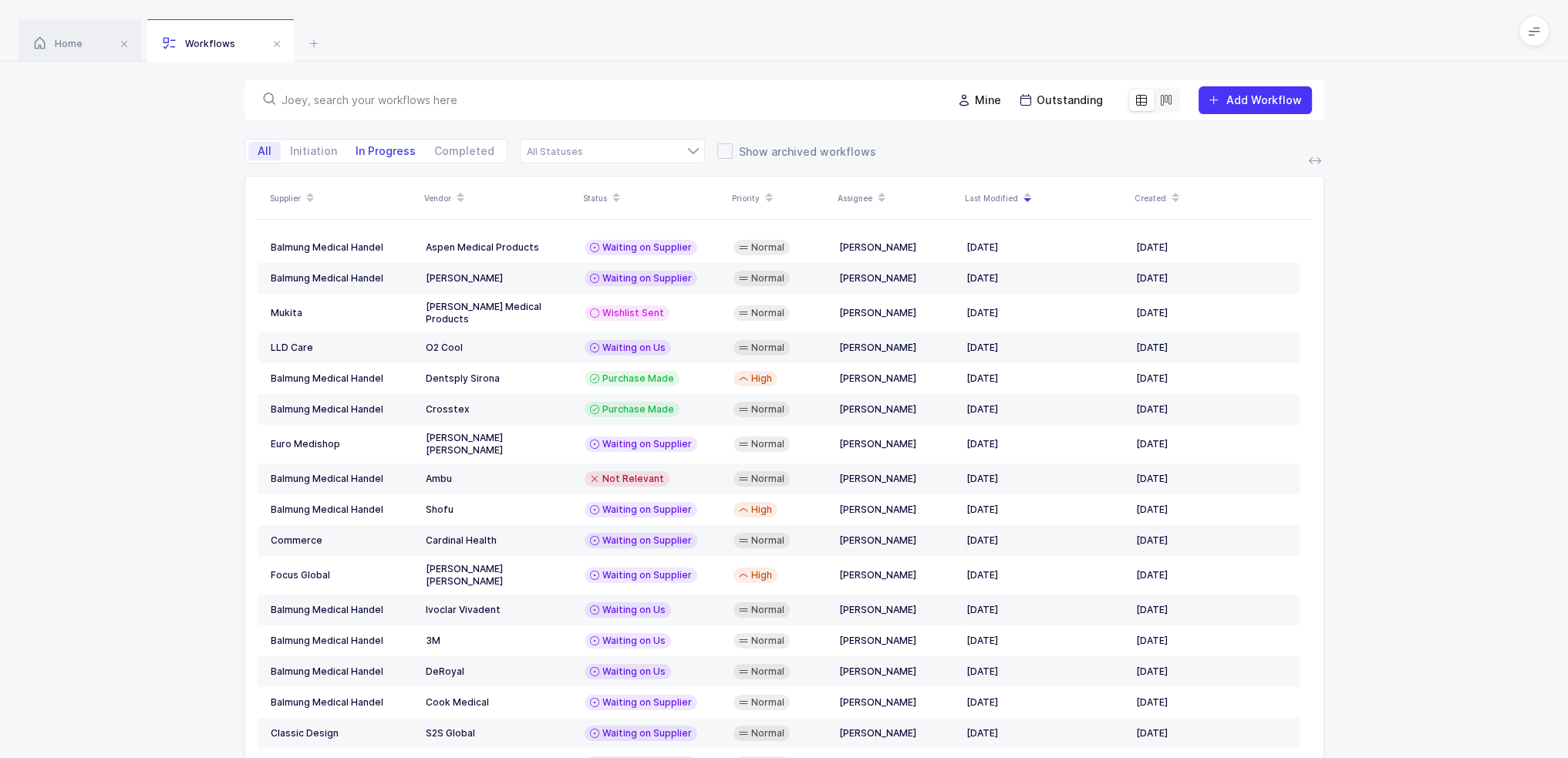
click at [388, 156] on span "In Progress" at bounding box center [385, 151] width 60 height 11
click at [356, 152] on input "In Progress" at bounding box center [351, 147] width 10 height 10
radio input "true"
radio input "false"
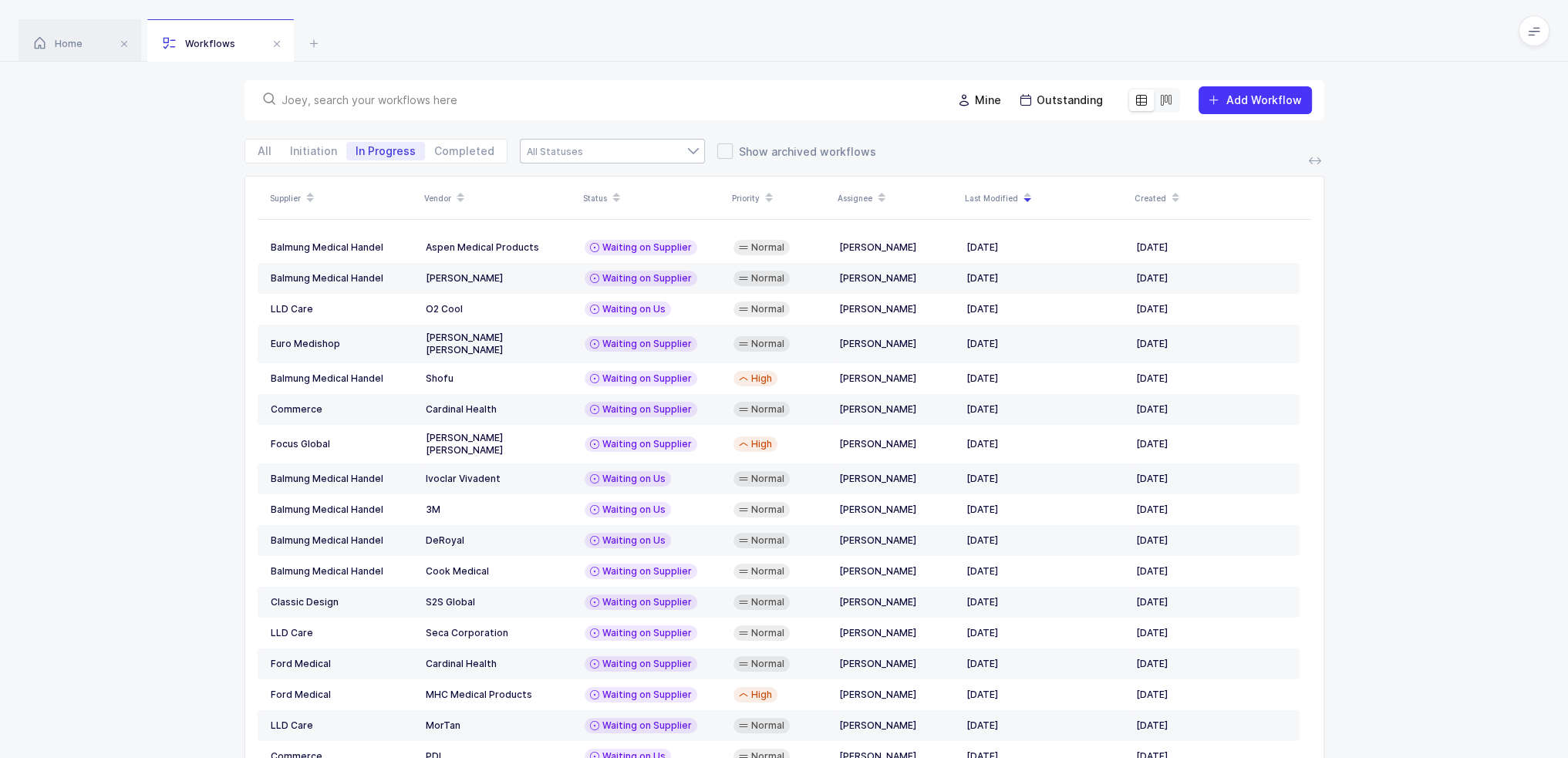
click at [552, 148] on div at bounding box center [612, 151] width 185 height 24
click at [588, 206] on span "Waiting on Us" at bounding box center [572, 209] width 73 height 13
type input "Waiting on Us"
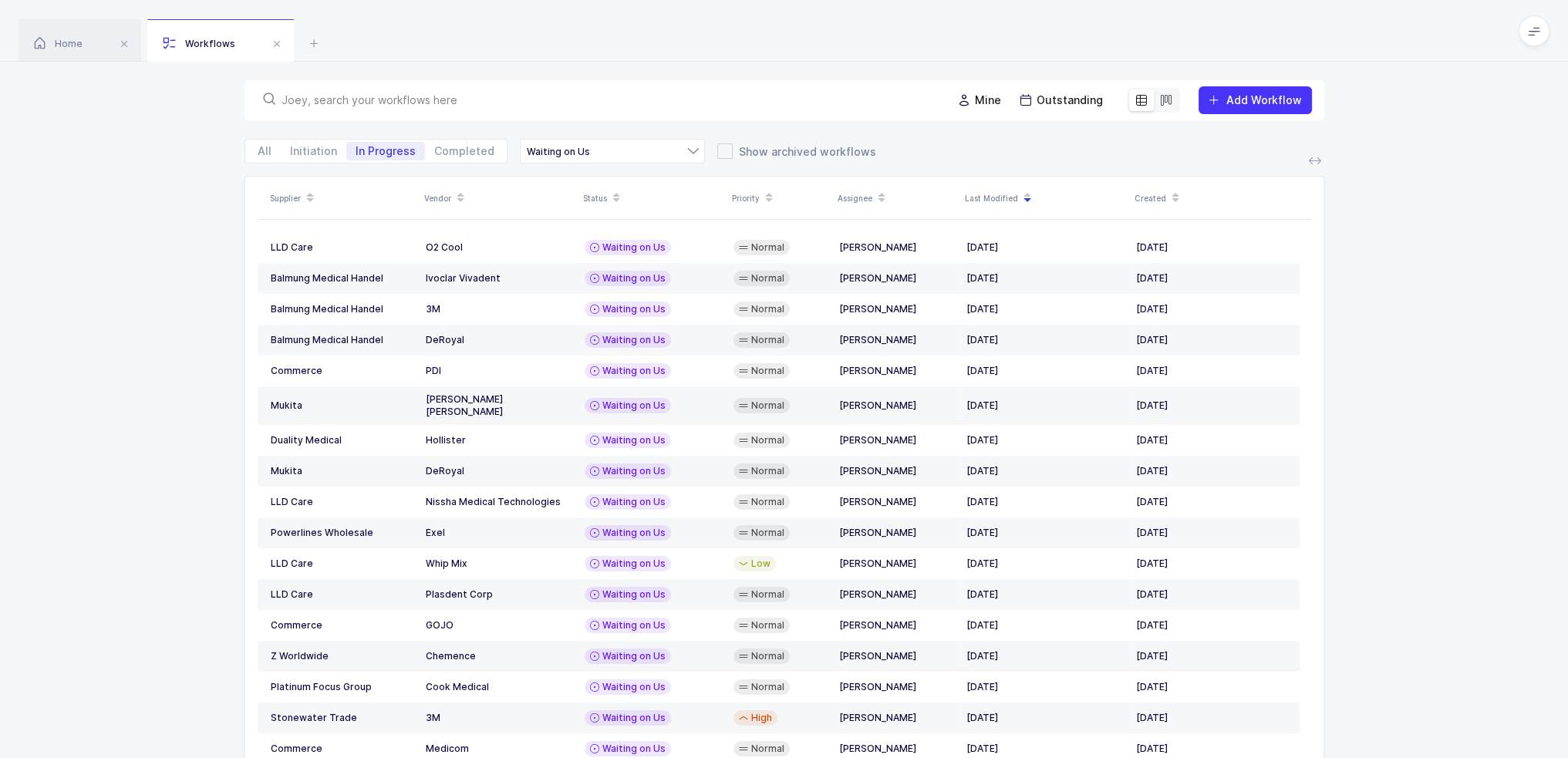
click at [506, 98] on input "text" at bounding box center [607, 100] width 652 height 16
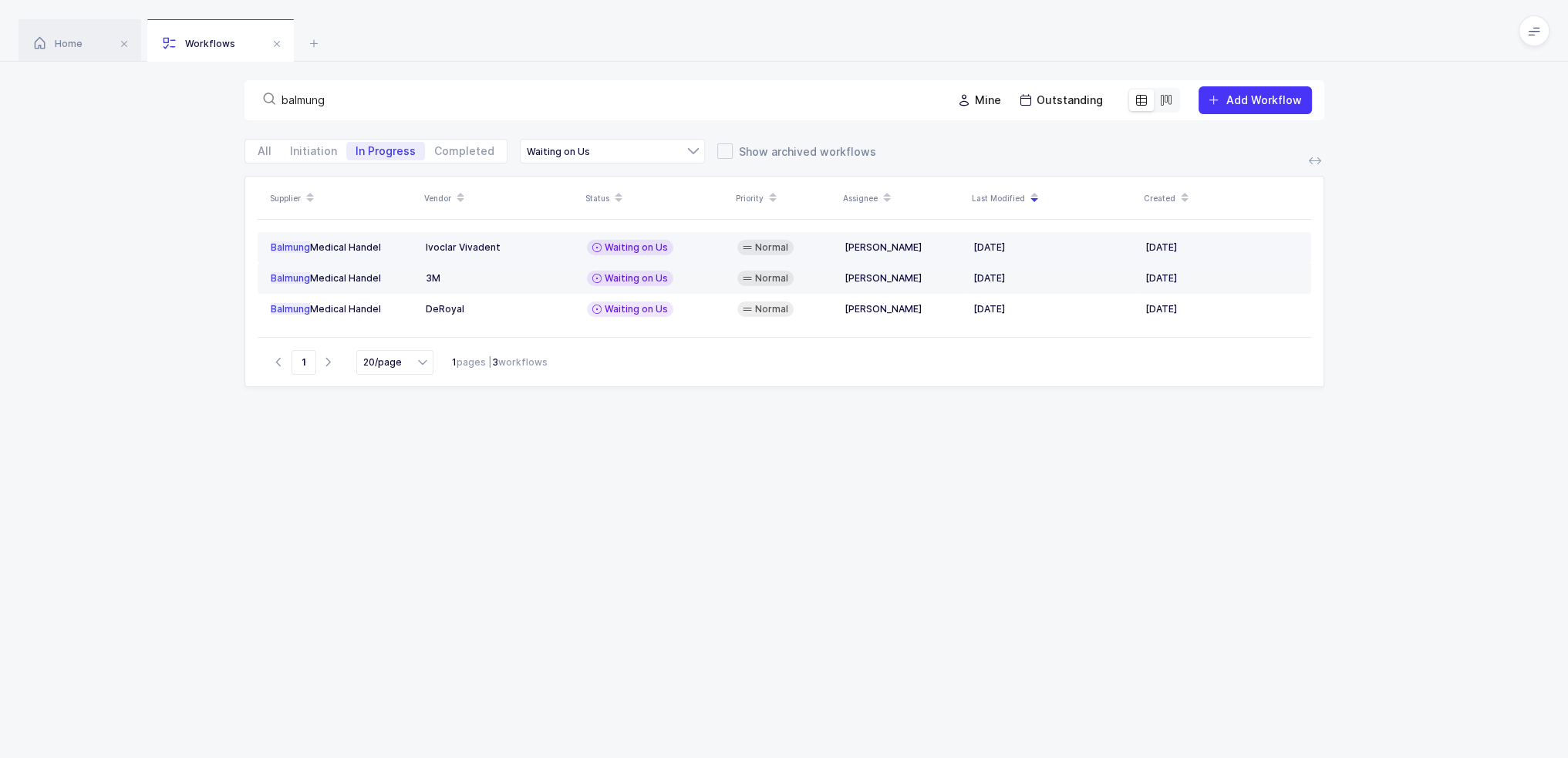
type input "balmung"
click at [528, 243] on div "Ivoclar Vivadent" at bounding box center [499, 247] width 149 height 13
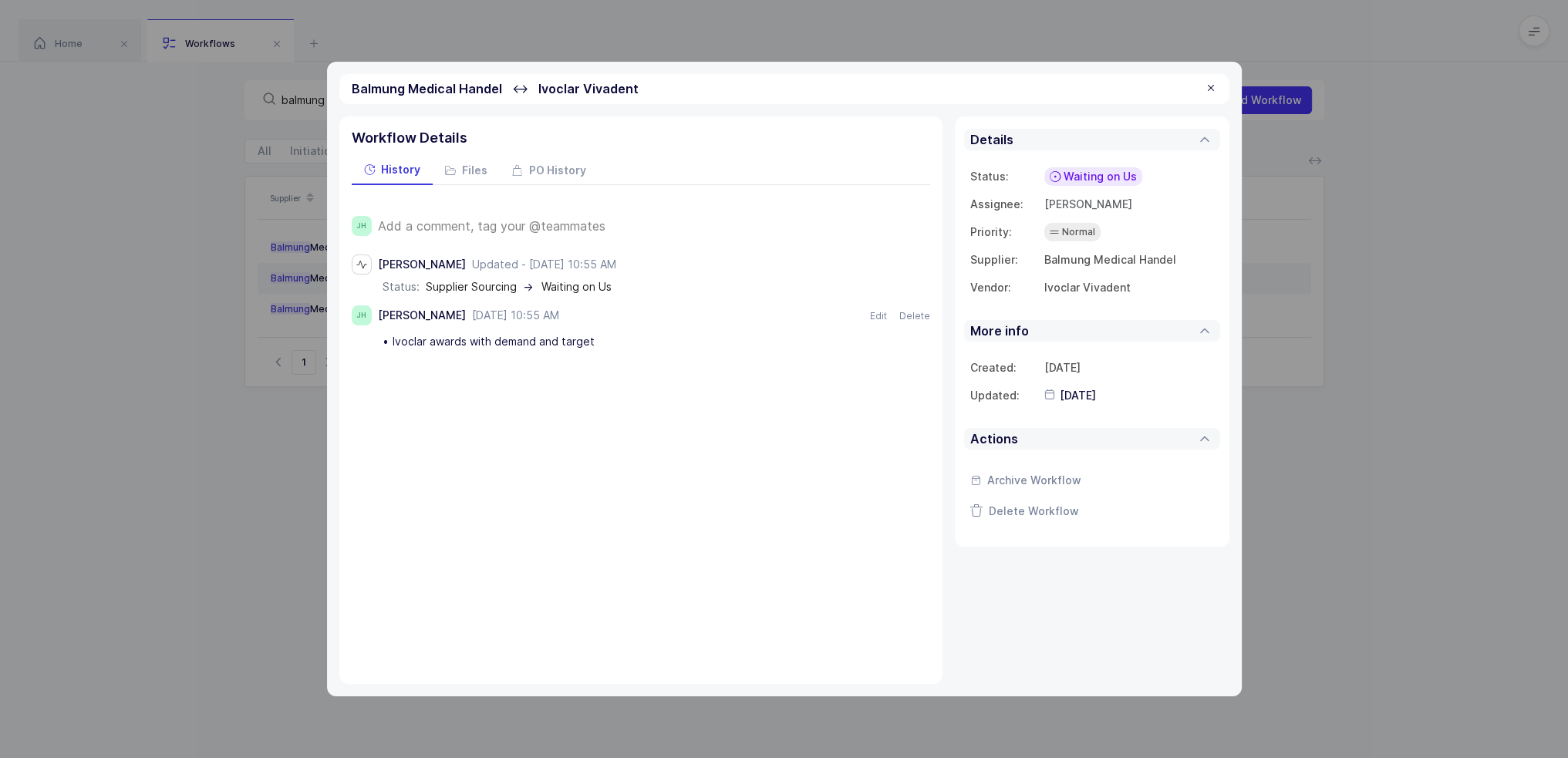
drag, startPoint x: 618, startPoint y: 351, endPoint x: 620, endPoint y: 362, distance: 11.2
click at [620, 362] on div "JH Add a comment, tag your @teammates Joey Husney Updated - September 4, 2025 a…" at bounding box center [640, 274] width 578 height 180
click at [1213, 90] on div at bounding box center [1211, 89] width 13 height 14
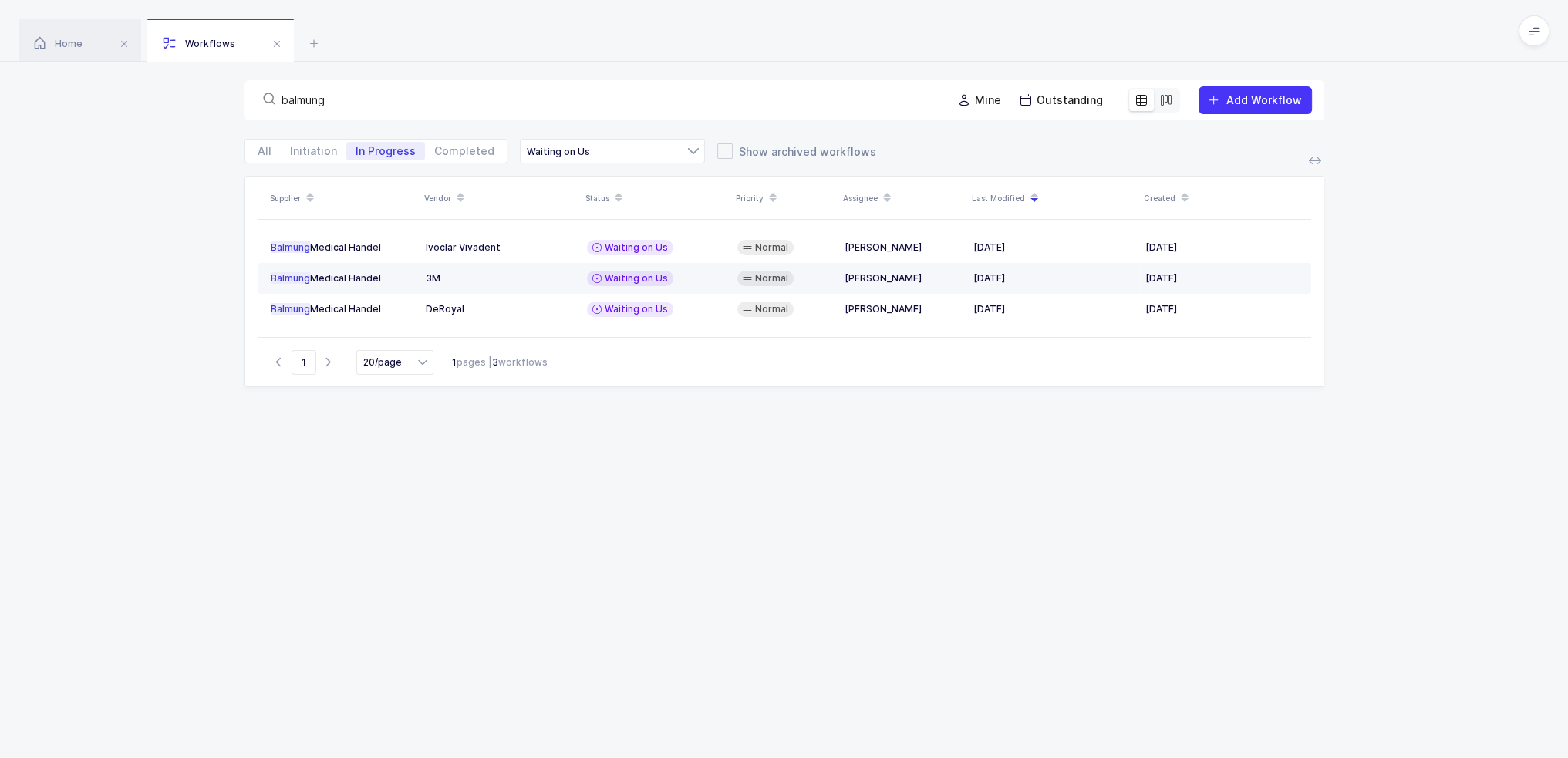
click at [456, 276] on div "3M" at bounding box center [499, 278] width 149 height 13
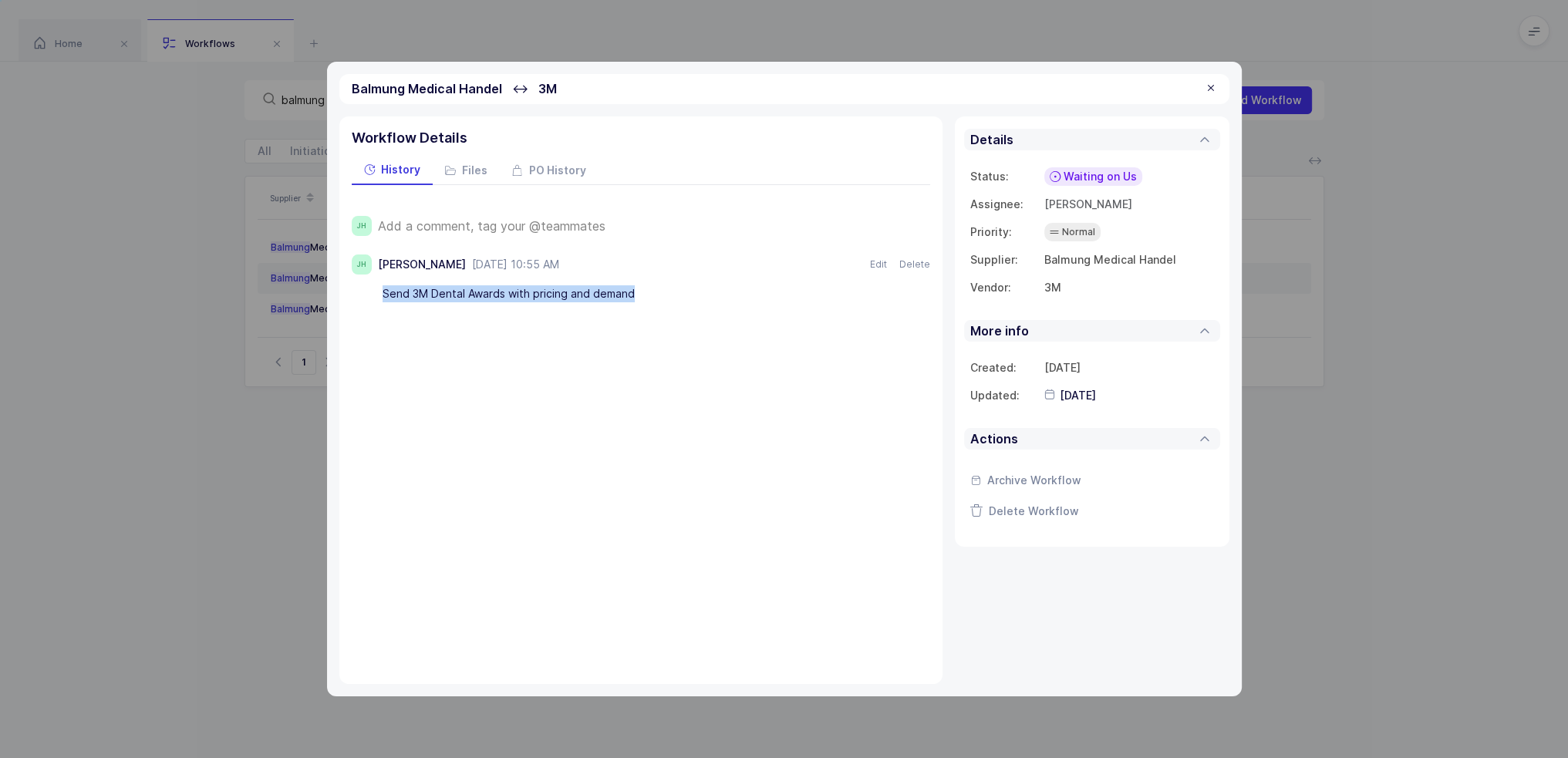
drag, startPoint x: 383, startPoint y: 296, endPoint x: 665, endPoint y: 292, distance: 282.0
click at [665, 292] on div "Send 3M Dental Awards with pricing and demand" at bounding box center [633, 293] width 501 height 26
drag, startPoint x: 663, startPoint y: 295, endPoint x: 691, endPoint y: 321, distance: 38.2
click at [691, 321] on div "Workflow Details History Files PO History JH Add a comment, tag your @teammates…" at bounding box center [641, 400] width 603 height 567
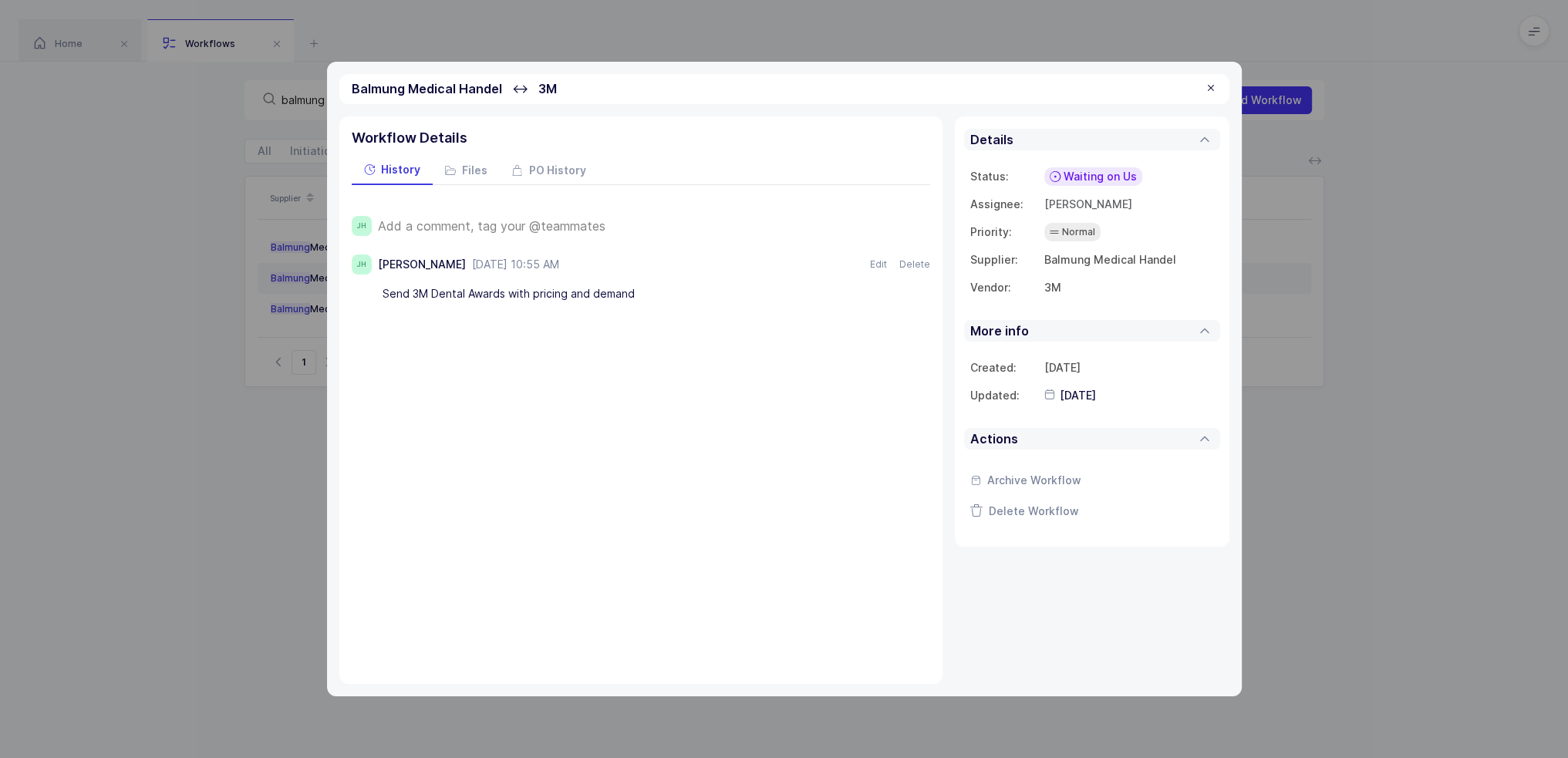
click at [691, 321] on div "Workflow Details History Files PO History JH Add a comment, tag your @teammates…" at bounding box center [641, 400] width 603 height 567
click at [1214, 86] on div at bounding box center [1211, 89] width 13 height 14
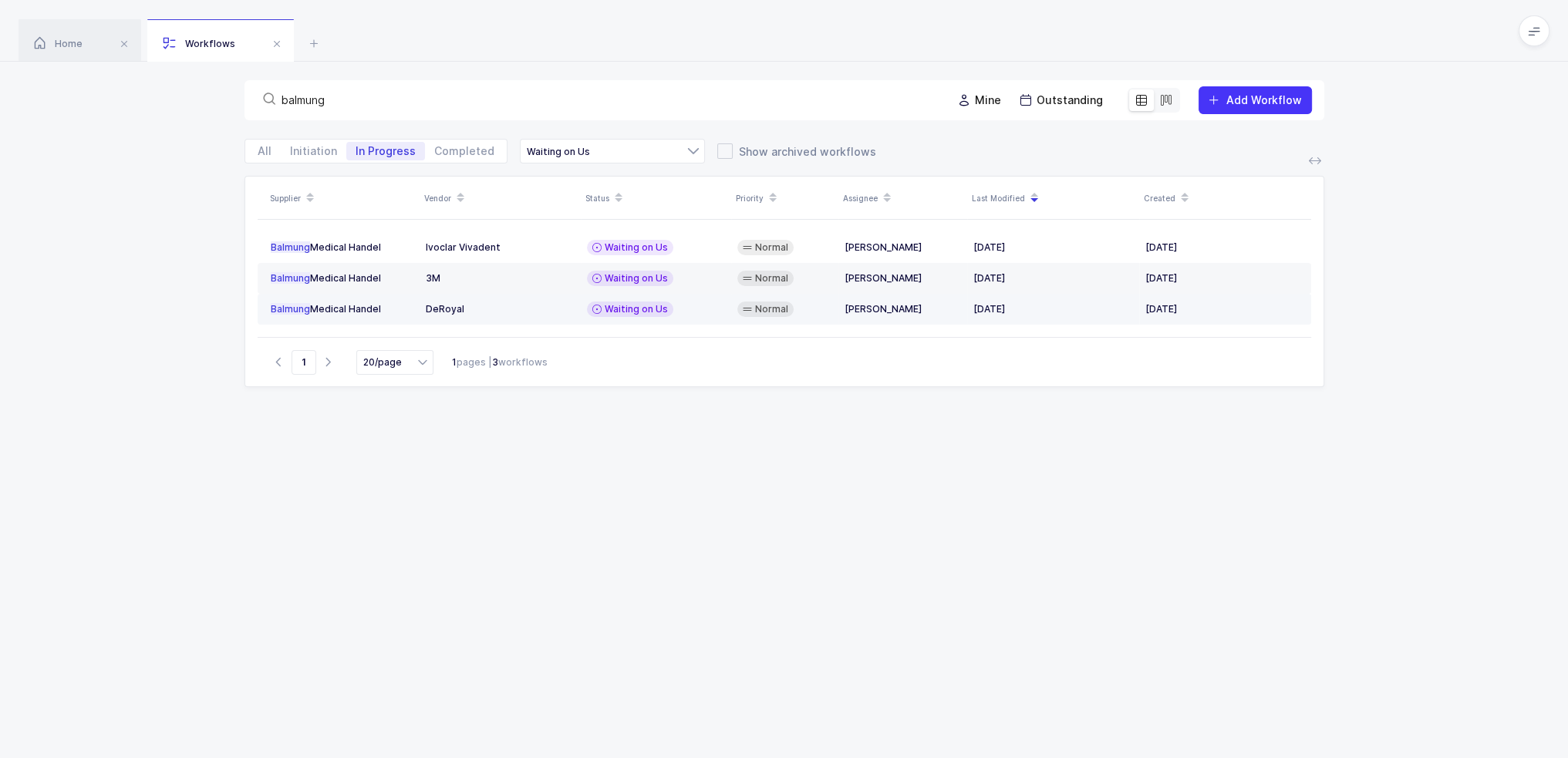
click at [519, 305] on div "DeRoyal" at bounding box center [499, 308] width 149 height 13
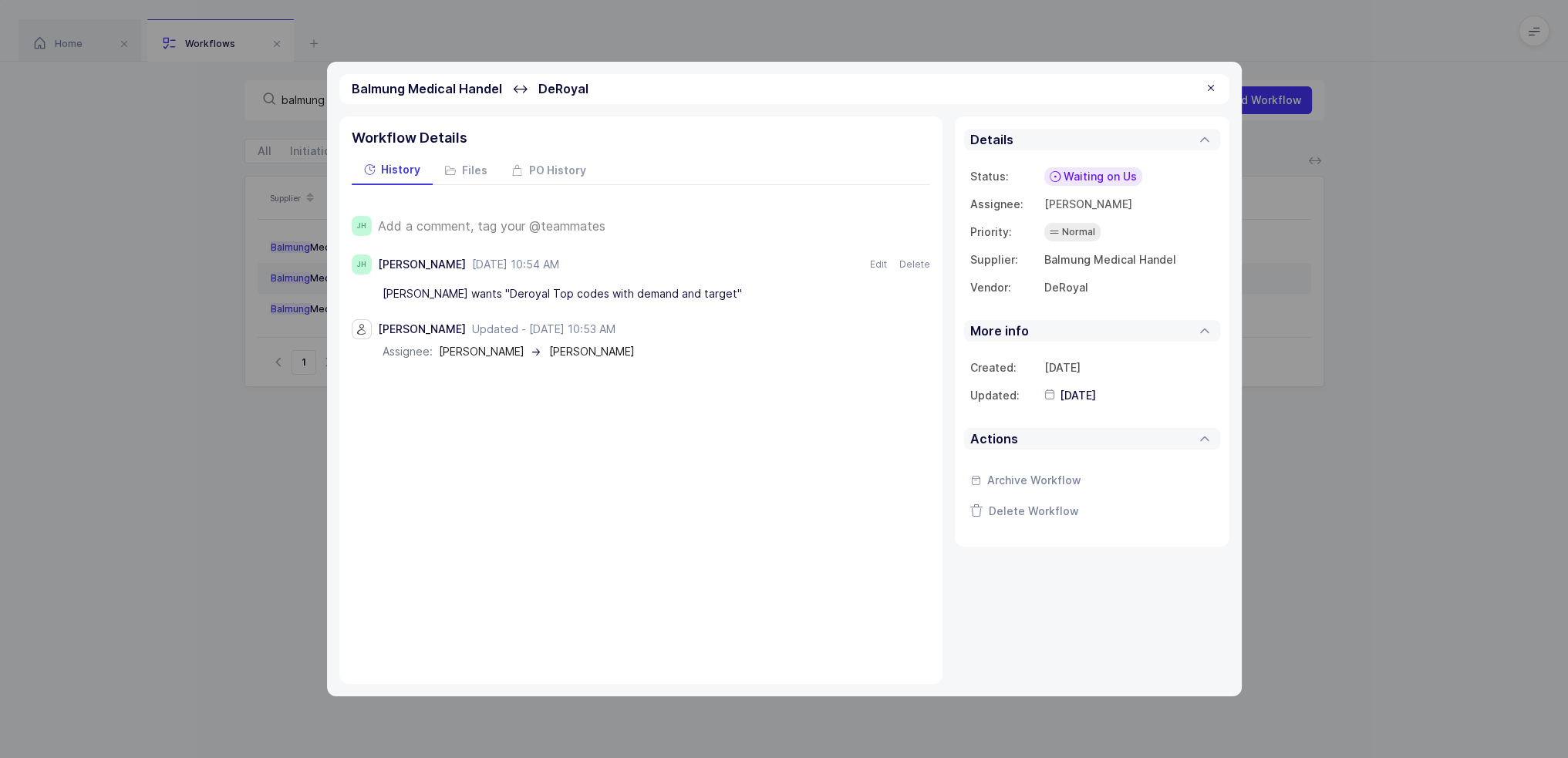
drag, startPoint x: 648, startPoint y: 376, endPoint x: 635, endPoint y: 399, distance: 26.4
click at [635, 399] on div "Workflow Details History Files PO History JH Add a comment, tag your @teammates…" at bounding box center [641, 400] width 603 height 567
click at [1205, 91] on div at bounding box center [1211, 89] width 13 height 14
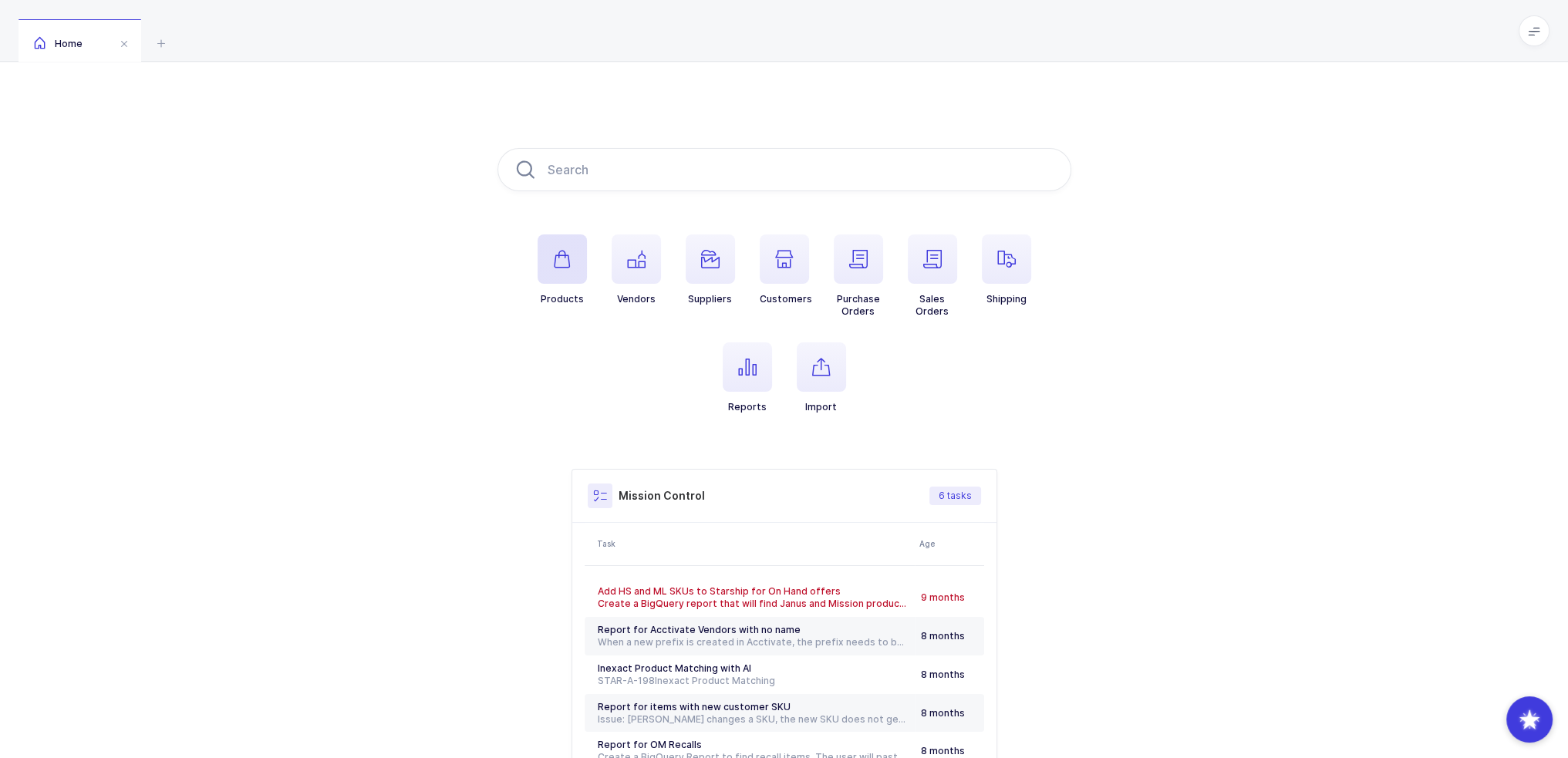
click at [562, 272] on span "button" at bounding box center [562, 259] width 50 height 50
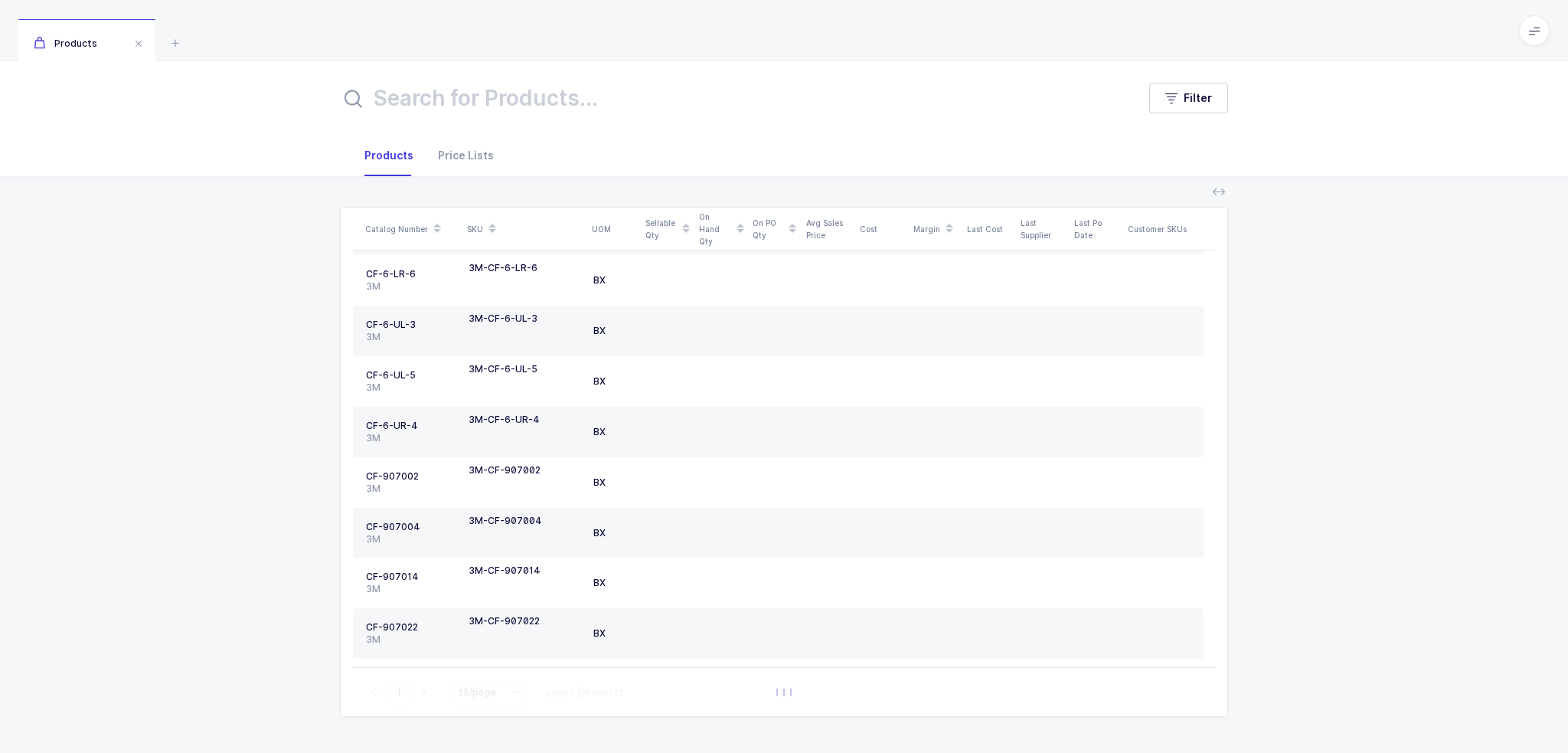
scroll to position [861, 0]
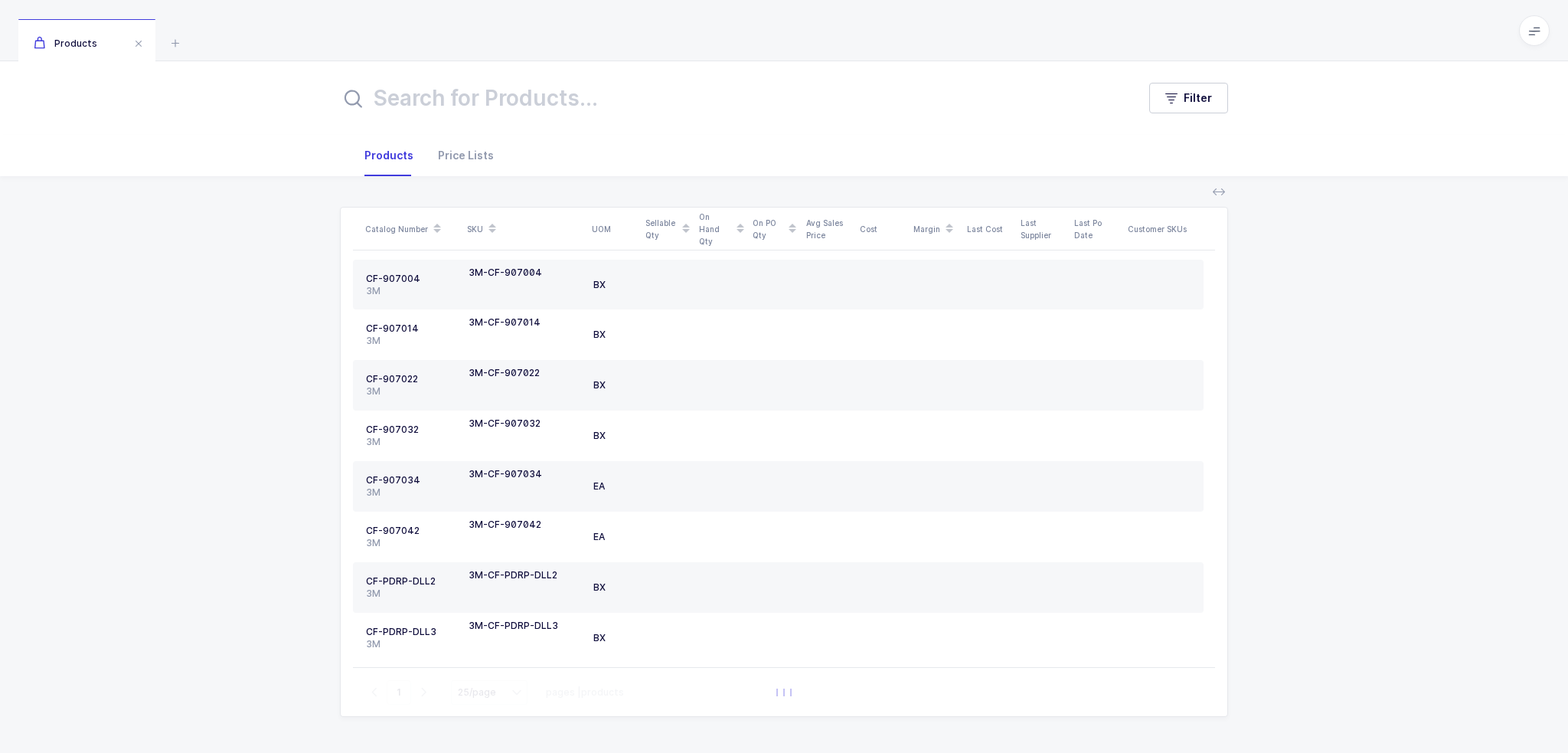
click at [269, 316] on div "Catalog Number SKU UOM Sellable Qty On Hand Qty On PO Qty Avg Sales Price Cost …" at bounding box center [784, 464] width 1544 height 576
drag, startPoint x: 323, startPoint y: 296, endPoint x: 404, endPoint y: 28, distance: 280.0
click at [404, 28] on div "Products Filter Filters Clear all Products Price Lists Catalog Number SKU UOM S…" at bounding box center [784, 376] width 1568 height 753
click at [404, 28] on div "Products" at bounding box center [784, 30] width 1568 height 61
drag, startPoint x: 404, startPoint y: 28, endPoint x: 925, endPoint y: 719, distance: 865.4
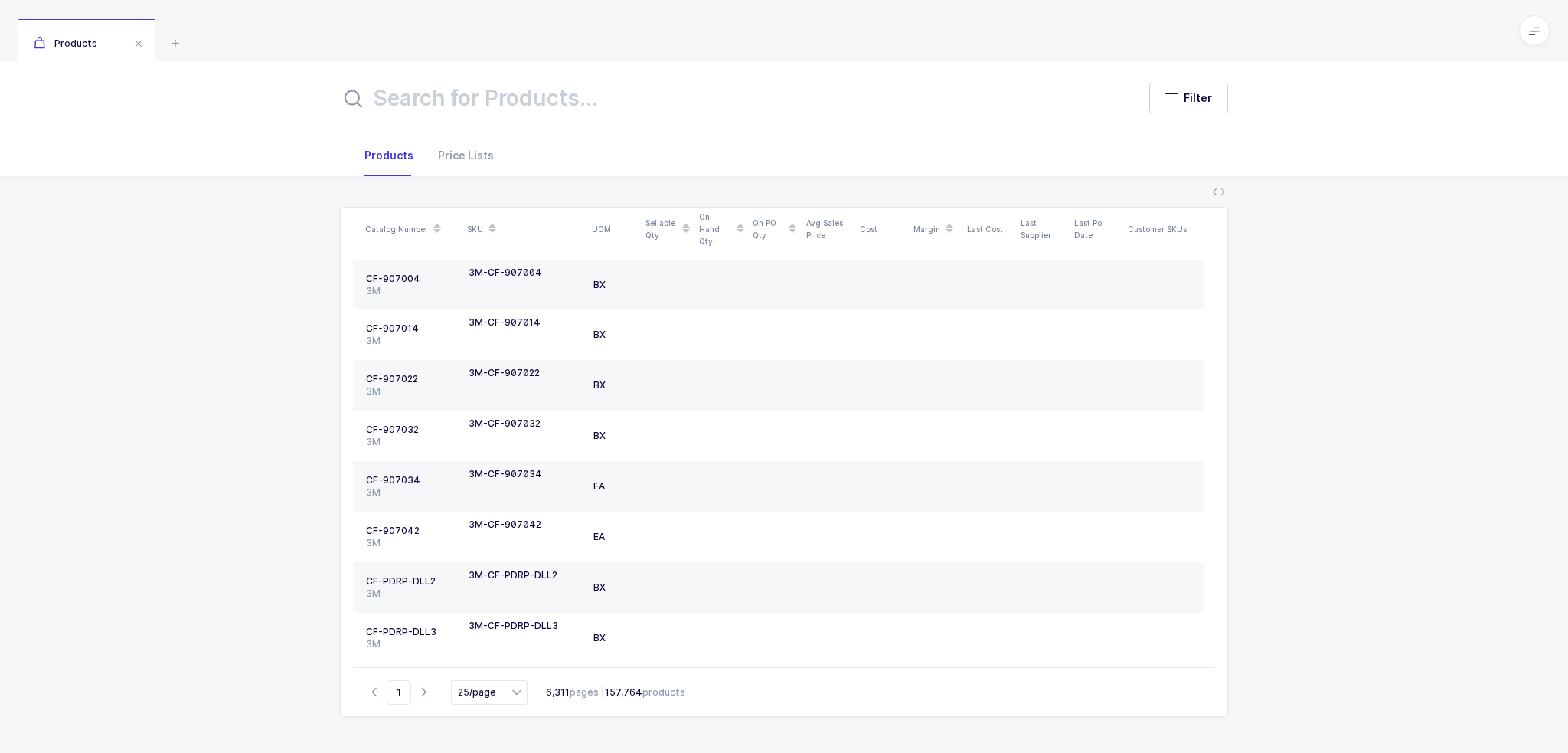
click at [926, 719] on div "Products Filter Filters Clear all Products Price Lists Catalog Number SKU UOM S…" at bounding box center [784, 376] width 1568 height 753
click at [925, 719] on div "Catalog Number SKU UOM Sellable Qty On Hand Qty On PO Qty Avg Sales Price Cost …" at bounding box center [784, 464] width 1544 height 576
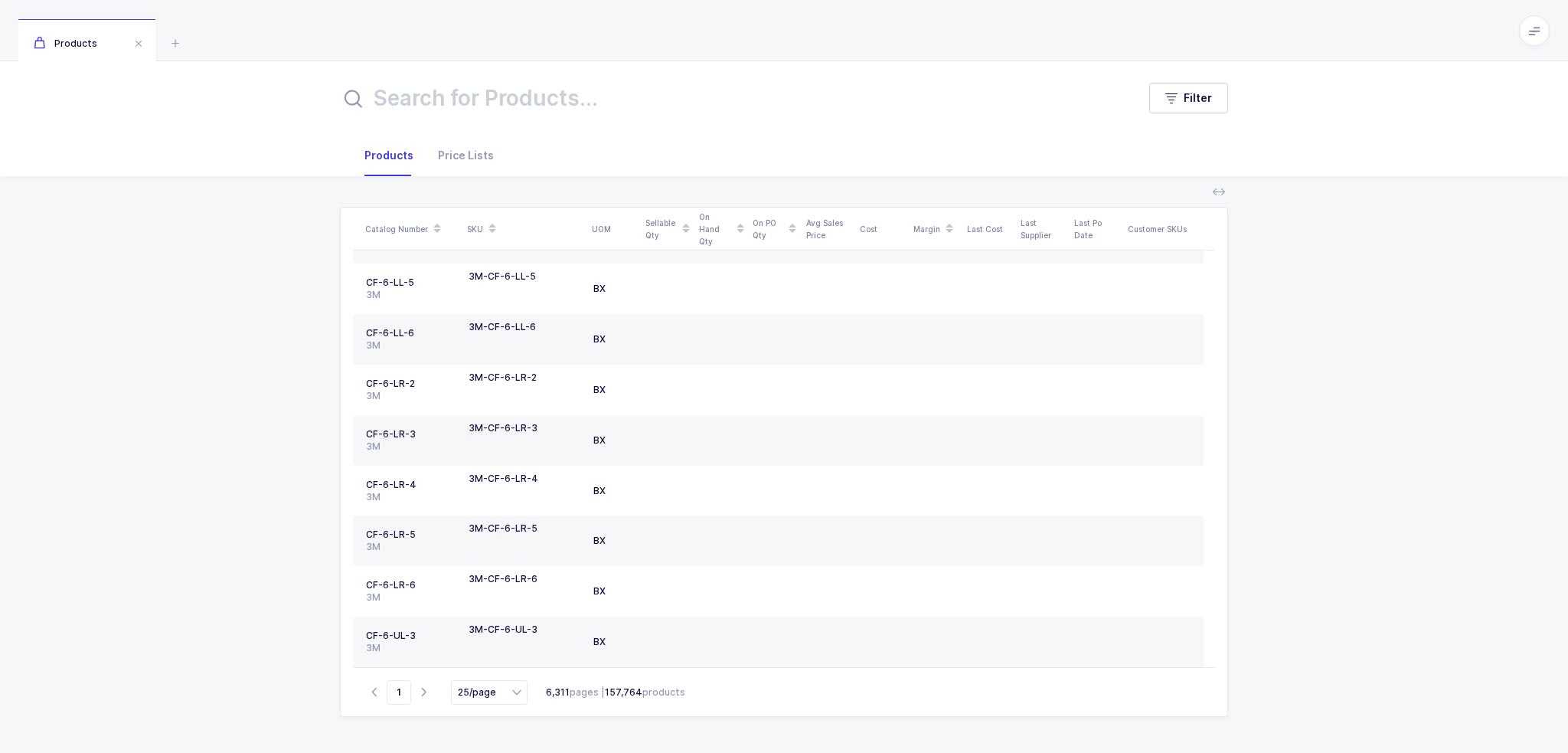
scroll to position [0, 0]
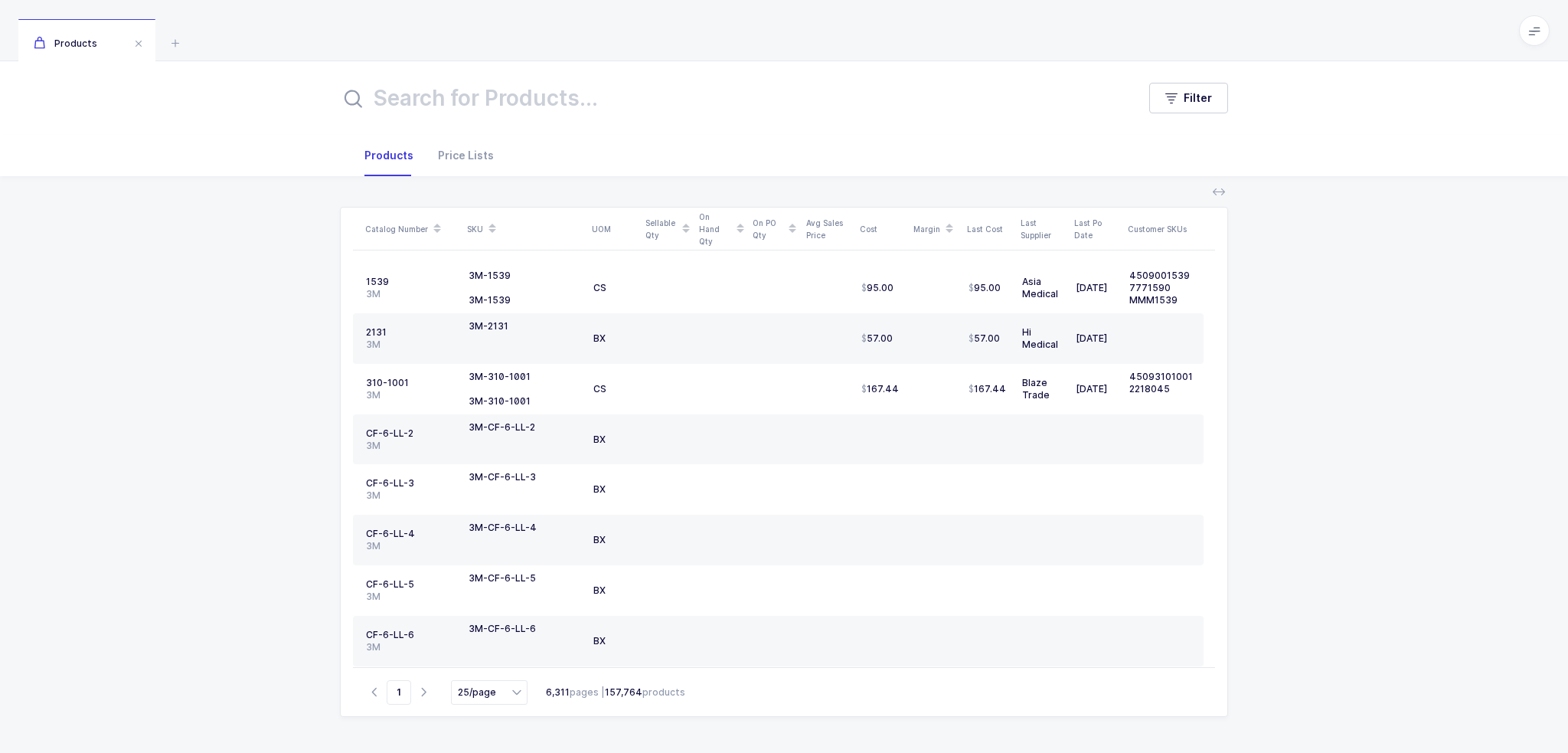
drag, startPoint x: 917, startPoint y: 725, endPoint x: 842, endPoint y: 32, distance: 697.0
click at [842, 32] on div "Products Filter Filters Clear all Products Price Lists Catalog Number SKU UOM S…" at bounding box center [784, 376] width 1568 height 753
click at [842, 32] on div "Products" at bounding box center [784, 30] width 1568 height 61
drag, startPoint x: 842, startPoint y: 32, endPoint x: 974, endPoint y: 746, distance: 726.1
click at [974, 746] on div "Products Filter Filters Clear all Products Price Lists Catalog Number SKU UOM S…" at bounding box center [784, 376] width 1568 height 753
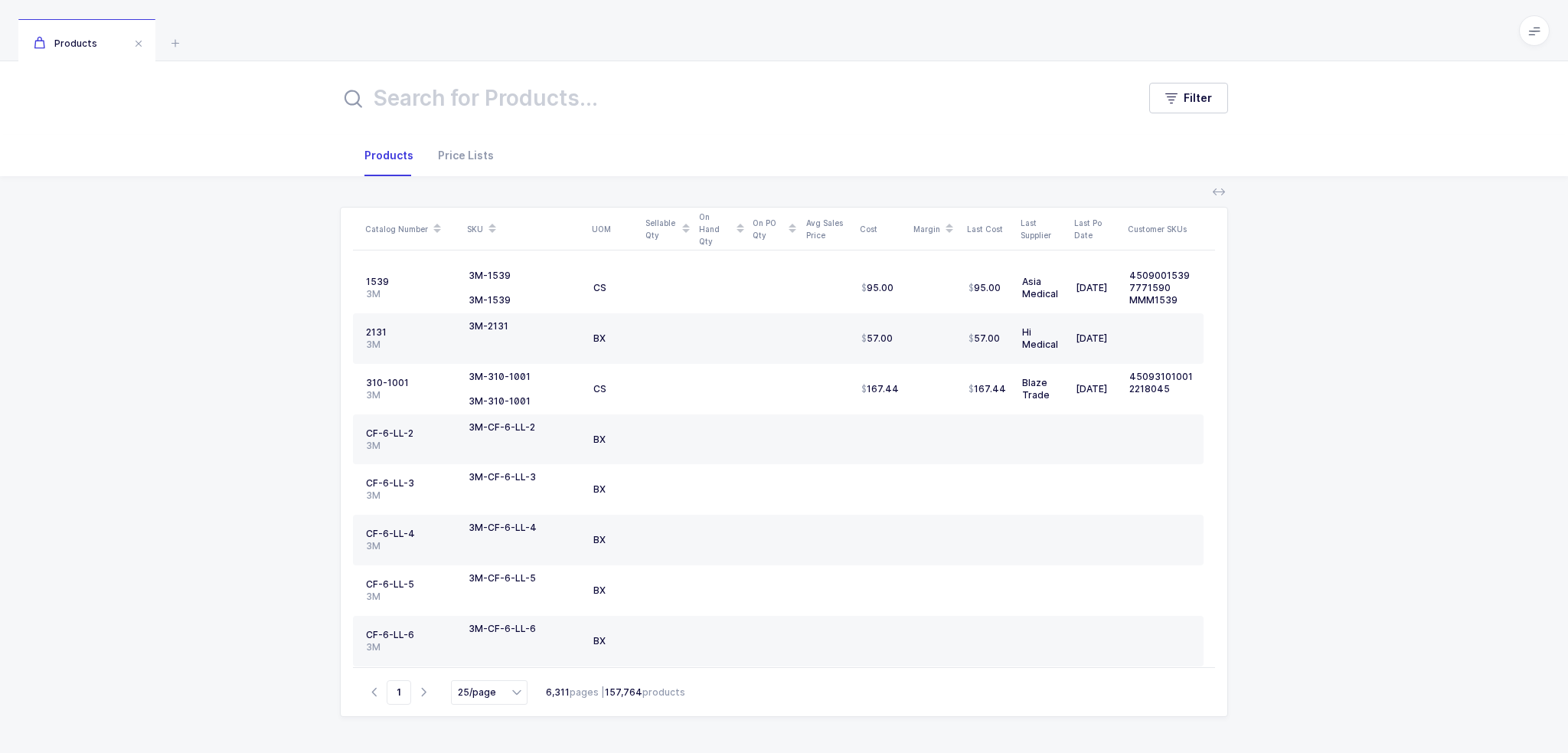
click at [969, 735] on div "Catalog Number SKU UOM Sellable Qty On Hand Qty On PO Qty Avg Sales Price Cost …" at bounding box center [784, 464] width 1544 height 576
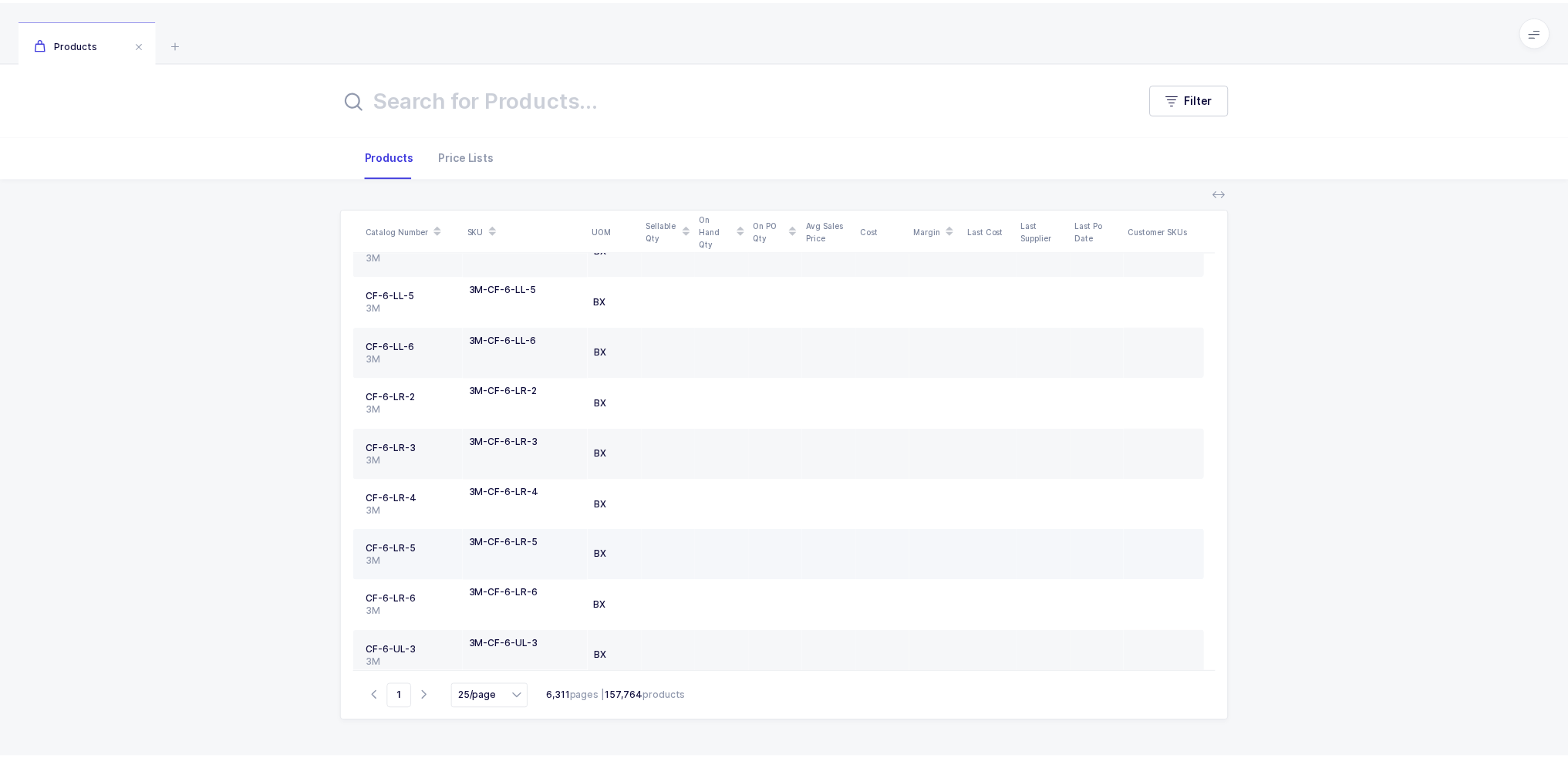
scroll to position [540, 0]
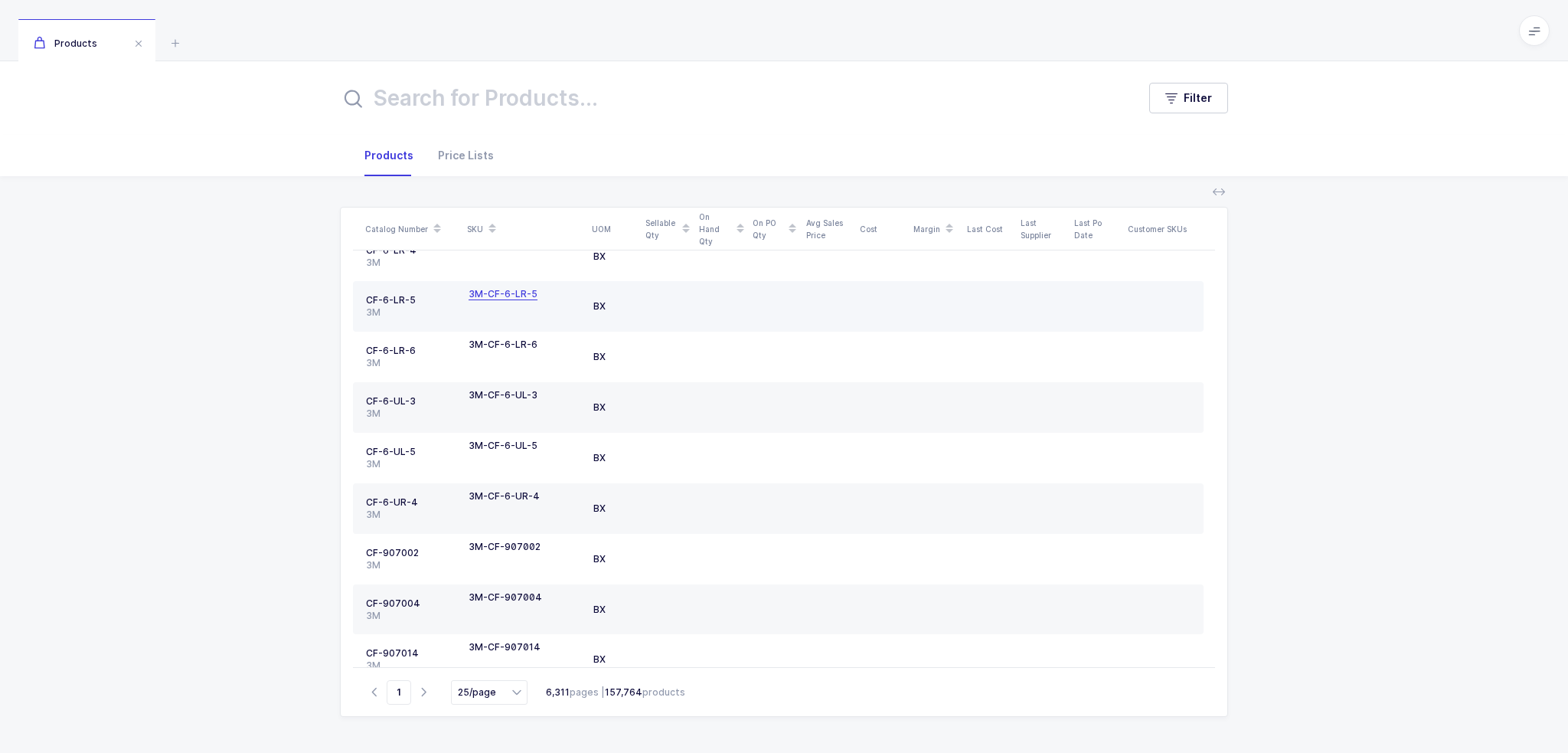
click at [508, 291] on div "3M-CF-6-LR-5" at bounding box center [502, 294] width 69 height 13
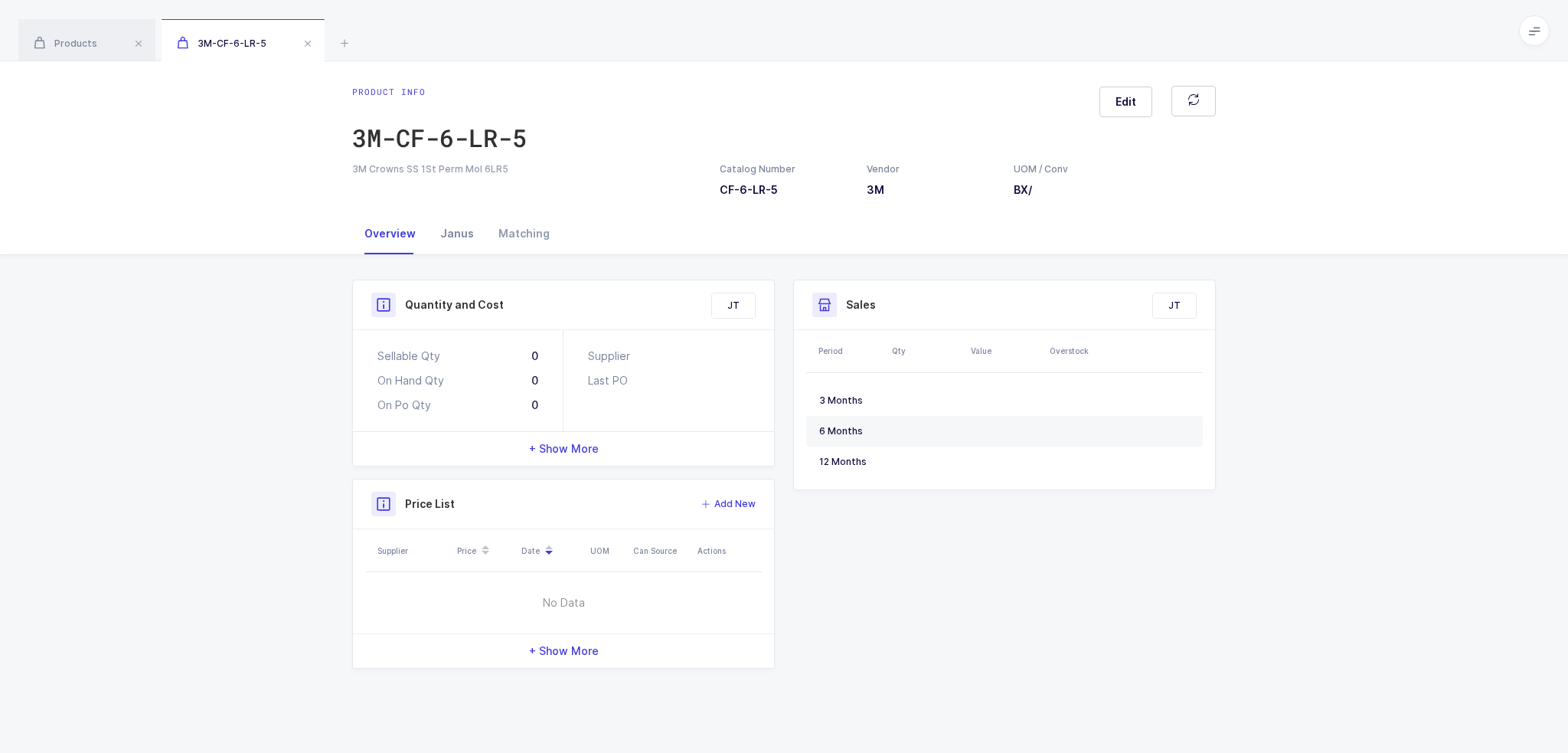
click at [466, 235] on div "Janus" at bounding box center [457, 233] width 58 height 42
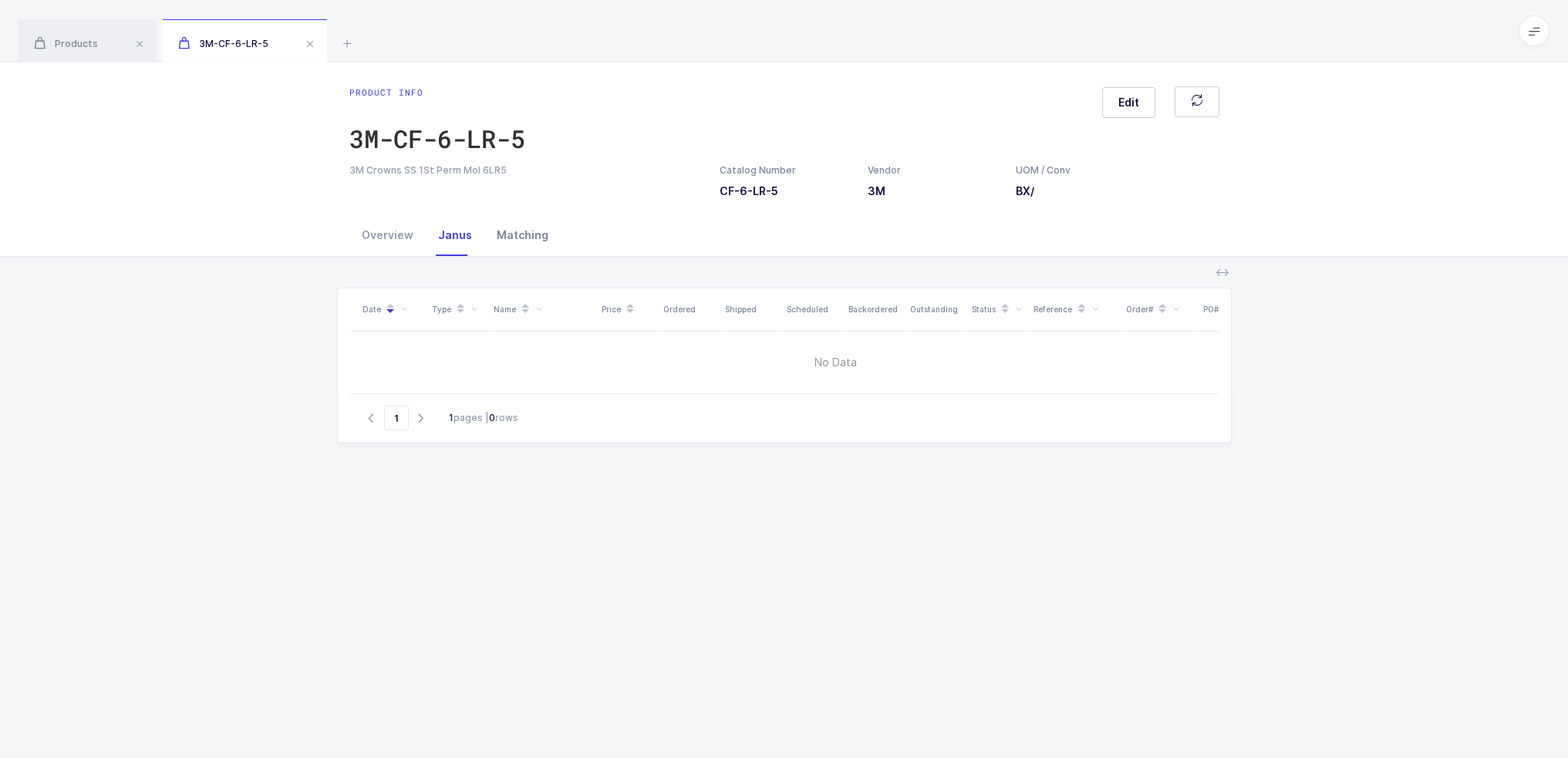
click at [519, 239] on div "Matching" at bounding box center [523, 235] width 76 height 42
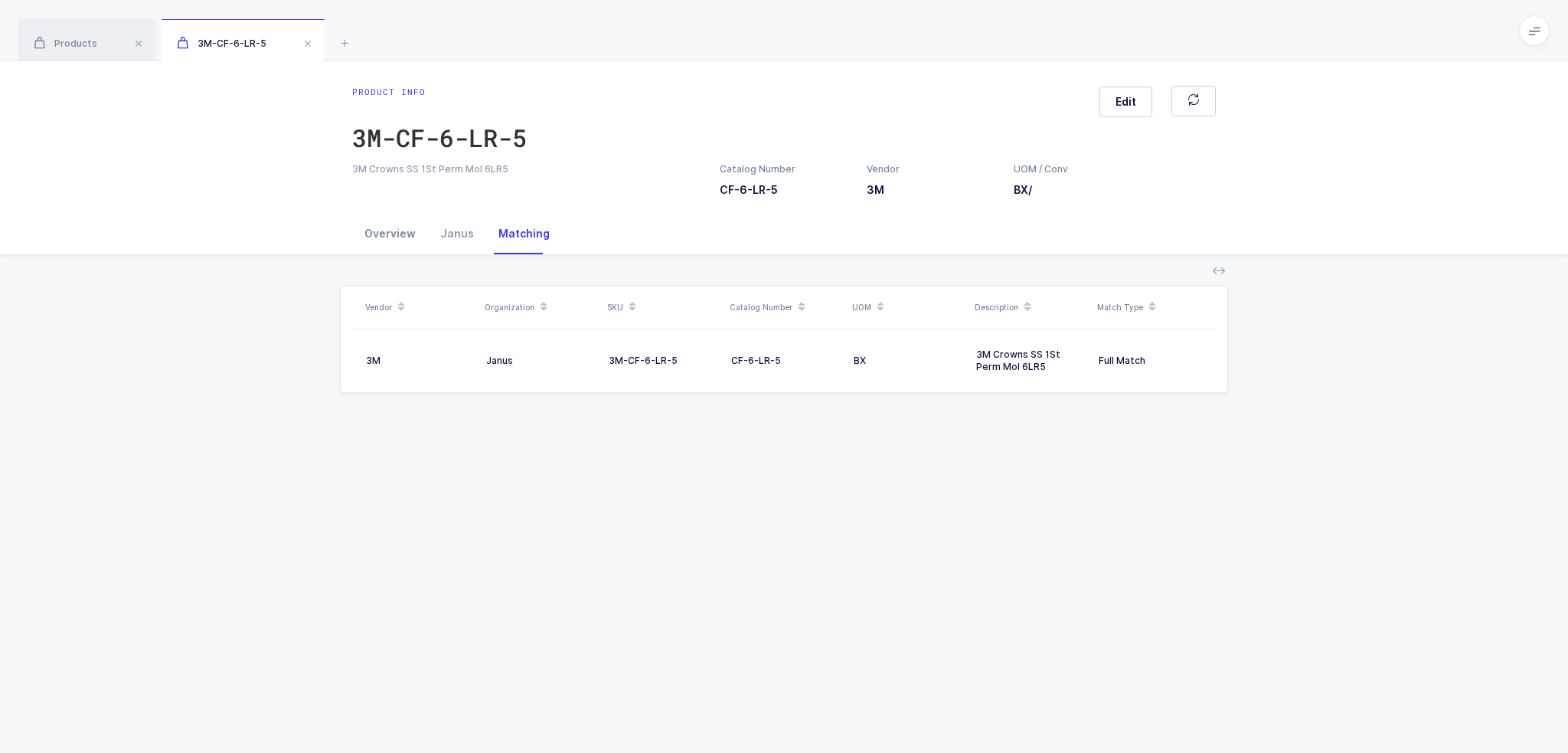
click at [408, 234] on div "Overview" at bounding box center [390, 233] width 75 height 42
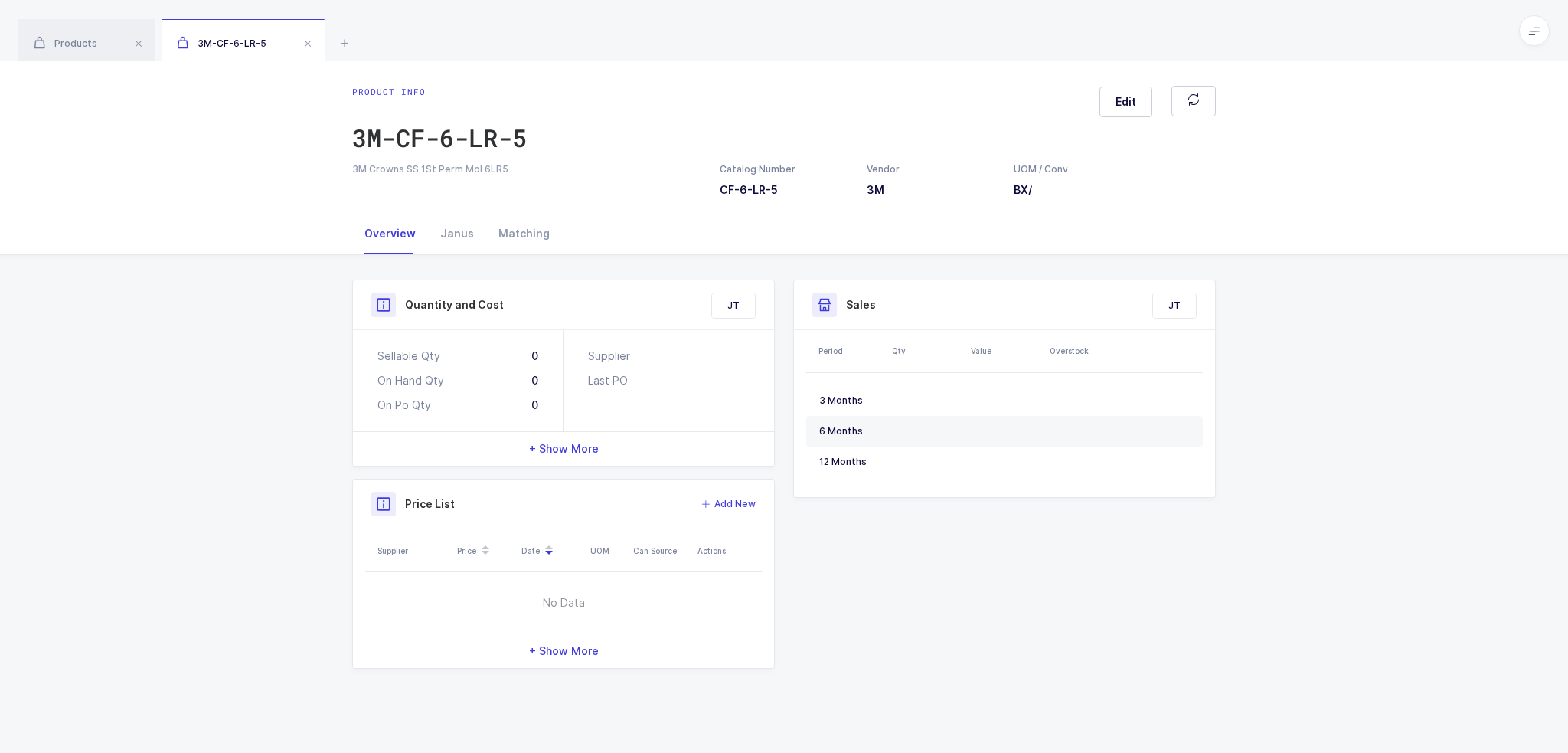
click at [303, 39] on span at bounding box center [307, 43] width 18 height 18
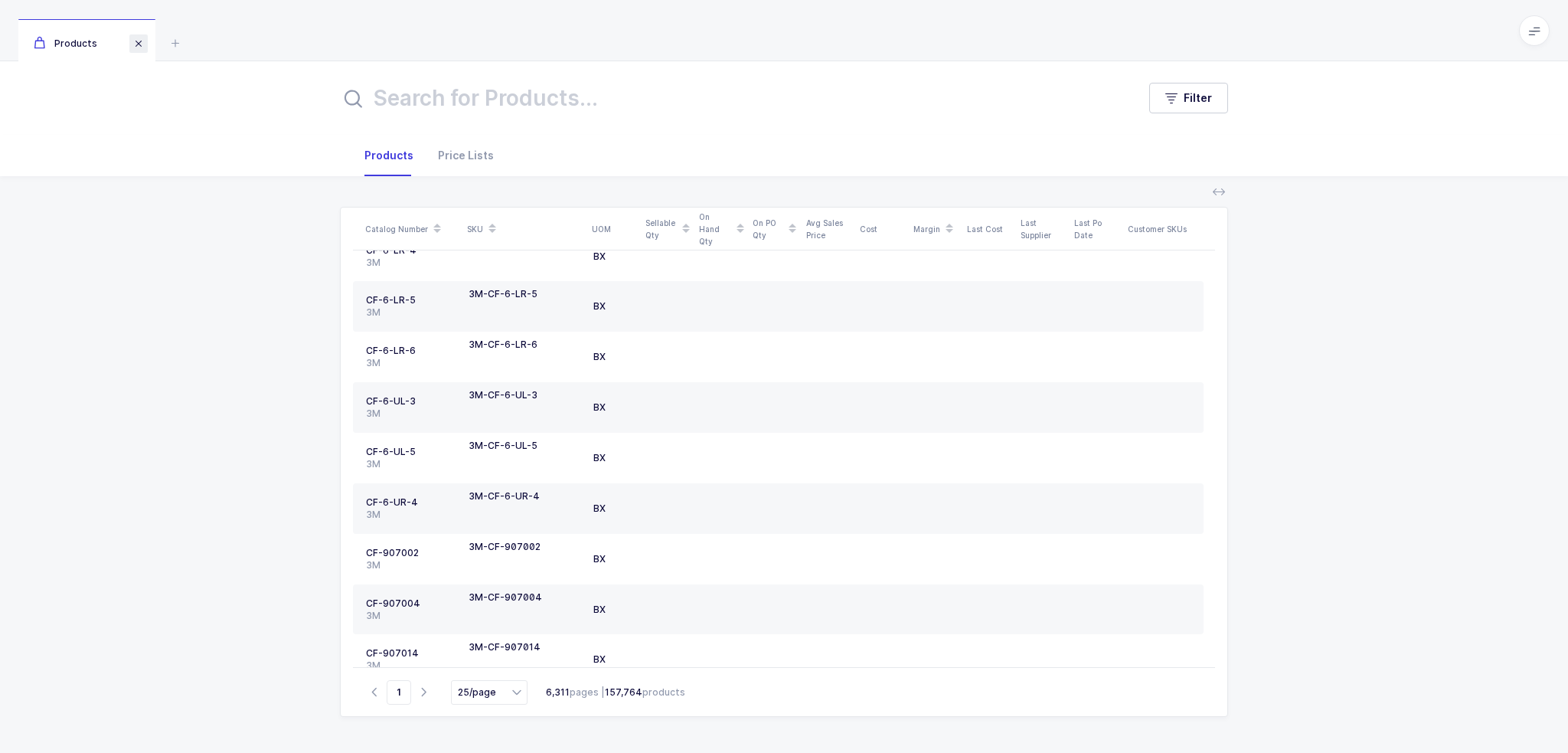
click at [138, 42] on span at bounding box center [138, 43] width 18 height 18
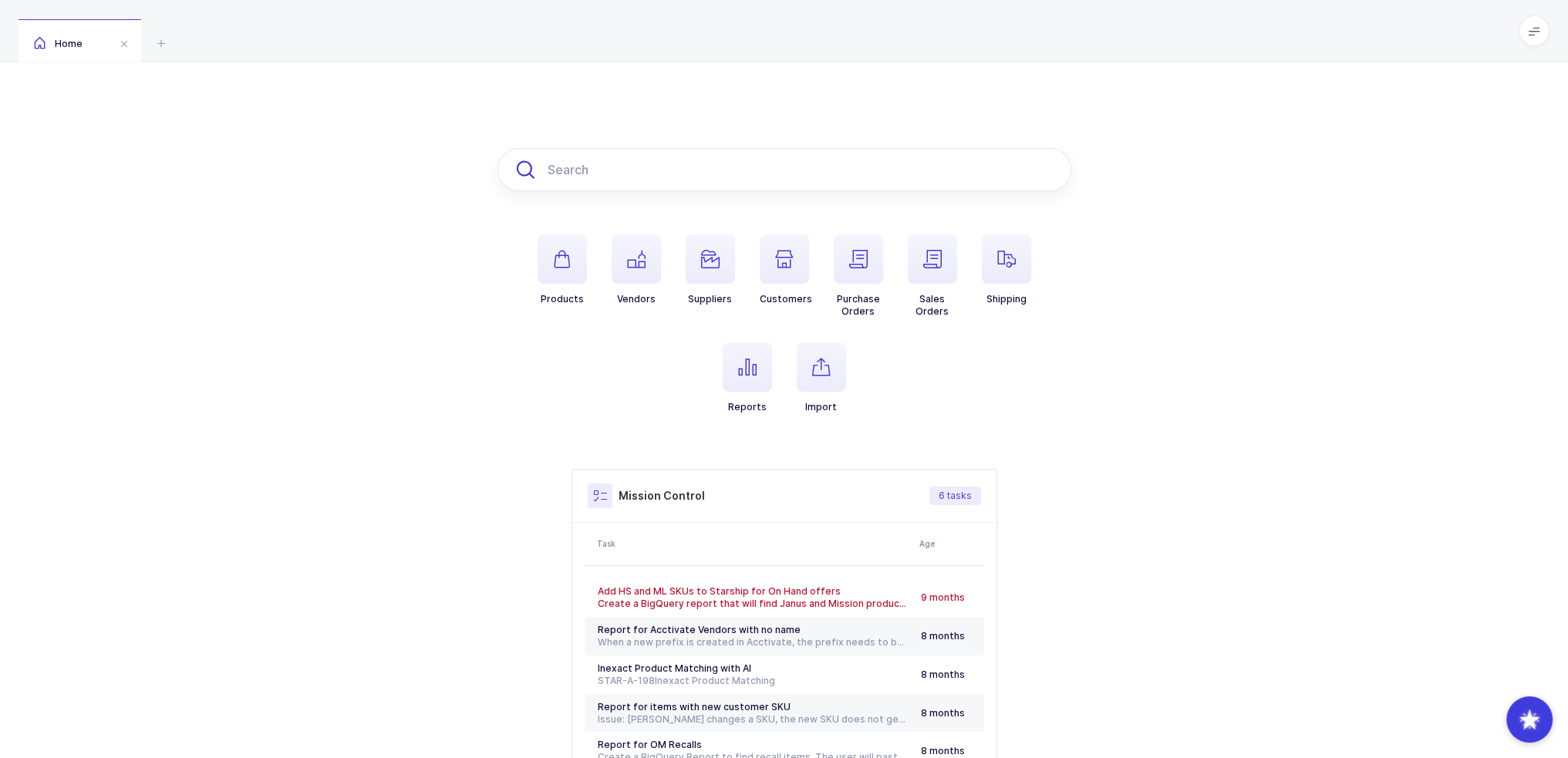
click at [901, 178] on input "text" at bounding box center [784, 169] width 574 height 43
click at [872, 276] on span "button" at bounding box center [858, 259] width 50 height 50
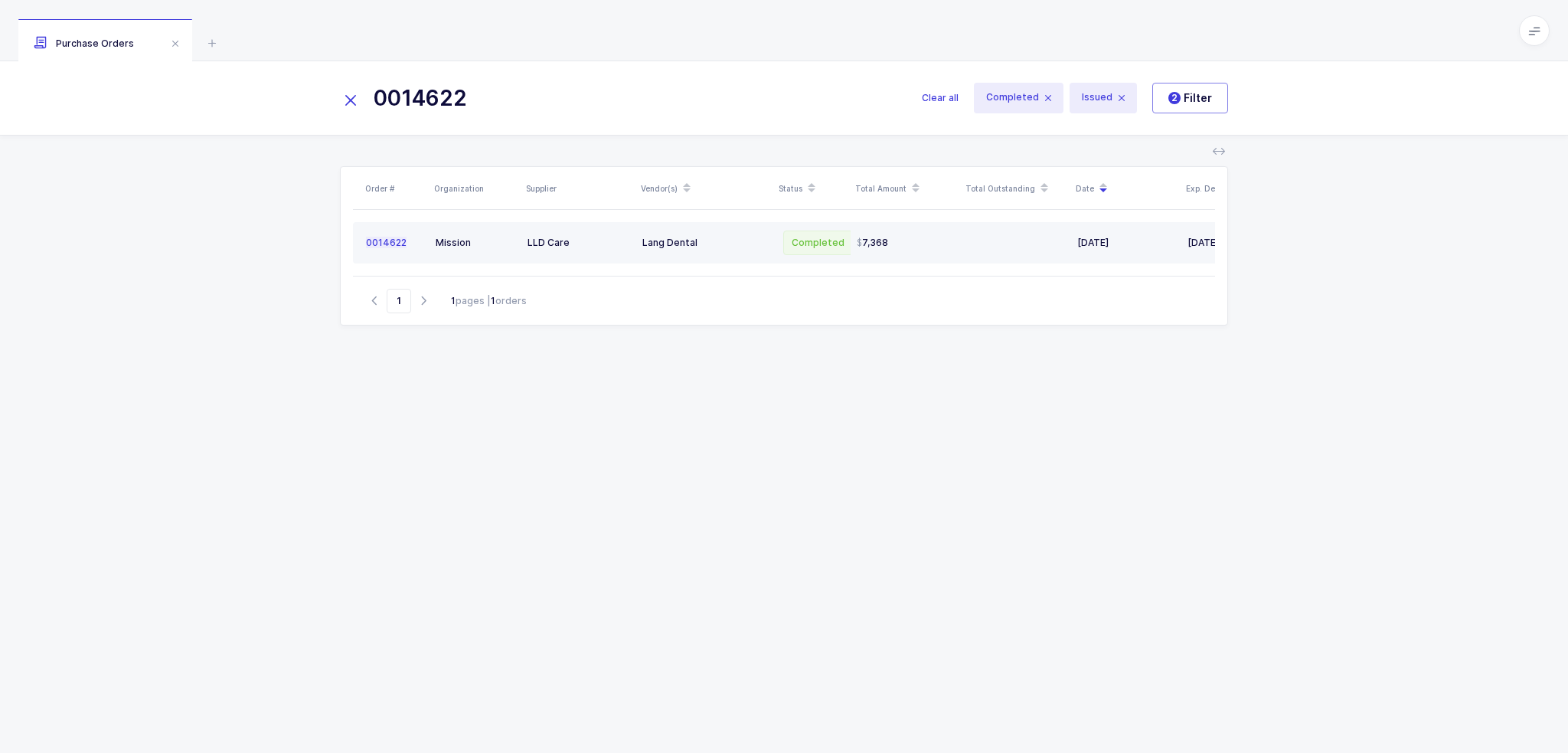
type input "0014622"
click at [694, 237] on div "Lang Dental" at bounding box center [705, 243] width 126 height 13
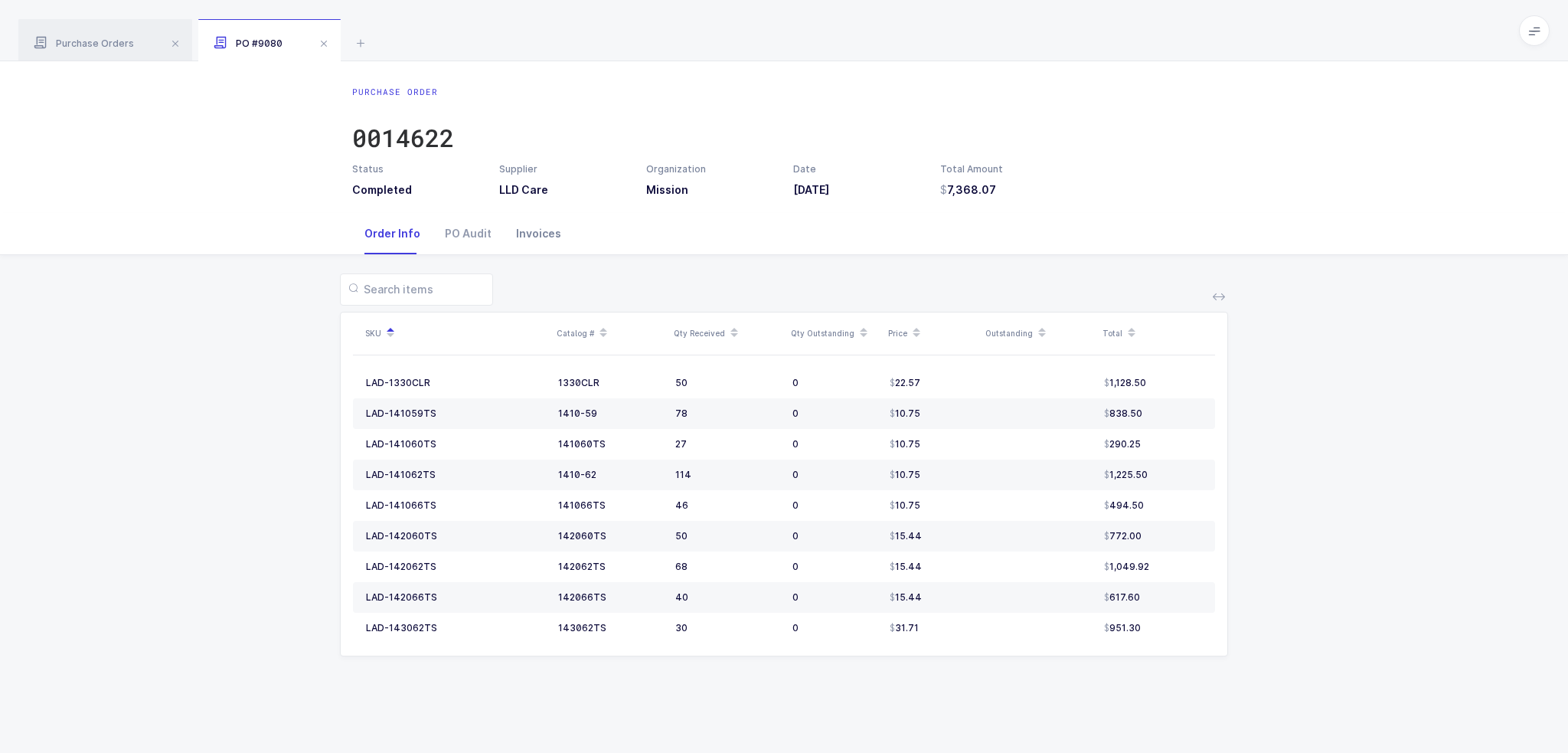
click at [533, 238] on div "Invoices" at bounding box center [538, 233] width 70 height 42
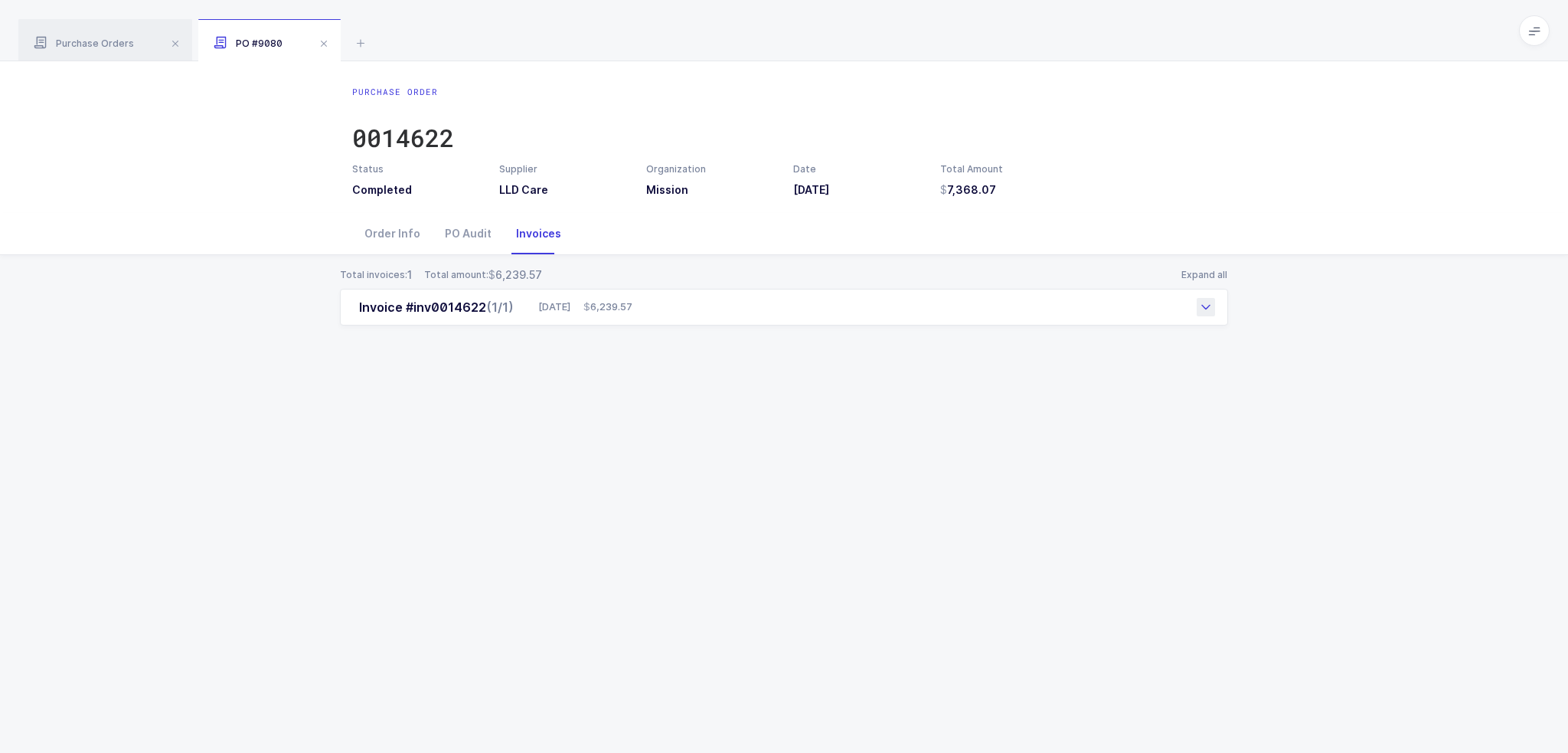
click at [524, 300] on div "Invoice #inv0014622 (1/1) [DATE] 6,239.57" at bounding box center [784, 307] width 888 height 37
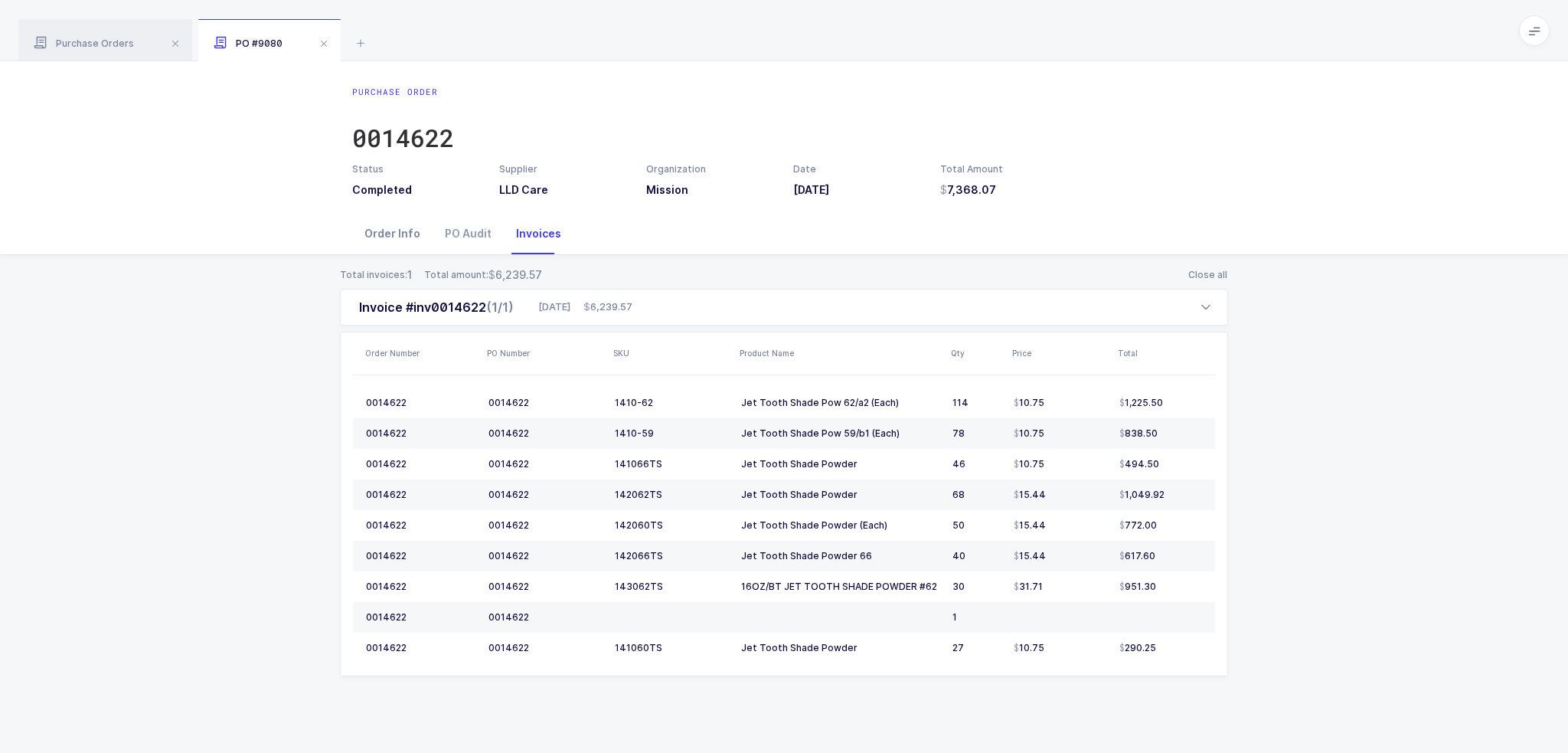
click at [385, 223] on div "Order Info" at bounding box center [392, 233] width 80 height 42
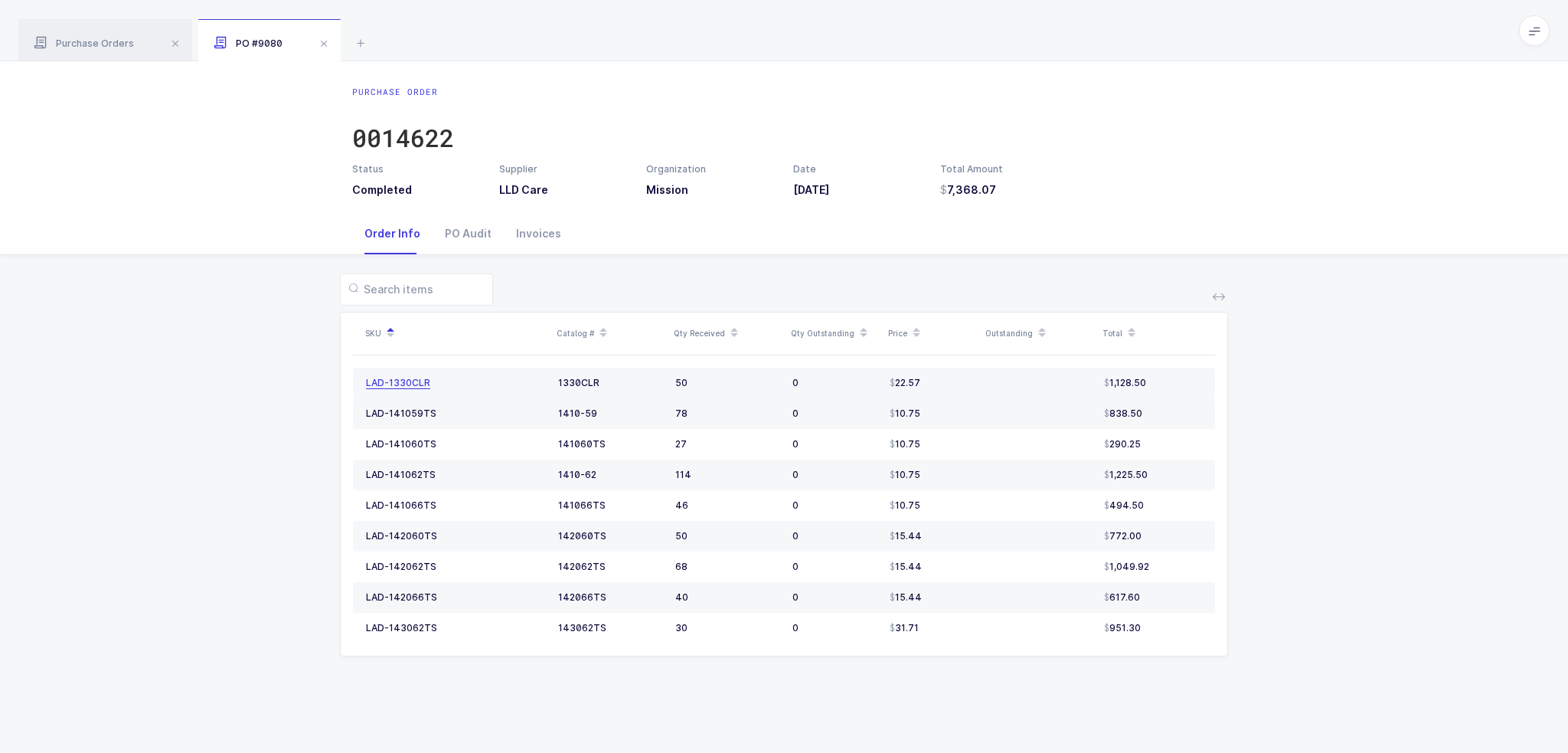
click at [411, 386] on div "LAD-1330CLR" at bounding box center [398, 383] width 65 height 13
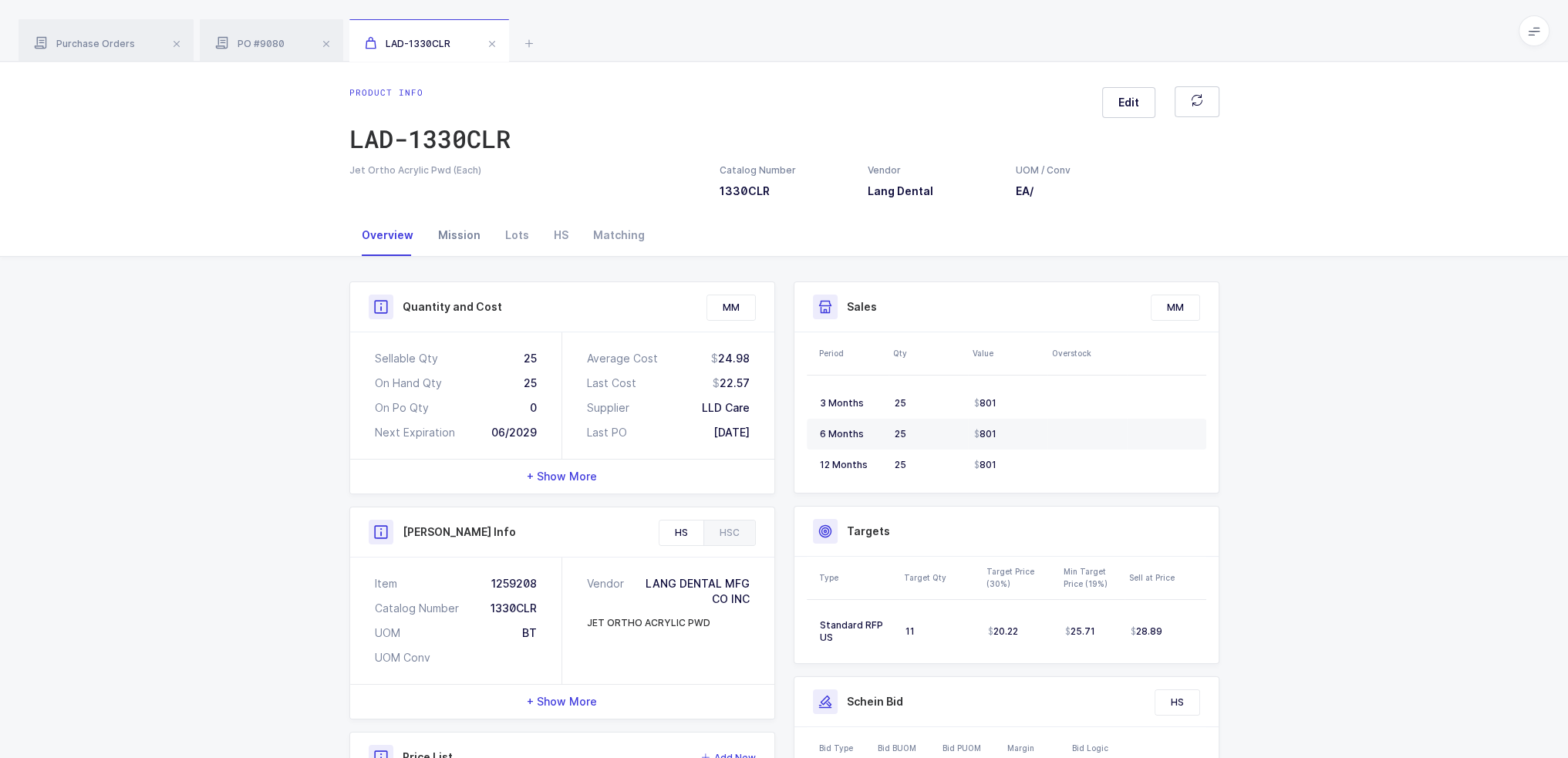
click at [462, 243] on div "Mission" at bounding box center [458, 235] width 67 height 42
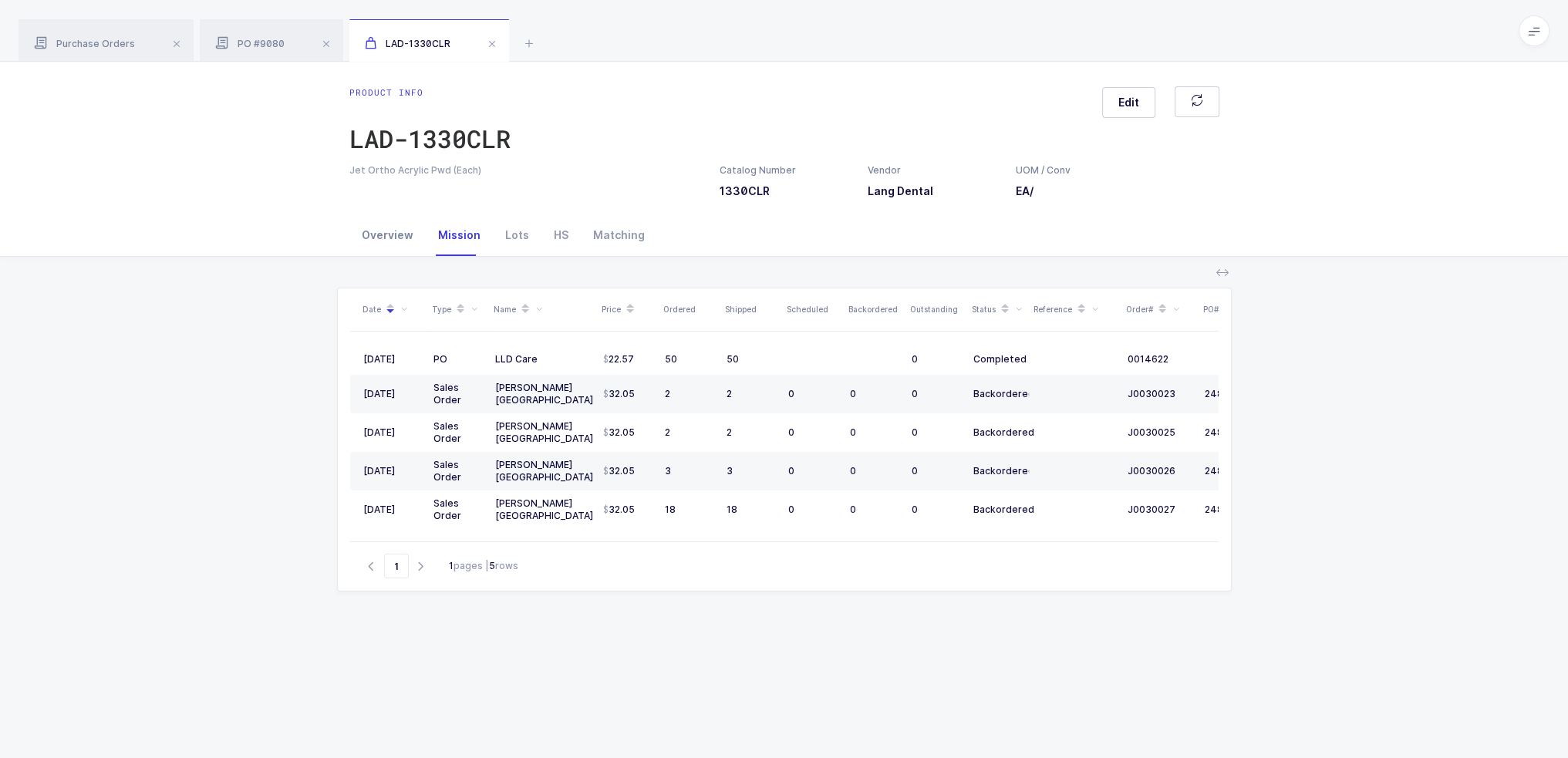
click at [401, 235] on div "Overview" at bounding box center [387, 235] width 76 height 42
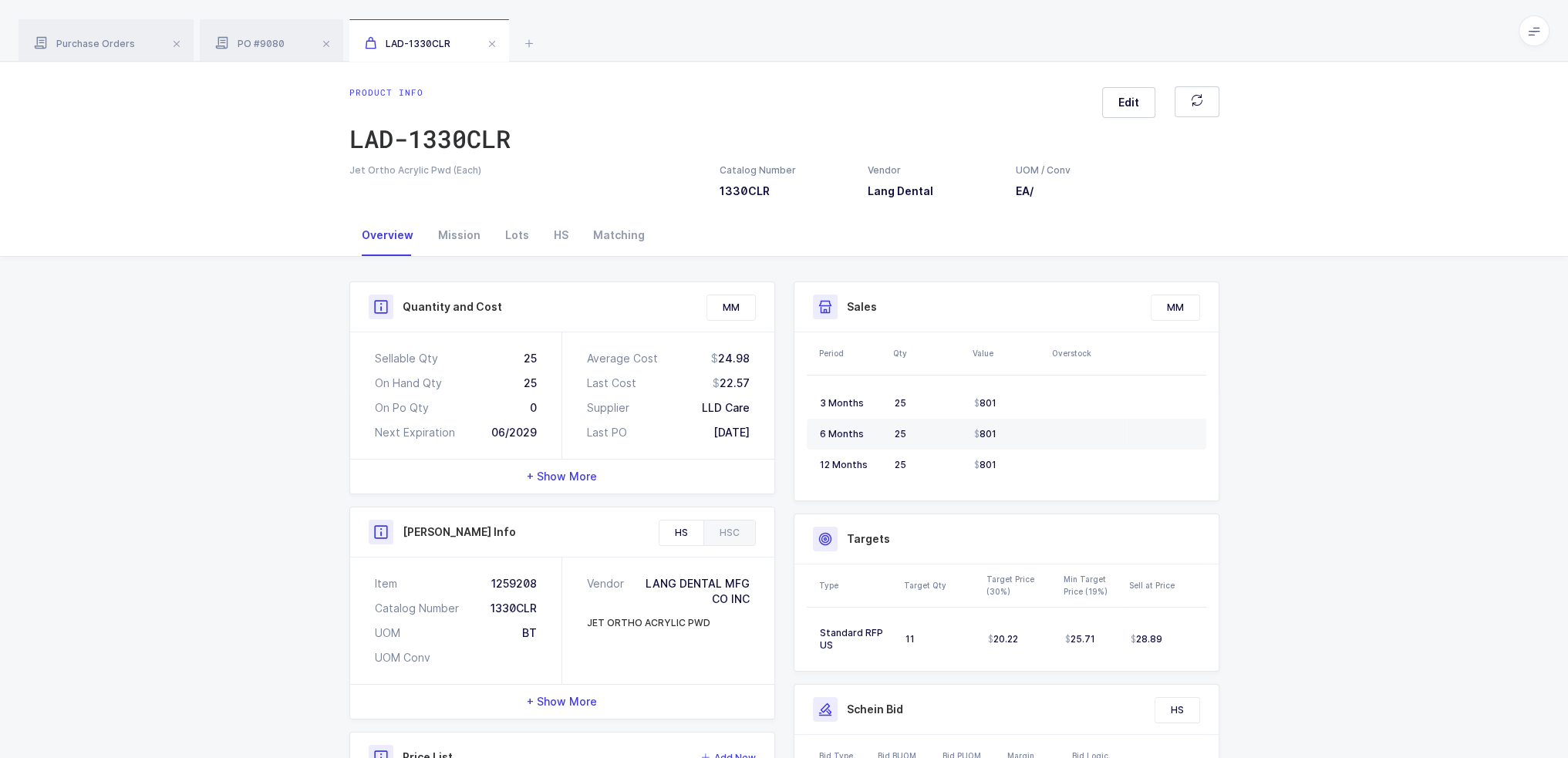
drag, startPoint x: 519, startPoint y: 358, endPoint x: 757, endPoint y: 431, distance: 248.9
click at [757, 431] on div "Sellable Qty 25 On Hand Qty 25 On Po Qty 0 Next Expiration 06/2029 Average Cost…" at bounding box center [563, 396] width 424 height 126
click at [757, 431] on div "Average Cost 24.98 Last Cost 22.57 Supplier LLD Care Last PO 07/29/2025" at bounding box center [669, 396] width 212 height 126
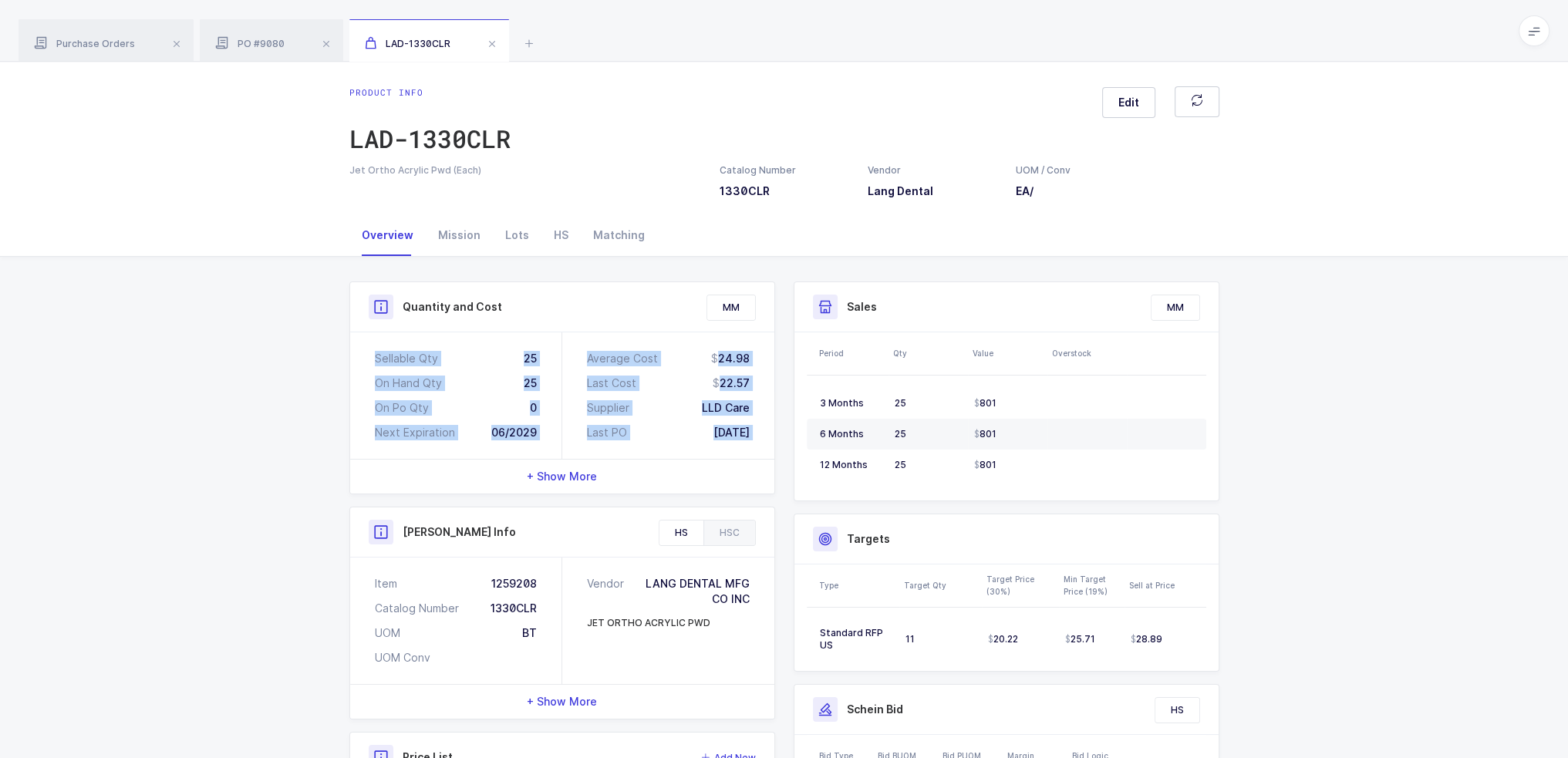
drag, startPoint x: 757, startPoint y: 431, endPoint x: 374, endPoint y: 342, distance: 393.2
click at [374, 342] on div "Sellable Qty 25 On Hand Qty 25 On Po Qty 0 Next Expiration 06/2029 Average Cost…" at bounding box center [563, 396] width 424 height 126
click at [374, 342] on div "Sellable Qty 25 On Hand Qty 25 On Po Qty 0 Next Expiration 06/2029" at bounding box center [456, 396] width 212 height 126
drag, startPoint x: 374, startPoint y: 342, endPoint x: 761, endPoint y: 437, distance: 398.5
click at [757, 440] on div "Sellable Qty 25 On Hand Qty 25 On Po Qty 0 Next Expiration 06/2029 Average Cost…" at bounding box center [563, 396] width 424 height 126
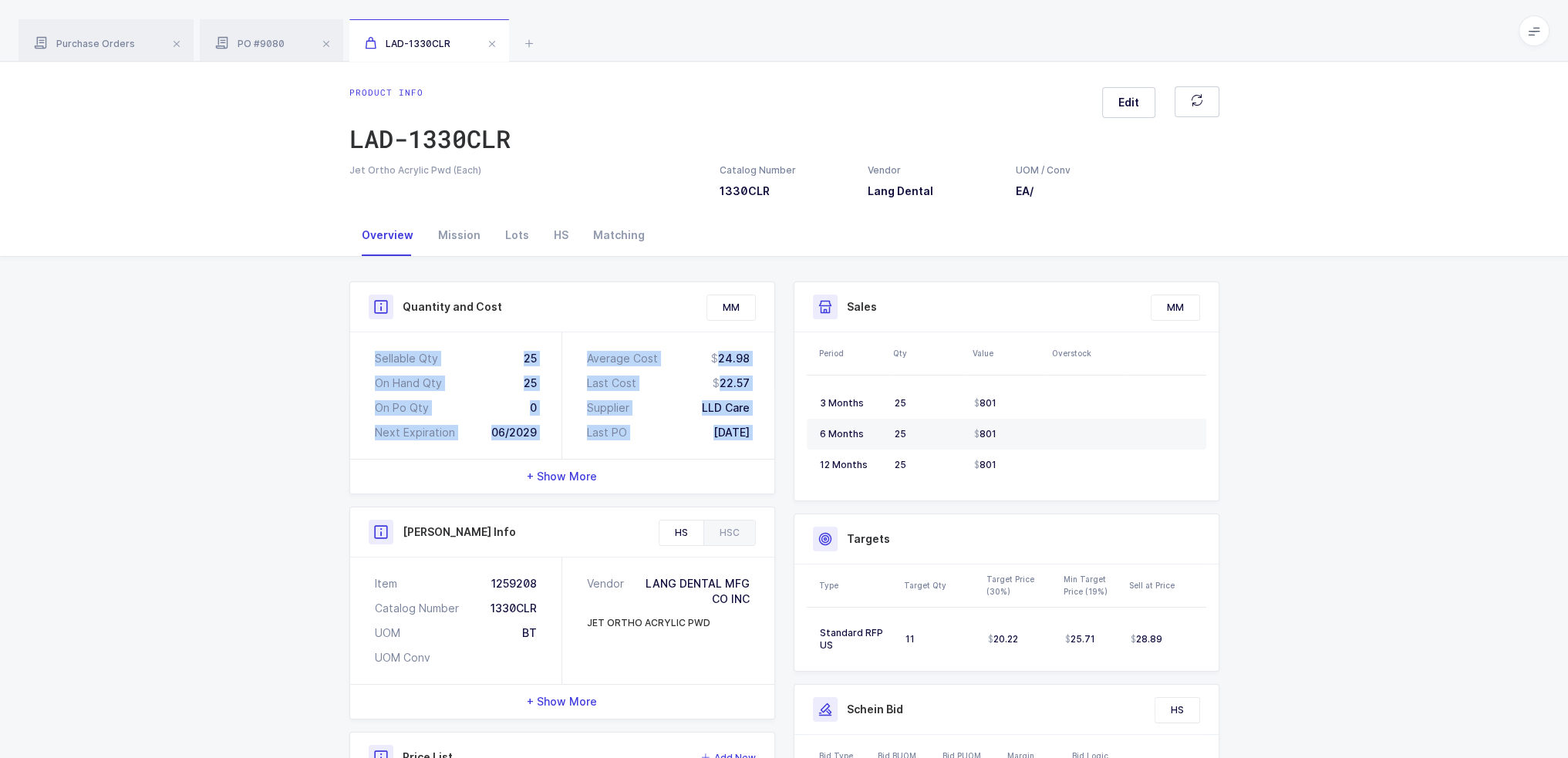
click at [762, 437] on div "Average Cost 24.98 Last Cost 22.57 Supplier LLD Care Last PO 07/29/2025" at bounding box center [669, 396] width 212 height 126
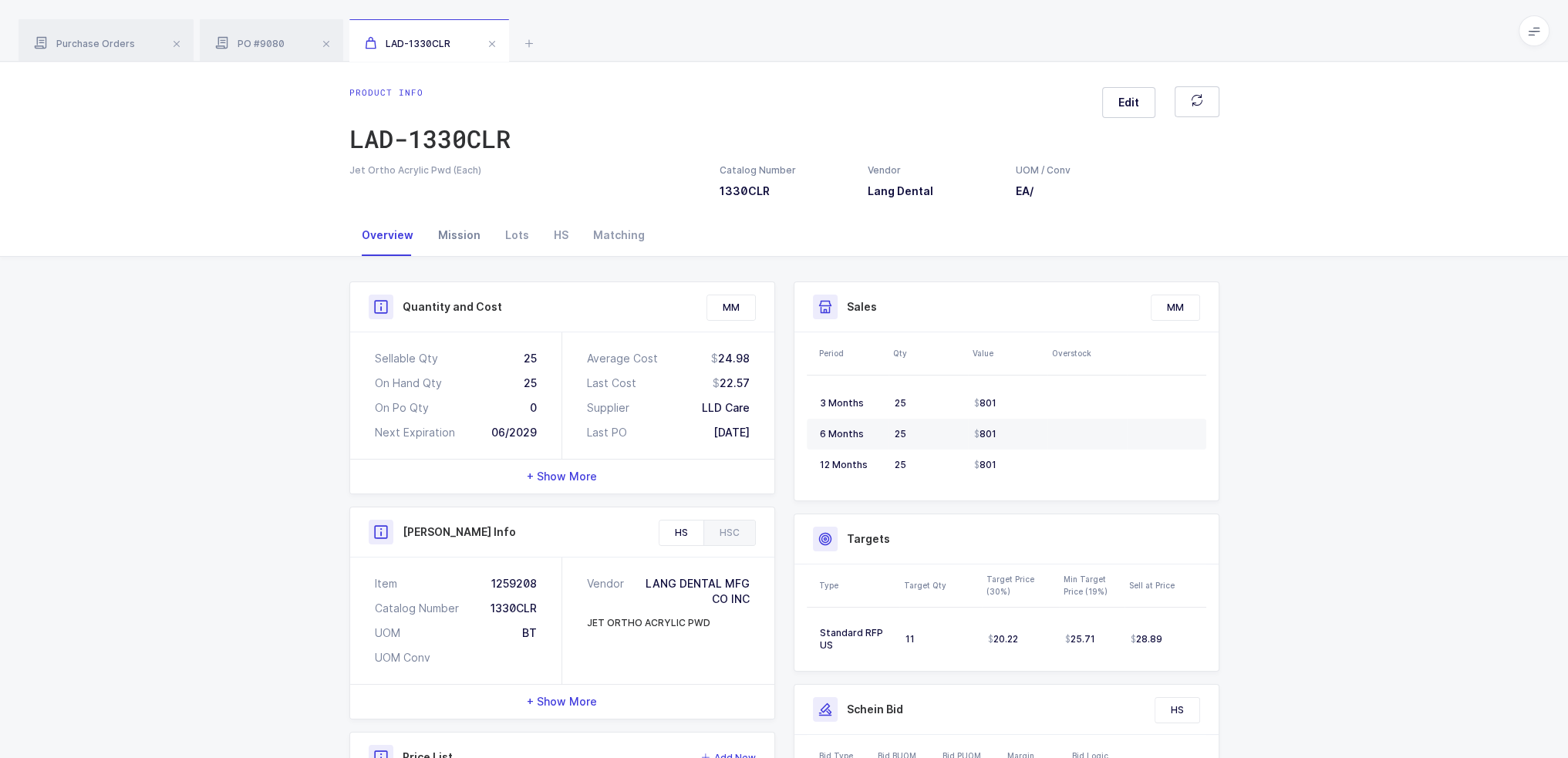
click at [444, 249] on div "Mission" at bounding box center [458, 235] width 67 height 42
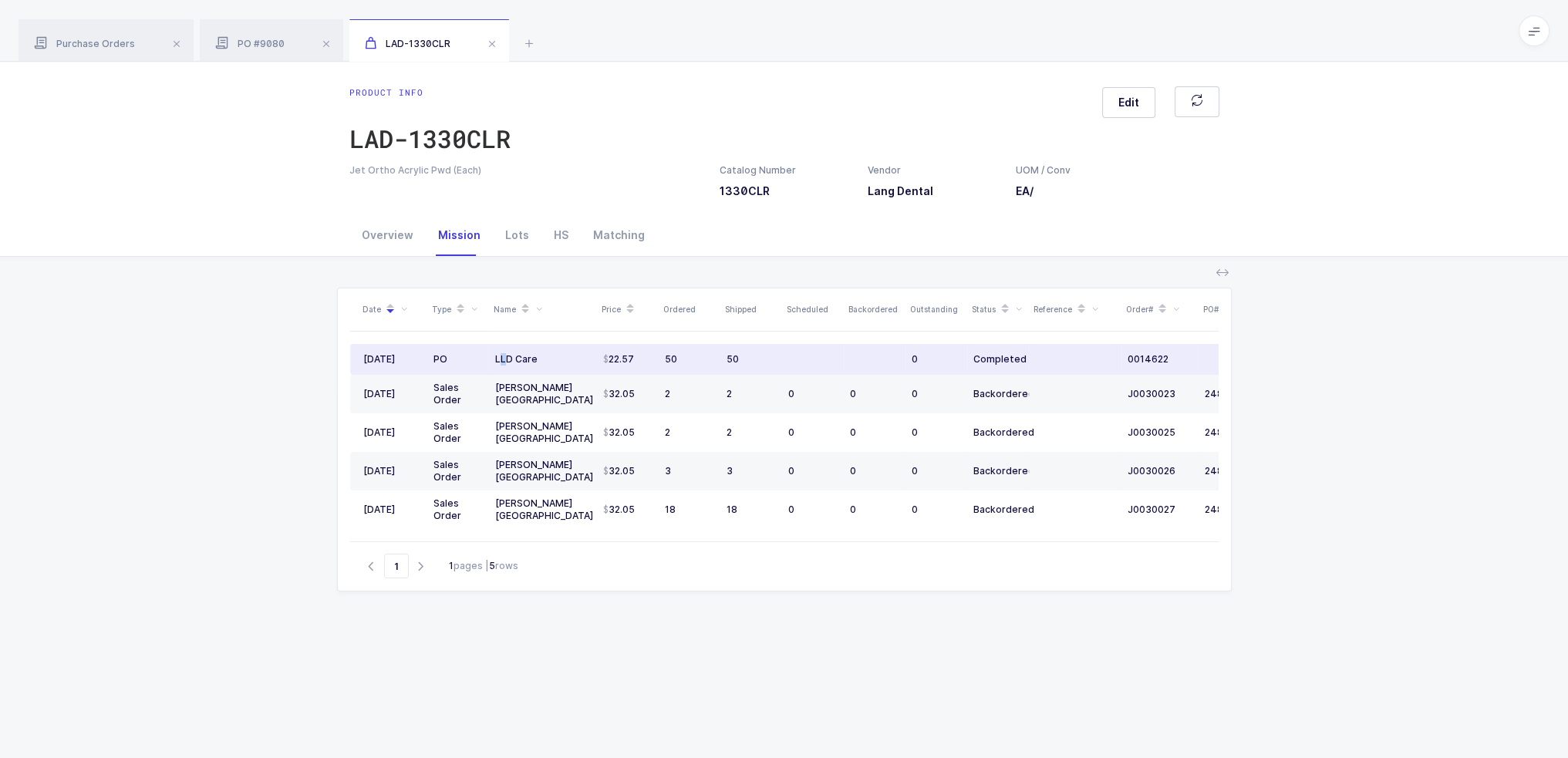
click at [506, 354] on div "LLD Care" at bounding box center [543, 359] width 95 height 13
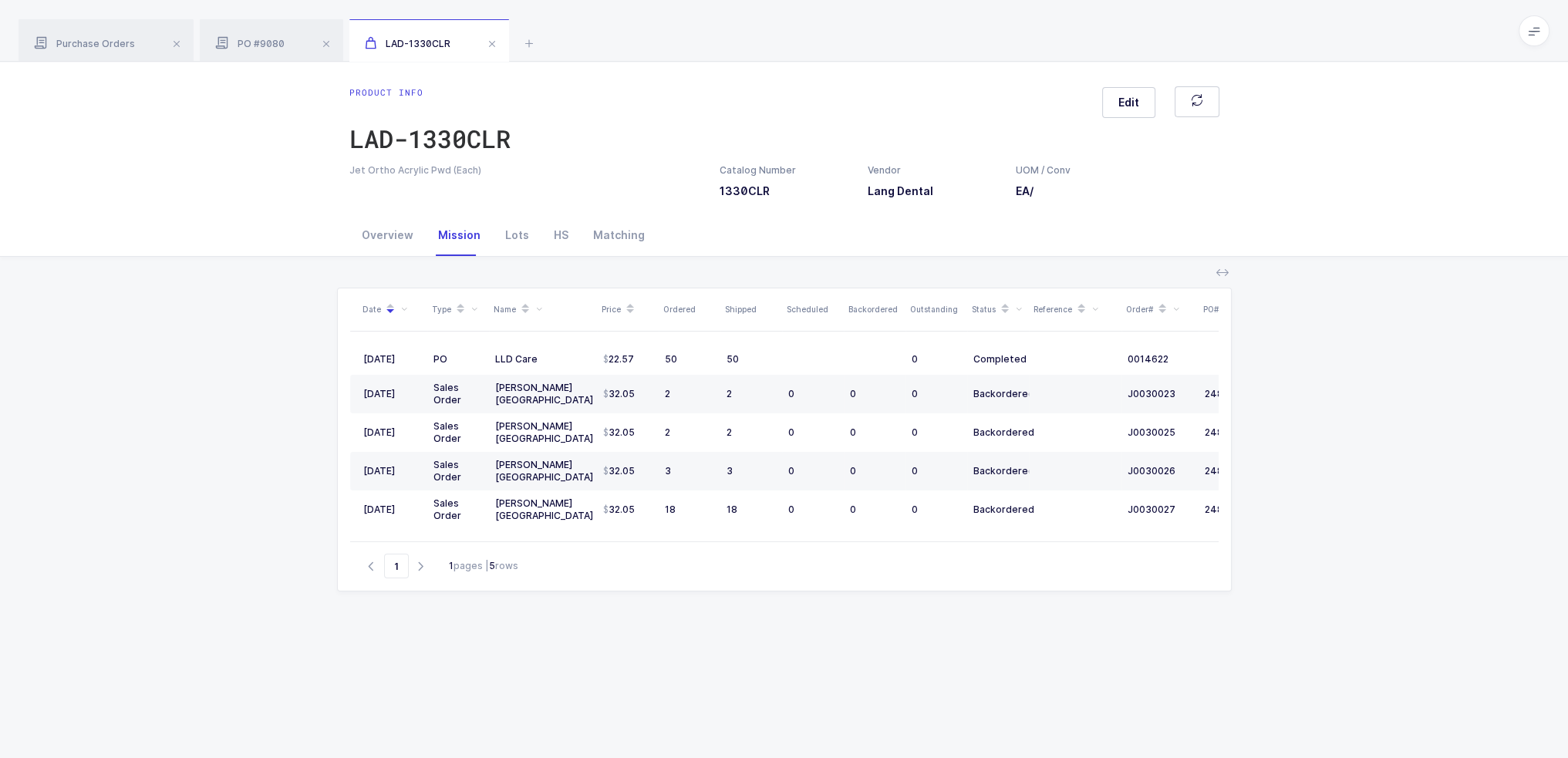
drag, startPoint x: 491, startPoint y: 364, endPoint x: 129, endPoint y: 385, distance: 362.6
click at [126, 391] on div "Date Type Name Price Ordered Shipped Scheduled Backordered Outstanding Status R…" at bounding box center [784, 584] width 1544 height 654
click at [141, 379] on div "Date Type Name Price Ordered Shipped Scheduled Backordered Outstanding Status R…" at bounding box center [784, 584] width 1544 height 654
click at [317, 243] on div "Overview Mission Lots HS Matching" at bounding box center [784, 235] width 1568 height 43
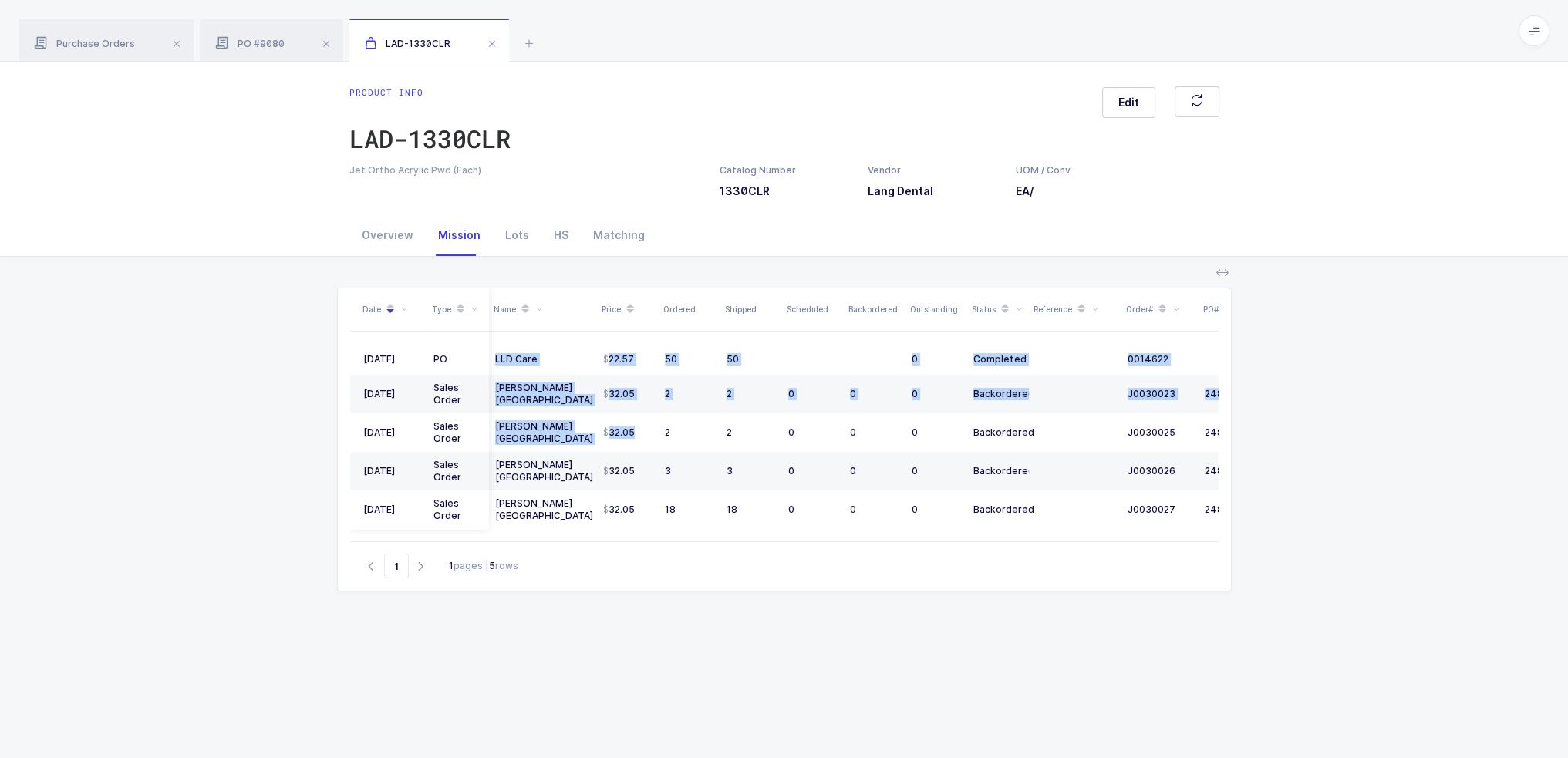
scroll to position [0, 102]
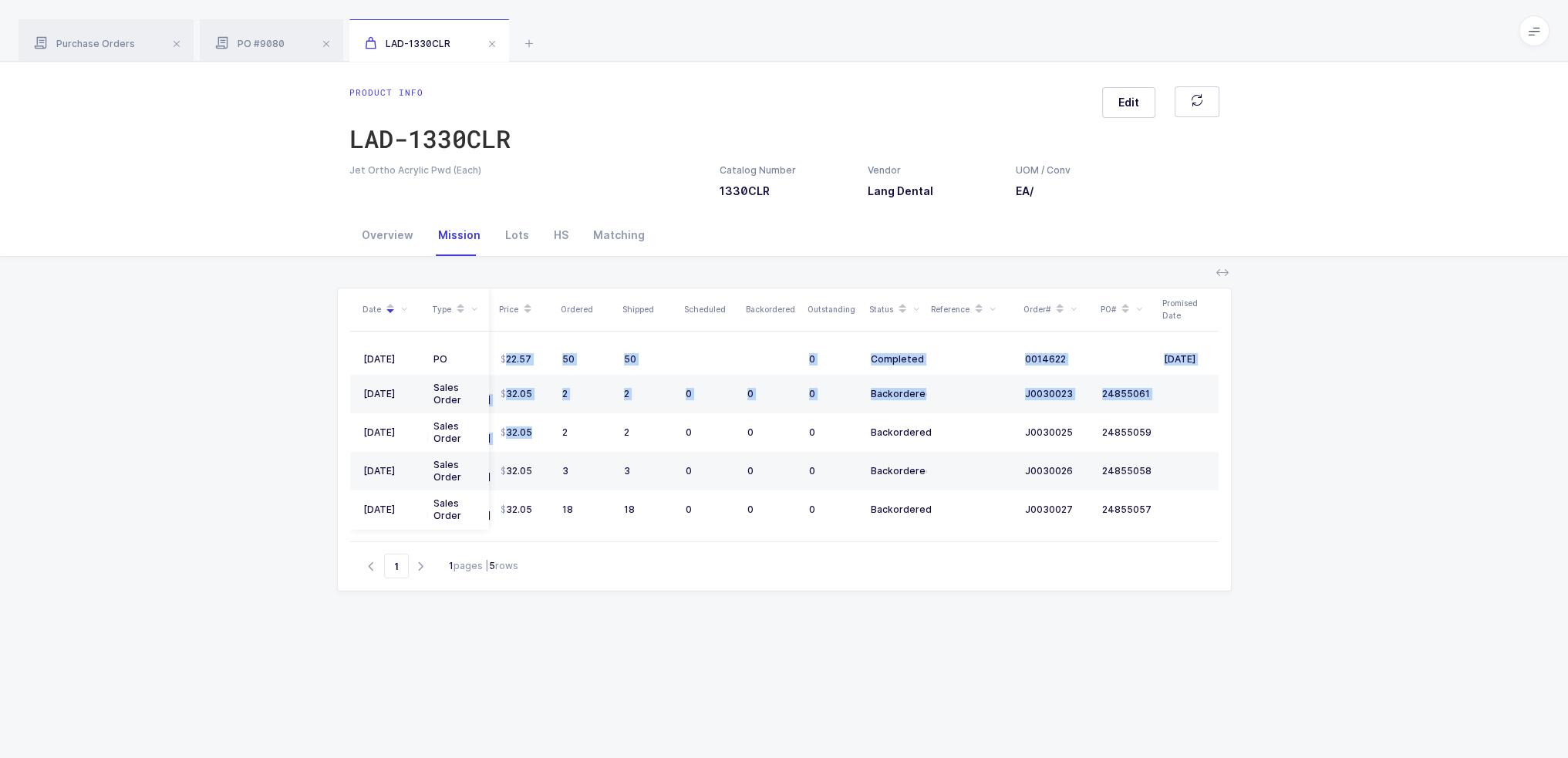
drag, startPoint x: 820, startPoint y: 437, endPoint x: 1473, endPoint y: 451, distance: 653.2
click at [1473, 451] on div "Date Type Name Price Ordered Shipped Scheduled Backordered Outstanding Status R…" at bounding box center [784, 584] width 1544 height 654
click at [257, 48] on span "PO #9080" at bounding box center [249, 44] width 69 height 12
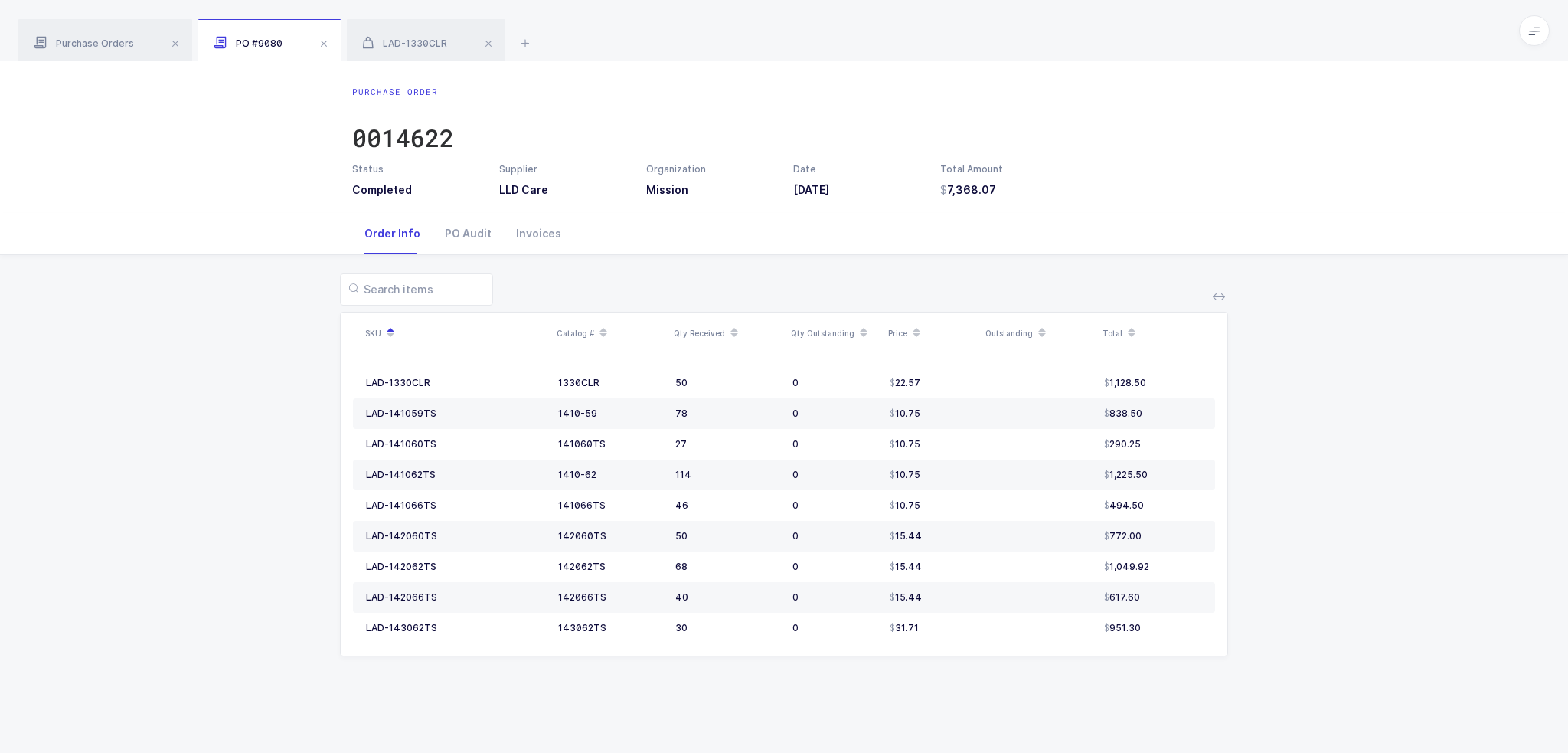
click at [851, 258] on div "SKU Catalog # Qty Received Qty Outstanding Price Outstanding Total LAD-1330CLR …" at bounding box center [784, 474] width 1544 height 438
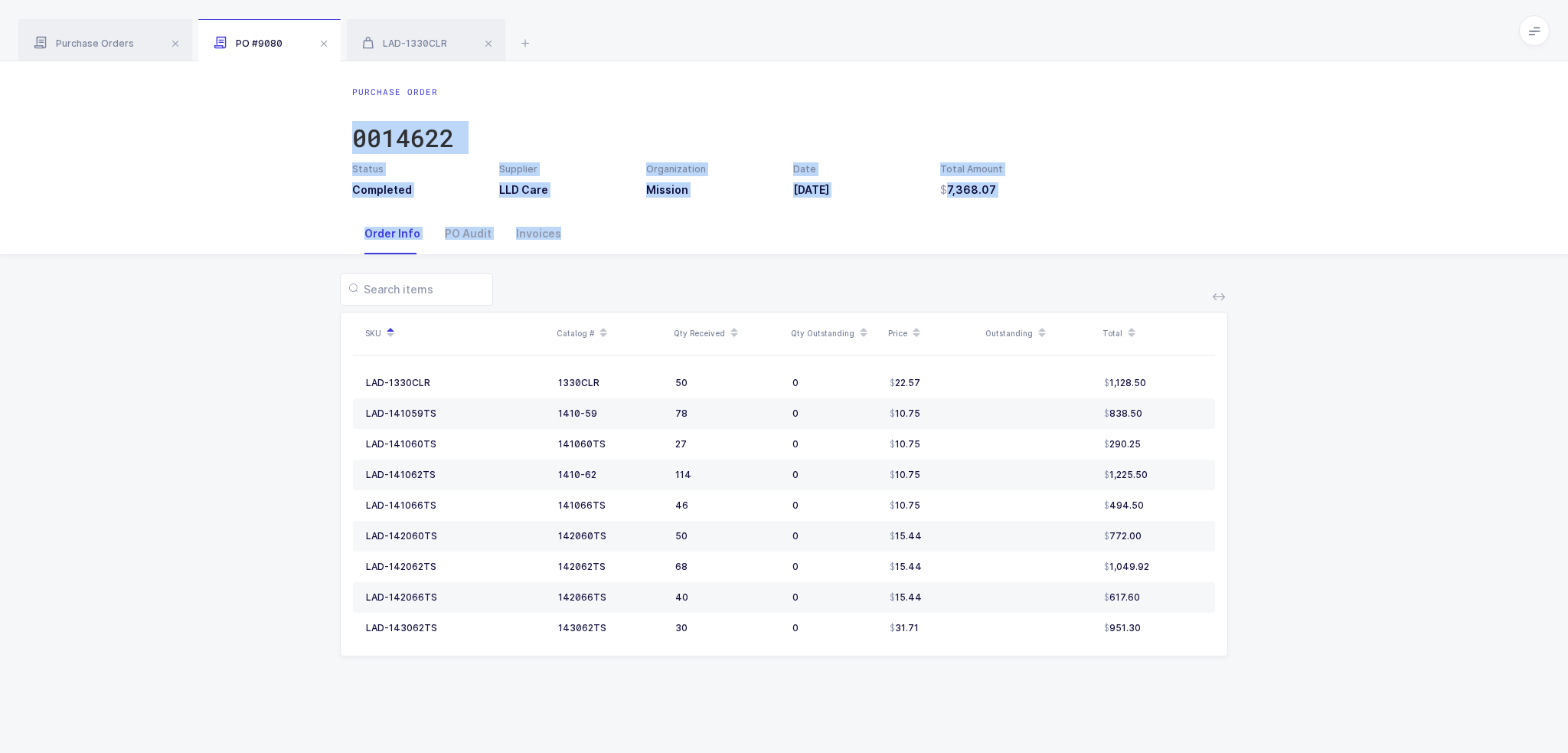
drag, startPoint x: 819, startPoint y: 296, endPoint x: 802, endPoint y: 71, distance: 225.6
click at [802, 71] on div "Purchase Order 0014622 Status Completed Supplier LLD Care Organization Mission …" at bounding box center [784, 407] width 1568 height 692
click at [802, 71] on div "Purchase Order 0014622 Status Completed Supplier LLD Care Organization Mission …" at bounding box center [784, 136] width 1568 height 152
drag, startPoint x: 802, startPoint y: 71, endPoint x: 751, endPoint y: 287, distance: 221.9
click at [751, 287] on div "Purchase Order 0014622 Status Completed Supplier LLD Care Organization Mission …" at bounding box center [784, 407] width 1568 height 692
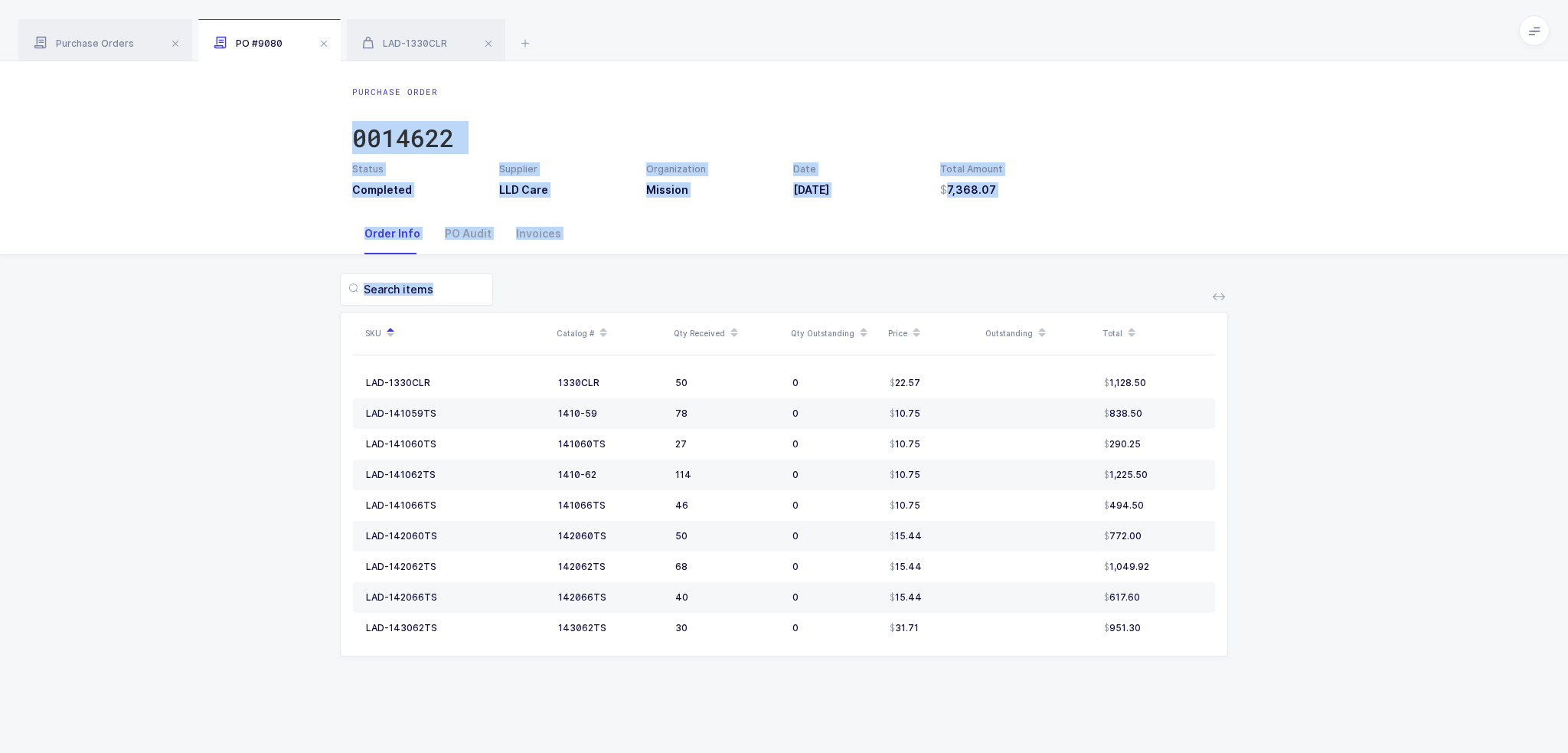
click at [751, 287] on div at bounding box center [784, 289] width 888 height 32
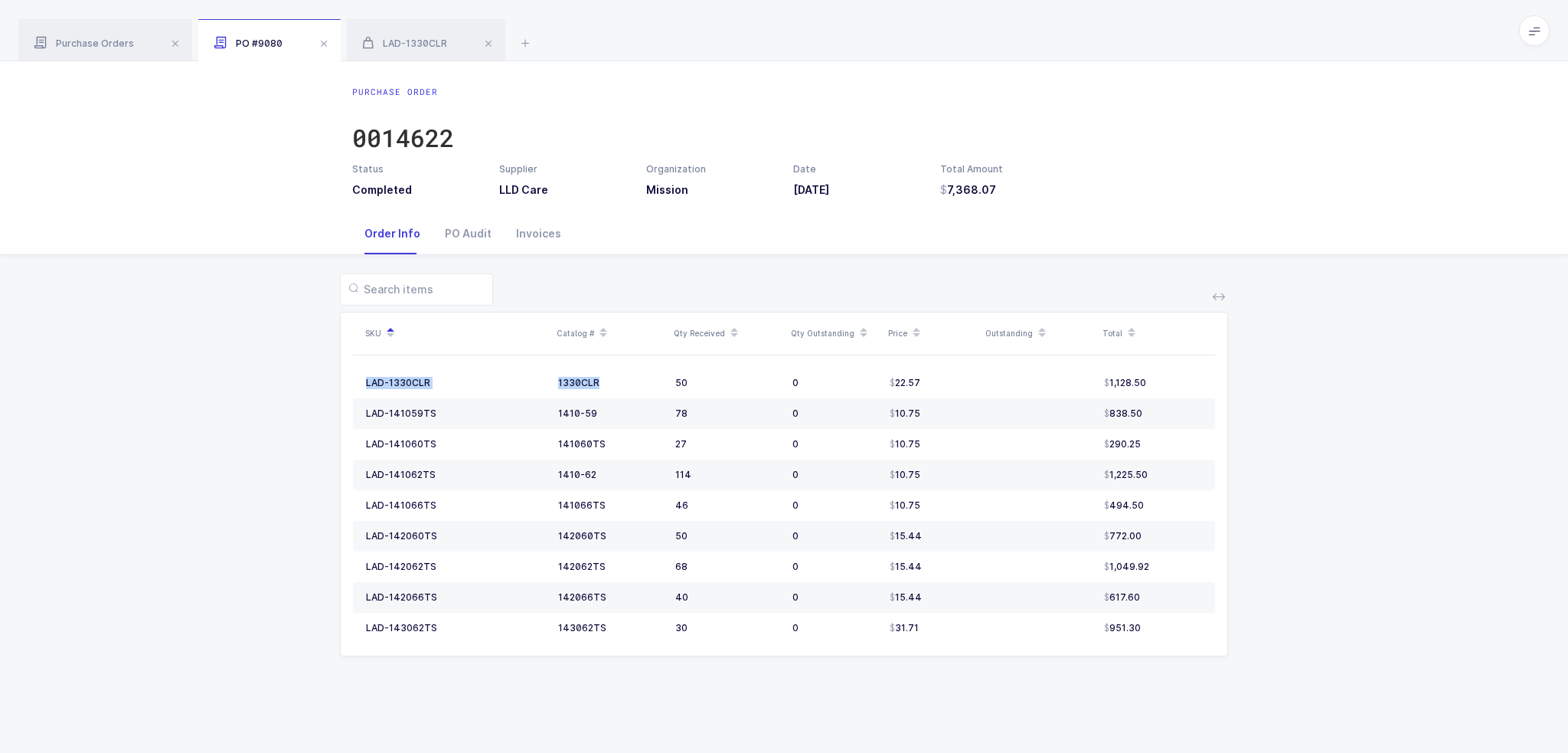
drag, startPoint x: 637, startPoint y: 379, endPoint x: 1352, endPoint y: 386, distance: 715.0
click at [1352, 386] on div "SKU Catalog # Qty Received Qty Outstanding Price Outstanding Total LAD-1330CLR …" at bounding box center [784, 474] width 1544 height 438
click at [419, 33] on div "LAD-1330CLR" at bounding box center [426, 41] width 158 height 43
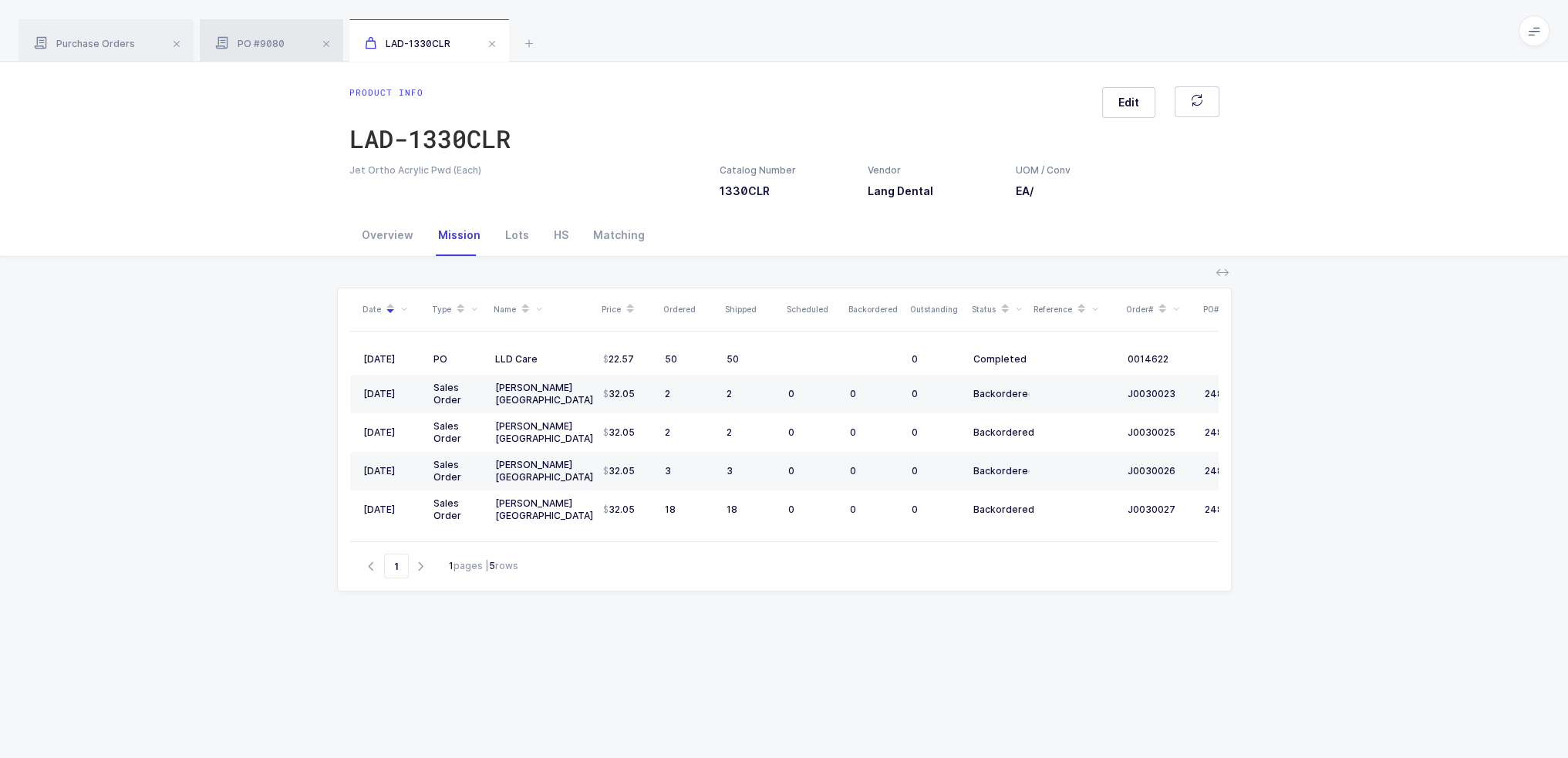
click at [252, 35] on div "PO #9080" at bounding box center [271, 41] width 143 height 43
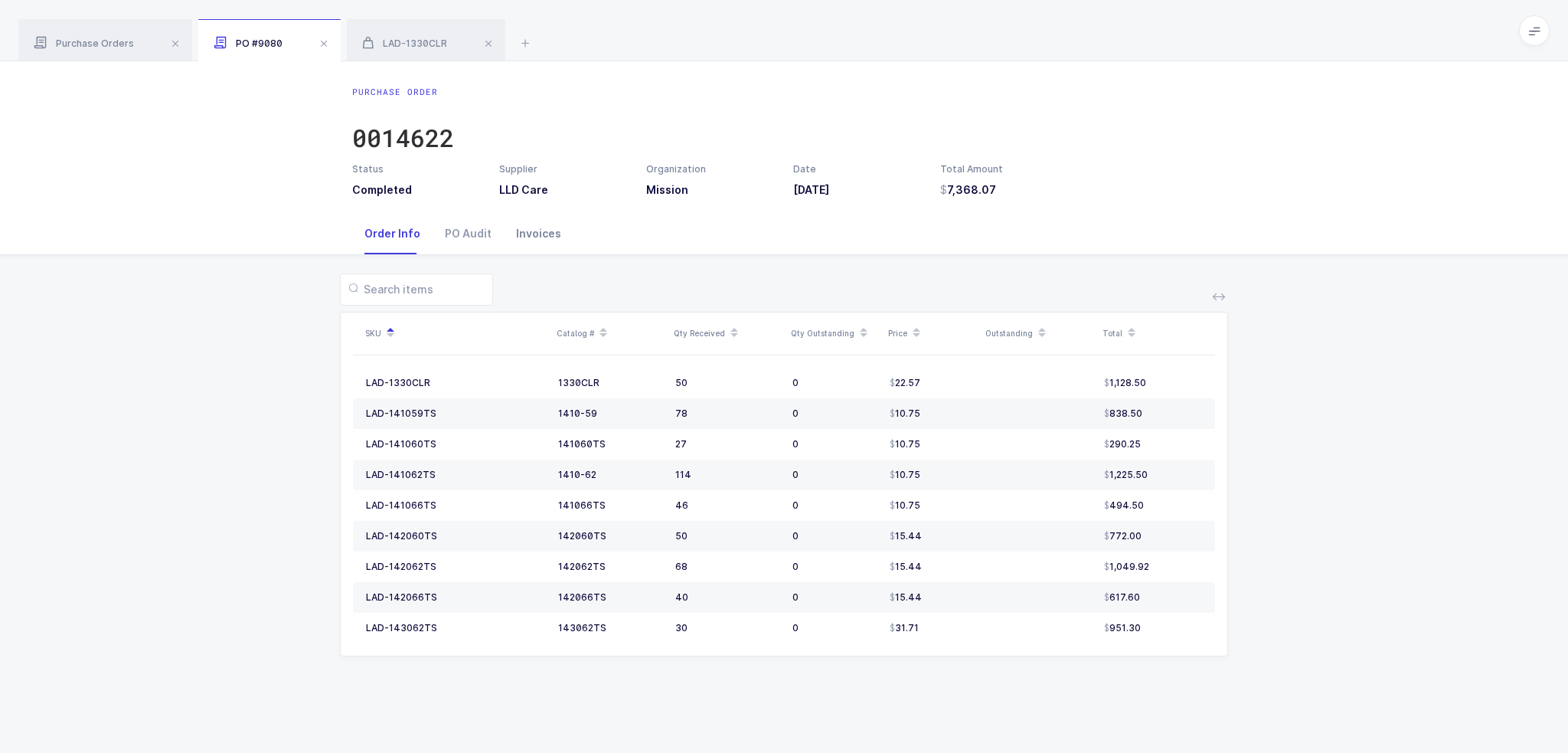
click at [536, 236] on div "Invoices" at bounding box center [538, 233] width 70 height 42
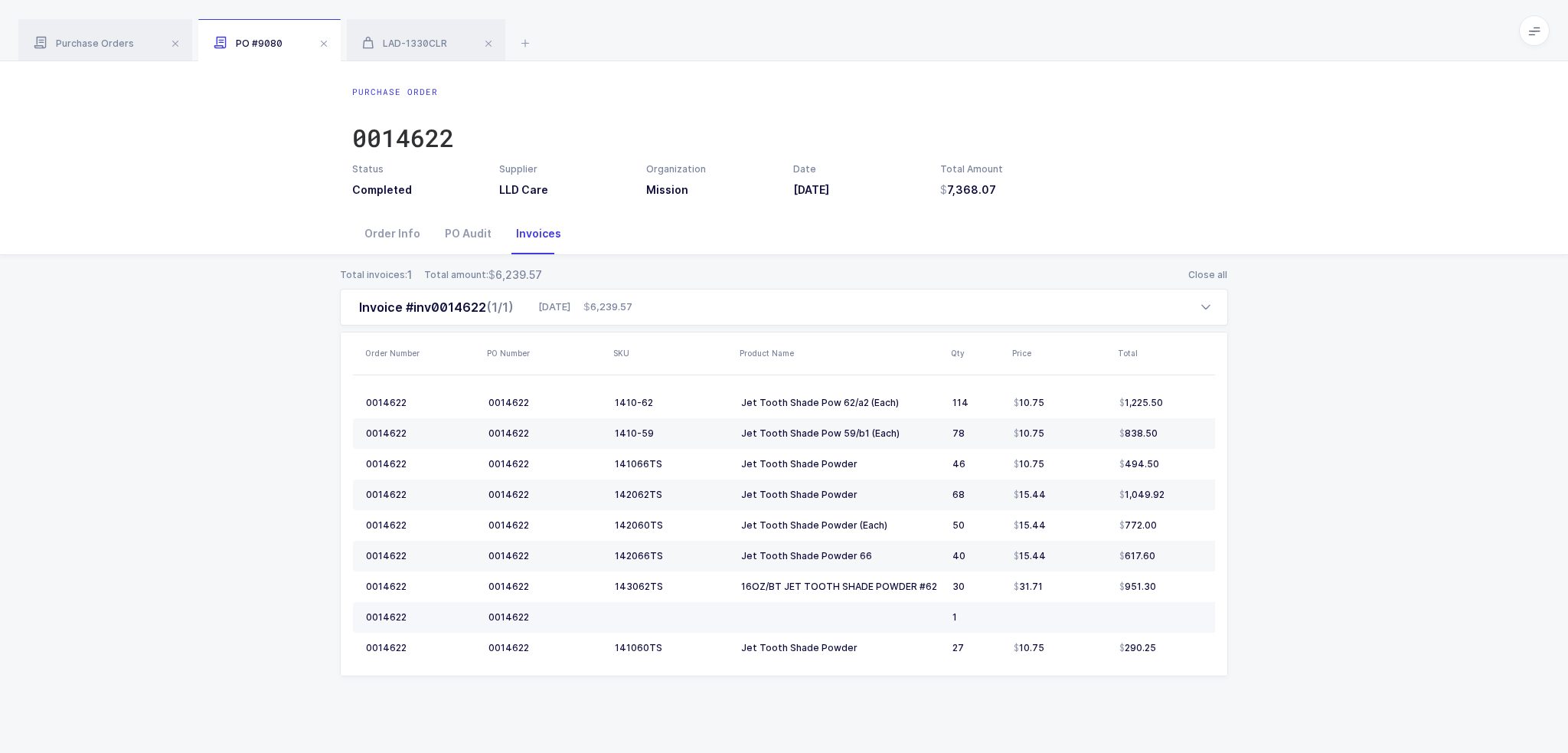
click at [535, 618] on div "0014622" at bounding box center [546, 617] width 114 height 13
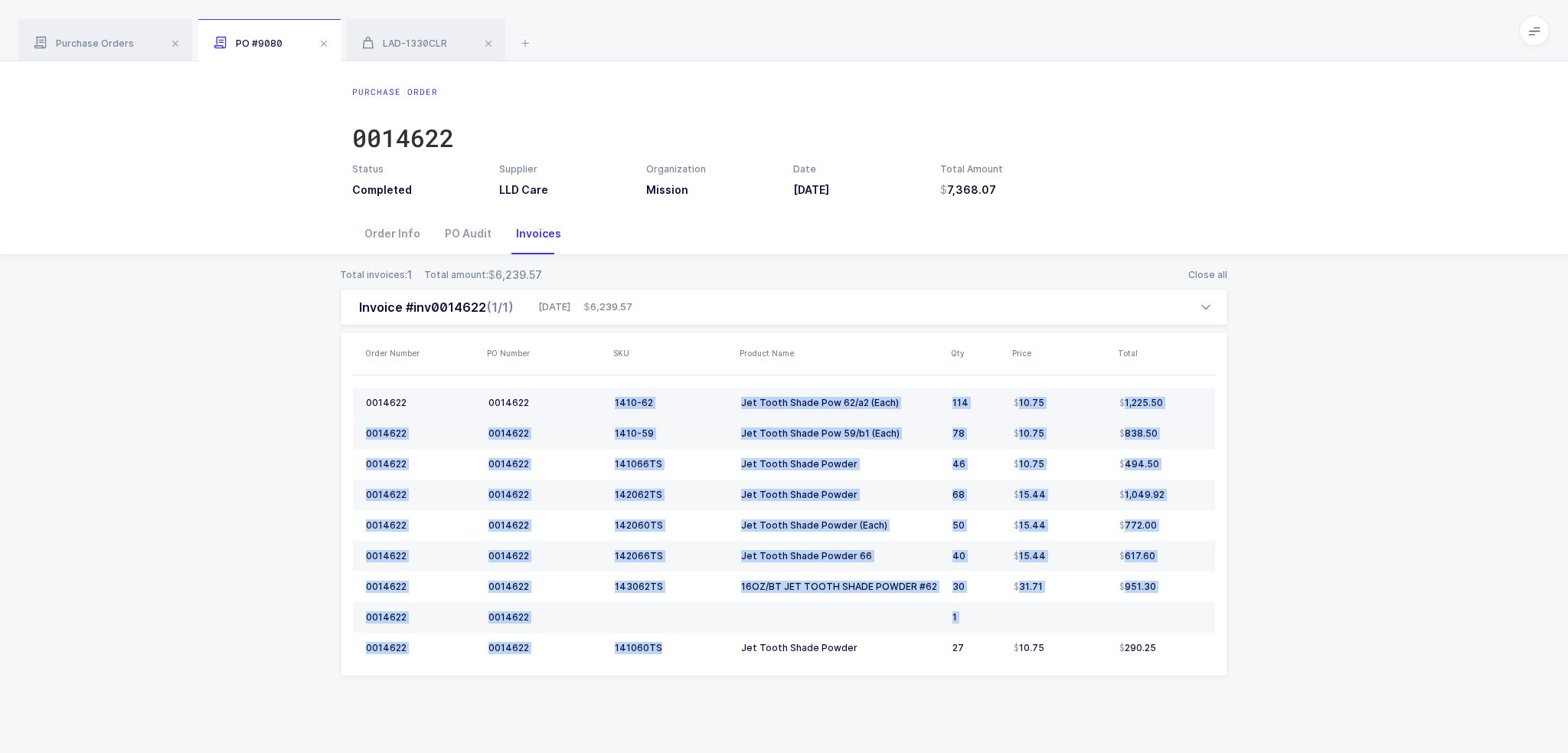
drag, startPoint x: 674, startPoint y: 648, endPoint x: 613, endPoint y: 397, distance: 258.3
click at [613, 397] on tbody "0014622 0014622 1410-62 Jet Tooth Shade Pow 62/a2 (Each) 114 10.75 1,225.50 001…" at bounding box center [796, 525] width 887 height 275
click at [613, 397] on td "1410-62" at bounding box center [671, 403] width 127 height 31
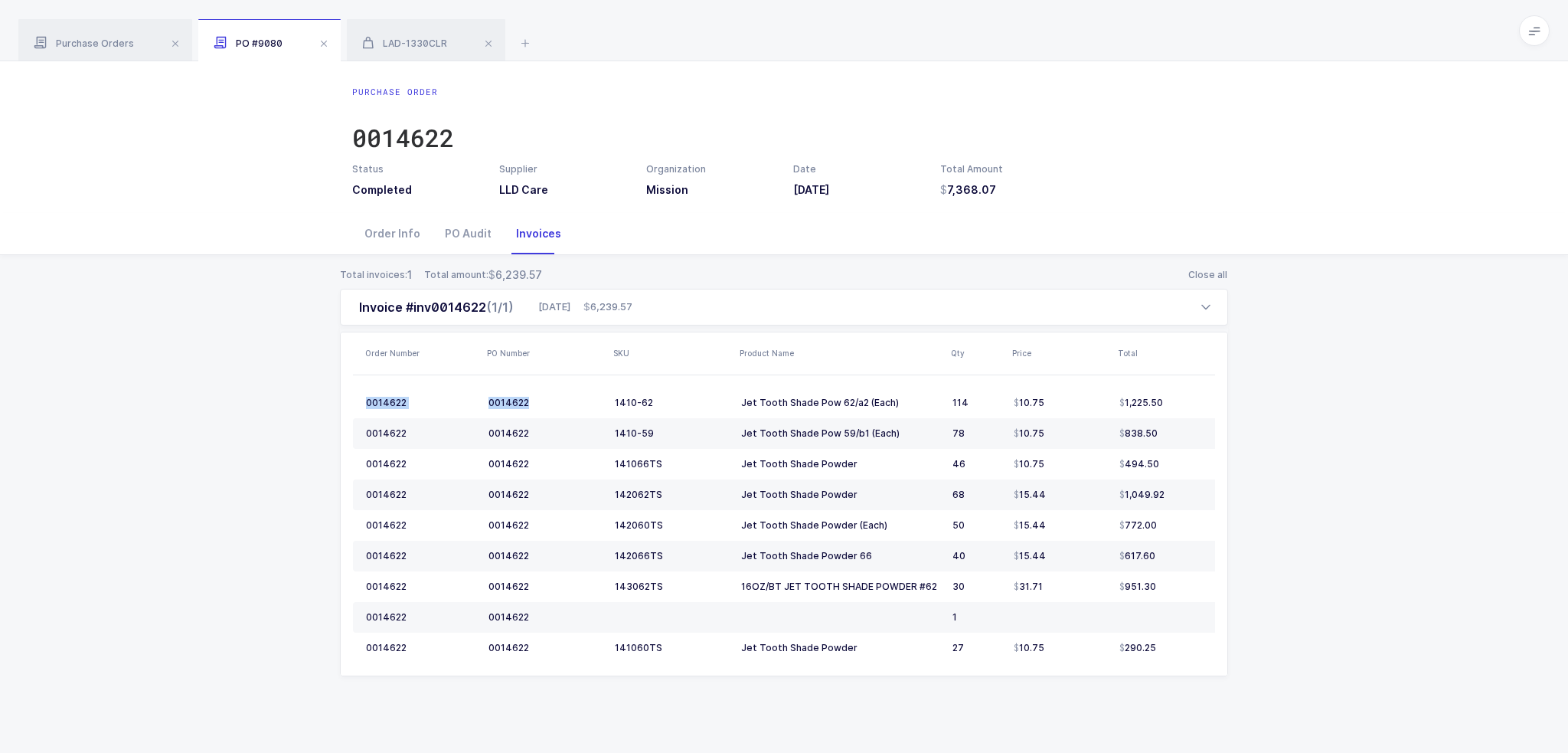
drag, startPoint x: 603, startPoint y: 399, endPoint x: 1267, endPoint y: 699, distance: 728.6
click at [1267, 699] on div "Total invoices: 1 Total amount: 6,239.57 Close all Invoice #inv0014622 (1/1) 08…" at bounding box center [784, 490] width 1544 height 471
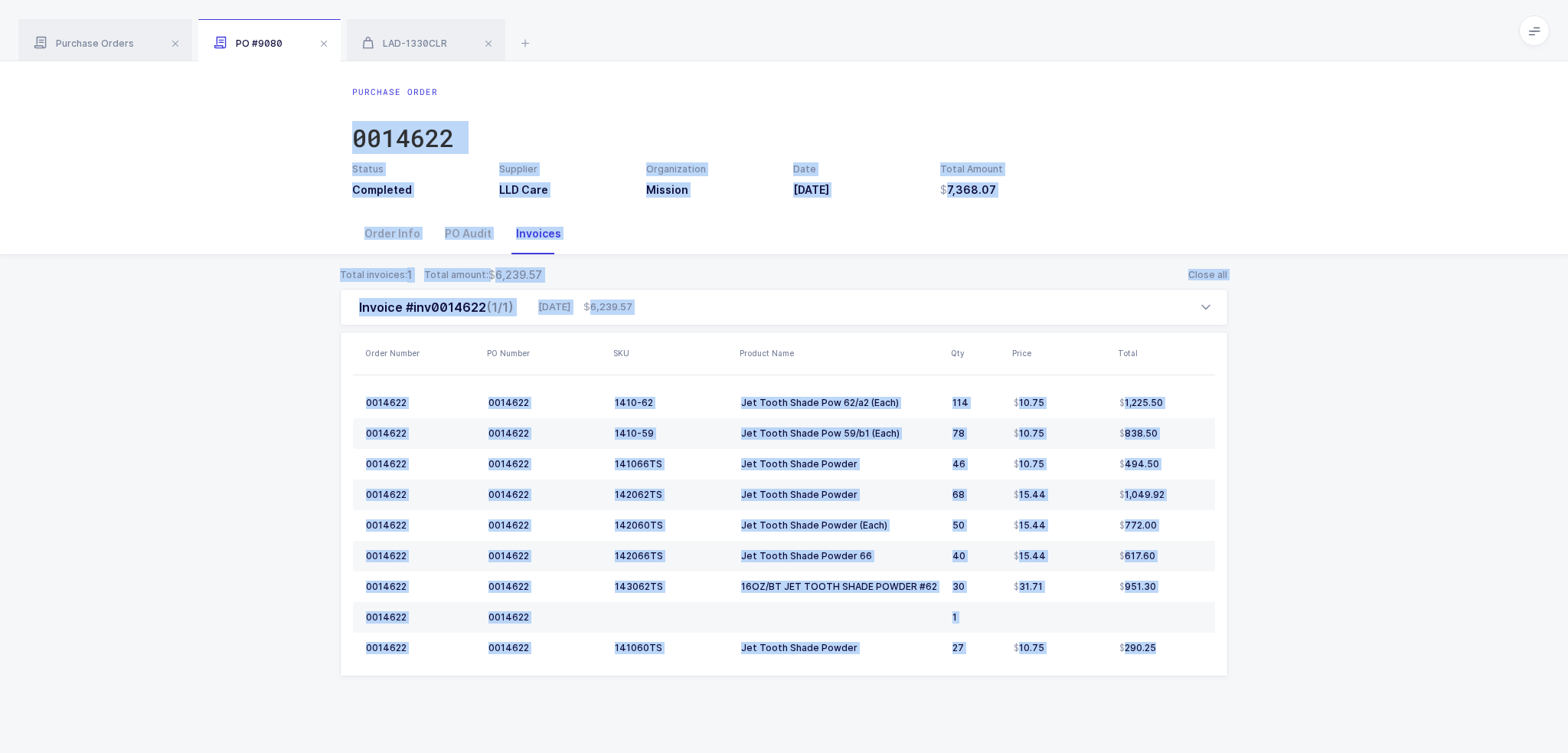
drag, startPoint x: 1267, startPoint y: 699, endPoint x: 1206, endPoint y: 97, distance: 605.1
click at [1206, 97] on div "Purchase Order 0014622 Status Completed Supplier LLD Care Organization Mission …" at bounding box center [784, 407] width 1568 height 692
click at [1206, 97] on div "Purchase Order 0014622" at bounding box center [784, 124] width 864 height 76
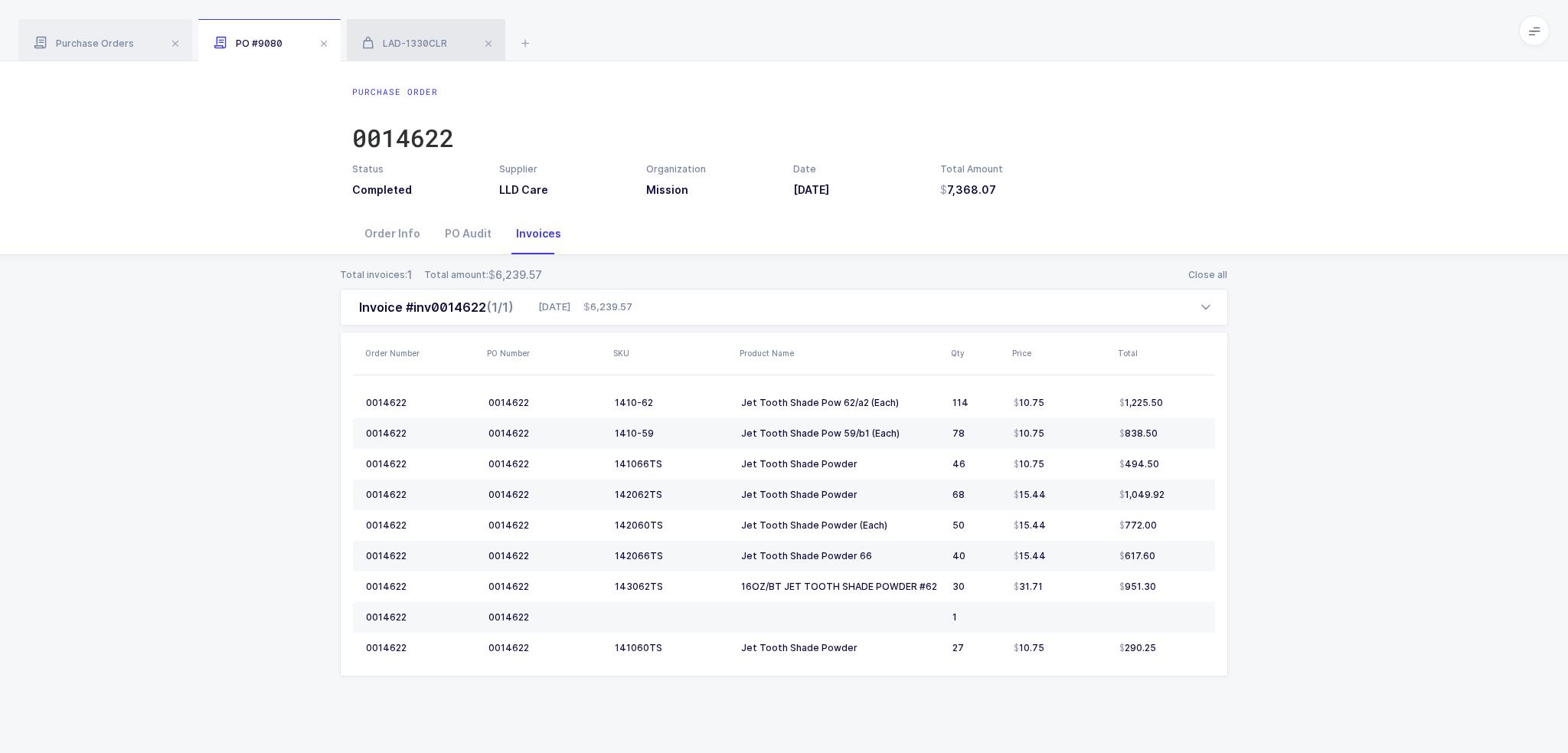
click at [408, 44] on span "LAD-1330CLR" at bounding box center [405, 43] width 85 height 12
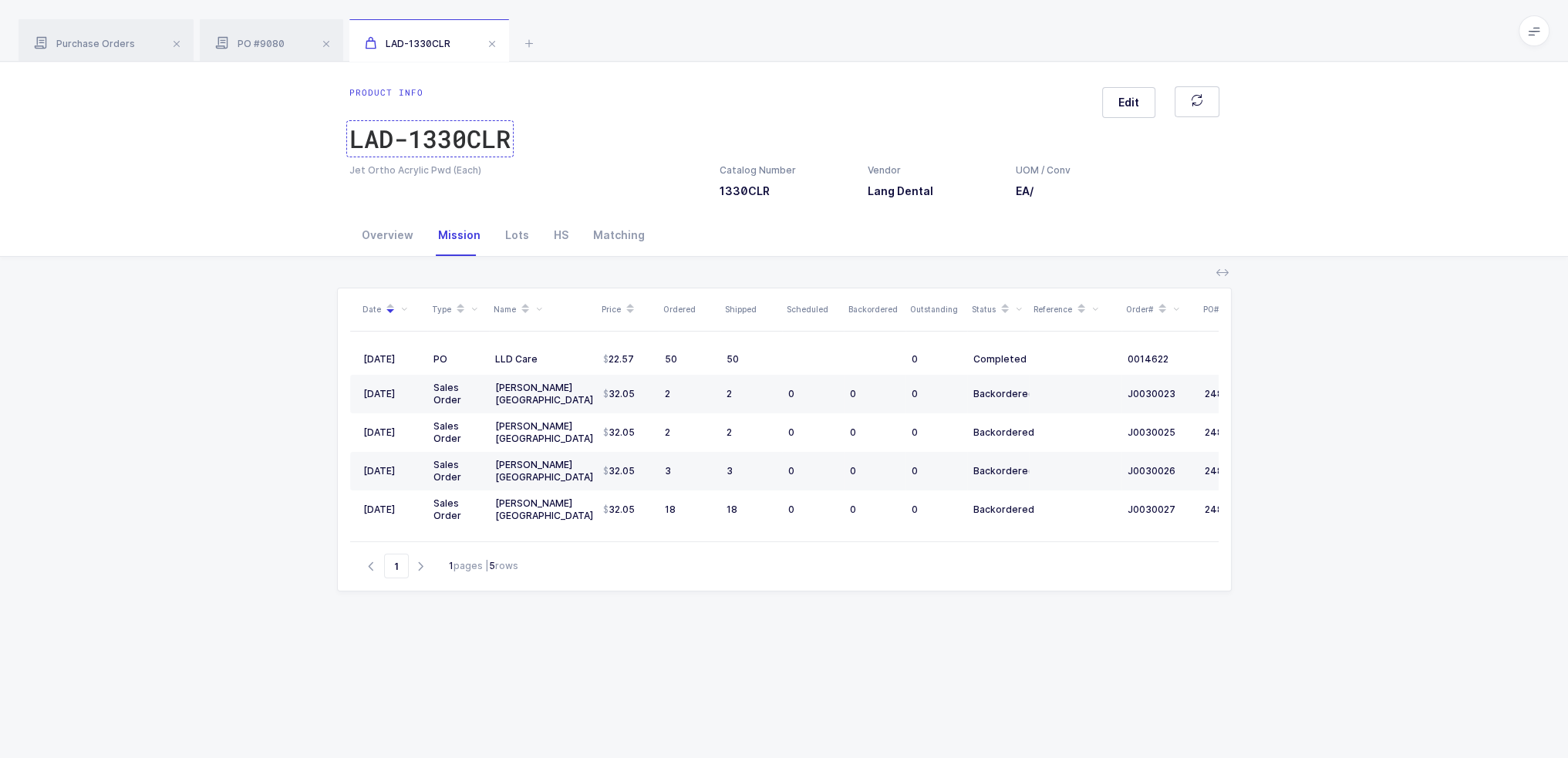
click at [472, 143] on div "LAD-1330CLR" at bounding box center [430, 139] width 162 height 31
click at [267, 36] on div "PO #9080" at bounding box center [271, 41] width 143 height 43
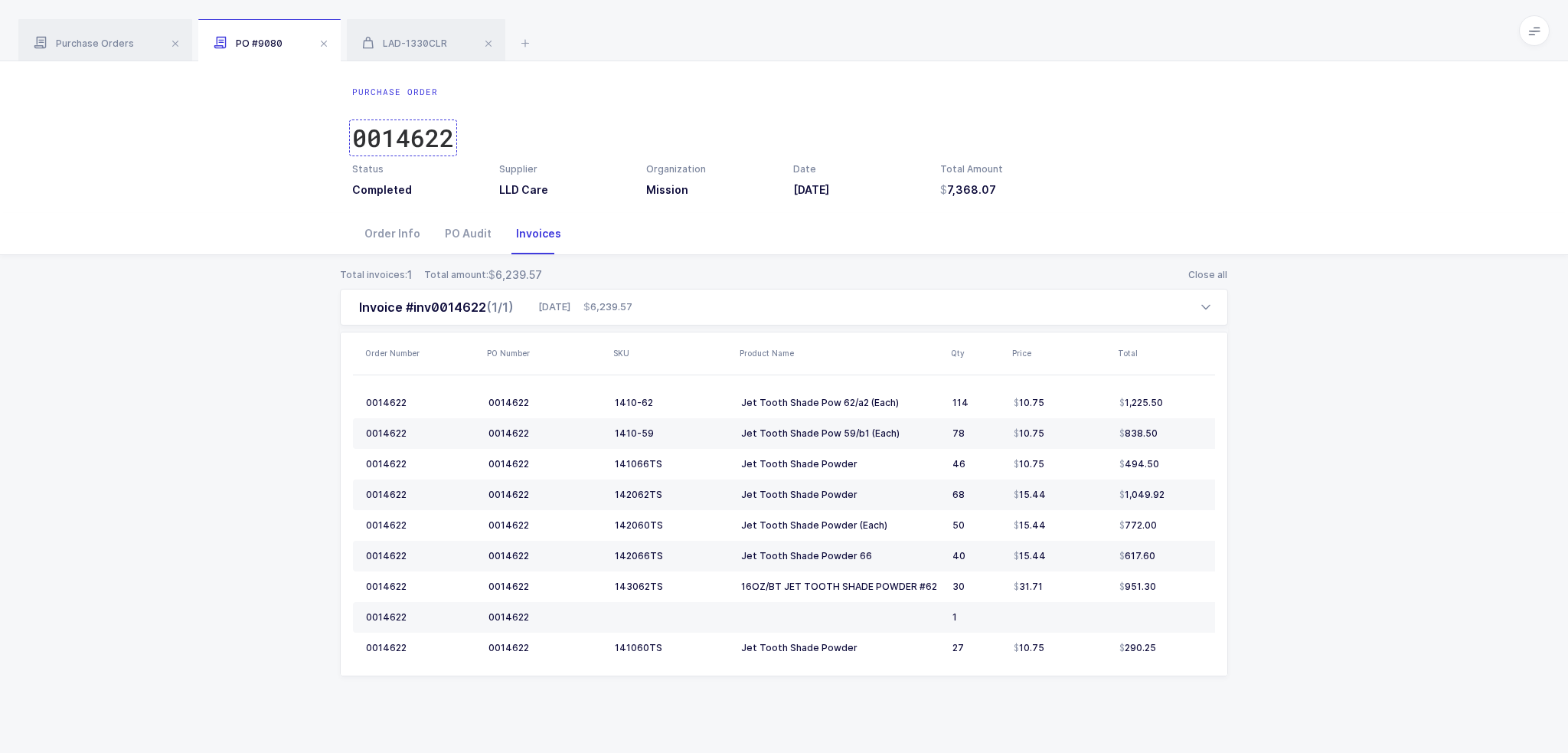
click at [389, 136] on div "0014622" at bounding box center [403, 138] width 101 height 31
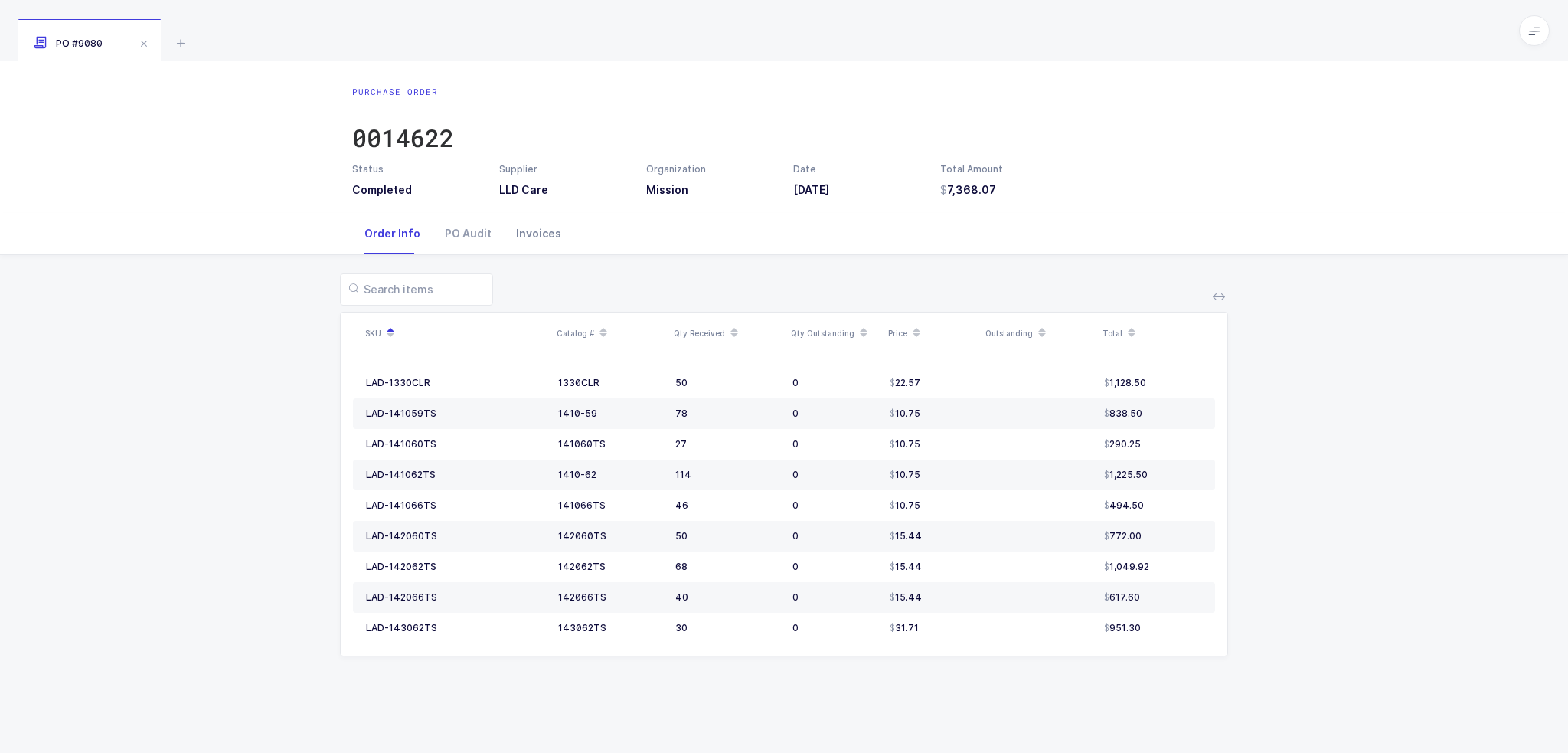
click at [548, 238] on div "Invoices" at bounding box center [538, 233] width 70 height 42
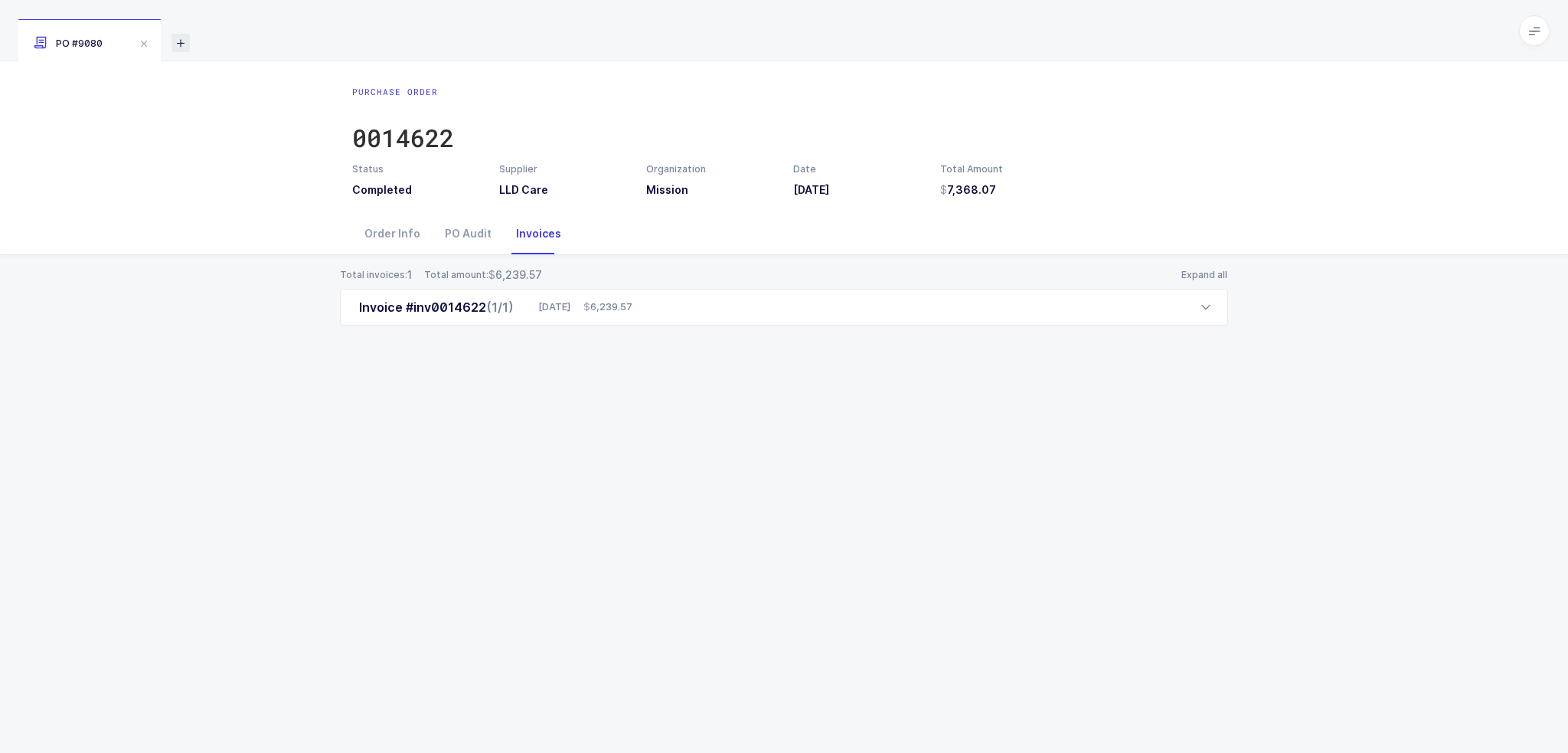
click at [179, 36] on icon at bounding box center [181, 43] width 18 height 18
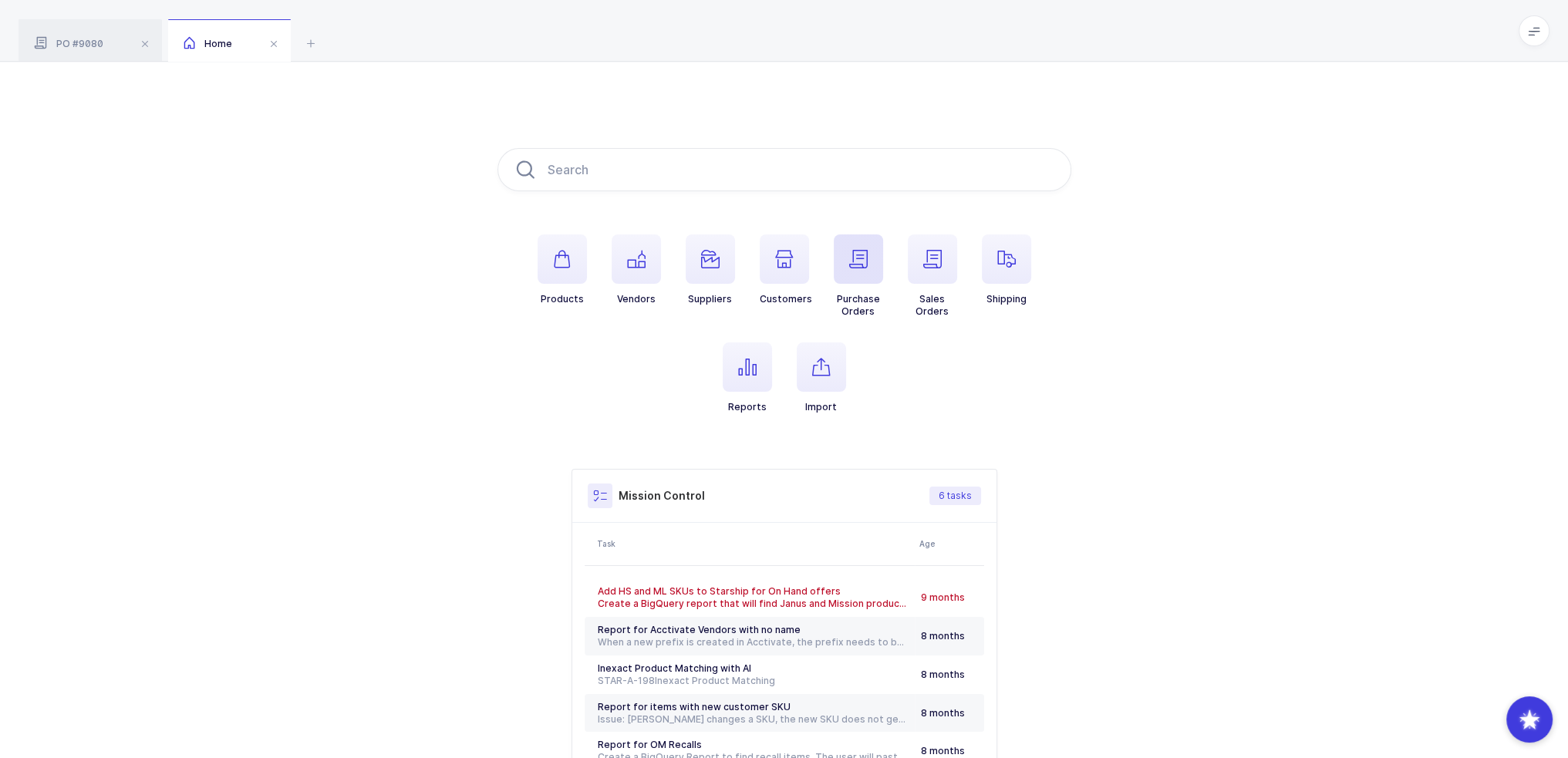
click at [857, 262] on icon "button" at bounding box center [857, 259] width 18 height 18
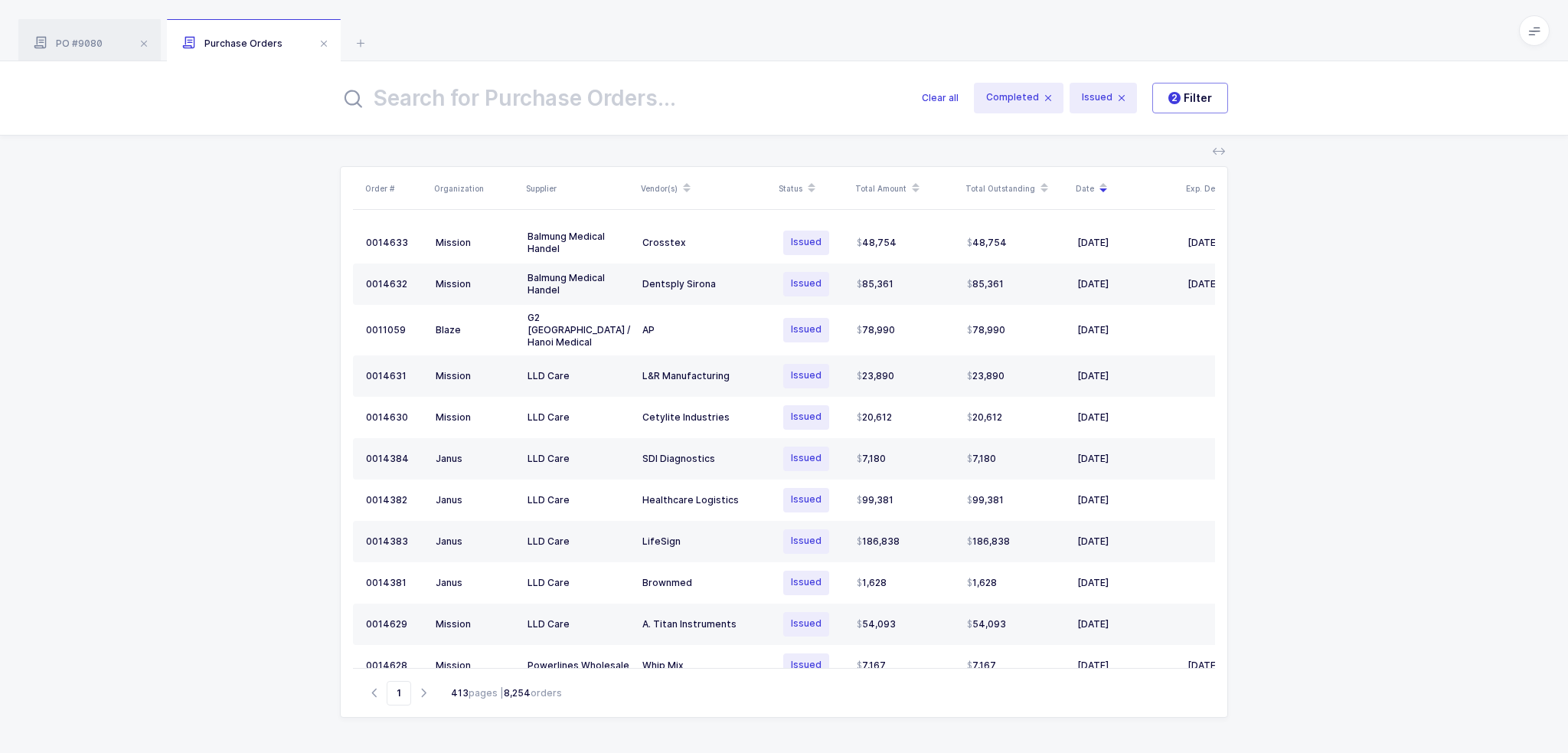
click at [592, 101] on input "text" at bounding box center [621, 98] width 563 height 37
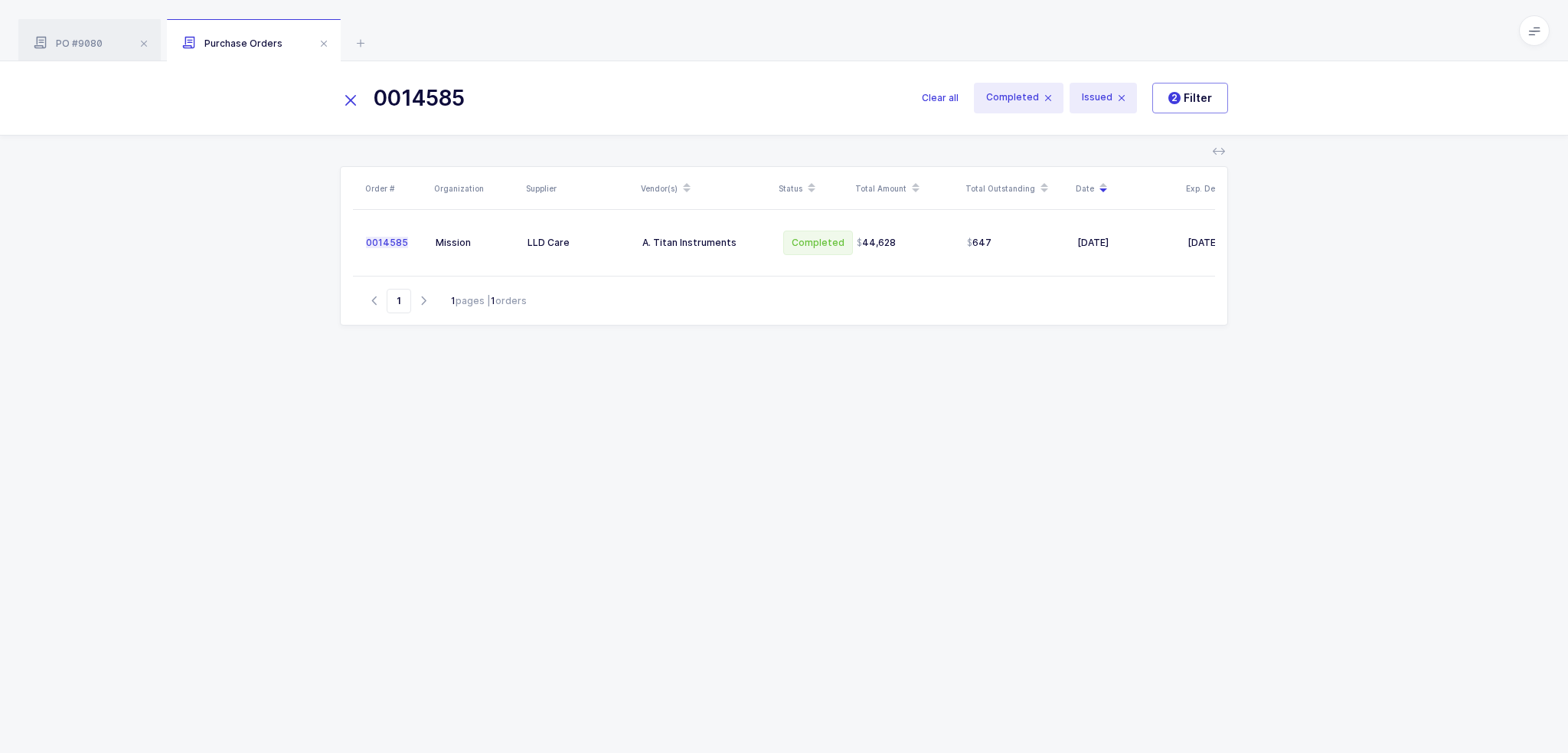
drag, startPoint x: 545, startPoint y: 98, endPoint x: 173, endPoint y: 112, distance: 372.3
click at [175, 112] on div "0014585 Clear all Completed Issued 2 Filter" at bounding box center [784, 98] width 1568 height 73
drag, startPoint x: 845, startPoint y: 272, endPoint x: 1039, endPoint y: 272, distance: 194.0
click at [1039, 272] on table "00 14617 Mission LLD Care A. Titan Instruments Issued 6,552 6,552 [DATE] [DATE]" at bounding box center [822, 243] width 939 height 66
click at [1049, 290] on div "Go to 1 1 pages | 1 orders" at bounding box center [784, 300] width 862 height 49
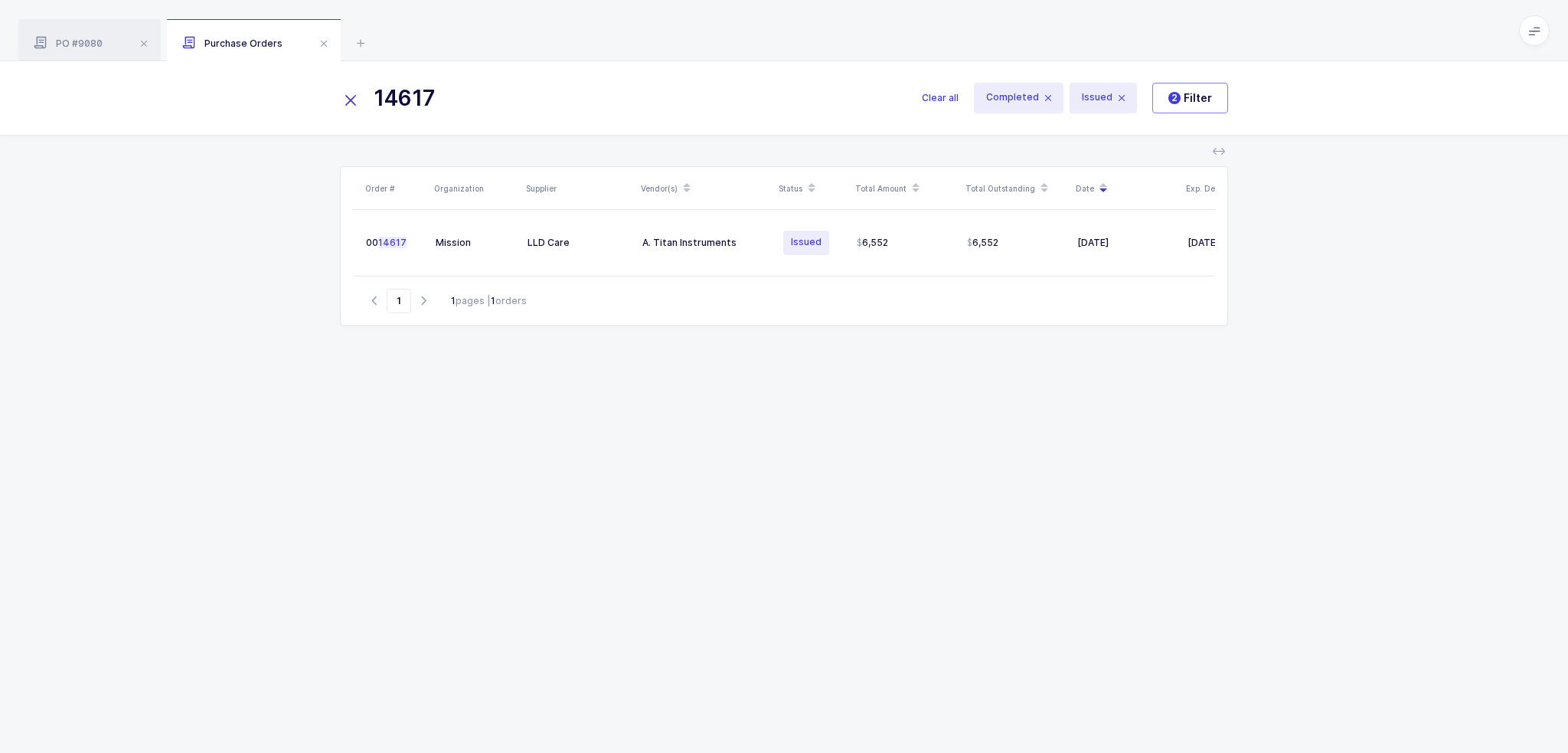
click at [1047, 340] on div "Order # Organization Supplier Vendor(s) Status Total Amount Total Outstanding D…" at bounding box center [784, 441] width 888 height 550
click at [52, 46] on span "PO #9080" at bounding box center [68, 43] width 69 height 12
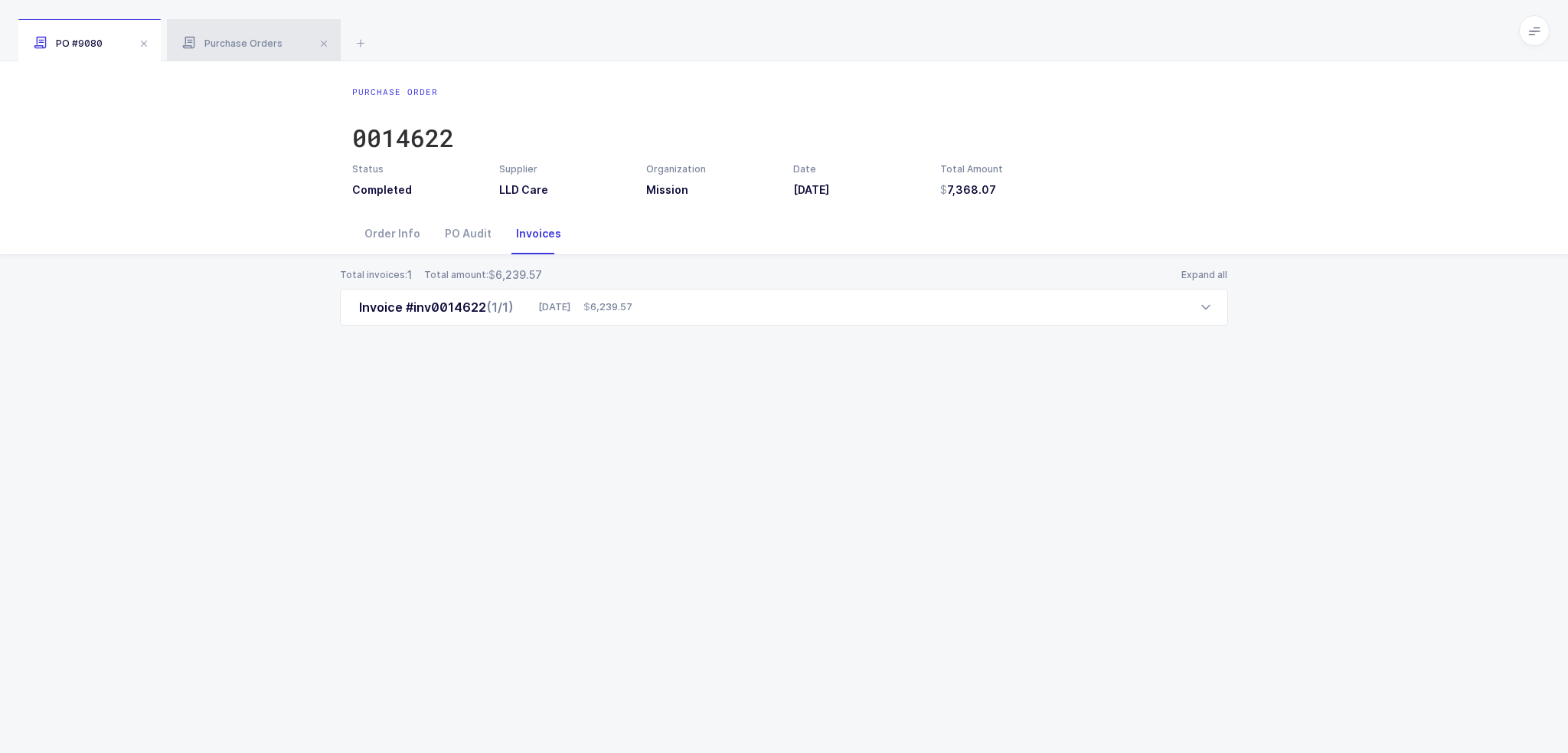
click at [234, 40] on span "Purchase Orders" at bounding box center [233, 43] width 100 height 12
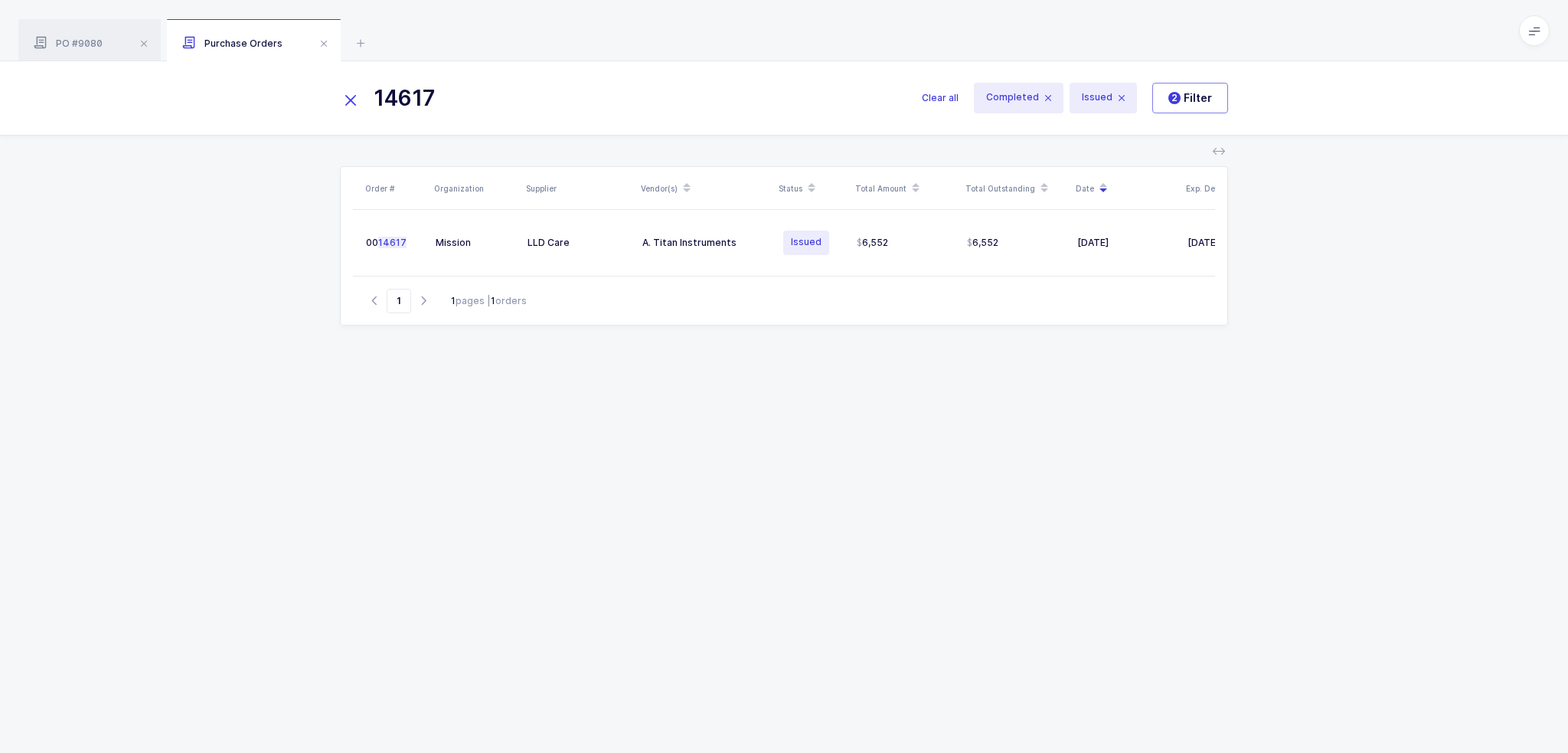
drag, startPoint x: 487, startPoint y: 94, endPoint x: 256, endPoint y: 111, distance: 231.6
click at [257, 111] on div "14617 Clear all Completed Issued 2 Filter" at bounding box center [784, 98] width 1568 height 73
drag, startPoint x: 474, startPoint y: 98, endPoint x: 237, endPoint y: 101, distance: 237.0
click at [242, 101] on div "14591 Clear all Completed Issued 2 Filter" at bounding box center [784, 98] width 1568 height 73
drag, startPoint x: 547, startPoint y: 101, endPoint x: 564, endPoint y: 91, distance: 19.7
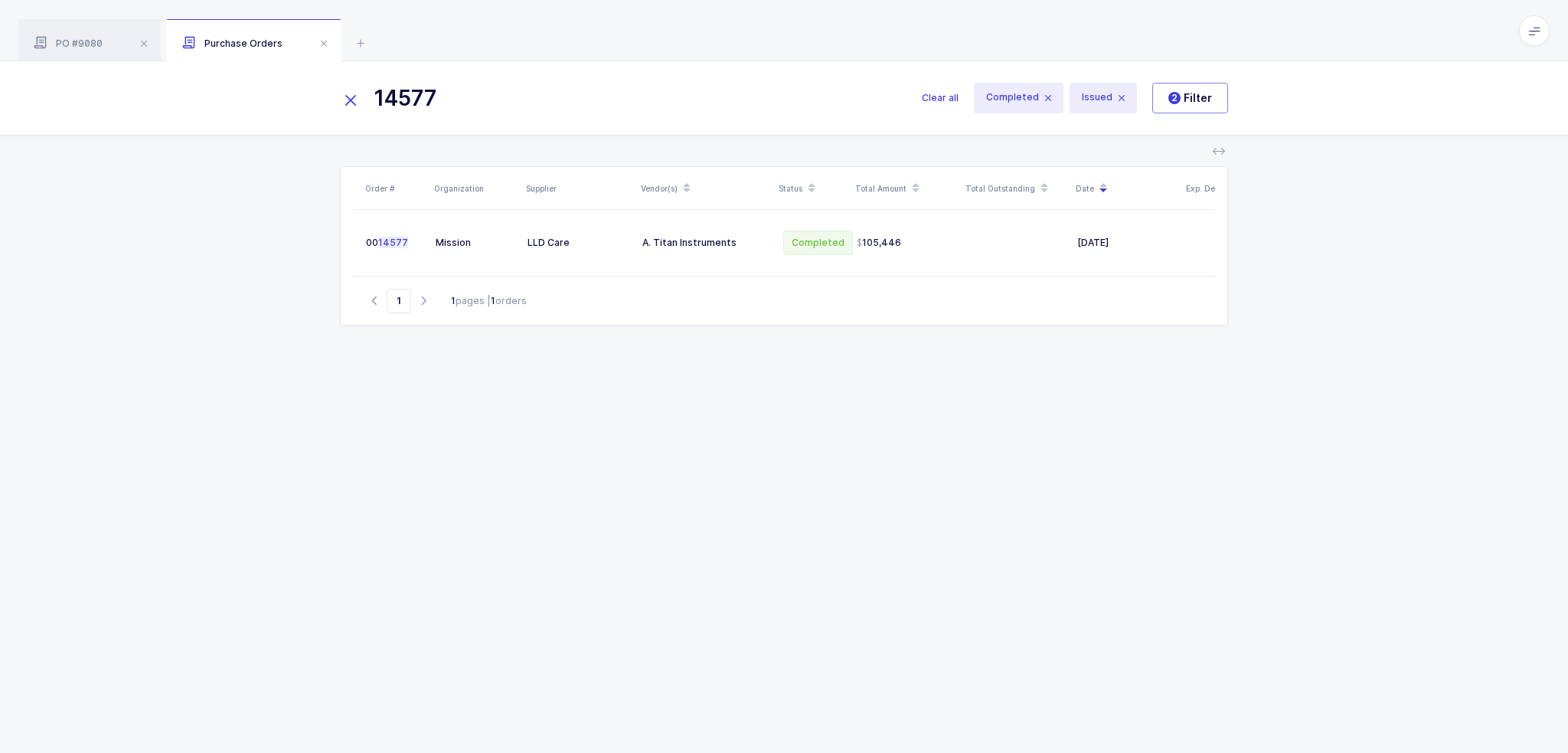
click at [564, 91] on input "14577" at bounding box center [621, 98] width 563 height 37
click at [588, 101] on input "14577" at bounding box center [621, 98] width 563 height 37
click at [278, 370] on div "Order # Organization Supplier Vendor(s) Status Total Amount Total Outstanding D…" at bounding box center [784, 444] width 1568 height 618
drag, startPoint x: 522, startPoint y: 106, endPoint x: 240, endPoint y: 98, distance: 282.1
click at [240, 98] on div "14577 Clear all Completed Issued 2 Filter" at bounding box center [784, 98] width 1568 height 73
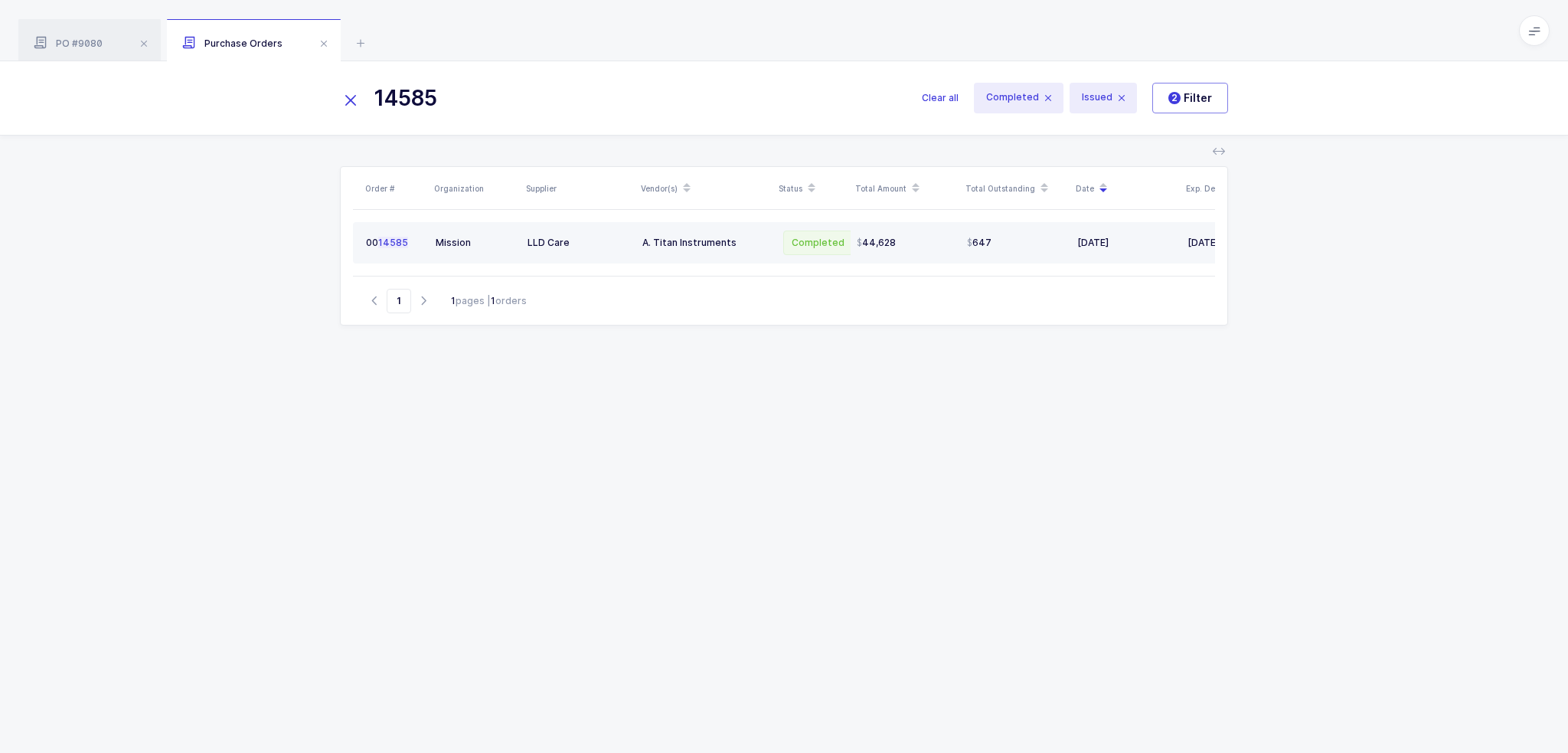
type input "14585"
click at [809, 243] on span "Completed" at bounding box center [818, 243] width 70 height 24
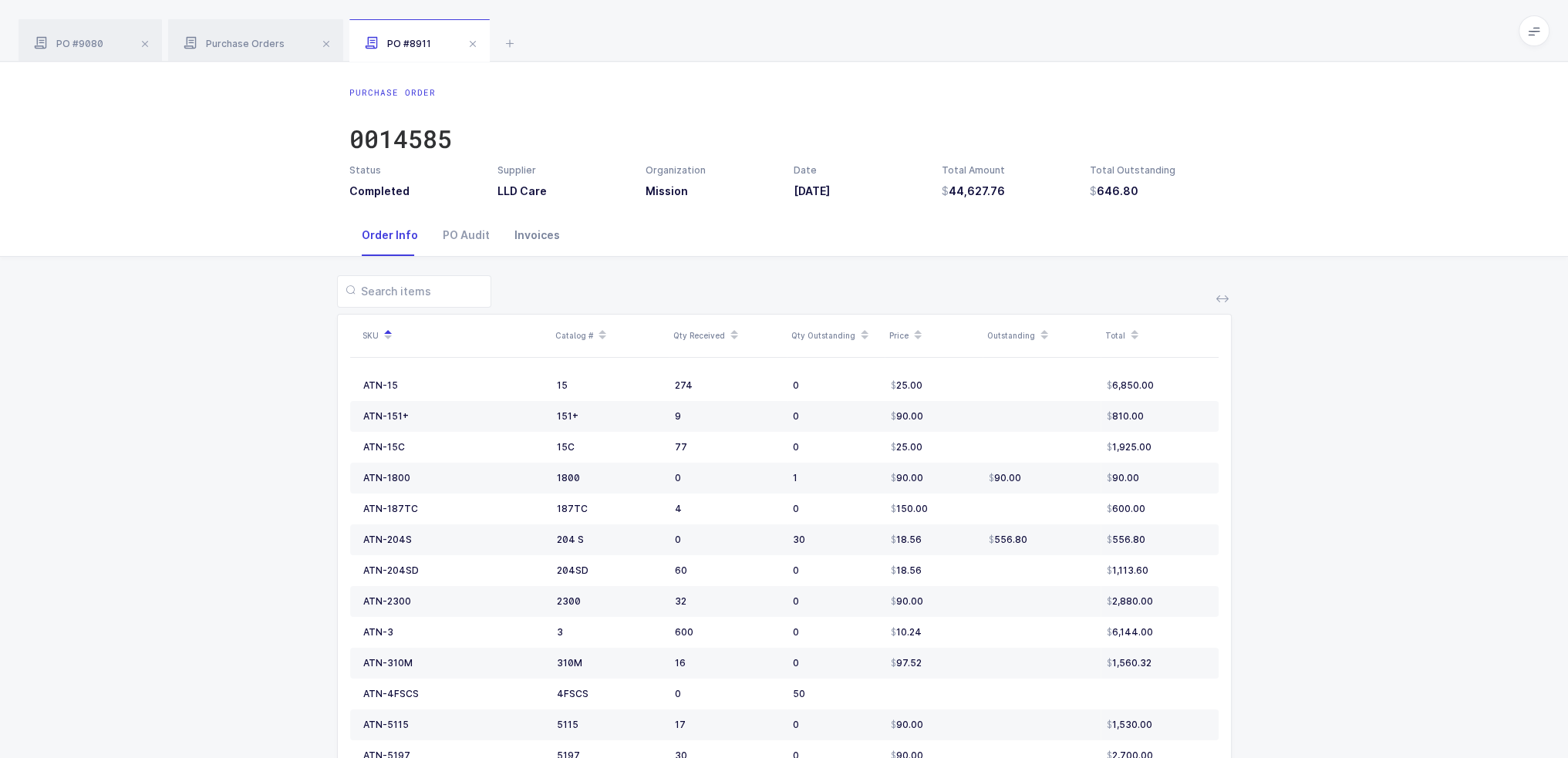
click at [525, 236] on div "Invoices" at bounding box center [537, 235] width 70 height 42
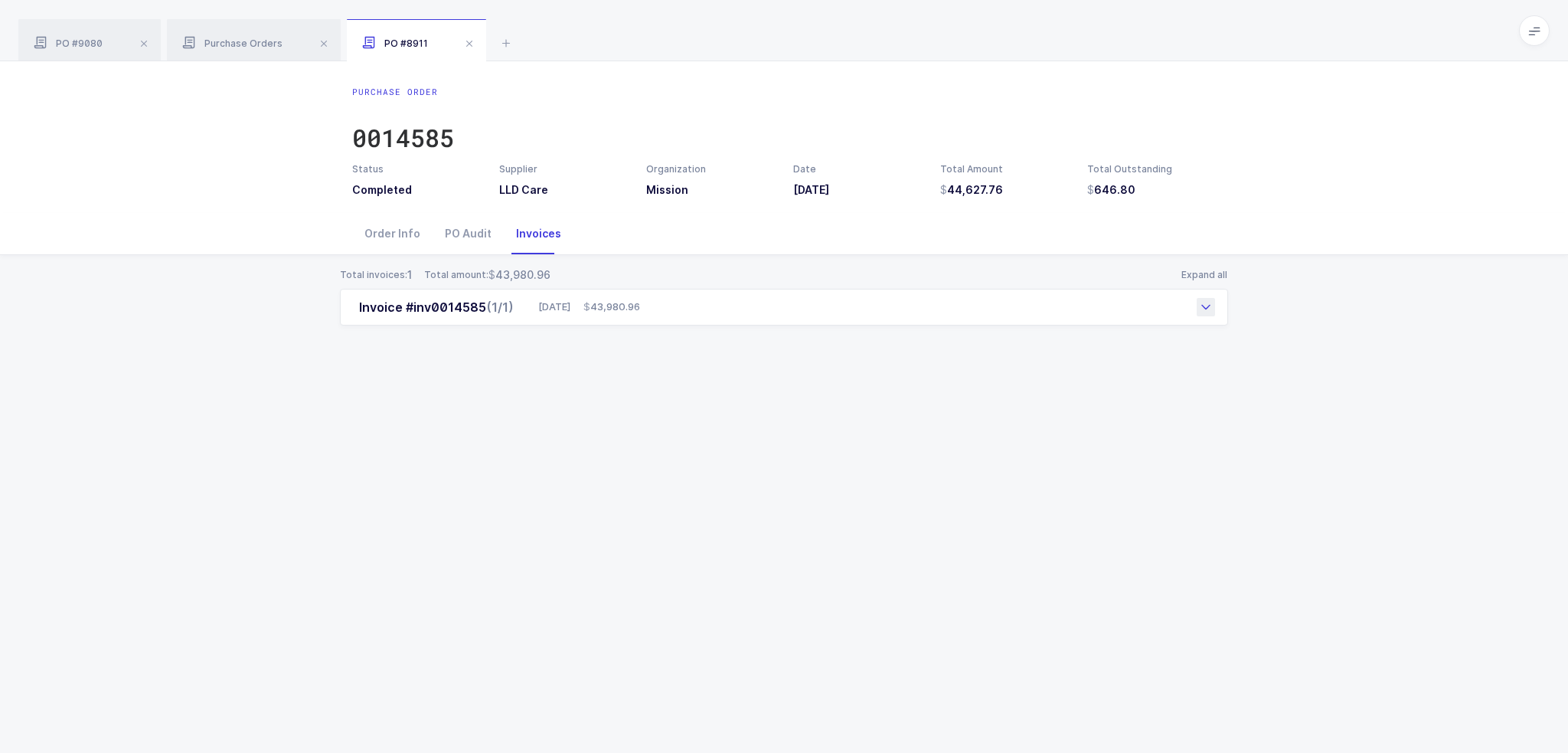
click at [690, 305] on div "Invoice #inv0014585 (1/1) [DATE] 43,980.96" at bounding box center [784, 307] width 888 height 37
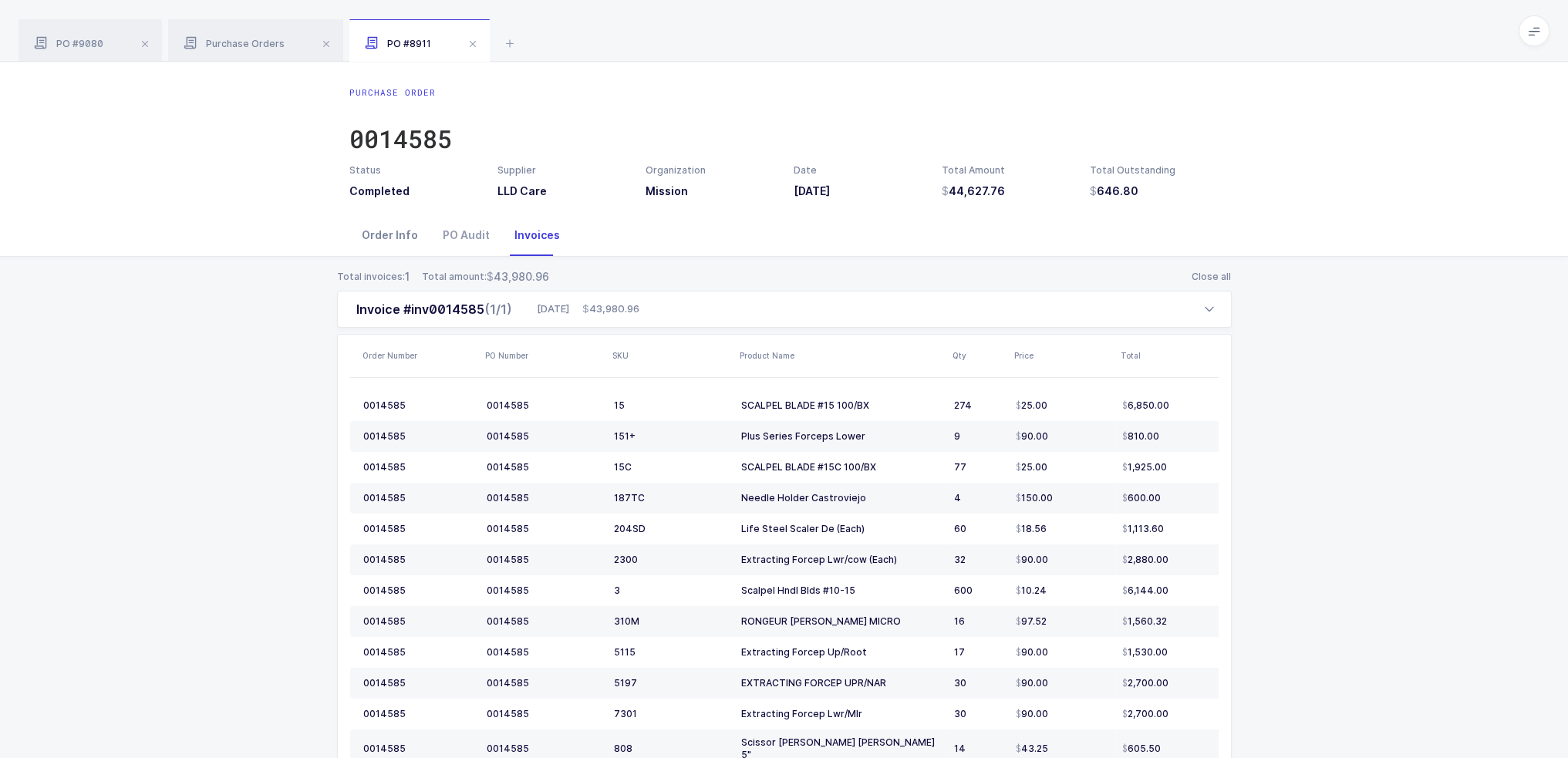
click at [398, 238] on div "Order Info" at bounding box center [389, 235] width 81 height 42
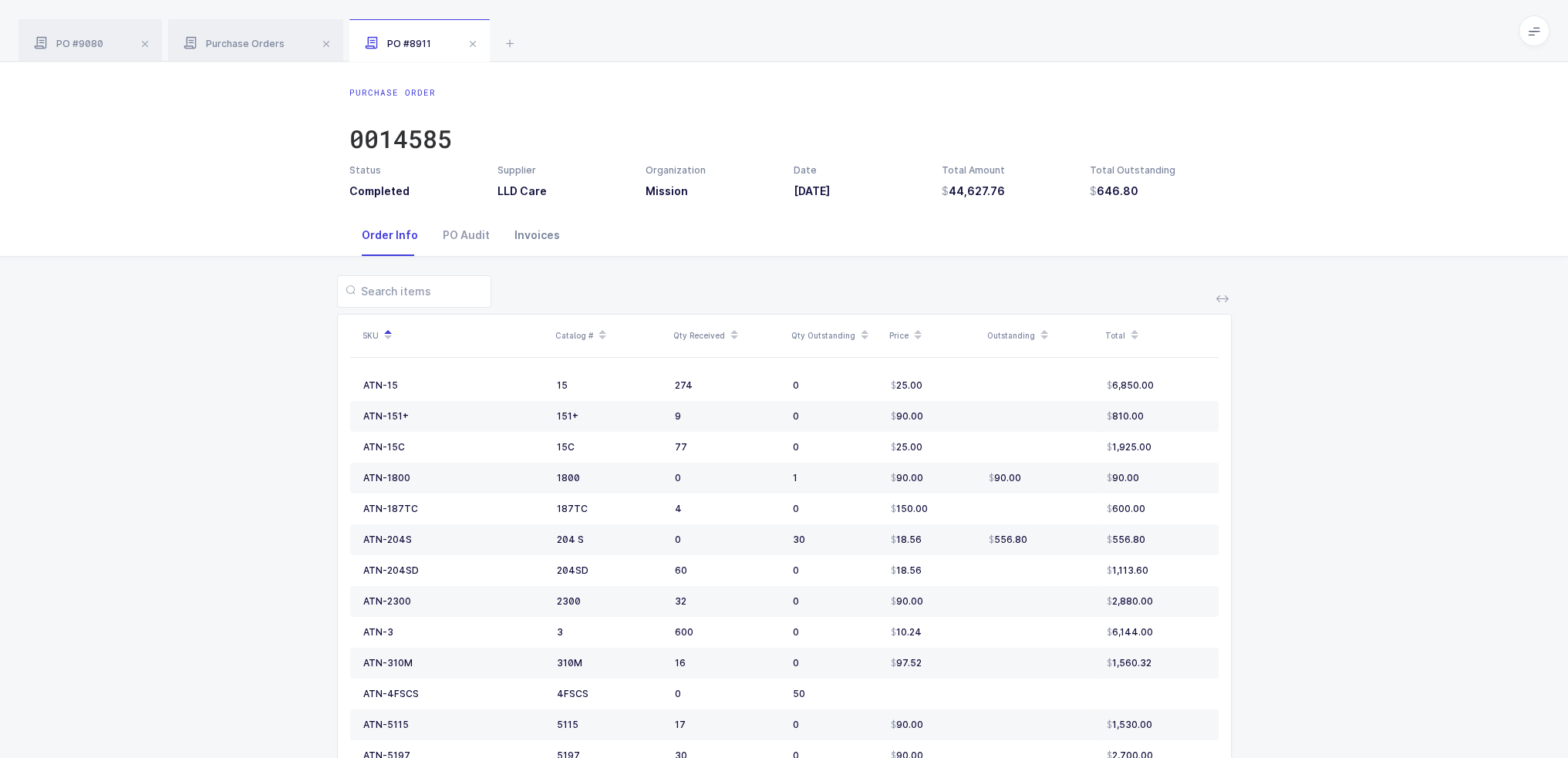
click at [529, 236] on div "Invoices" at bounding box center [537, 235] width 70 height 42
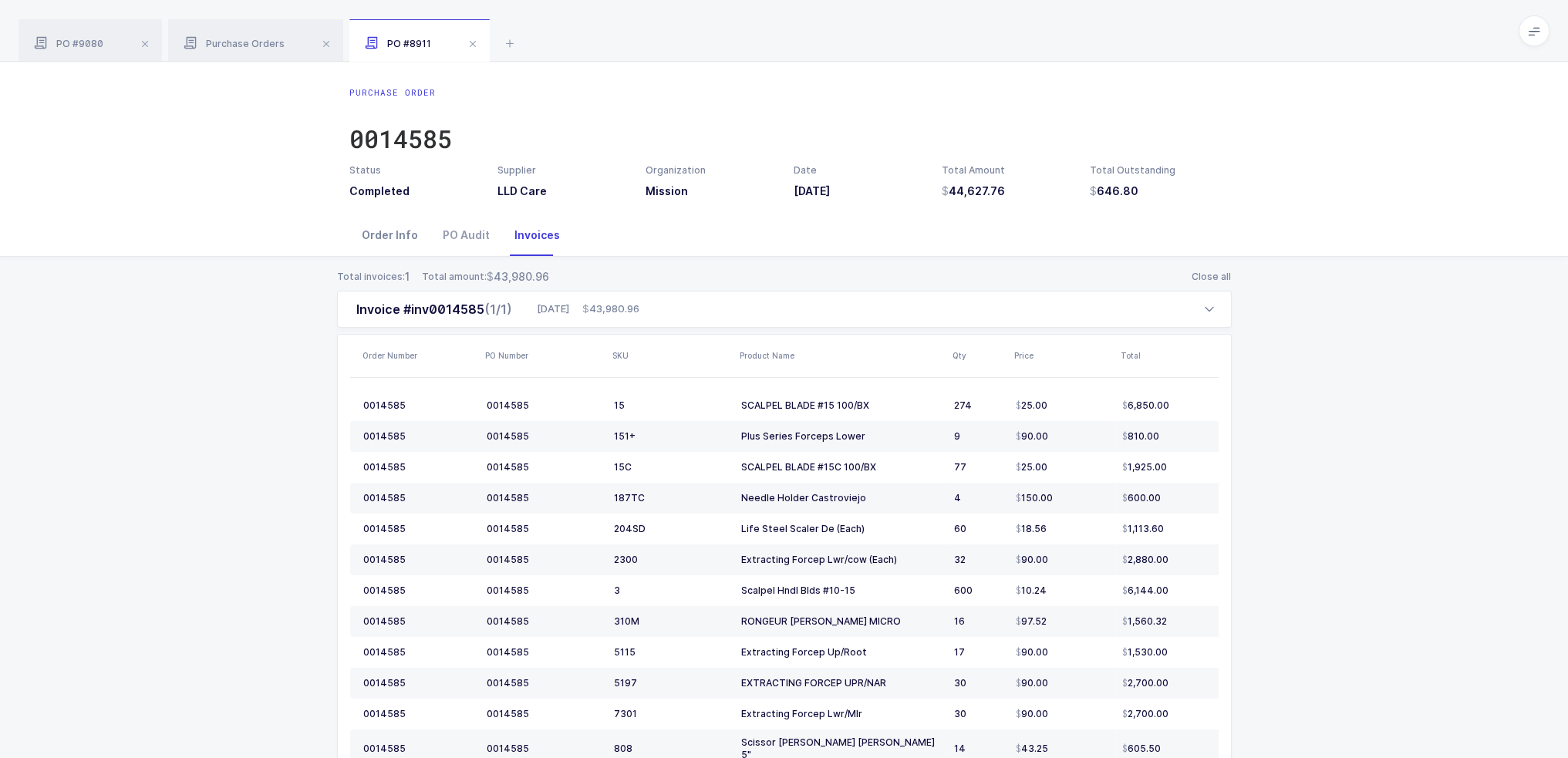
click at [389, 231] on div "Order Info" at bounding box center [389, 235] width 81 height 42
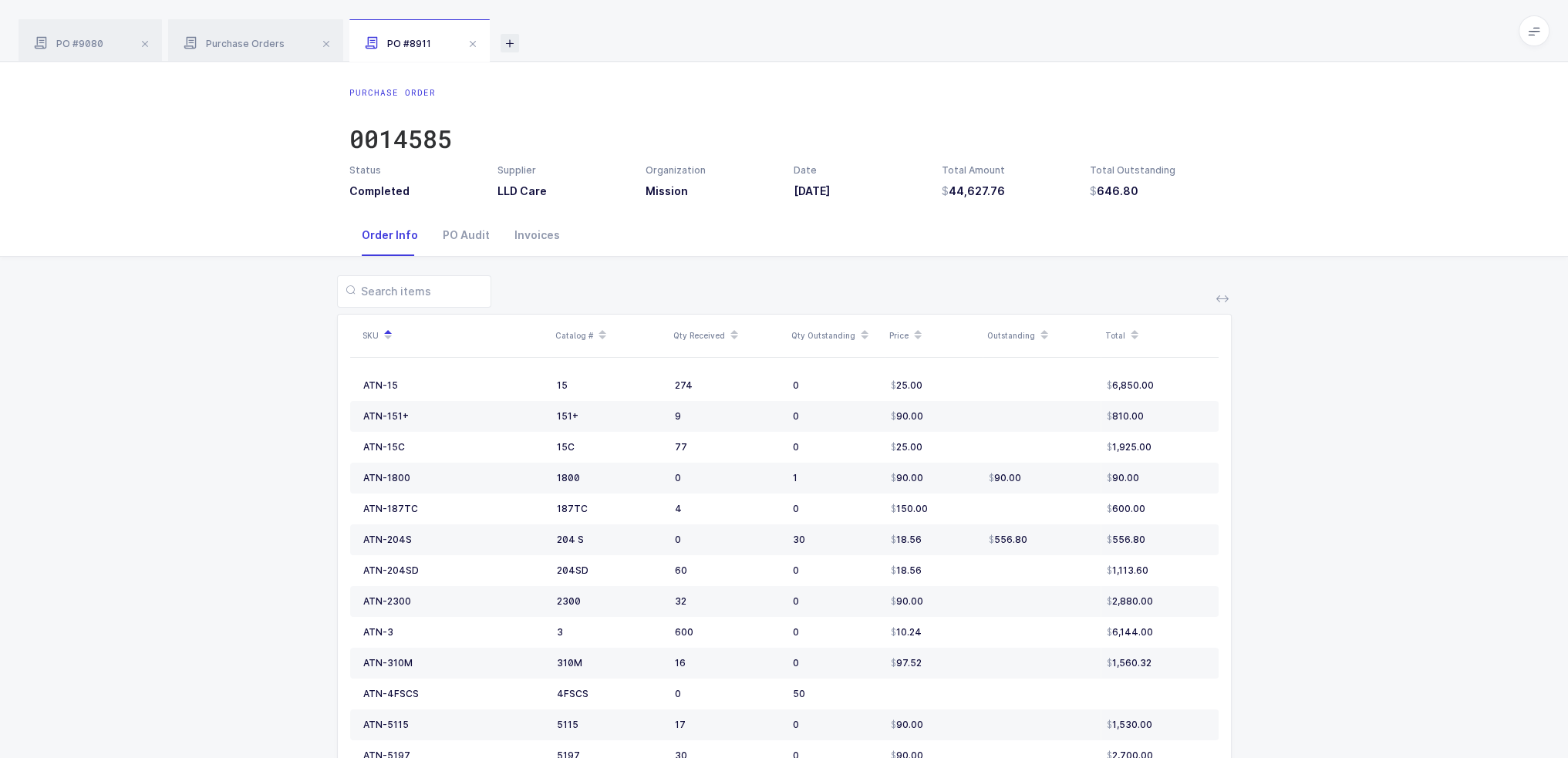
click at [506, 37] on icon at bounding box center [509, 43] width 18 height 18
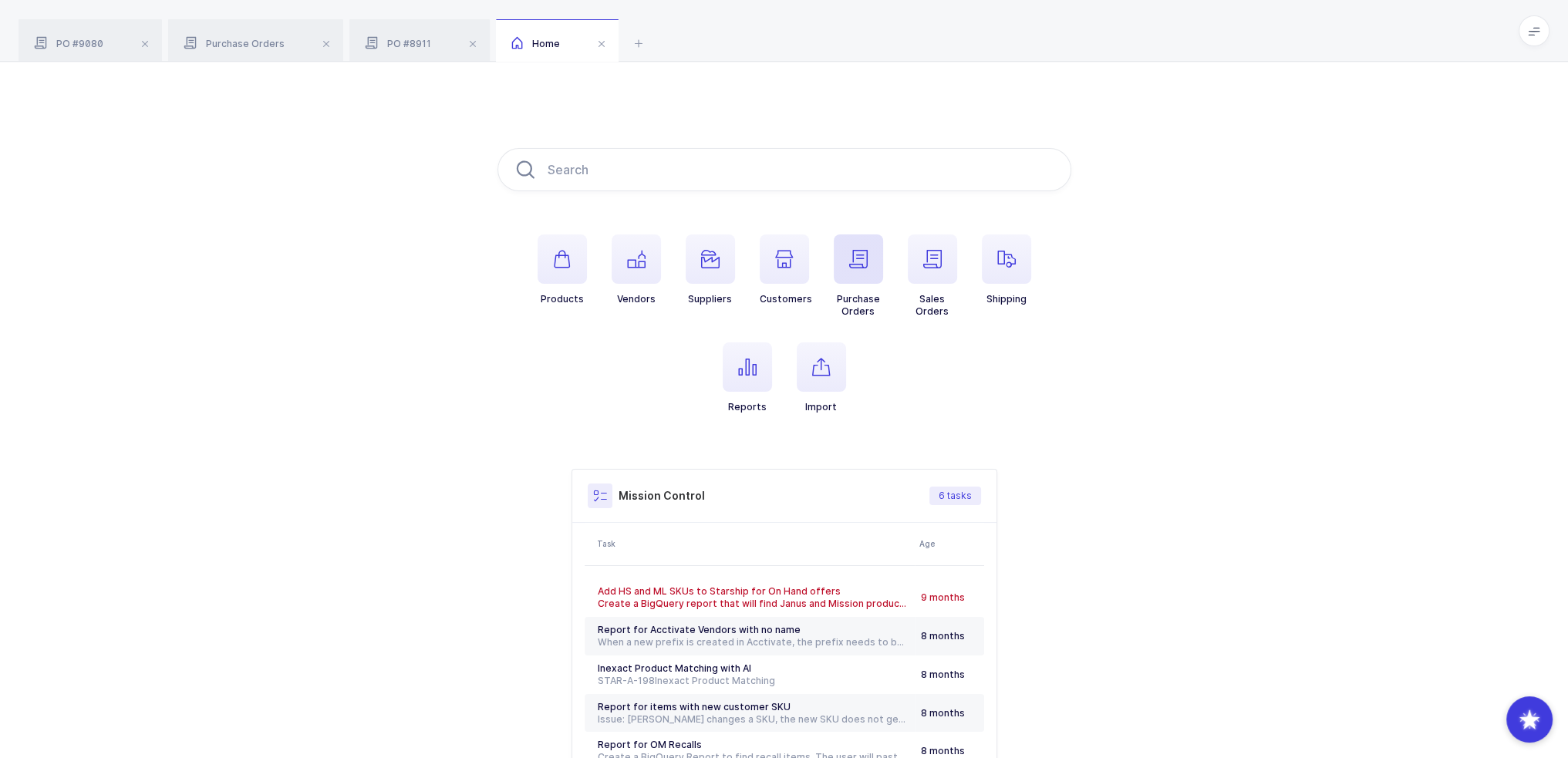
click at [860, 259] on icon "button" at bounding box center [857, 259] width 18 height 18
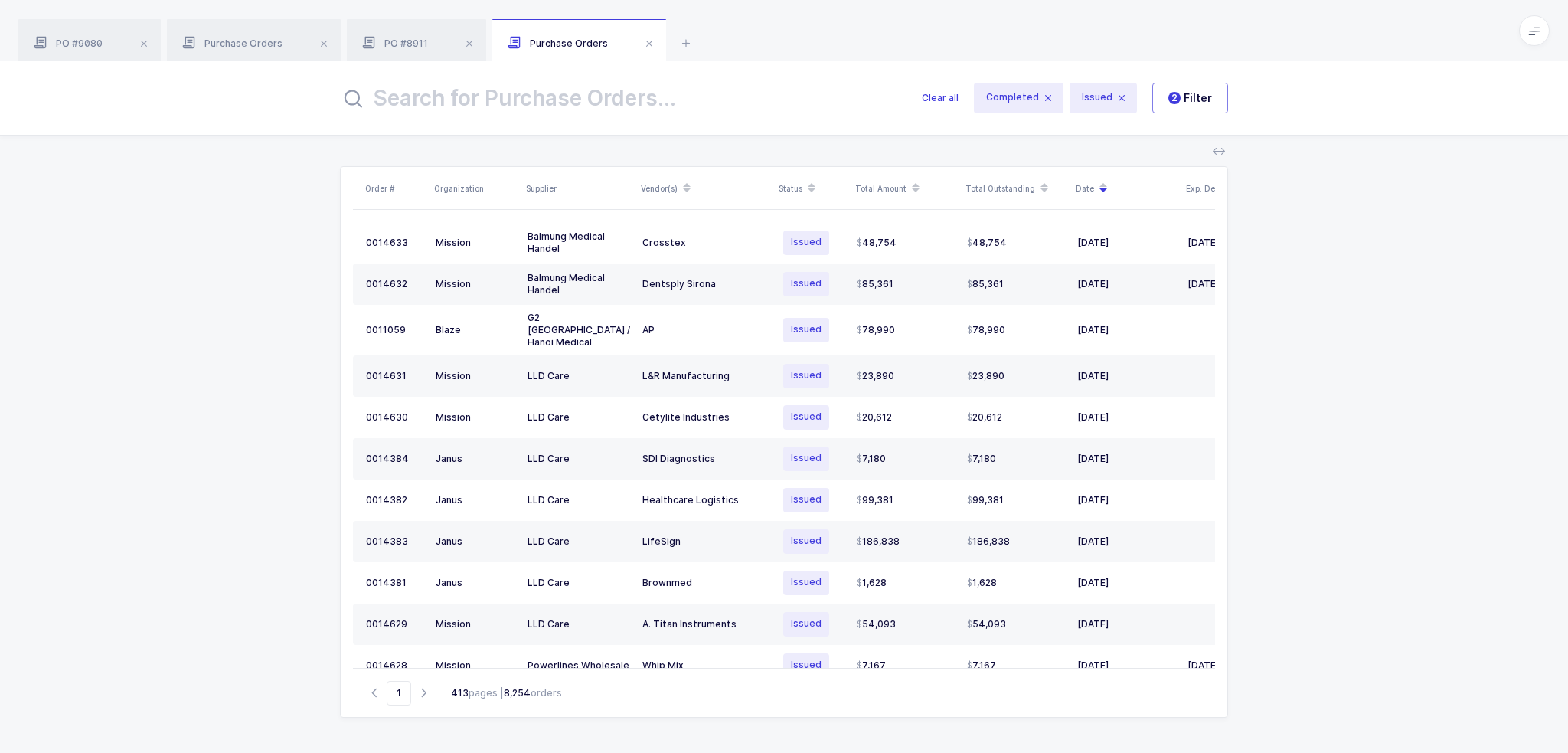
click at [670, 116] on input "text" at bounding box center [621, 98] width 563 height 37
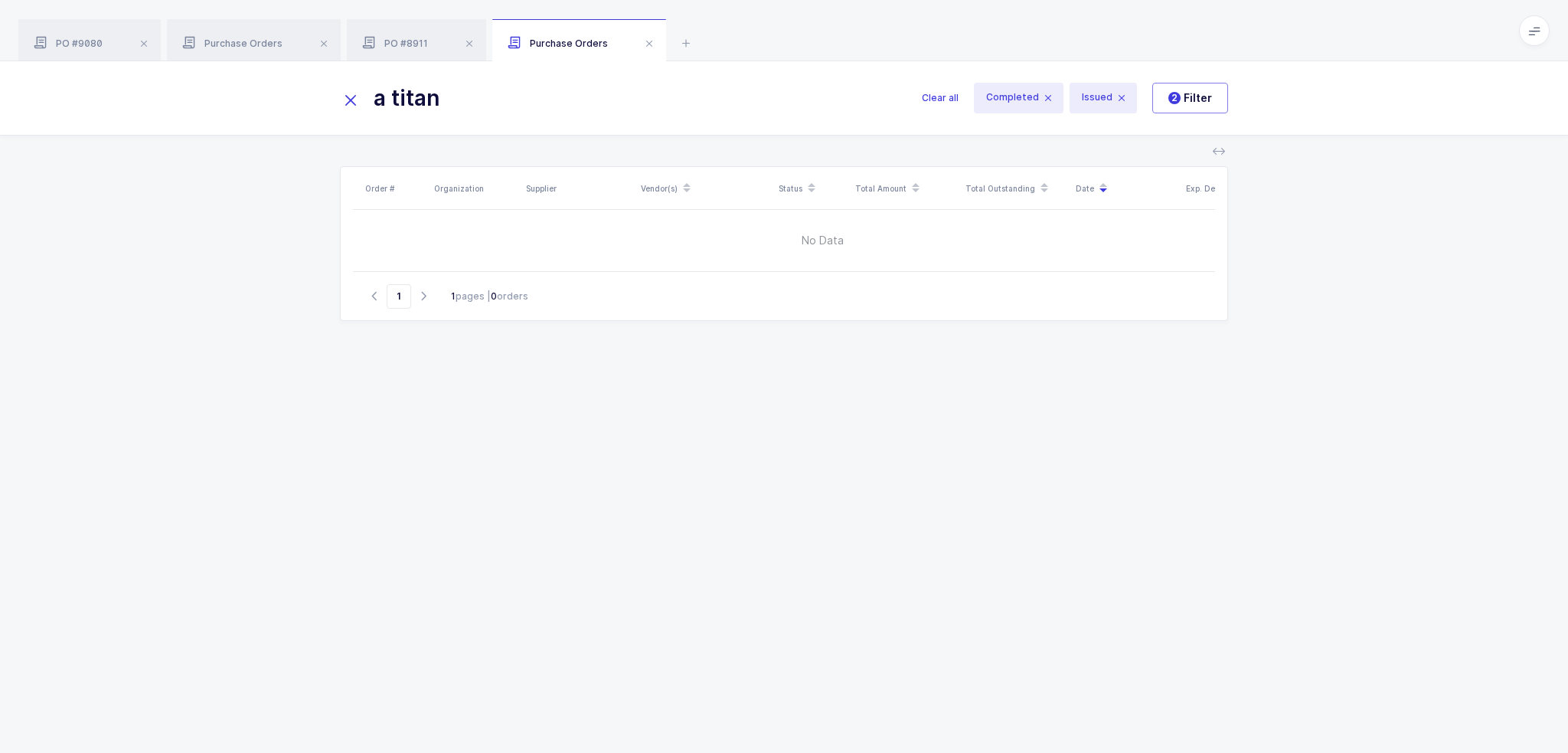
drag, startPoint x: 477, startPoint y: 94, endPoint x: 355, endPoint y: 96, distance: 122.0
click at [356, 96] on div "a titan" at bounding box center [631, 98] width 582 height 37
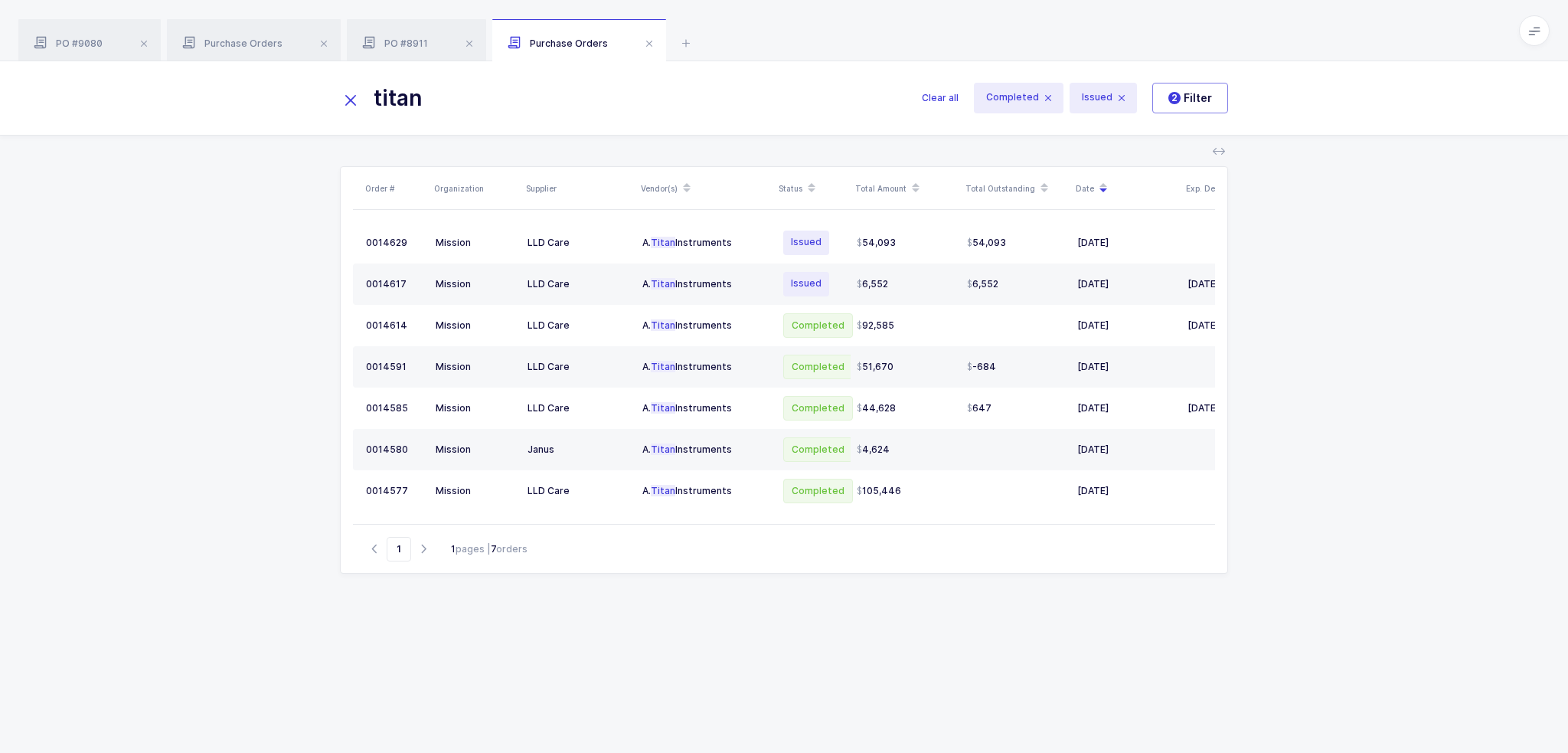
type input "titan"
click at [403, 30] on div "PO #8911" at bounding box center [416, 41] width 139 height 43
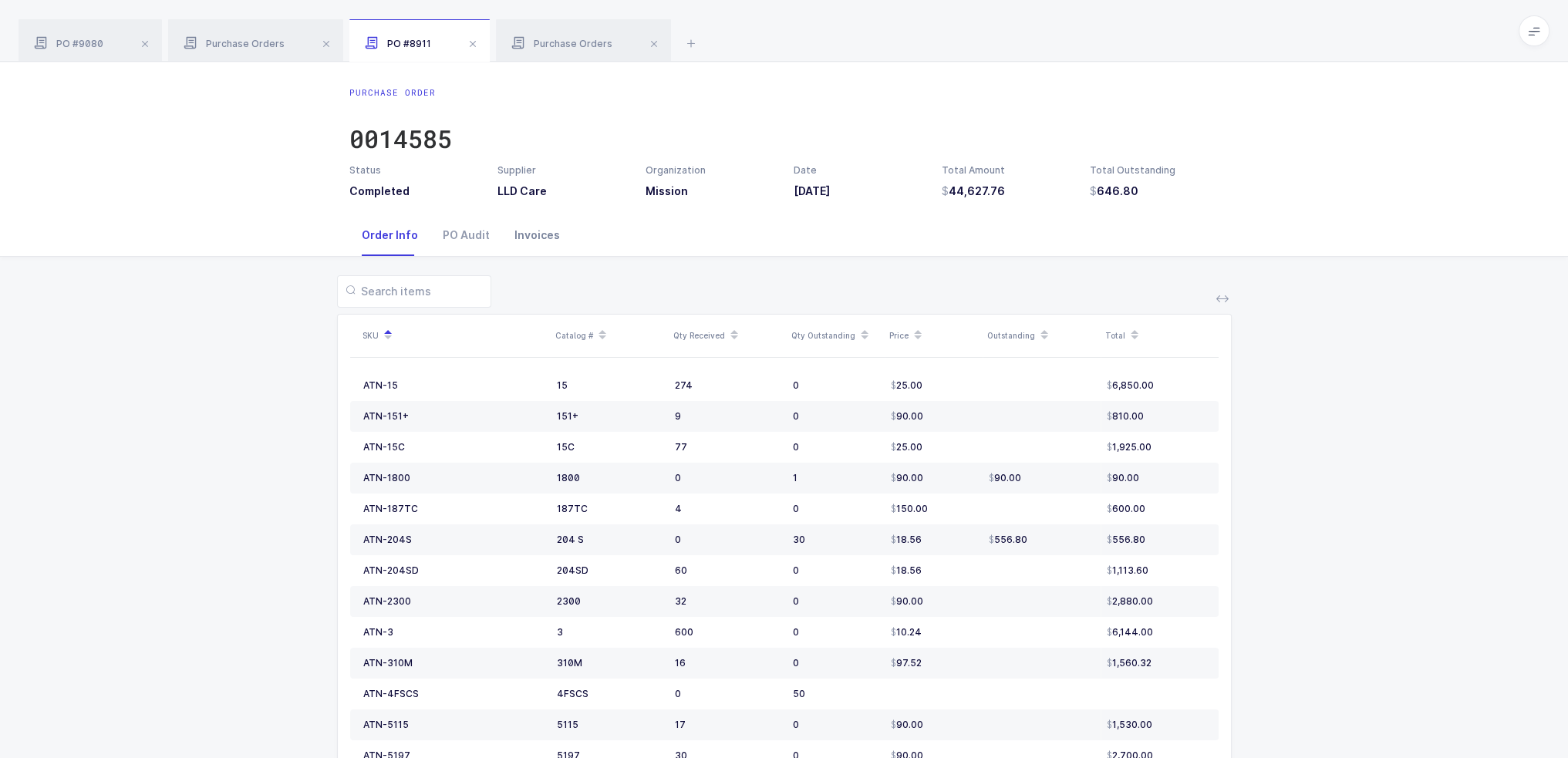
click at [526, 235] on div "Invoices" at bounding box center [537, 235] width 70 height 42
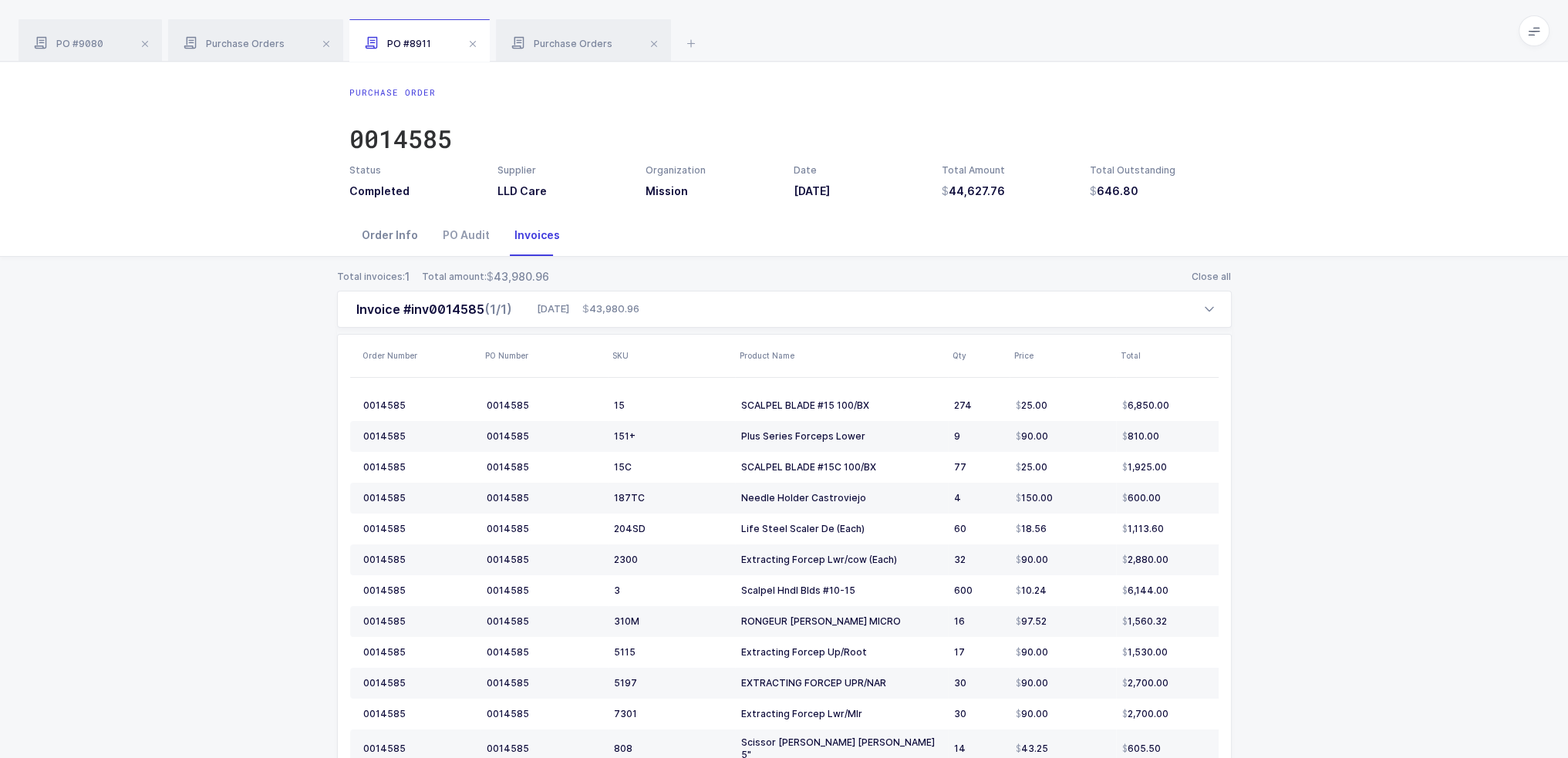
click at [408, 234] on div "Order Info" at bounding box center [389, 235] width 81 height 42
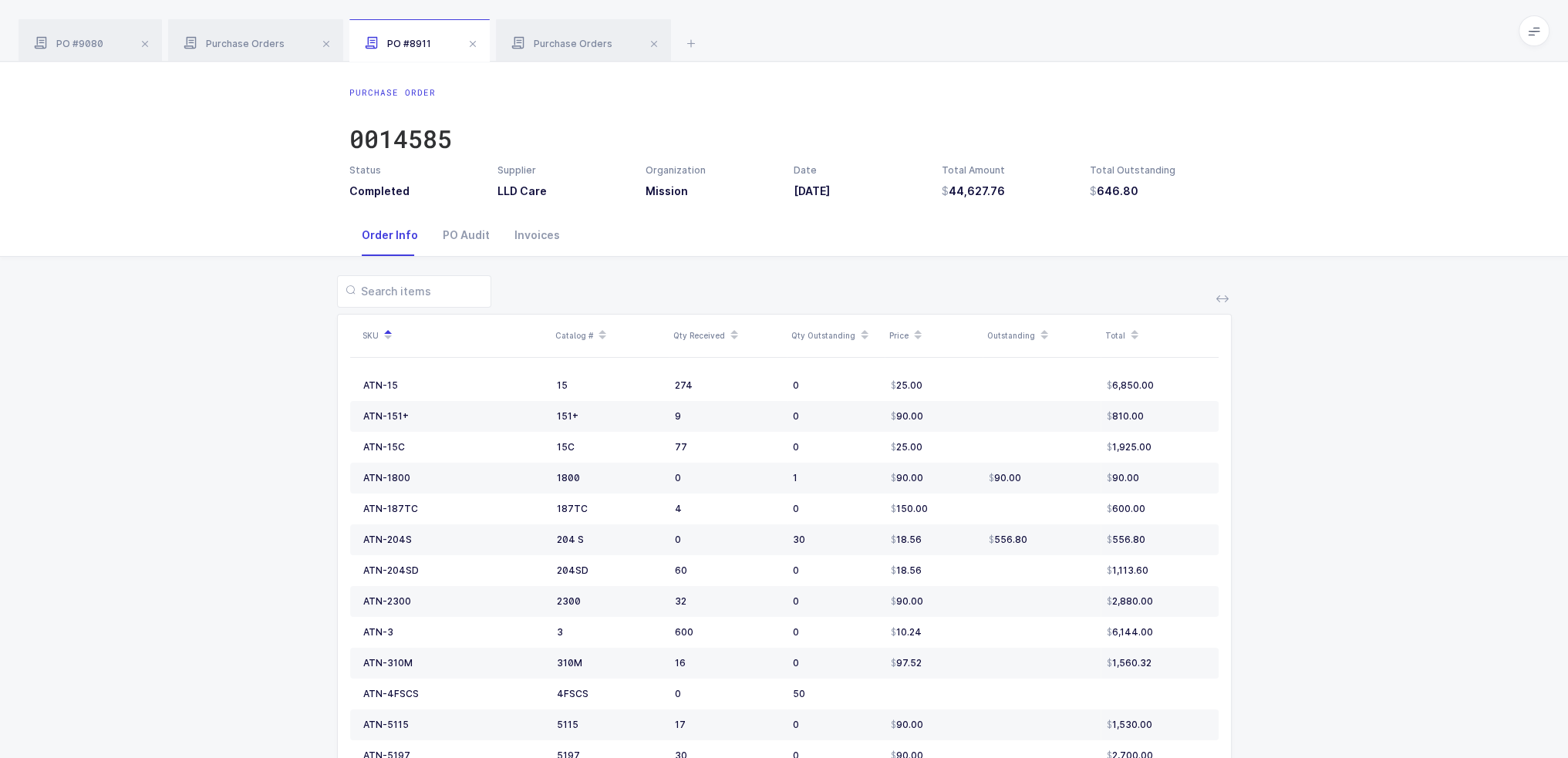
click at [355, 234] on div "Order Info" at bounding box center [389, 235] width 81 height 42
click at [685, 41] on icon at bounding box center [690, 43] width 18 height 18
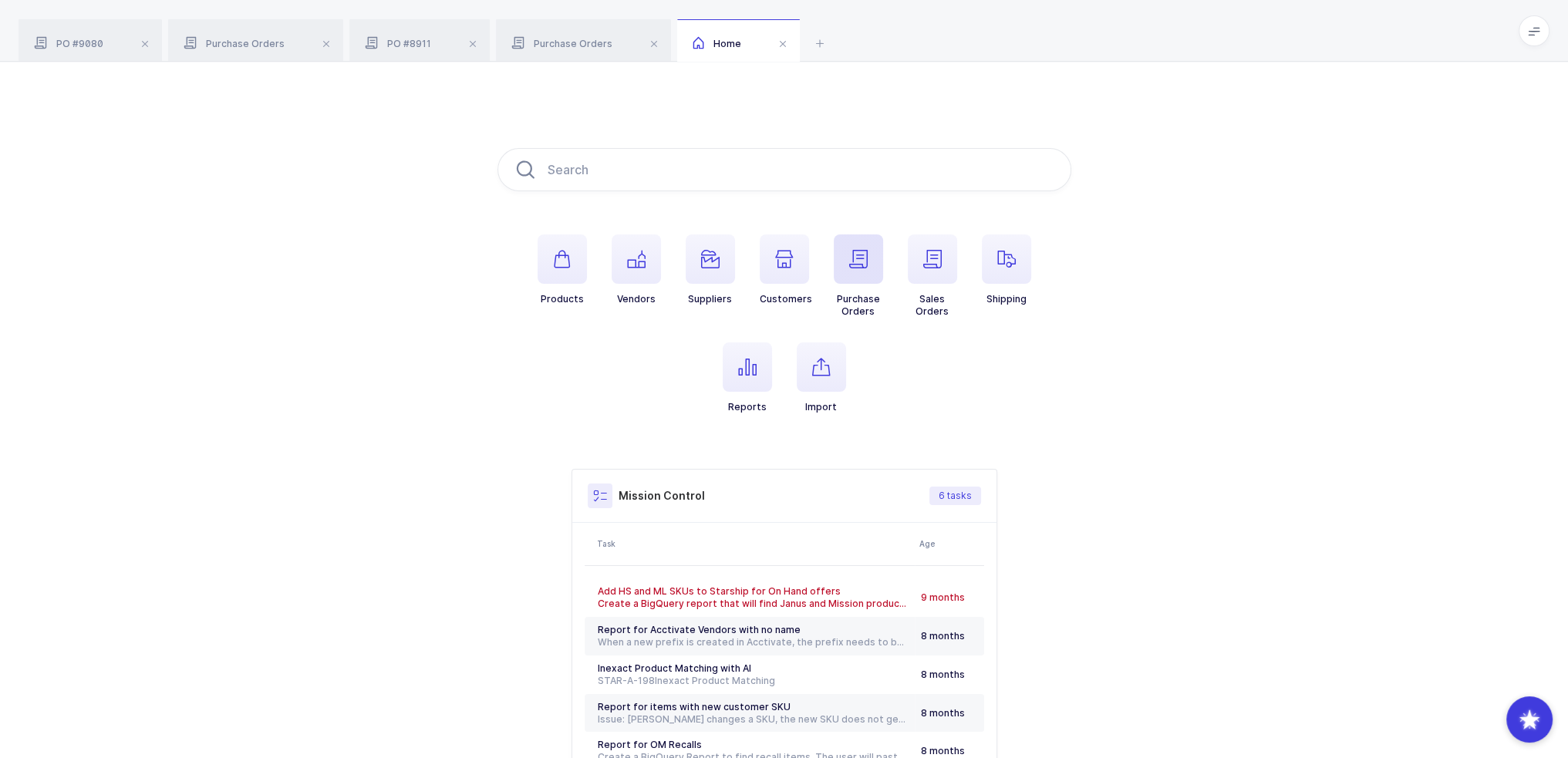
click at [863, 258] on icon "button" at bounding box center [857, 259] width 18 height 18
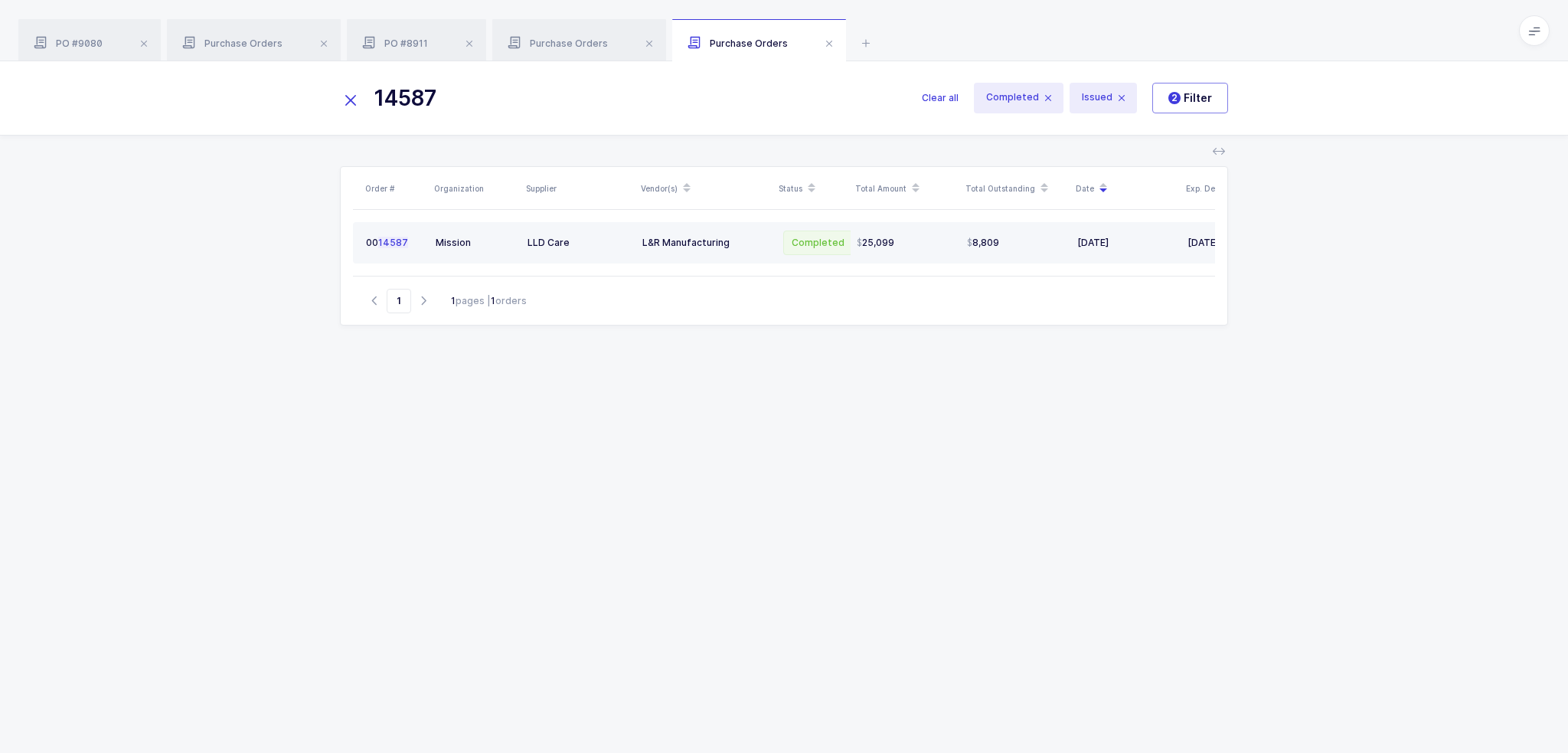
click at [722, 234] on td "L&R Manufacturing" at bounding box center [705, 243] width 138 height 42
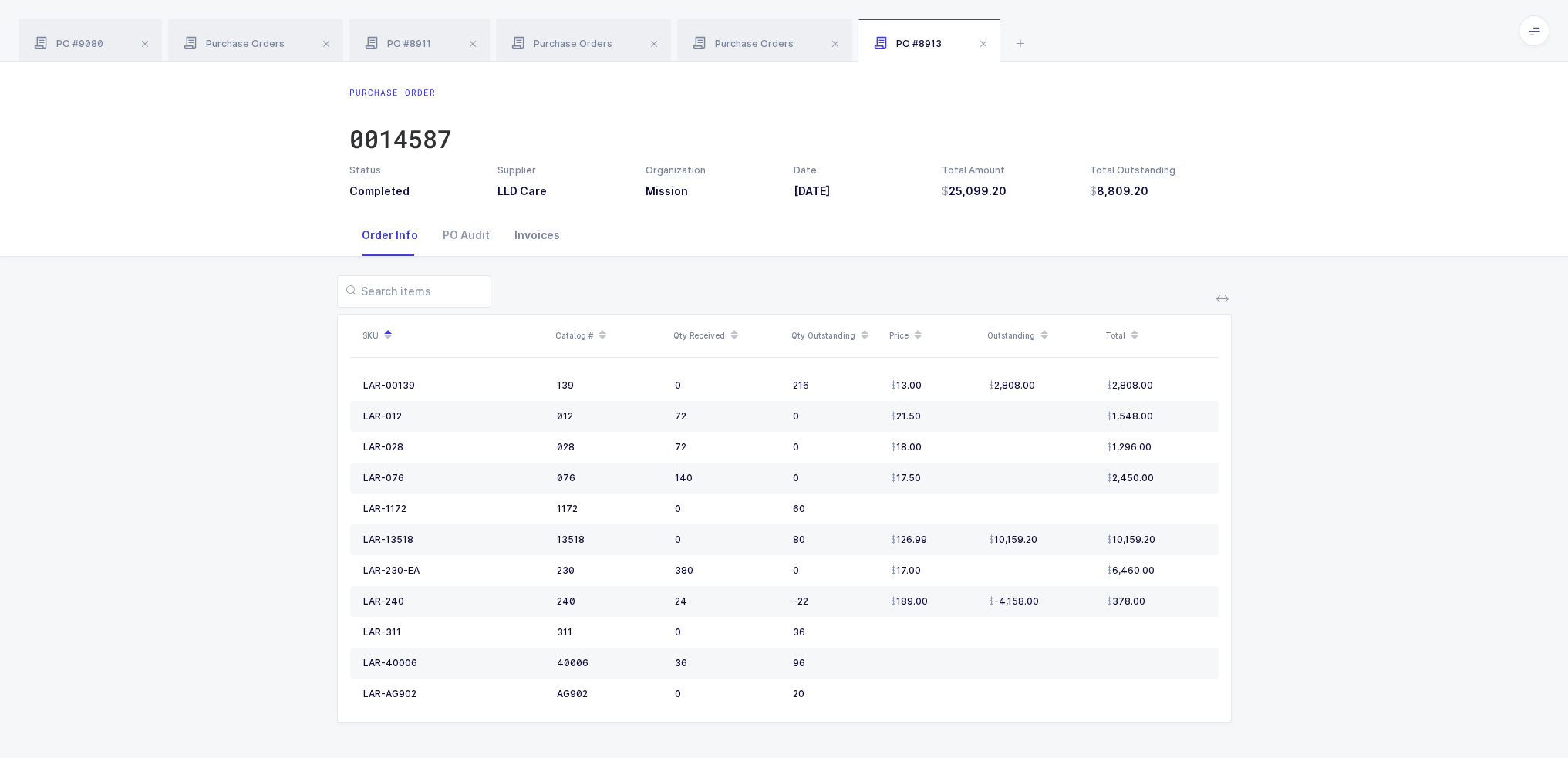
click at [531, 243] on div "Invoices" at bounding box center [537, 235] width 70 height 42
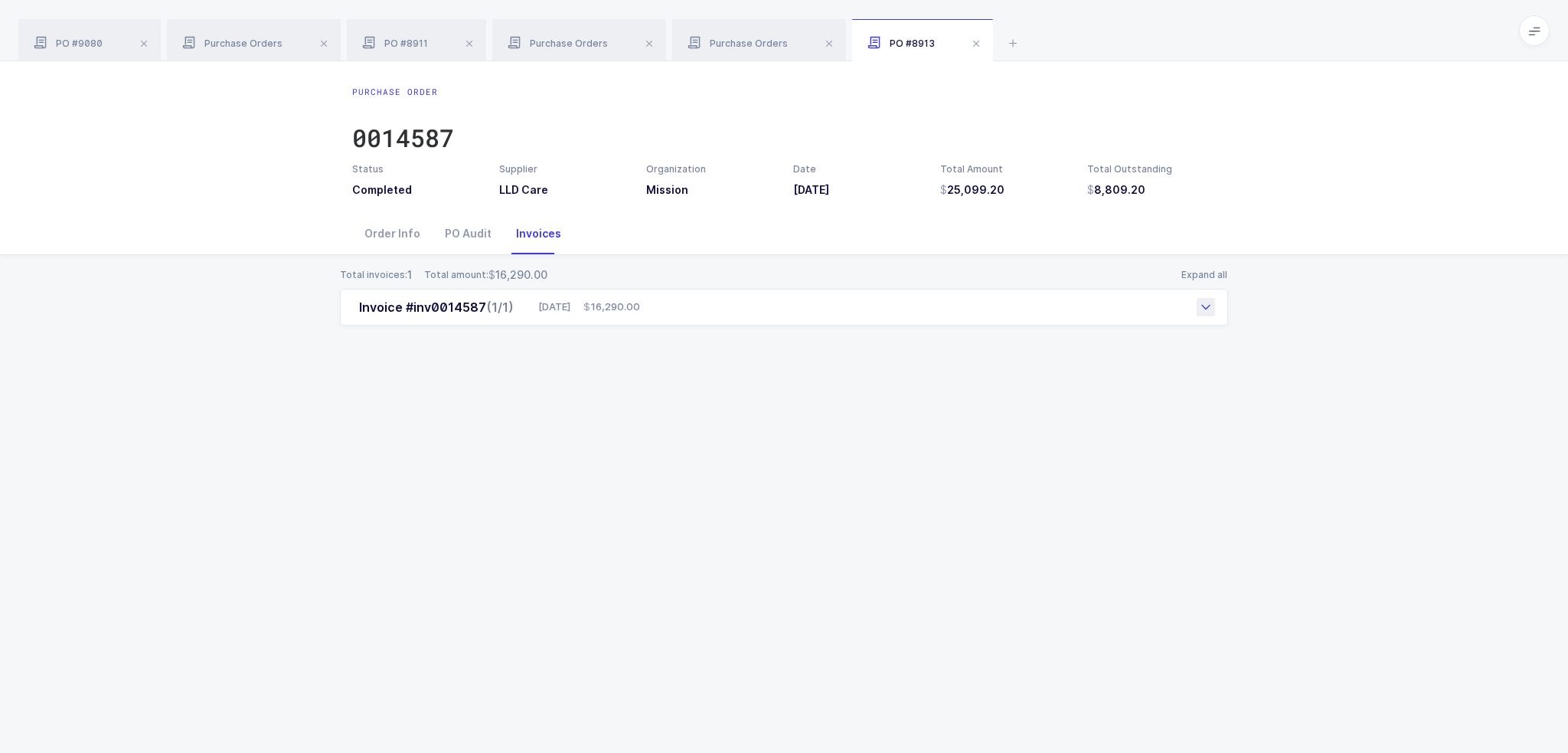
click at [736, 313] on div "Invoice #inv0014587 (1/1) [DATE] 16,290.00" at bounding box center [784, 307] width 888 height 37
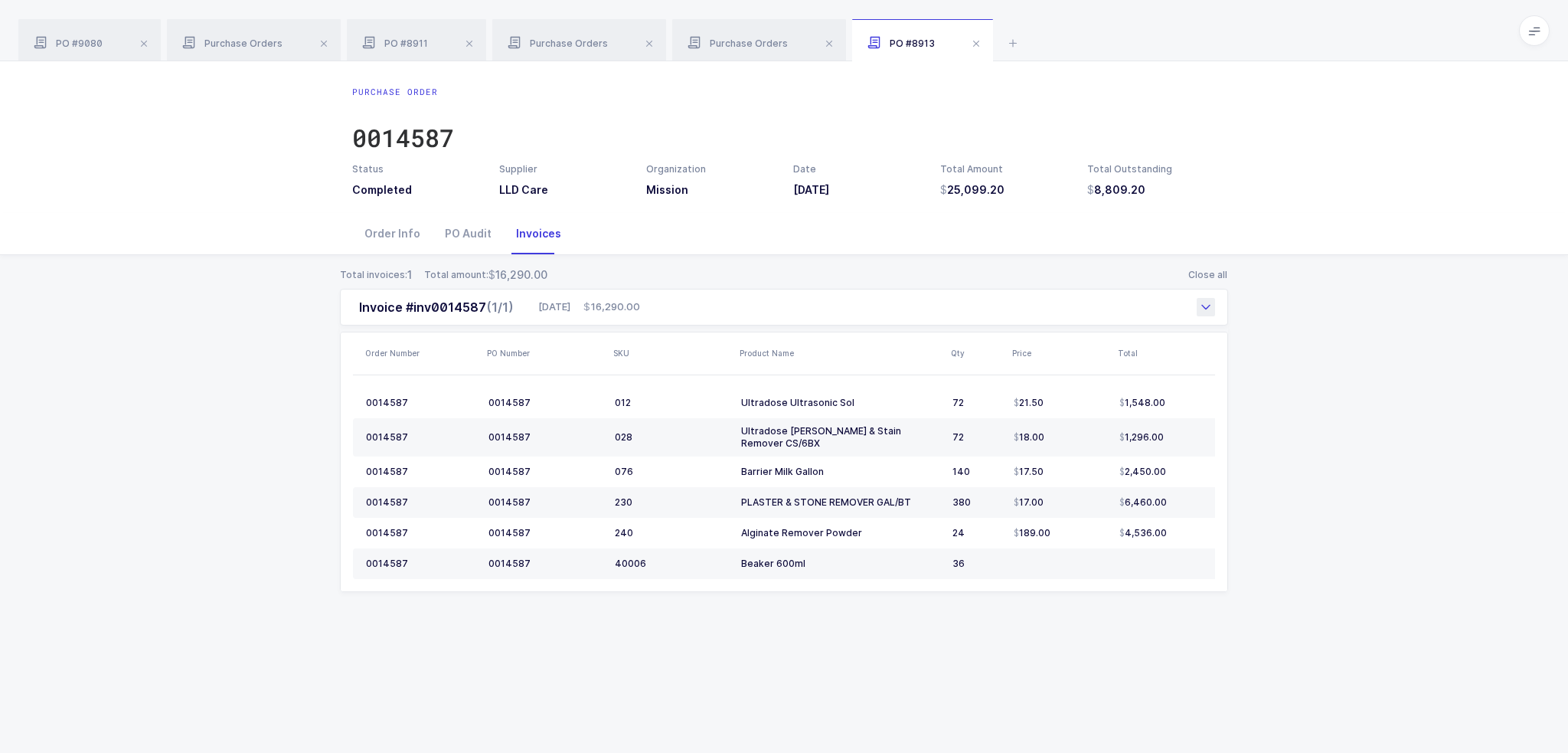
click at [701, 308] on div "Invoice #inv0014587 (1/1) [DATE] 16,290.00" at bounding box center [784, 307] width 888 height 37
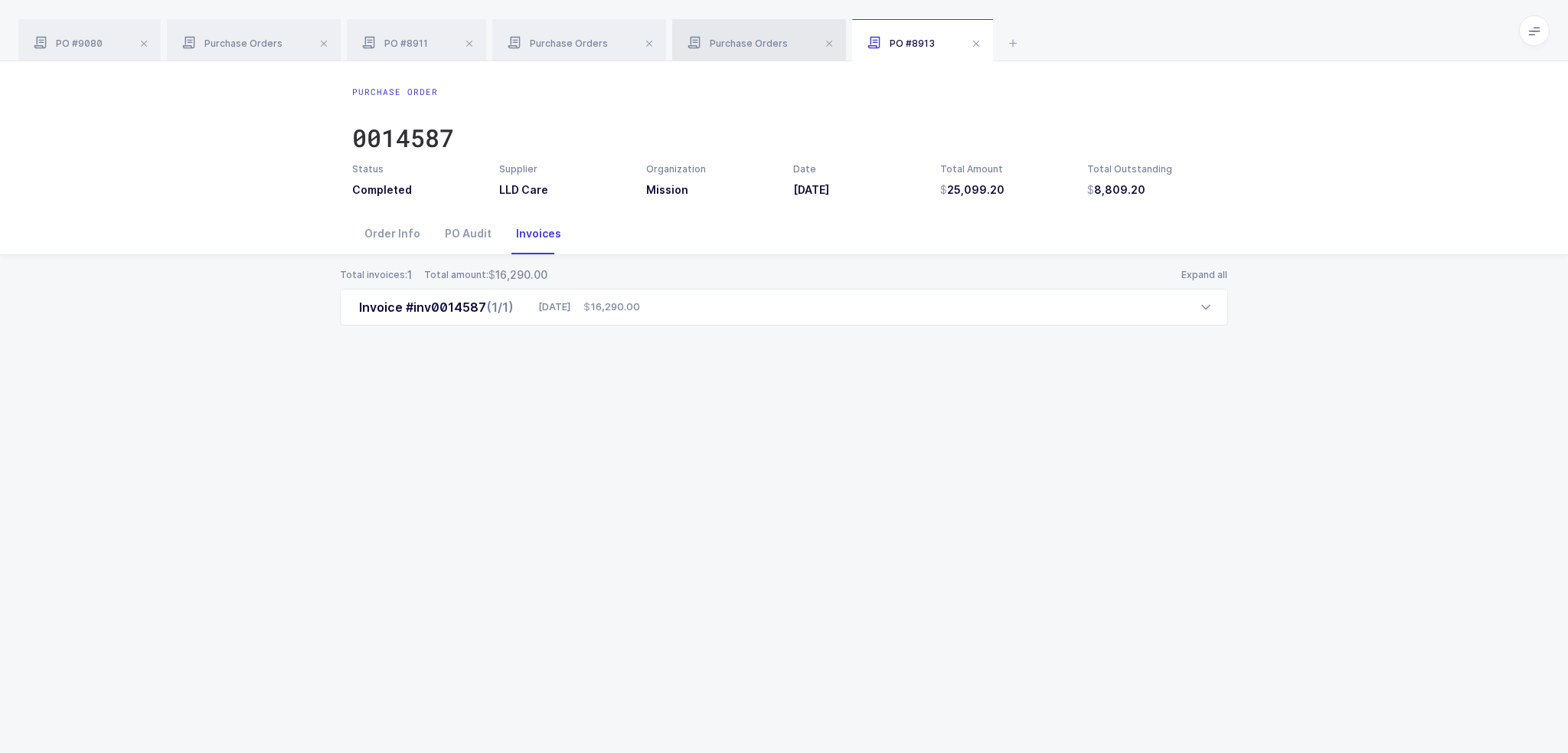
click at [769, 33] on div "Purchase Orders" at bounding box center [759, 41] width 174 height 43
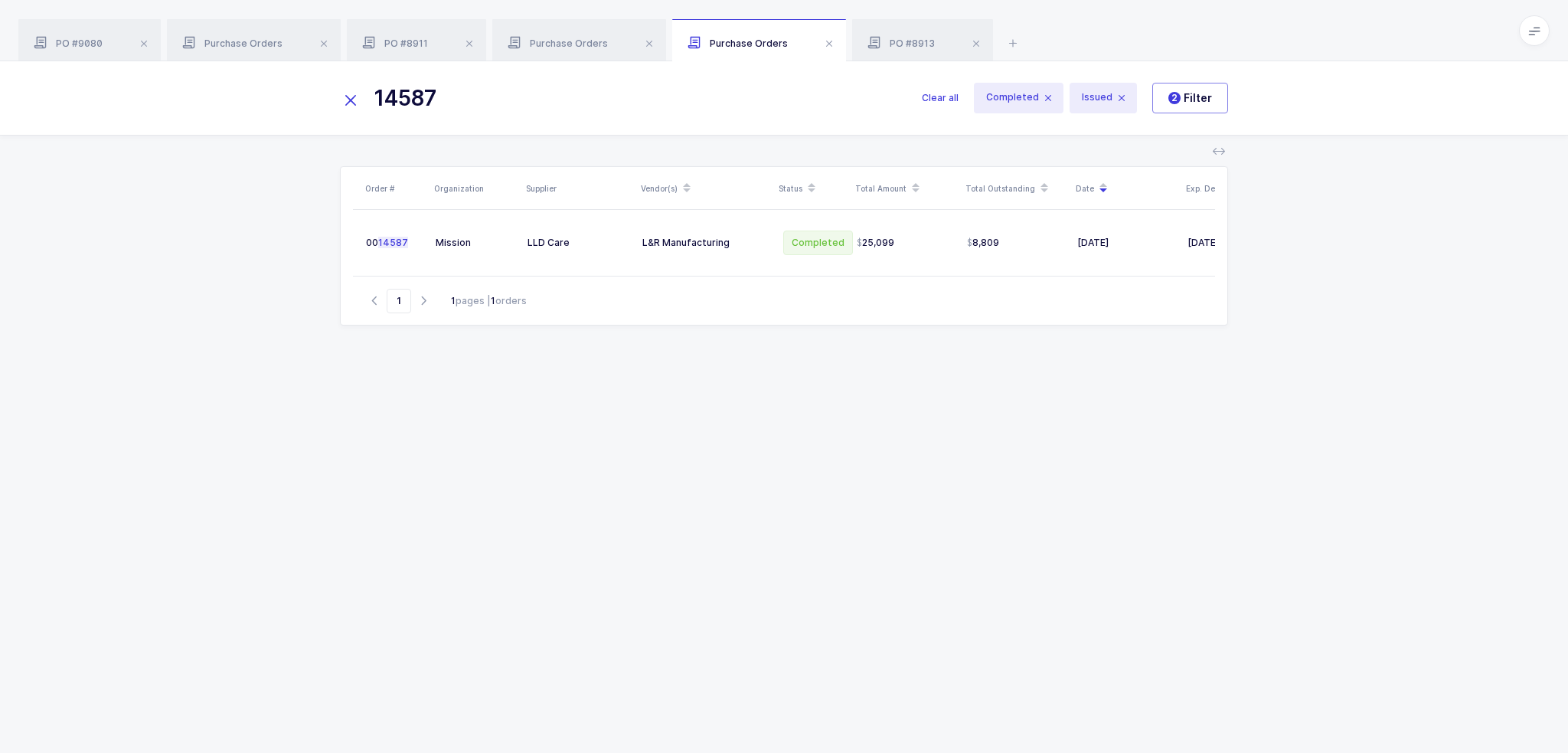
drag, startPoint x: 499, startPoint y: 94, endPoint x: 232, endPoint y: 112, distance: 267.6
click at [236, 113] on div "14587 Clear all Completed Issued 2 Filter" at bounding box center [784, 98] width 1568 height 73
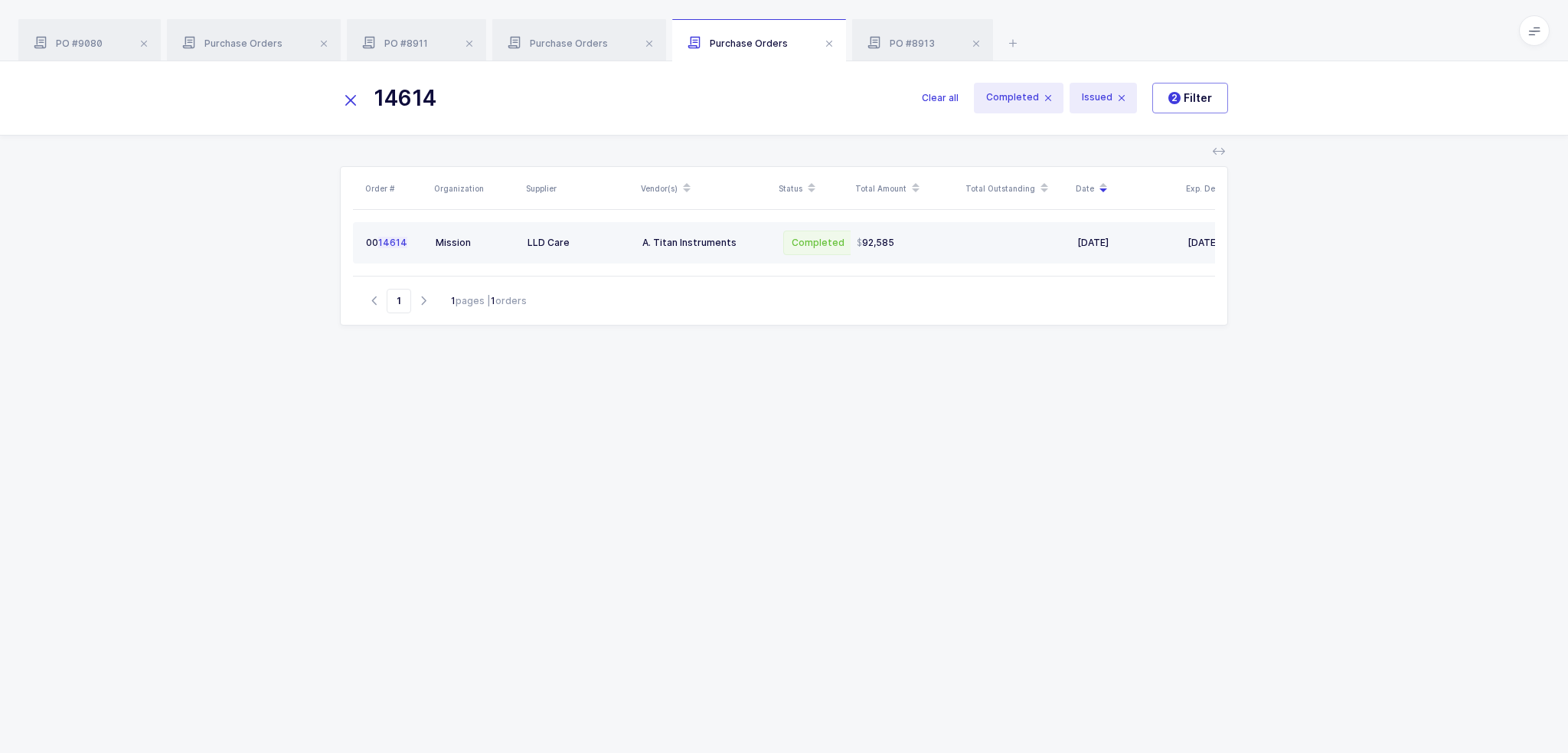
type input "14614"
click at [692, 242] on div "A. Titan Instruments" at bounding box center [705, 243] width 126 height 13
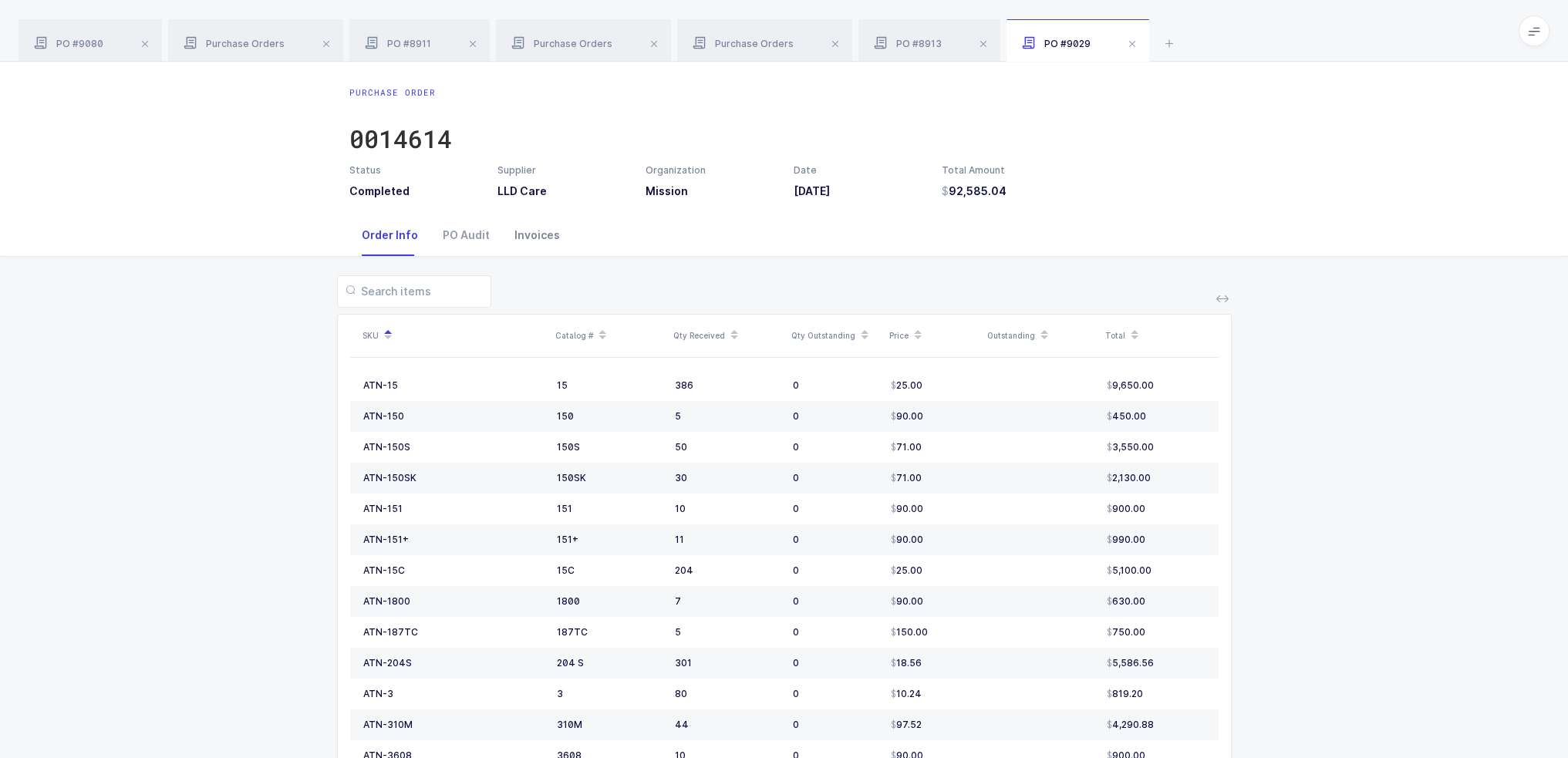
click at [530, 238] on div "Invoices" at bounding box center [537, 235] width 70 height 42
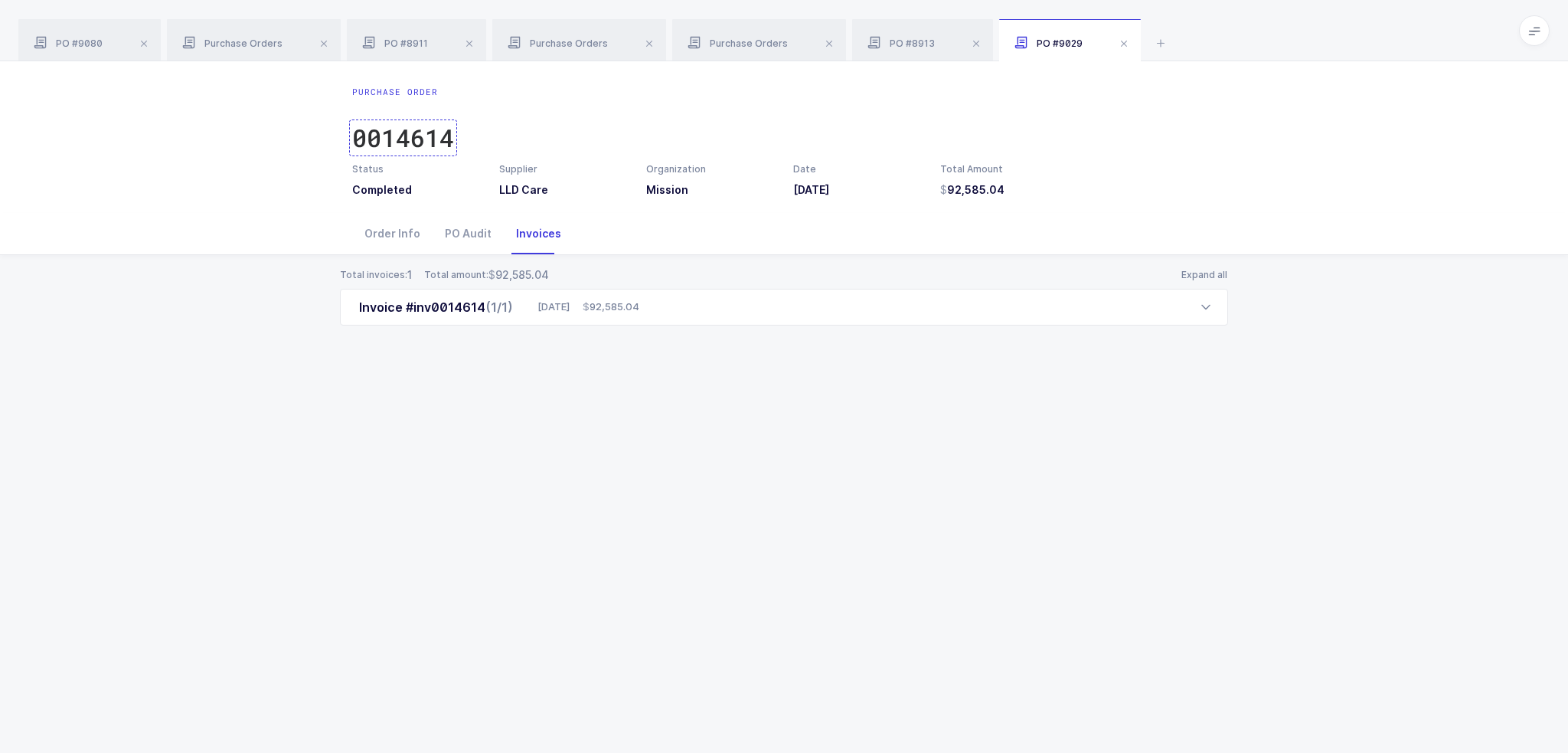
click at [418, 140] on div "0014614" at bounding box center [403, 138] width 101 height 31
click at [917, 38] on span "PO #8913" at bounding box center [901, 43] width 68 height 12
click at [382, 233] on div "Order Info" at bounding box center [392, 233] width 80 height 42
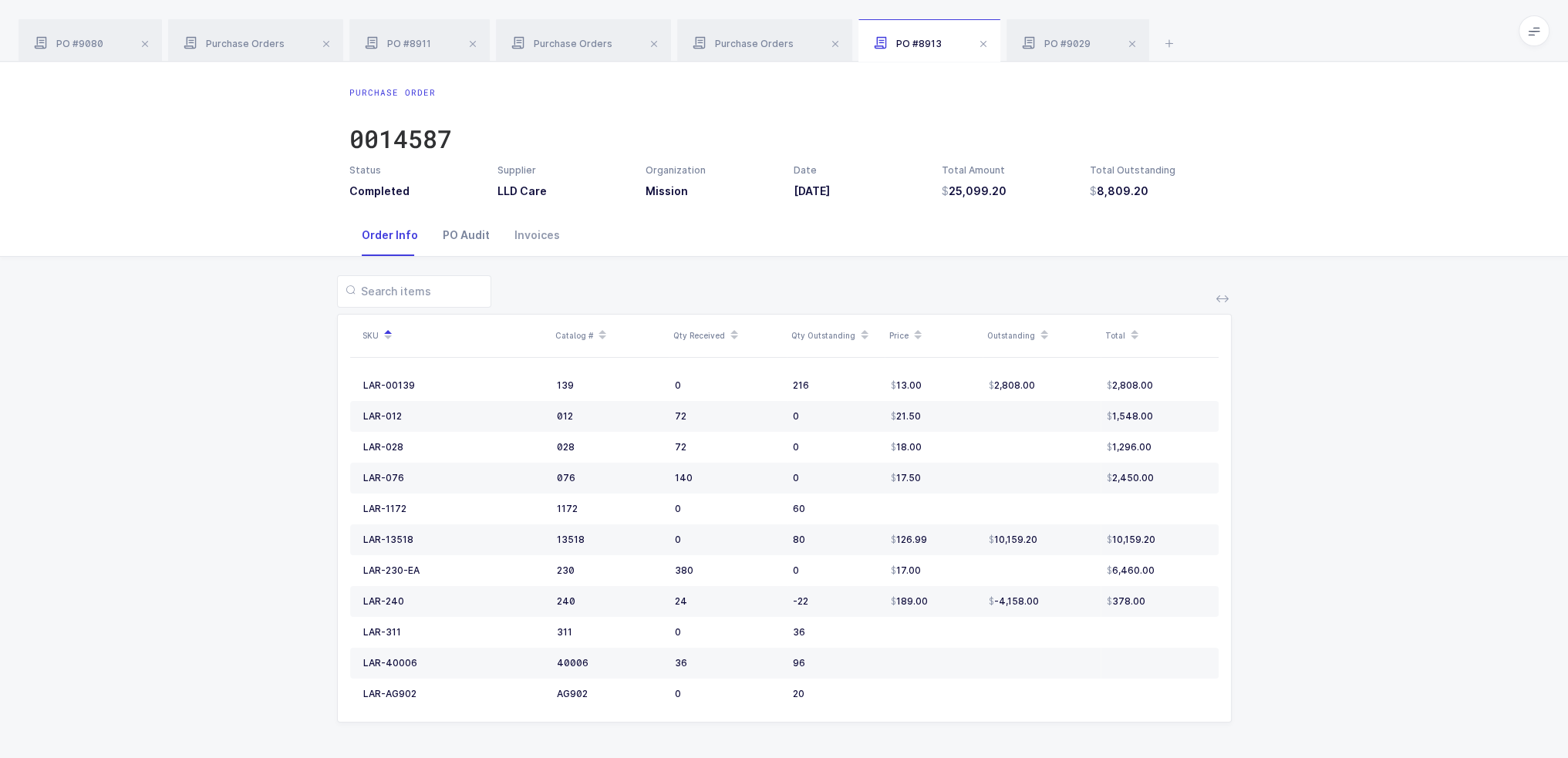
click at [467, 231] on div "PO Audit" at bounding box center [466, 235] width 72 height 42
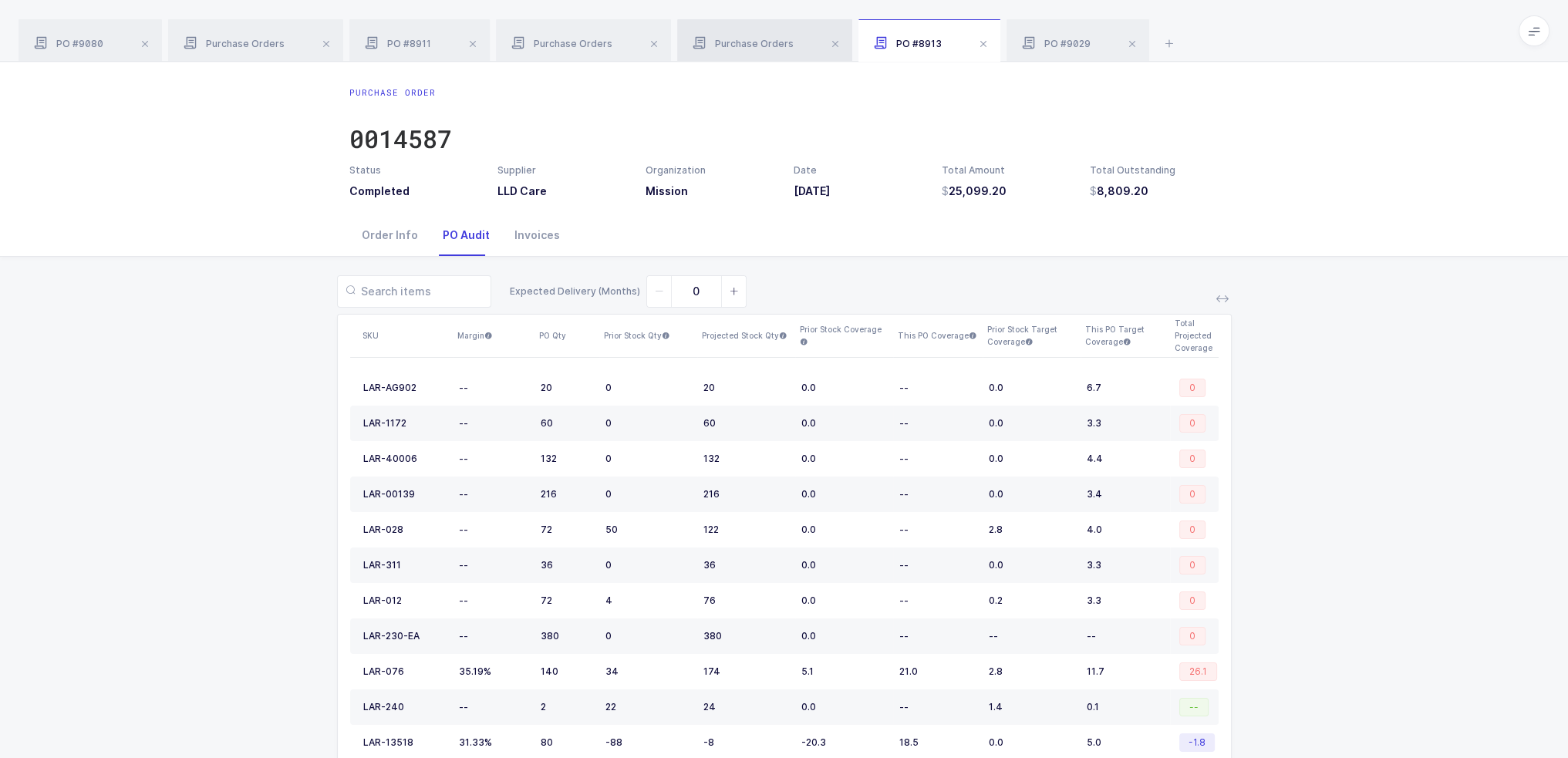
click at [725, 31] on div "Purchase Orders" at bounding box center [765, 41] width 175 height 43
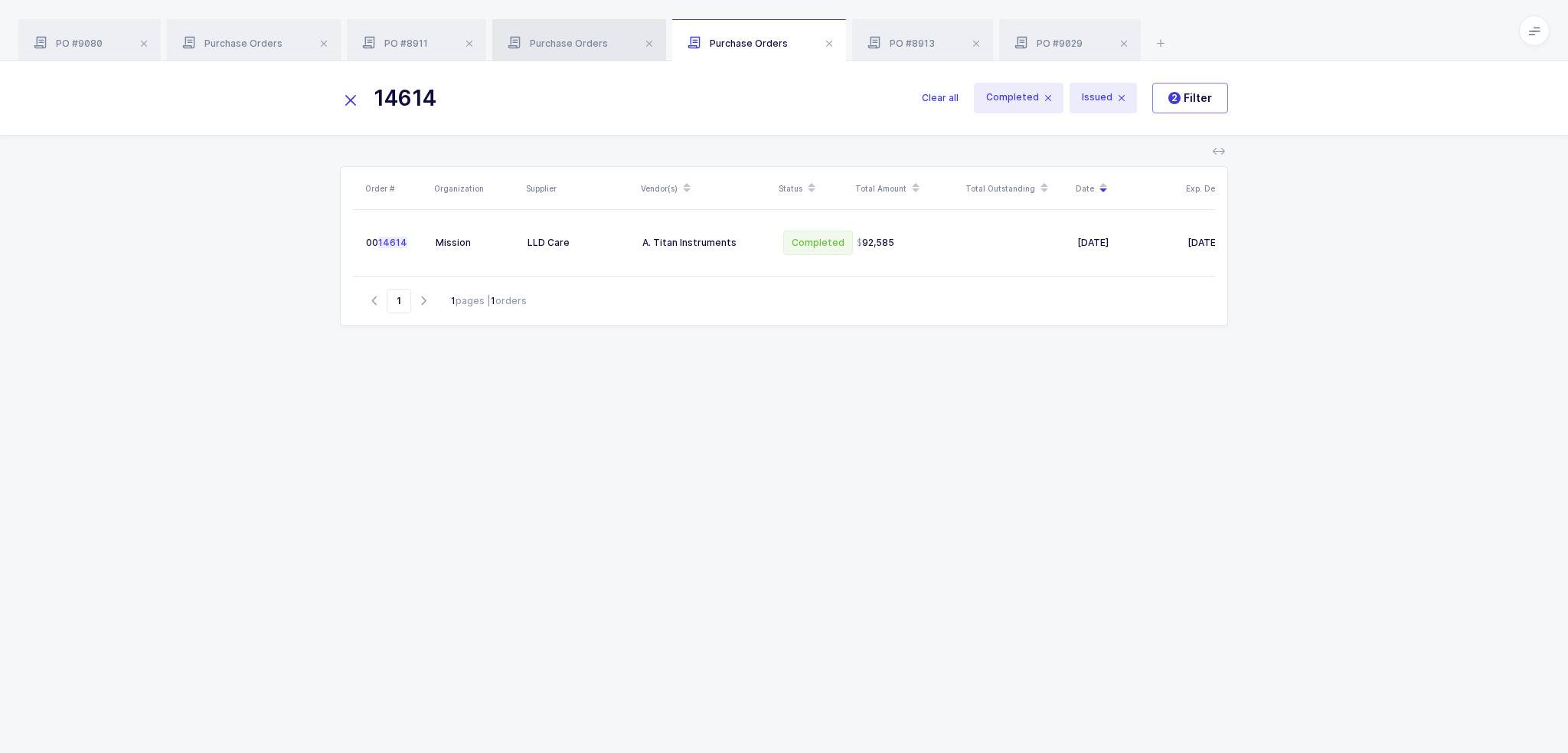
click at [576, 24] on div "Purchase Orders" at bounding box center [580, 41] width 174 height 43
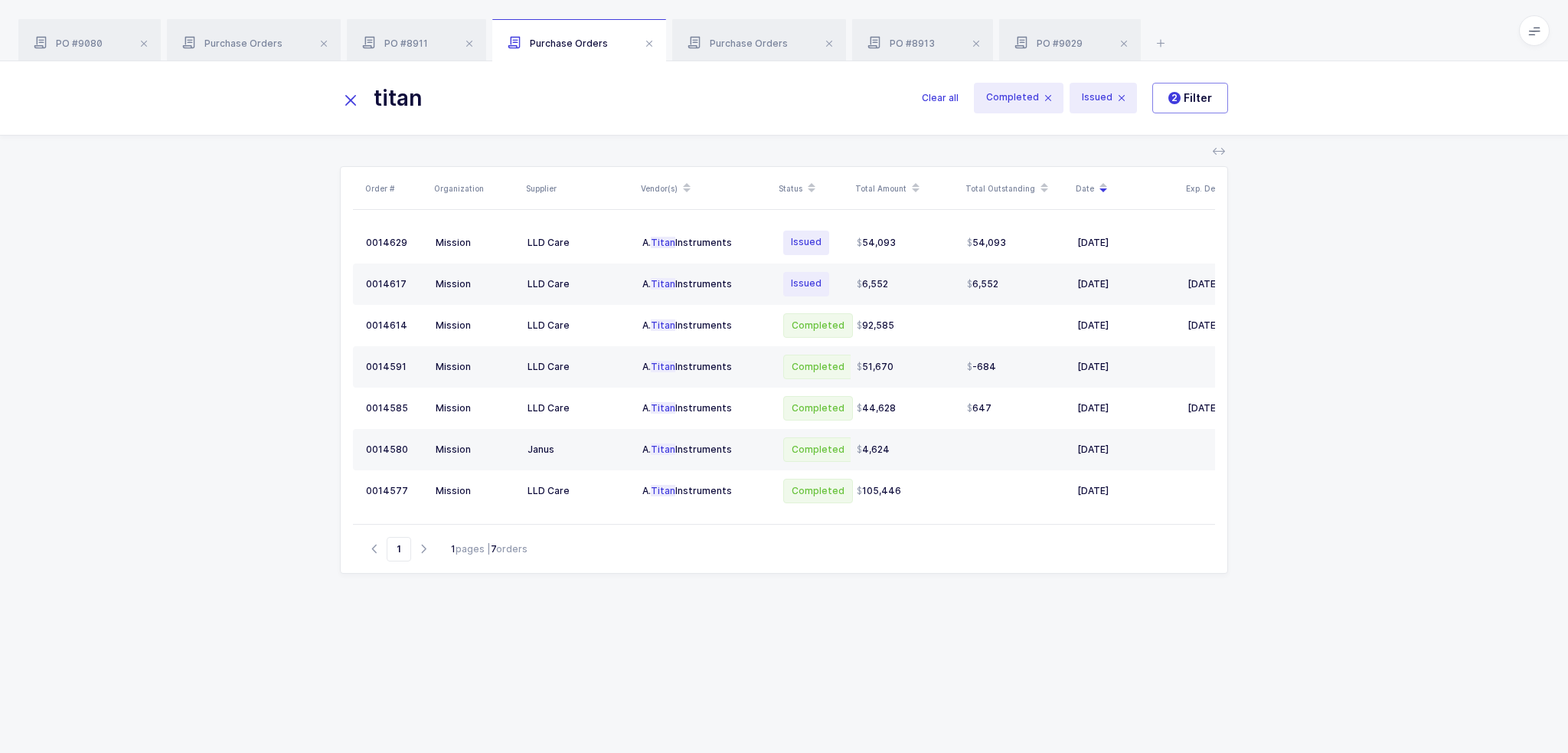
drag, startPoint x: 499, startPoint y: 112, endPoint x: 346, endPoint y: 103, distance: 153.3
click at [346, 103] on div "titan" at bounding box center [631, 98] width 582 height 37
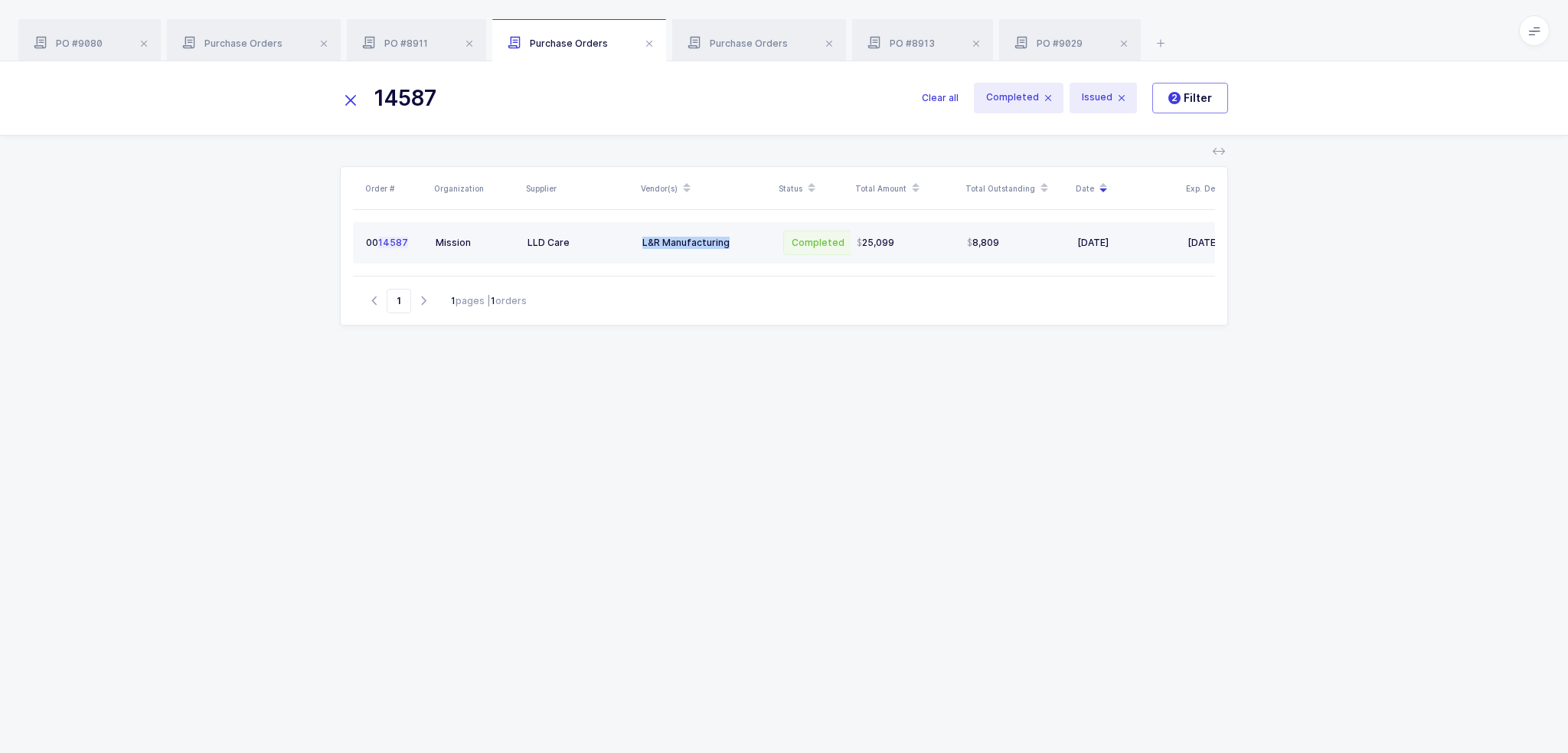
drag, startPoint x: 738, startPoint y: 245, endPoint x: 636, endPoint y: 249, distance: 102.1
click at [637, 249] on td "L&R Manufacturing" at bounding box center [705, 243] width 138 height 42
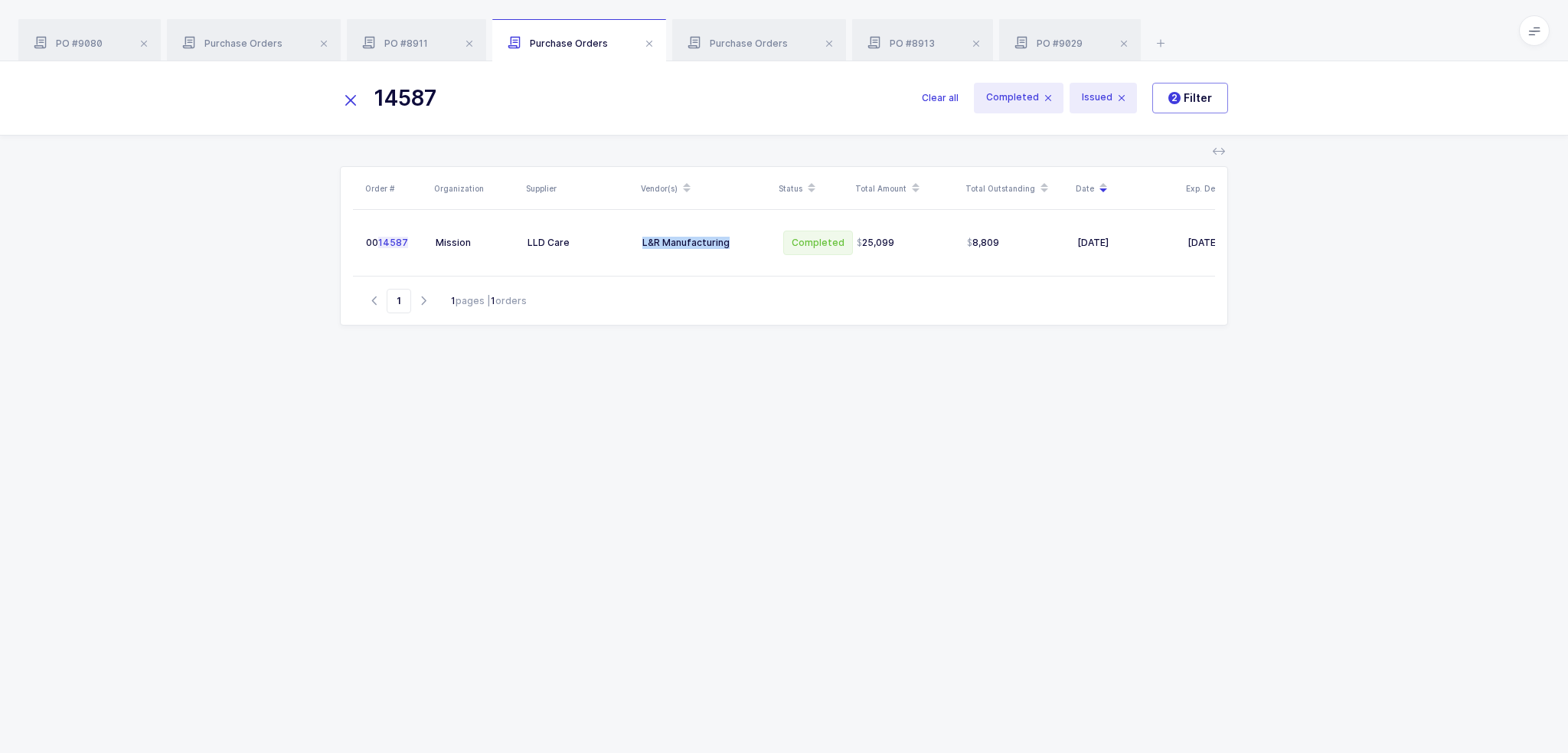
copy div "L&R Manufacturing"
click at [539, 434] on div "Order # Organization Supplier Vendor(s) Status Total Amount Total Outstanding D…" at bounding box center [784, 441] width 888 height 550
drag, startPoint x: 579, startPoint y: 97, endPoint x: 344, endPoint y: 103, distance: 235.1
click at [344, 103] on div "14587" at bounding box center [631, 98] width 582 height 37
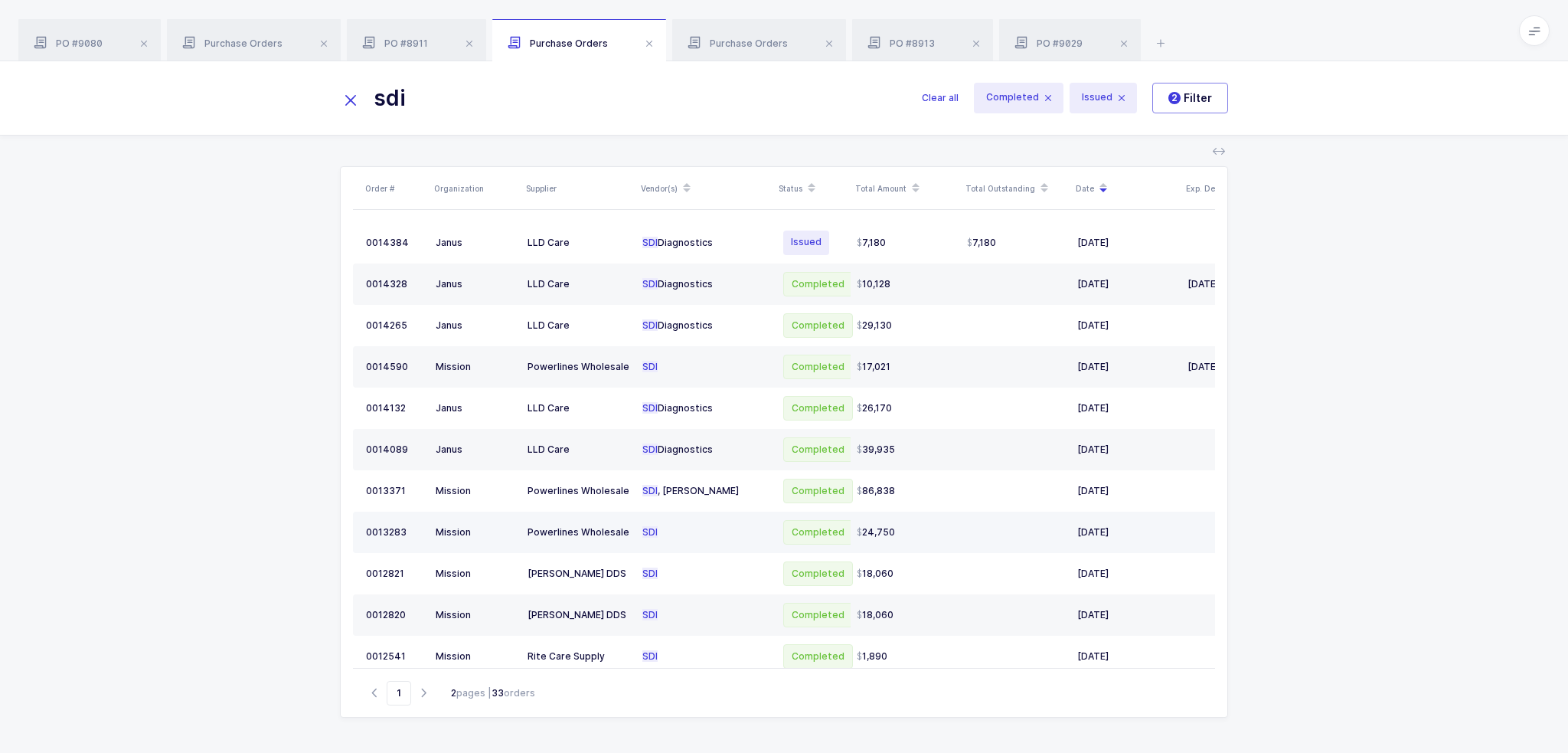
type input "sdi"
drag, startPoint x: 746, startPoint y: 523, endPoint x: 684, endPoint y: 526, distance: 62.1
click at [684, 526] on div "SDI" at bounding box center [705, 532] width 126 height 13
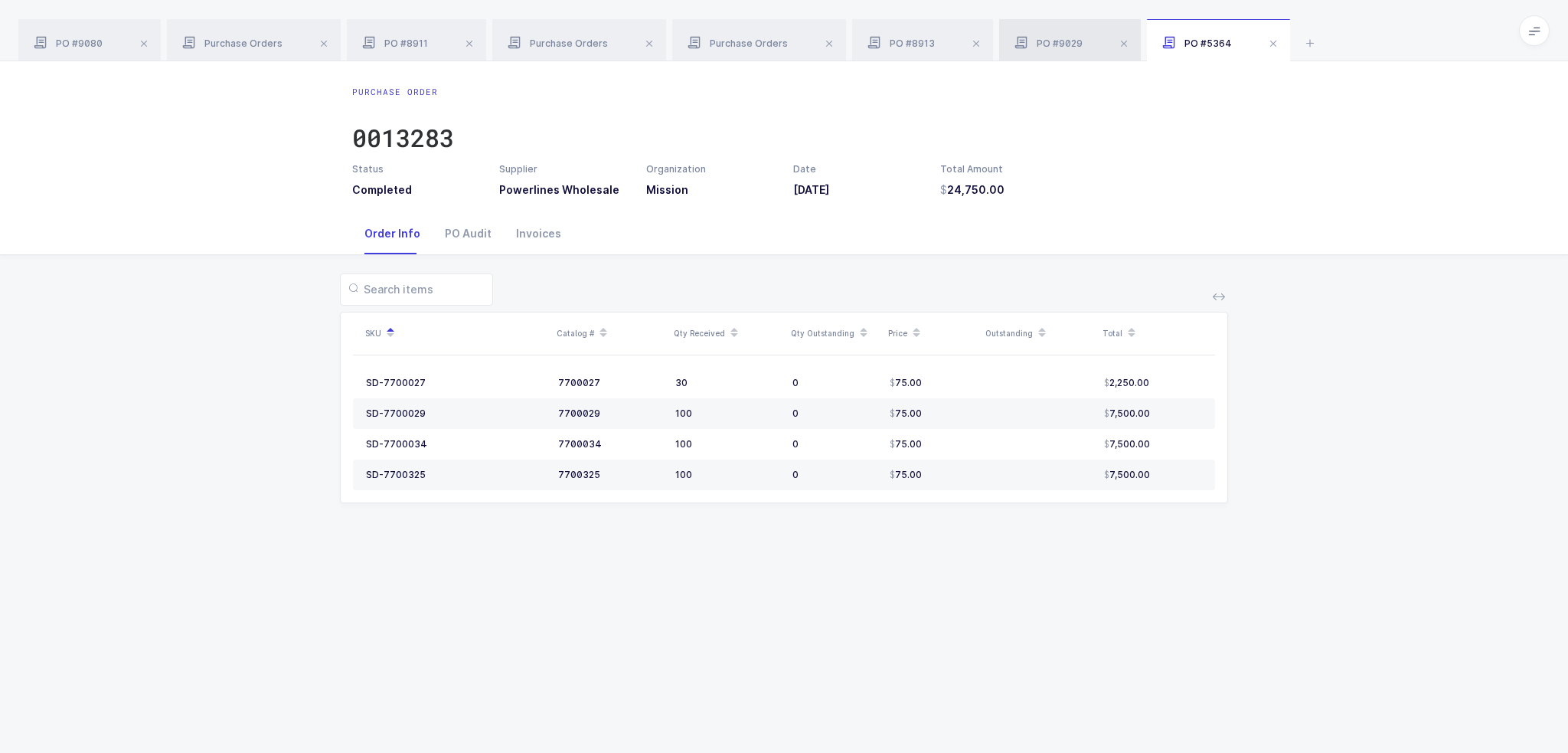
click at [1032, 39] on span "PO #9029" at bounding box center [1048, 43] width 69 height 12
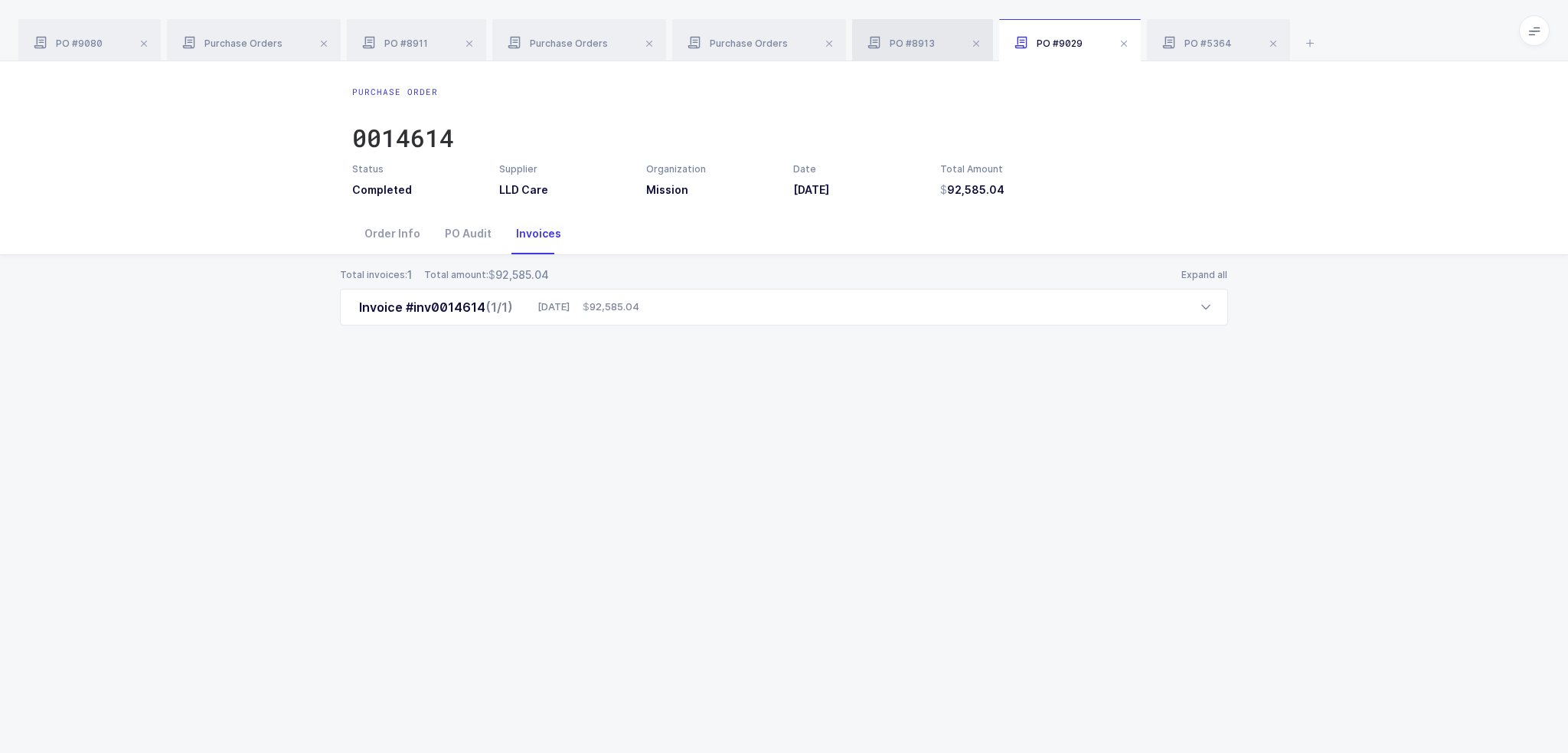
click at [895, 54] on div "PO #8913" at bounding box center [923, 41] width 141 height 43
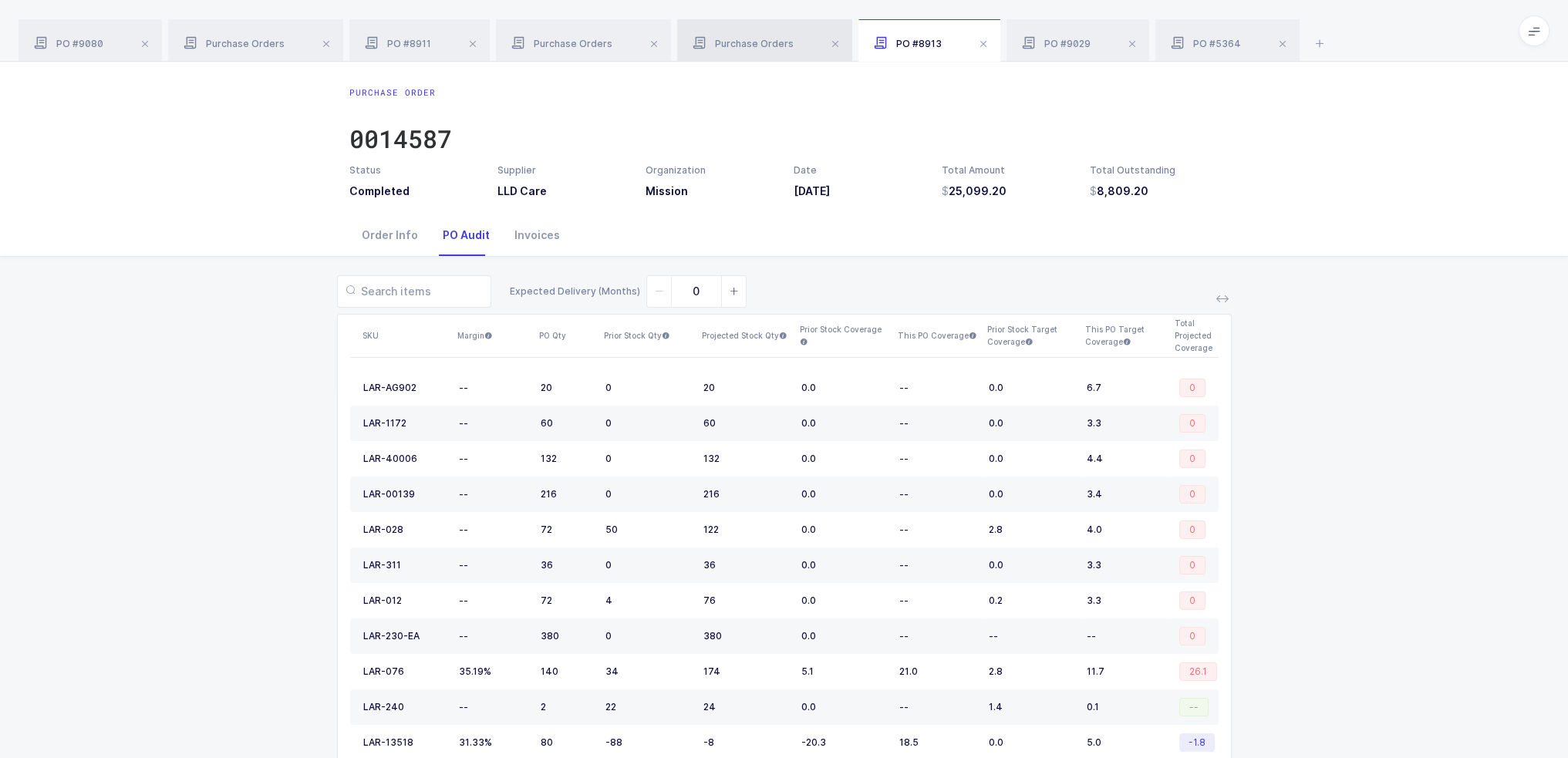
click at [819, 38] on div "Purchase Orders" at bounding box center [765, 41] width 175 height 43
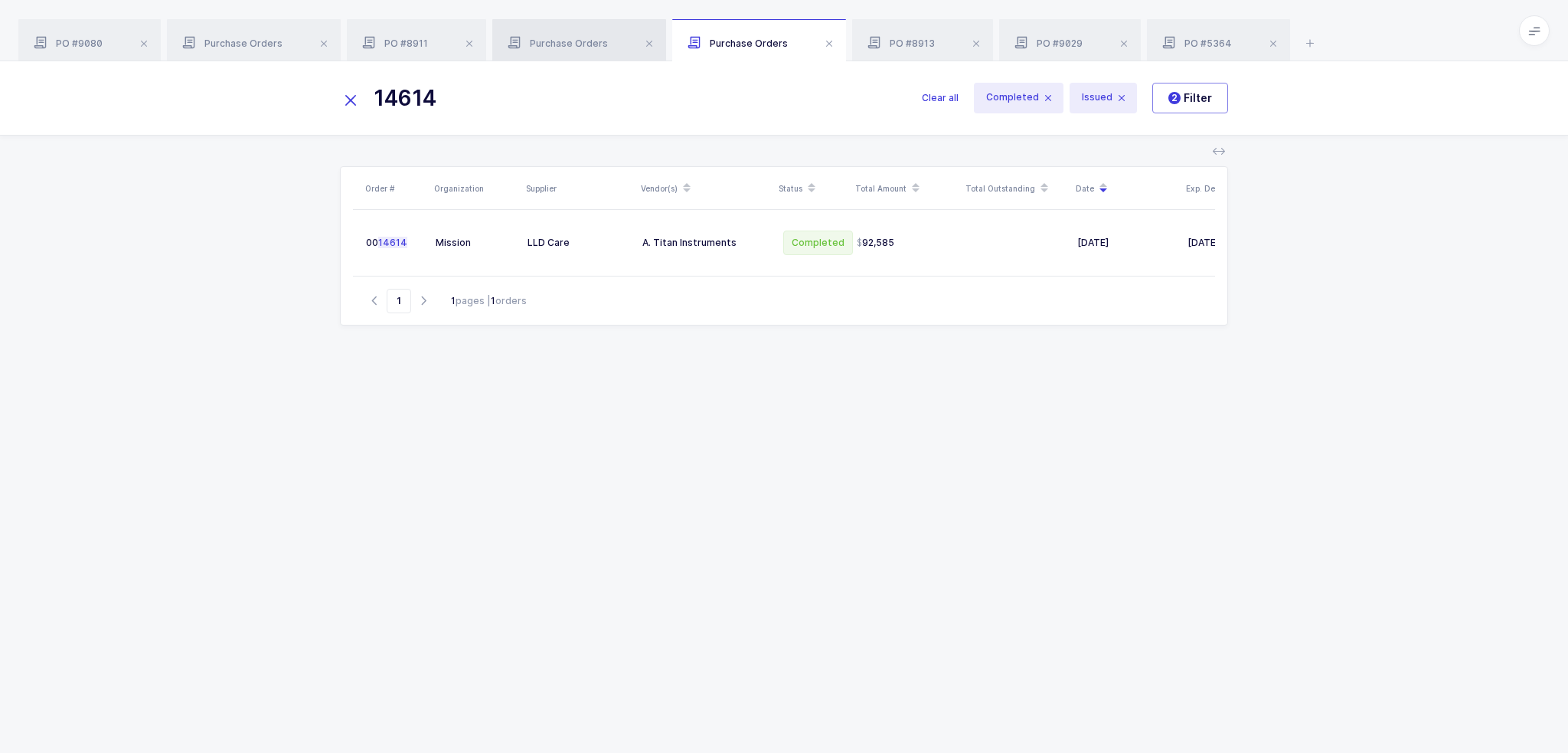
click at [536, 27] on div "Purchase Orders" at bounding box center [580, 41] width 174 height 43
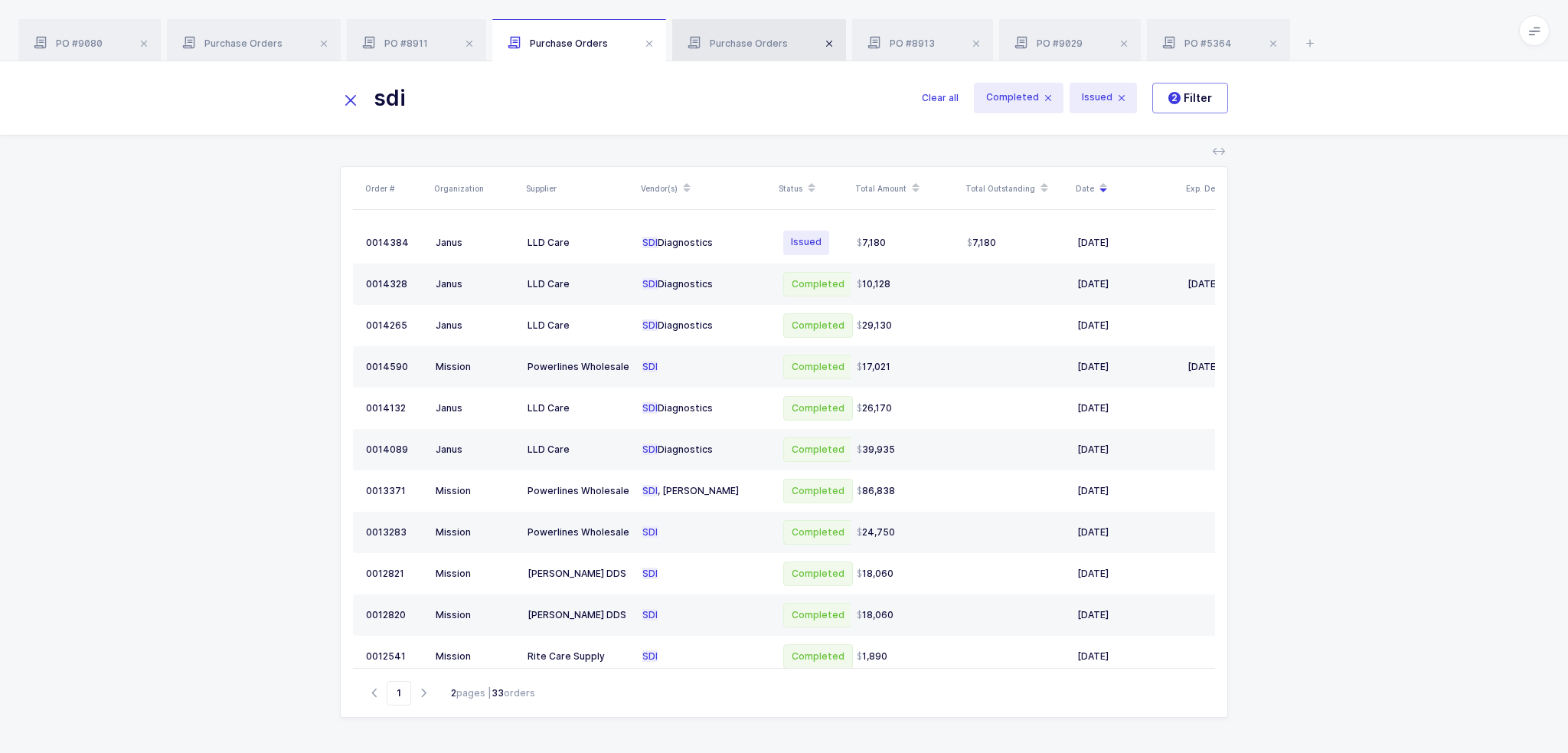
click at [821, 47] on span at bounding box center [829, 43] width 18 height 18
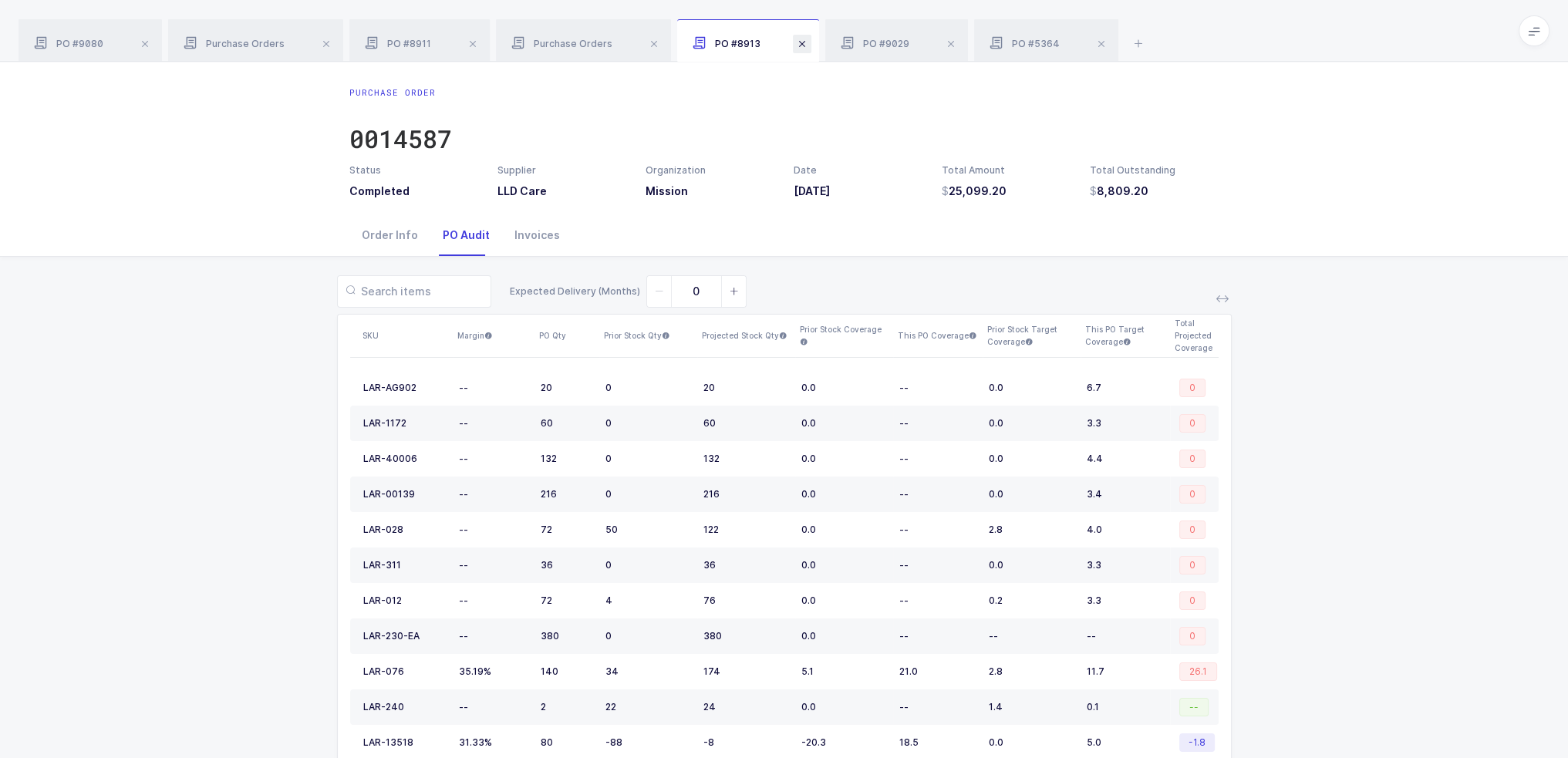
click at [801, 46] on span at bounding box center [802, 44] width 18 height 18
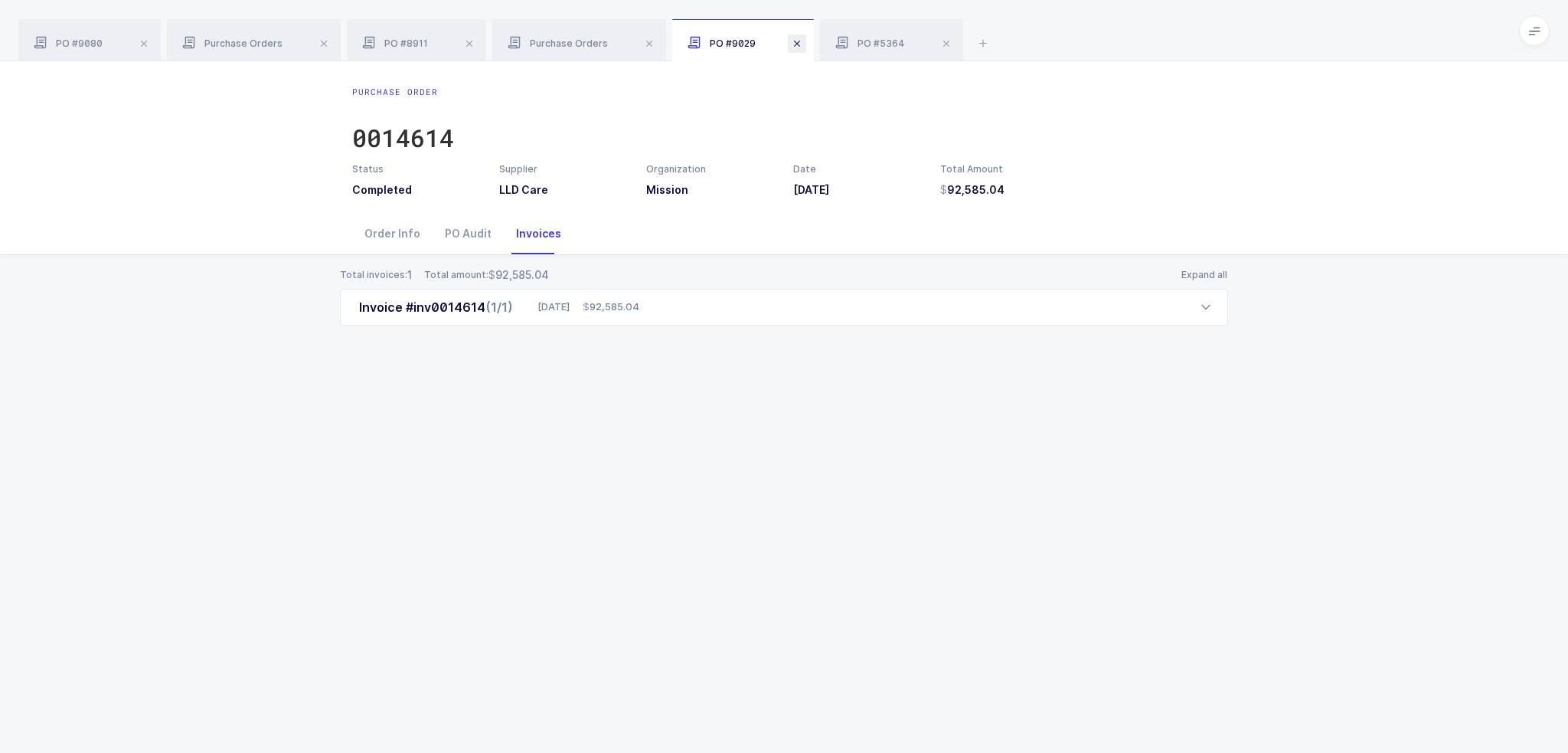
click at [791, 47] on span at bounding box center [796, 43] width 18 height 18
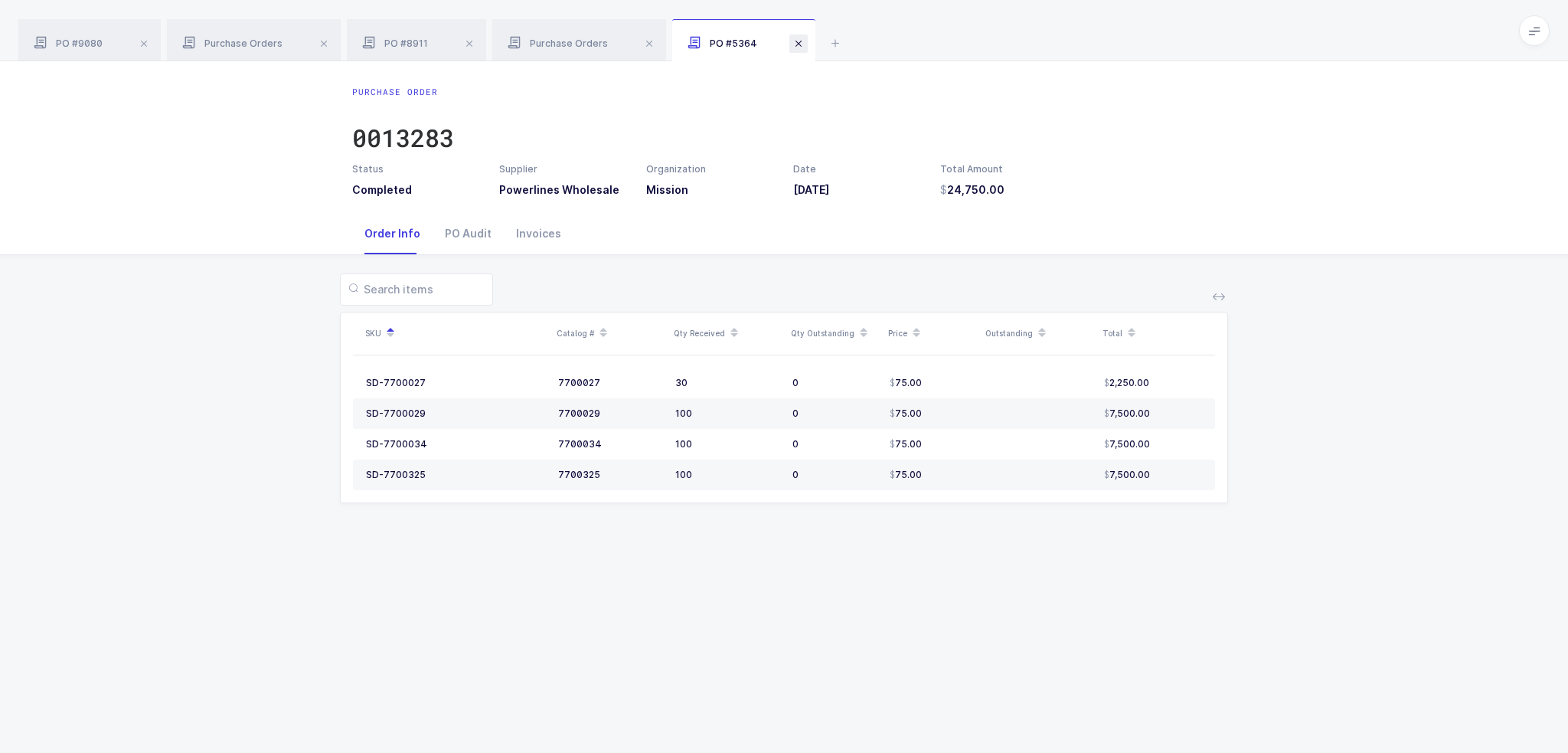
click at [791, 47] on span at bounding box center [798, 43] width 18 height 18
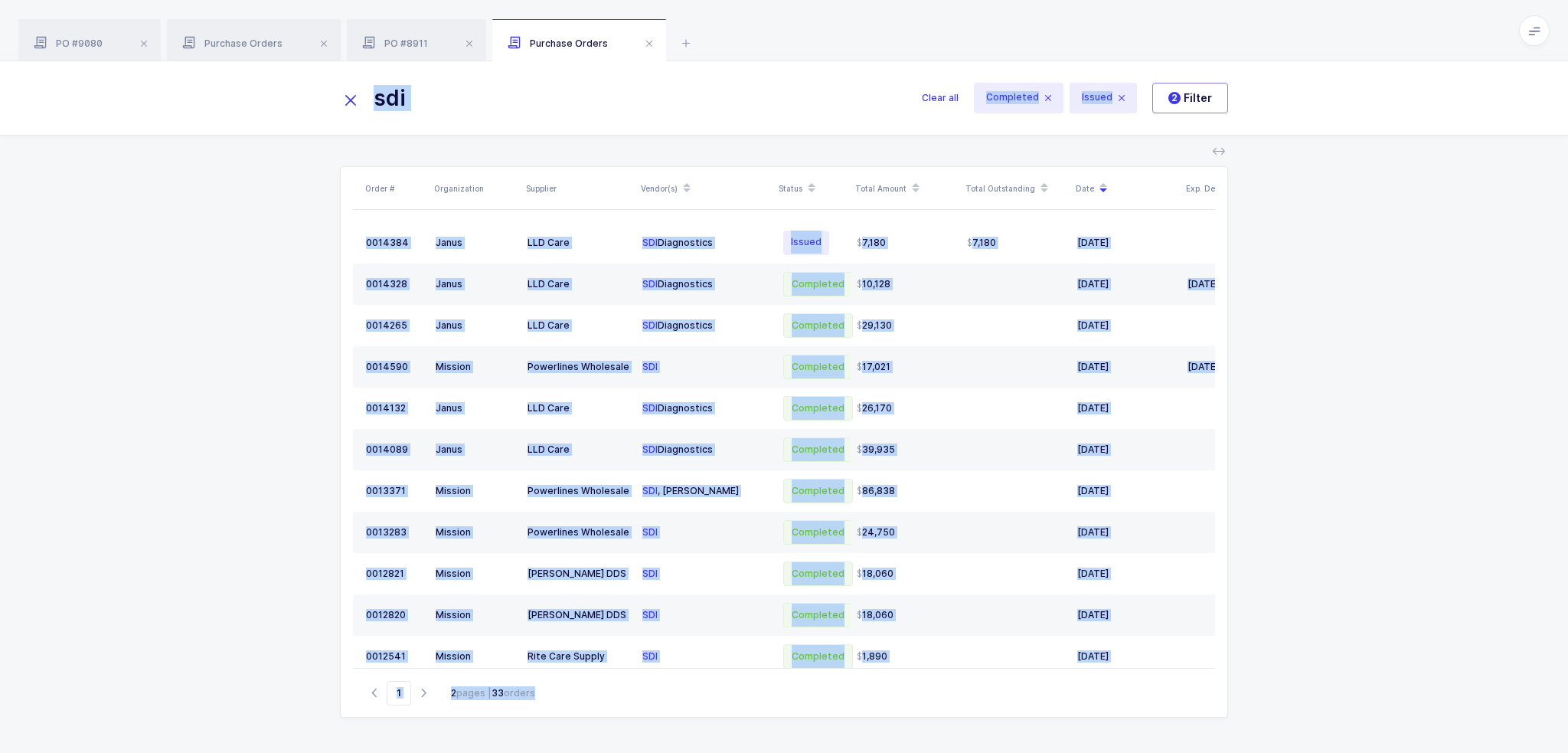
click at [231, 318] on div "Order # Organization Supplier Vendor(s) Status Total Amount Total Outstanding D…" at bounding box center [784, 444] width 1568 height 618
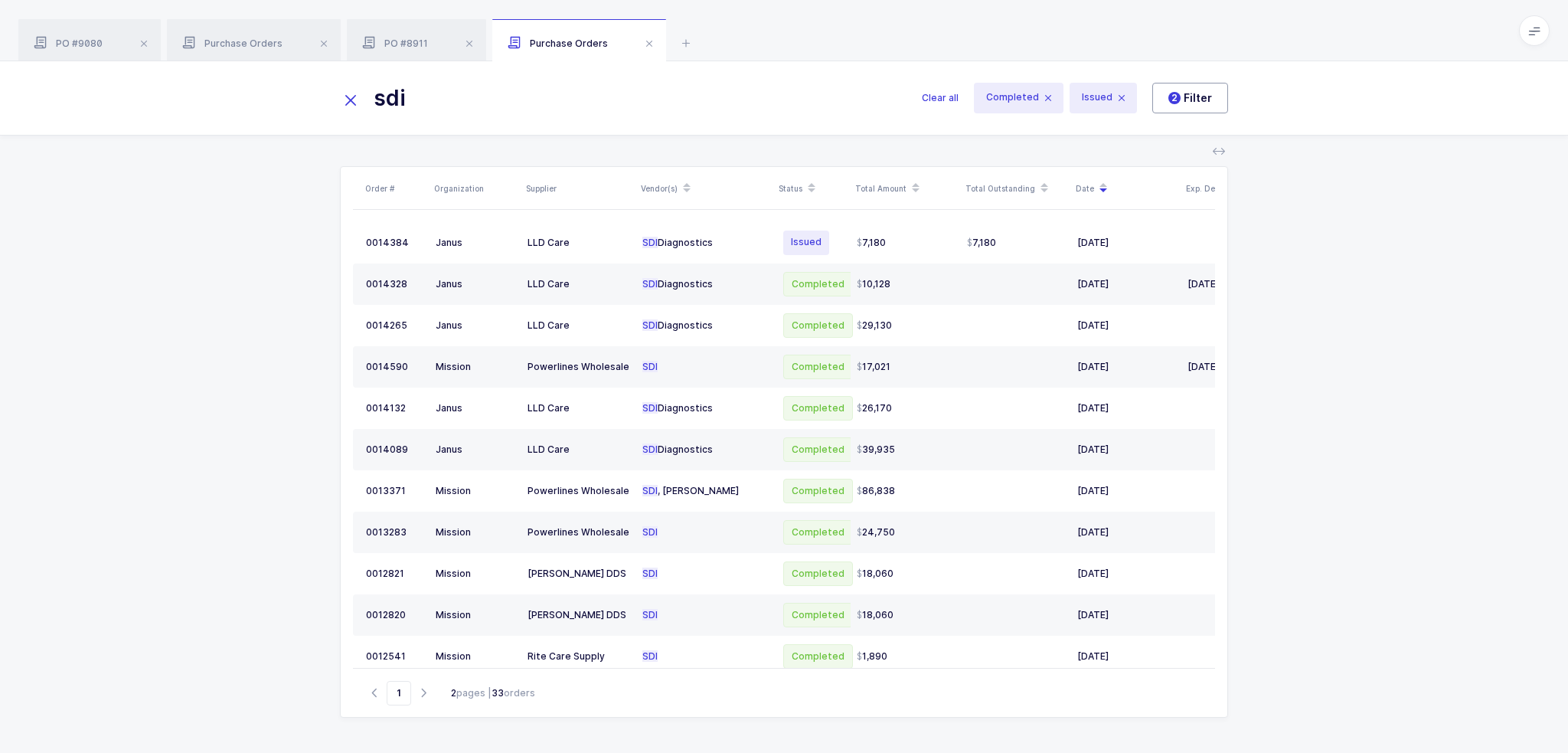
click at [1205, 97] on span "2 Filter" at bounding box center [1189, 99] width 43 height 15
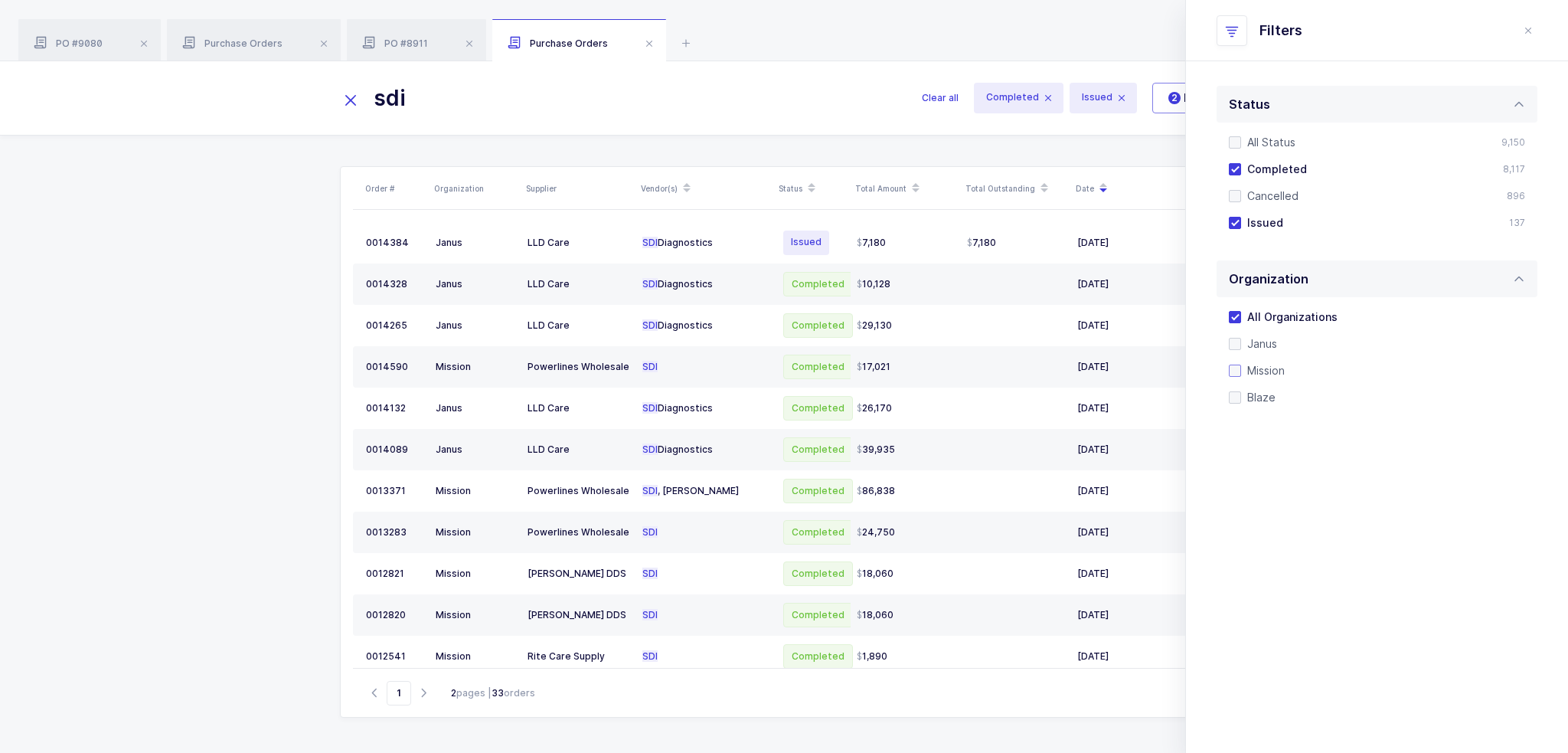
click at [1262, 371] on span "Mission" at bounding box center [1263, 370] width 43 height 14
click at [1241, 364] on input "Mission" at bounding box center [1241, 364] width 0 height 0
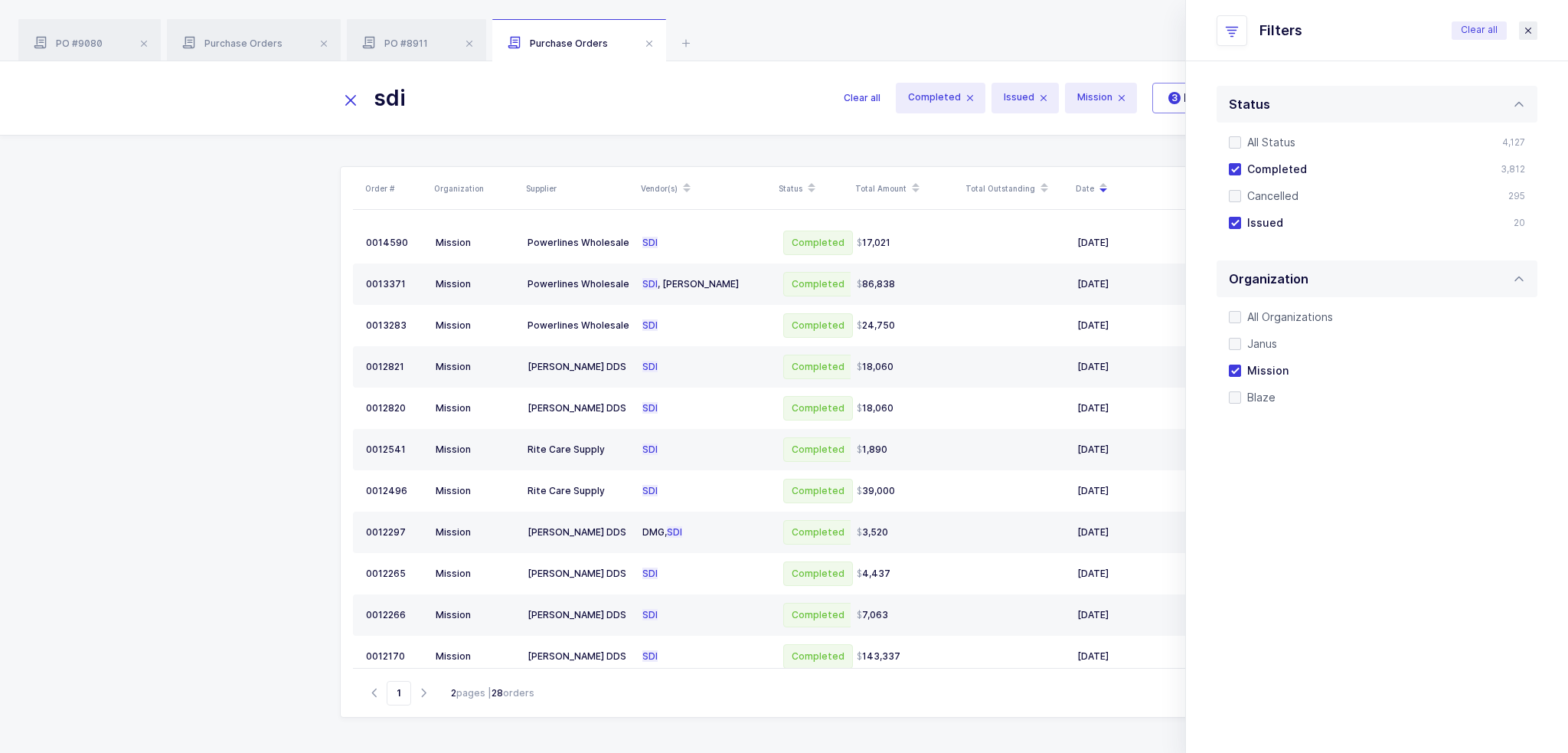
click at [1531, 24] on icon "close drawer" at bounding box center [1527, 30] width 13 height 13
